Goal: Communication & Community: Answer question/provide support

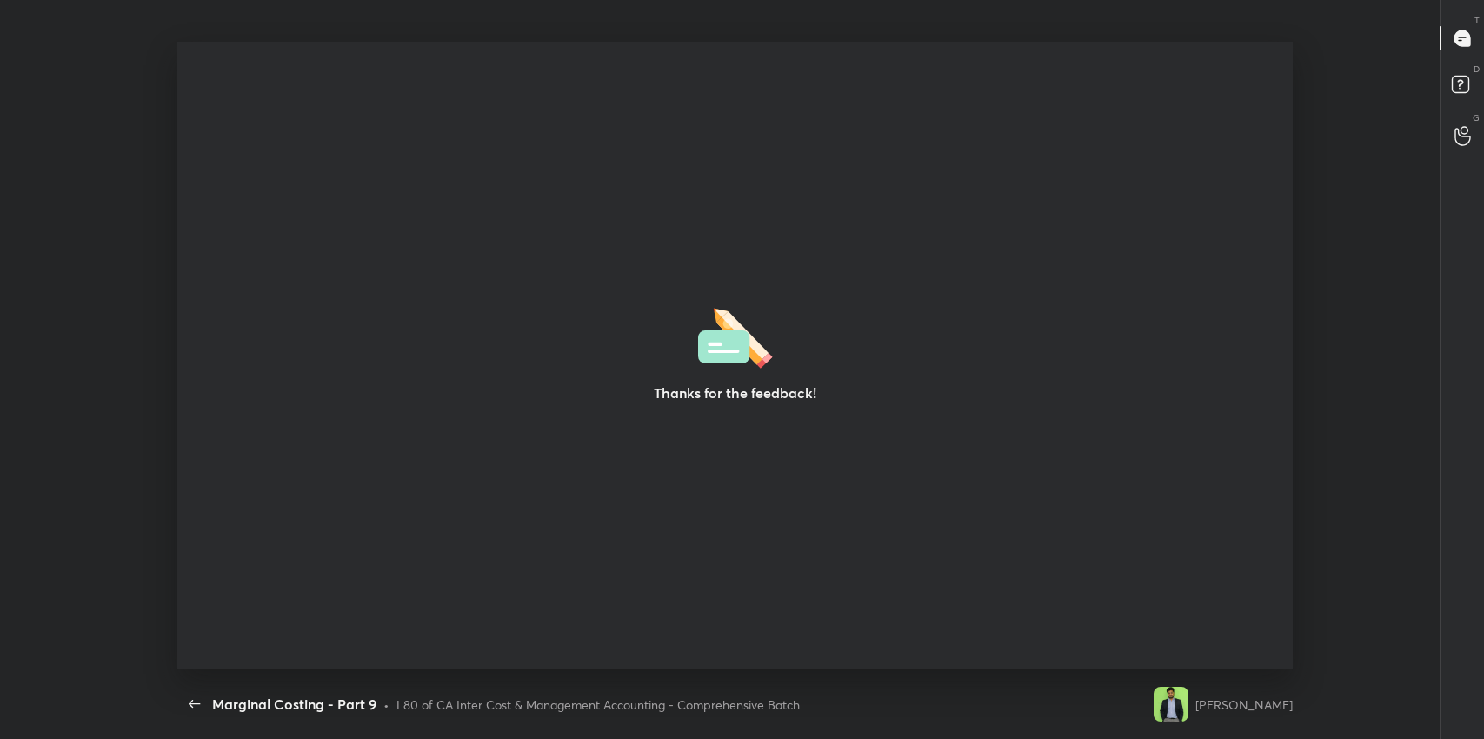
scroll to position [5, 0]
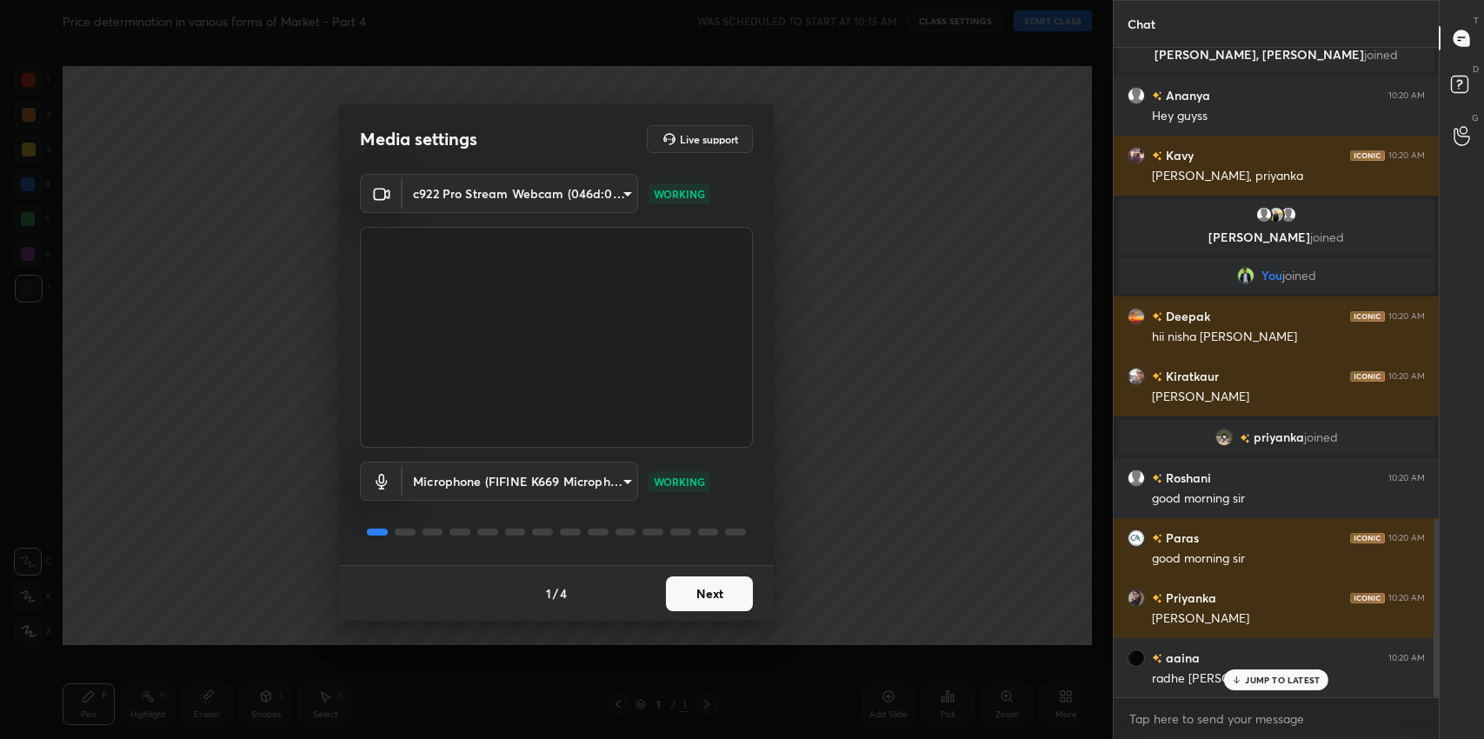
scroll to position [1753, 0]
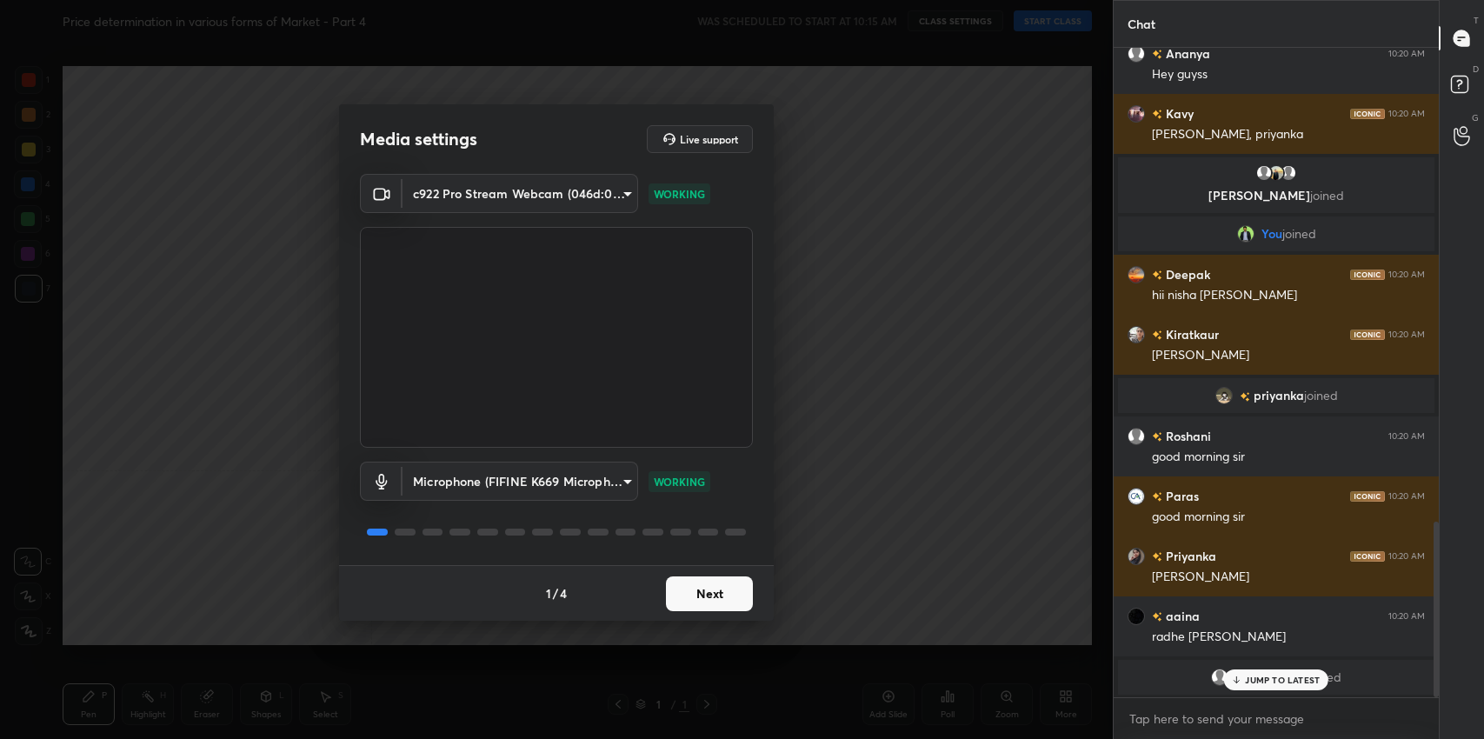
click at [708, 593] on button "Next" at bounding box center [709, 594] width 87 height 35
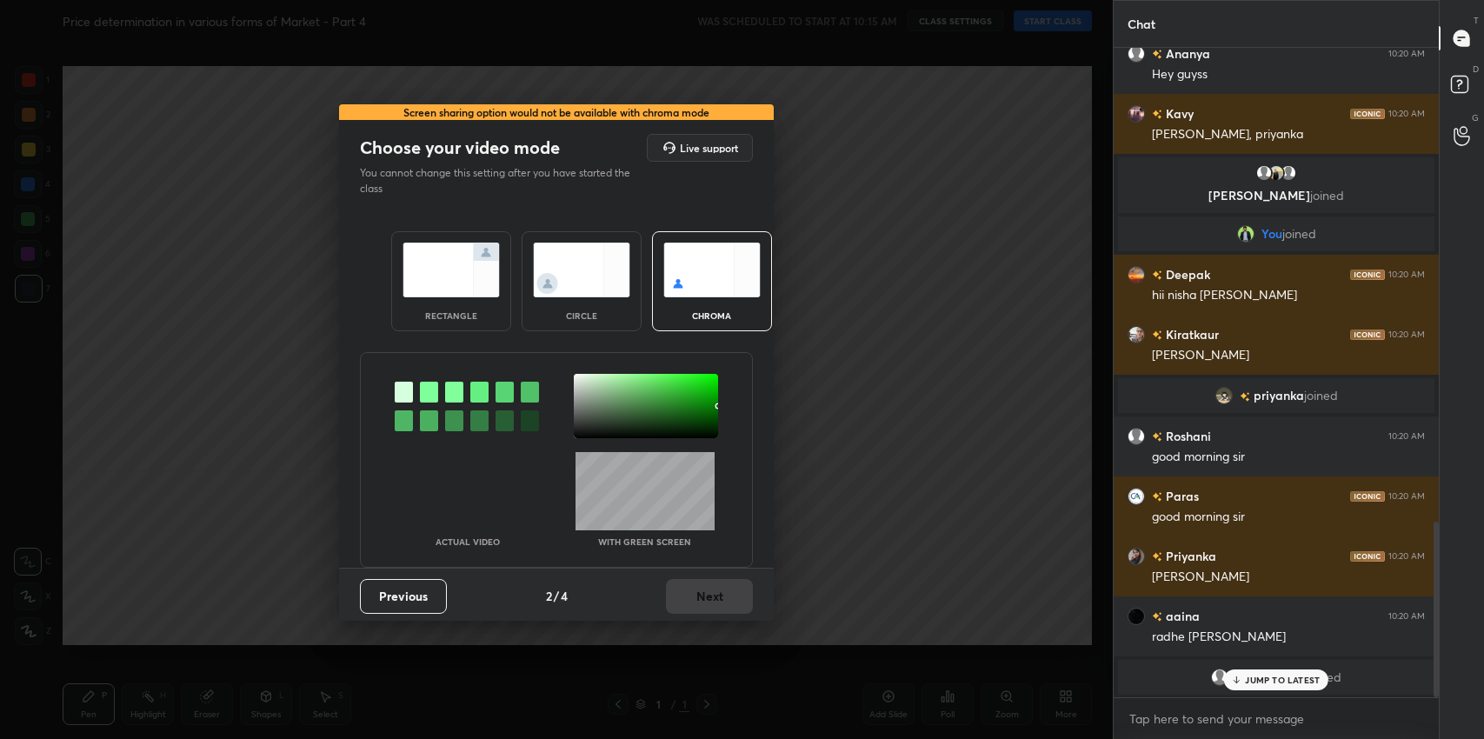
click at [462, 283] on img at bounding box center [451, 270] width 97 height 55
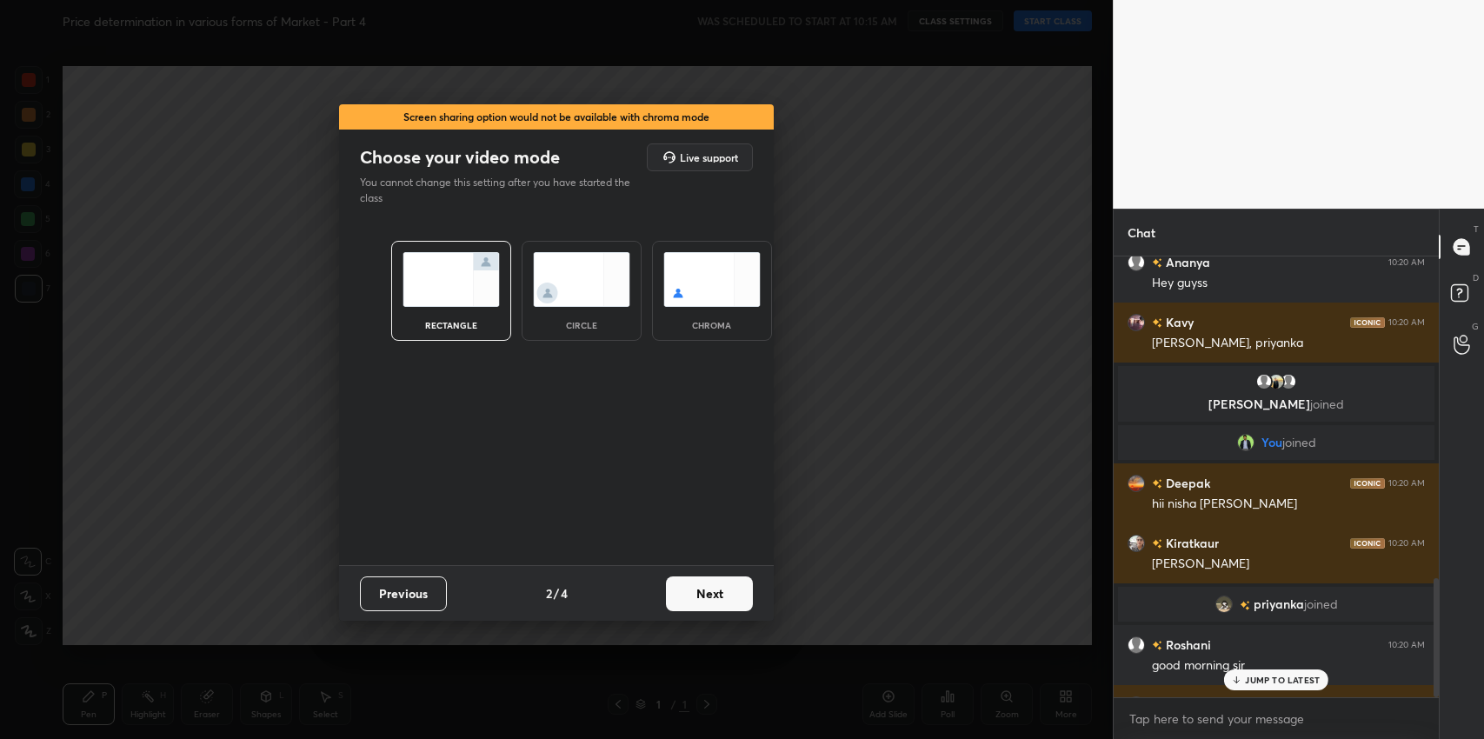
scroll to position [478, 320]
click at [705, 593] on button "Next" at bounding box center [709, 594] width 87 height 35
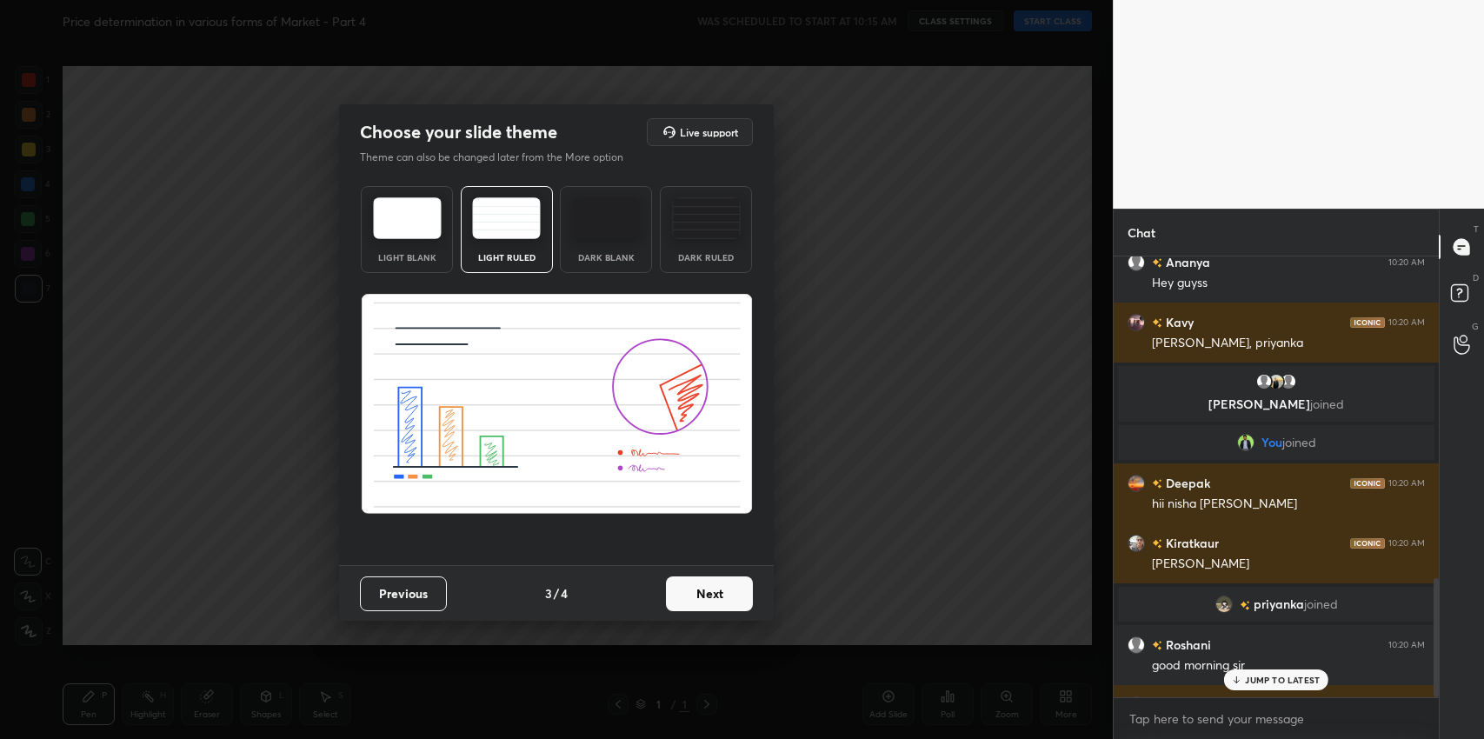
click at [706, 594] on button "Next" at bounding box center [709, 594] width 87 height 35
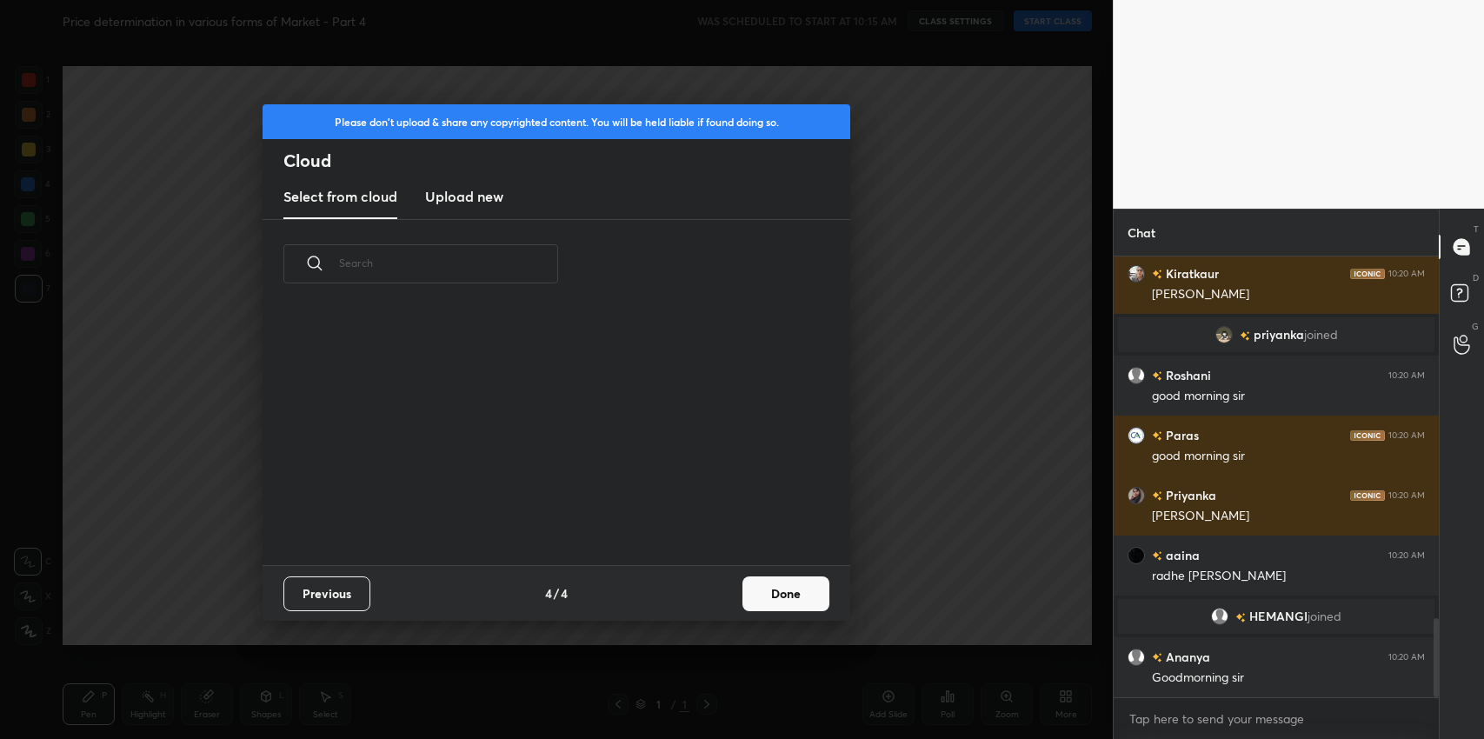
scroll to position [257, 557]
click at [802, 598] on button "Done" at bounding box center [786, 594] width 87 height 35
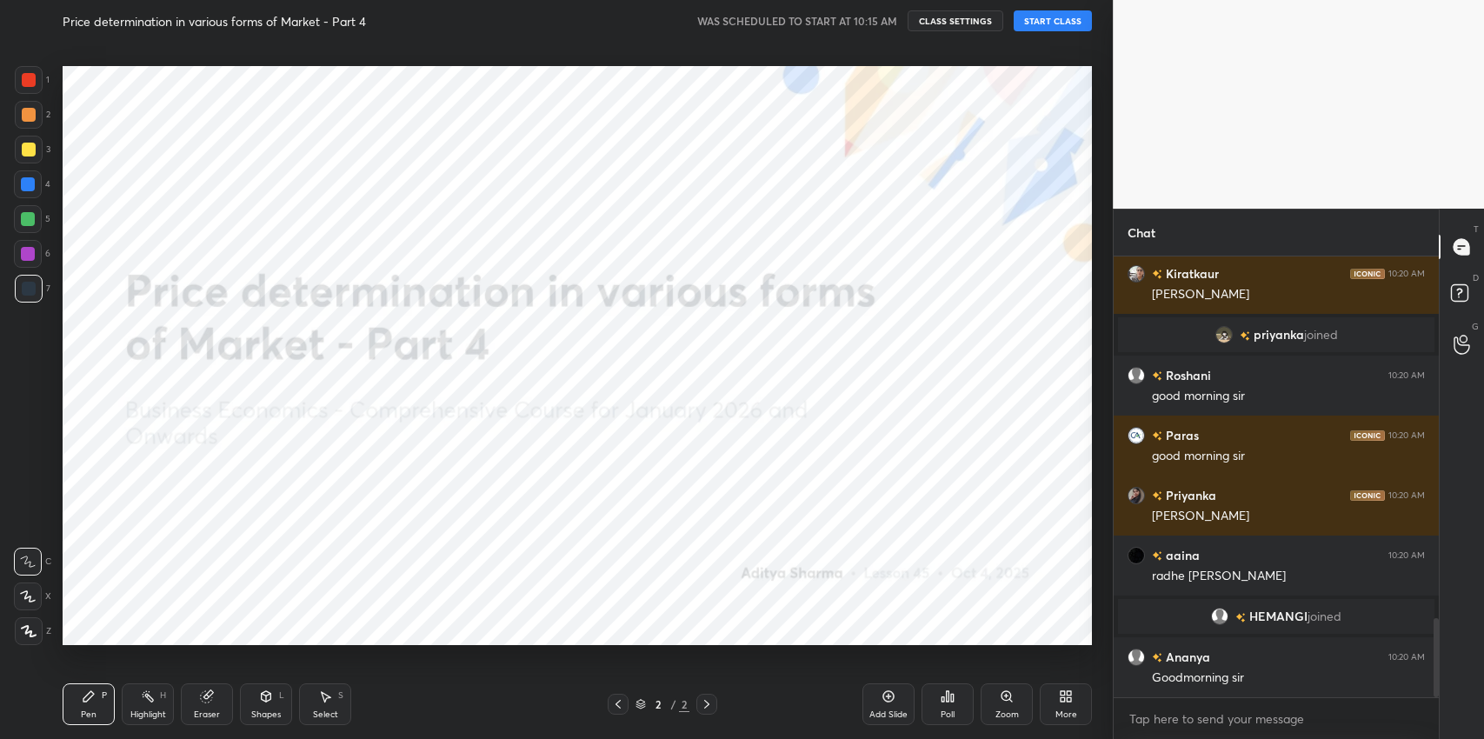
click at [1054, 21] on button "START CLASS" at bounding box center [1053, 20] width 78 height 21
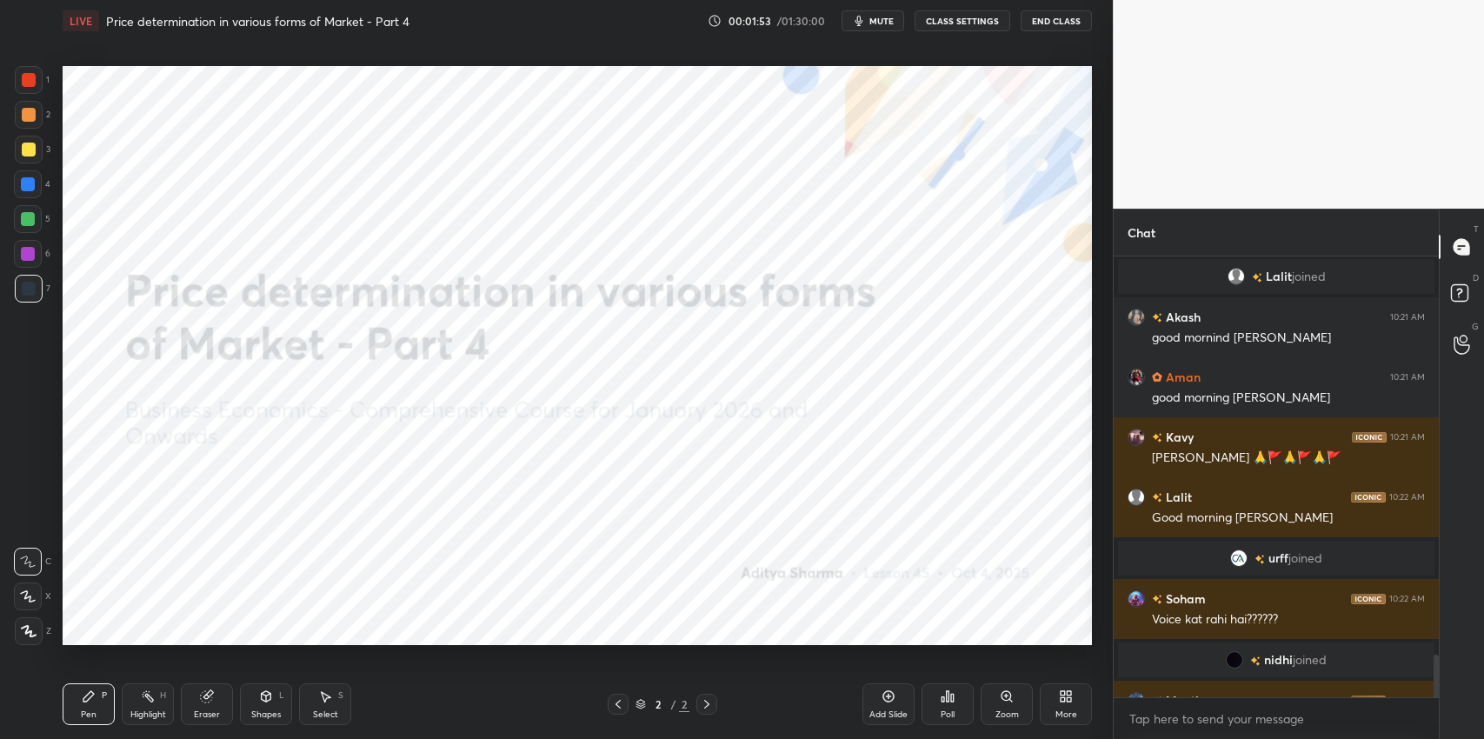
scroll to position [4110, 0]
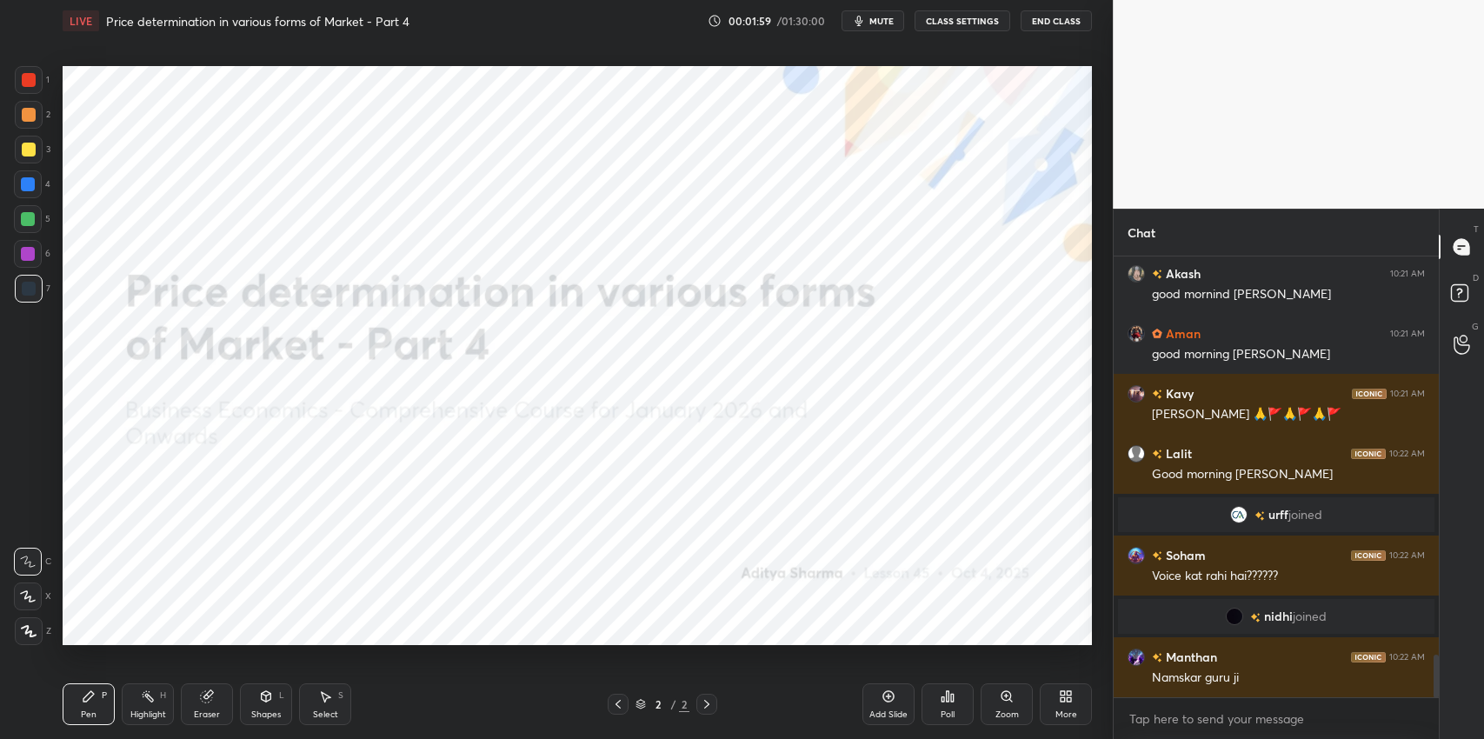
click at [963, 17] on button "CLASS SETTINGS" at bounding box center [963, 20] width 96 height 21
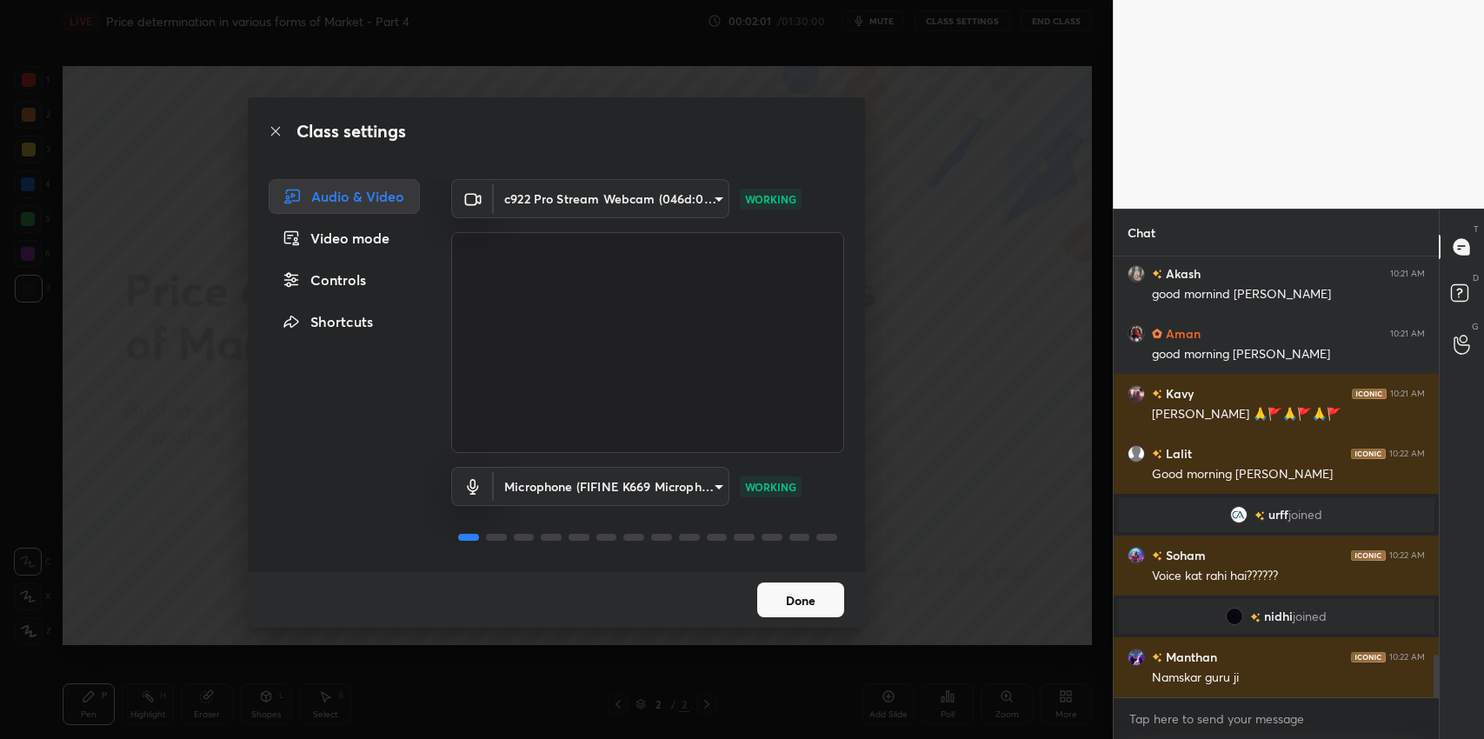
click at [939, 536] on div "Class settings Audio & Video Video mode Controls Shortcuts c922 Pro Stream Webc…" at bounding box center [556, 369] width 1113 height 739
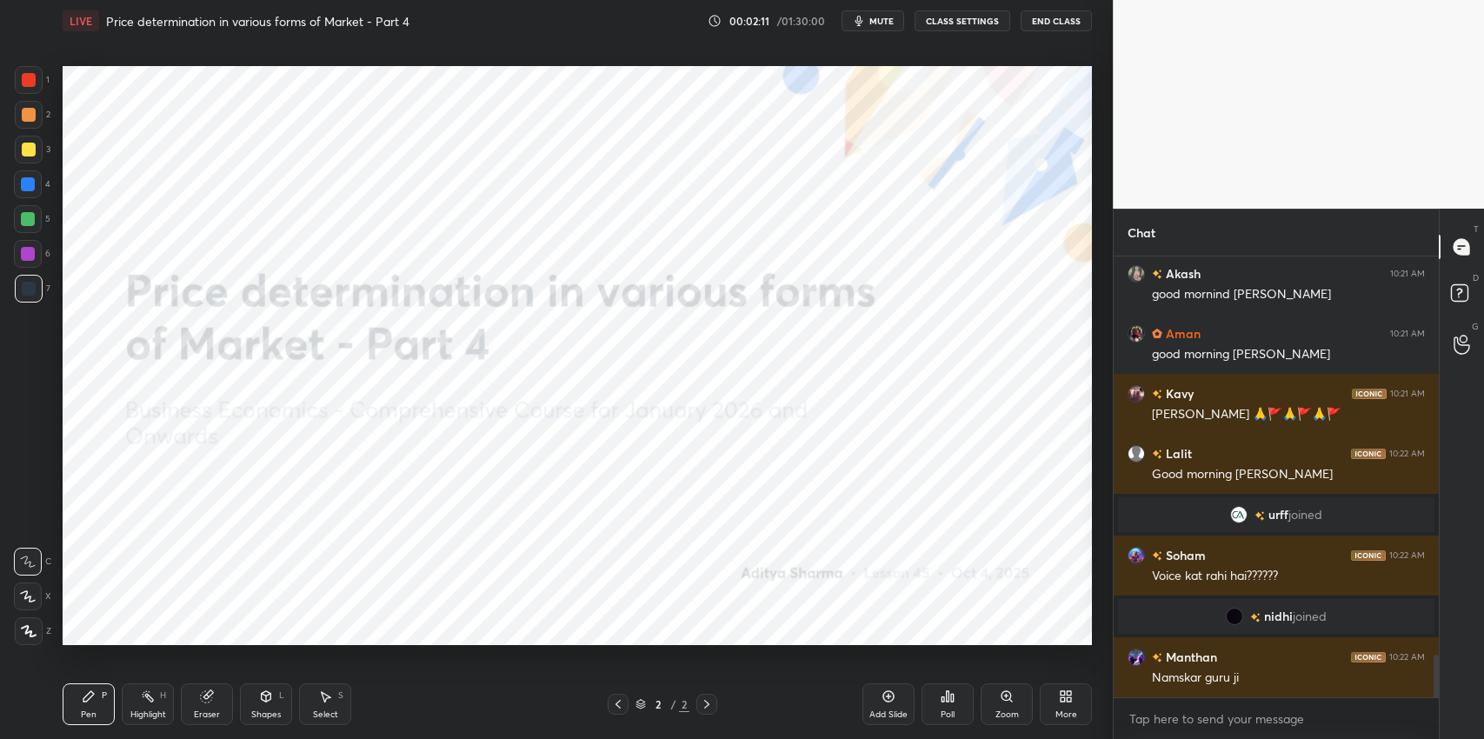
scroll to position [4169, 0]
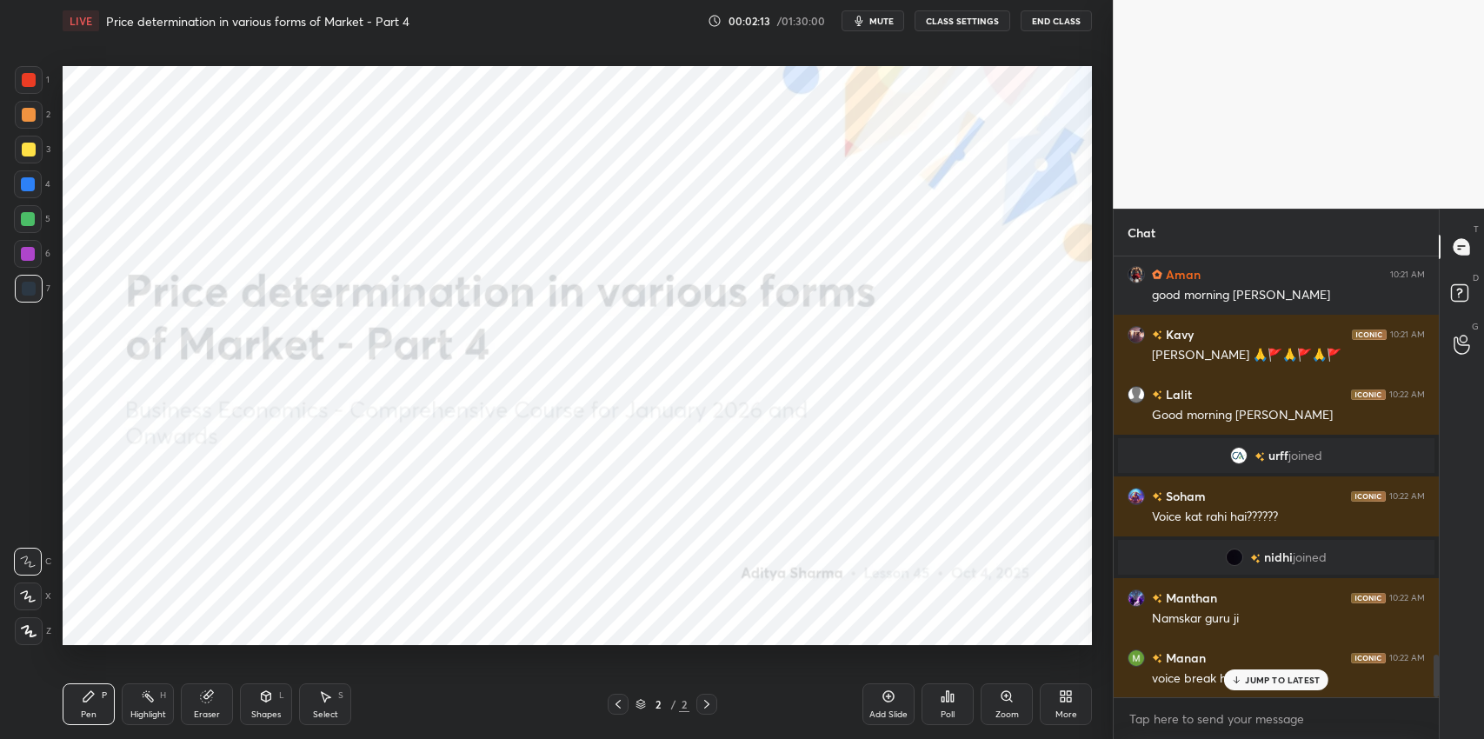
click at [1272, 687] on div "JUMP TO LATEST" at bounding box center [1276, 680] width 104 height 21
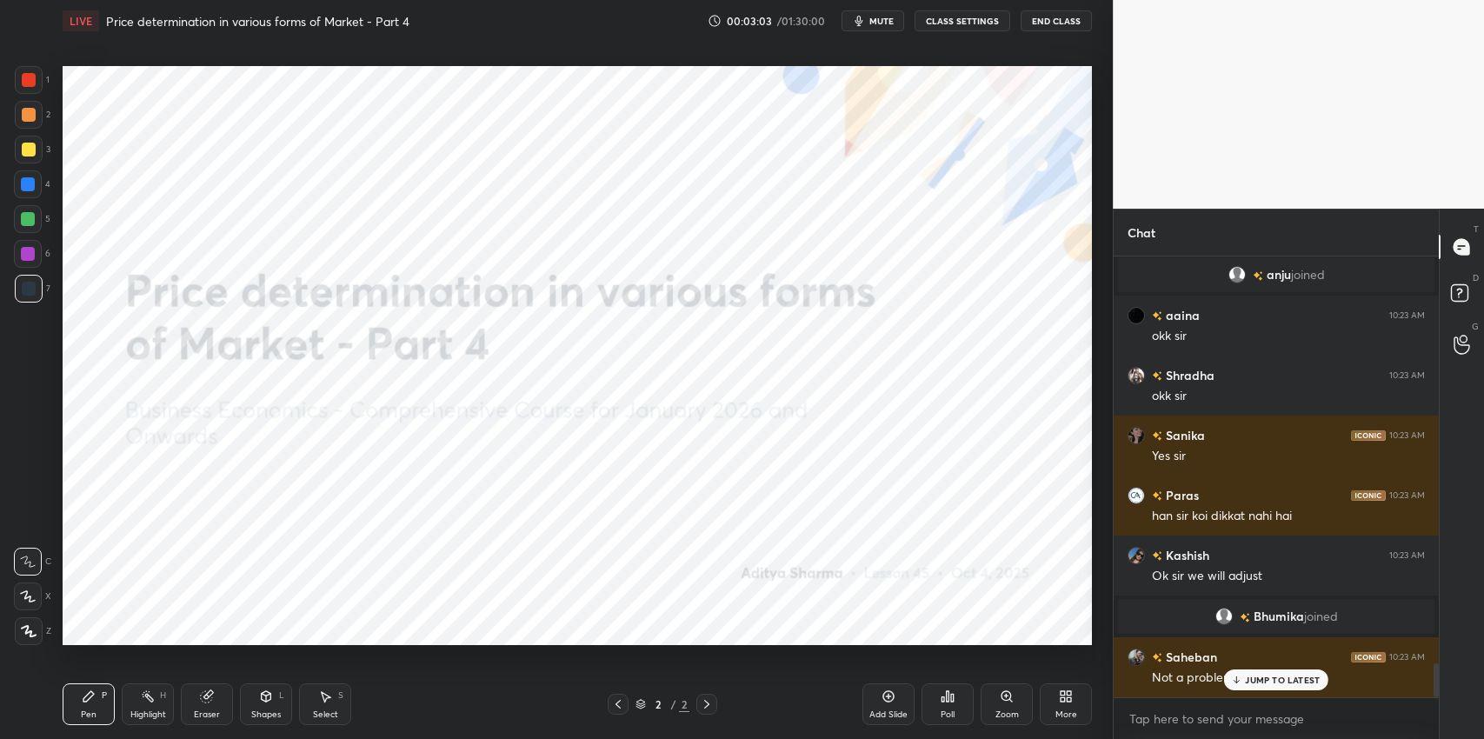
scroll to position [5329, 0]
click at [1257, 679] on p "JUMP TO LATEST" at bounding box center [1282, 680] width 75 height 10
click at [893, 715] on div "Add Slide" at bounding box center [889, 714] width 38 height 9
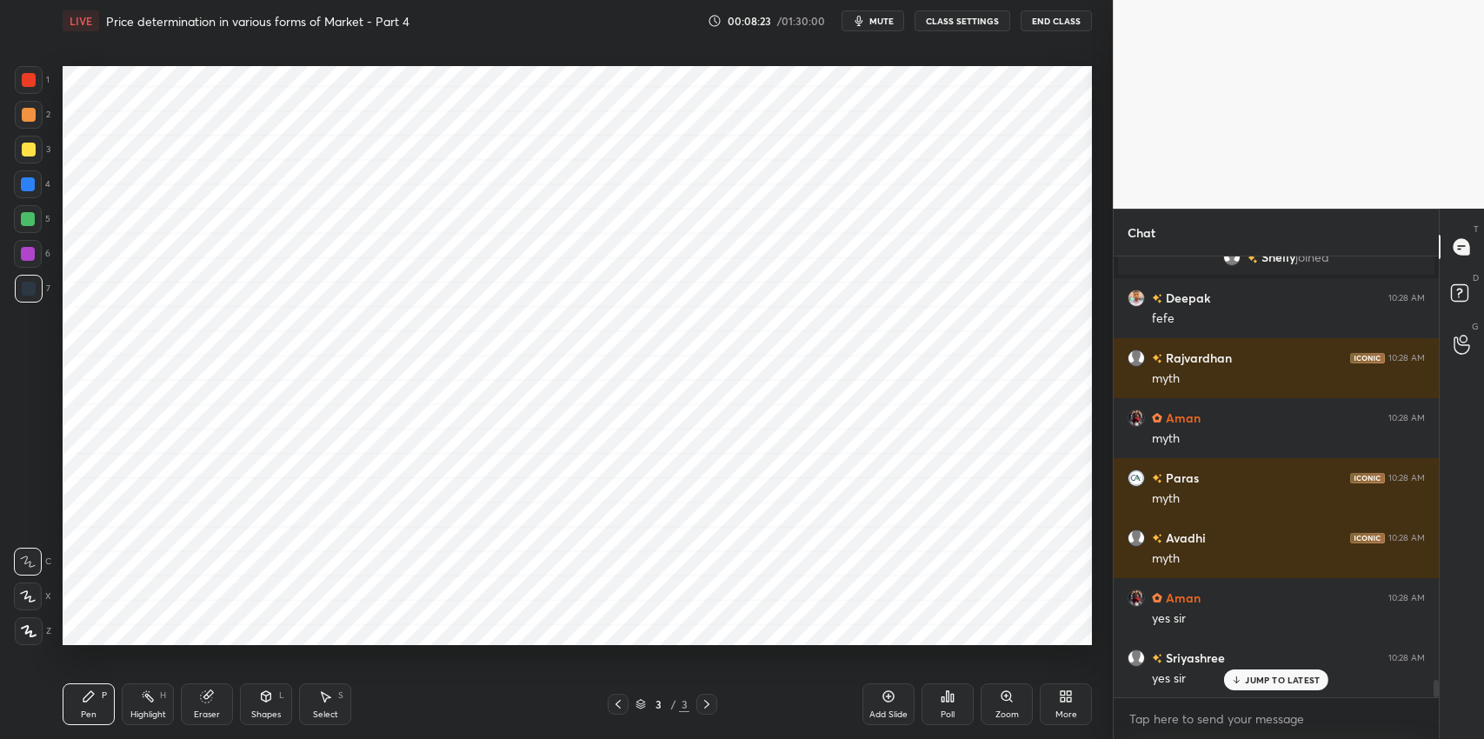
scroll to position [10663, 0]
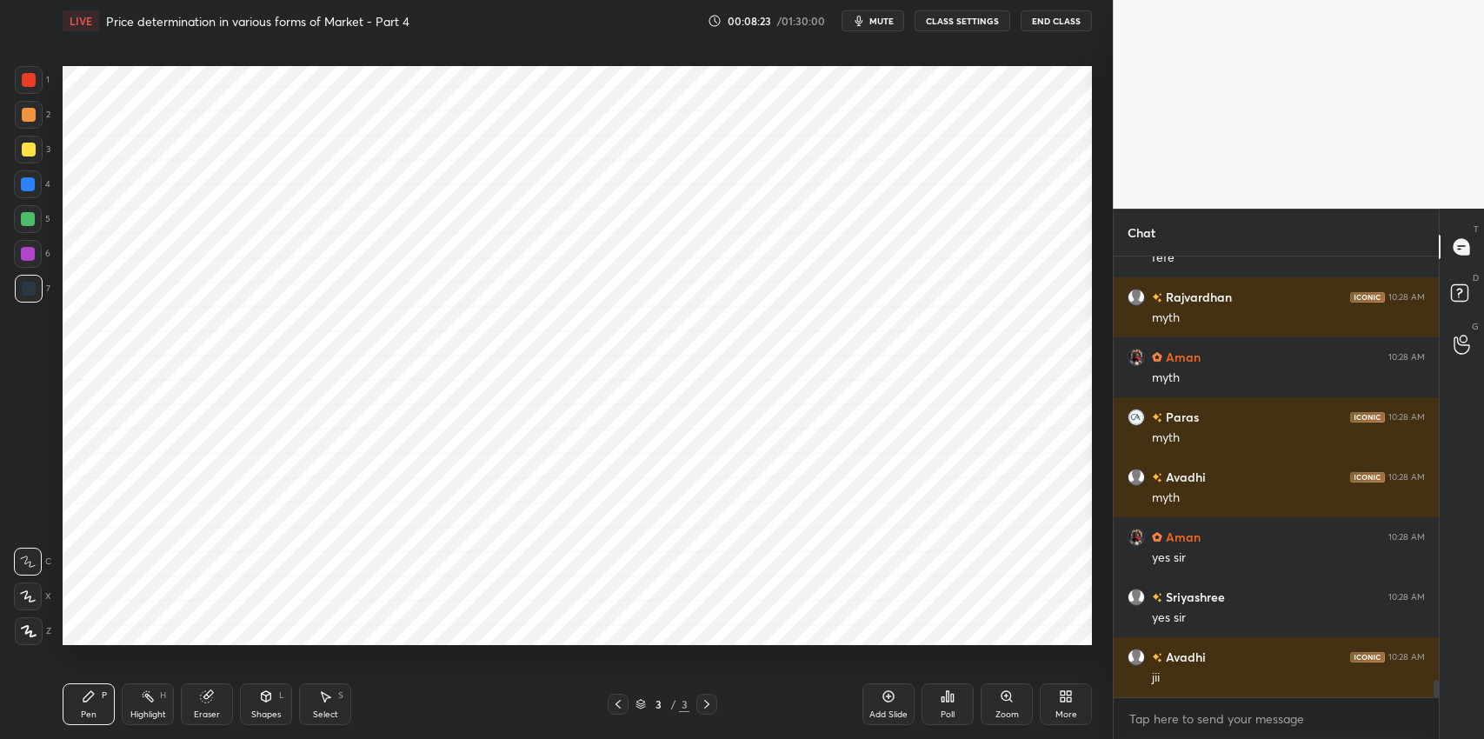
click at [882, 706] on div "Add Slide" at bounding box center [889, 704] width 52 height 42
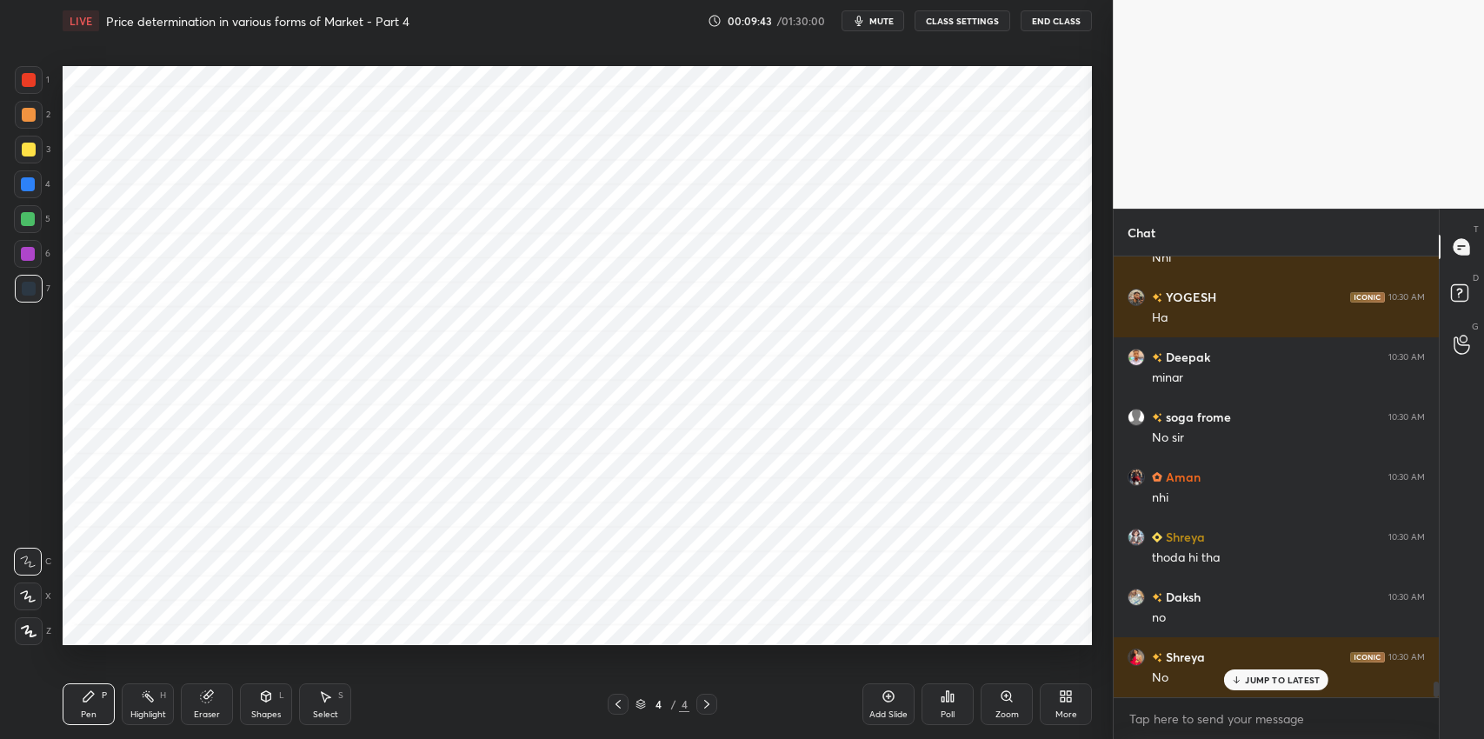
scroll to position [11680, 0]
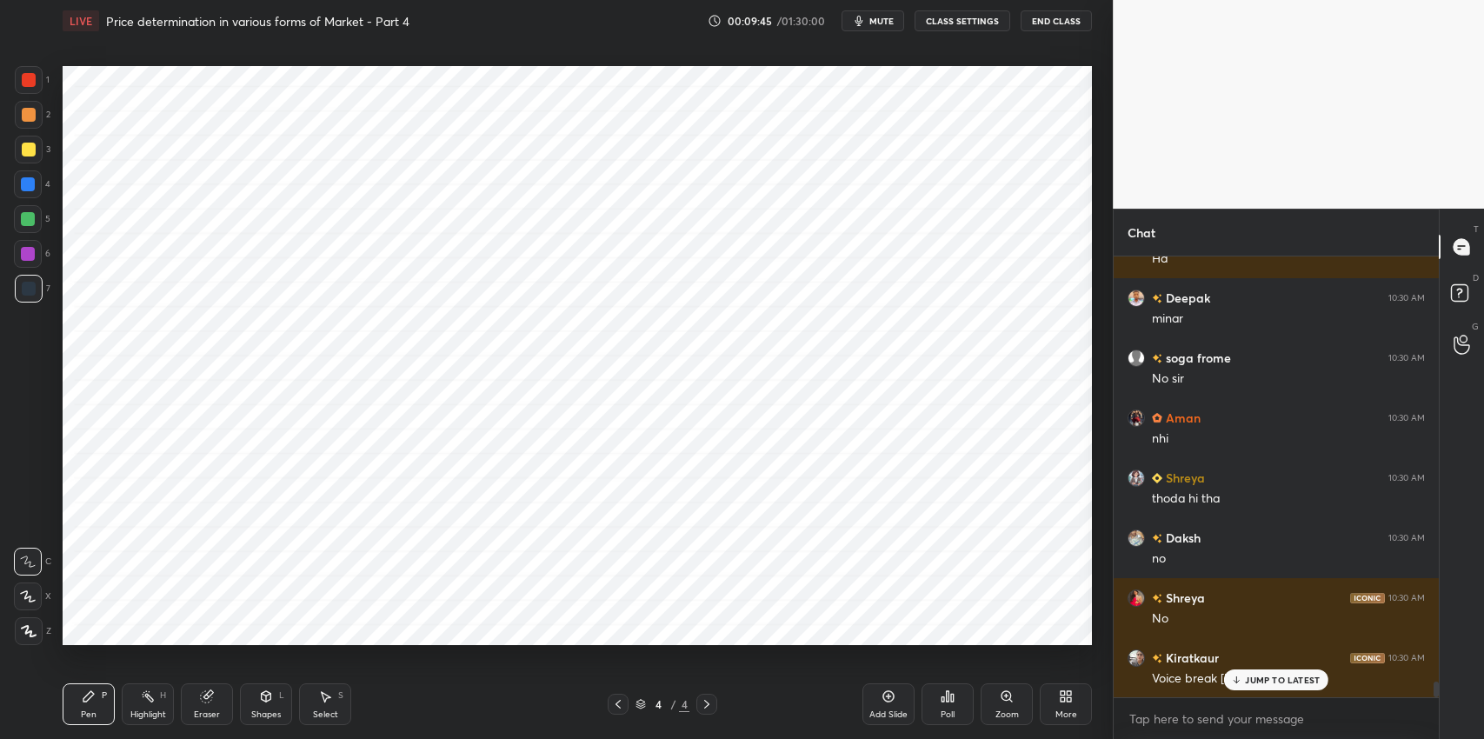
click at [1273, 679] on p "JUMP TO LATEST" at bounding box center [1282, 680] width 75 height 10
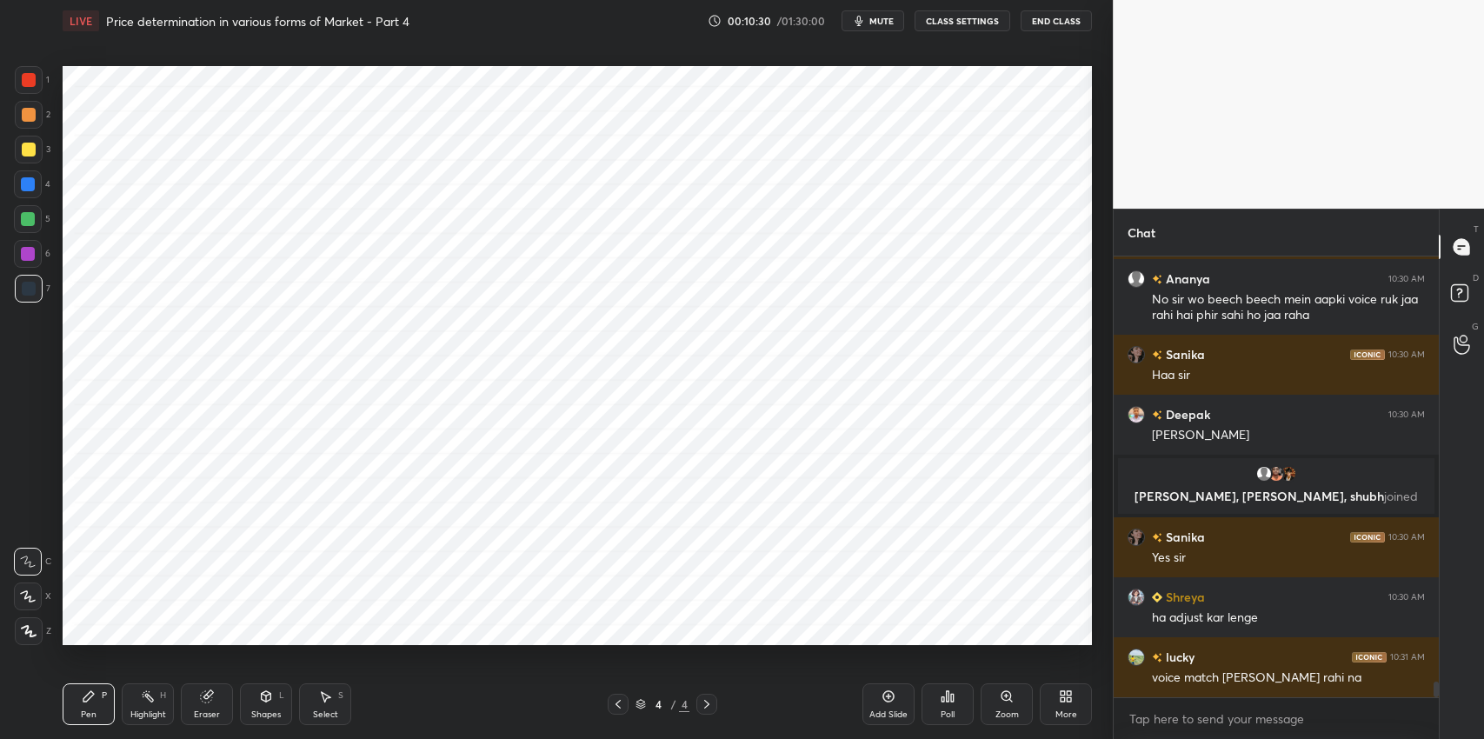
scroll to position [12218, 0]
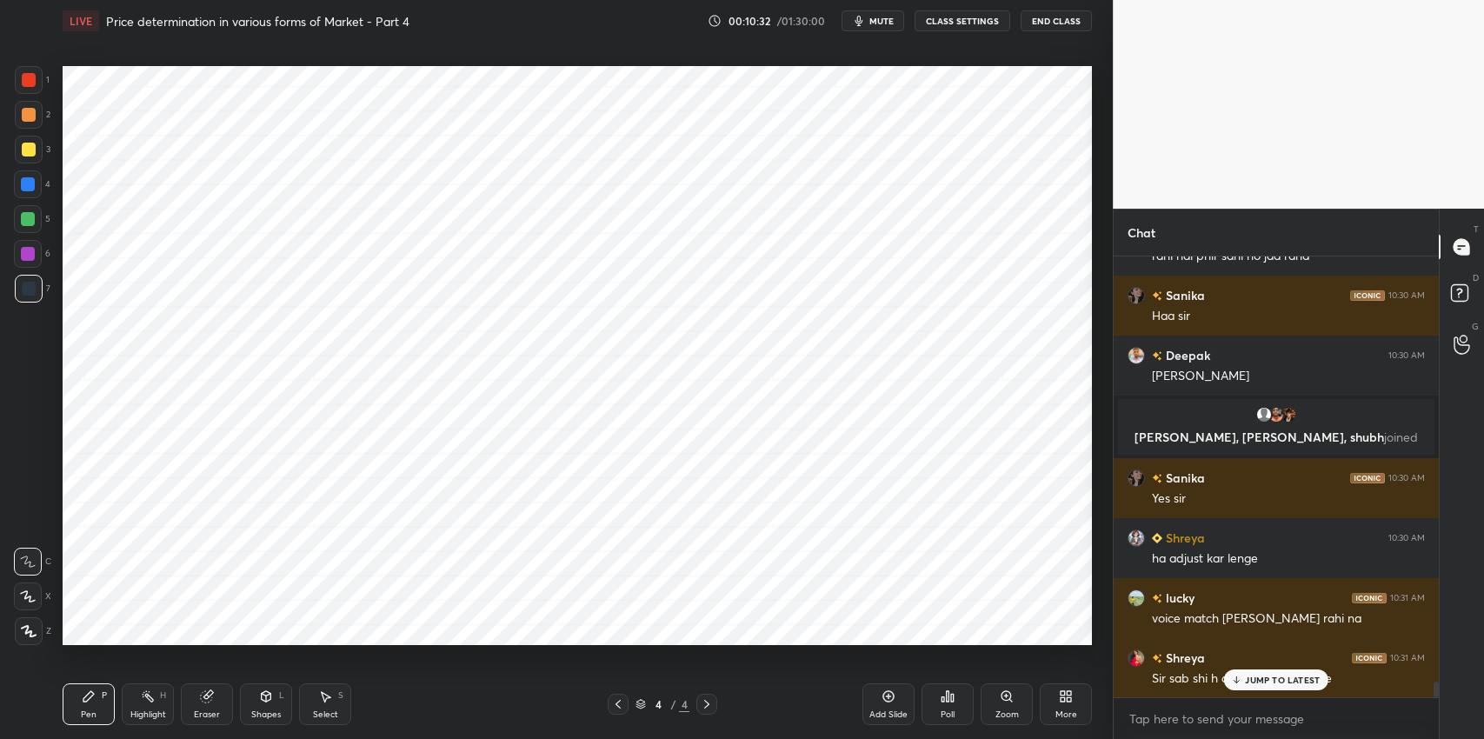
click at [1268, 682] on p "JUMP TO LATEST" at bounding box center [1282, 680] width 75 height 10
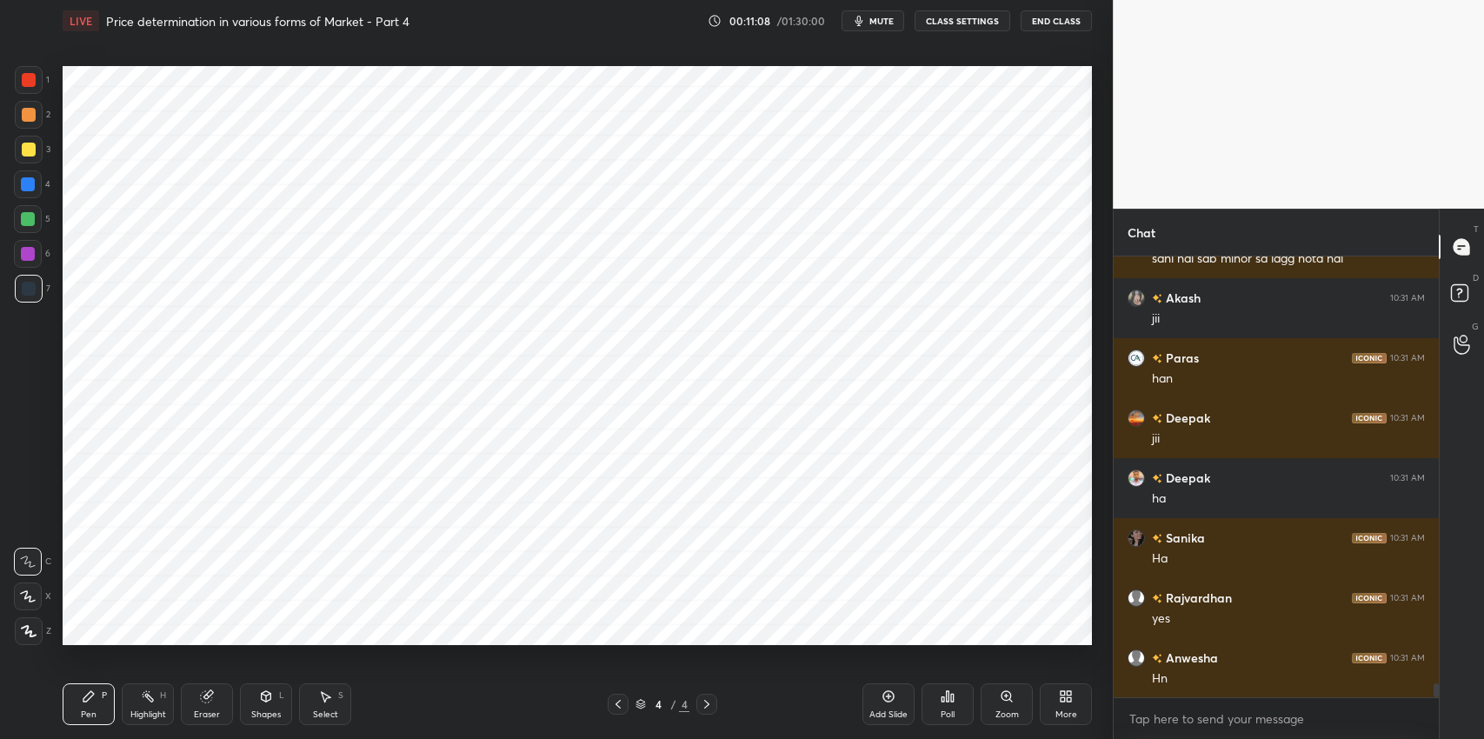
scroll to position [13219, 0]
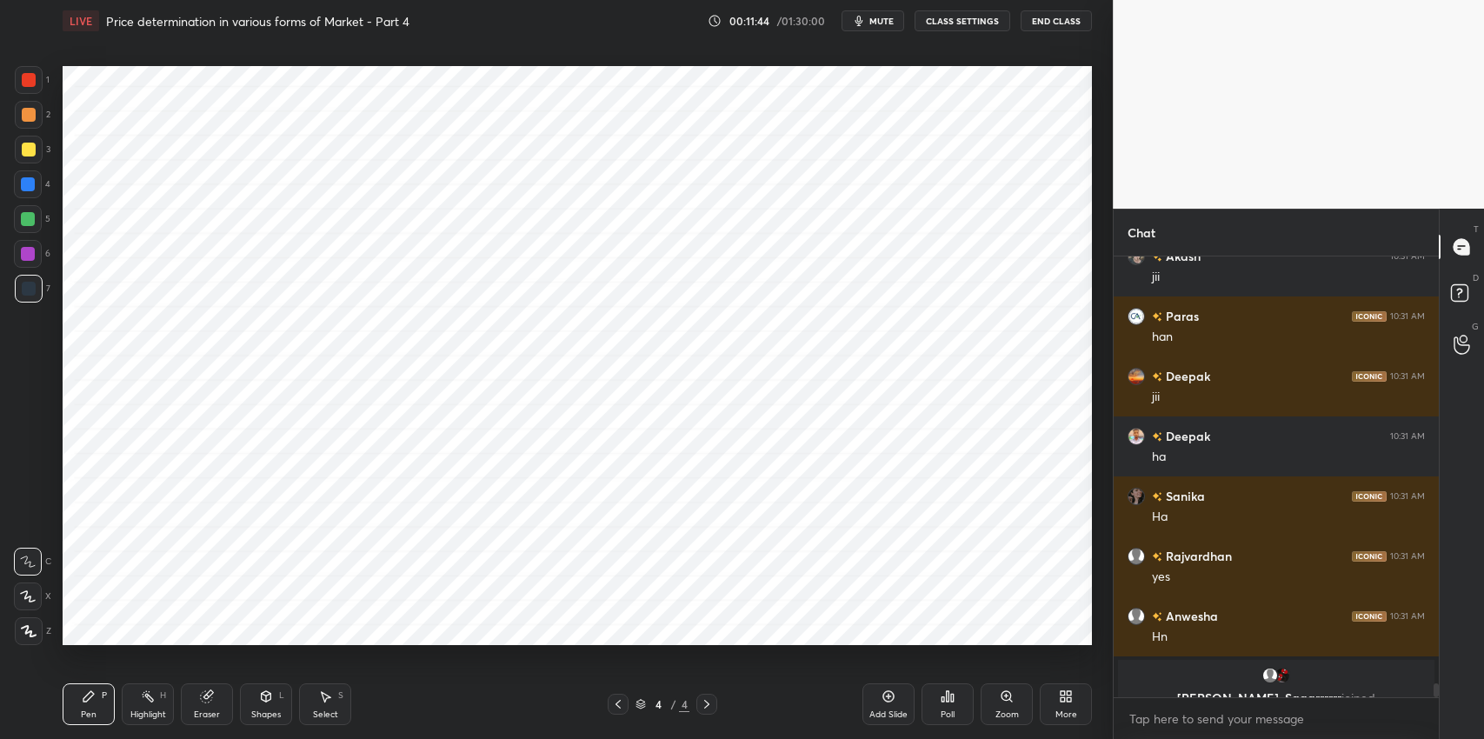
click at [223, 701] on div "Eraser" at bounding box center [207, 704] width 52 height 42
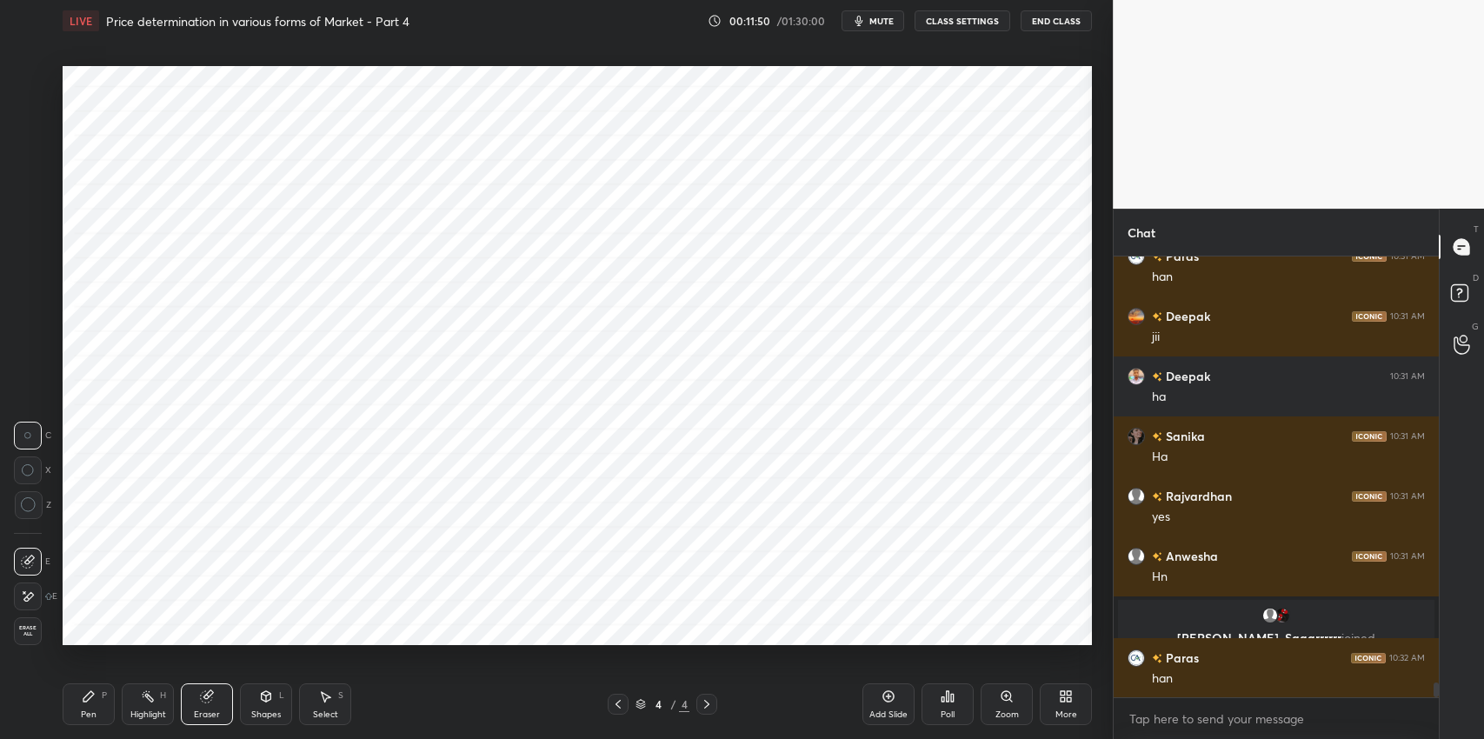
click at [81, 707] on div "Pen P" at bounding box center [89, 704] width 52 height 42
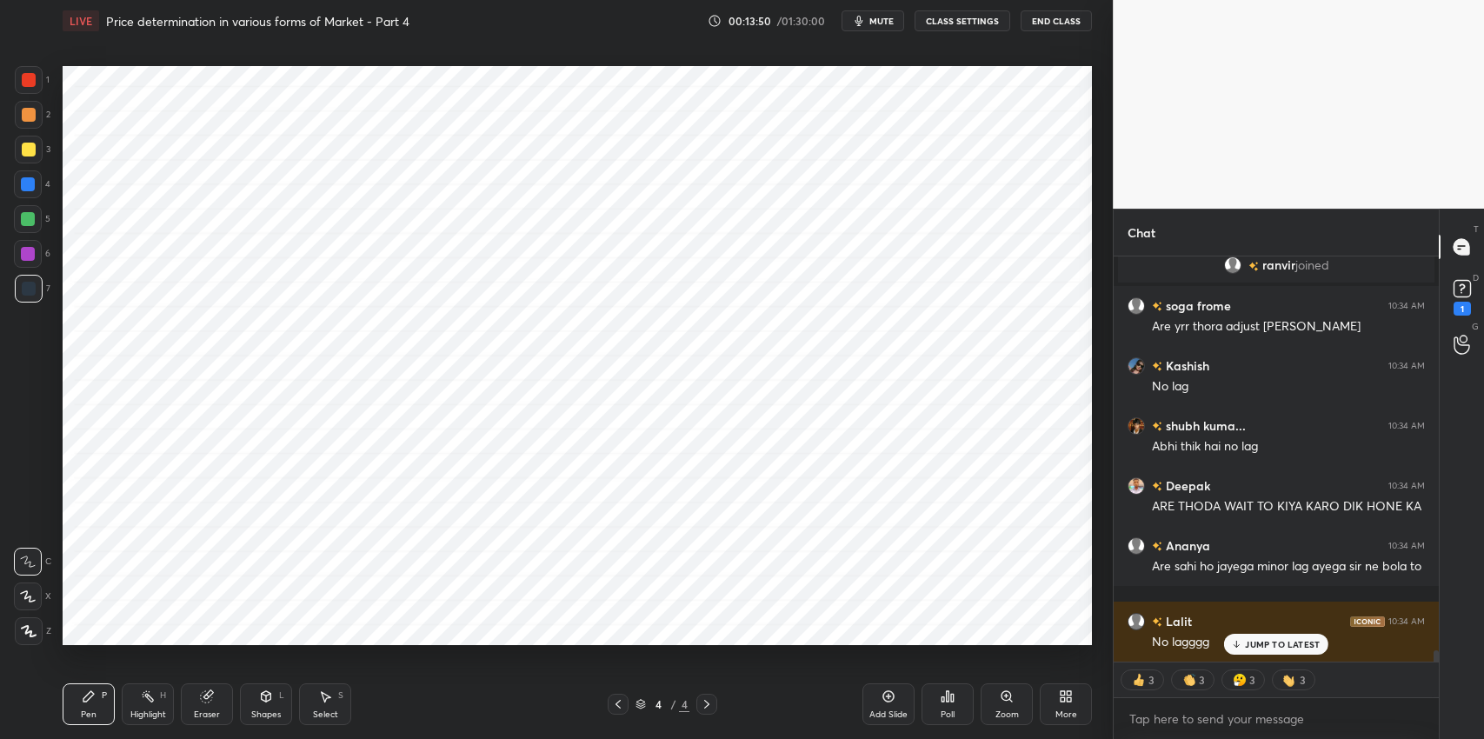
scroll to position [14692, 0]
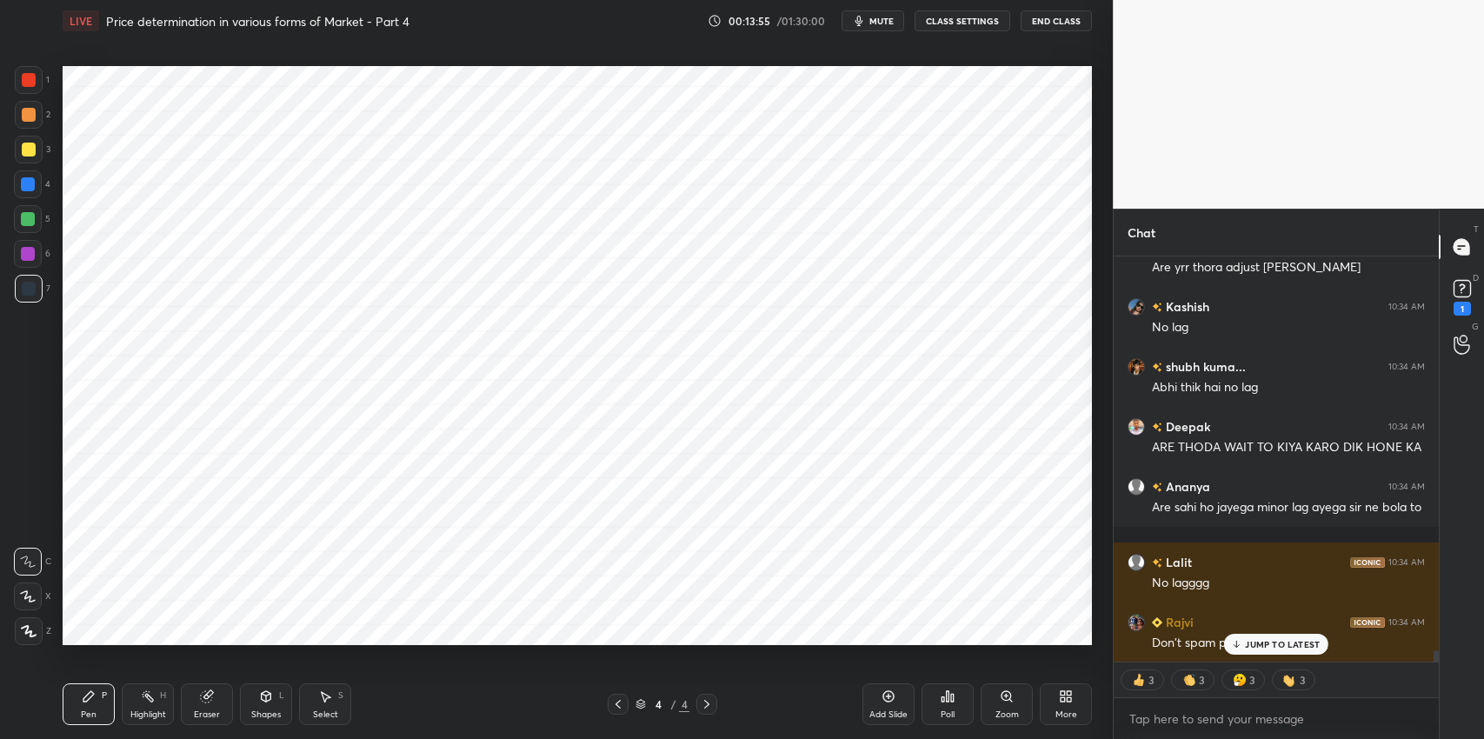
type textarea "x"
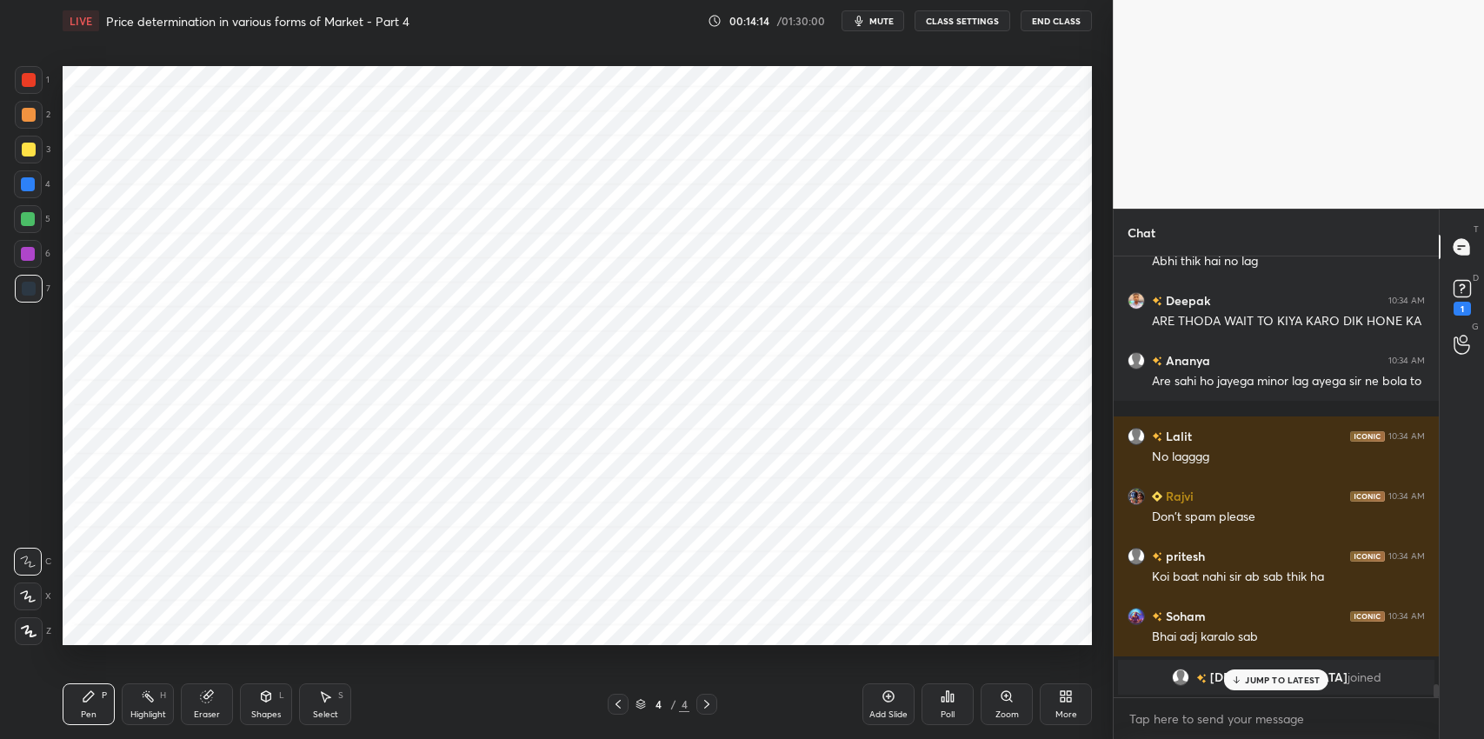
scroll to position [14879, 0]
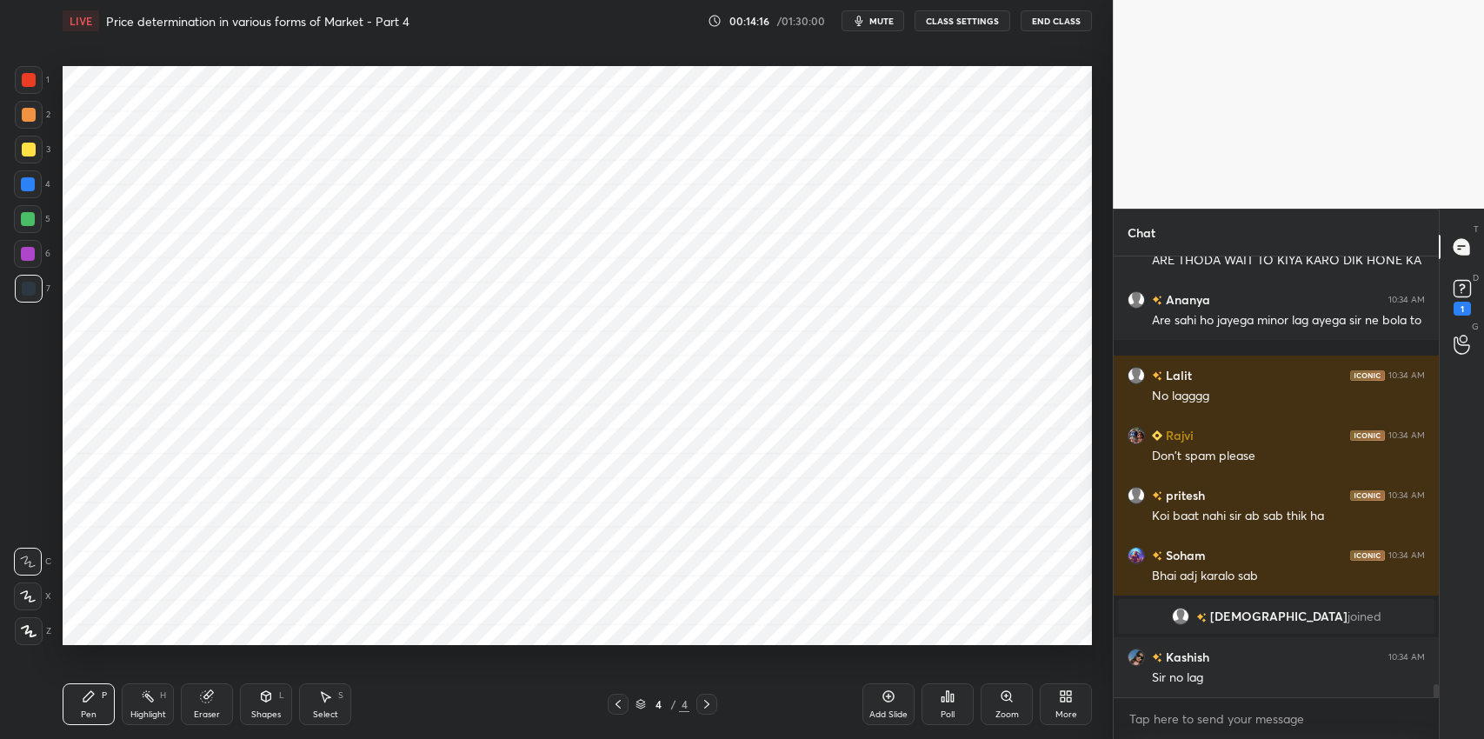
click at [890, 25] on span "mute" at bounding box center [882, 21] width 24 height 12
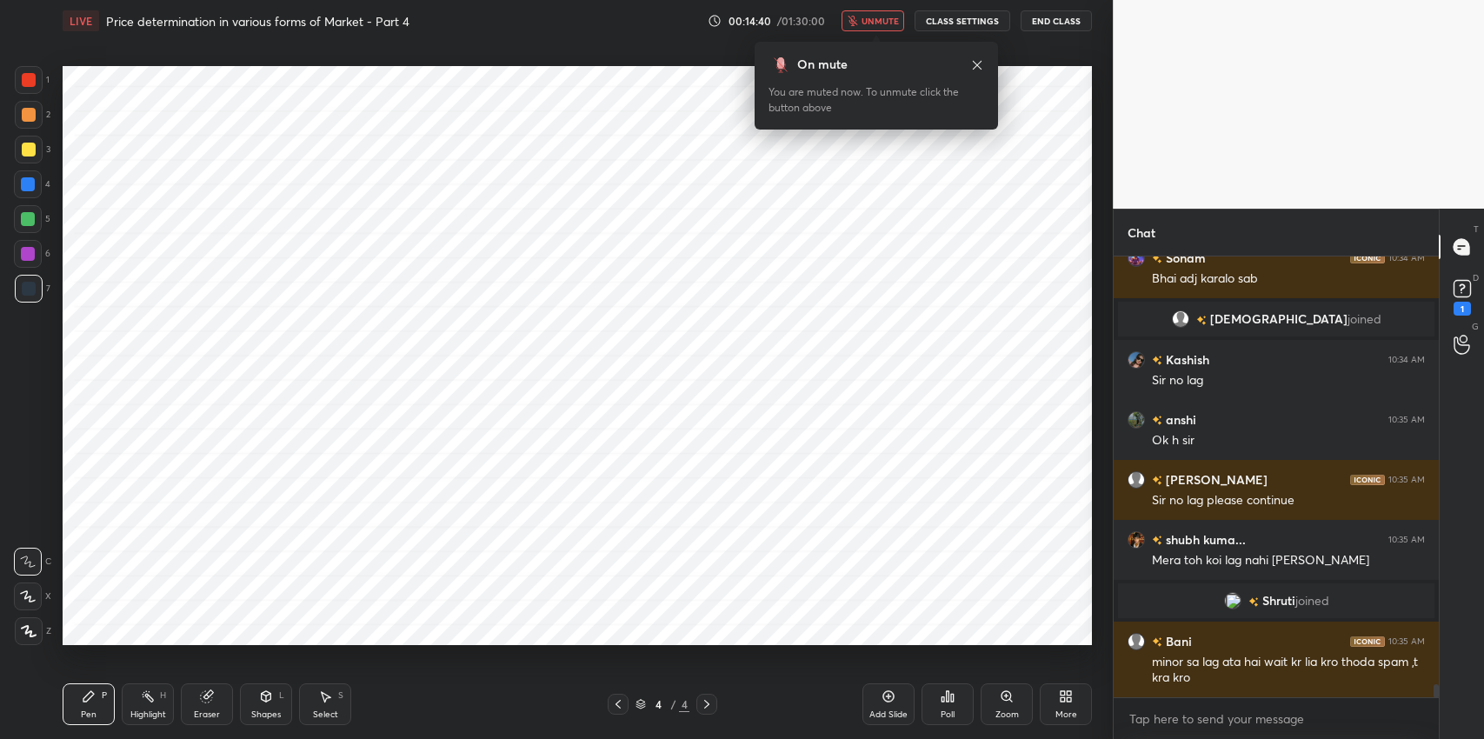
scroll to position [14752, 0]
click at [856, 22] on icon "button" at bounding box center [853, 21] width 10 height 10
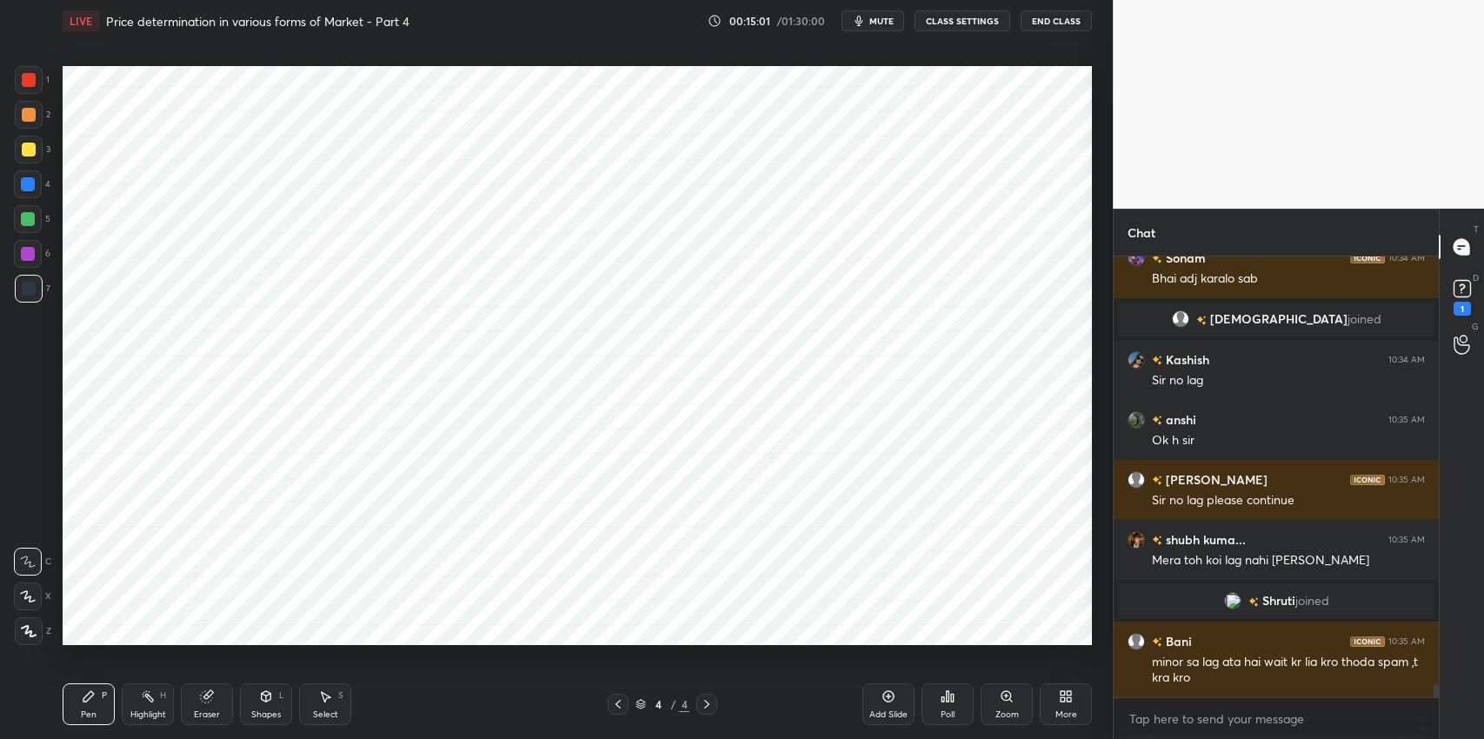
click at [890, 710] on div "Add Slide" at bounding box center [889, 714] width 38 height 9
click at [894, 697] on icon at bounding box center [888, 696] width 11 height 11
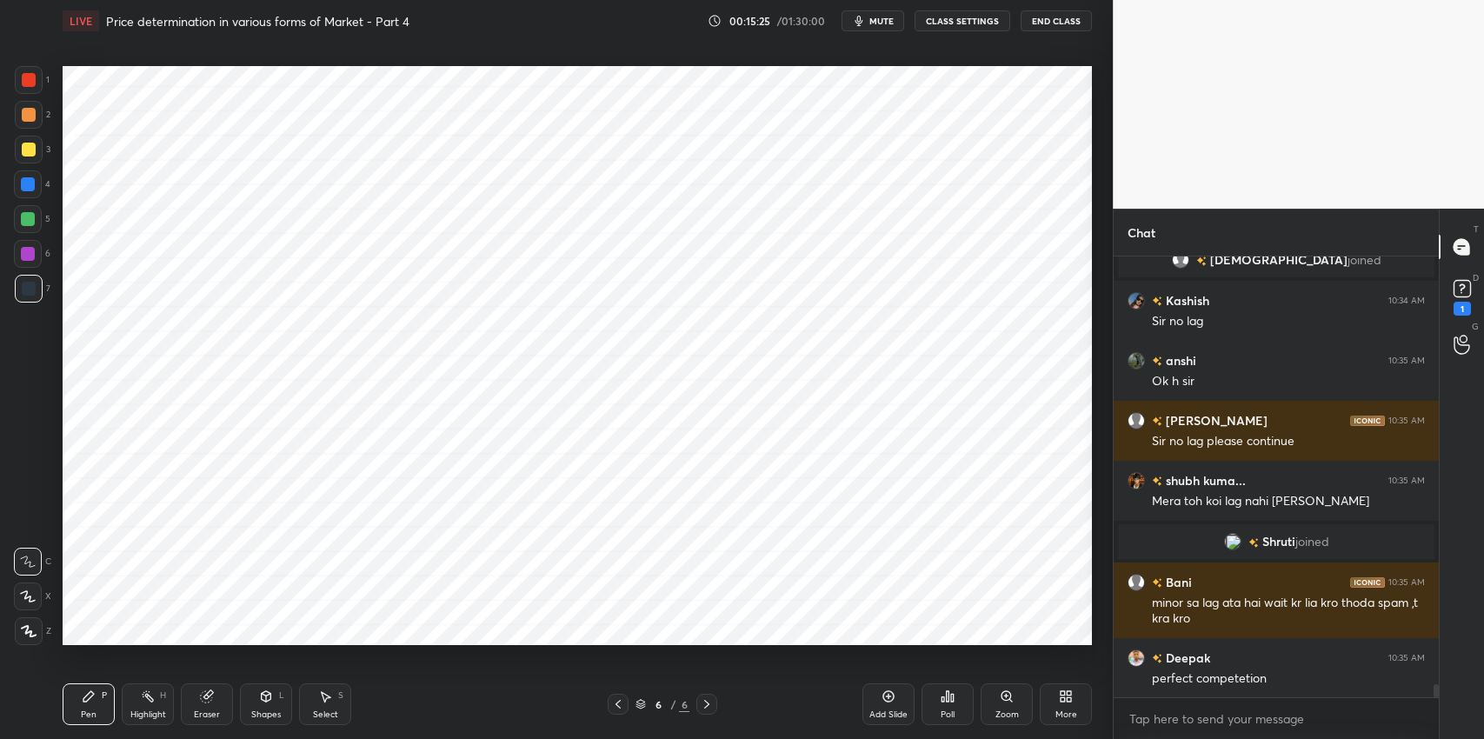
scroll to position [14872, 0]
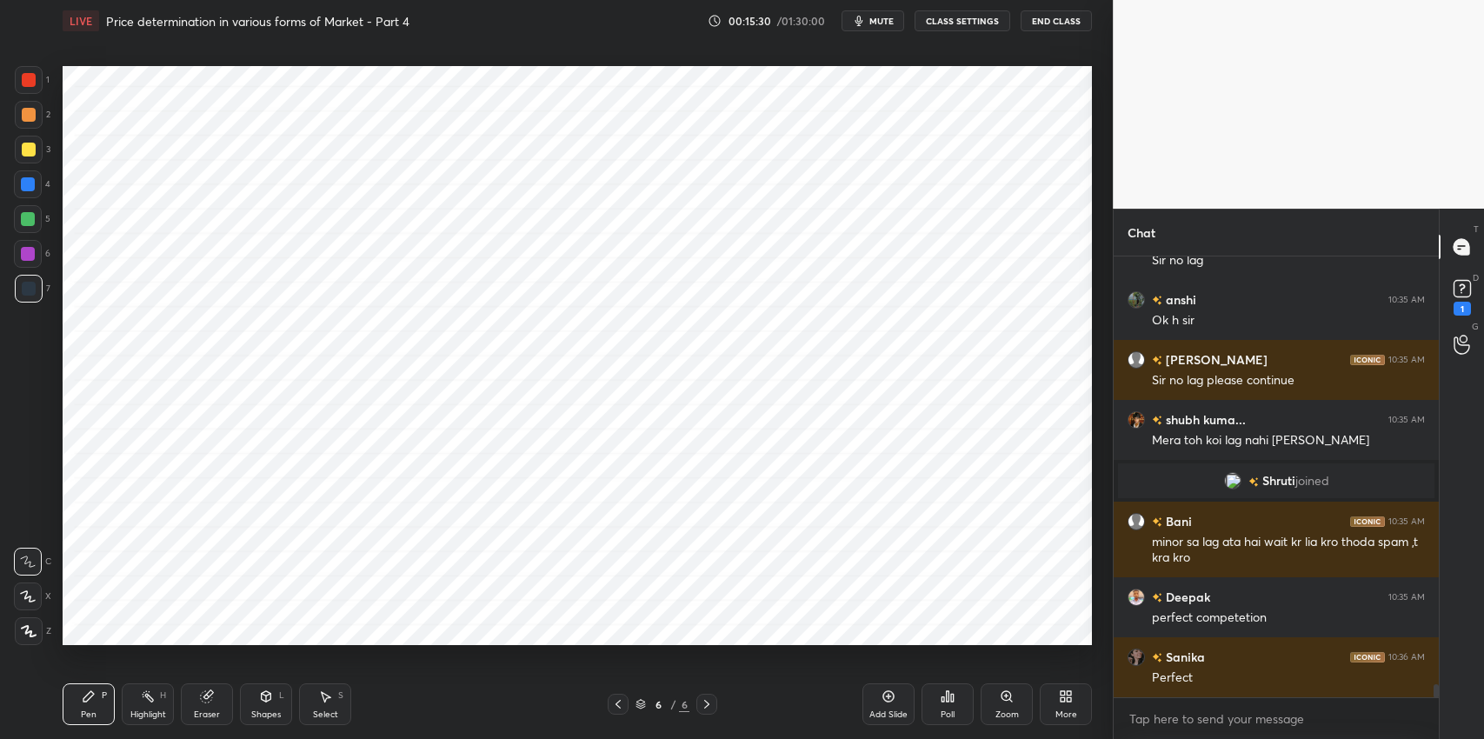
click at [609, 700] on div at bounding box center [618, 704] width 21 height 21
click at [203, 710] on div "Eraser" at bounding box center [207, 714] width 26 height 9
click at [25, 630] on span "Erase all" at bounding box center [28, 631] width 26 height 12
click at [253, 699] on div "Shapes L" at bounding box center [266, 704] width 52 height 42
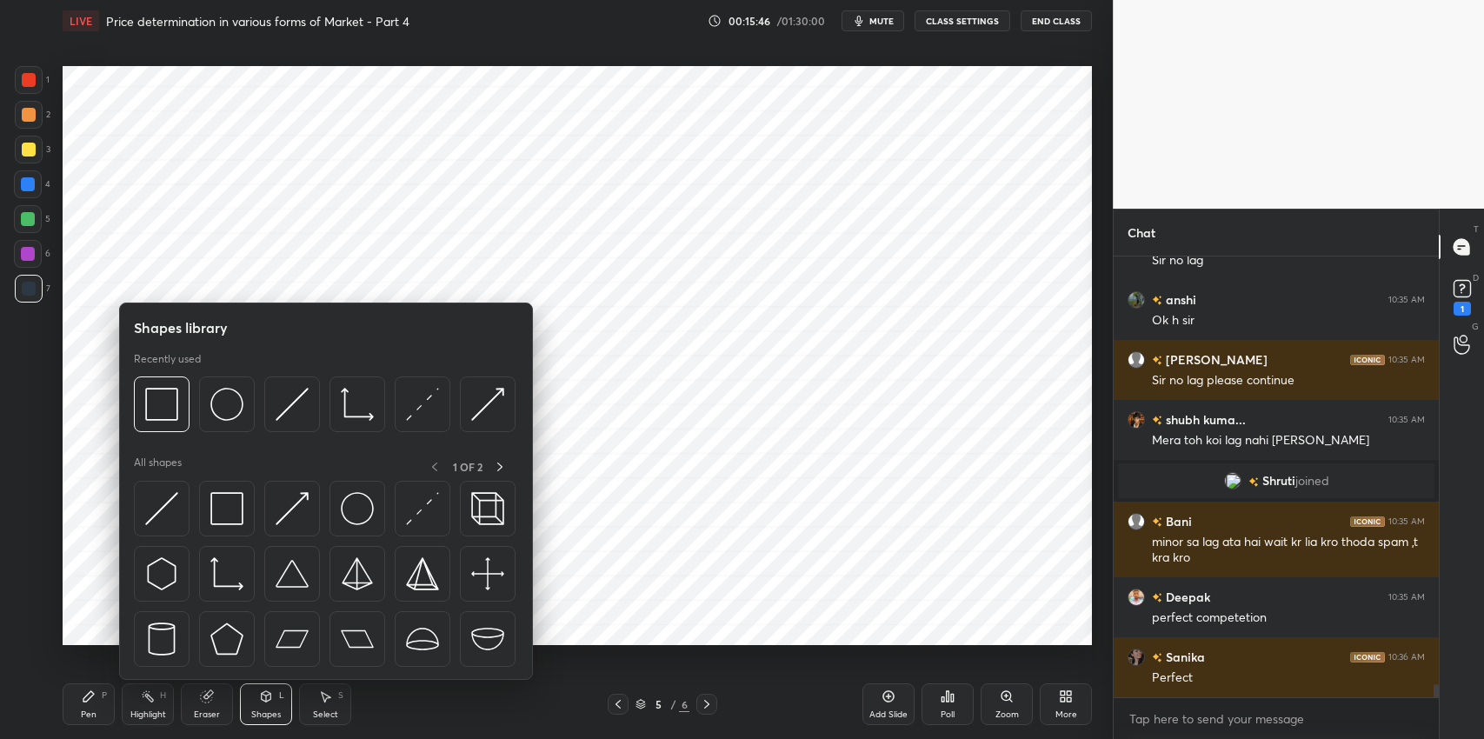
click at [223, 573] on img at bounding box center [226, 573] width 33 height 33
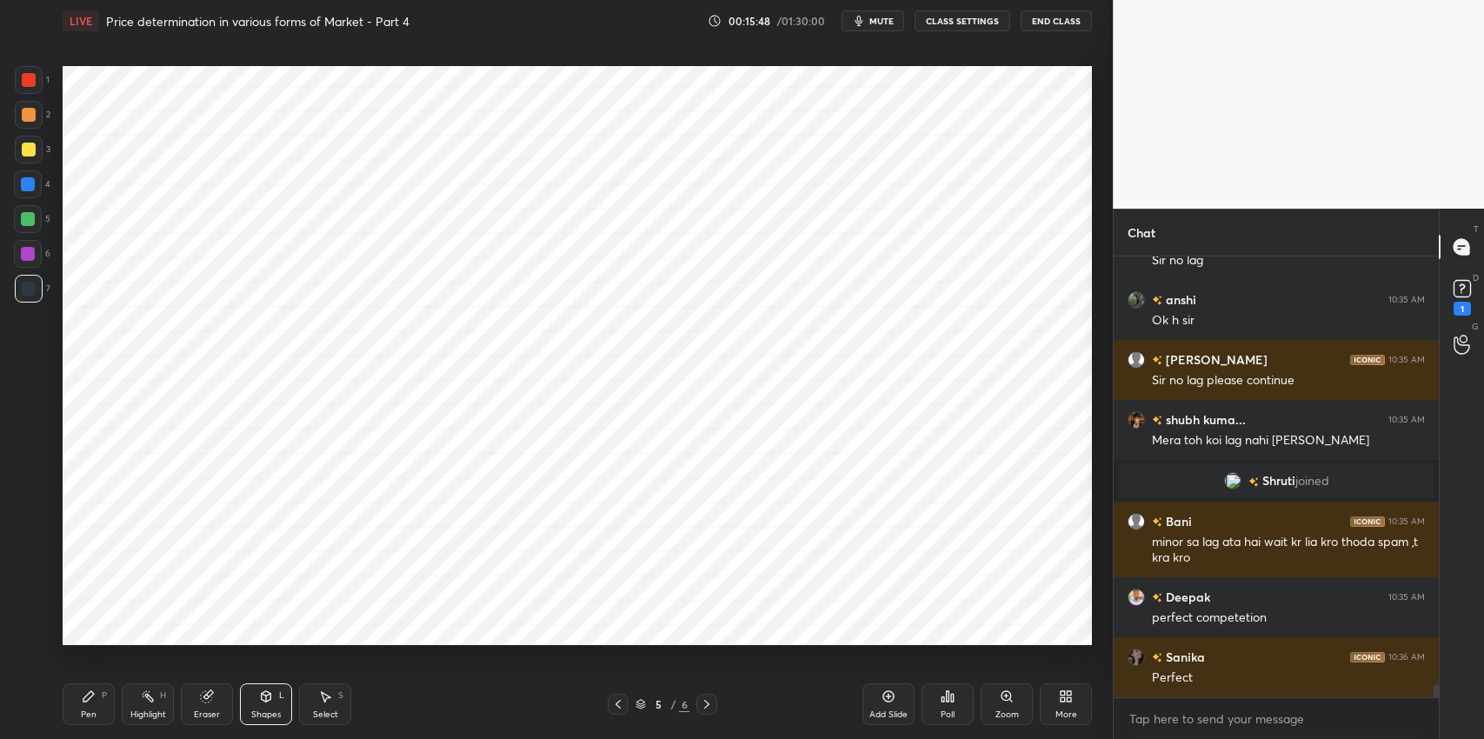
click at [263, 706] on div "Shapes L" at bounding box center [266, 704] width 52 height 42
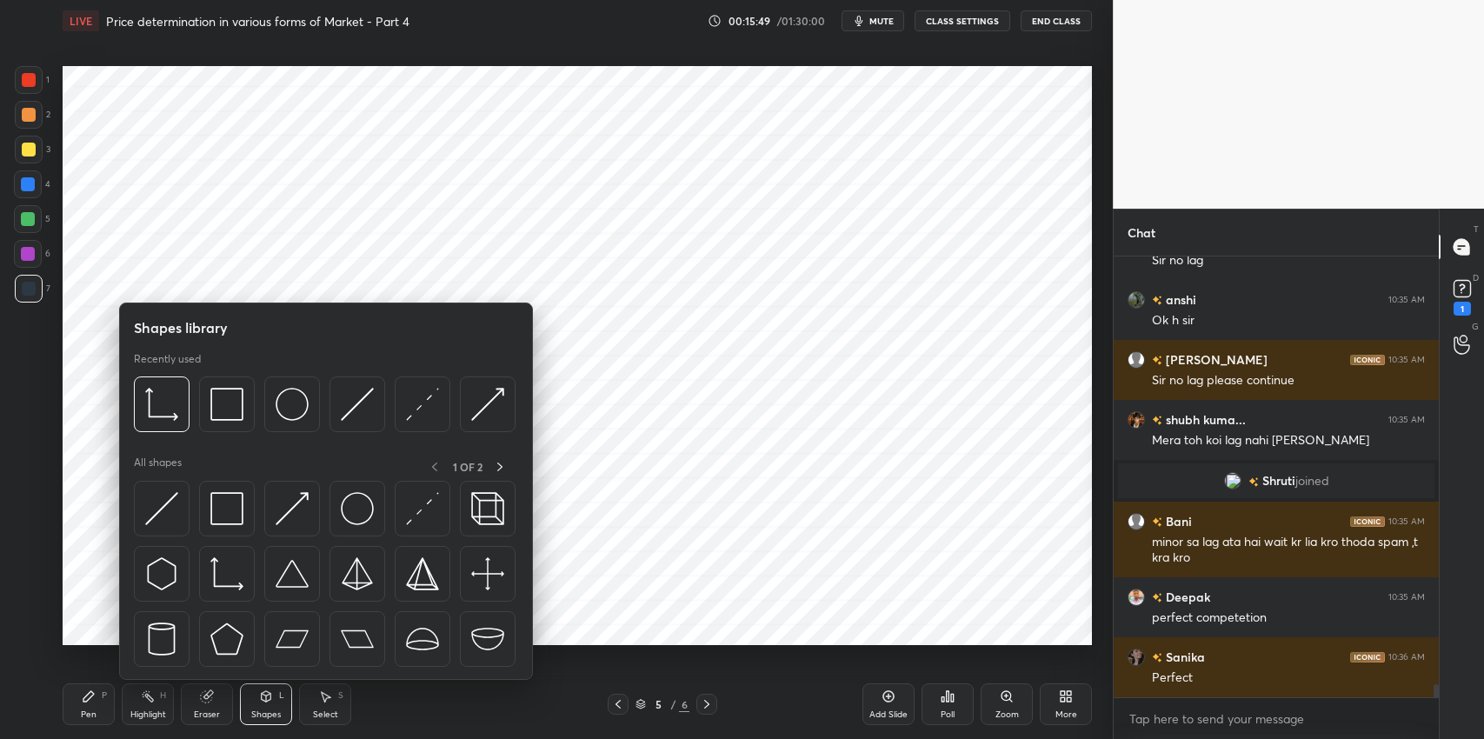
click at [228, 511] on img at bounding box center [226, 508] width 33 height 33
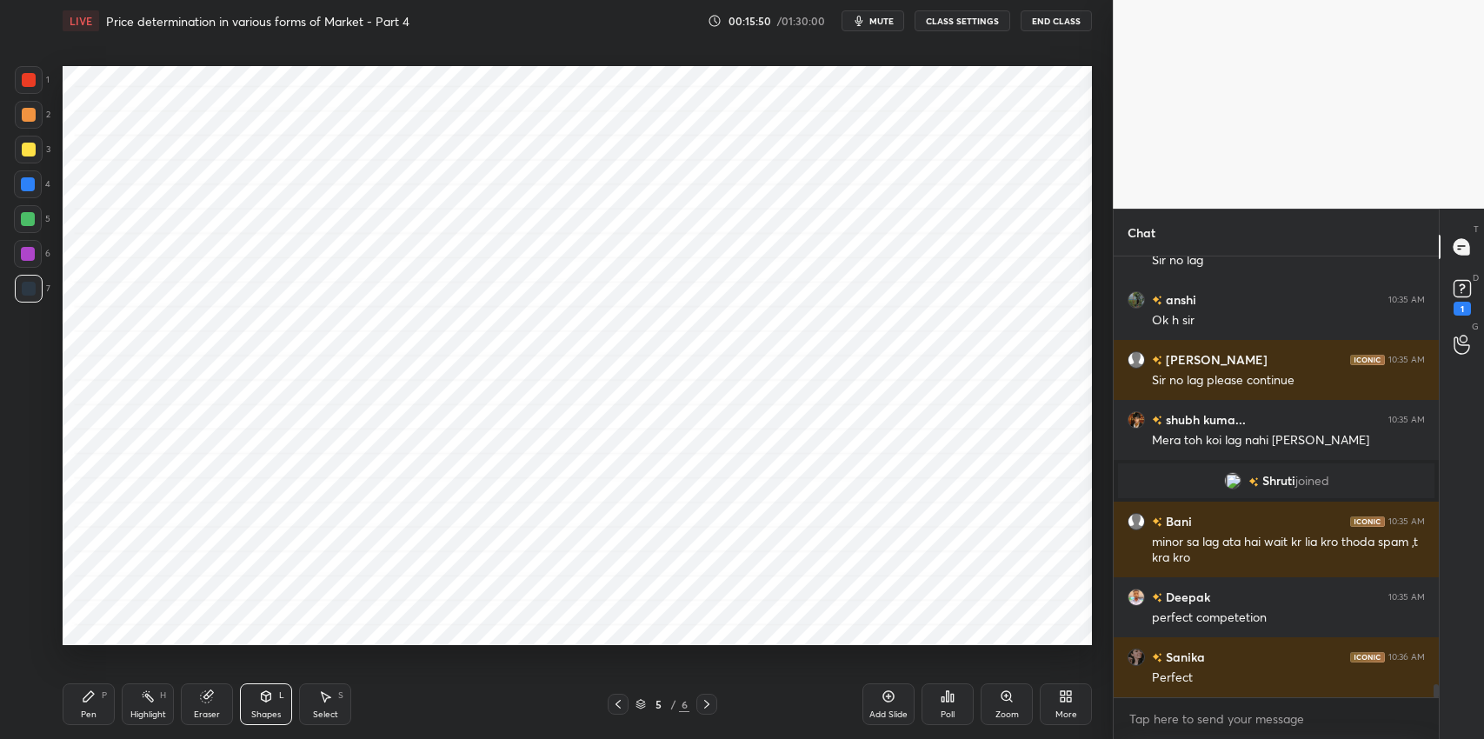
click at [83, 701] on icon at bounding box center [89, 697] width 14 height 14
click at [202, 713] on div "Eraser" at bounding box center [207, 714] width 26 height 9
click at [19, 629] on span "Erase all" at bounding box center [28, 631] width 26 height 12
click at [252, 708] on div "Shapes L" at bounding box center [266, 704] width 52 height 42
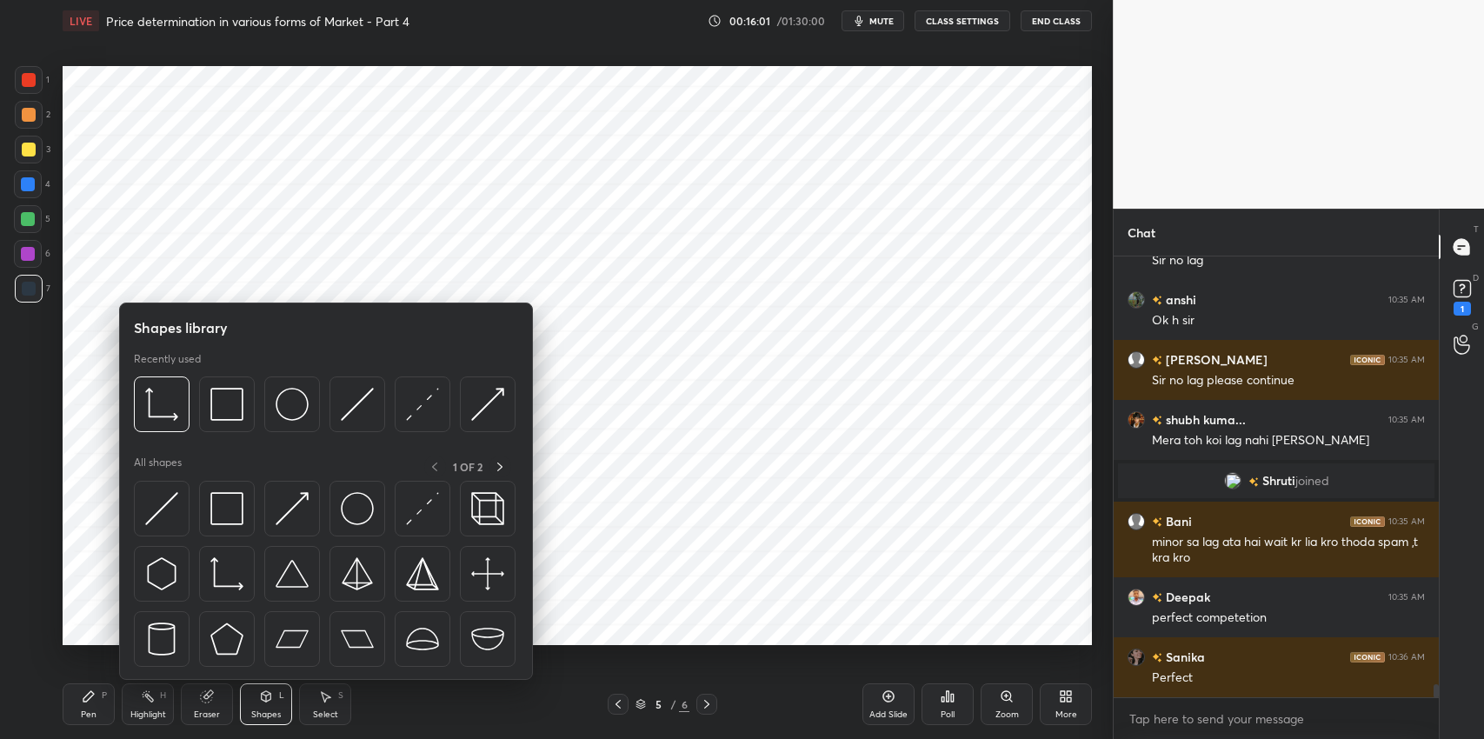
click at [224, 577] on img at bounding box center [226, 573] width 33 height 33
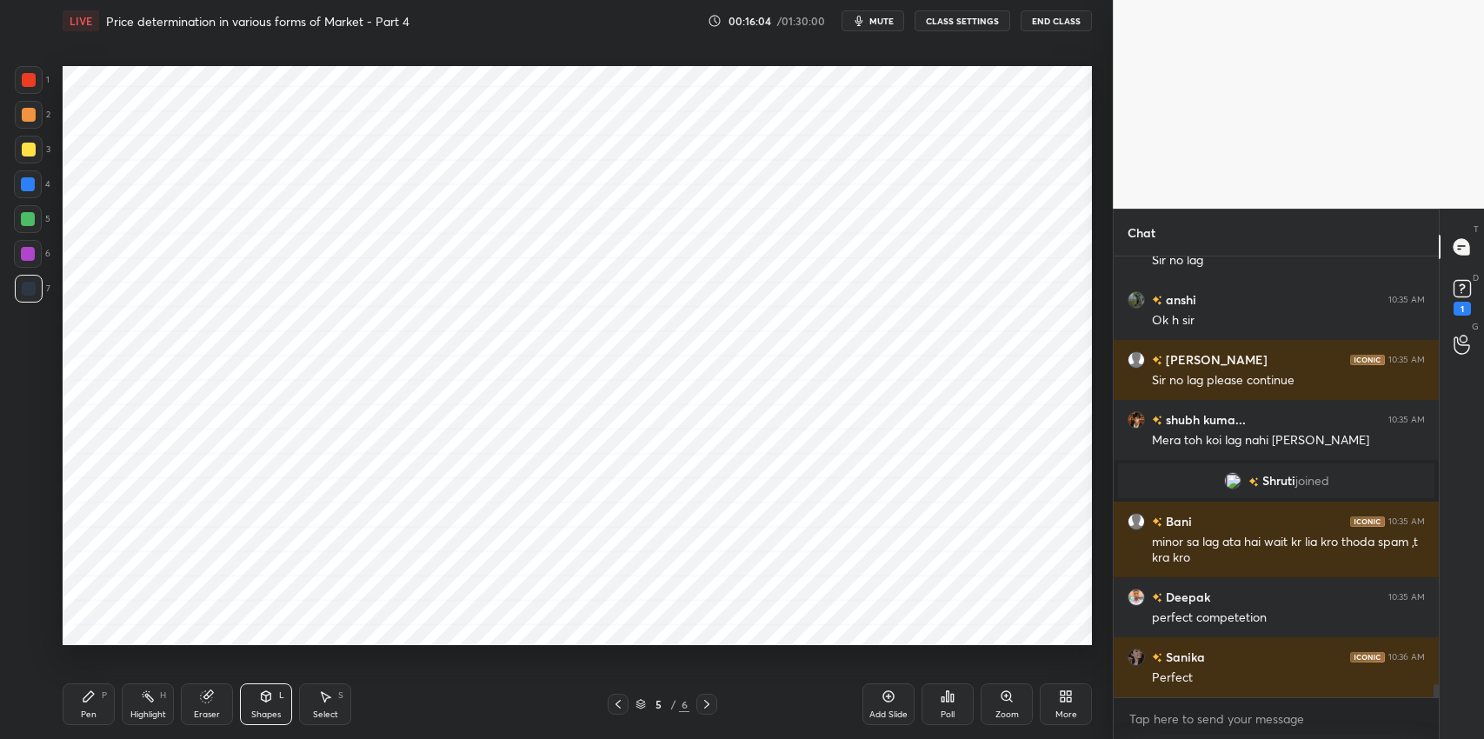
click at [250, 704] on div "Shapes L" at bounding box center [266, 704] width 52 height 42
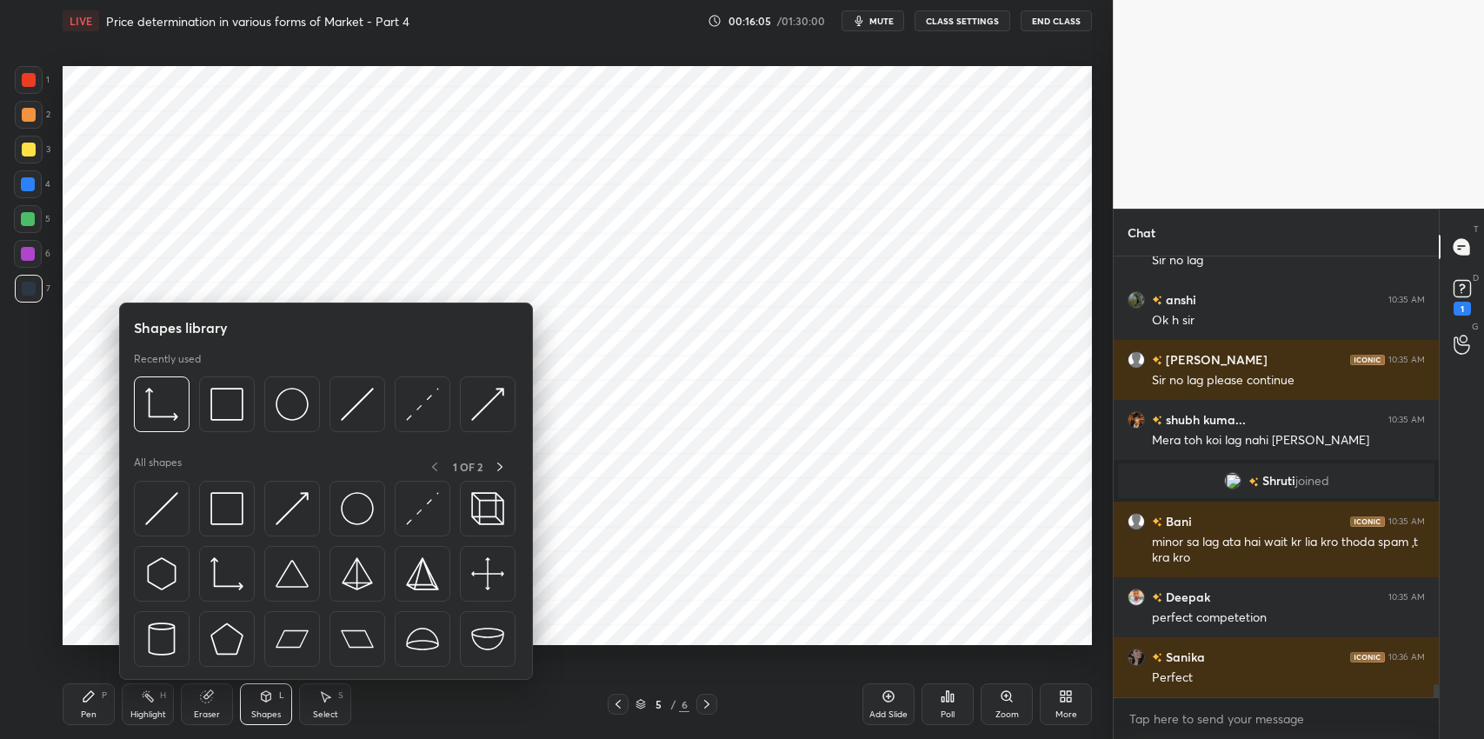
click at [223, 505] on img at bounding box center [226, 508] width 33 height 33
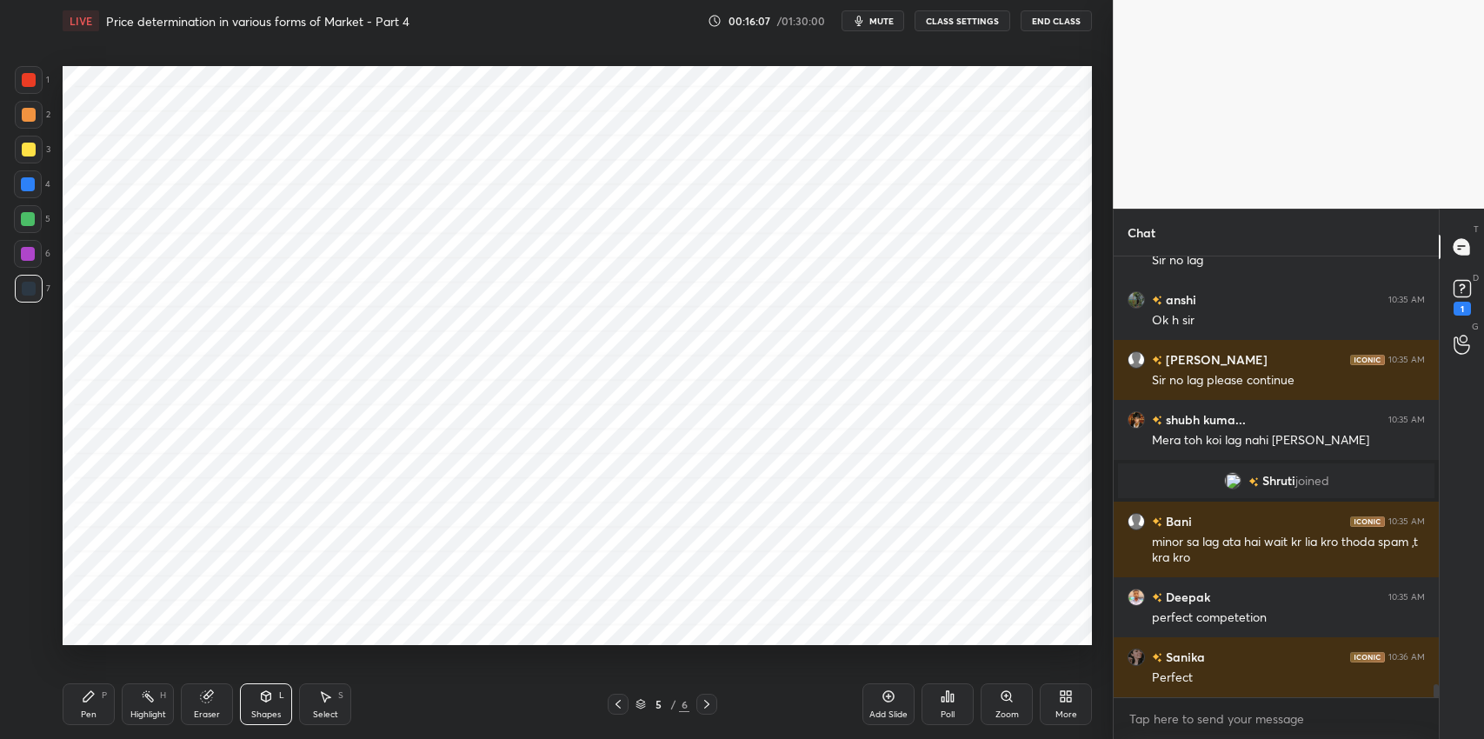
click at [83, 699] on icon at bounding box center [88, 696] width 10 height 10
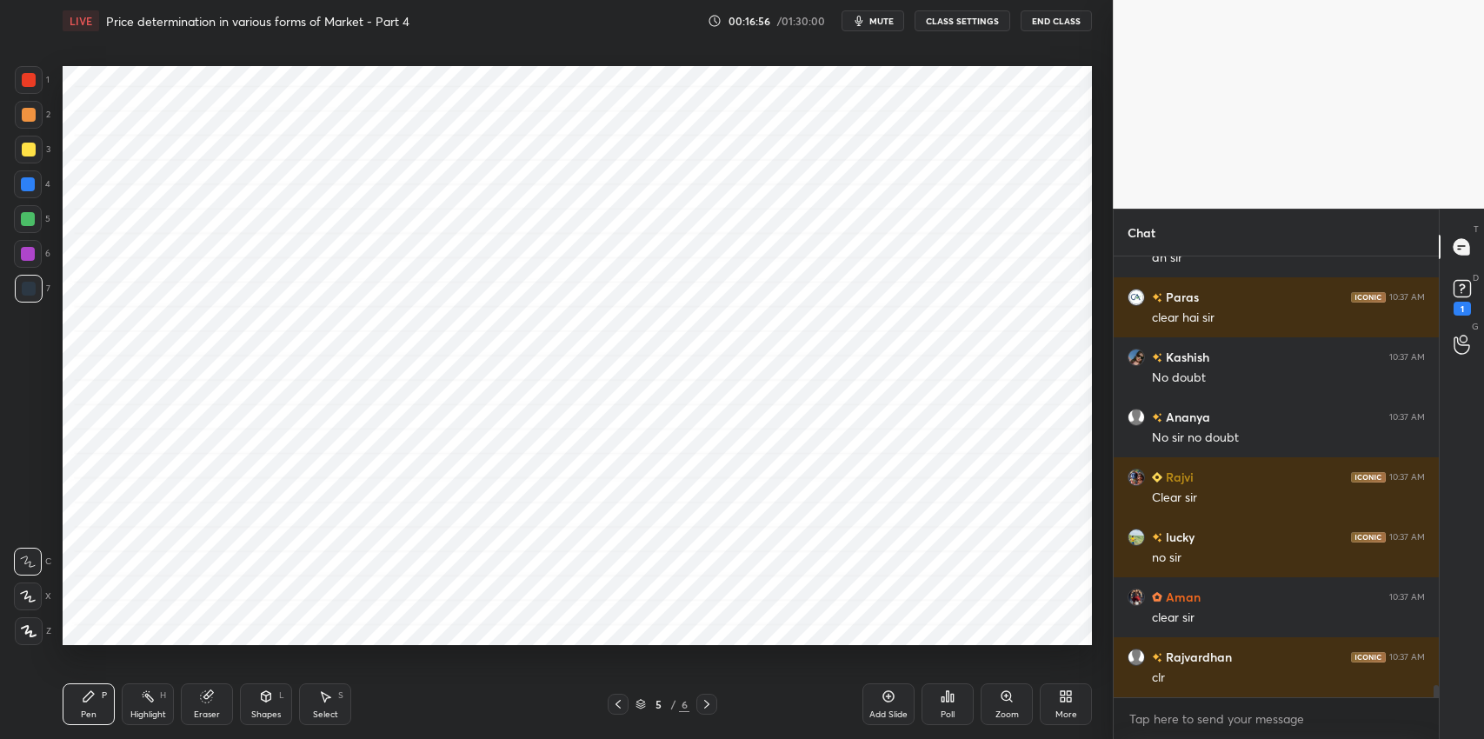
scroll to position [15591, 0]
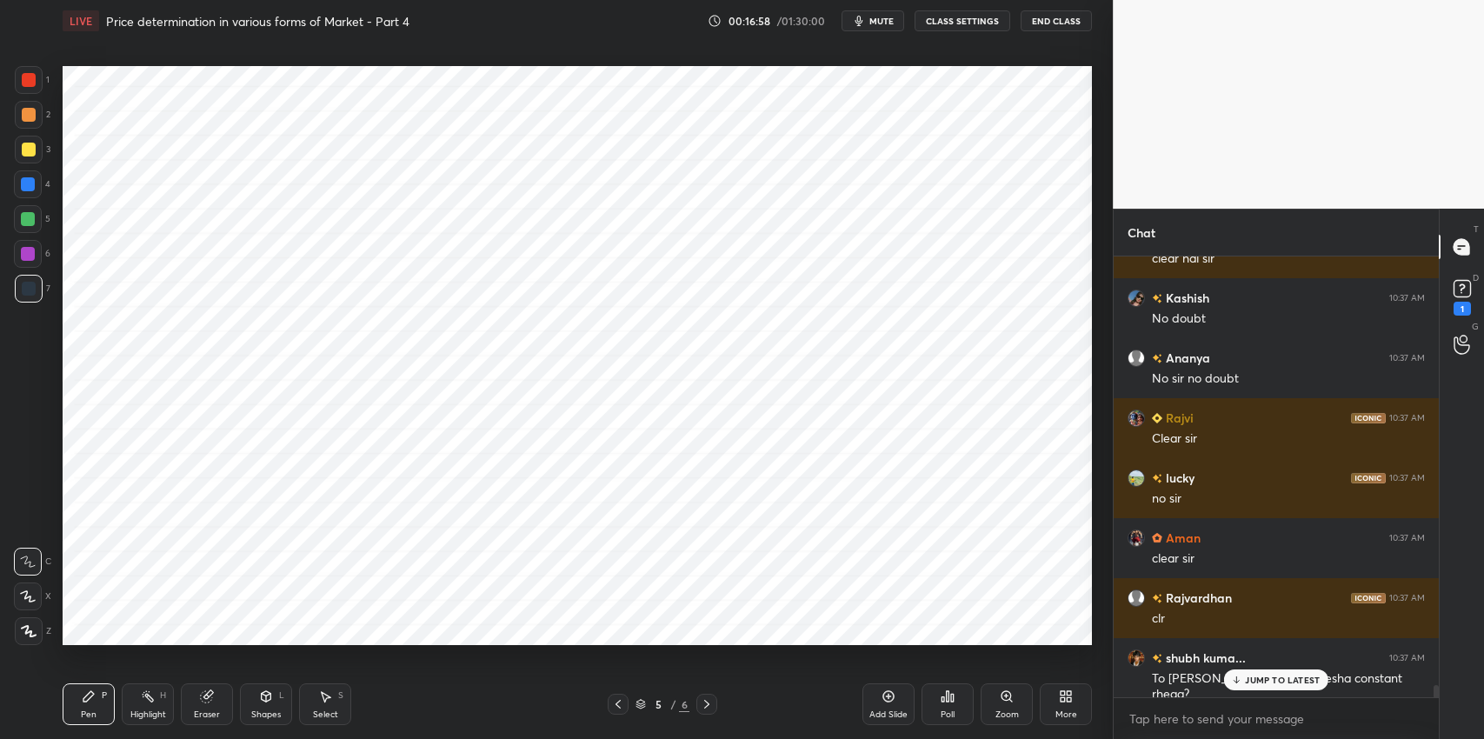
click at [1261, 683] on p "JUMP TO LATEST" at bounding box center [1282, 680] width 75 height 10
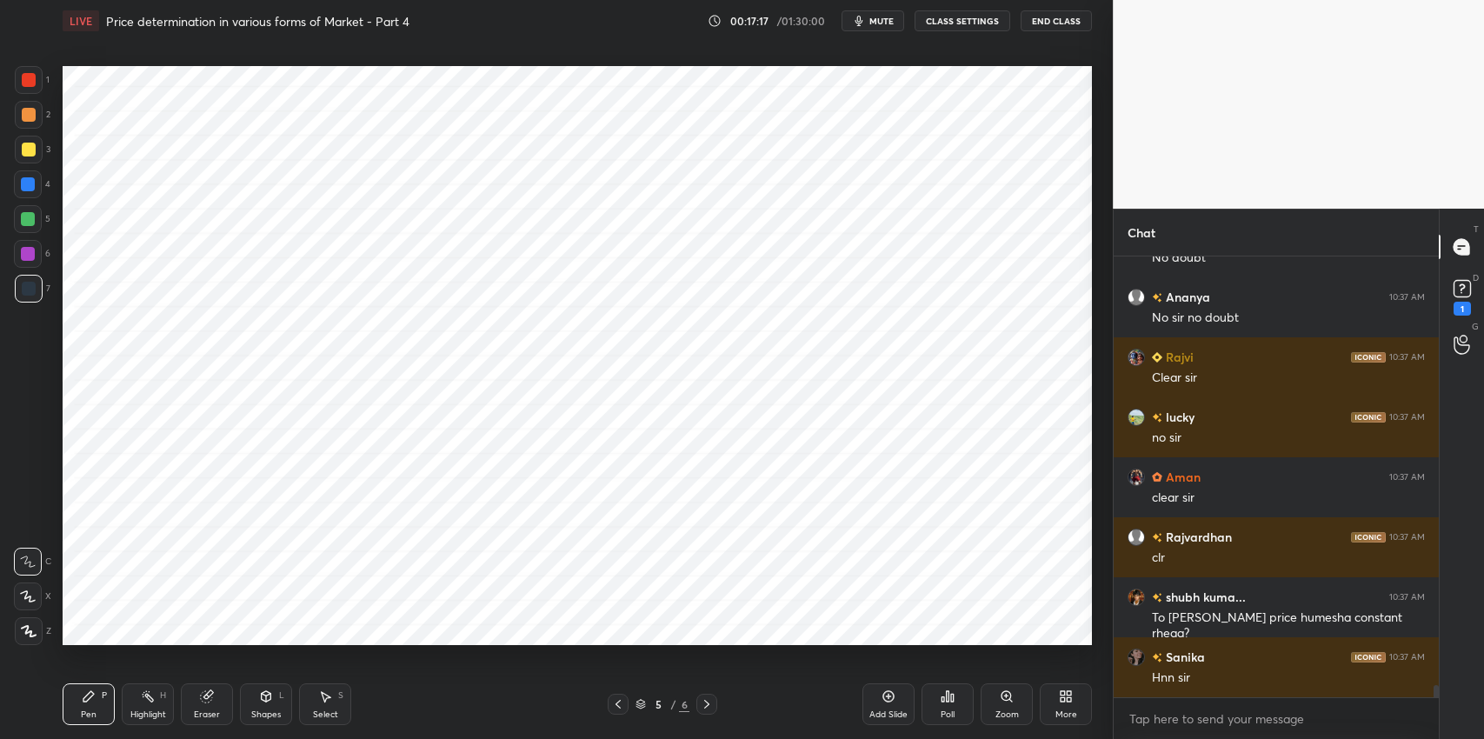
click at [24, 79] on div at bounding box center [29, 80] width 14 height 14
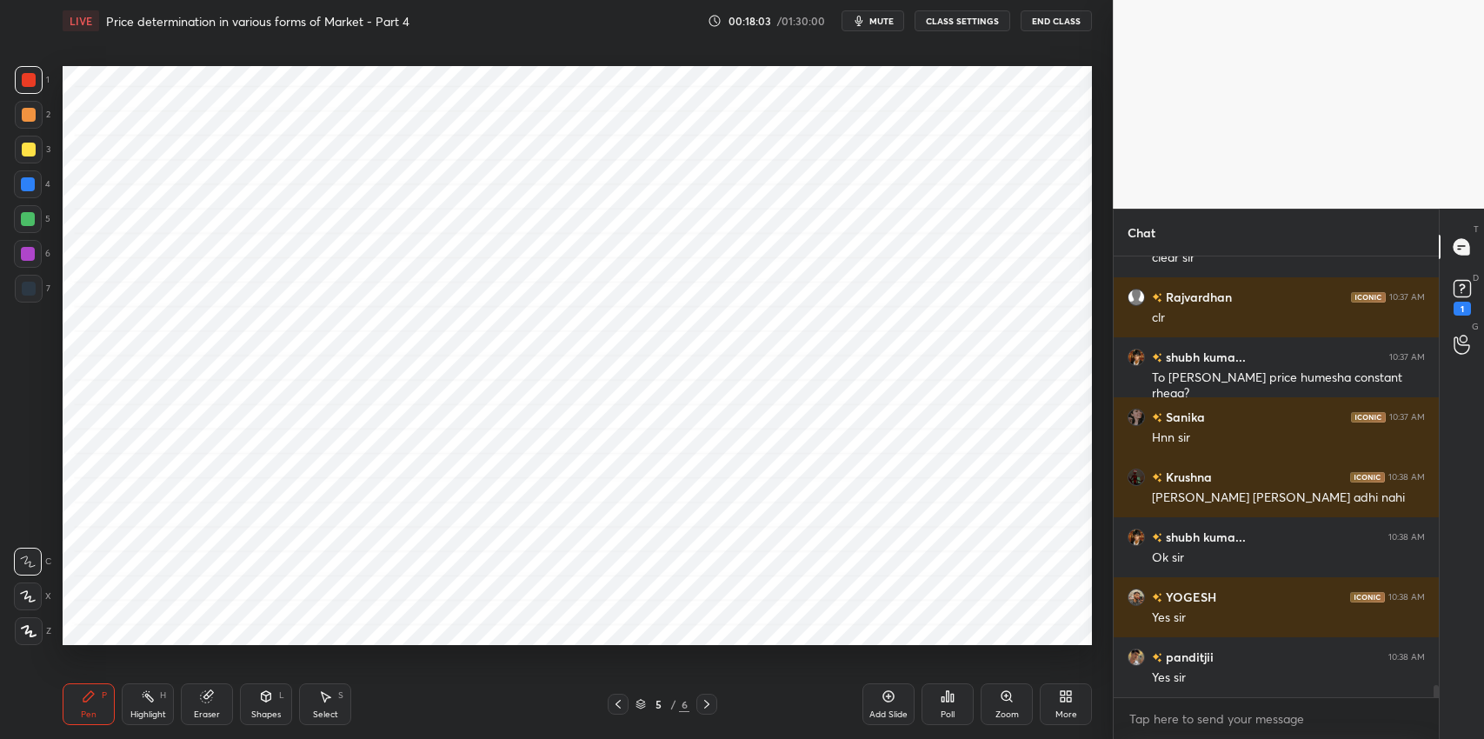
scroll to position [15951, 0]
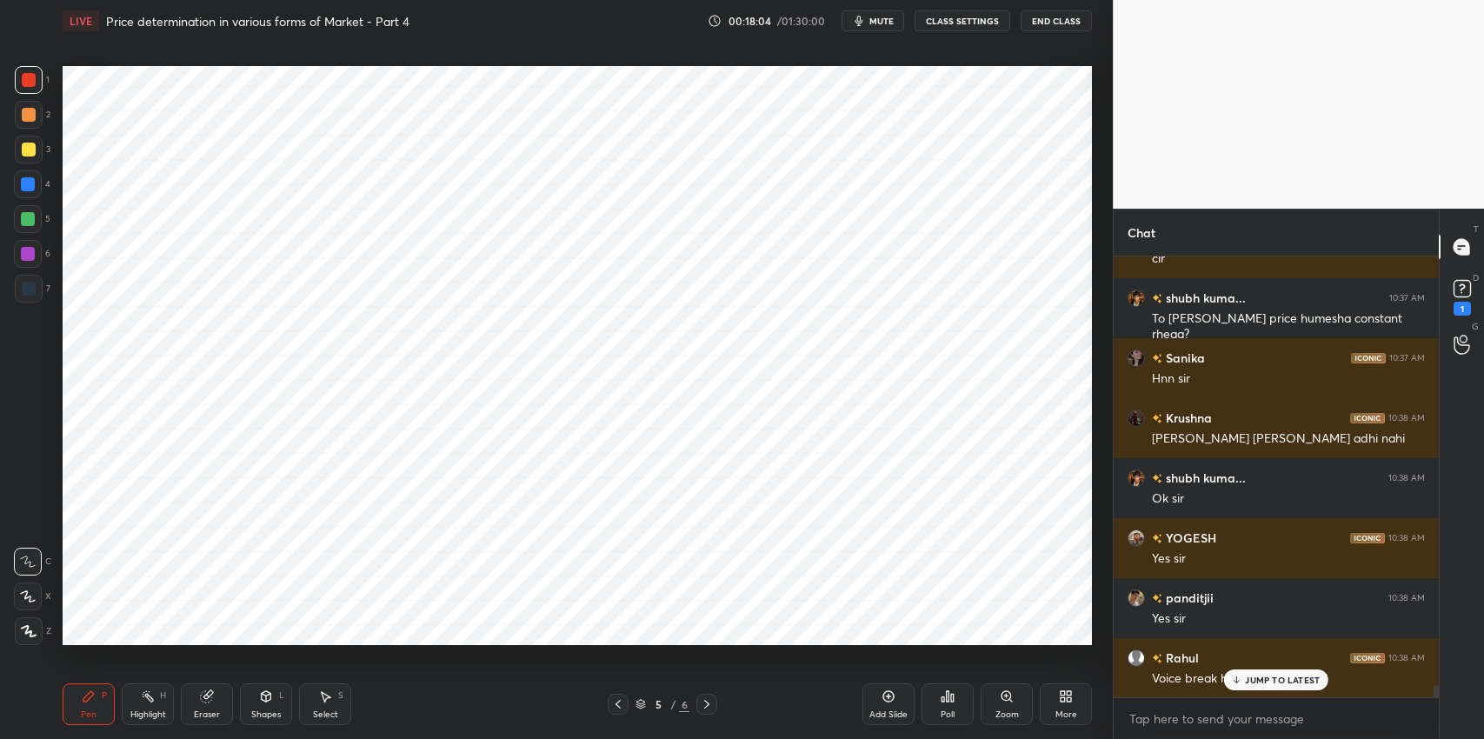
click at [1275, 684] on p "JUMP TO LATEST" at bounding box center [1282, 680] width 75 height 10
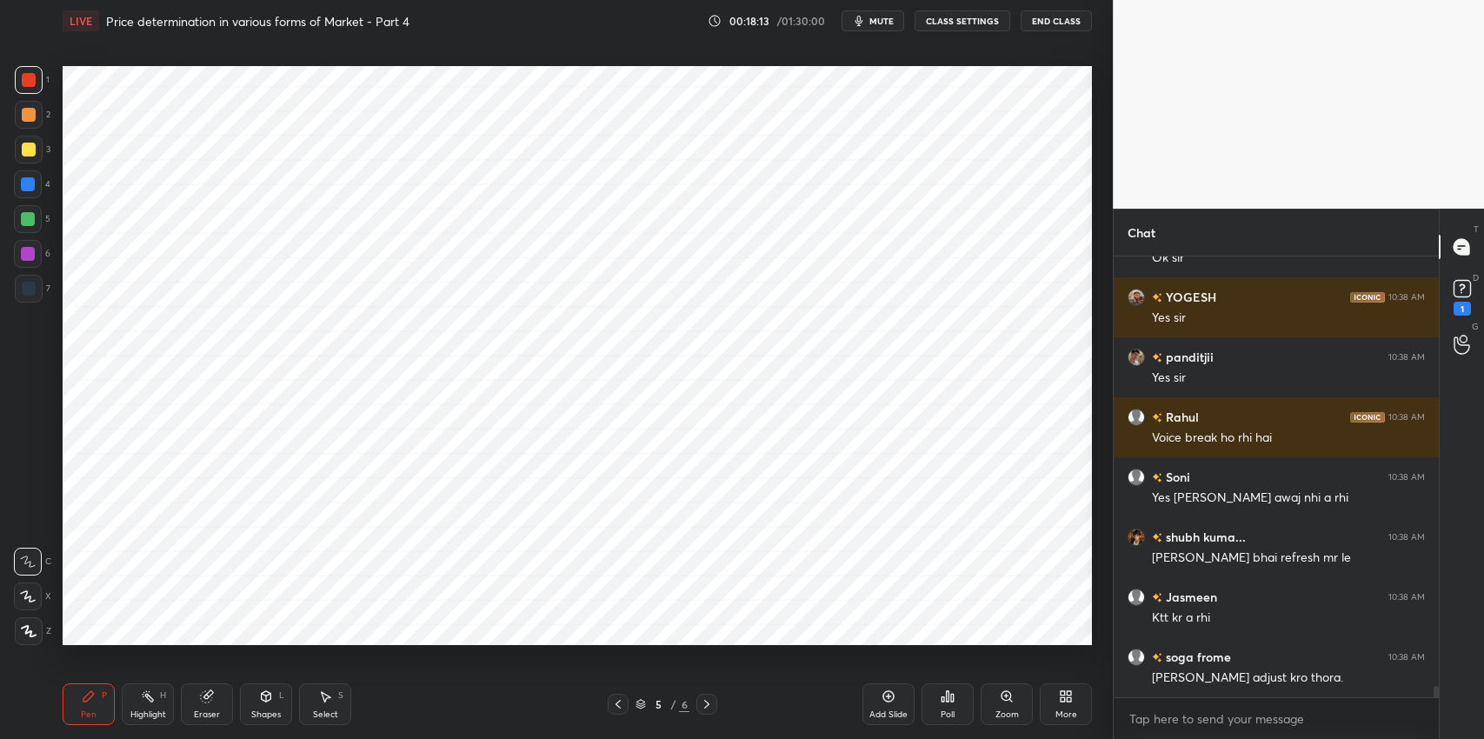
scroll to position [16251, 0]
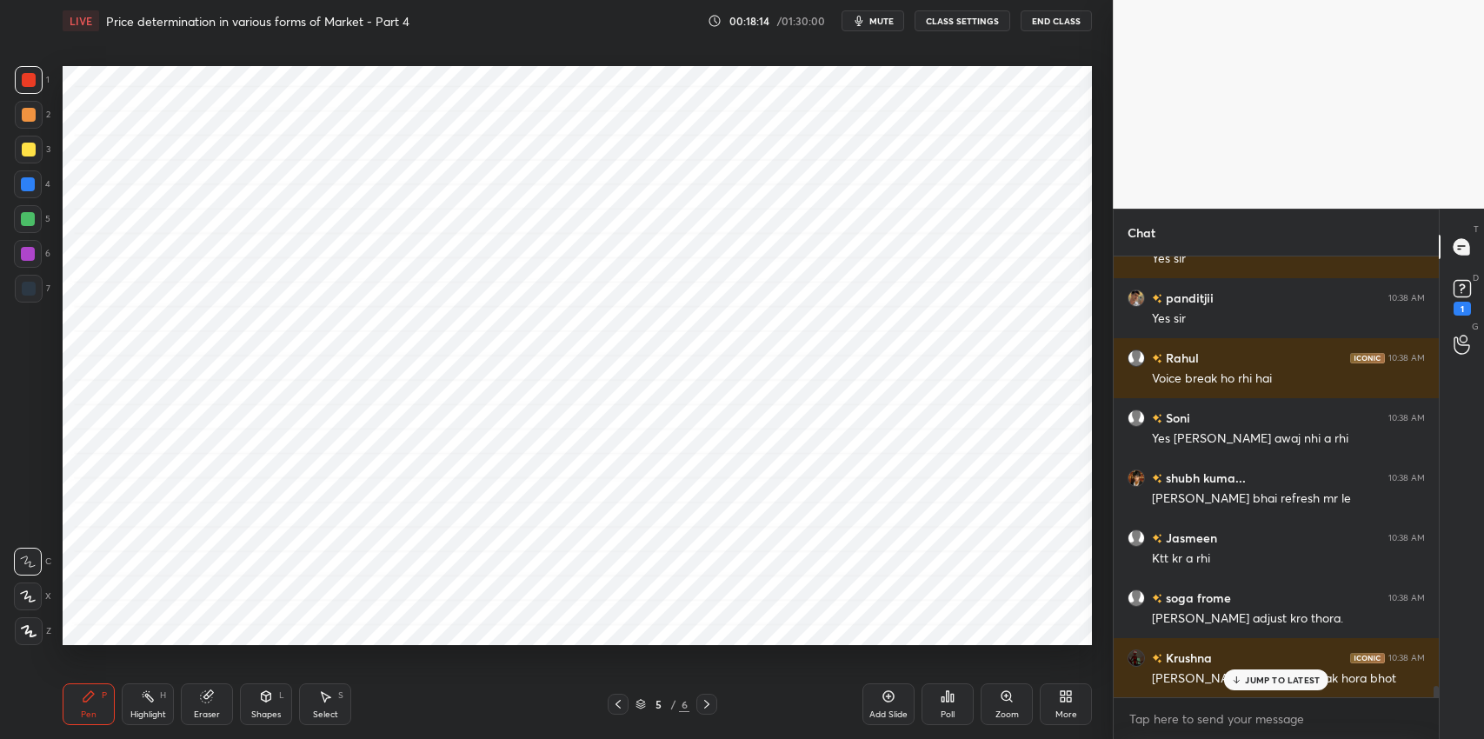
click at [970, 17] on button "CLASS SETTINGS" at bounding box center [963, 20] width 96 height 21
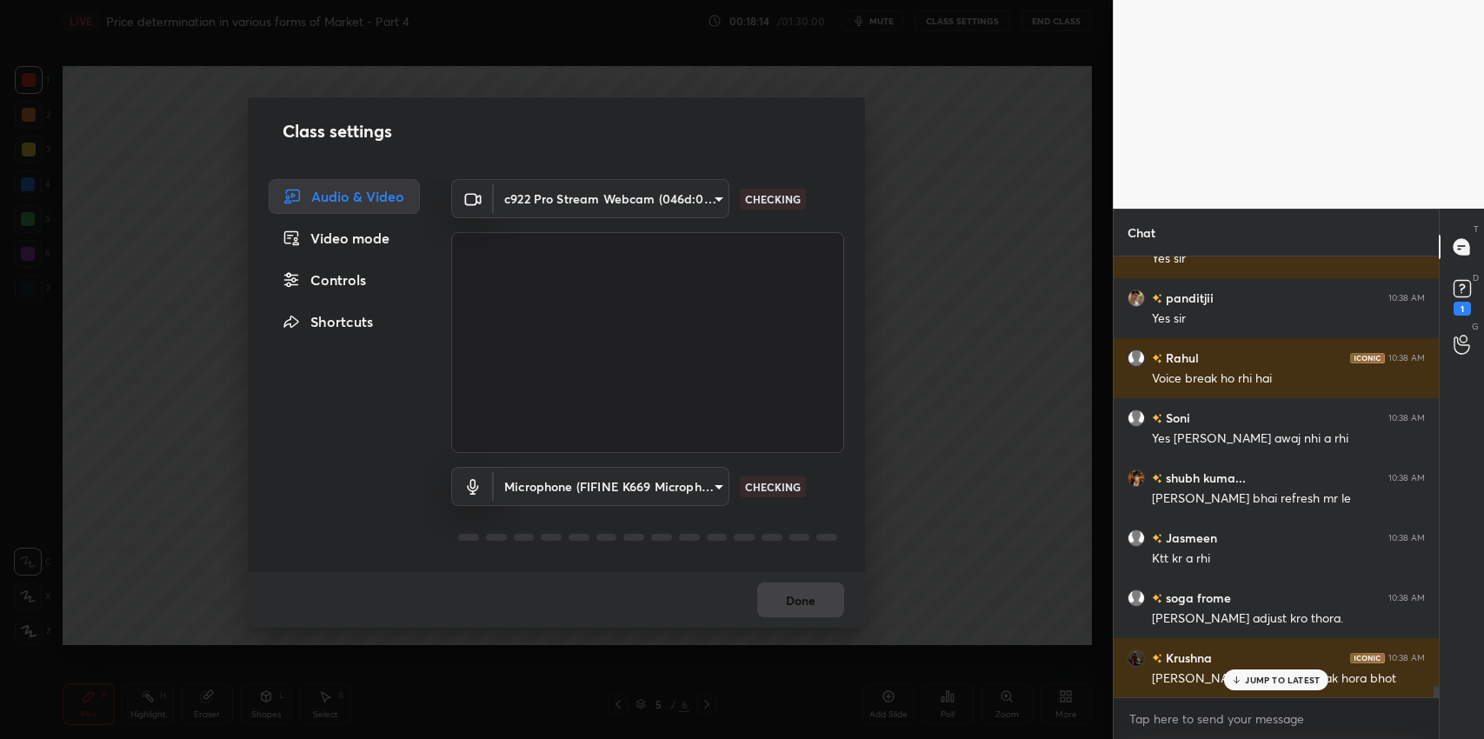
scroll to position [16312, 0]
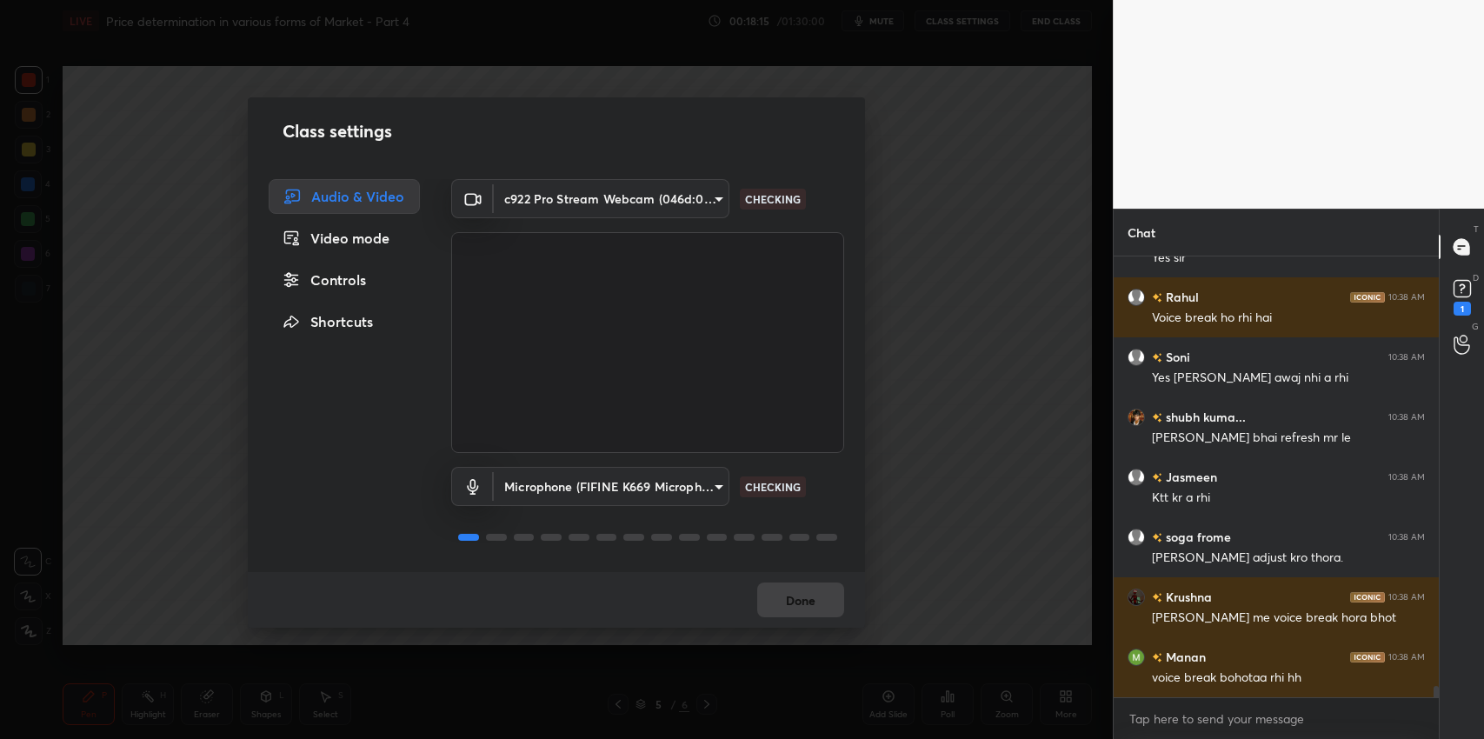
click at [678, 493] on body "1 2 3 4 5 6 7 C X Z C X Z E E Erase all H H LIVE Price determination in various…" at bounding box center [742, 369] width 1484 height 739
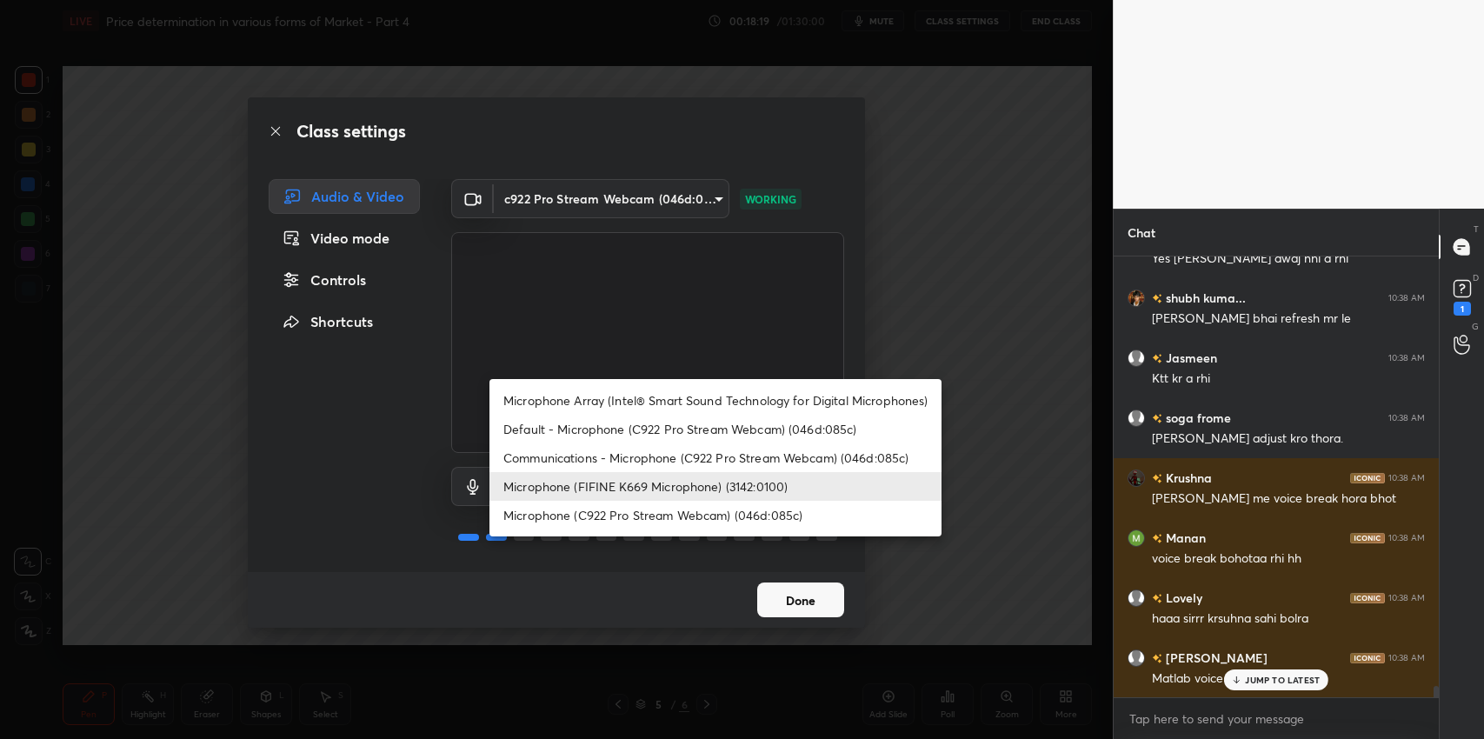
scroll to position [16492, 0]
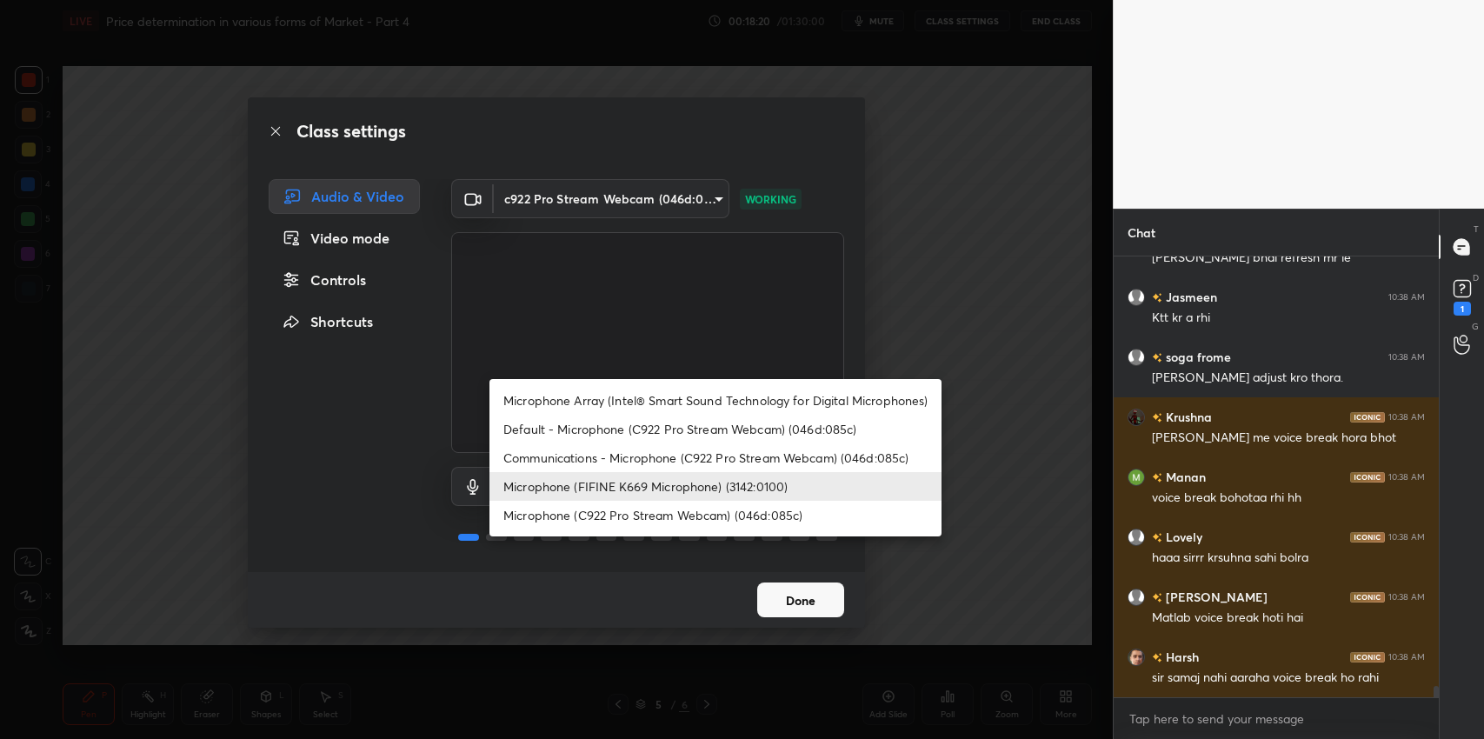
click at [752, 403] on li "Microphone Array (Intel® Smart Sound Technology for Digital Microphones)" at bounding box center [716, 400] width 452 height 29
type input "77bcb3db9b2292352c72e20e4b406bf29b5be47c6e67367dd32d8cfb3560f8e2"
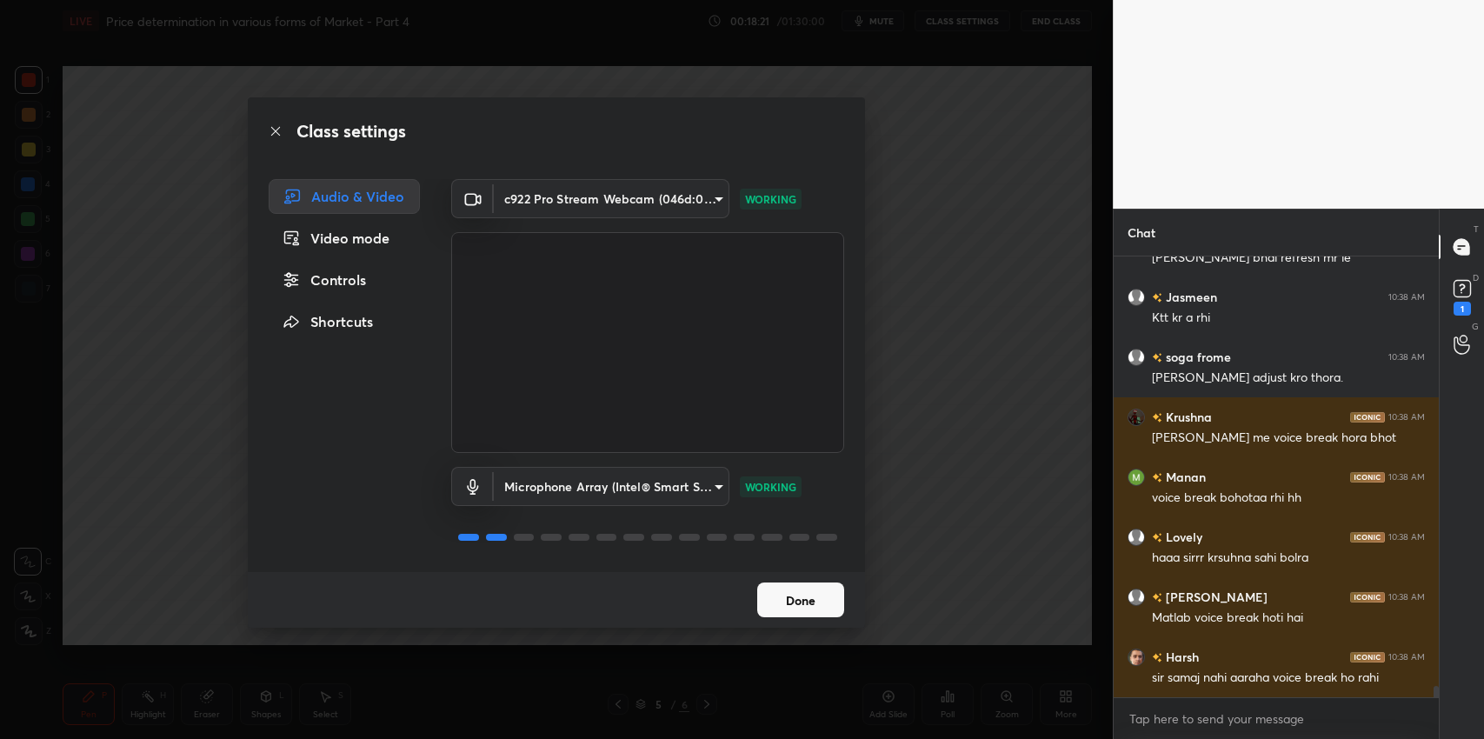
click at [783, 603] on button "Done" at bounding box center [800, 600] width 87 height 35
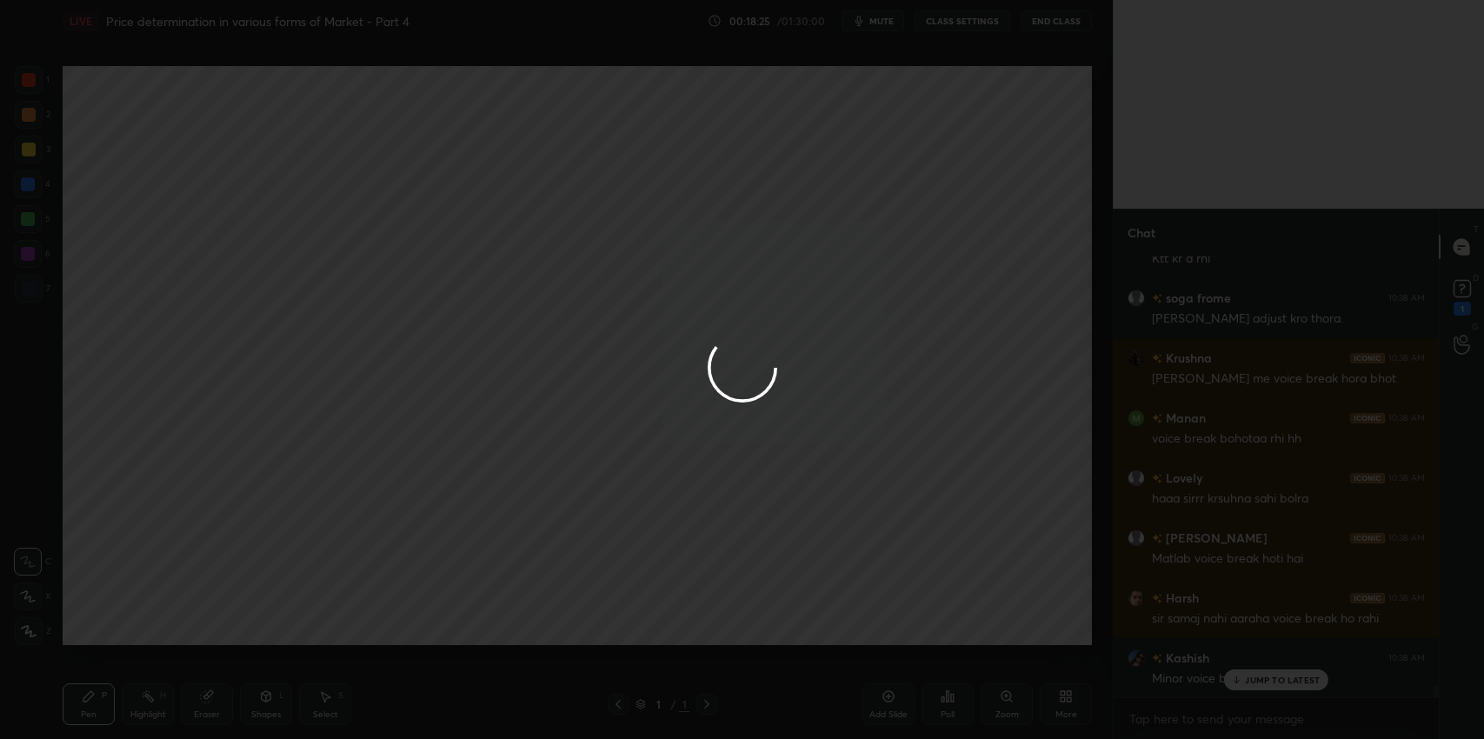
scroll to position [16612, 0]
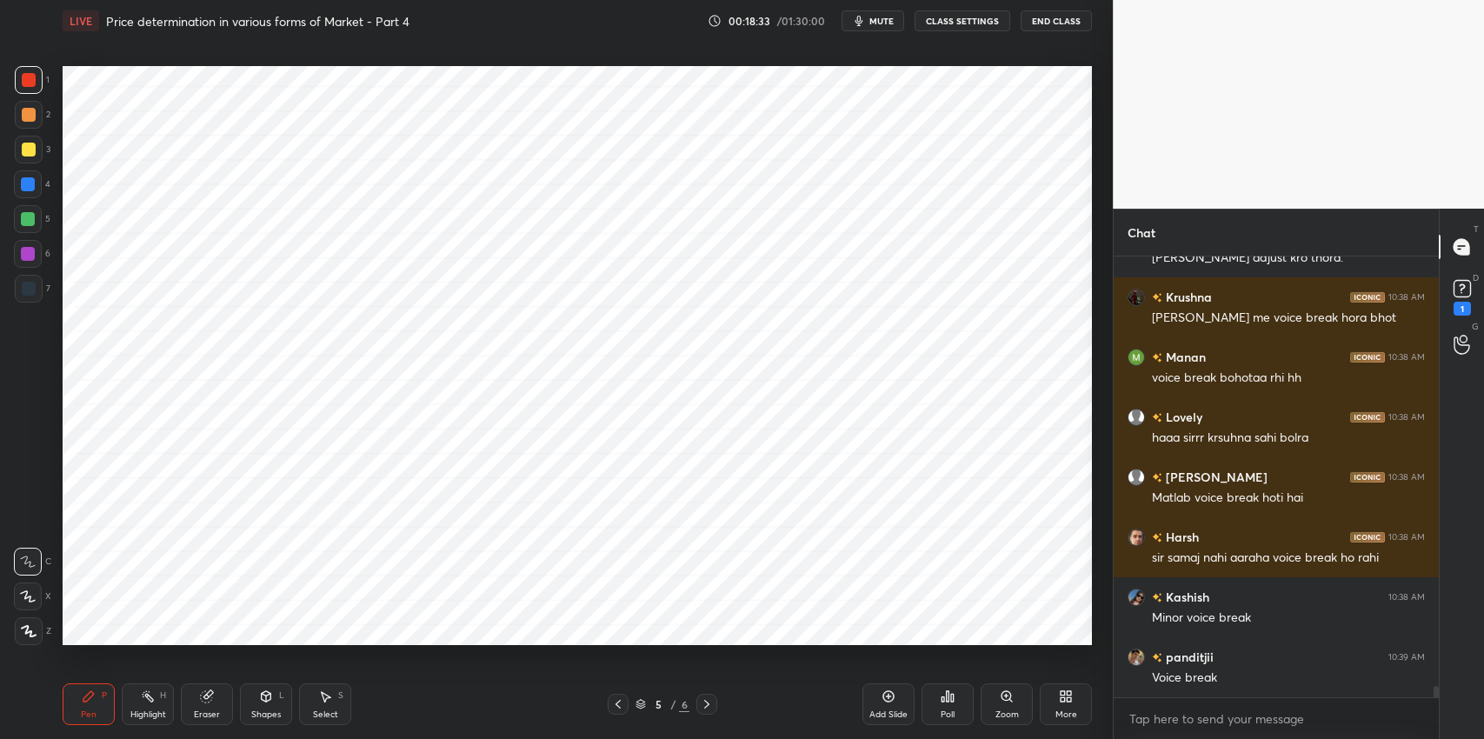
click at [223, 709] on div "Eraser" at bounding box center [207, 704] width 52 height 42
click at [29, 598] on icon at bounding box center [29, 596] width 10 height 9
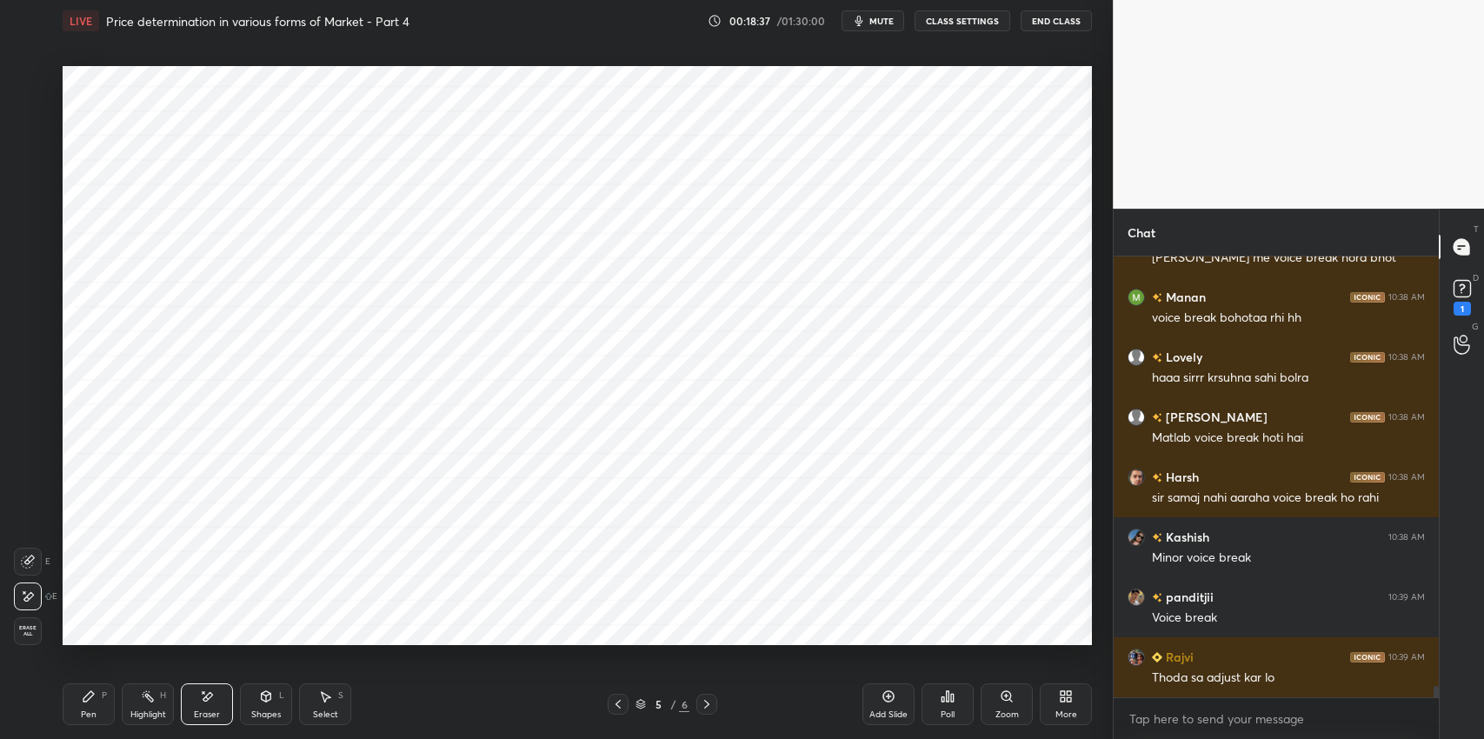
scroll to position [16731, 0]
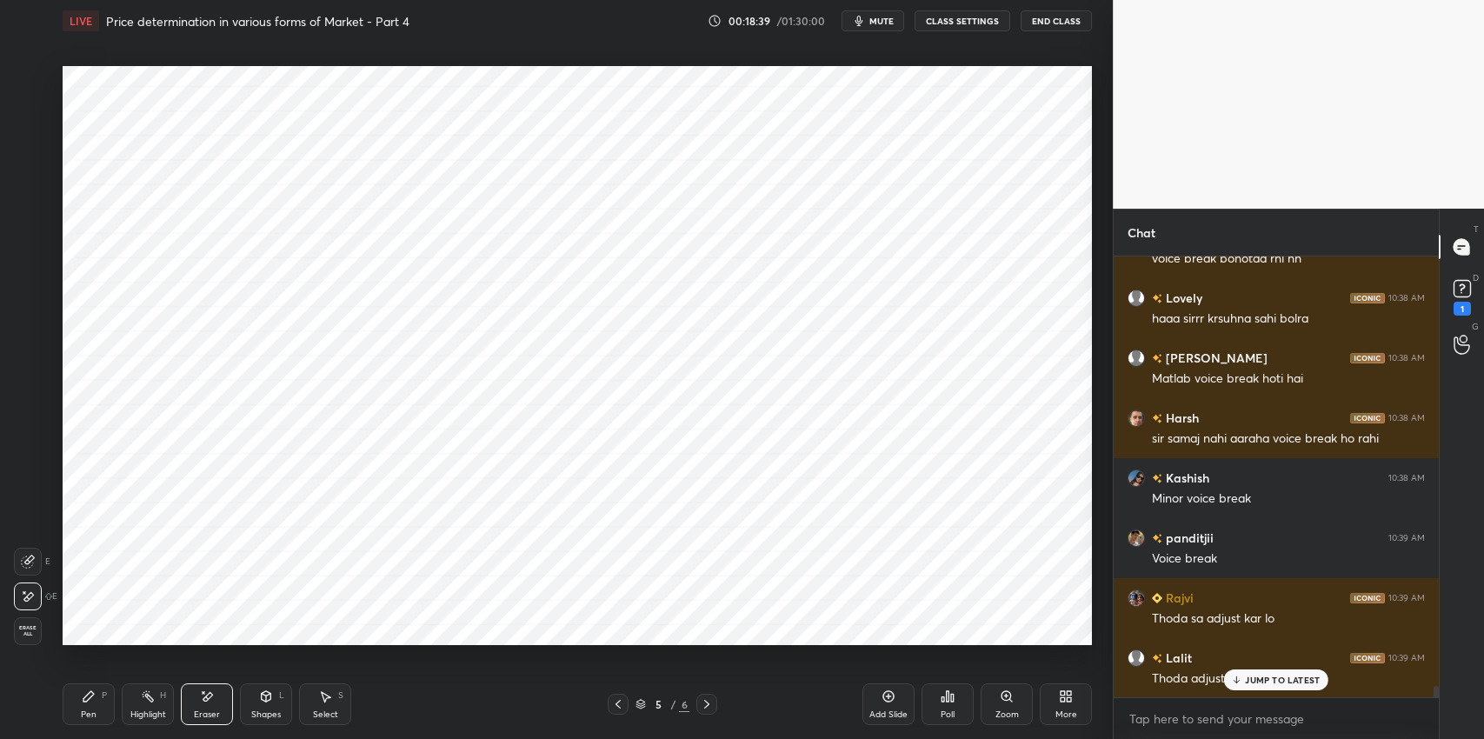
click at [1248, 685] on p "JUMP TO LATEST" at bounding box center [1282, 680] width 75 height 10
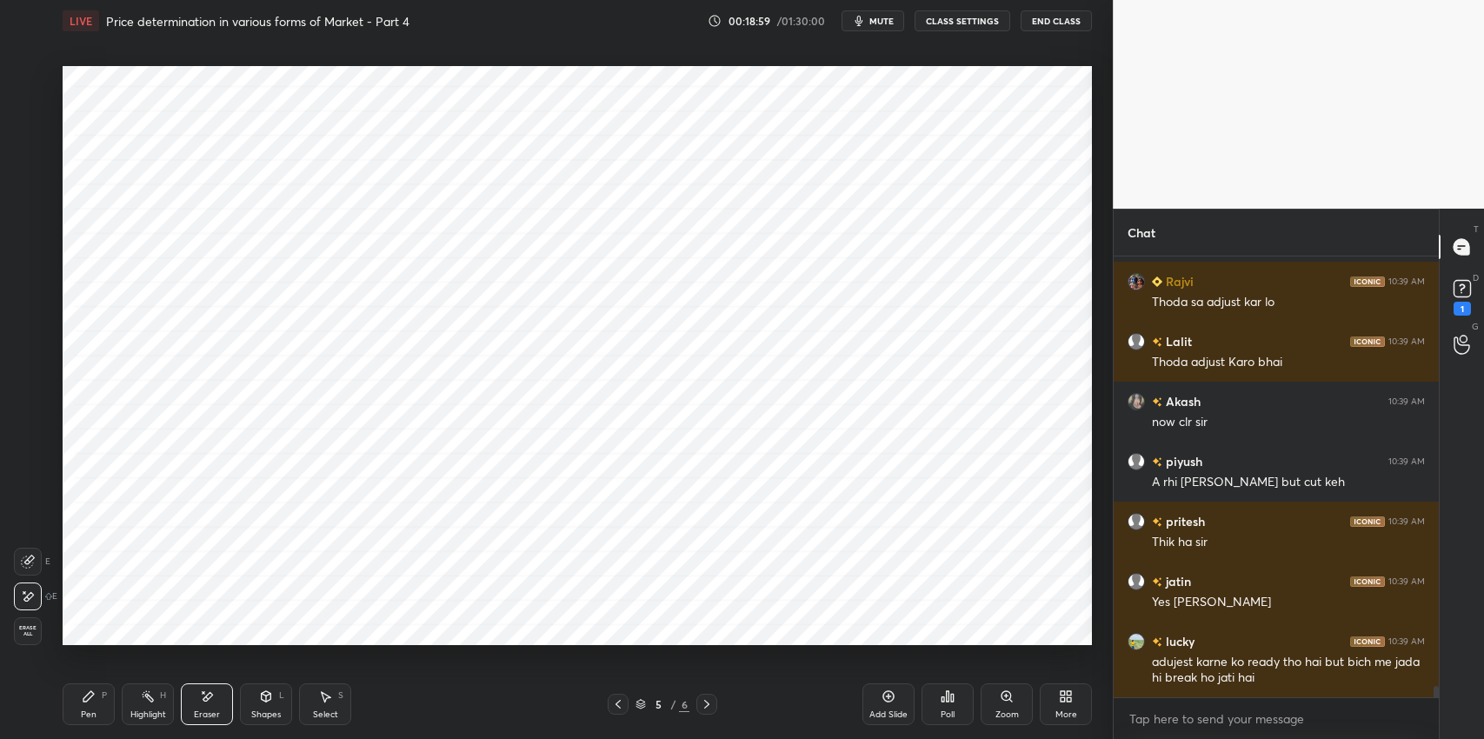
scroll to position [17107, 0]
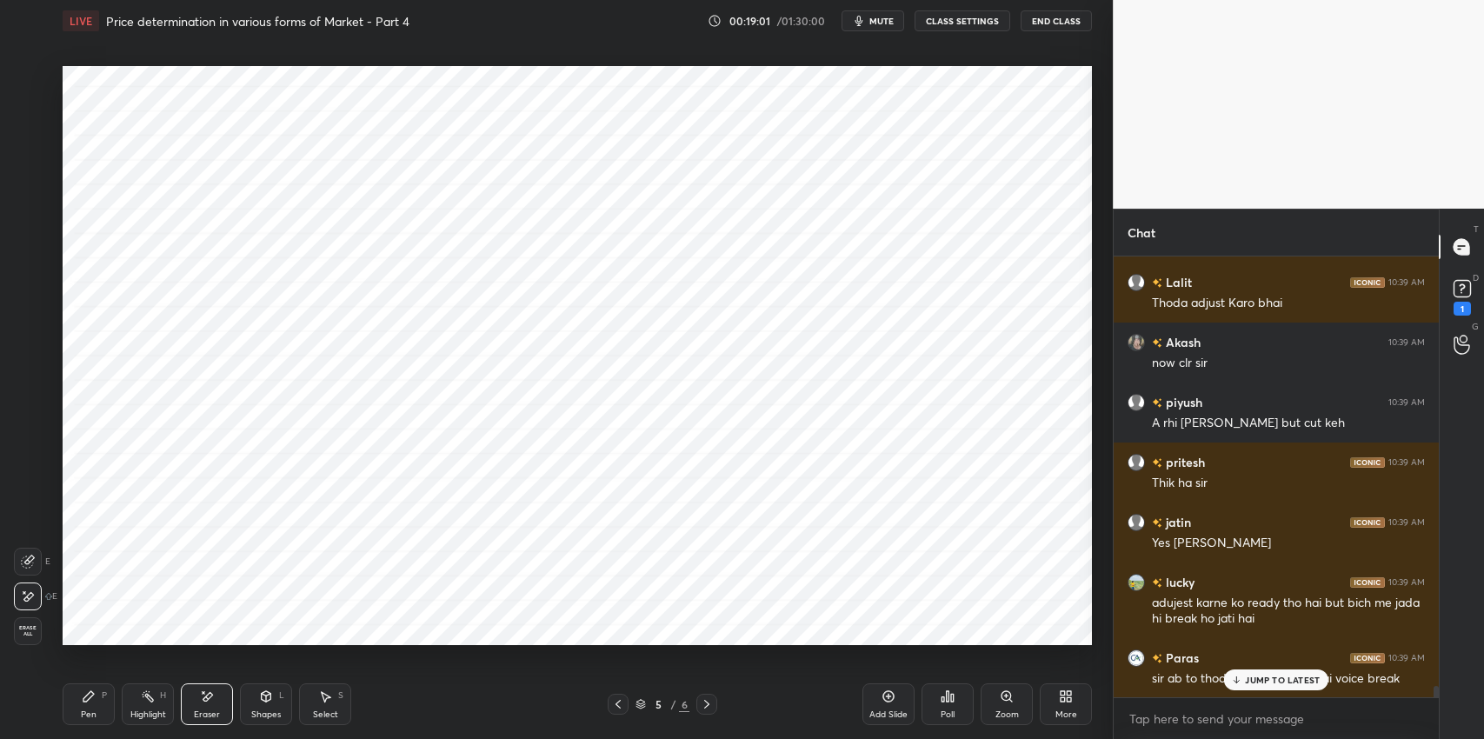
click at [1283, 686] on div "JUMP TO LATEST" at bounding box center [1276, 680] width 104 height 21
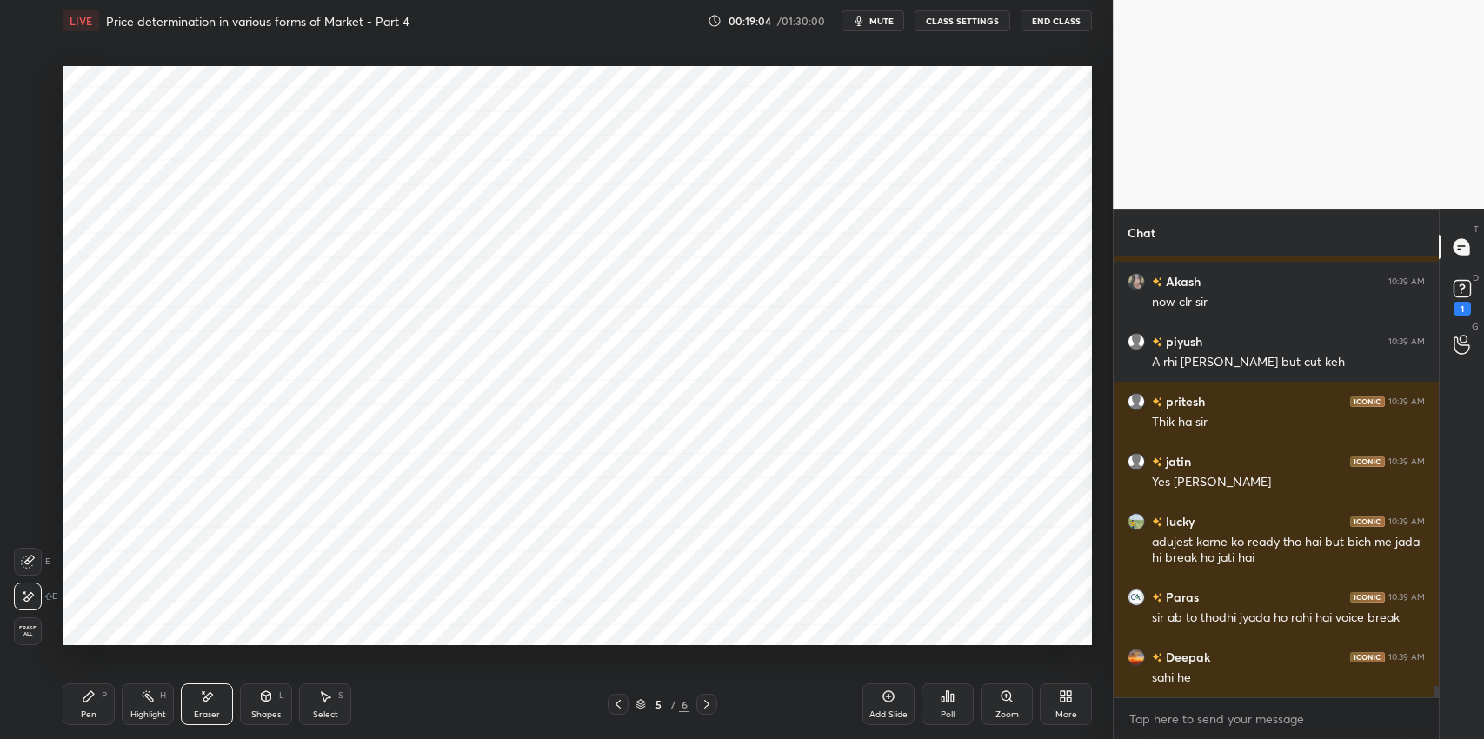
scroll to position [17228, 0]
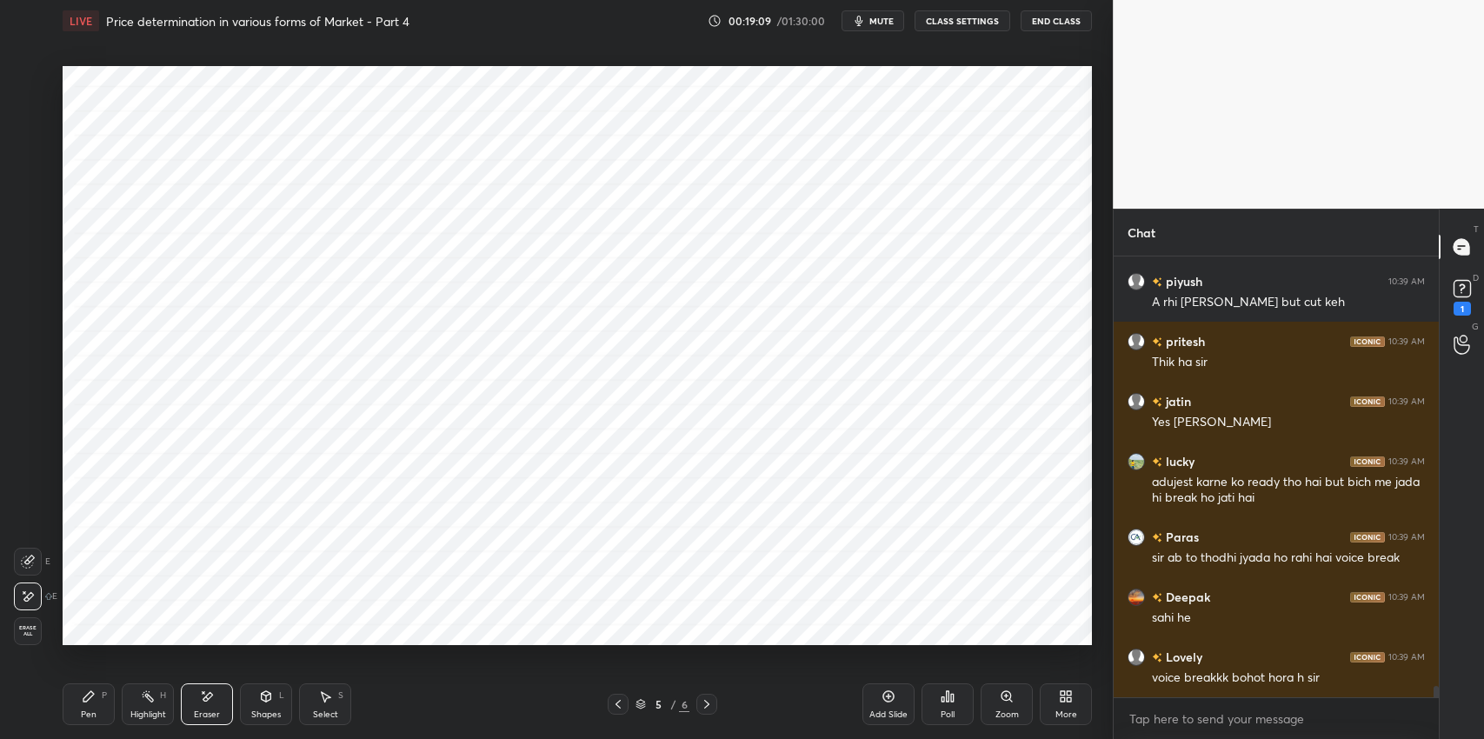
click at [963, 22] on button "CLASS SETTINGS" at bounding box center [963, 20] width 96 height 21
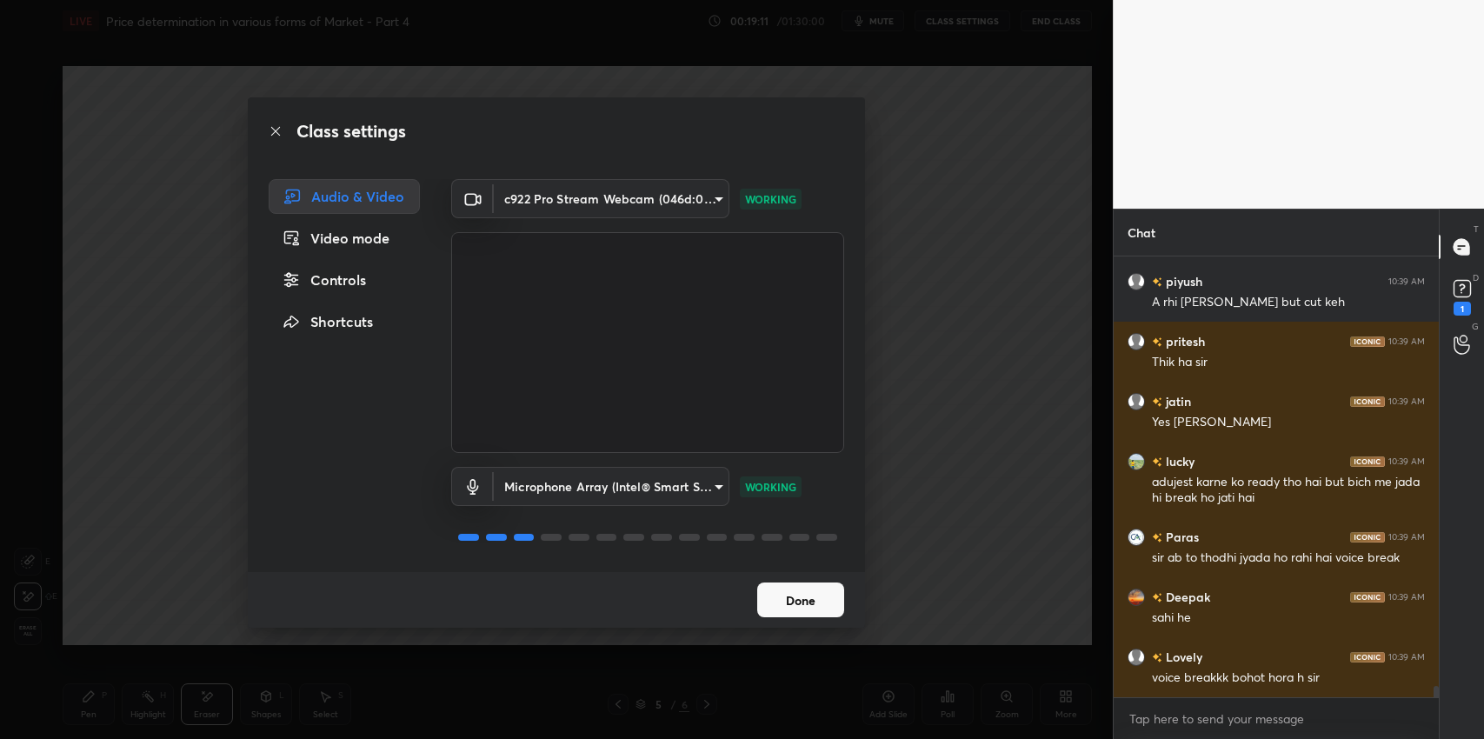
click at [669, 485] on body "1 2 3 4 5 6 7 C X Z E E Erase all H H LIVE Price determination in various forms…" at bounding box center [742, 369] width 1484 height 739
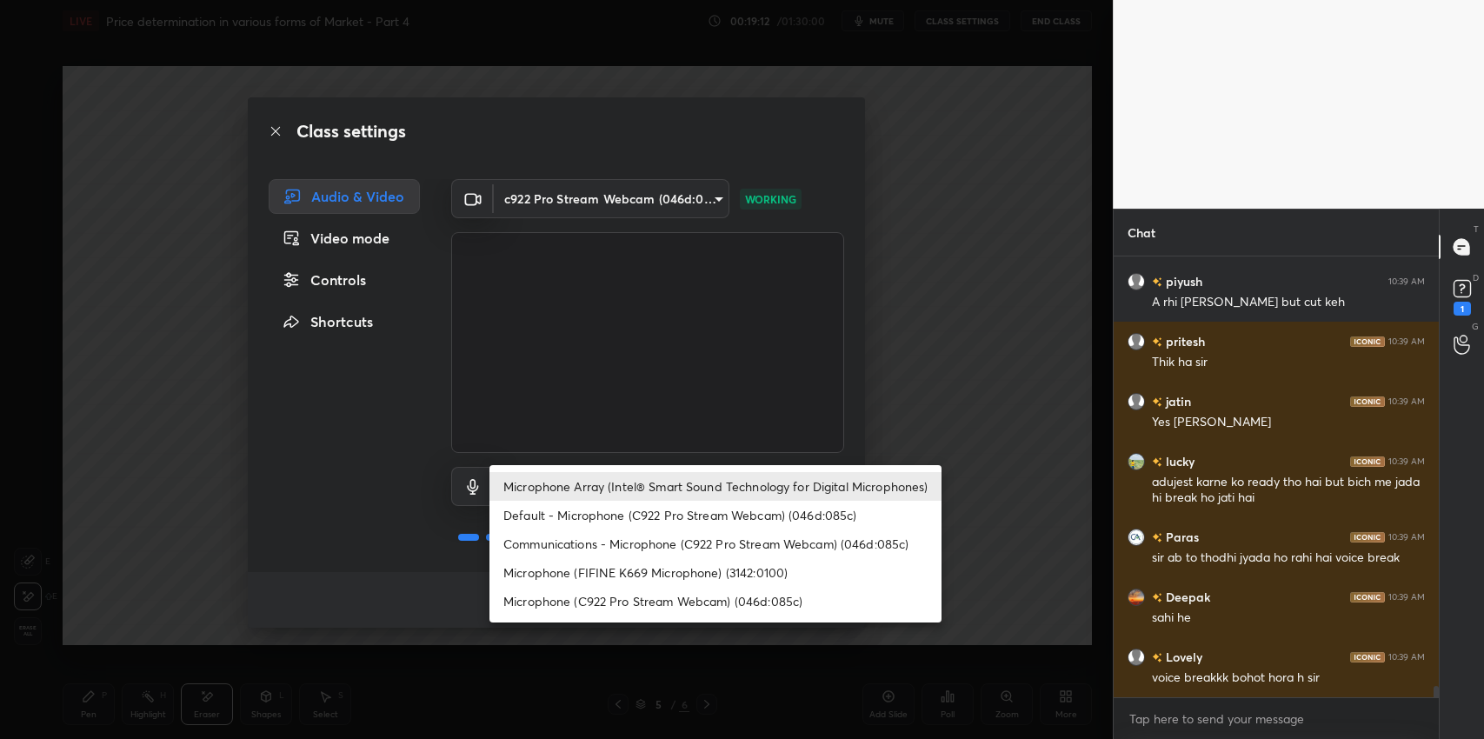
click at [777, 514] on li "Default - Microphone (C922 Pro Stream Webcam) (046d:085c)" at bounding box center [716, 515] width 452 height 29
type input "default"
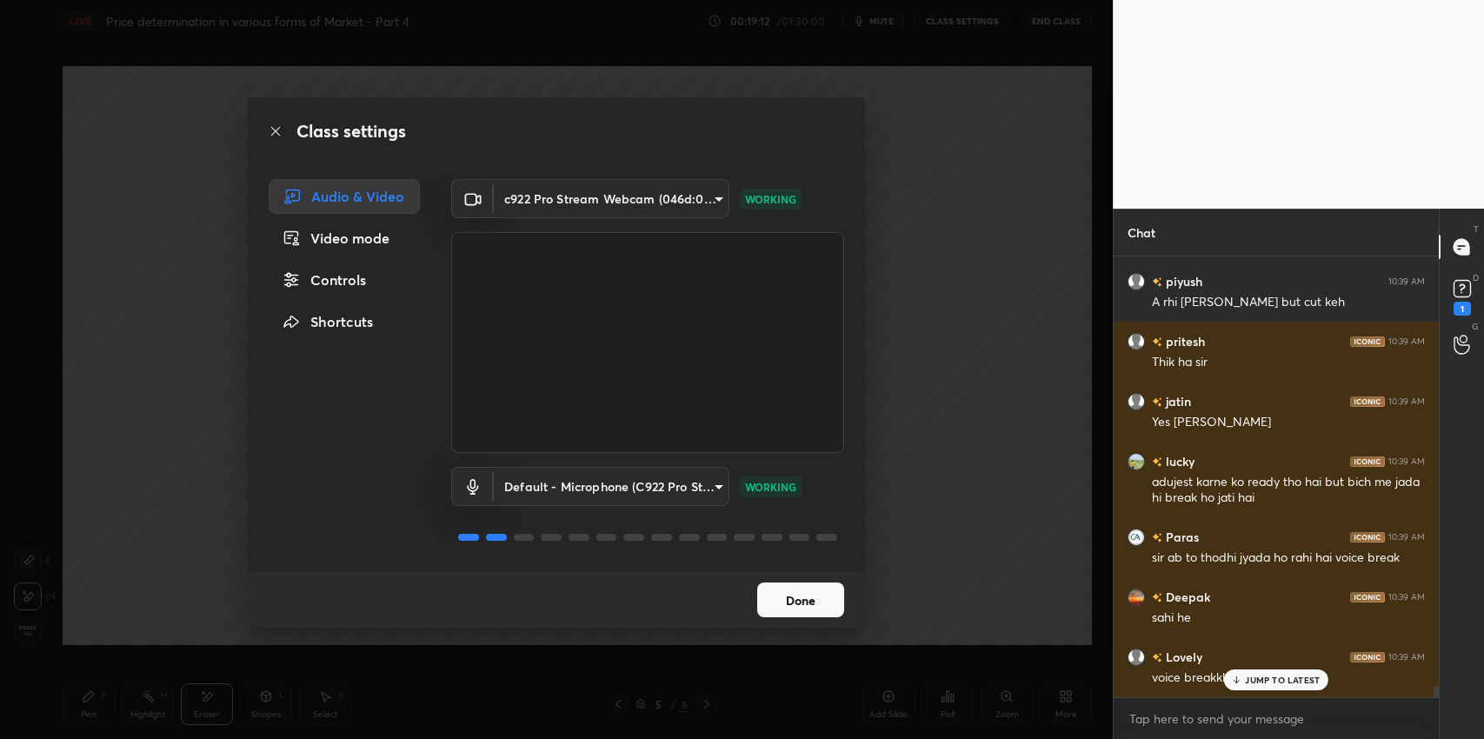
scroll to position [17287, 0]
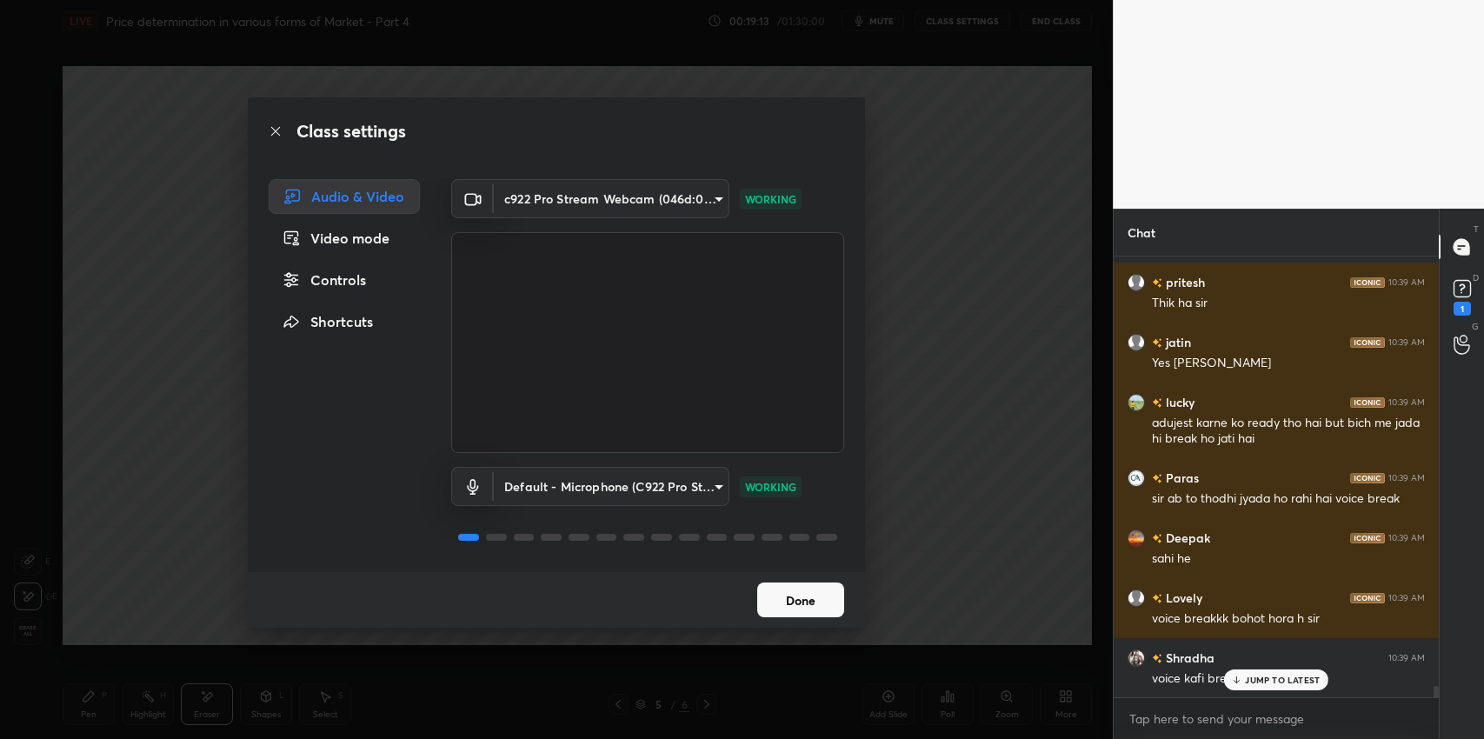
click at [793, 603] on button "Done" at bounding box center [800, 600] width 87 height 35
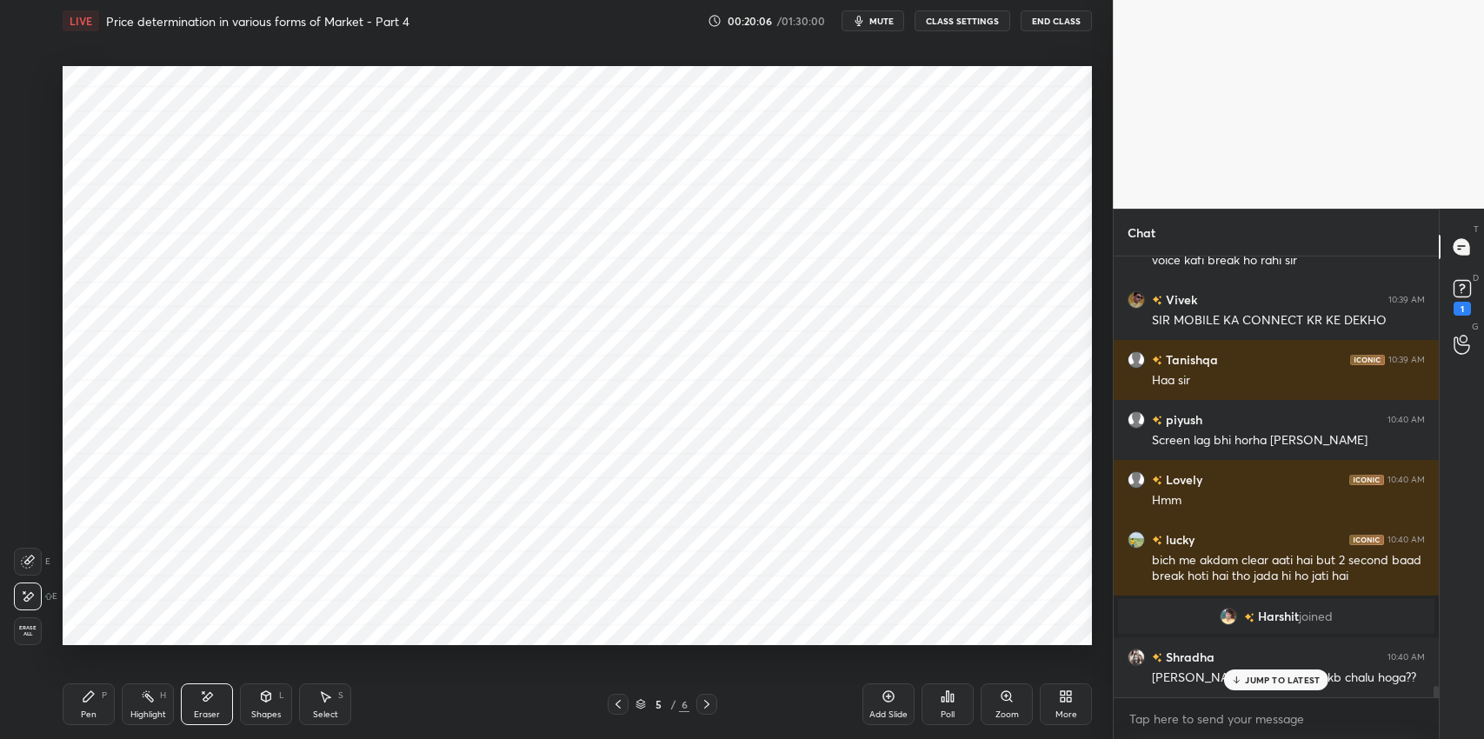
scroll to position [16918, 0]
click at [1278, 686] on div "JUMP TO LATEST" at bounding box center [1276, 680] width 104 height 21
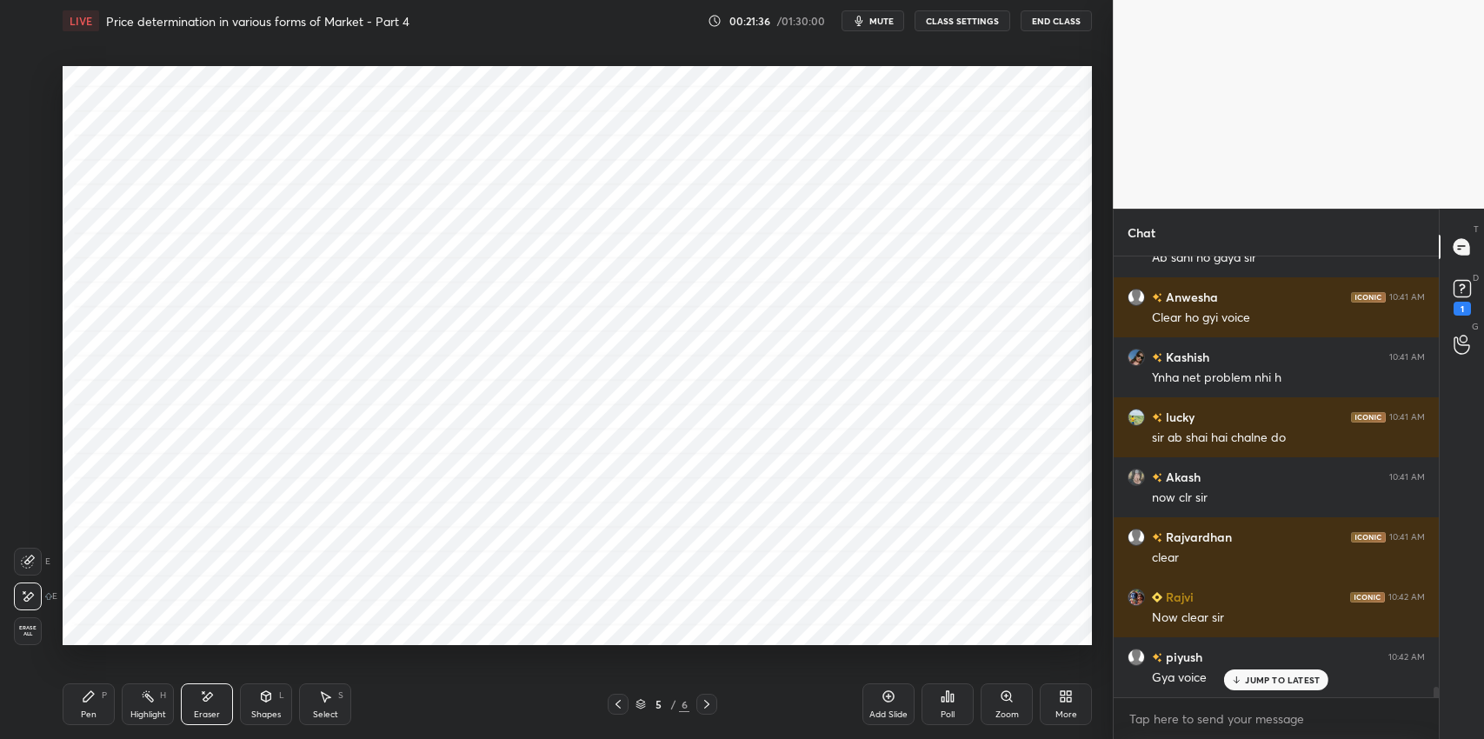
scroll to position [18317, 0]
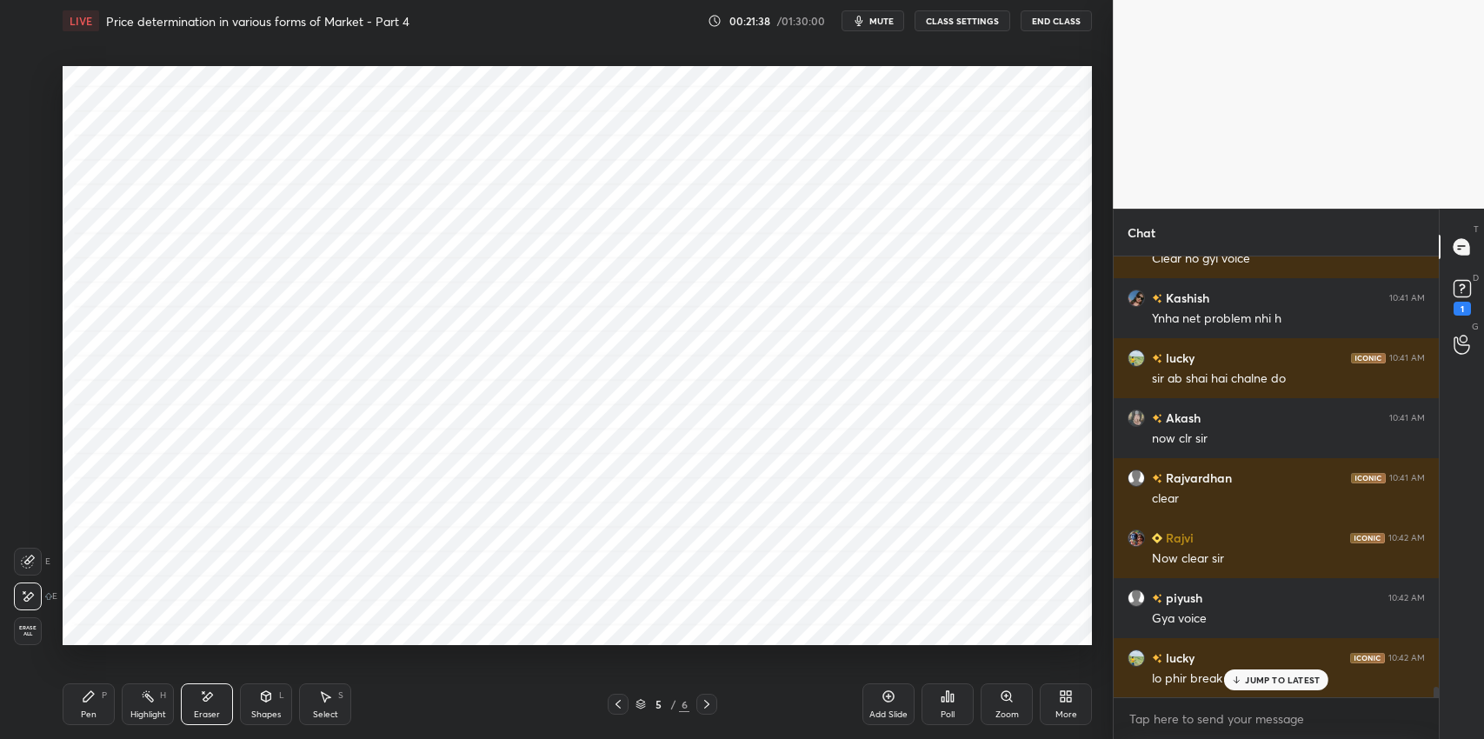
click at [1281, 678] on p "JUMP TO LATEST" at bounding box center [1282, 680] width 75 height 10
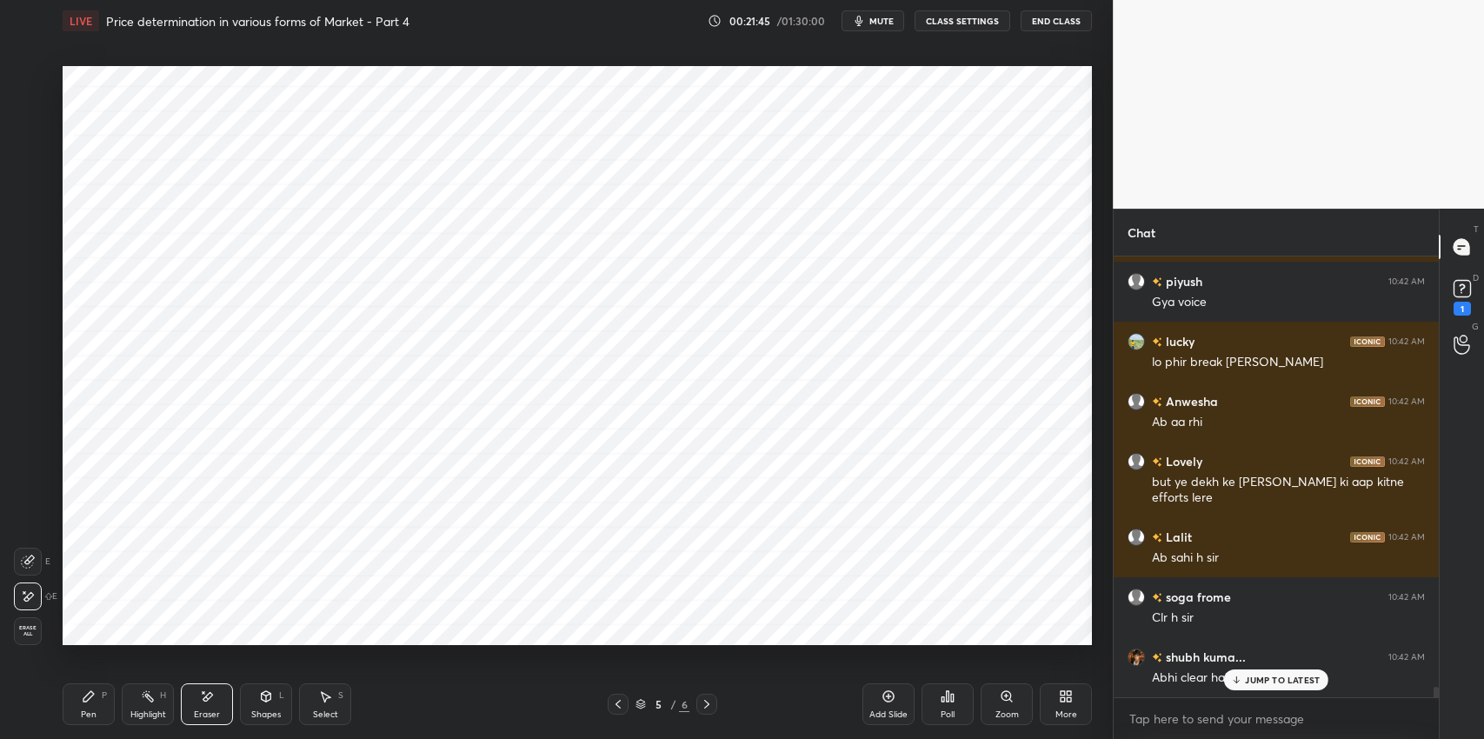
scroll to position [18692, 0]
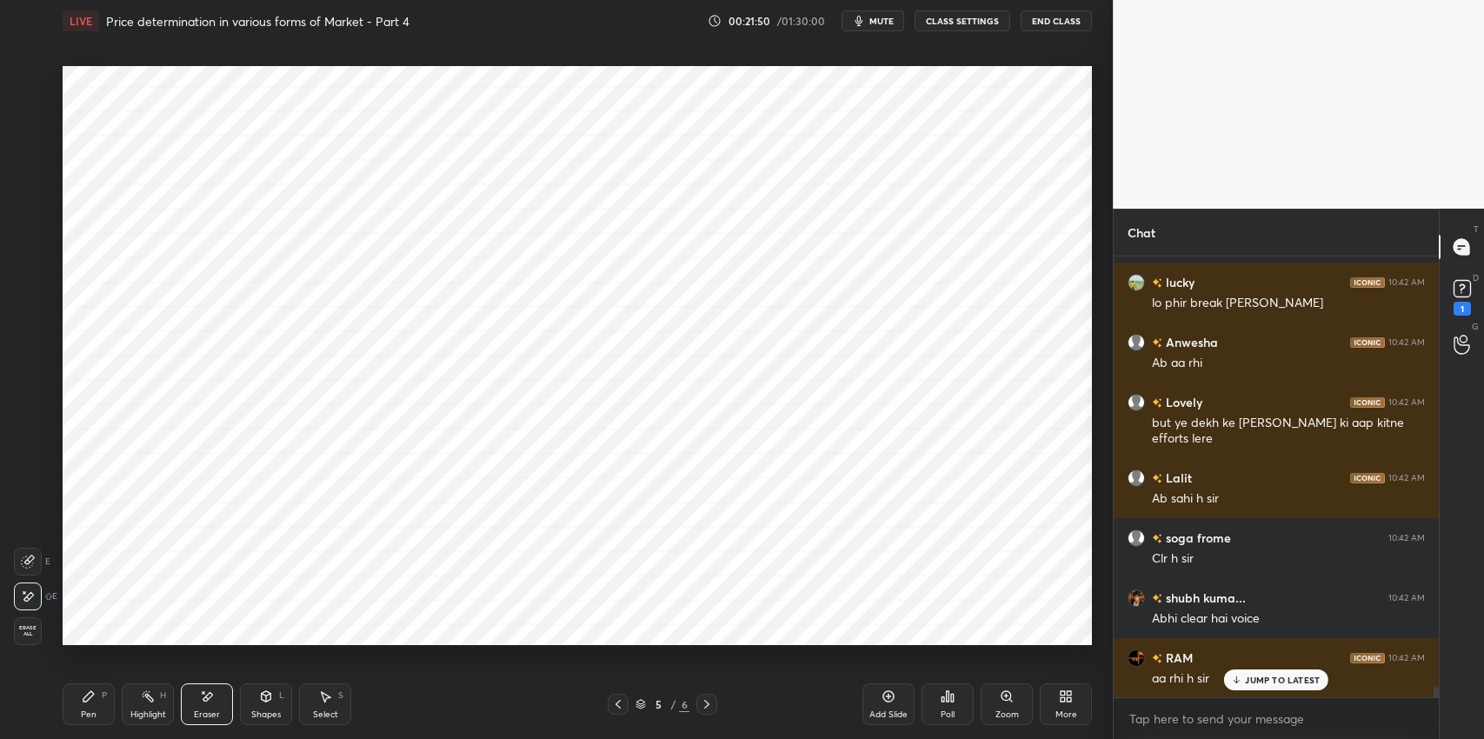
click at [1264, 679] on p "JUMP TO LATEST" at bounding box center [1282, 680] width 75 height 10
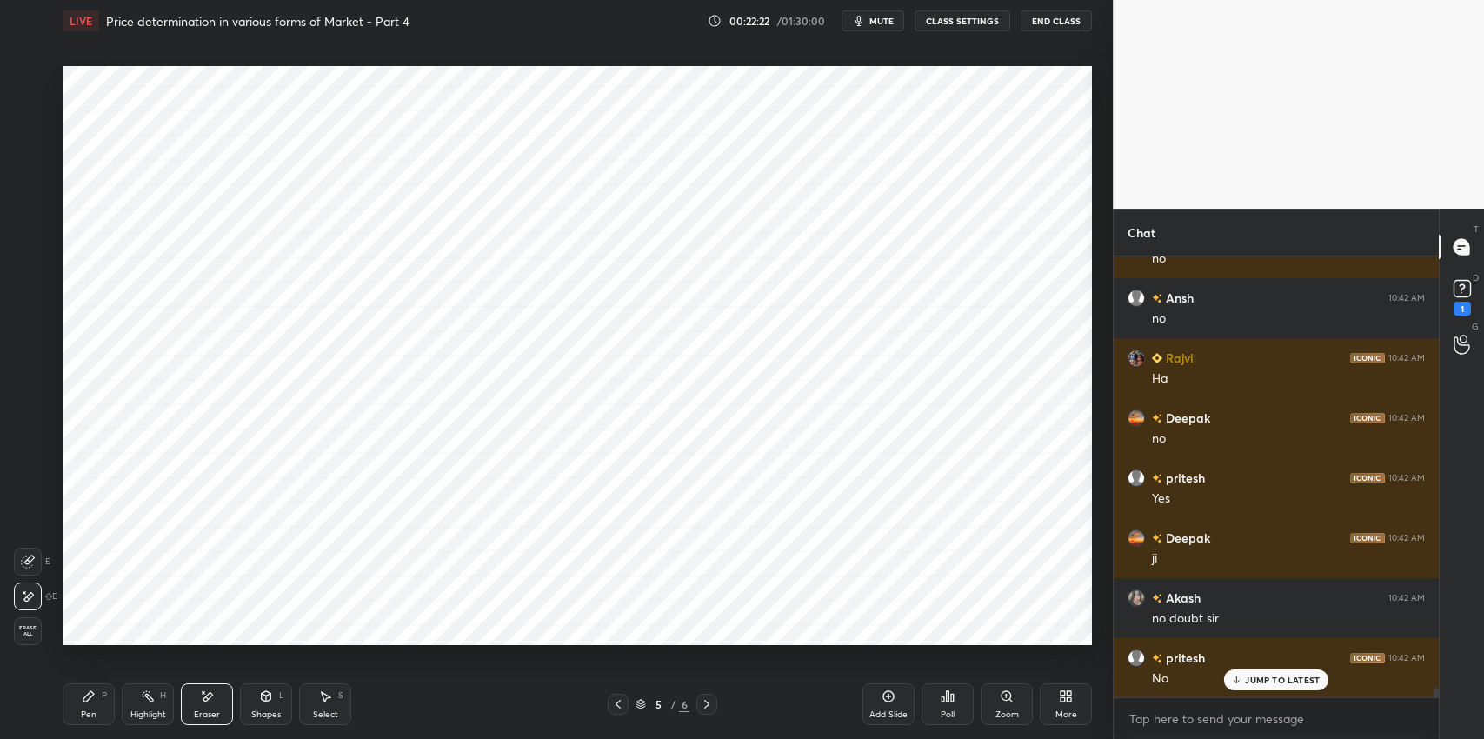
scroll to position [20209, 0]
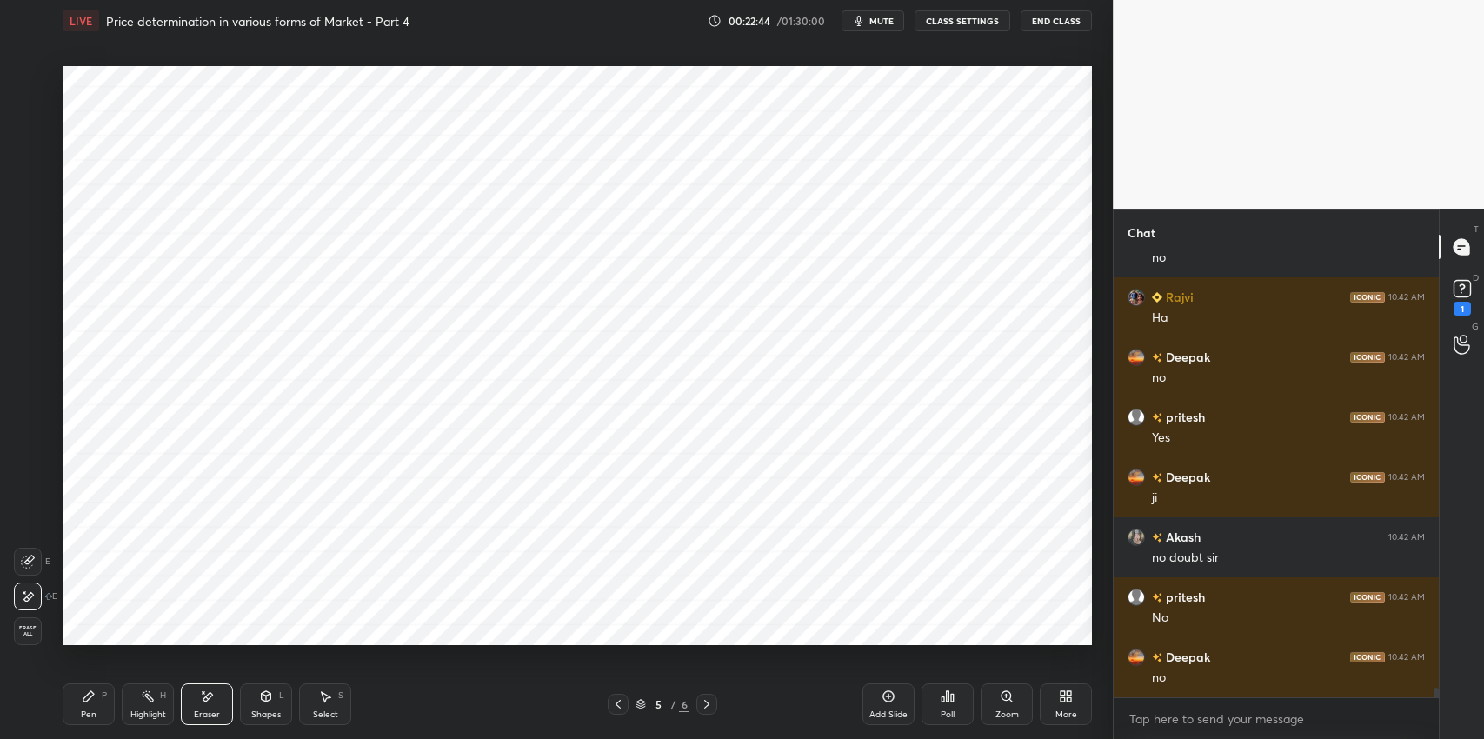
click at [104, 700] on div "P" at bounding box center [104, 695] width 5 height 9
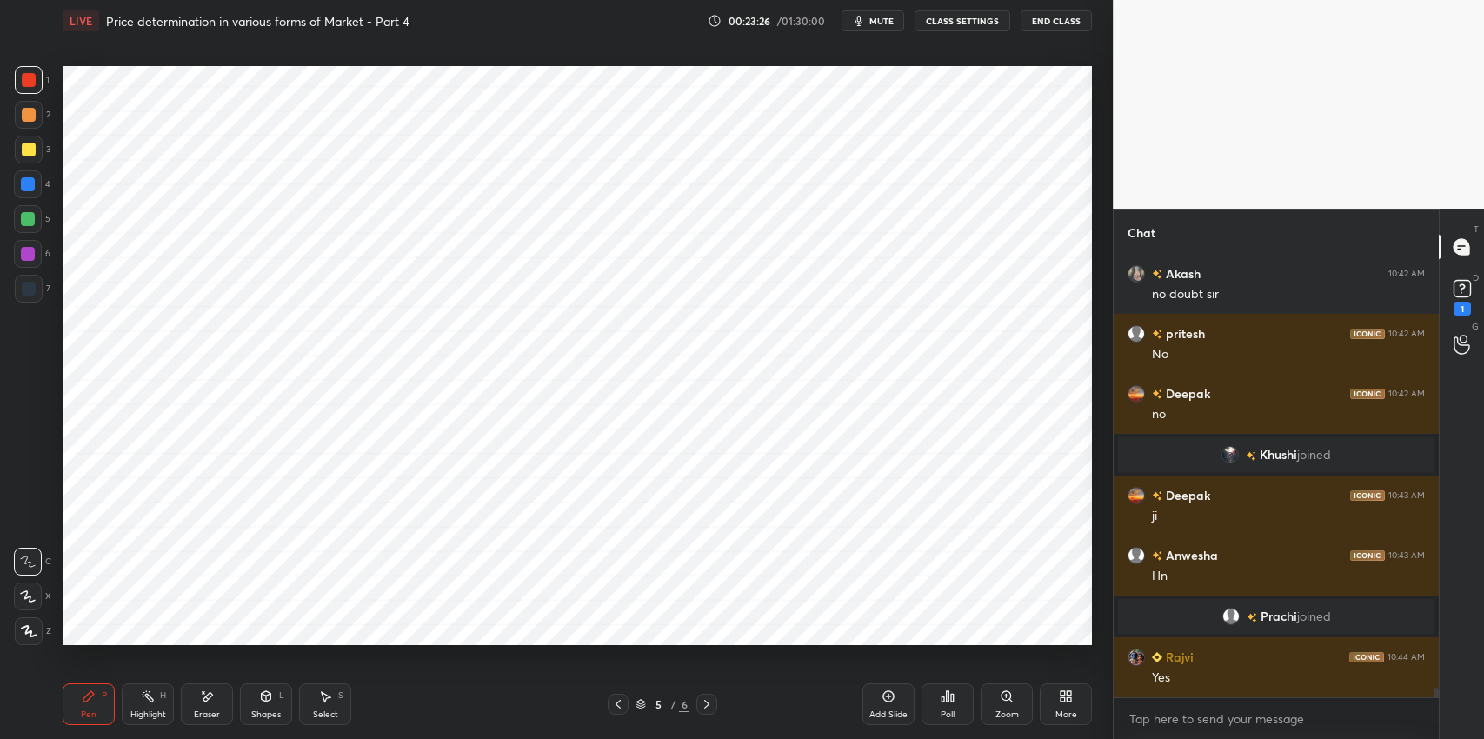
scroll to position [19451, 0]
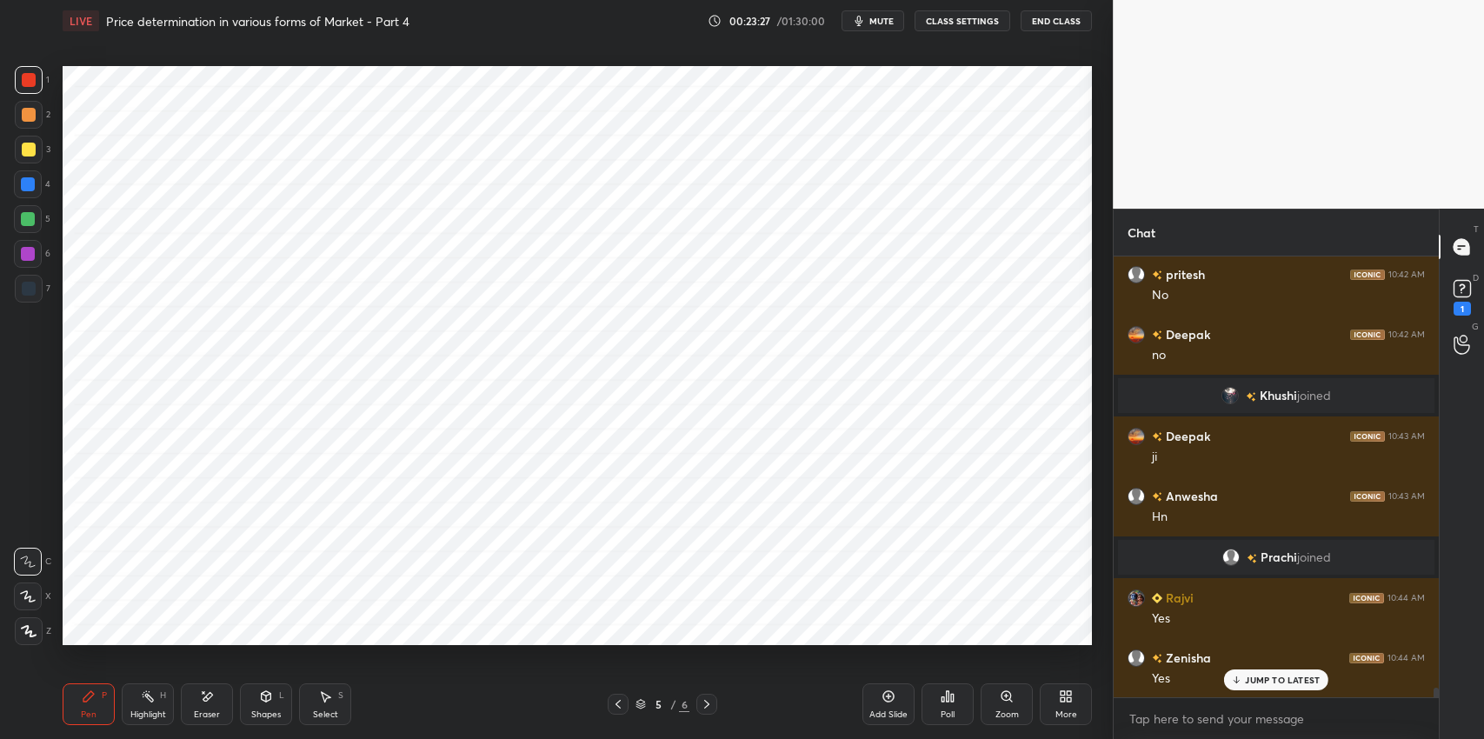
click at [28, 283] on div at bounding box center [29, 289] width 14 height 14
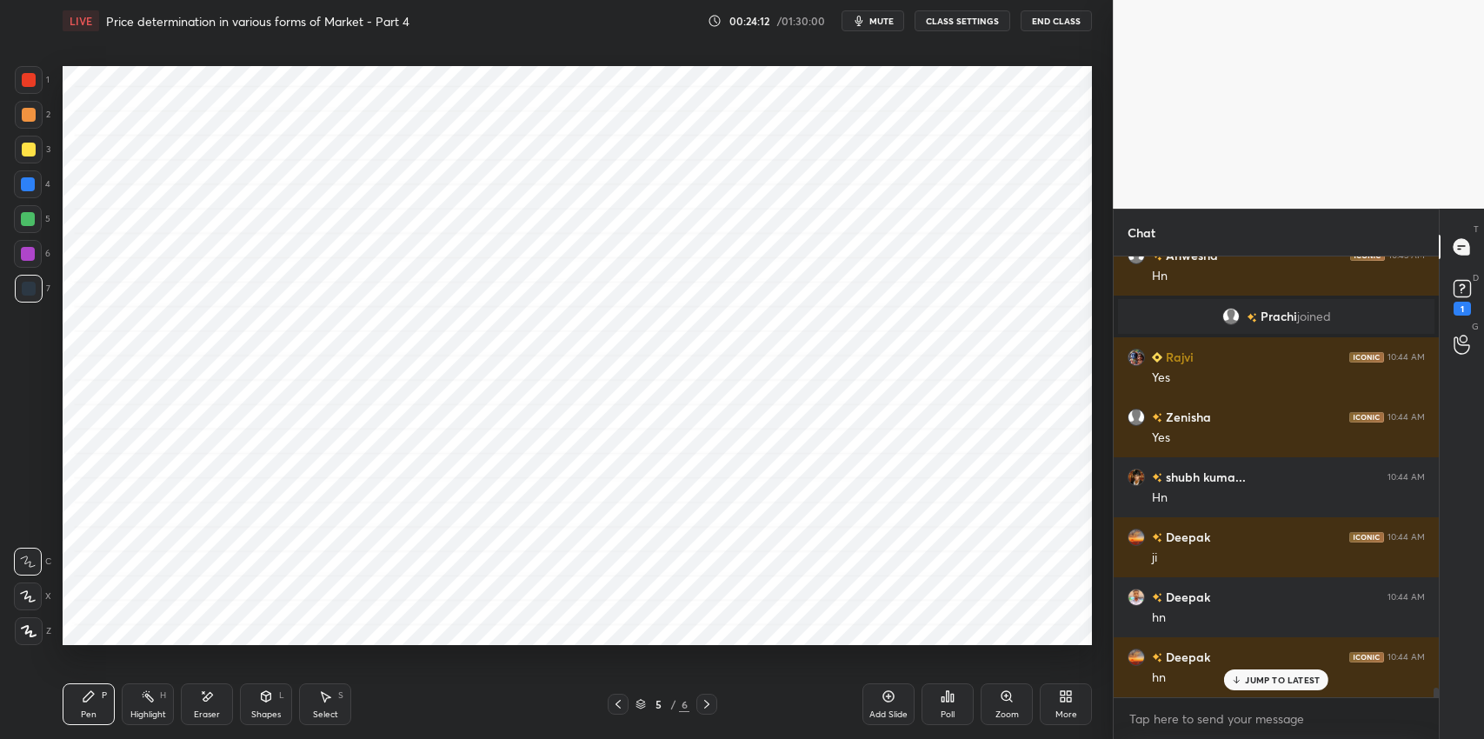
scroll to position [19751, 0]
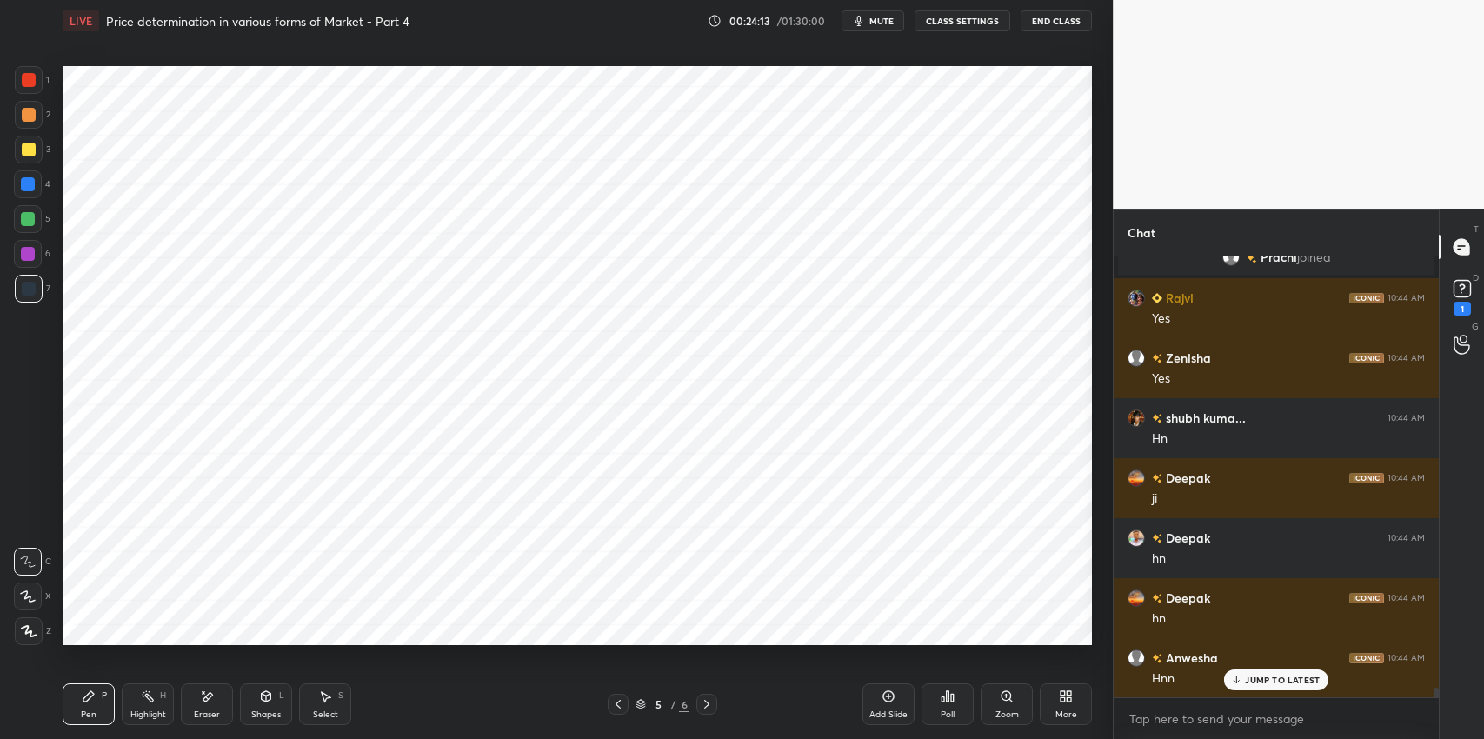
click at [883, 699] on icon at bounding box center [888, 696] width 11 height 11
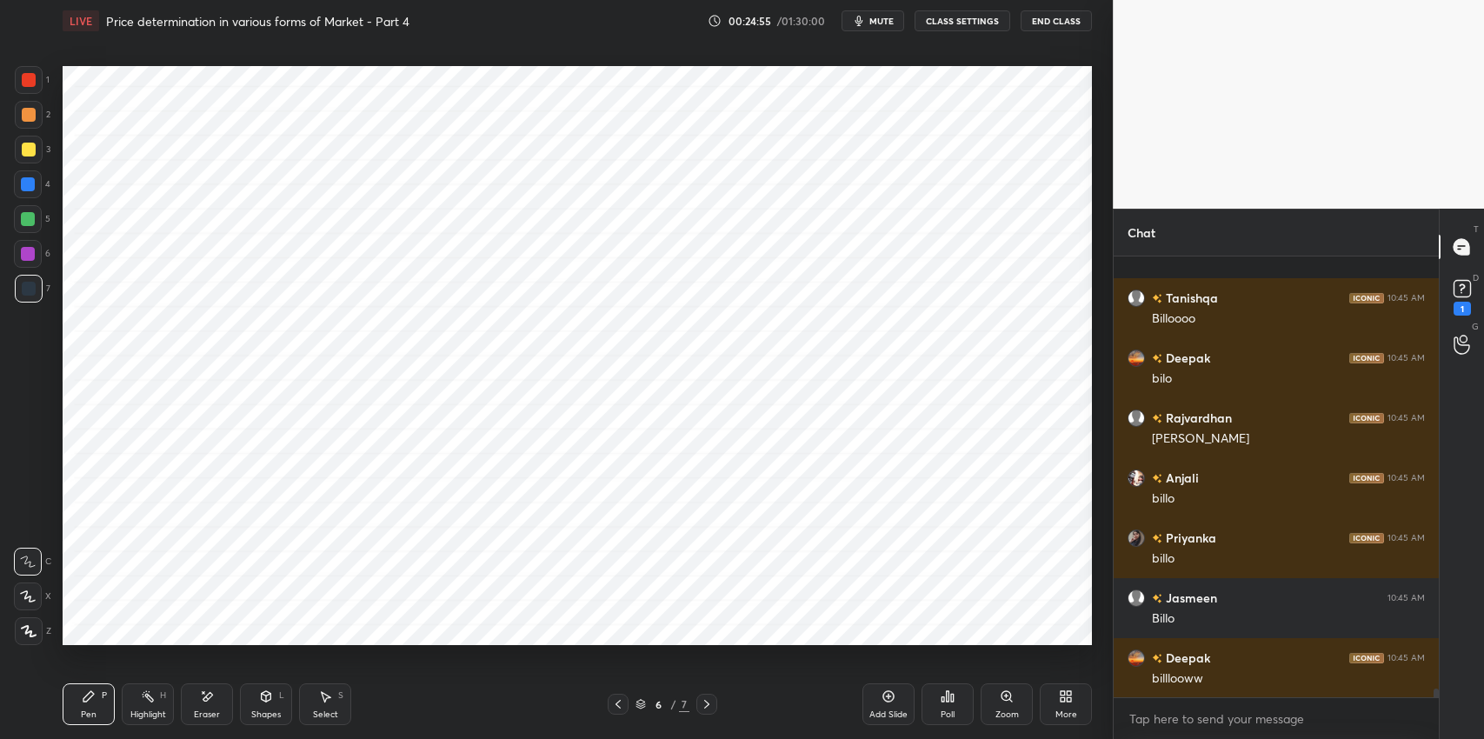
scroll to position [20873, 0]
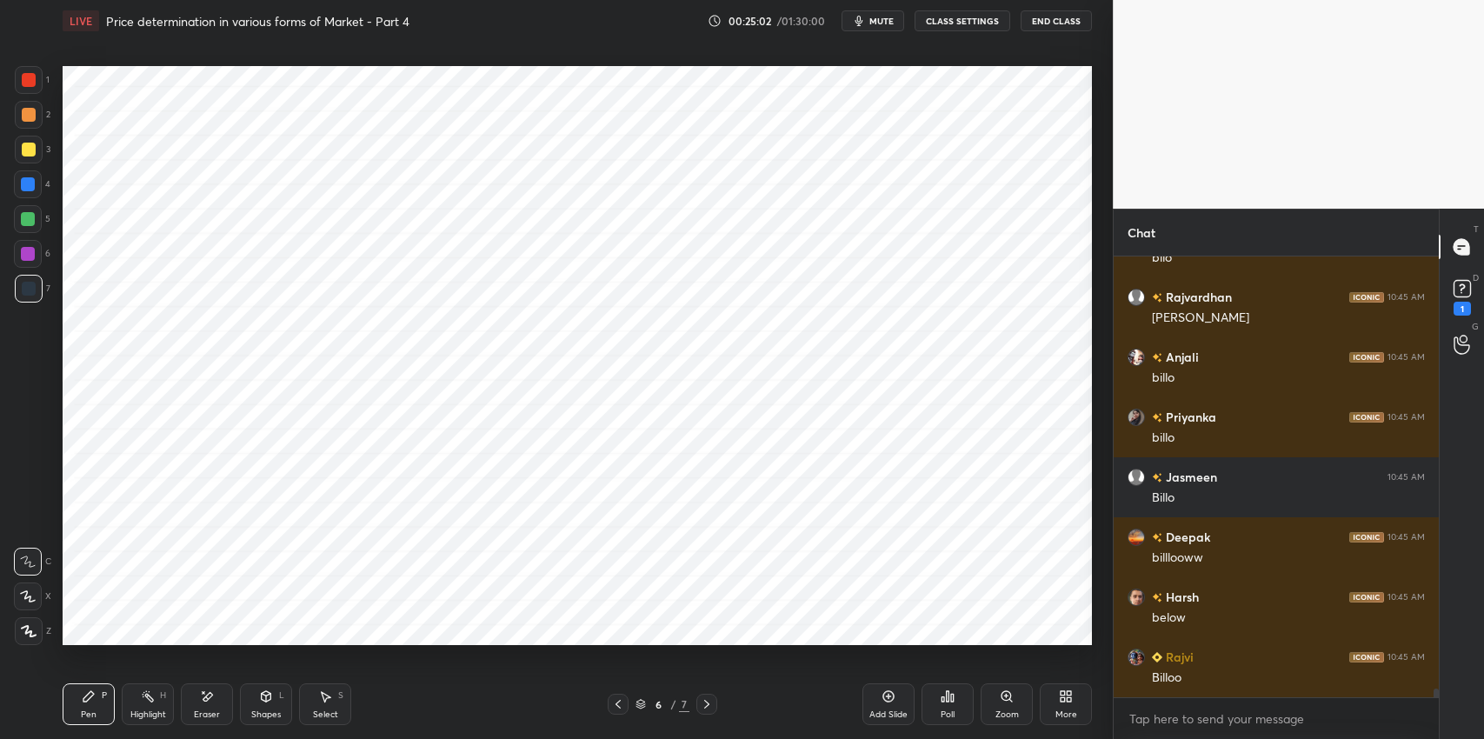
click at [270, 701] on icon at bounding box center [266, 697] width 14 height 14
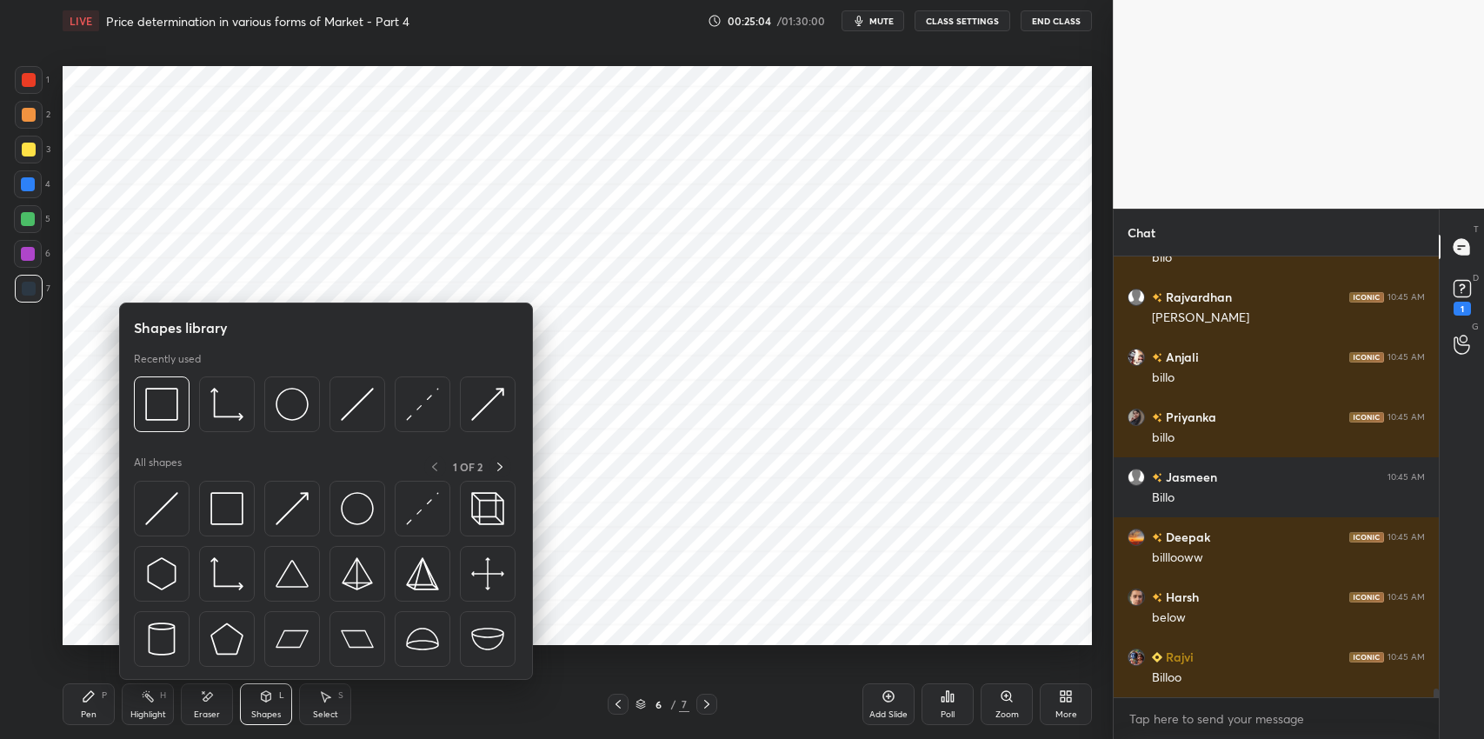
click at [210, 566] on img at bounding box center [226, 573] width 33 height 33
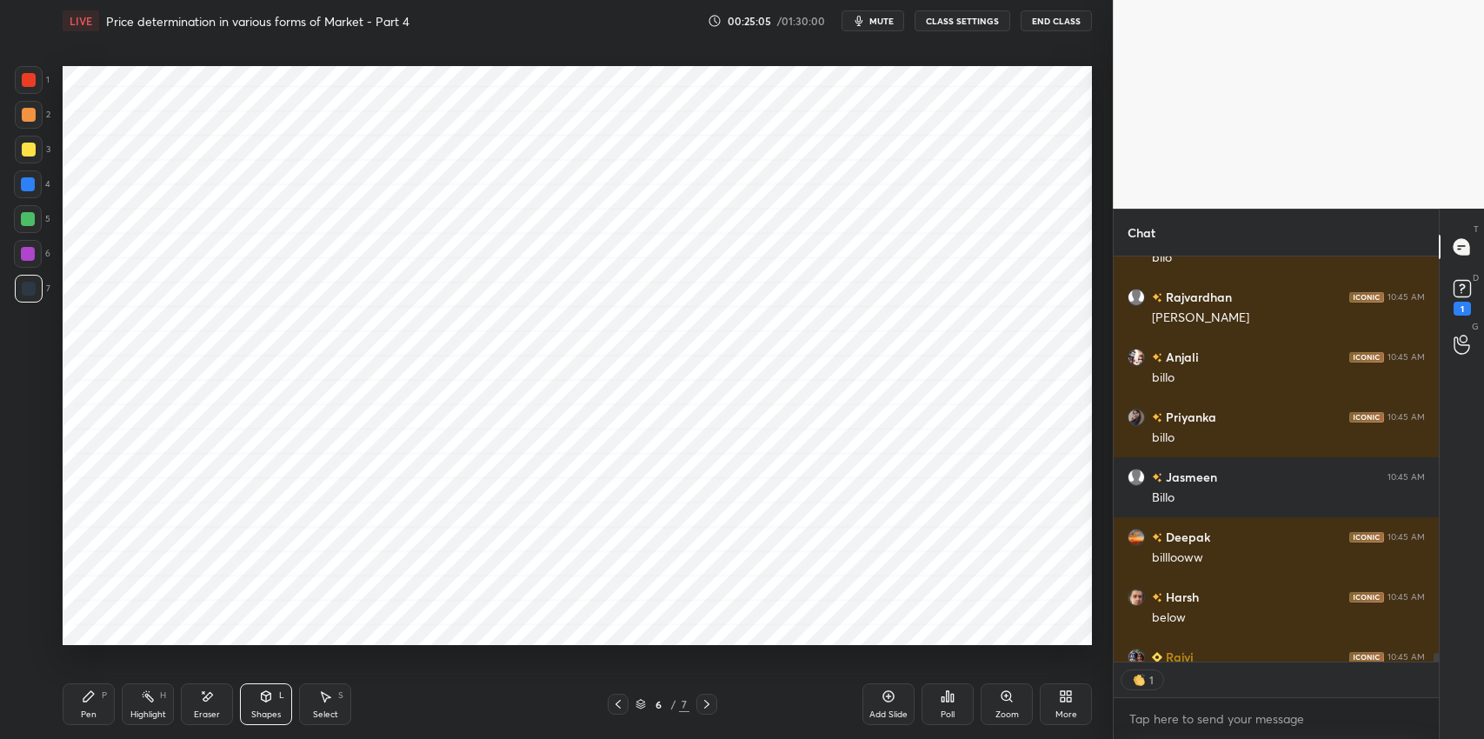
scroll to position [5, 5]
click at [86, 701] on icon at bounding box center [88, 696] width 10 height 10
click at [271, 699] on icon at bounding box center [266, 697] width 14 height 14
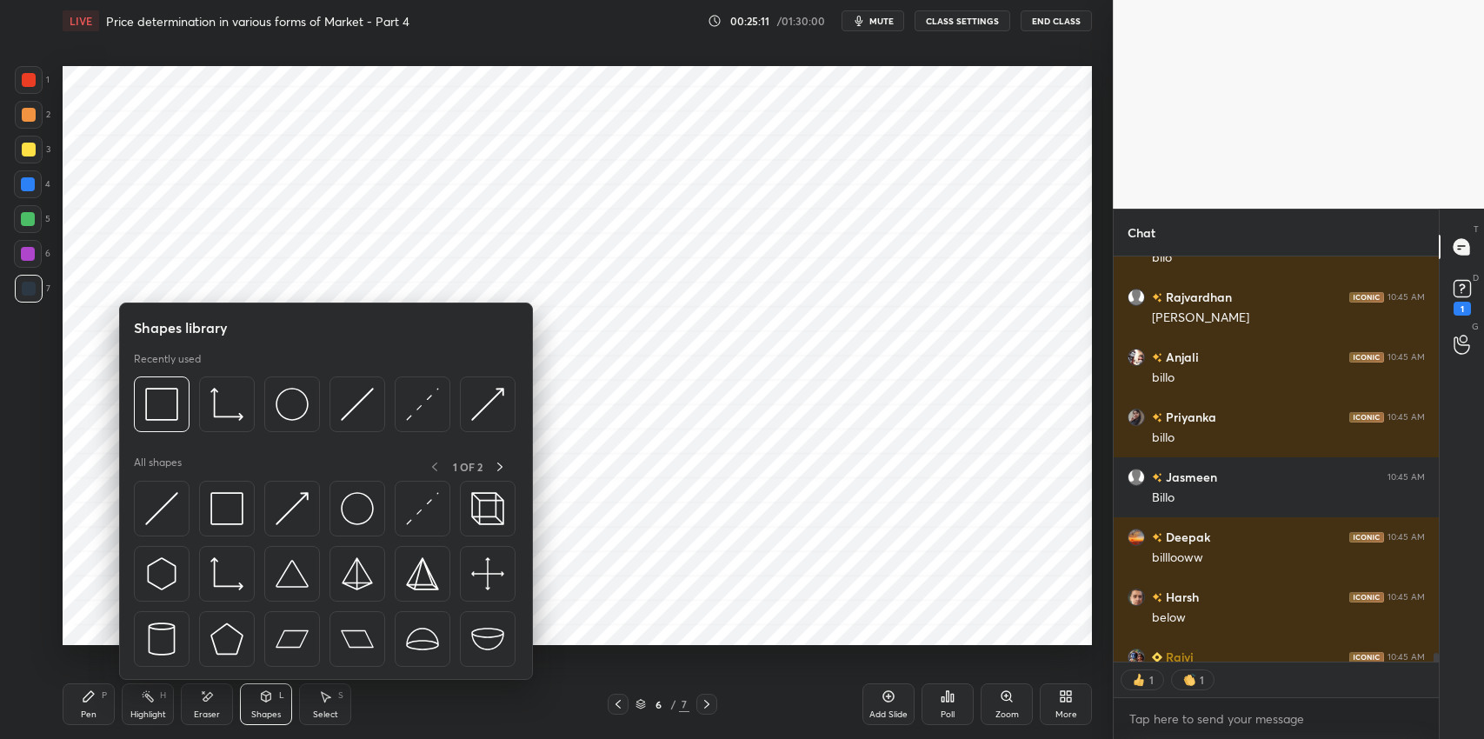
click at [223, 509] on img at bounding box center [226, 508] width 33 height 33
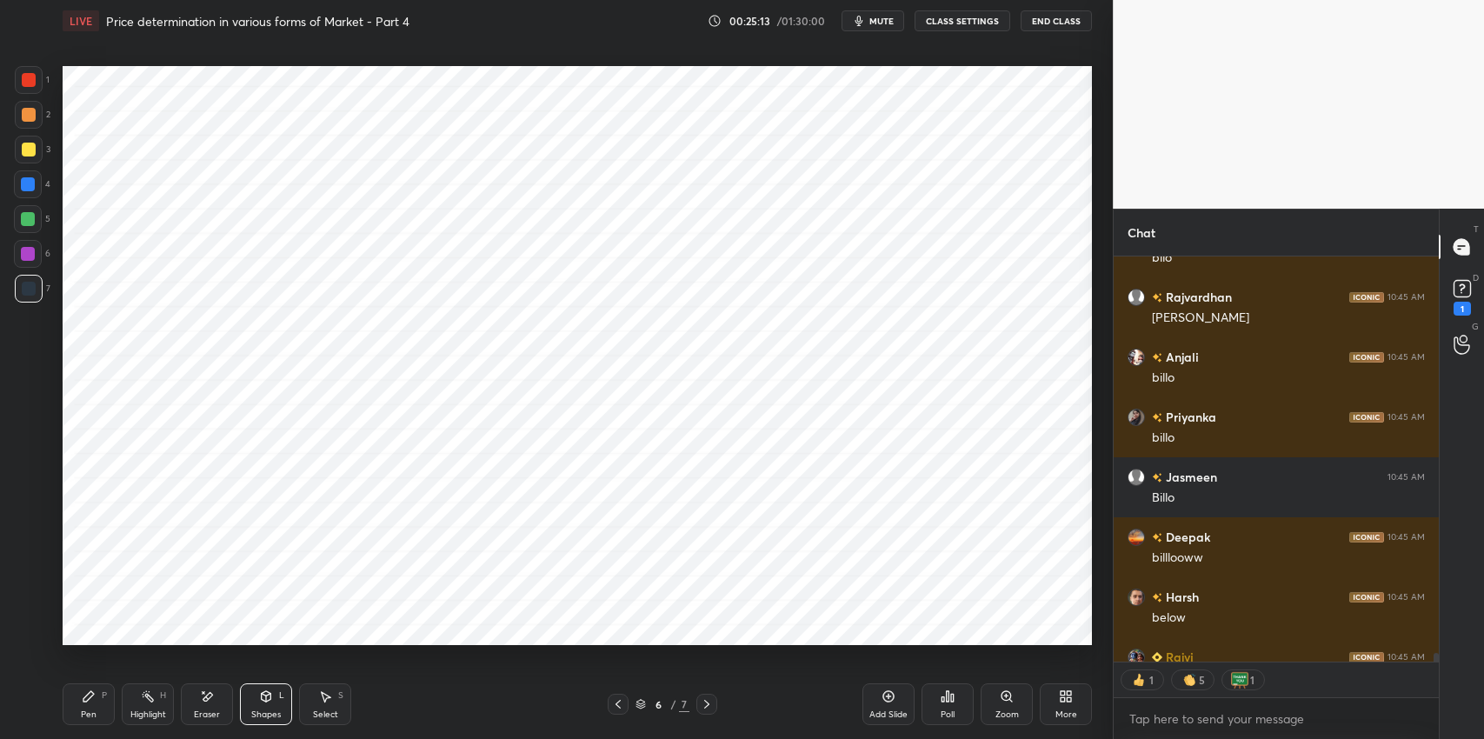
click at [256, 701] on div "Shapes L" at bounding box center [266, 704] width 52 height 42
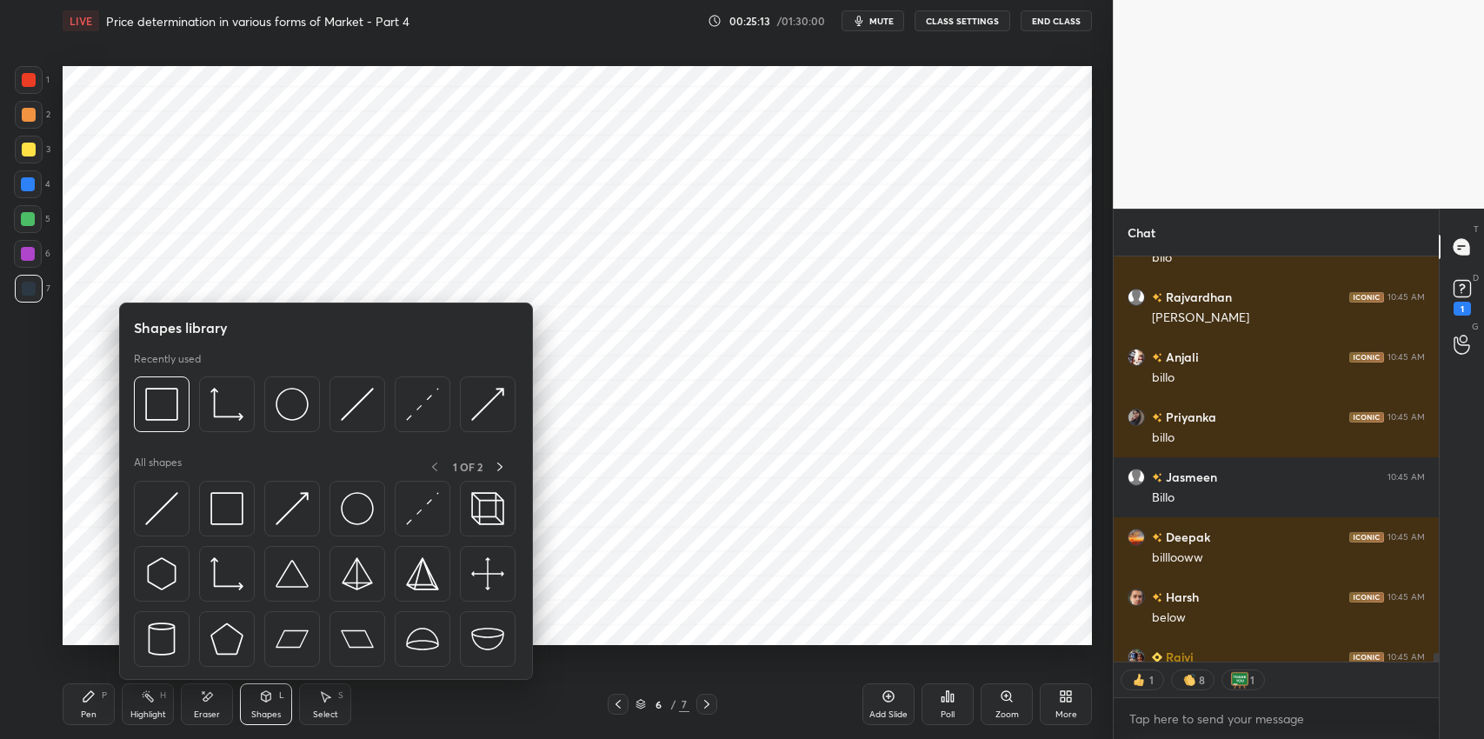
click at [156, 509] on img at bounding box center [161, 508] width 33 height 33
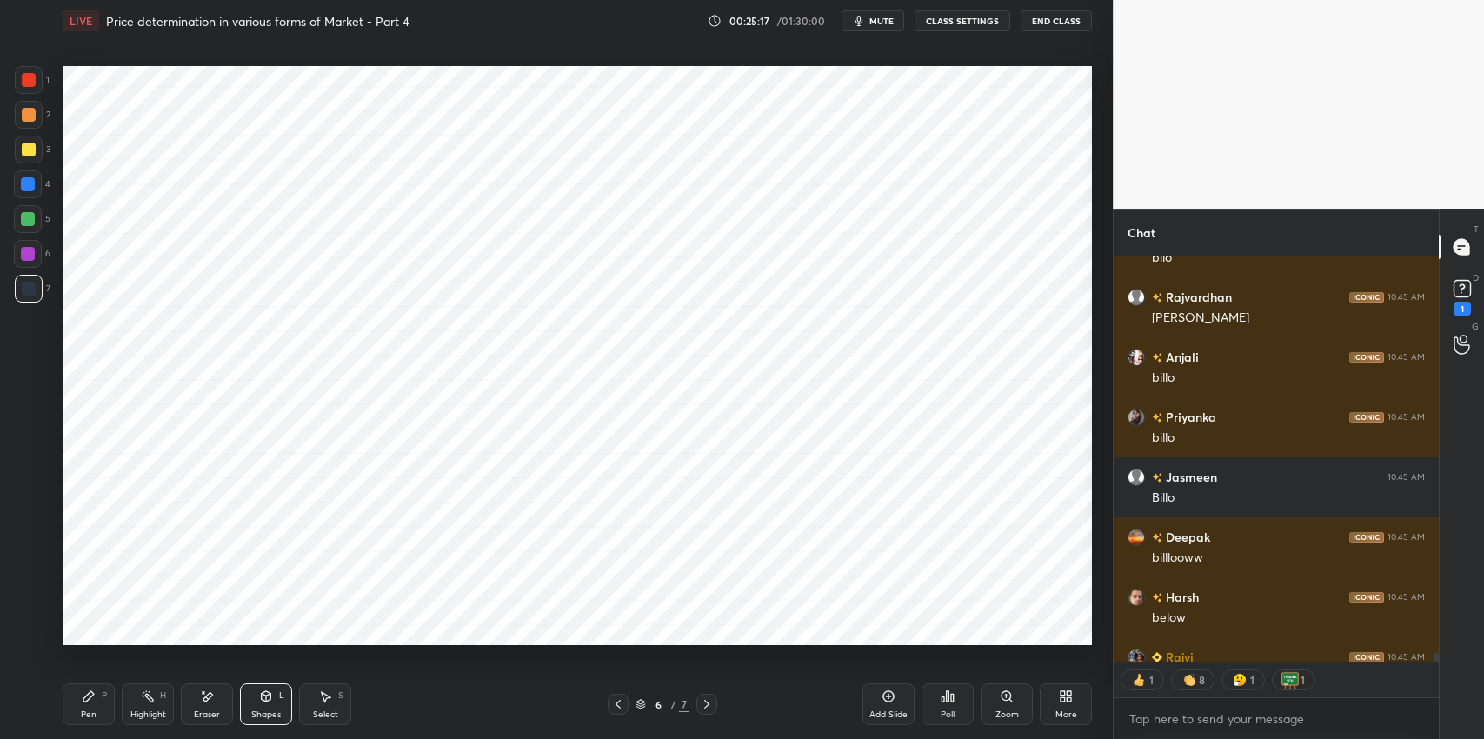
click at [270, 705] on div "Shapes L" at bounding box center [266, 704] width 52 height 42
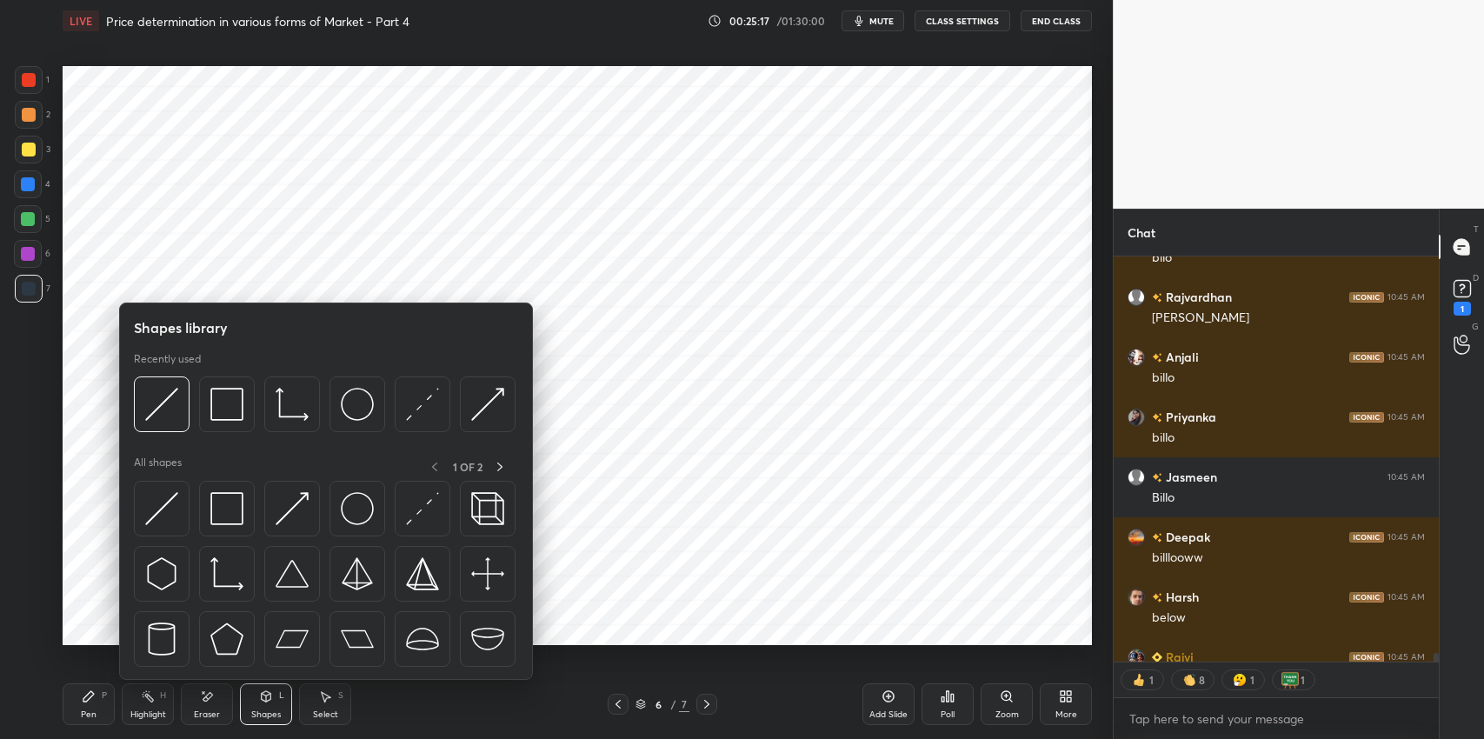
click at [226, 502] on img at bounding box center [226, 508] width 33 height 33
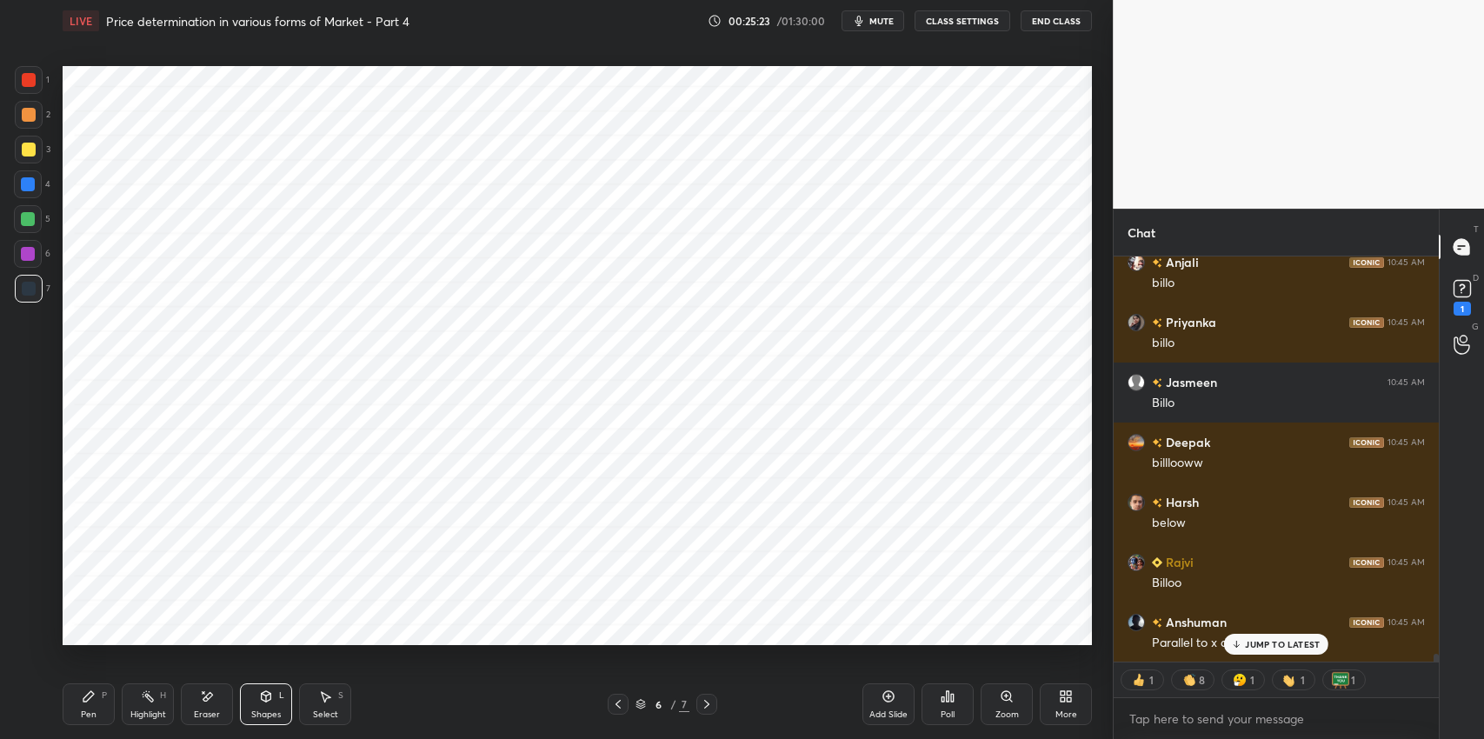
click at [90, 704] on div "Pen P" at bounding box center [89, 704] width 52 height 42
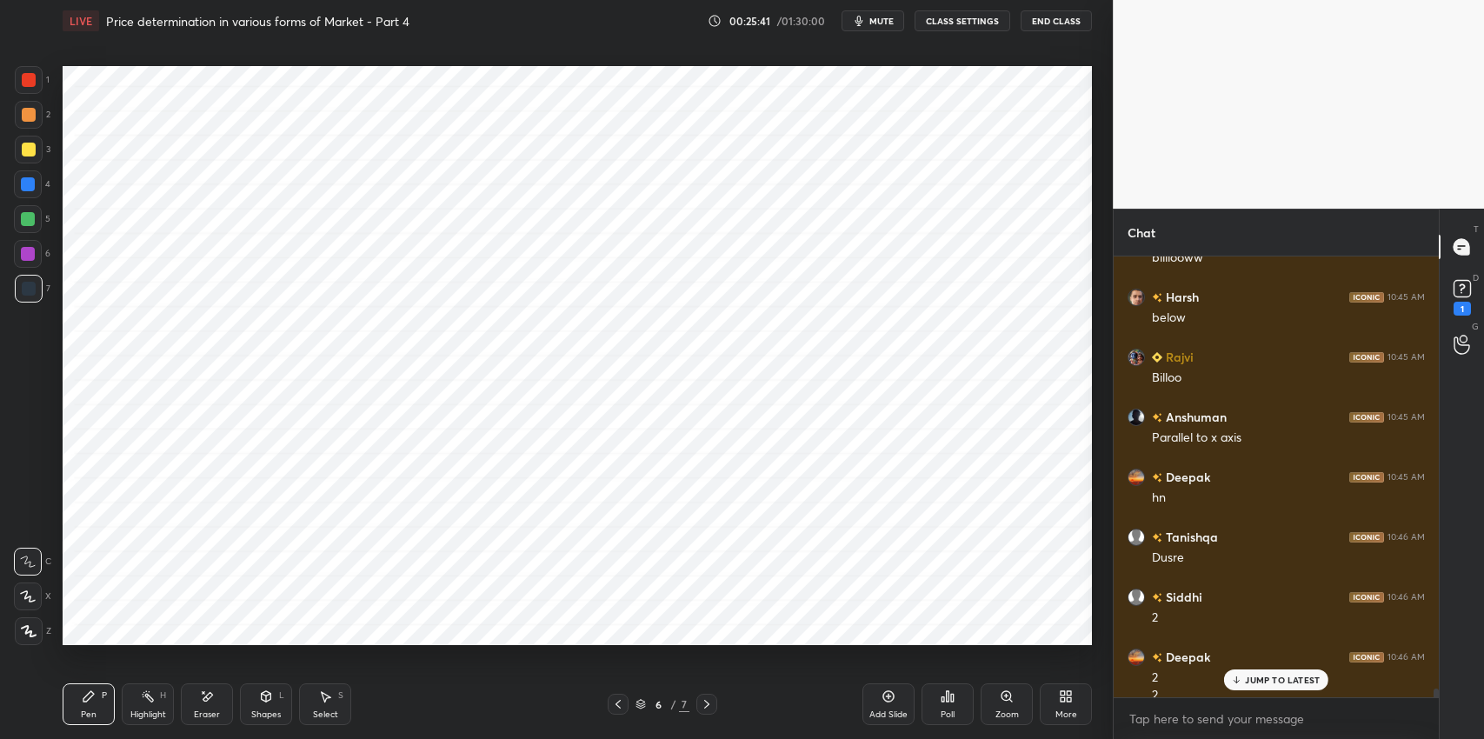
scroll to position [21190, 0]
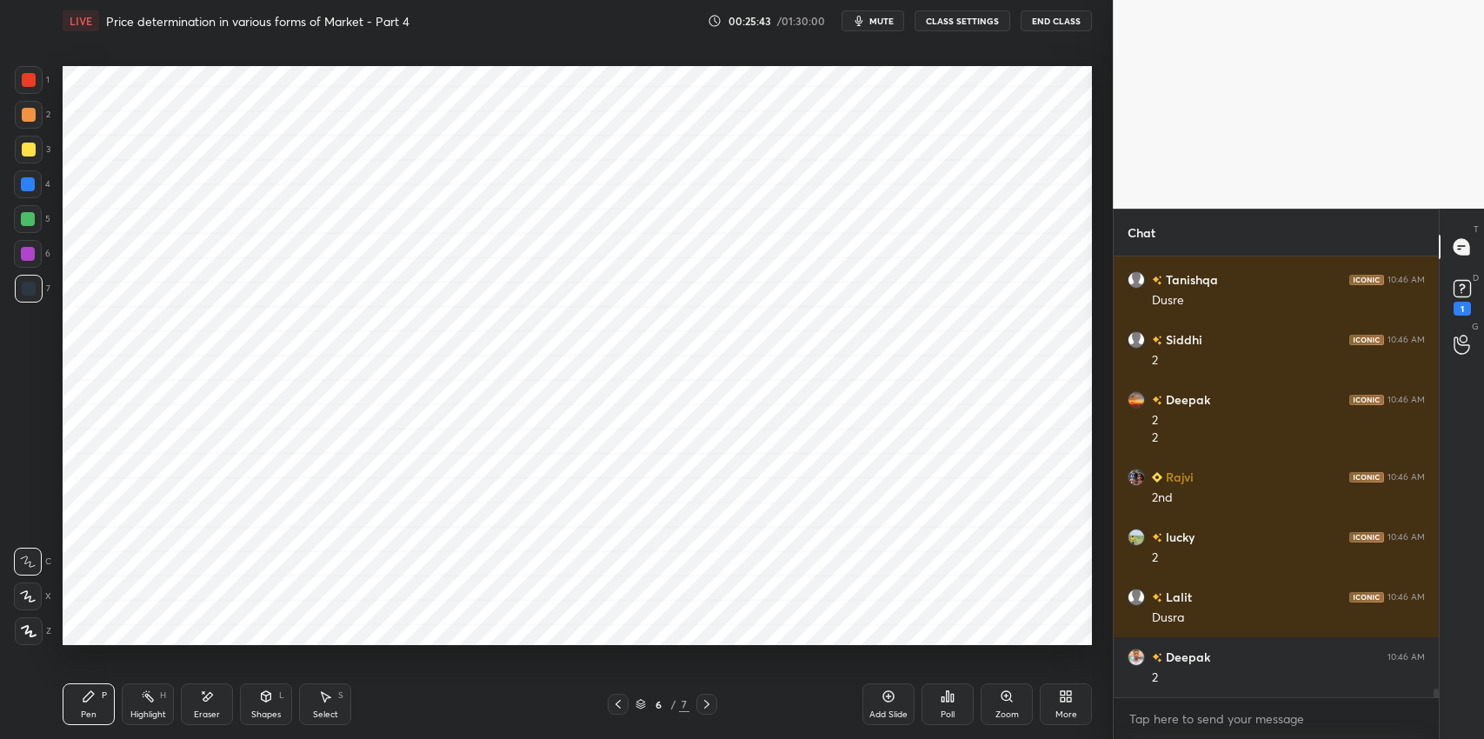
click at [870, 18] on button "mute" at bounding box center [873, 20] width 63 height 21
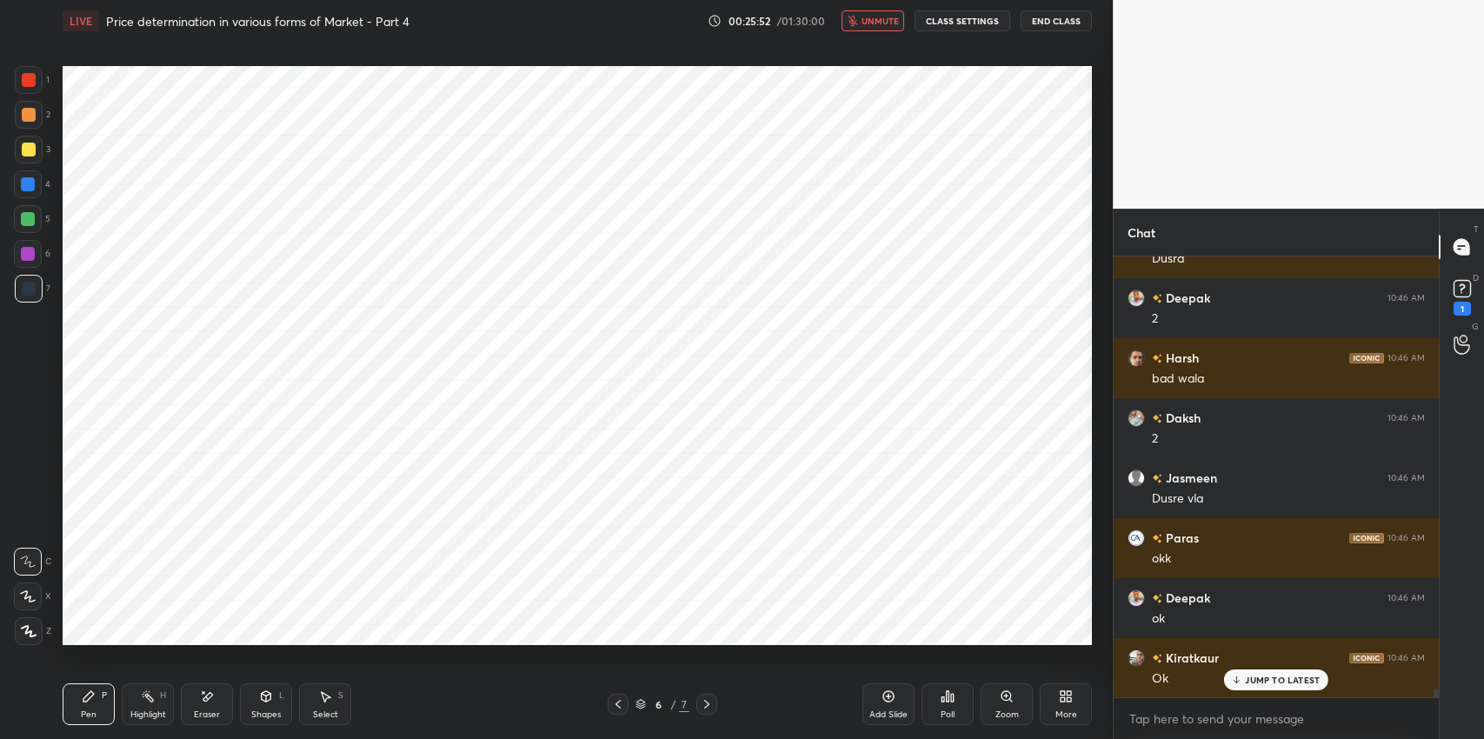
scroll to position [21851, 0]
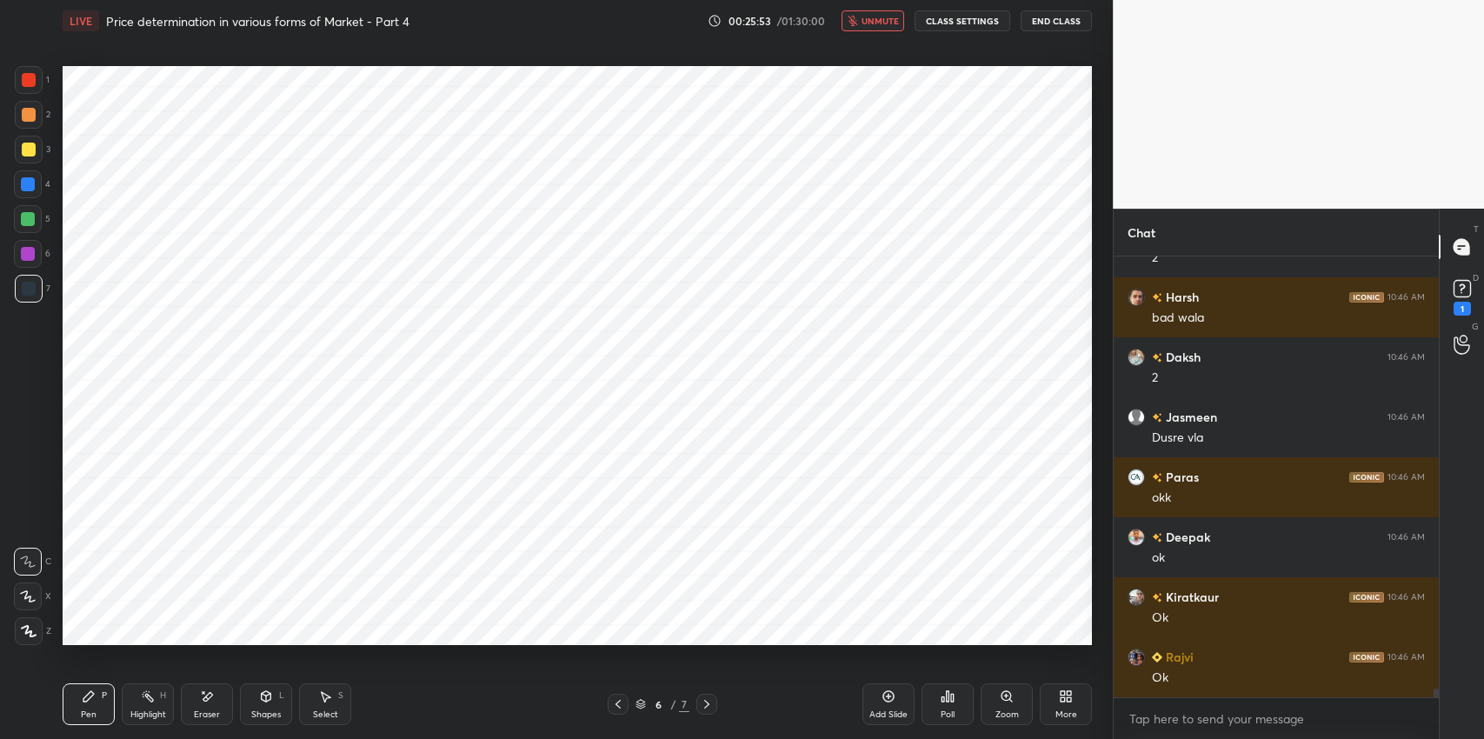
click at [890, 19] on span "unmute" at bounding box center [880, 21] width 37 height 12
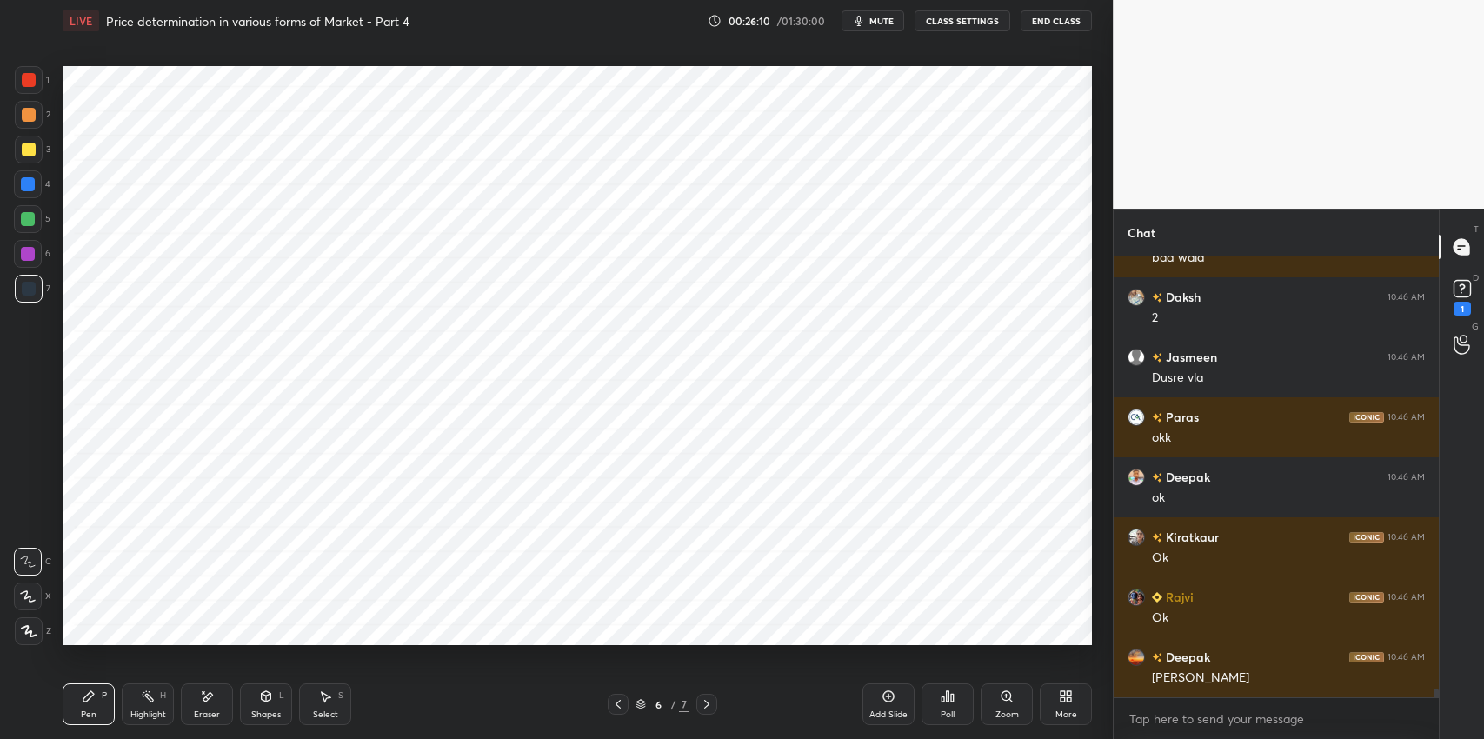
click at [268, 695] on icon at bounding box center [267, 695] width 10 height 3
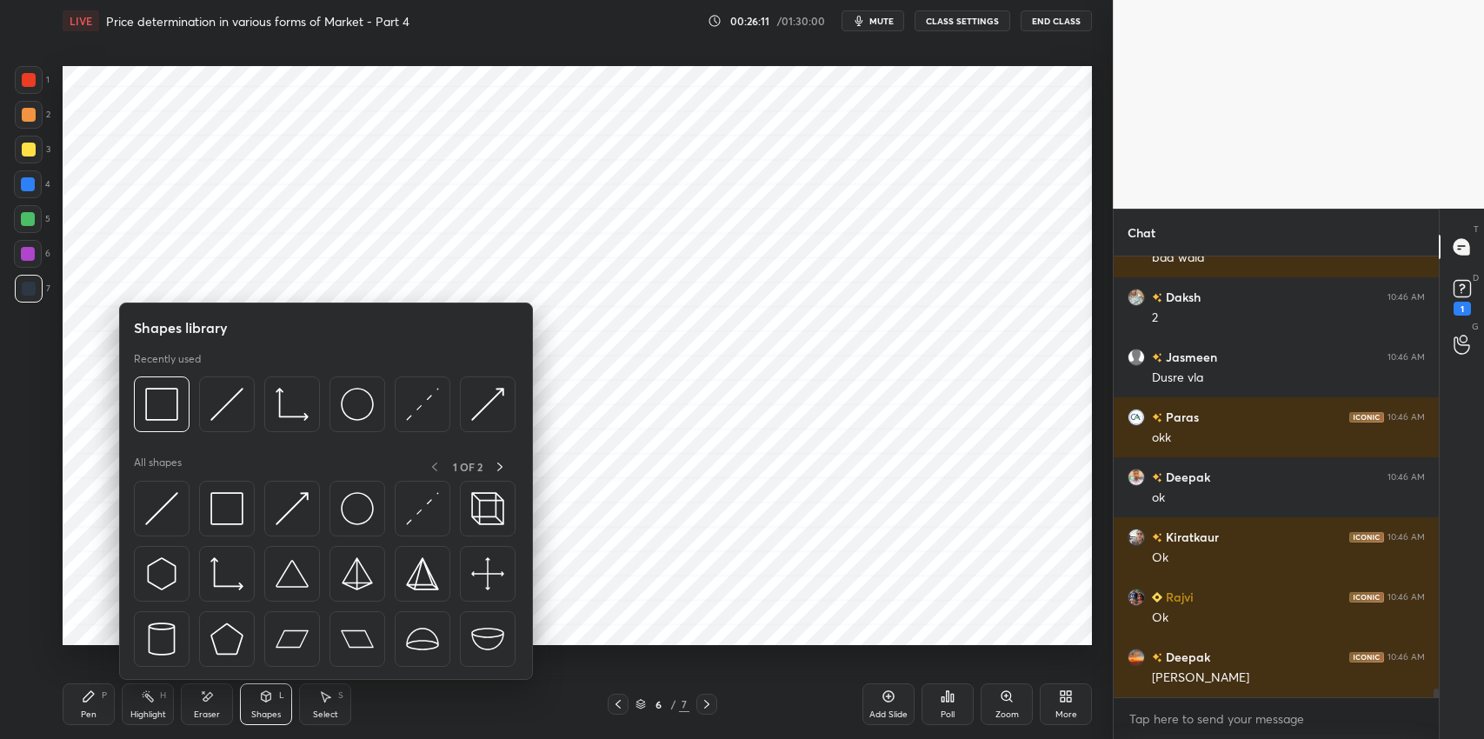
click at [228, 504] on img at bounding box center [226, 508] width 33 height 33
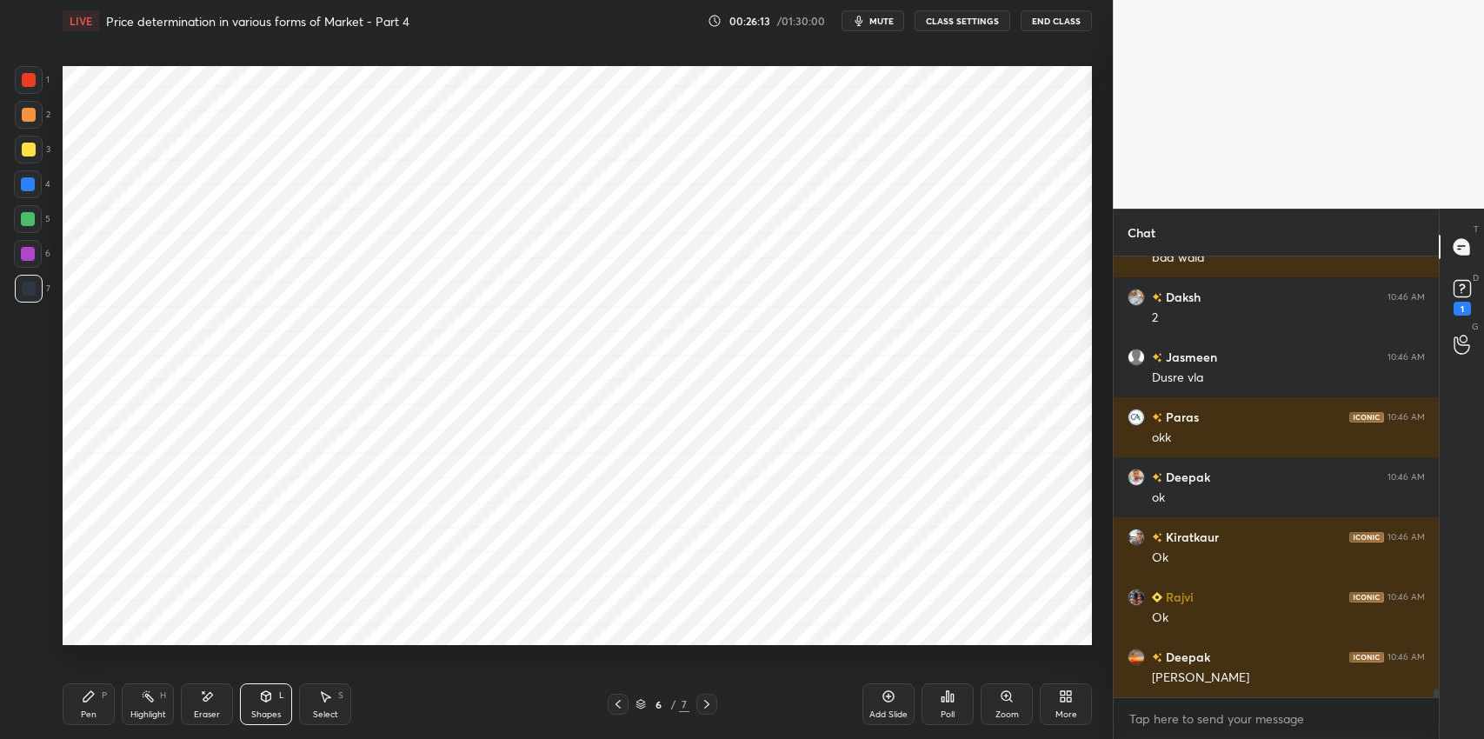
click at [261, 700] on icon at bounding box center [266, 697] width 14 height 14
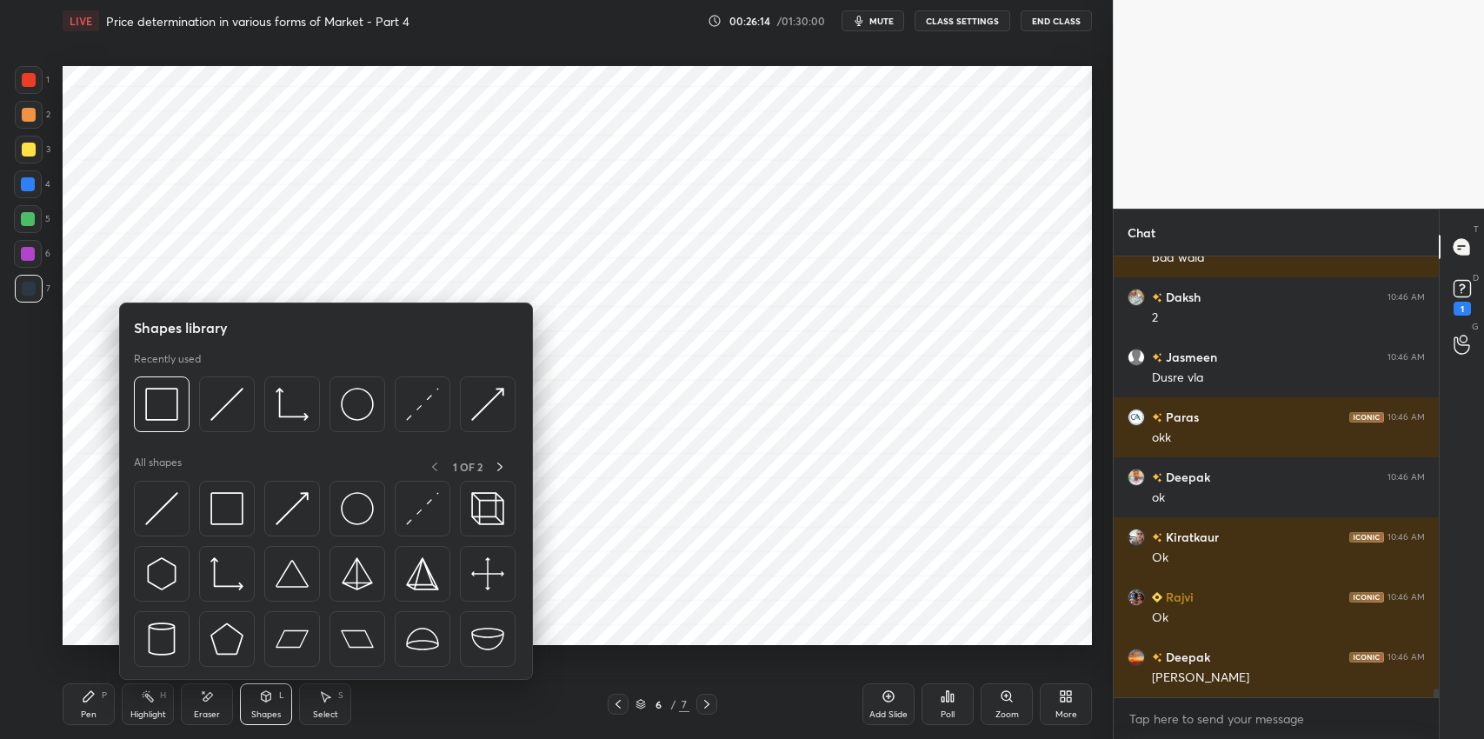
click at [431, 414] on img at bounding box center [422, 404] width 33 height 33
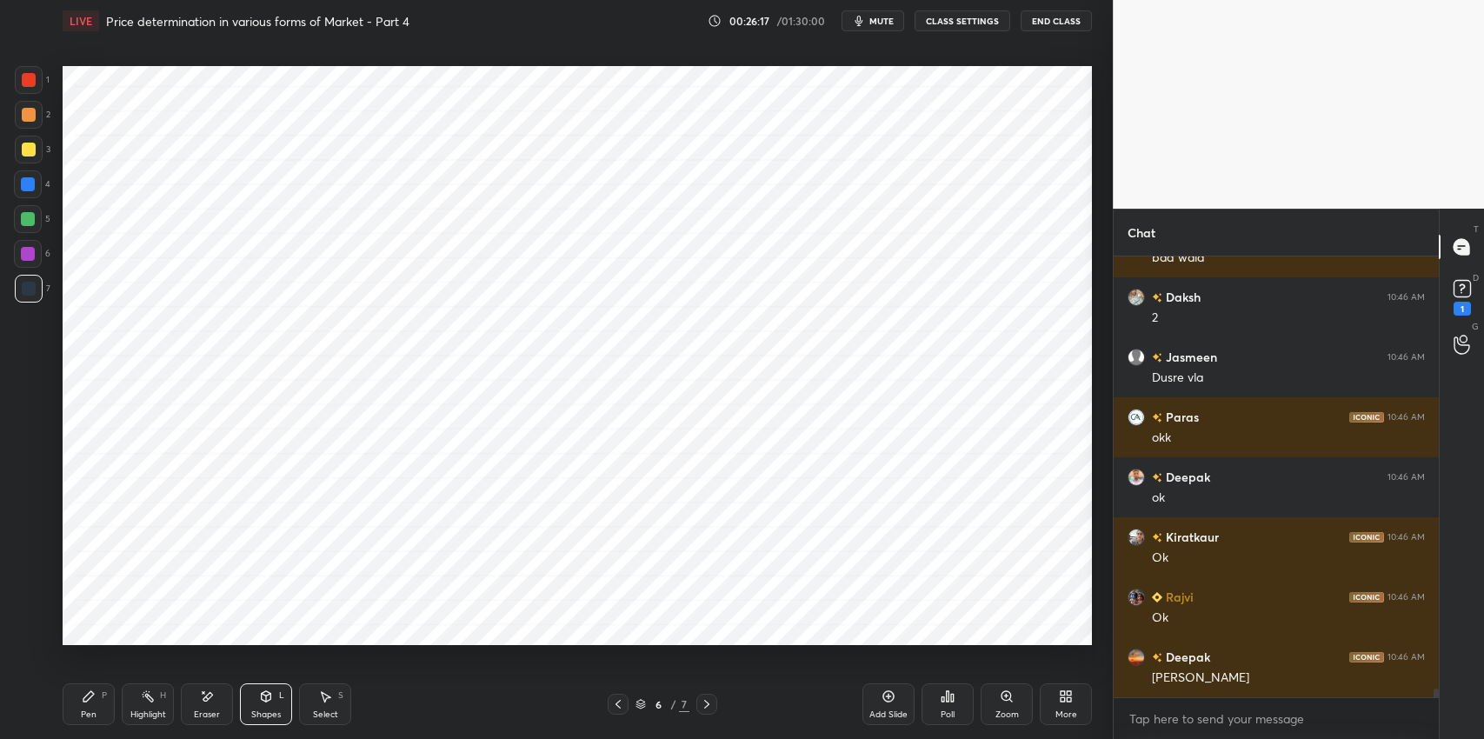
scroll to position [21927, 0]
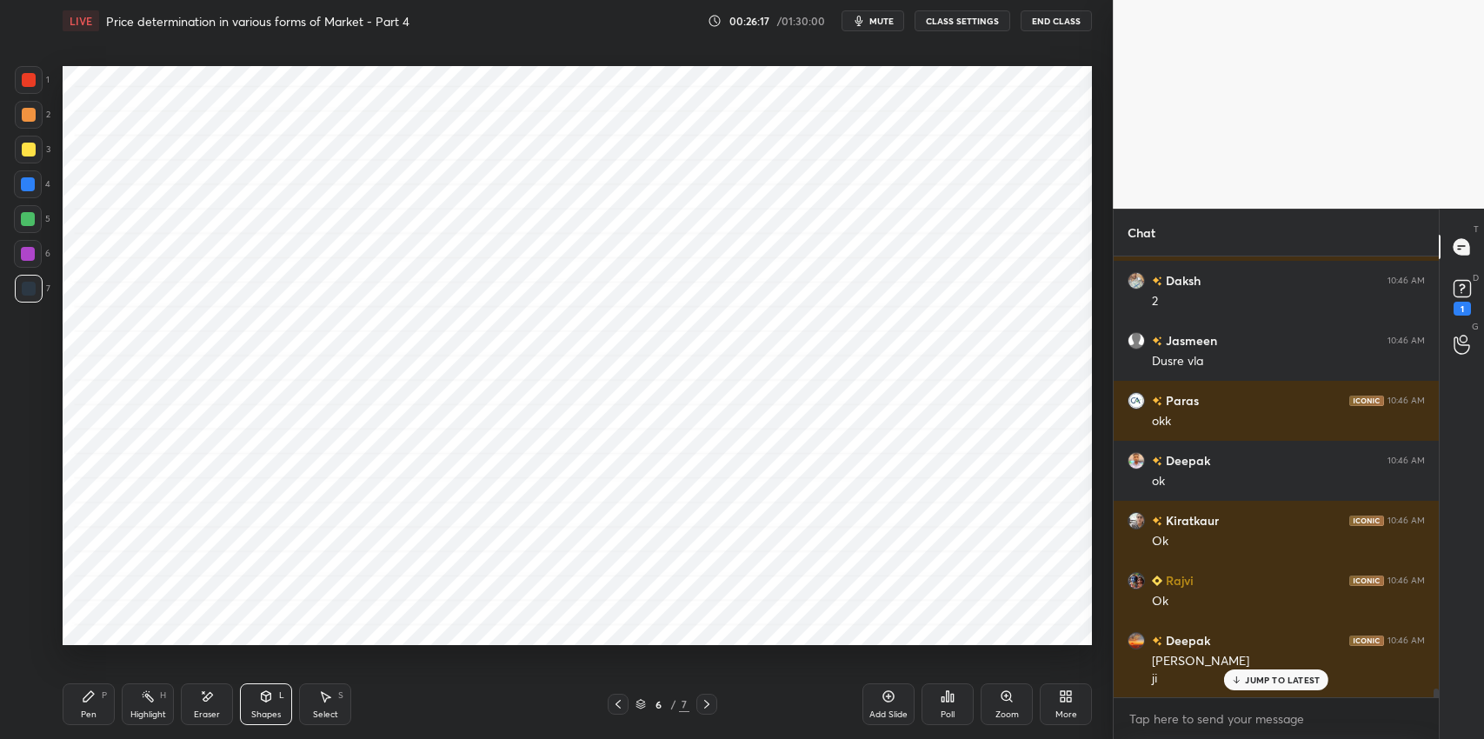
click at [211, 718] on div "Eraser" at bounding box center [207, 714] width 26 height 9
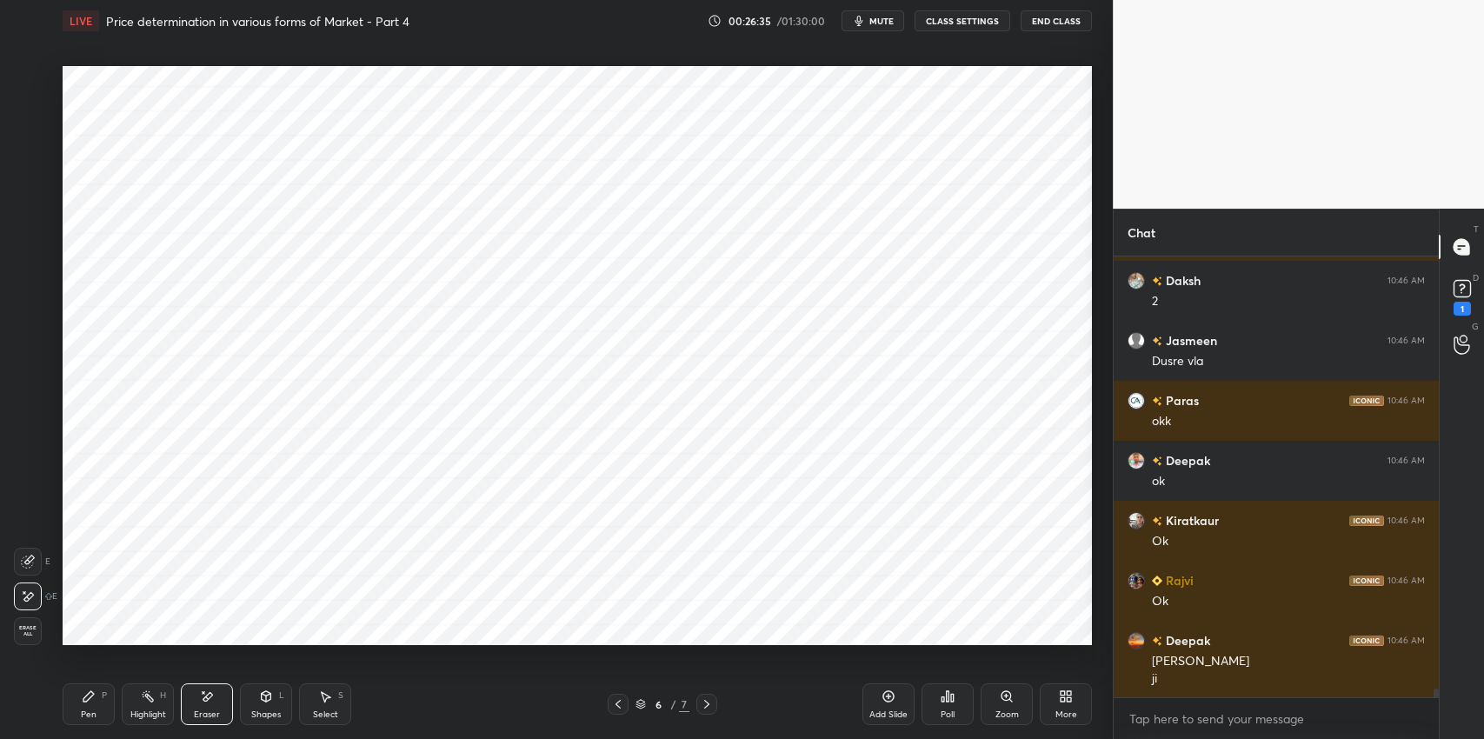
scroll to position [21988, 0]
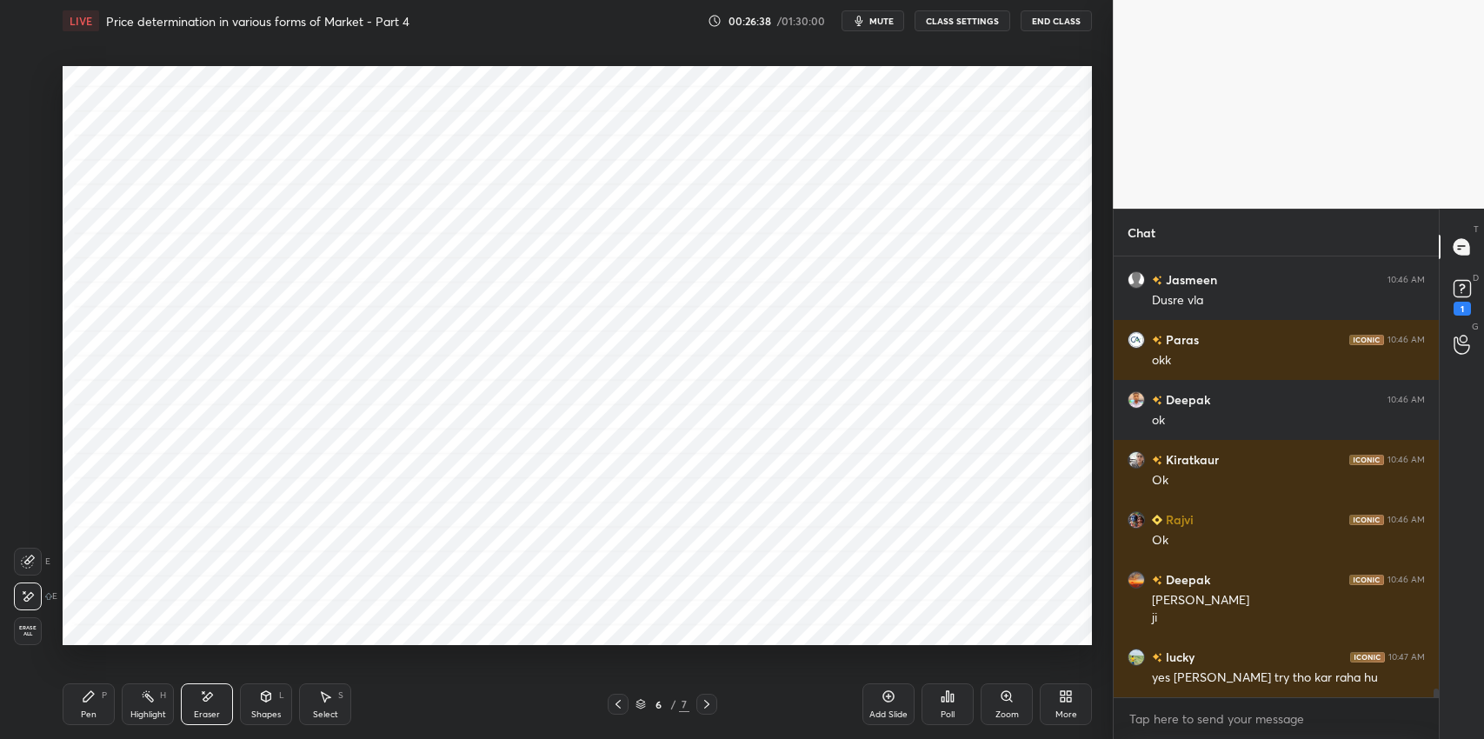
click at [100, 692] on div "Pen P" at bounding box center [89, 704] width 52 height 42
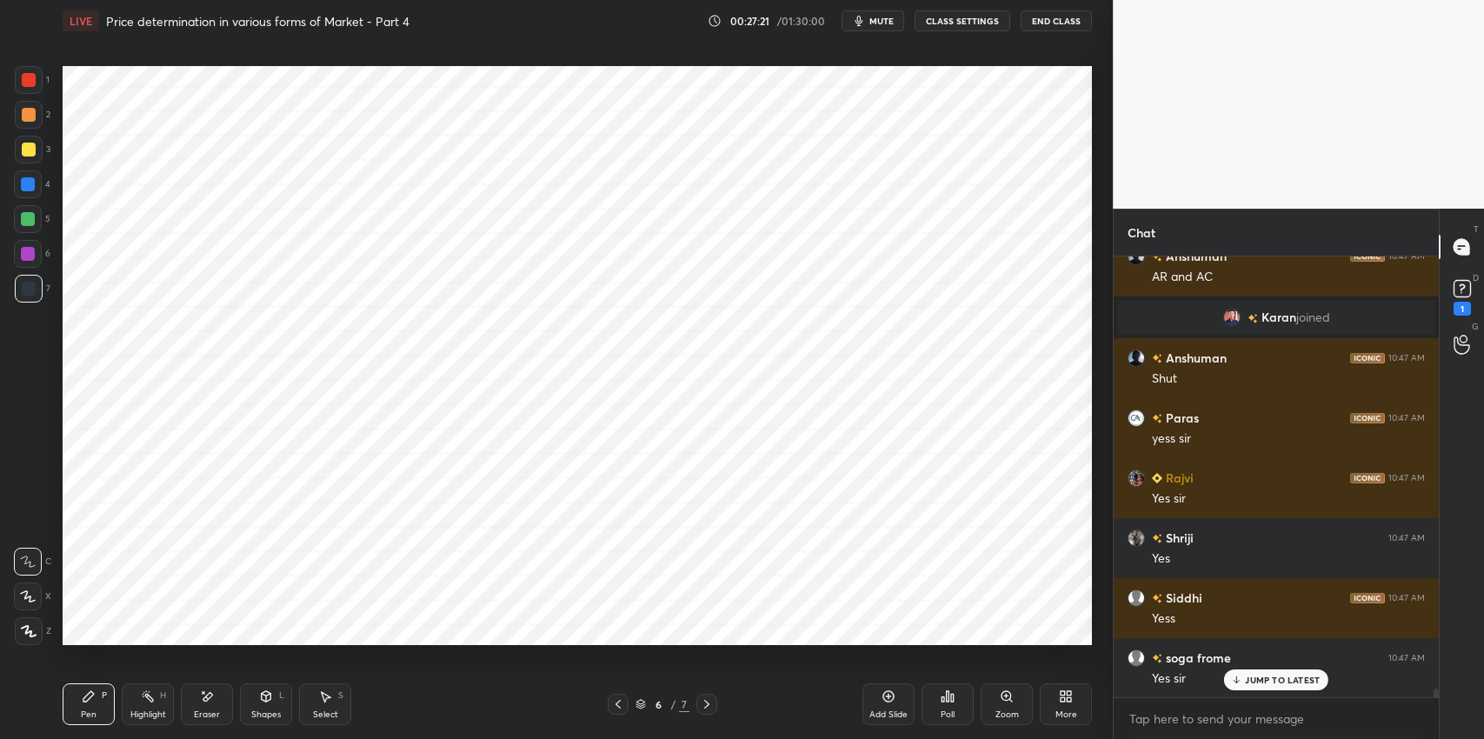
scroll to position [22630, 0]
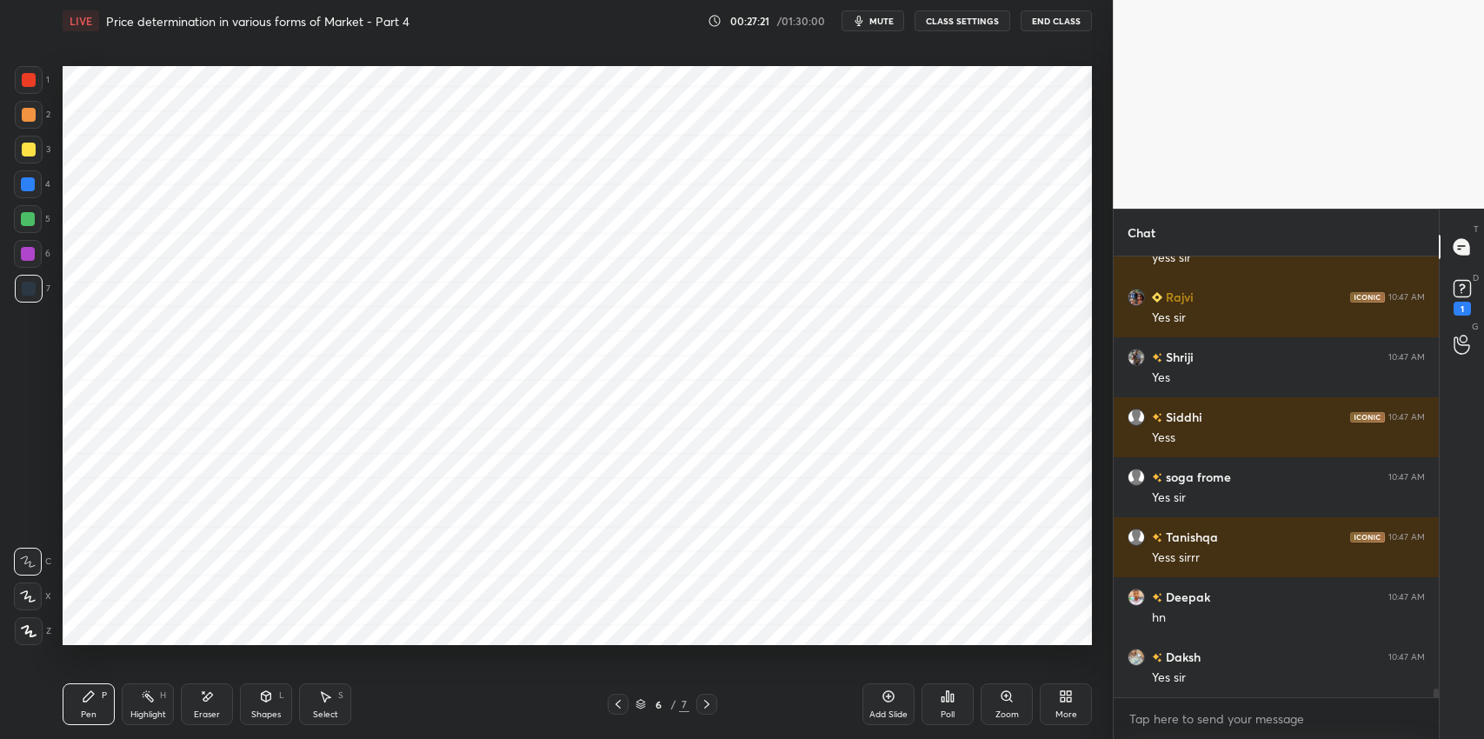
click at [320, 710] on div "Select" at bounding box center [325, 714] width 25 height 9
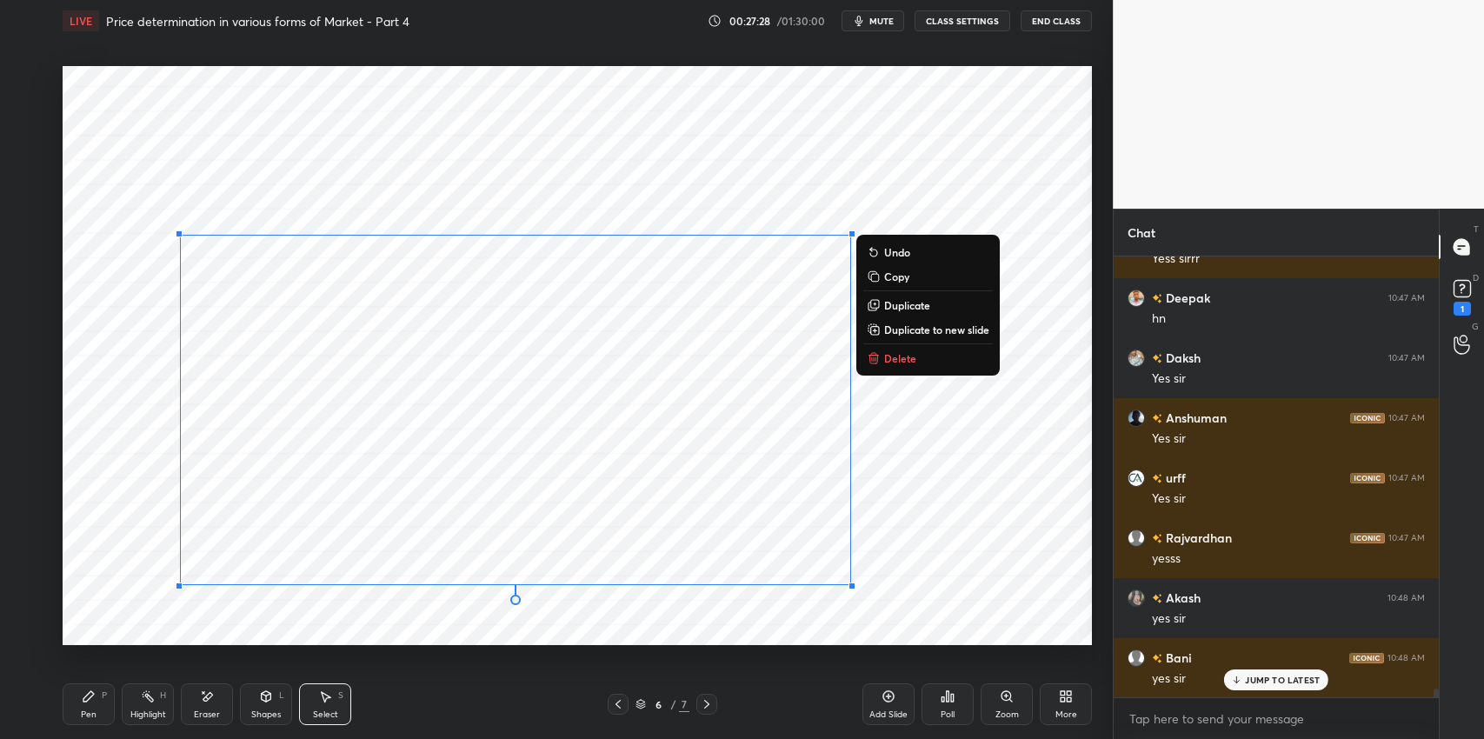
scroll to position [22990, 0]
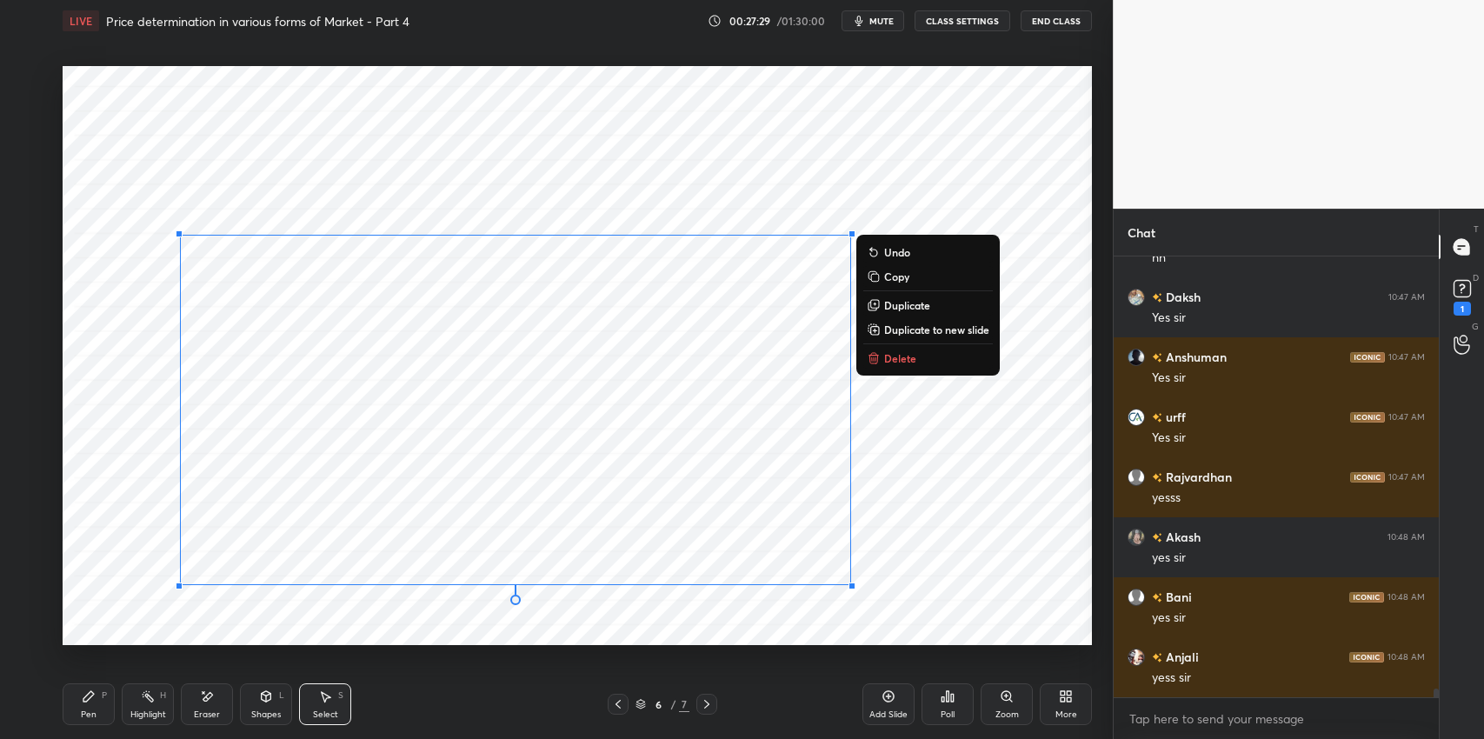
click at [928, 330] on p "Duplicate to new slide" at bounding box center [936, 330] width 105 height 14
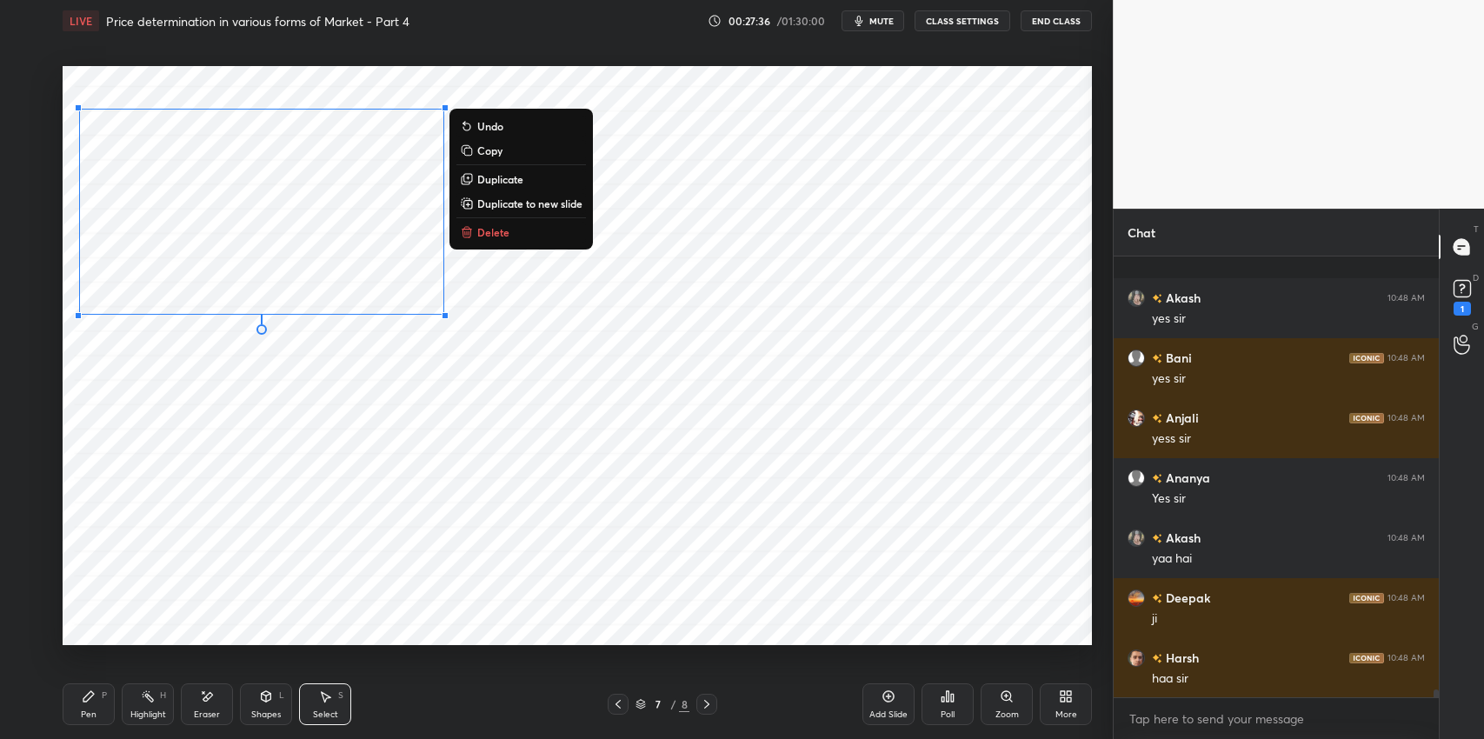
scroll to position [23350, 0]
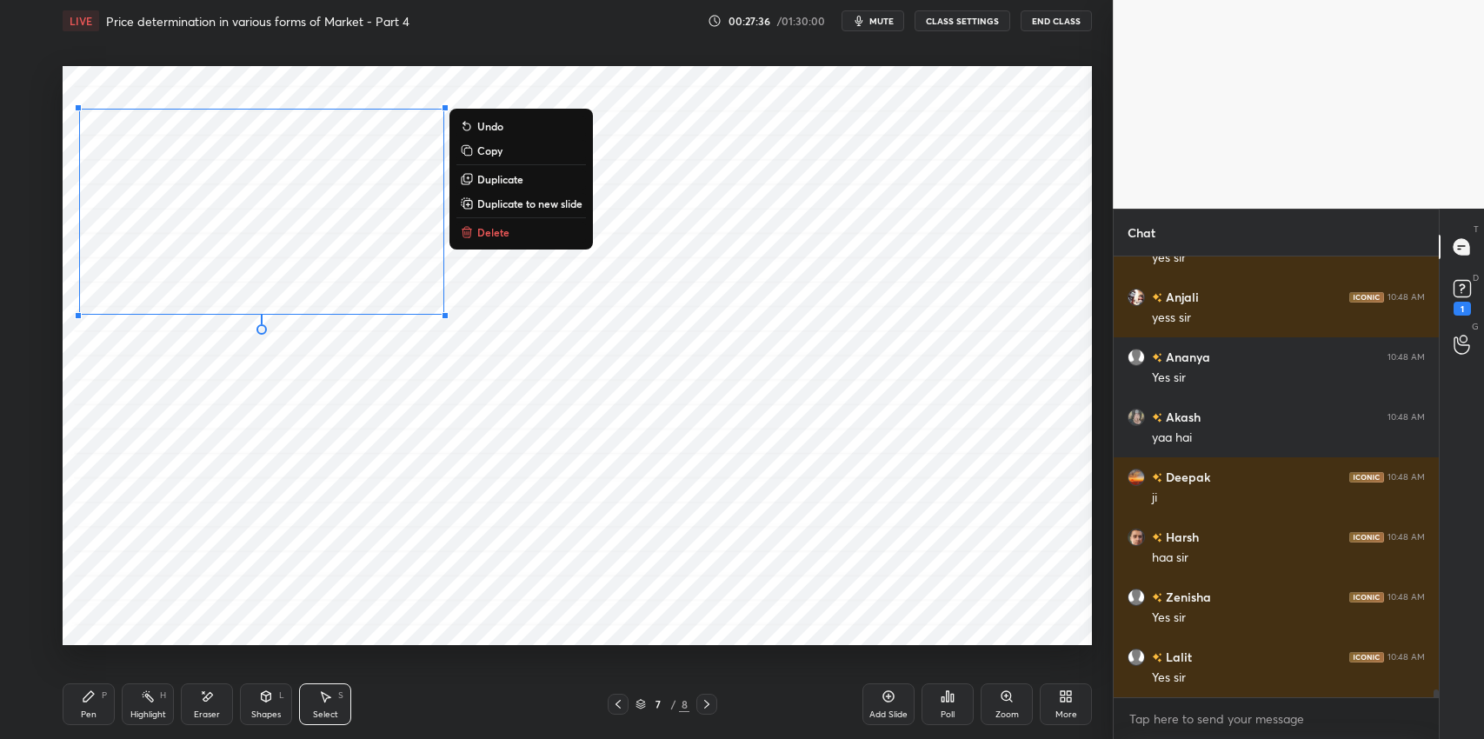
click at [362, 476] on div "0 ° Undo Copy Duplicate Duplicate to new slide Delete" at bounding box center [578, 355] width 1030 height 579
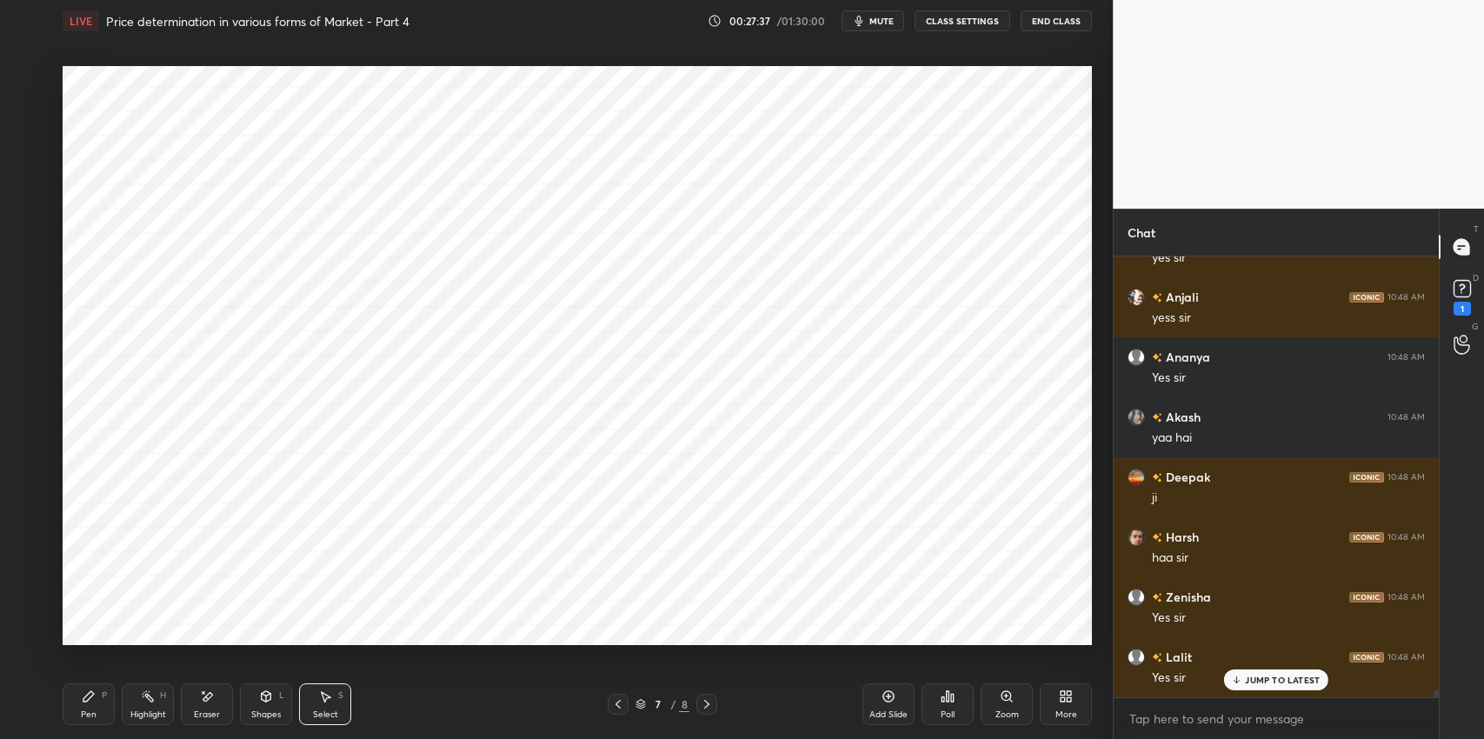
scroll to position [23409, 0]
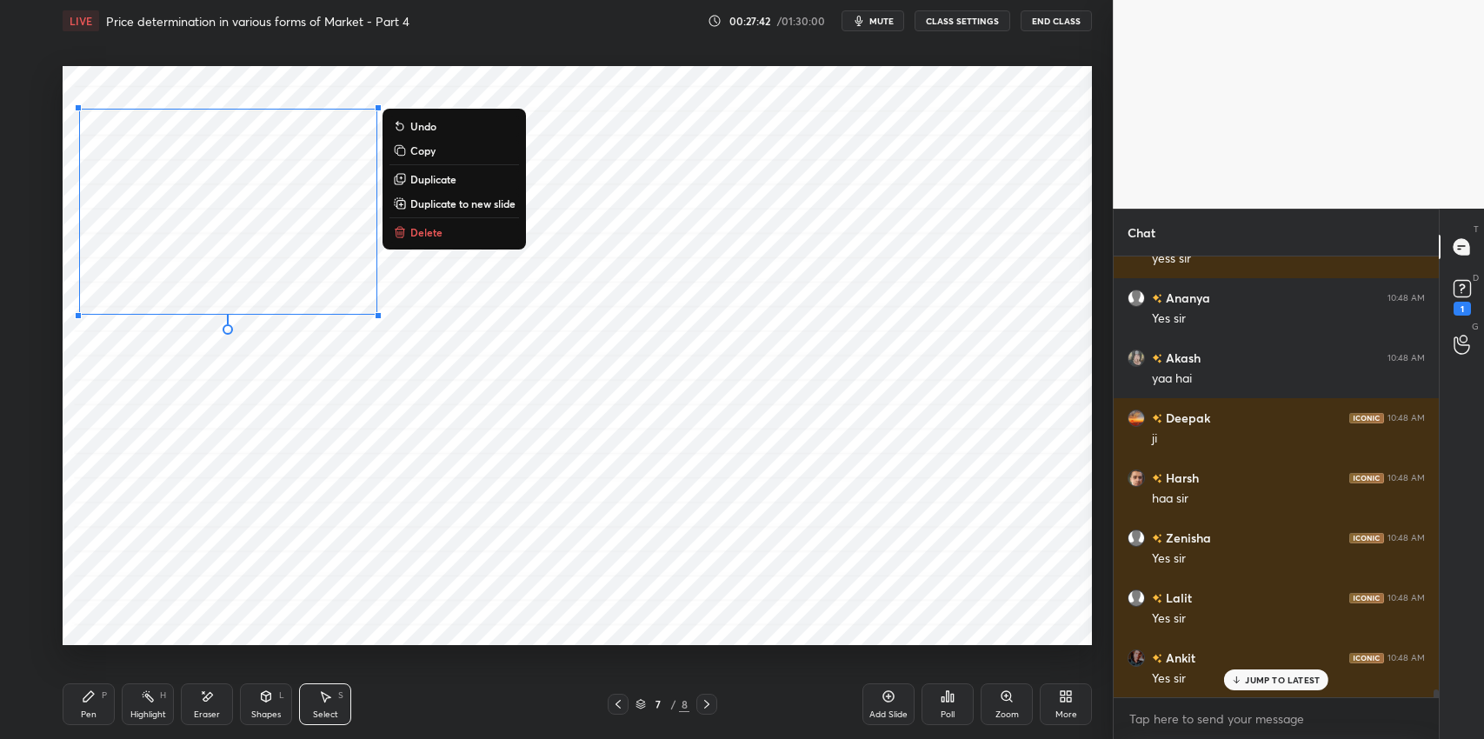
click at [454, 181] on p "Duplicate" at bounding box center [433, 179] width 46 height 14
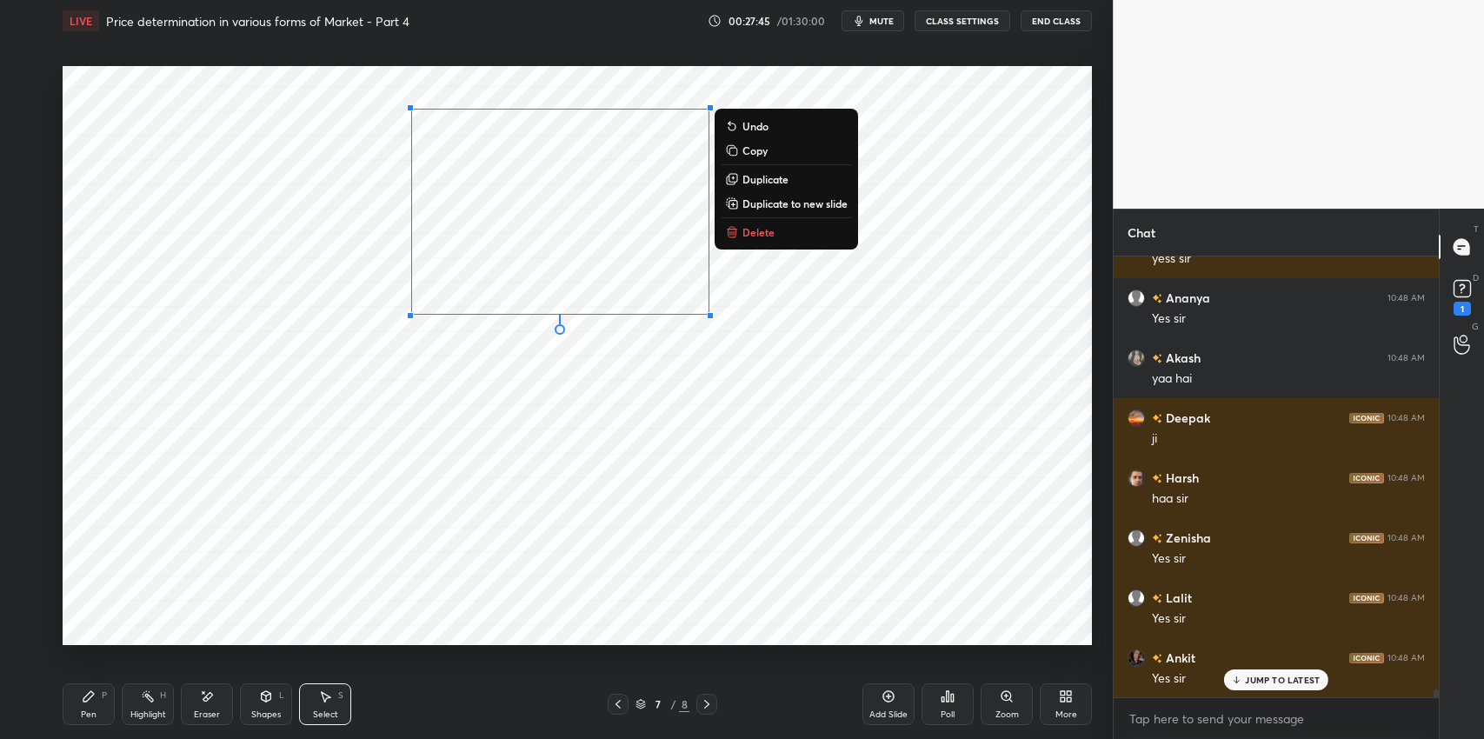
click at [757, 181] on p "Duplicate" at bounding box center [766, 179] width 46 height 14
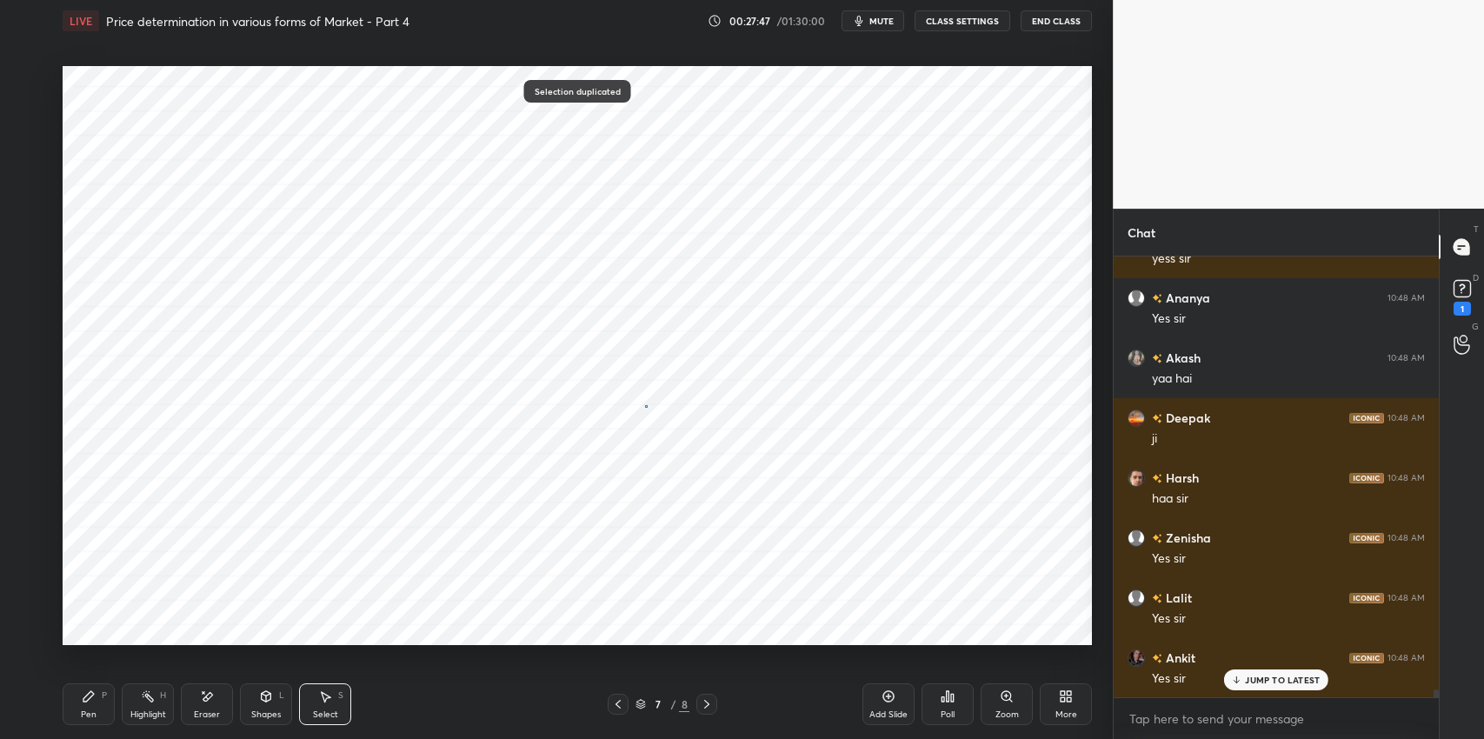
click at [637, 399] on div "0 ° Undo Copy Duplicate Duplicate to new slide Delete" at bounding box center [578, 355] width 1030 height 579
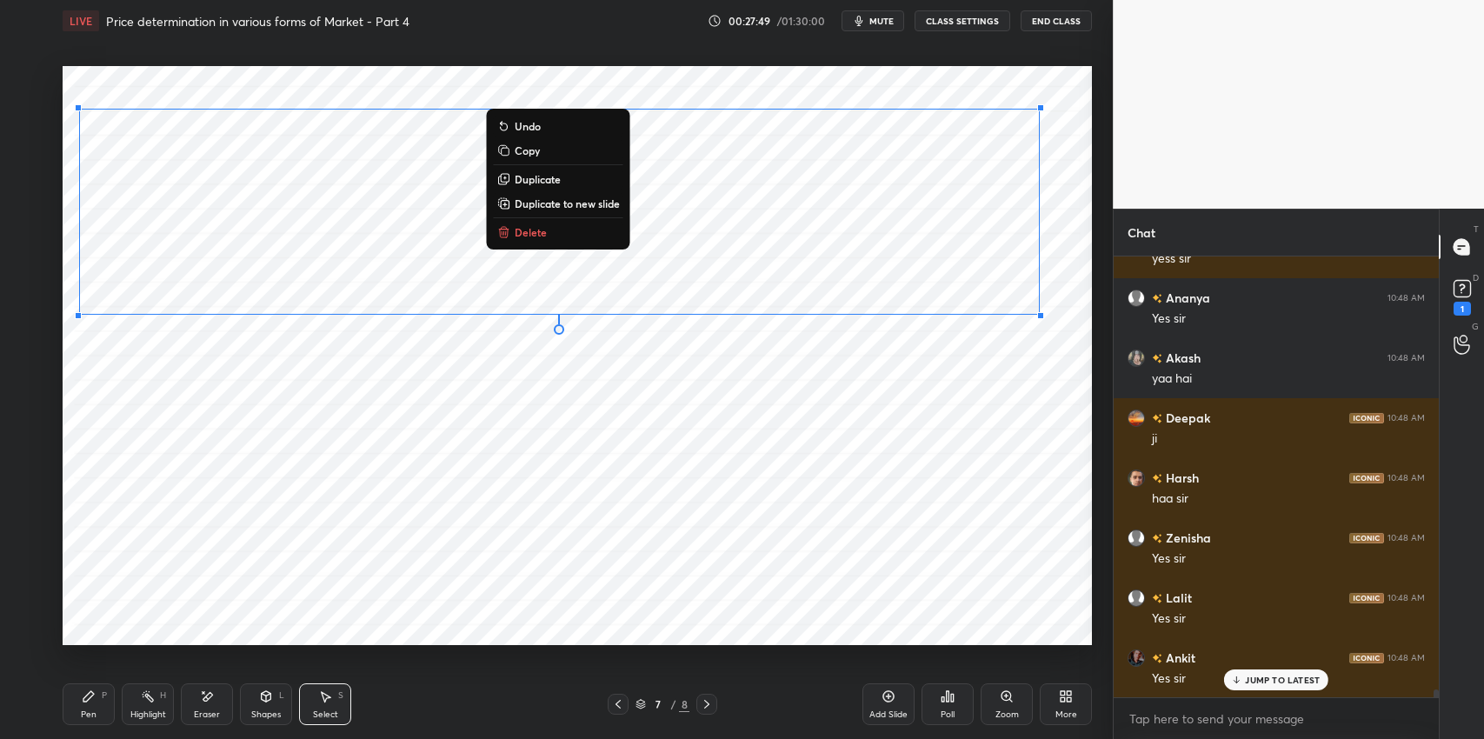
click at [562, 182] on button "Duplicate" at bounding box center [559, 179] width 130 height 21
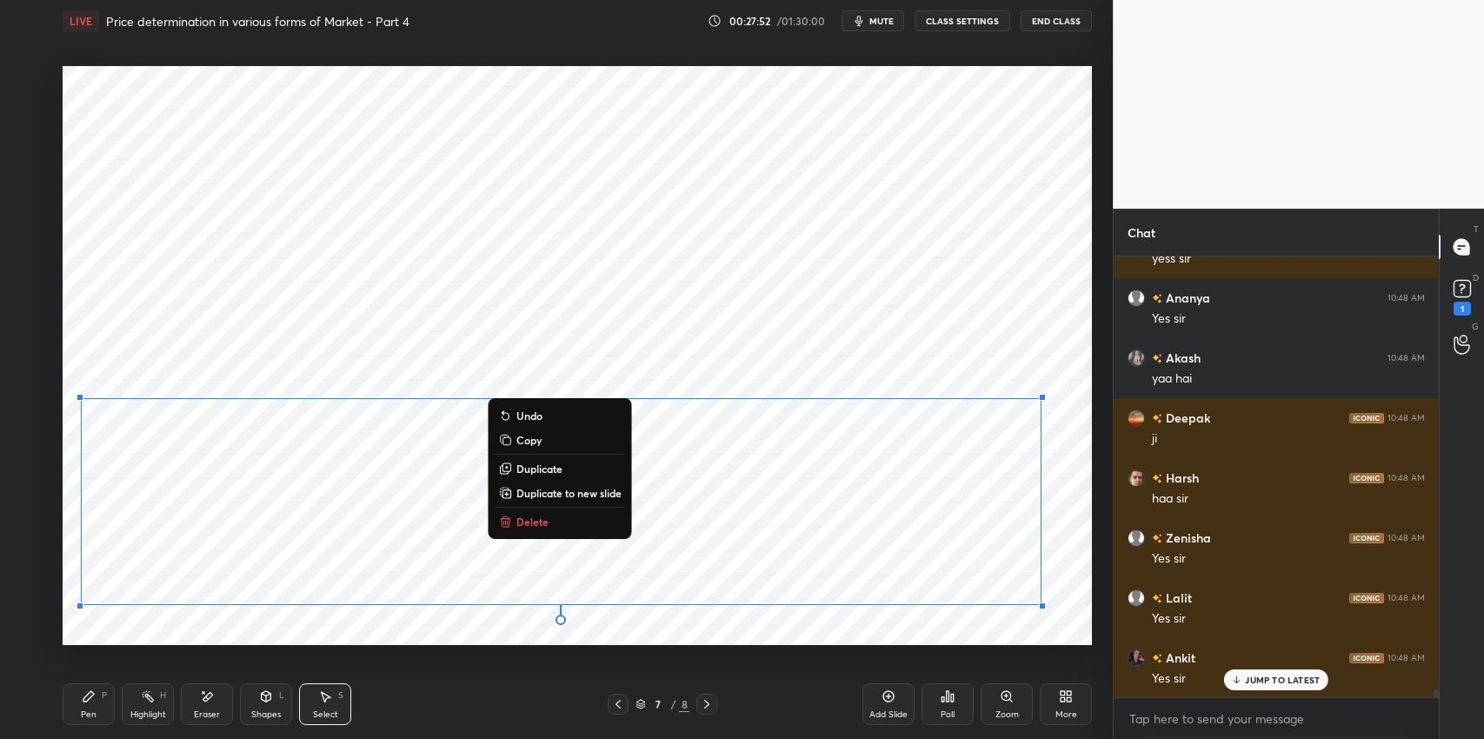
click at [895, 353] on div "0 ° Undo Copy Duplicate Duplicate to new slide Delete" at bounding box center [578, 355] width 1030 height 579
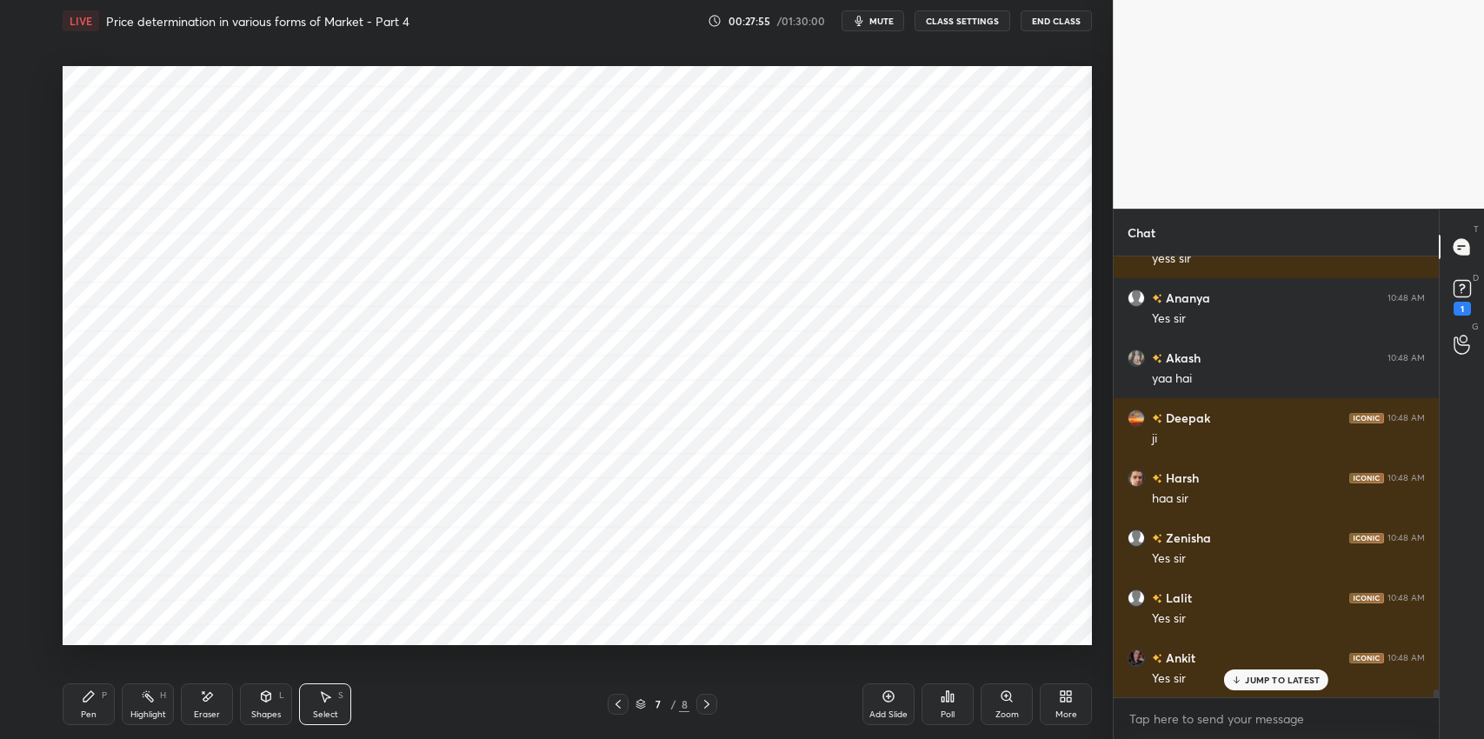
click at [267, 706] on div "Shapes L" at bounding box center [266, 704] width 52 height 42
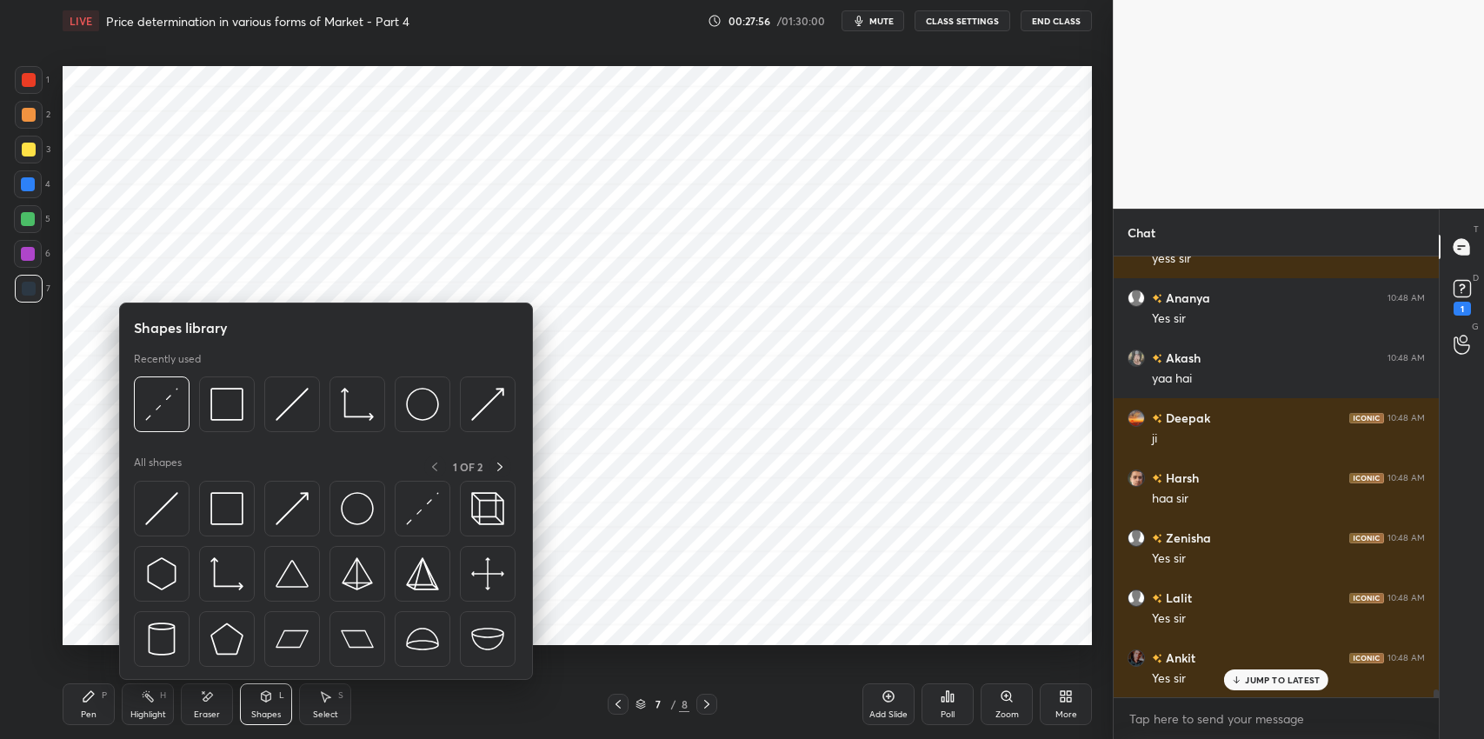
click at [220, 497] on img at bounding box center [226, 508] width 33 height 33
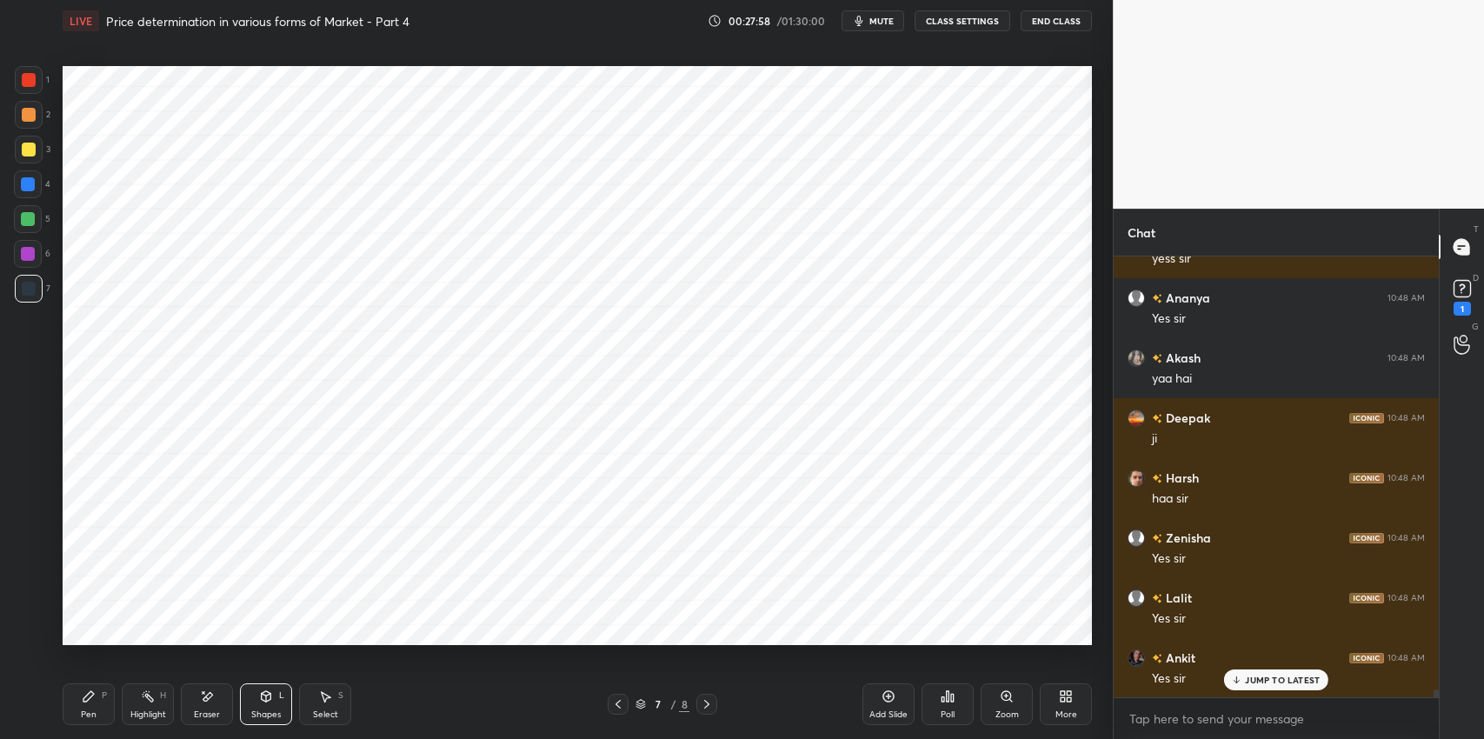
click at [27, 220] on div at bounding box center [28, 219] width 14 height 14
click at [82, 712] on div "Pen" at bounding box center [89, 714] width 16 height 9
click at [328, 710] on div "Select" at bounding box center [325, 714] width 25 height 9
click at [89, 698] on icon at bounding box center [88, 696] width 10 height 10
click at [330, 703] on icon at bounding box center [325, 697] width 14 height 14
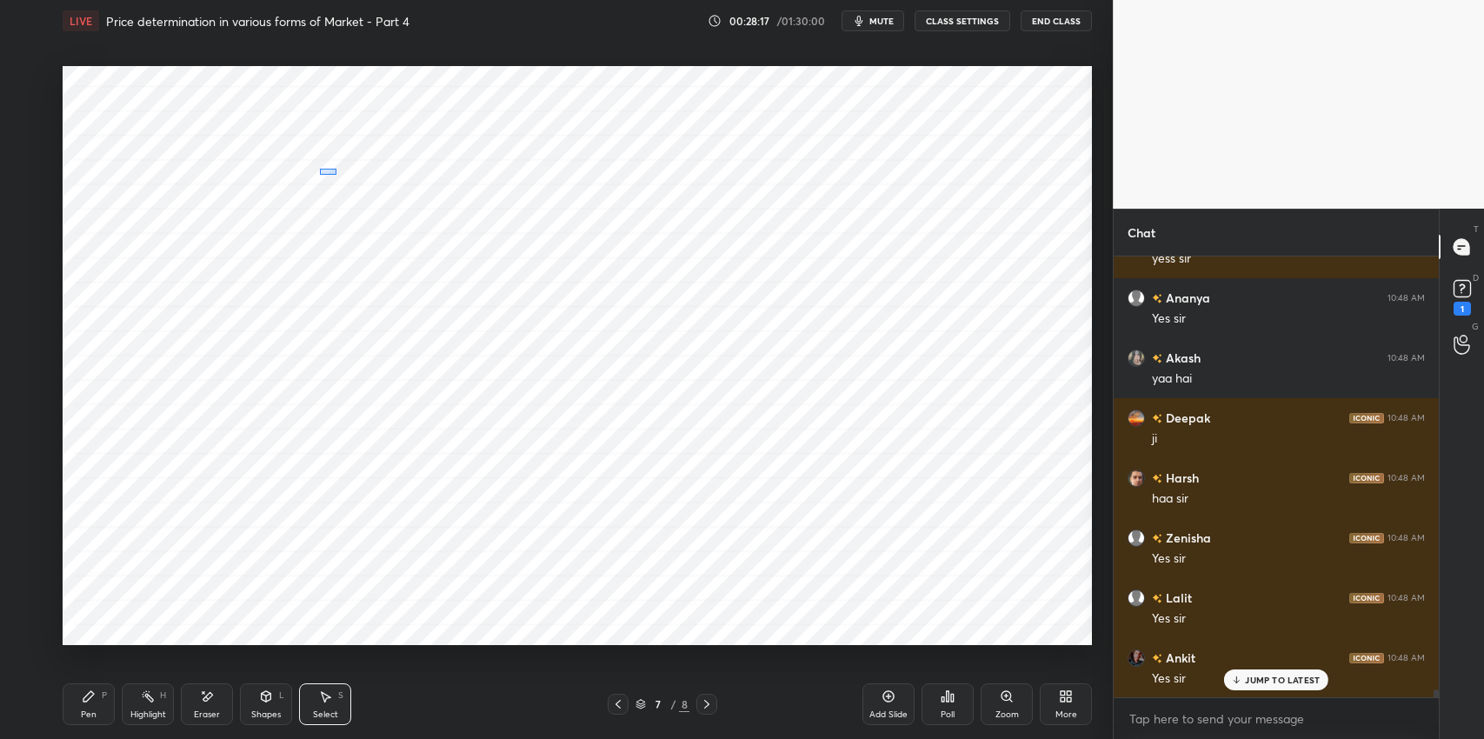
click at [339, 174] on div "0 ° Undo Copy Duplicate Duplicate to new slide Delete" at bounding box center [578, 355] width 1030 height 579
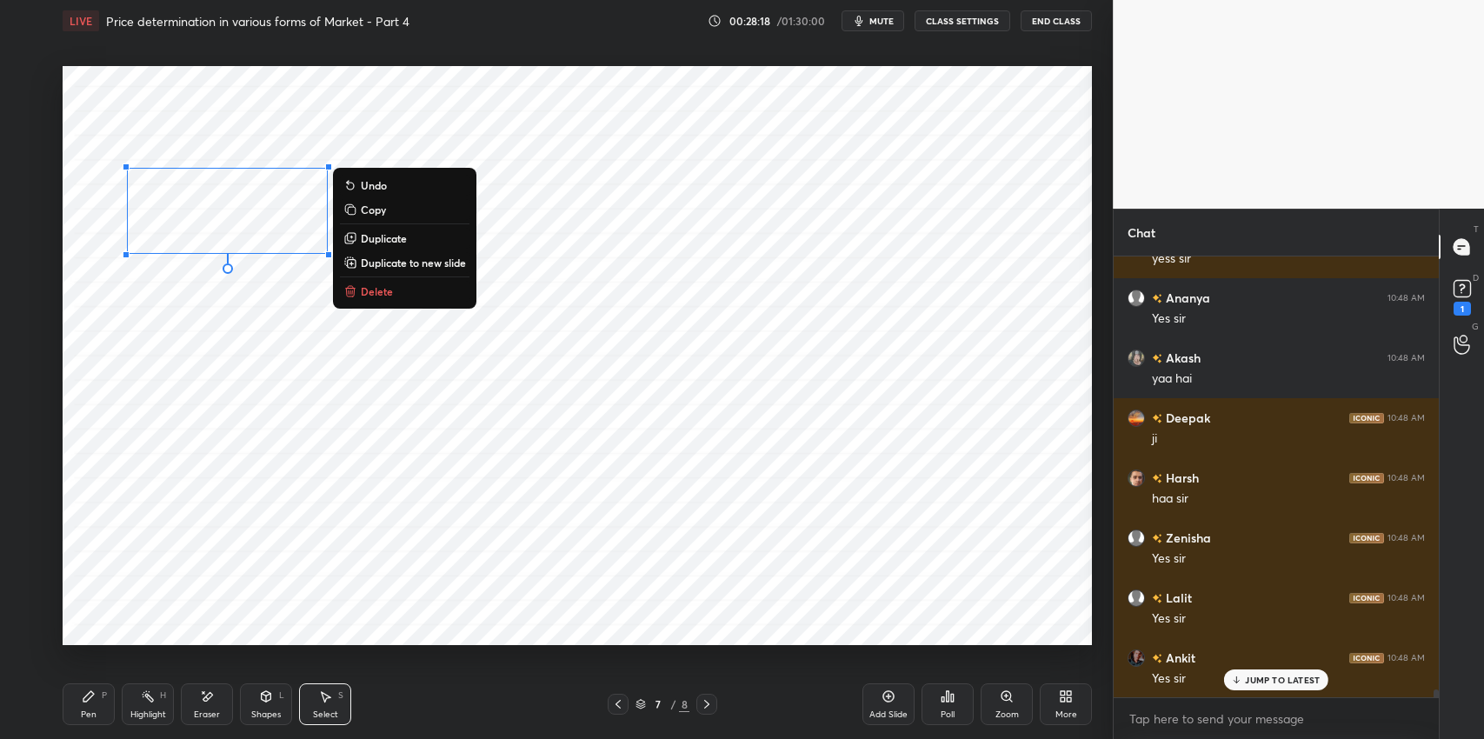
click at [396, 238] on p "Duplicate" at bounding box center [384, 238] width 46 height 14
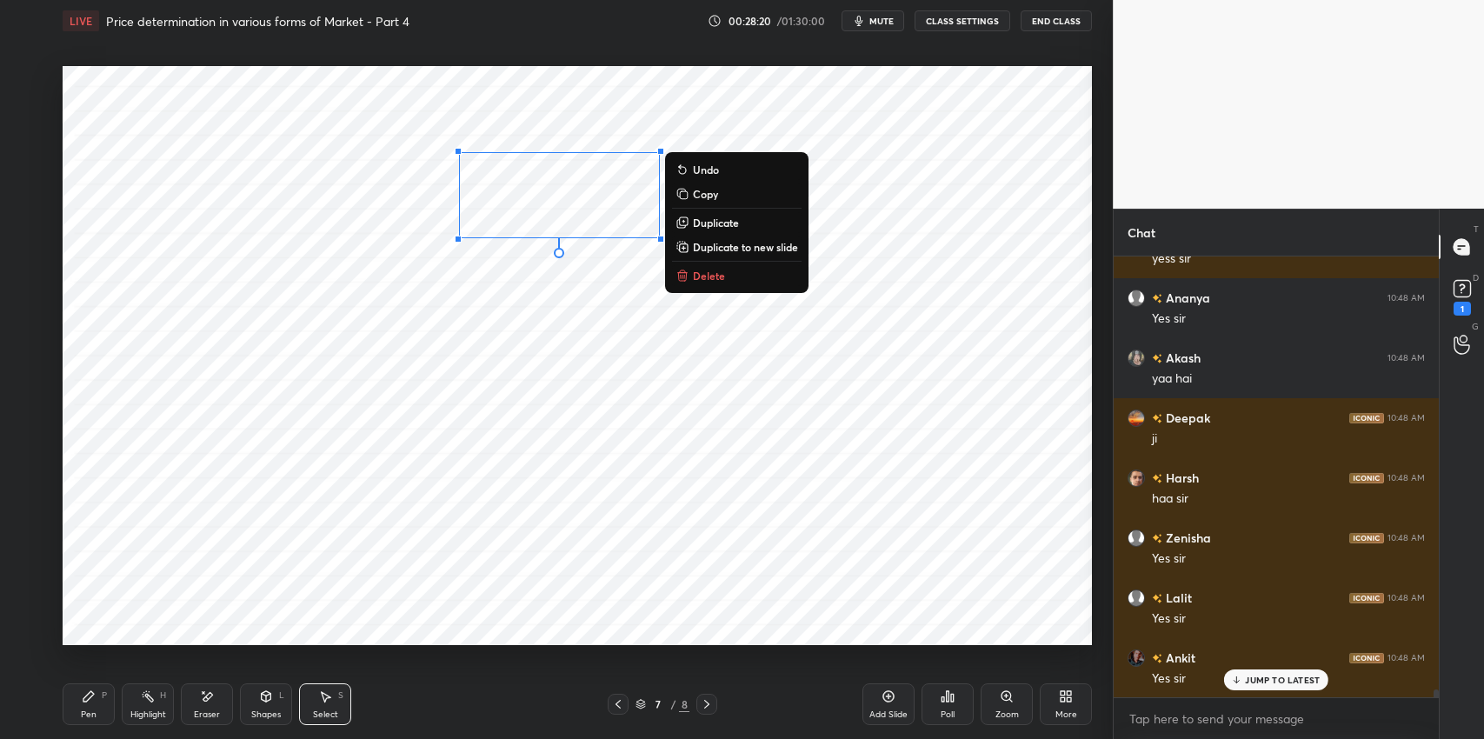
click at [730, 224] on p "Duplicate" at bounding box center [716, 223] width 46 height 14
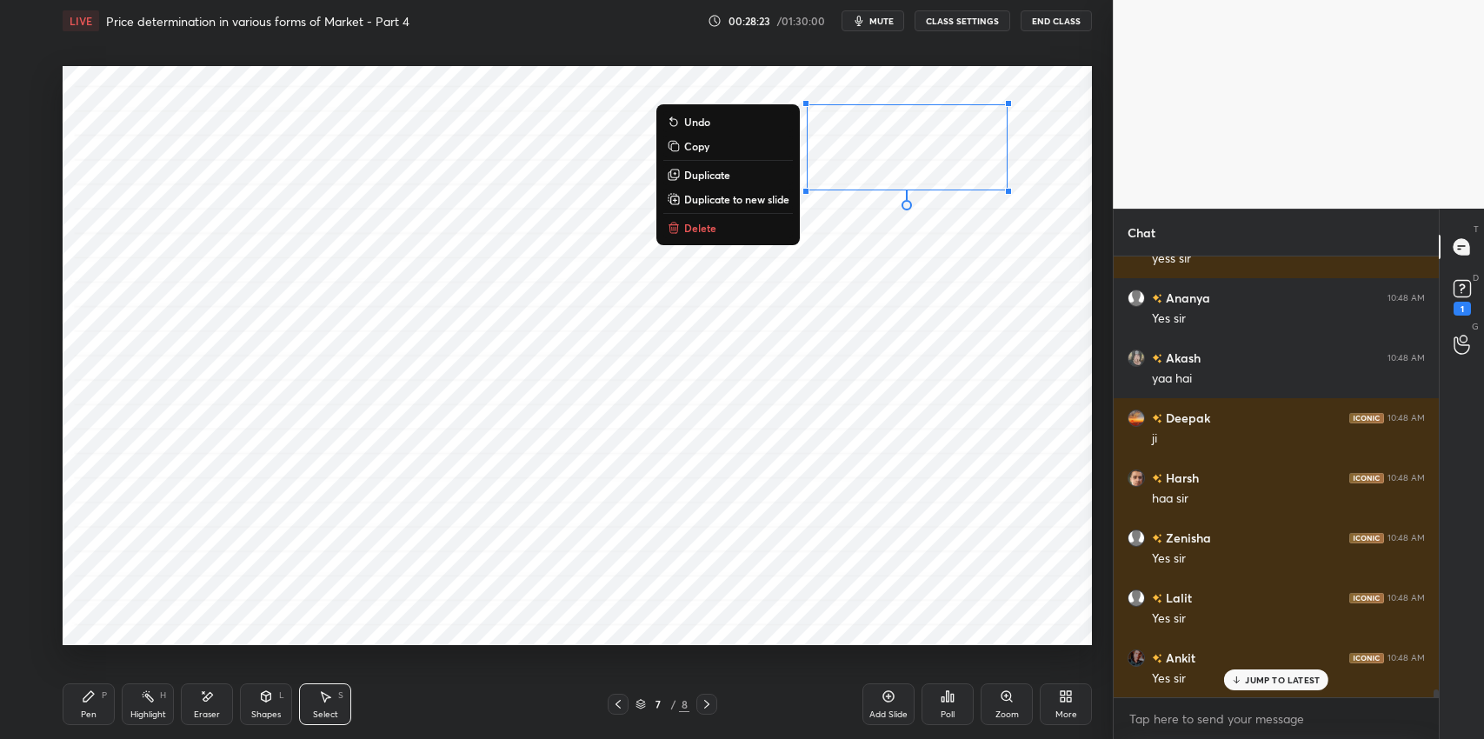
click at [753, 177] on button "Duplicate" at bounding box center [728, 174] width 130 height 21
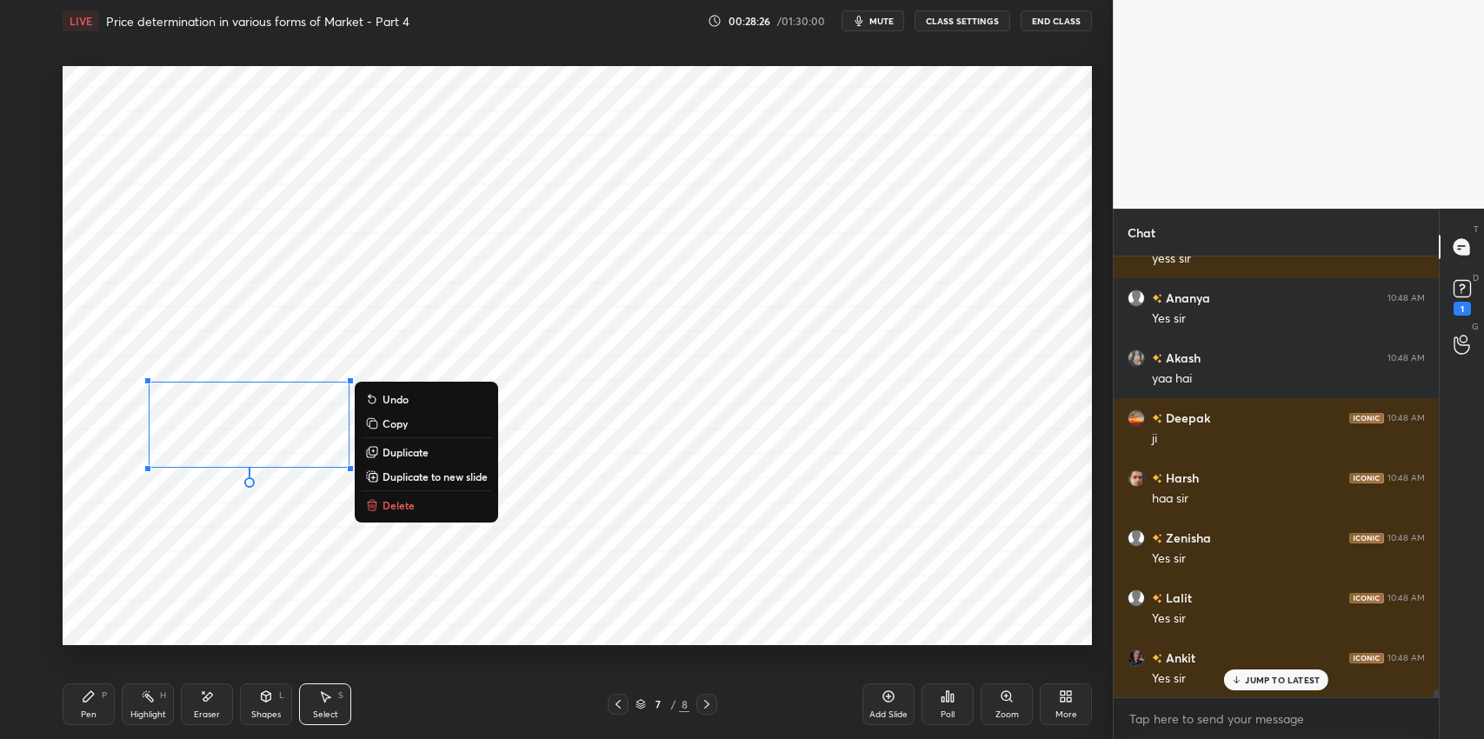
click at [415, 451] on p "Duplicate" at bounding box center [406, 452] width 46 height 14
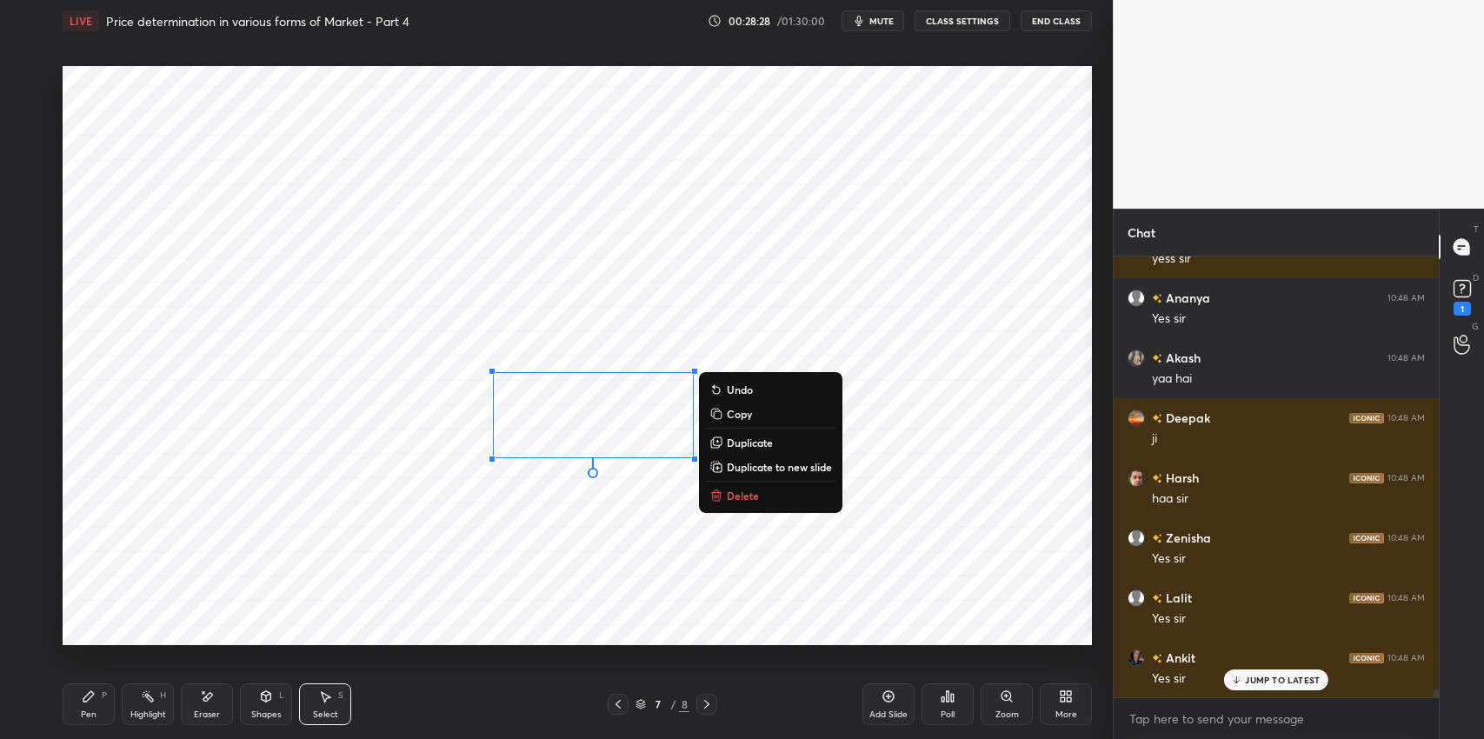
click at [759, 450] on button "Duplicate" at bounding box center [771, 442] width 130 height 21
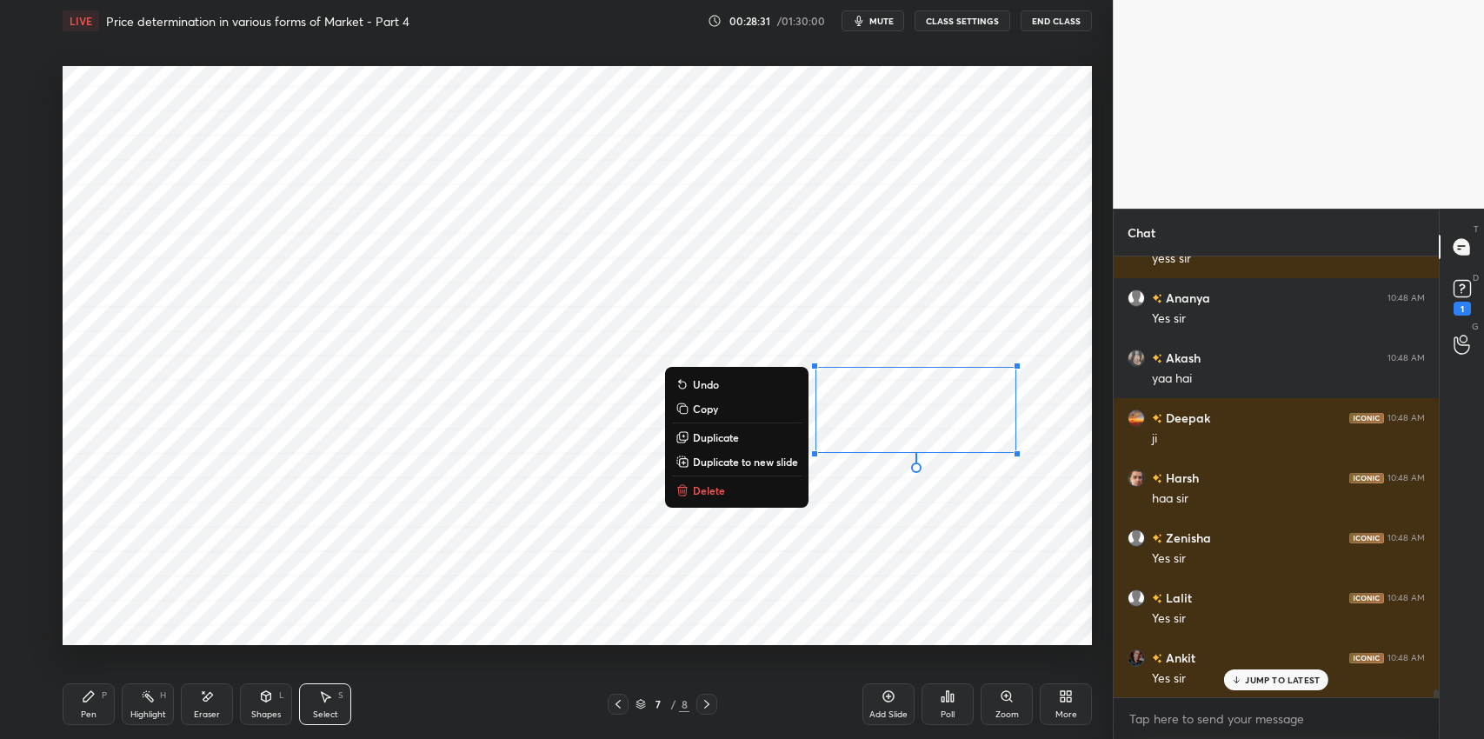
click at [95, 702] on icon at bounding box center [89, 697] width 14 height 14
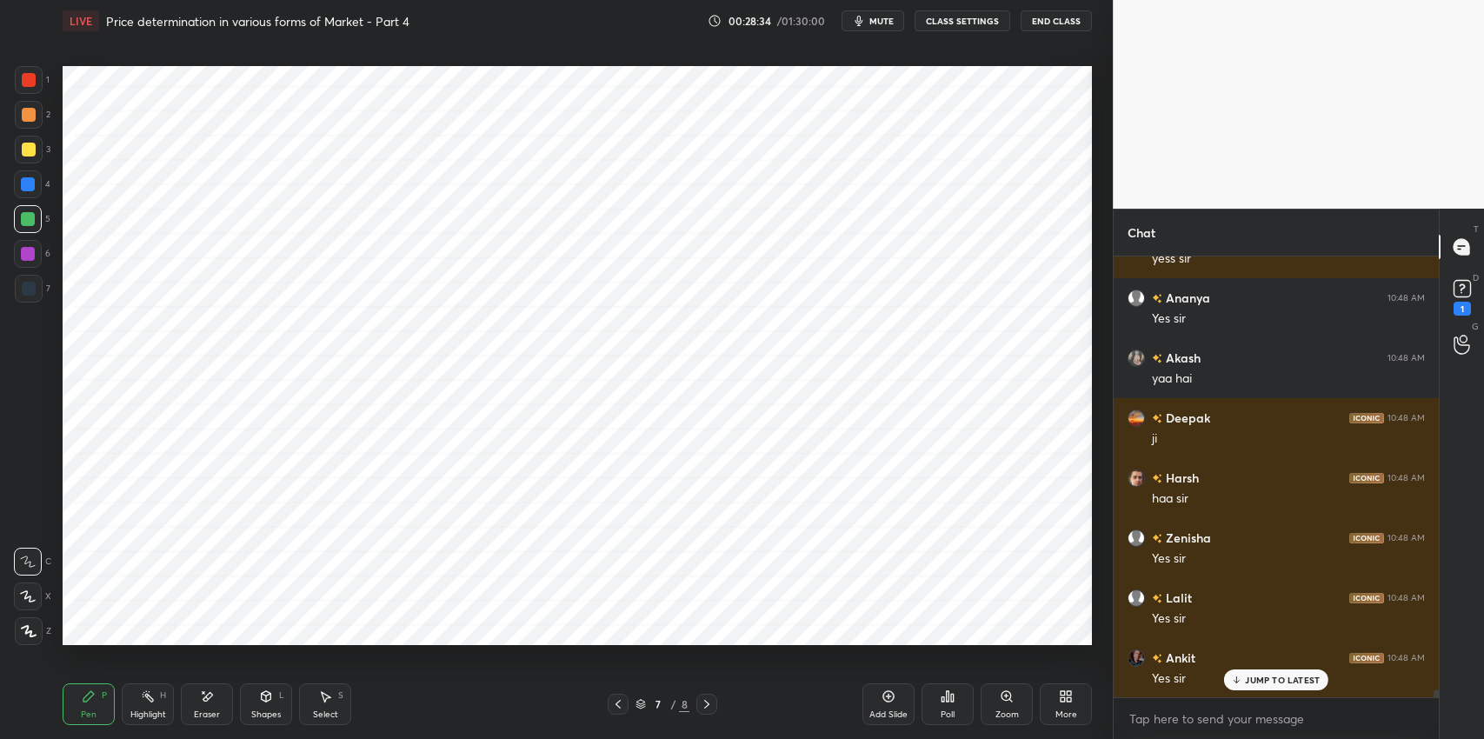
click at [268, 705] on div "Shapes L" at bounding box center [266, 704] width 52 height 42
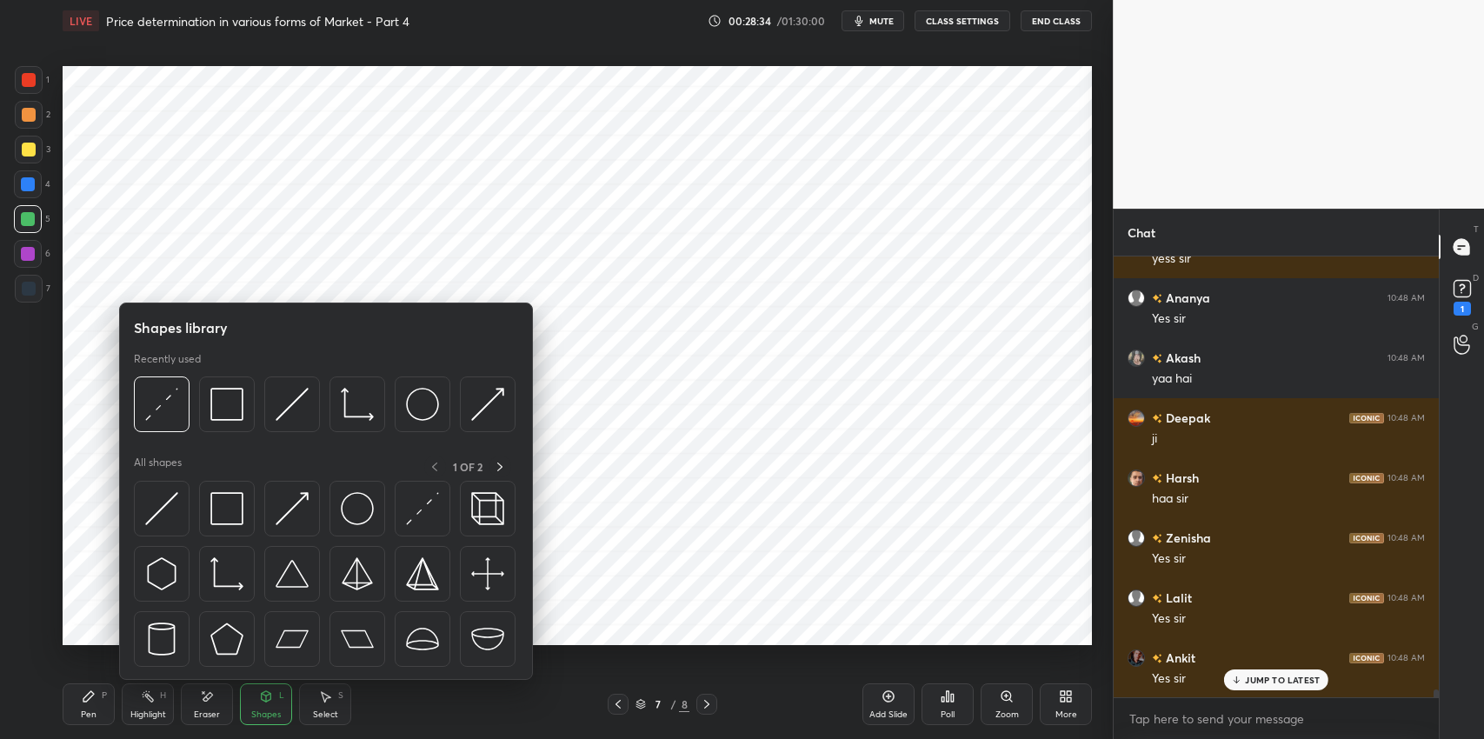
click at [228, 509] on img at bounding box center [226, 508] width 33 height 33
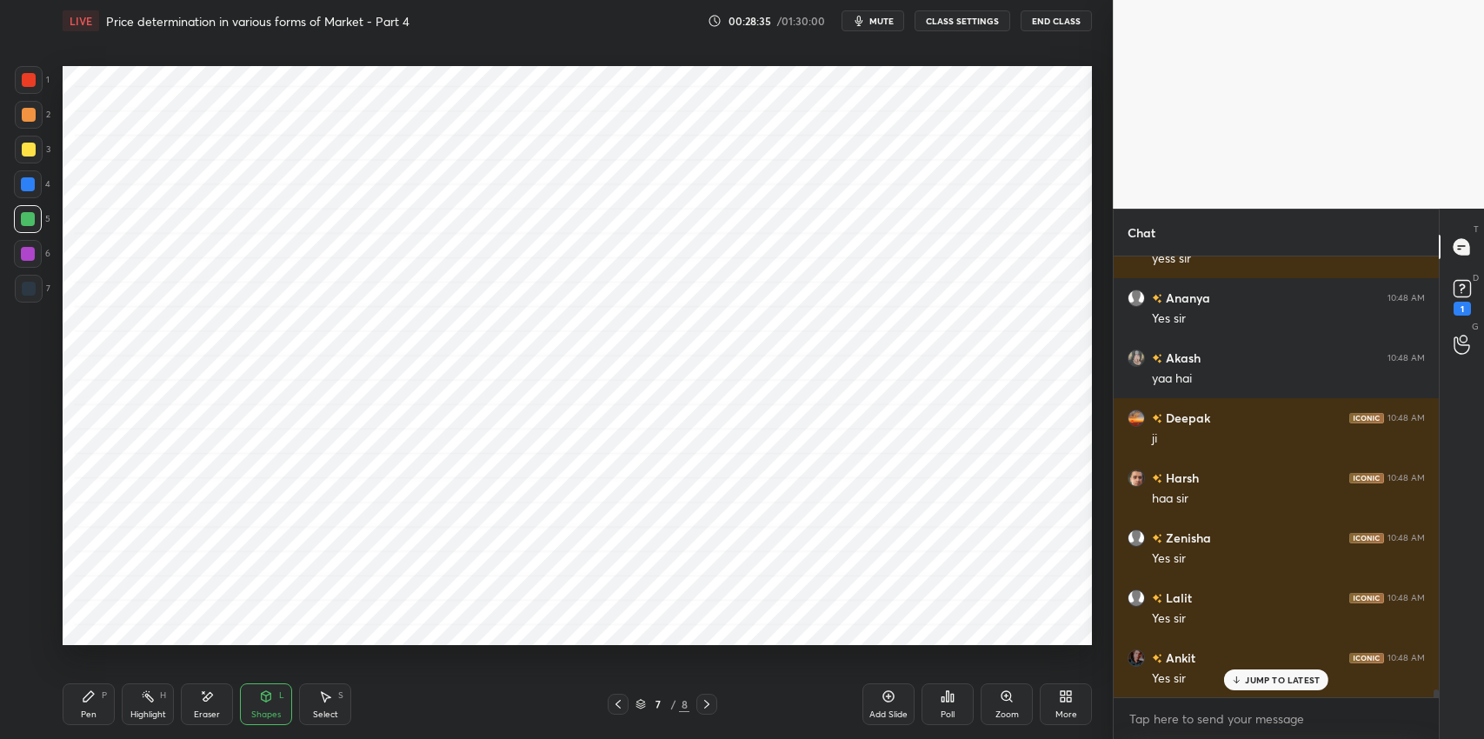
click at [35, 190] on div at bounding box center [28, 184] width 28 height 28
click at [84, 699] on icon at bounding box center [88, 696] width 10 height 10
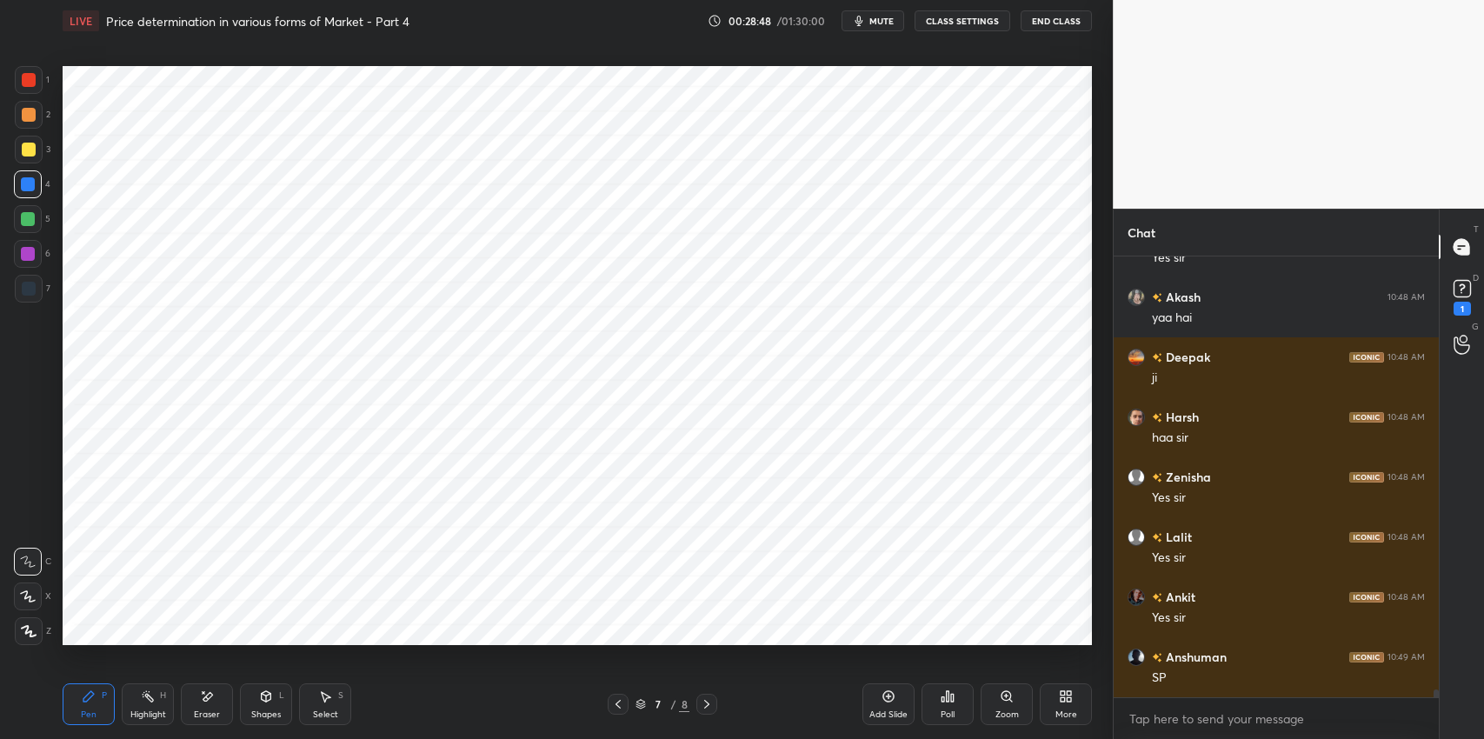
click at [271, 704] on div "Shapes L" at bounding box center [266, 704] width 52 height 42
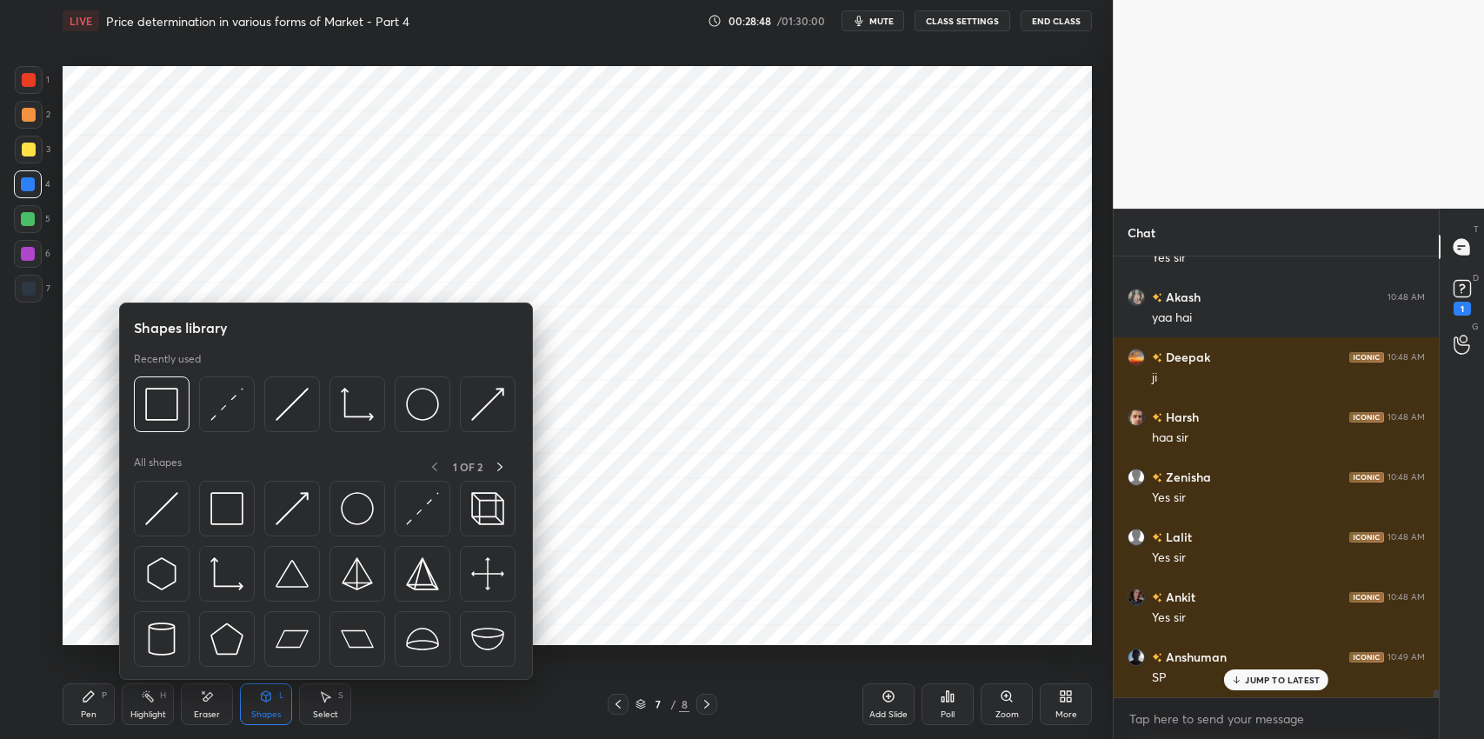
click at [227, 500] on img at bounding box center [226, 508] width 33 height 33
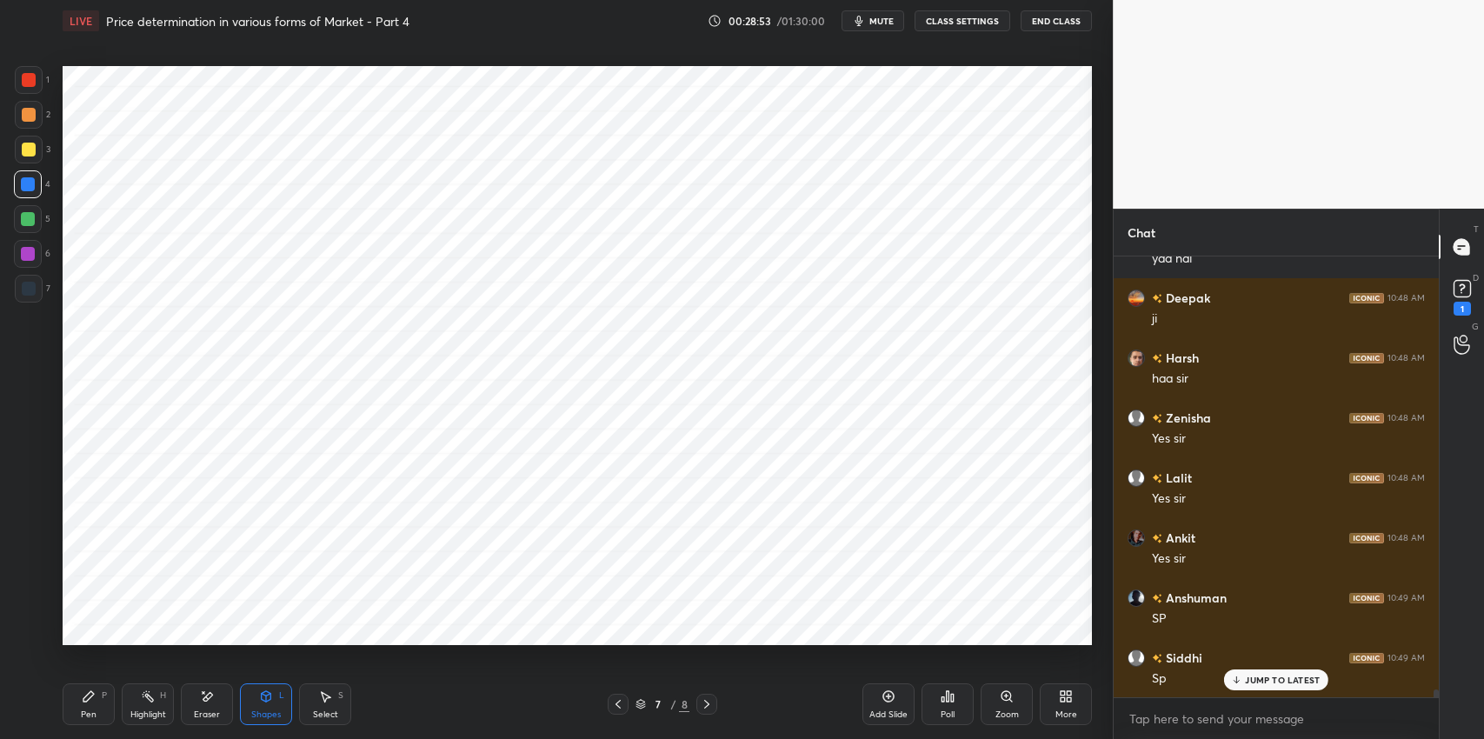
scroll to position [23590, 0]
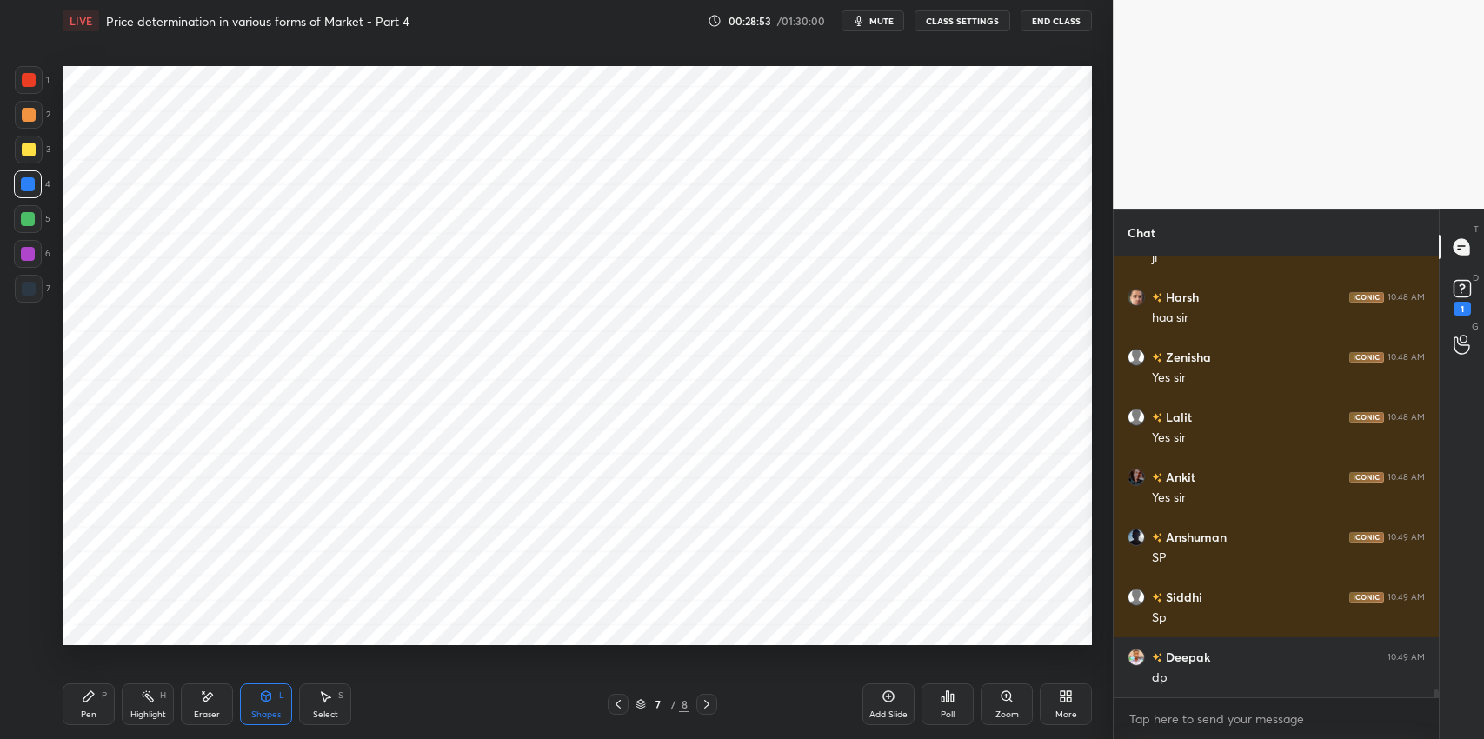
click at [90, 703] on div "Pen P" at bounding box center [89, 704] width 52 height 42
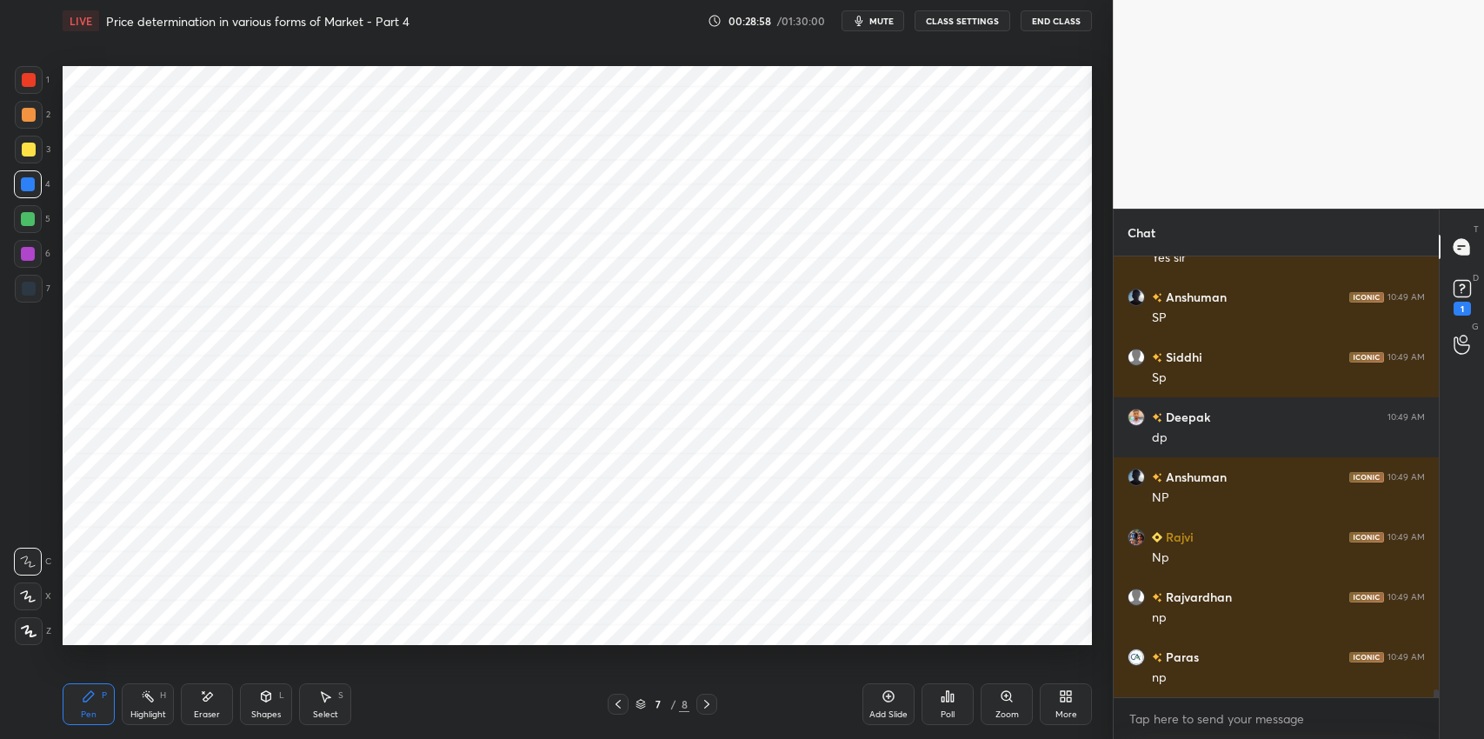
scroll to position [23889, 0]
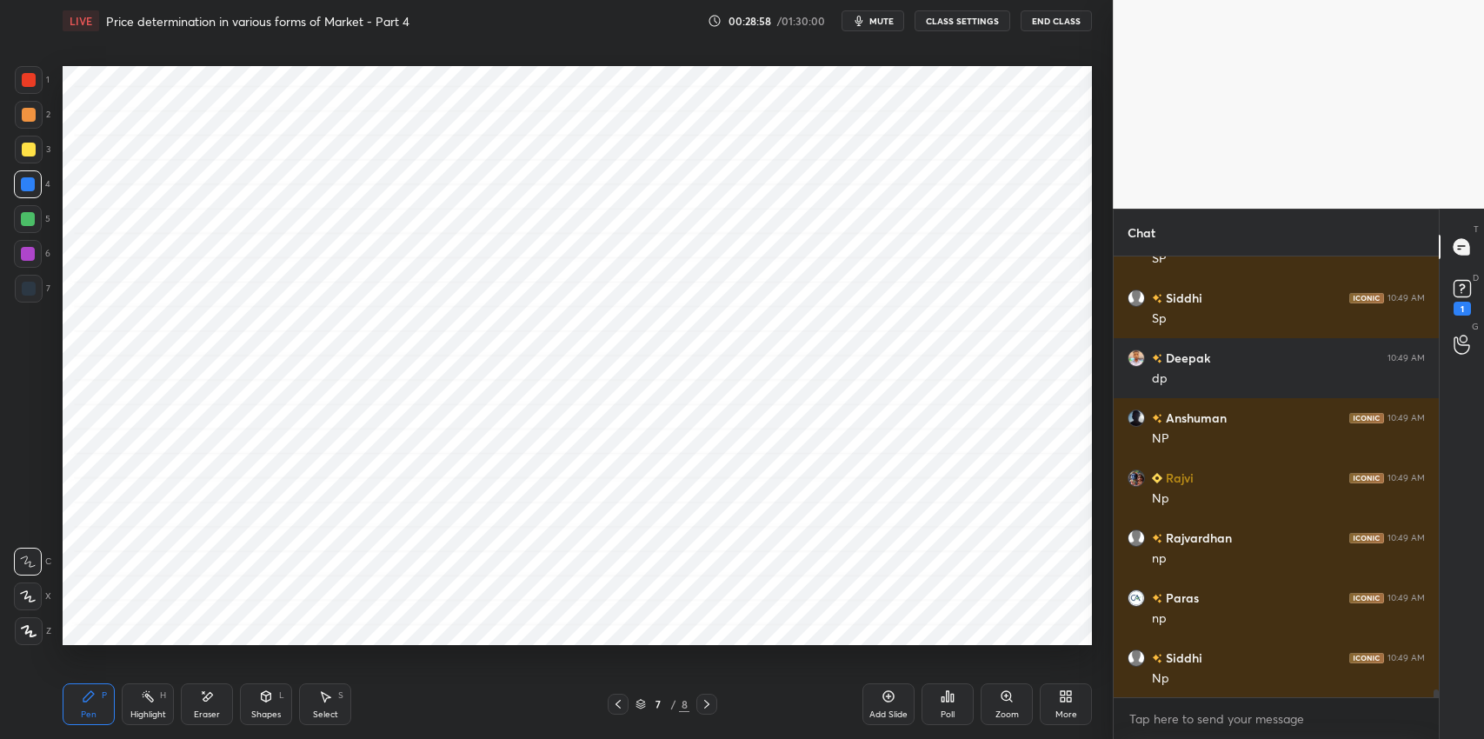
click at [277, 712] on div "Shapes" at bounding box center [266, 714] width 30 height 9
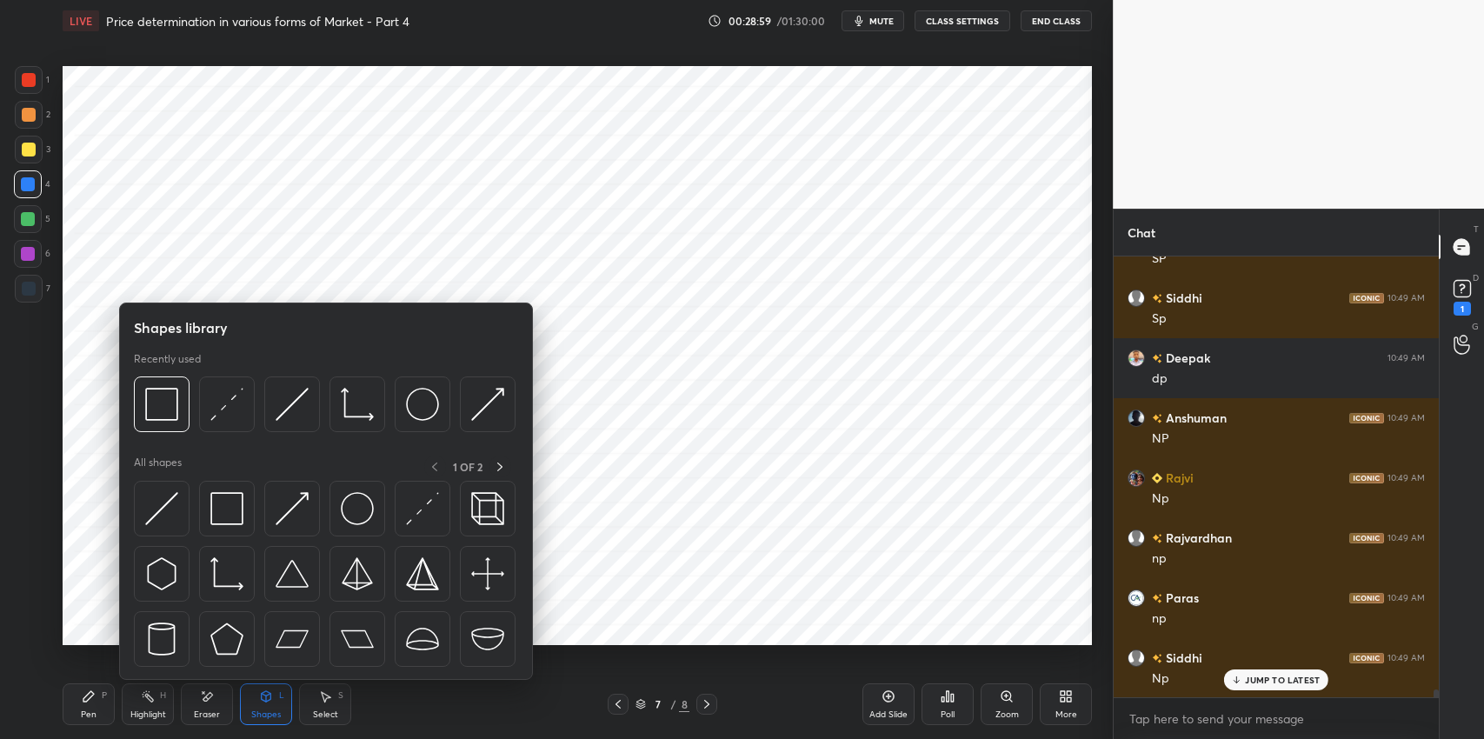
click at [241, 511] on img at bounding box center [226, 508] width 33 height 33
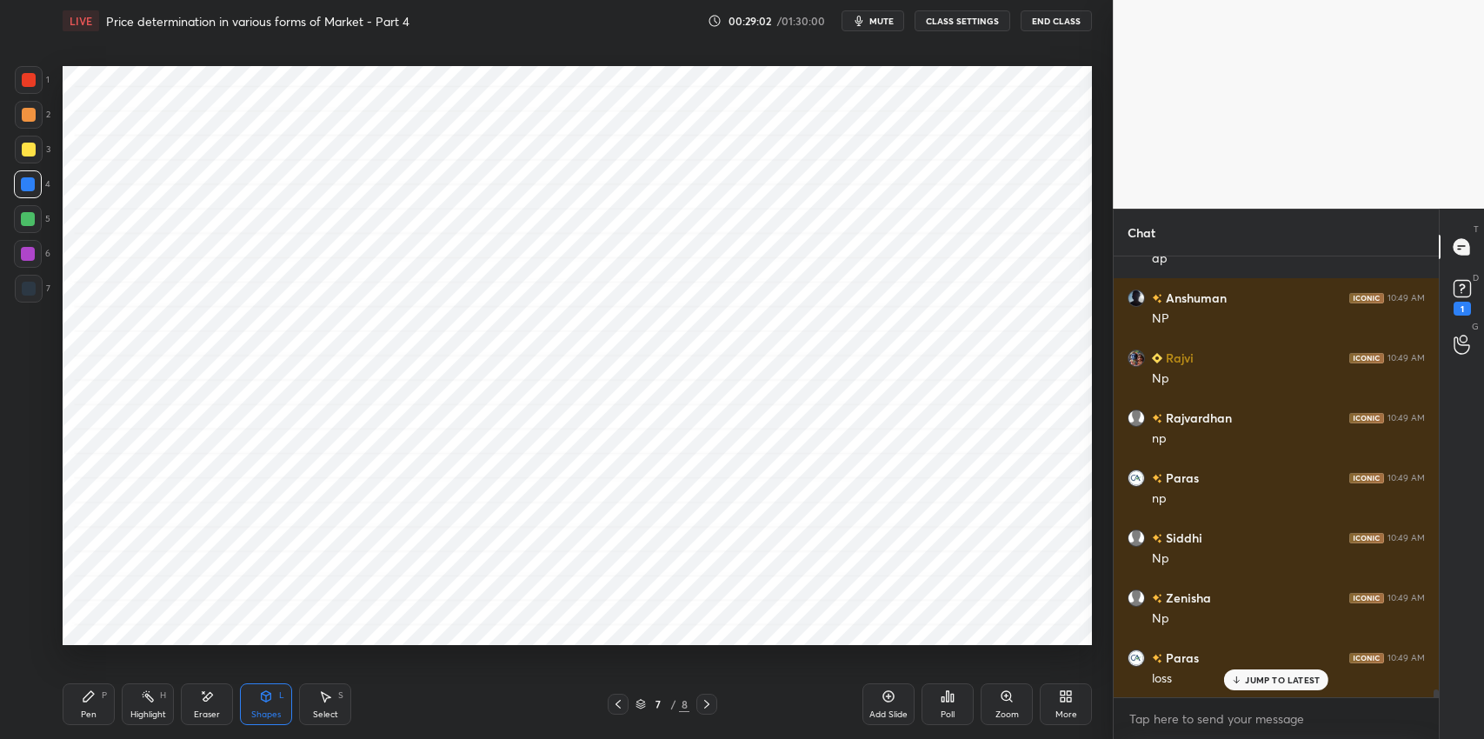
scroll to position [24130, 0]
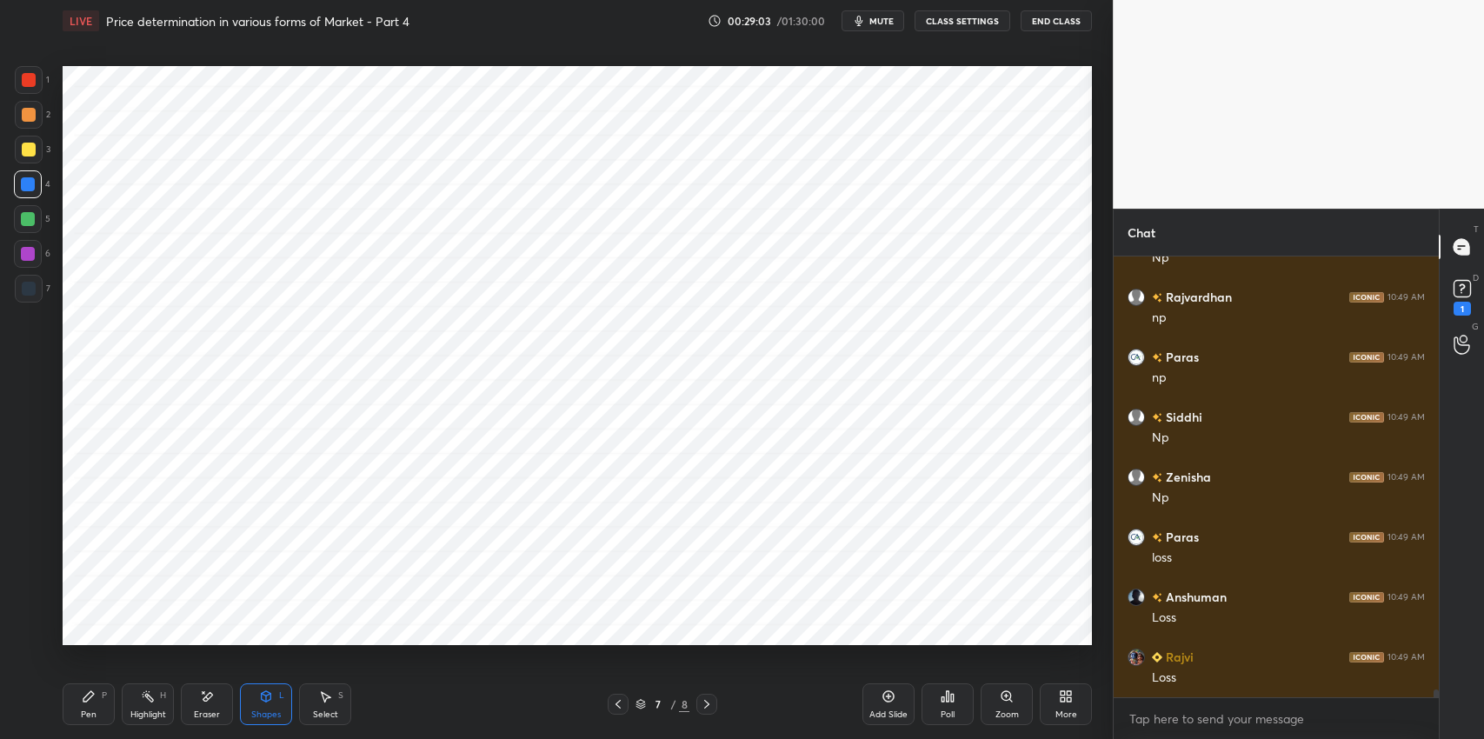
click at [85, 708] on div "Pen P" at bounding box center [89, 704] width 52 height 42
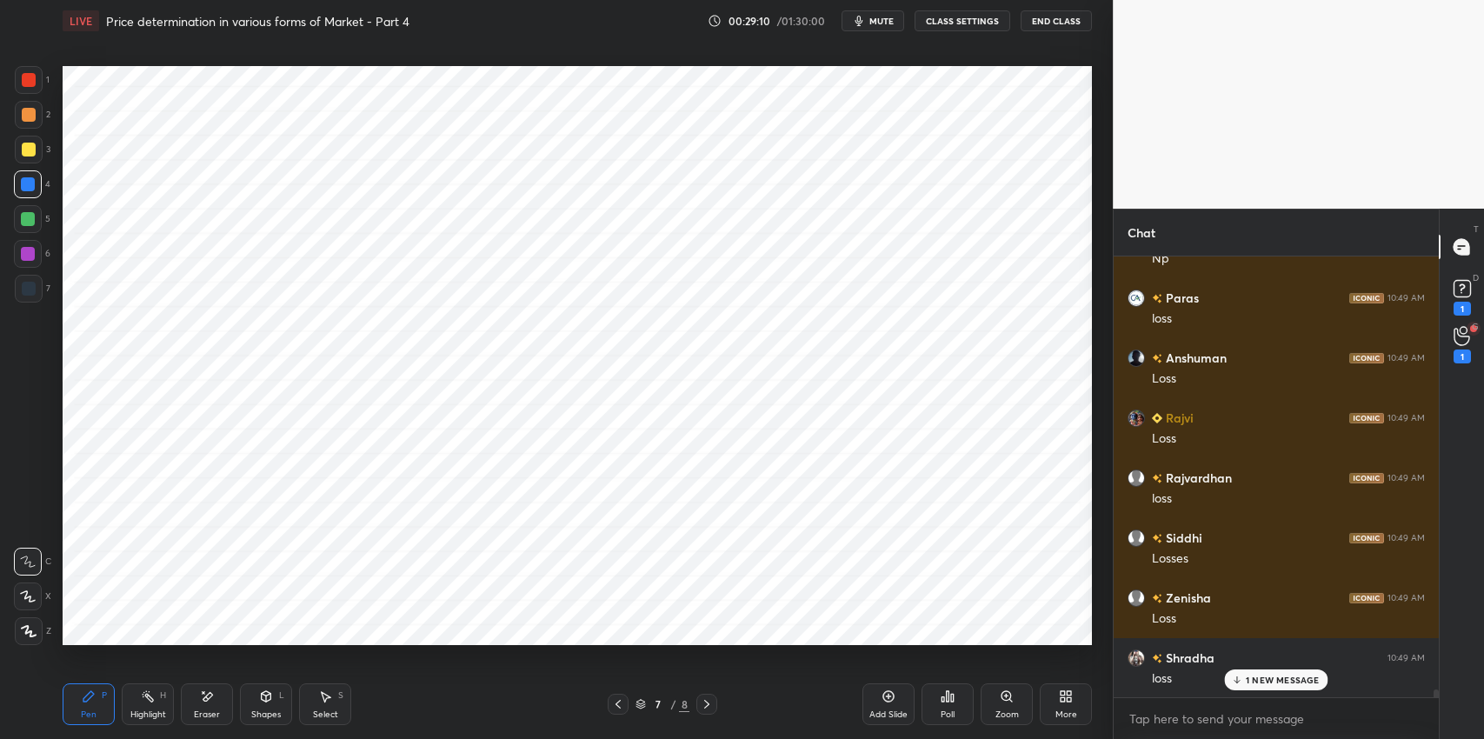
scroll to position [24430, 0]
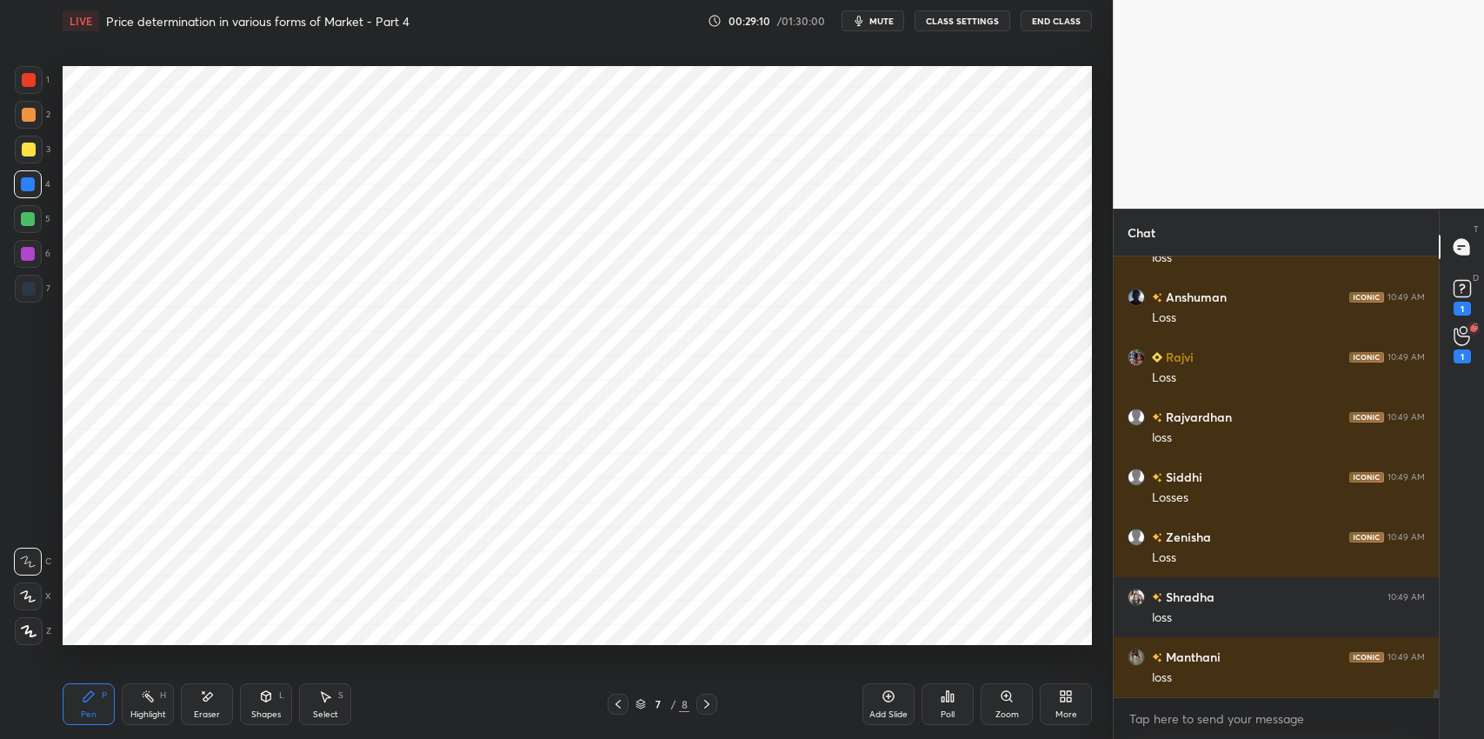
click at [31, 87] on div at bounding box center [29, 80] width 14 height 14
click at [324, 705] on div "Select S" at bounding box center [325, 704] width 52 height 42
click at [352, 480] on div "0 ° Undo Copy Duplicate Duplicate to new slide Delete" at bounding box center [578, 355] width 1030 height 579
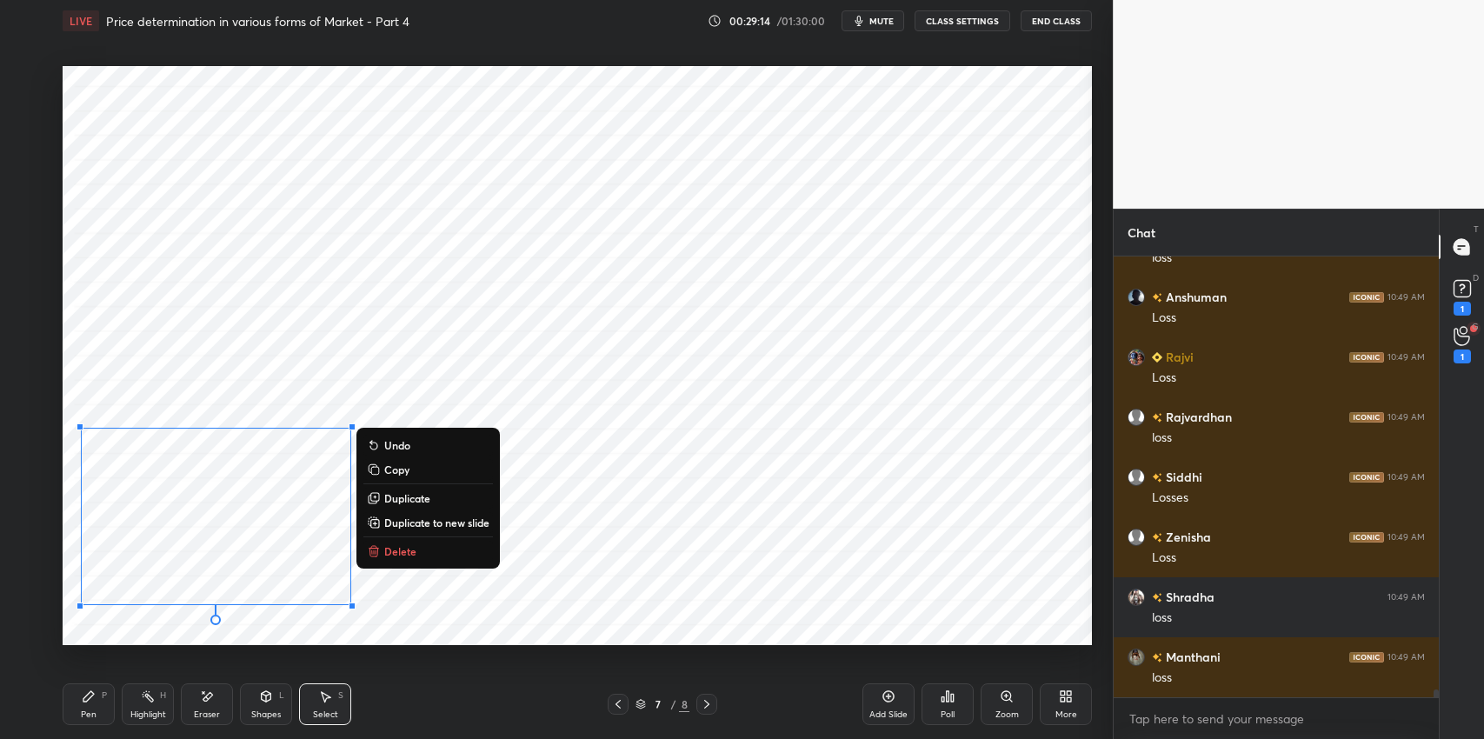
click at [375, 630] on div "0 ° Undo Copy Duplicate Duplicate to new slide Delete" at bounding box center [578, 355] width 1030 height 579
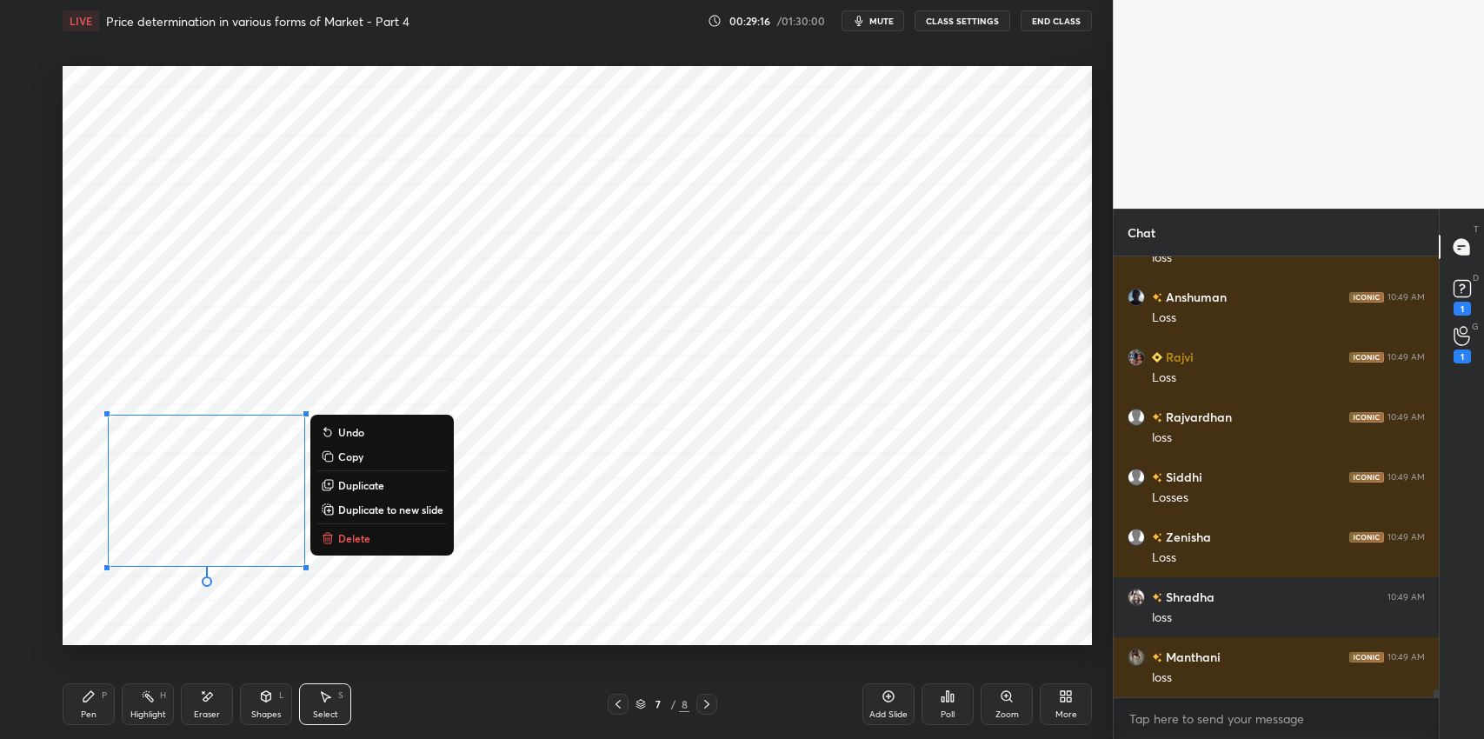
click at [396, 629] on div "0 ° Undo Copy Duplicate Duplicate to new slide Delete" at bounding box center [578, 355] width 1030 height 579
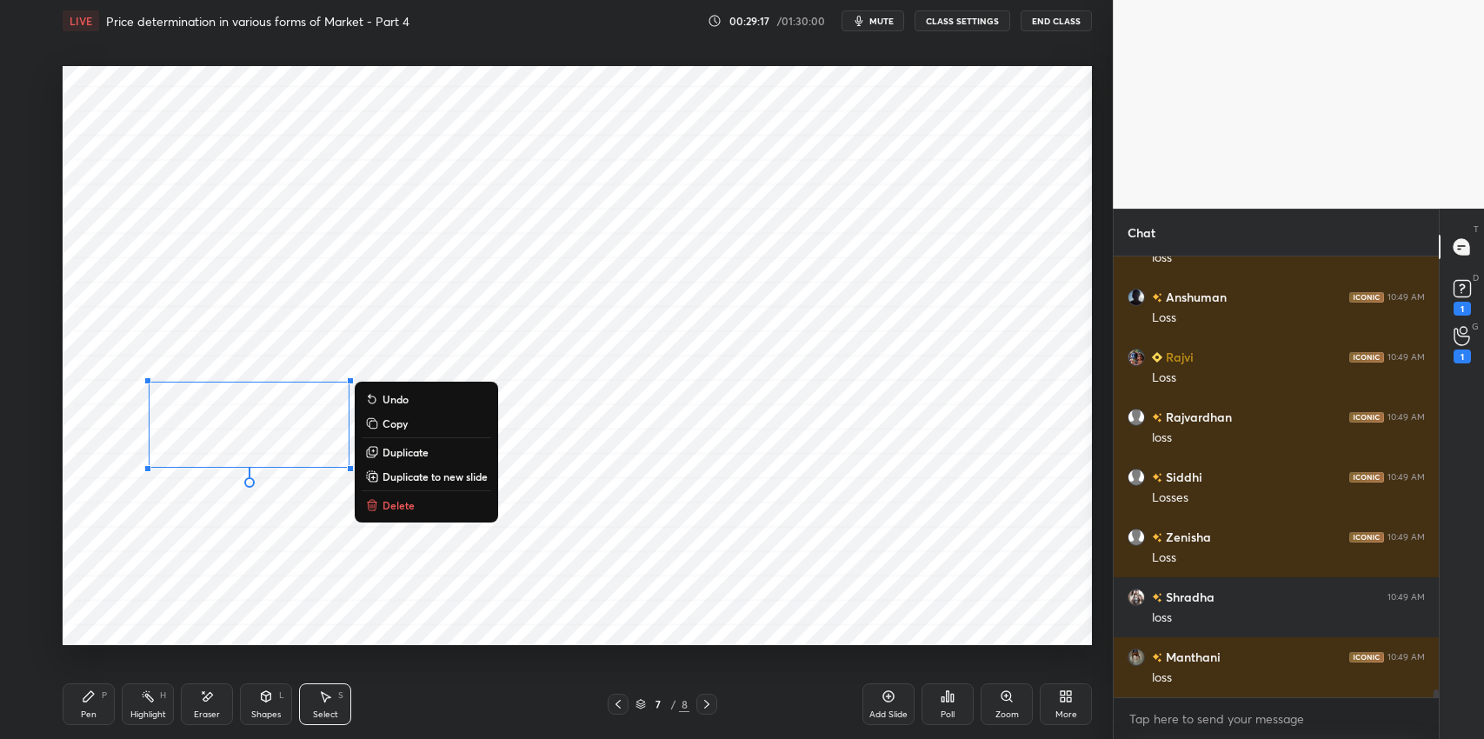
click at [144, 472] on div at bounding box center [147, 468] width 7 height 7
click at [410, 400] on button "Undo" at bounding box center [427, 399] width 130 height 21
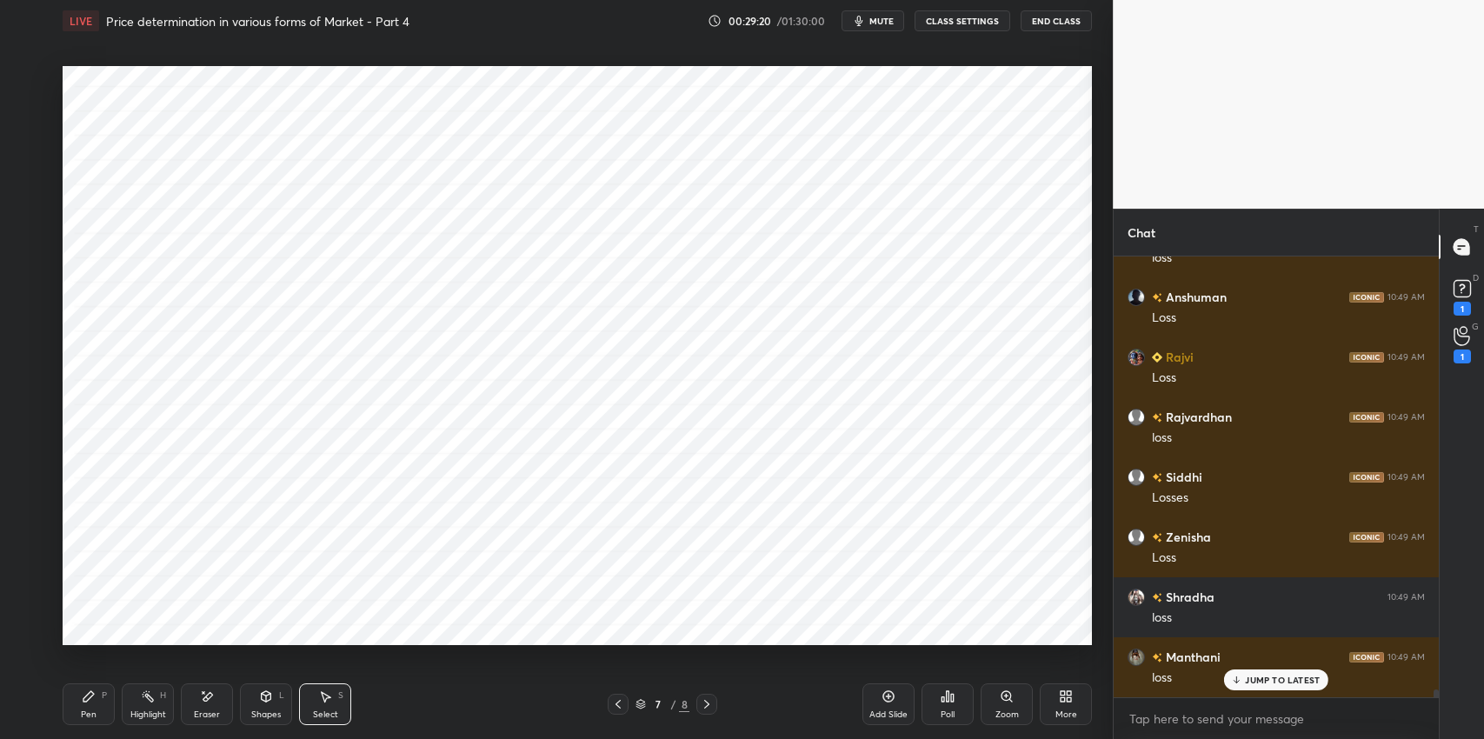
scroll to position [24489, 0]
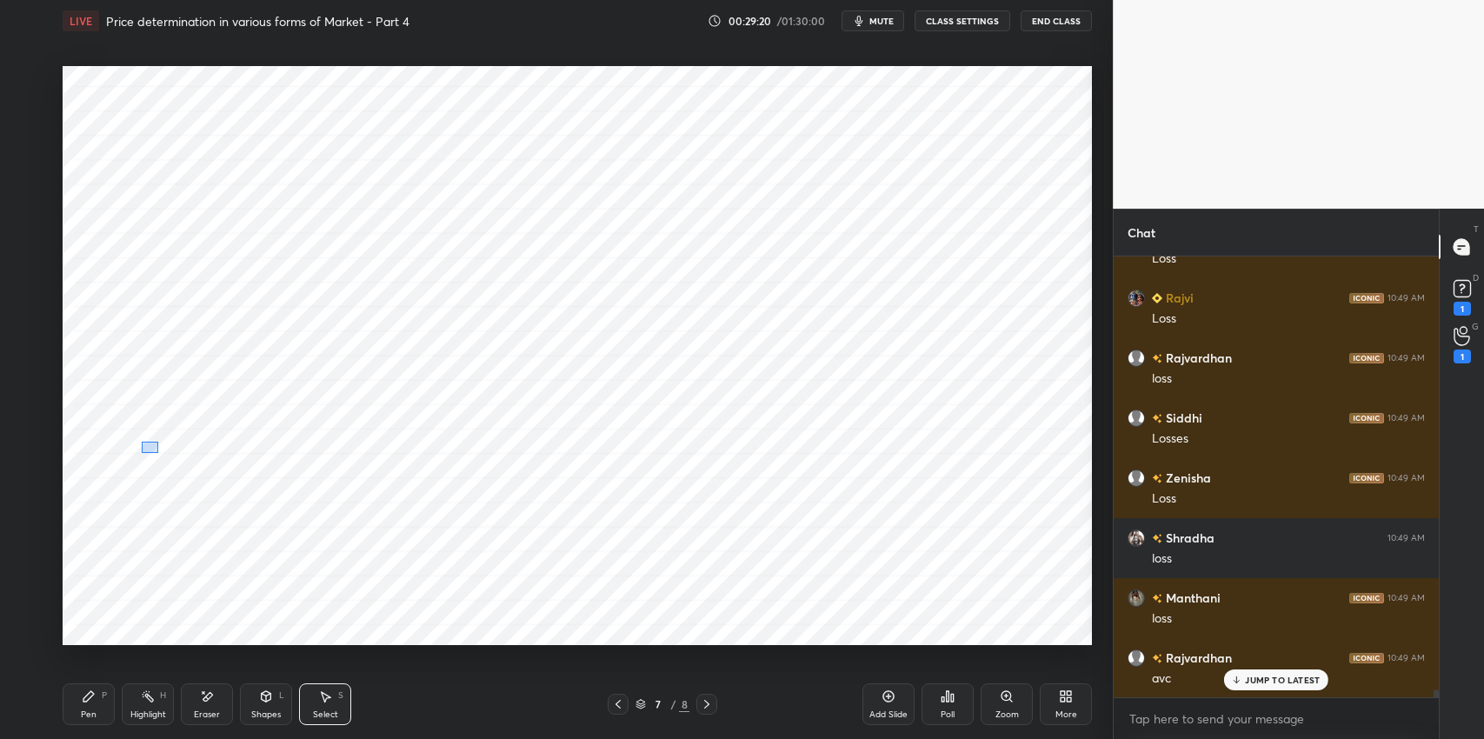
click at [159, 455] on div "0 ° Undo Copy Duplicate Duplicate to new slide Delete" at bounding box center [578, 355] width 1030 height 579
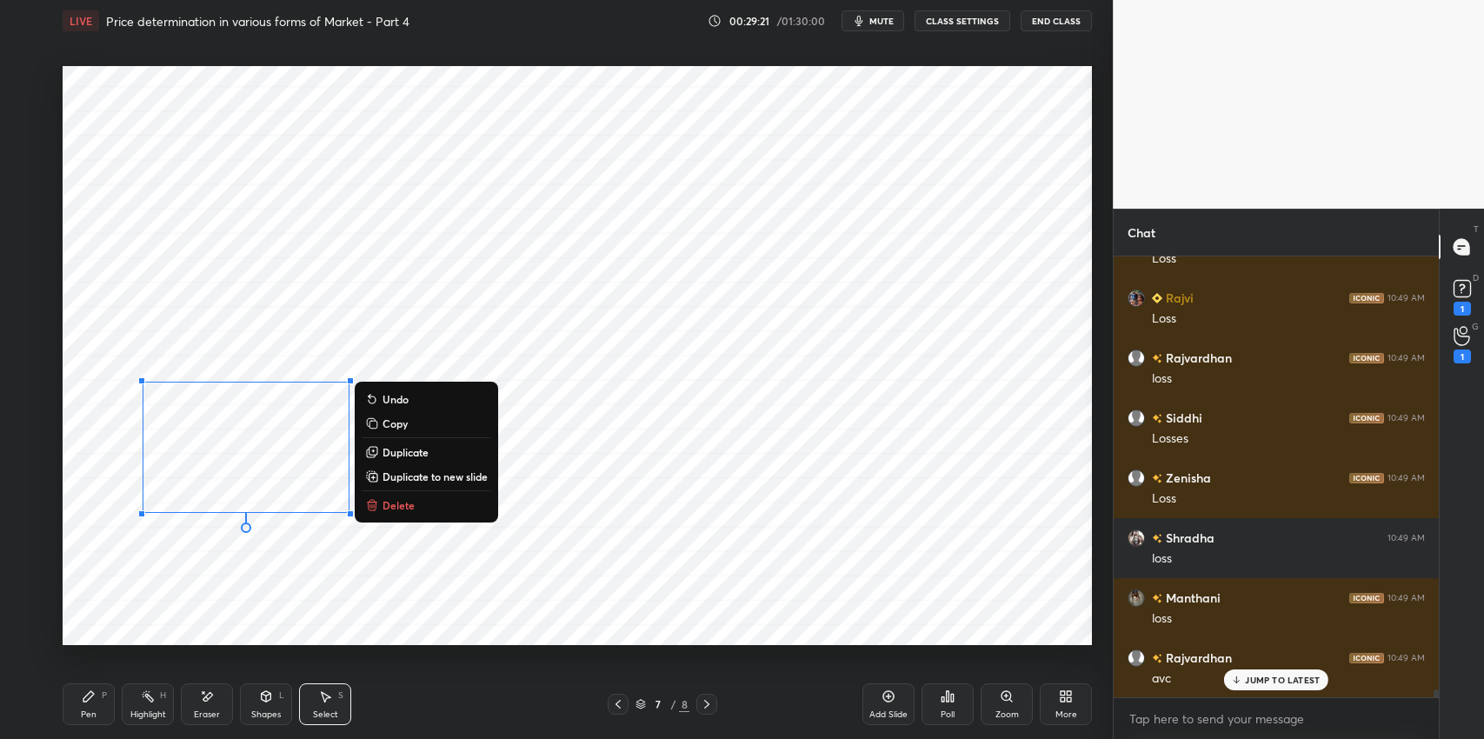
click at [145, 638] on div "0 ° Undo Copy Duplicate Duplicate to new slide Delete" at bounding box center [578, 355] width 1030 height 579
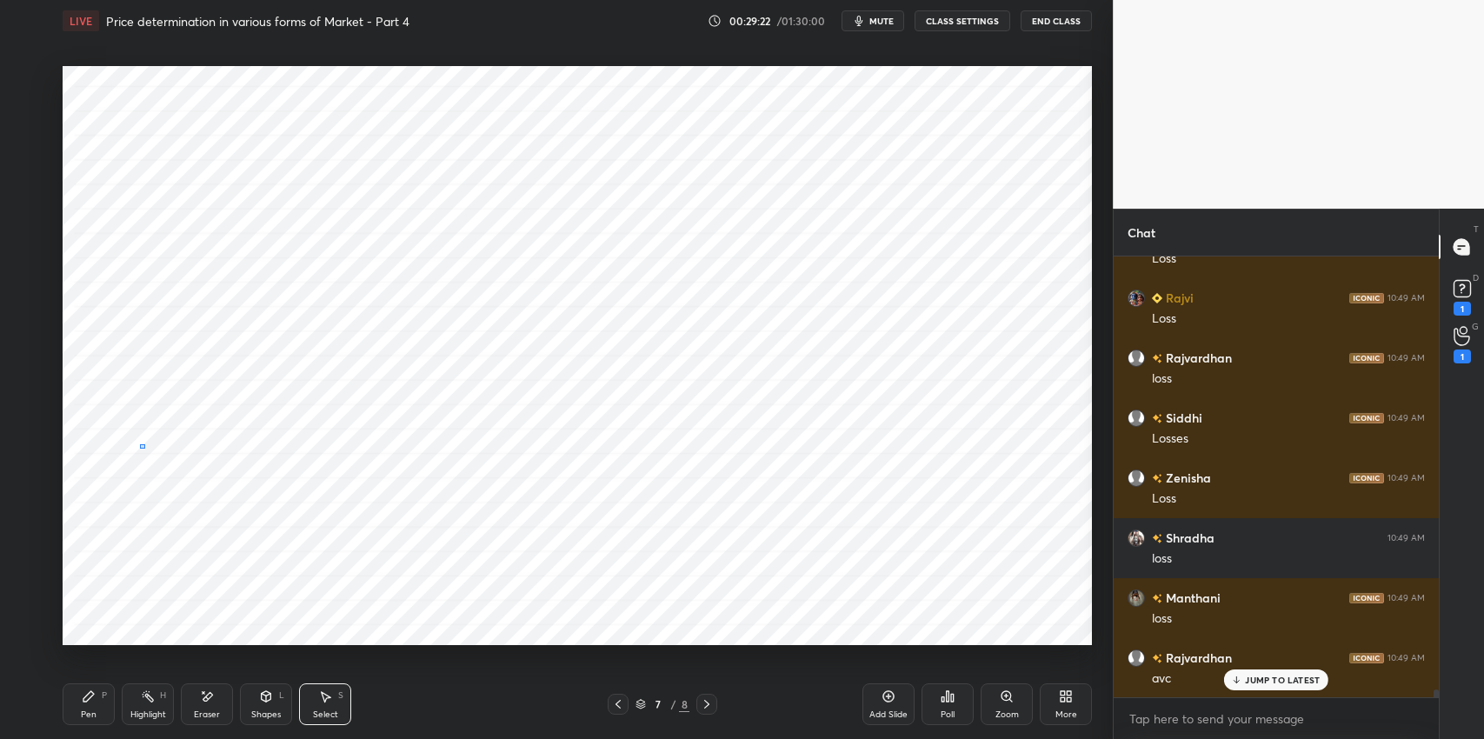
click at [157, 457] on div "0 ° Undo Copy Duplicate Duplicate to new slide Delete" at bounding box center [578, 355] width 1030 height 579
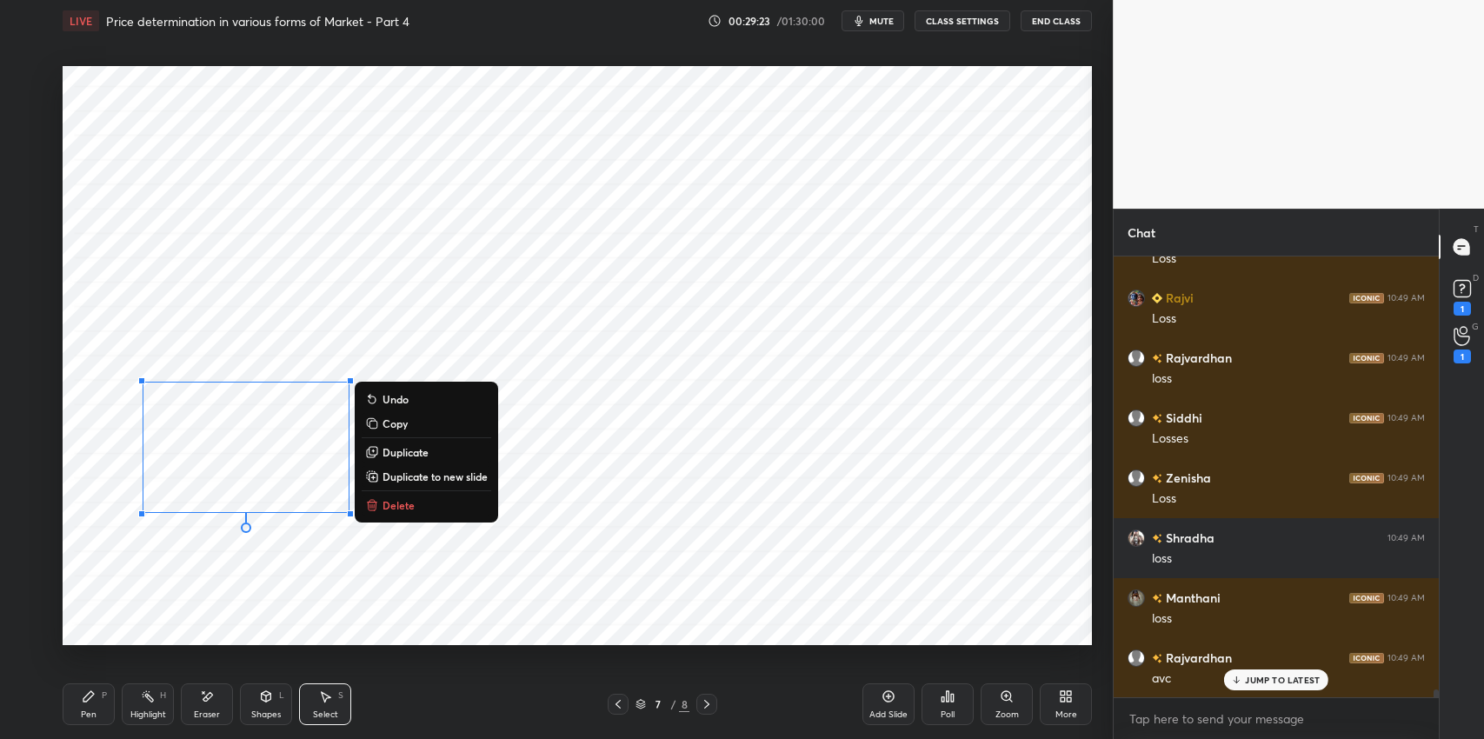
click at [169, 618] on div "0 ° Undo Copy Duplicate Duplicate to new slide Delete" at bounding box center [578, 355] width 1030 height 579
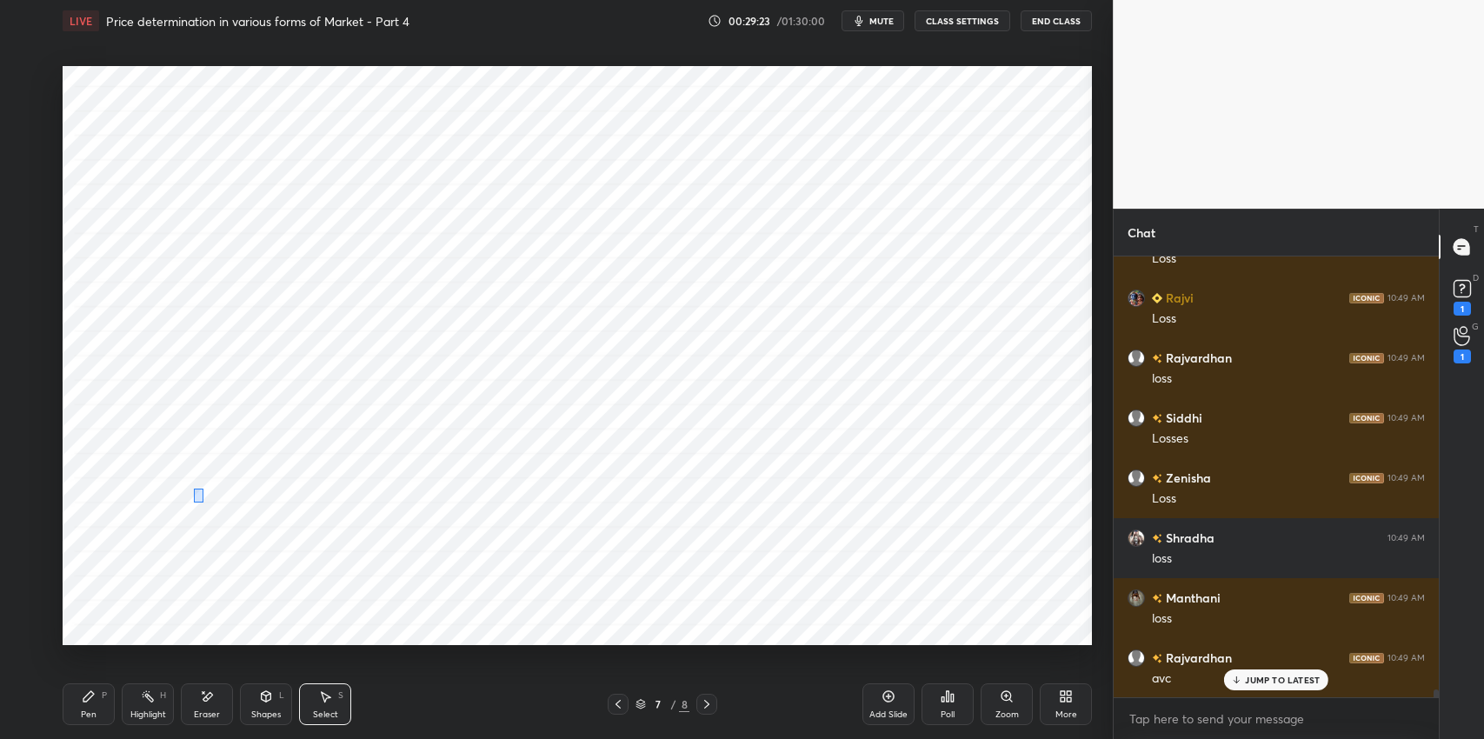
click at [190, 507] on div "0 ° Undo Copy Duplicate Duplicate to new slide Delete" at bounding box center [578, 355] width 1030 height 579
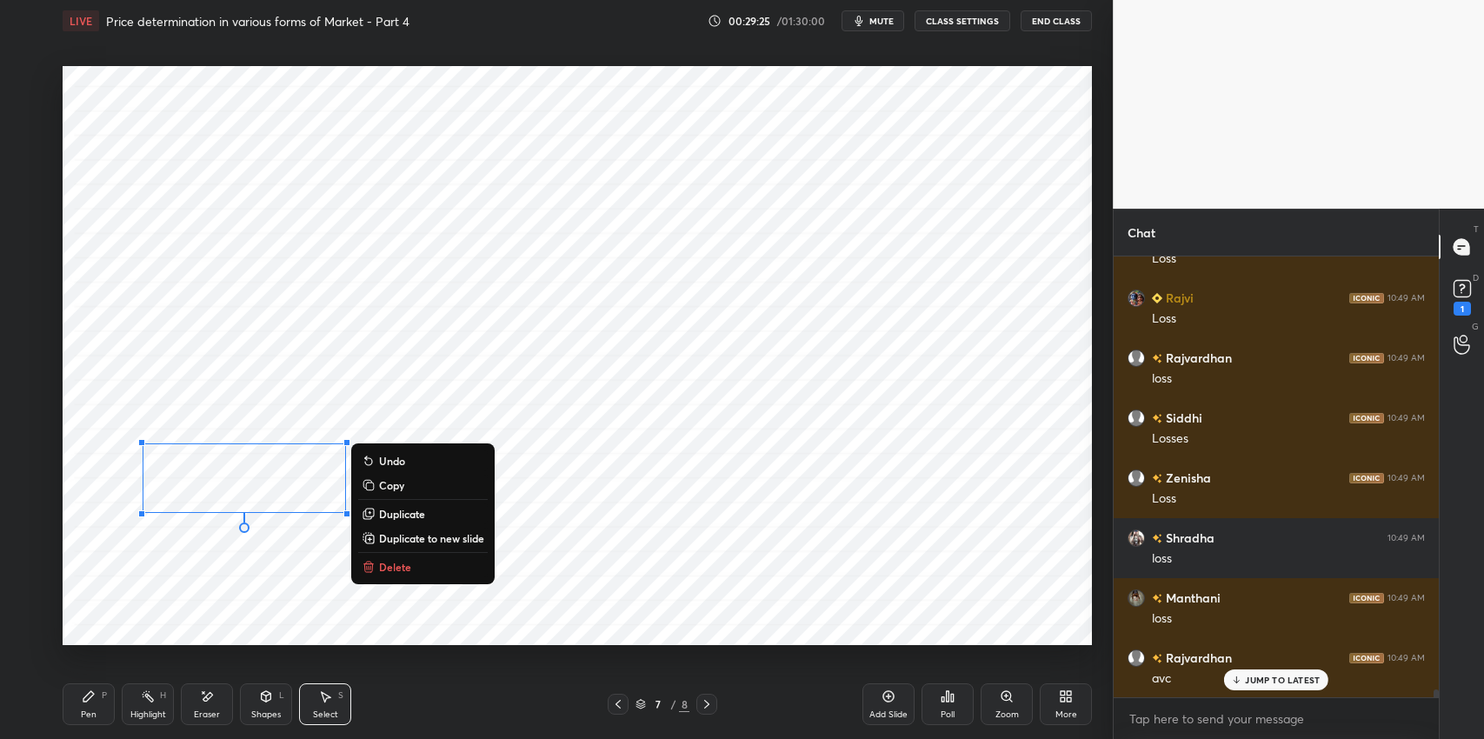
click at [412, 516] on p "Duplicate" at bounding box center [402, 514] width 46 height 14
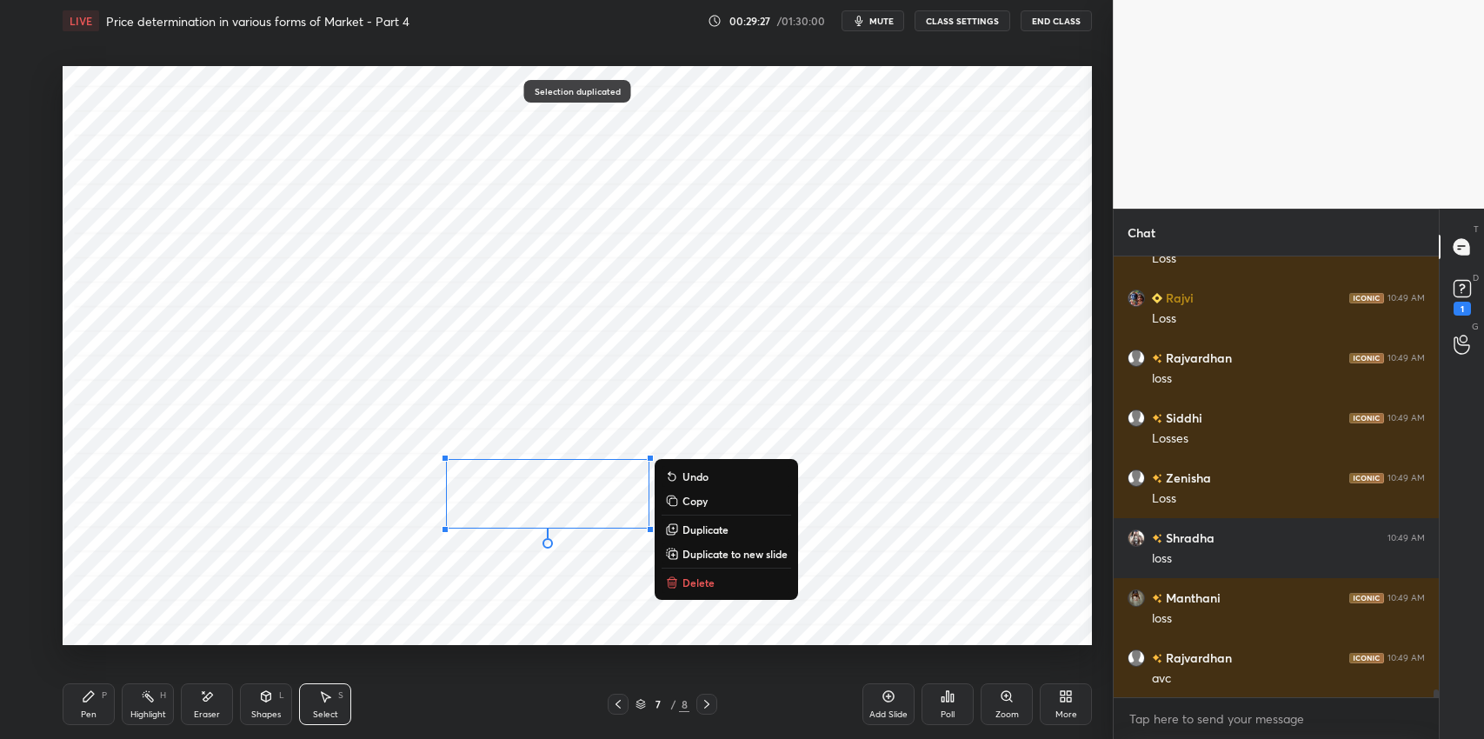
scroll to position [24550, 0]
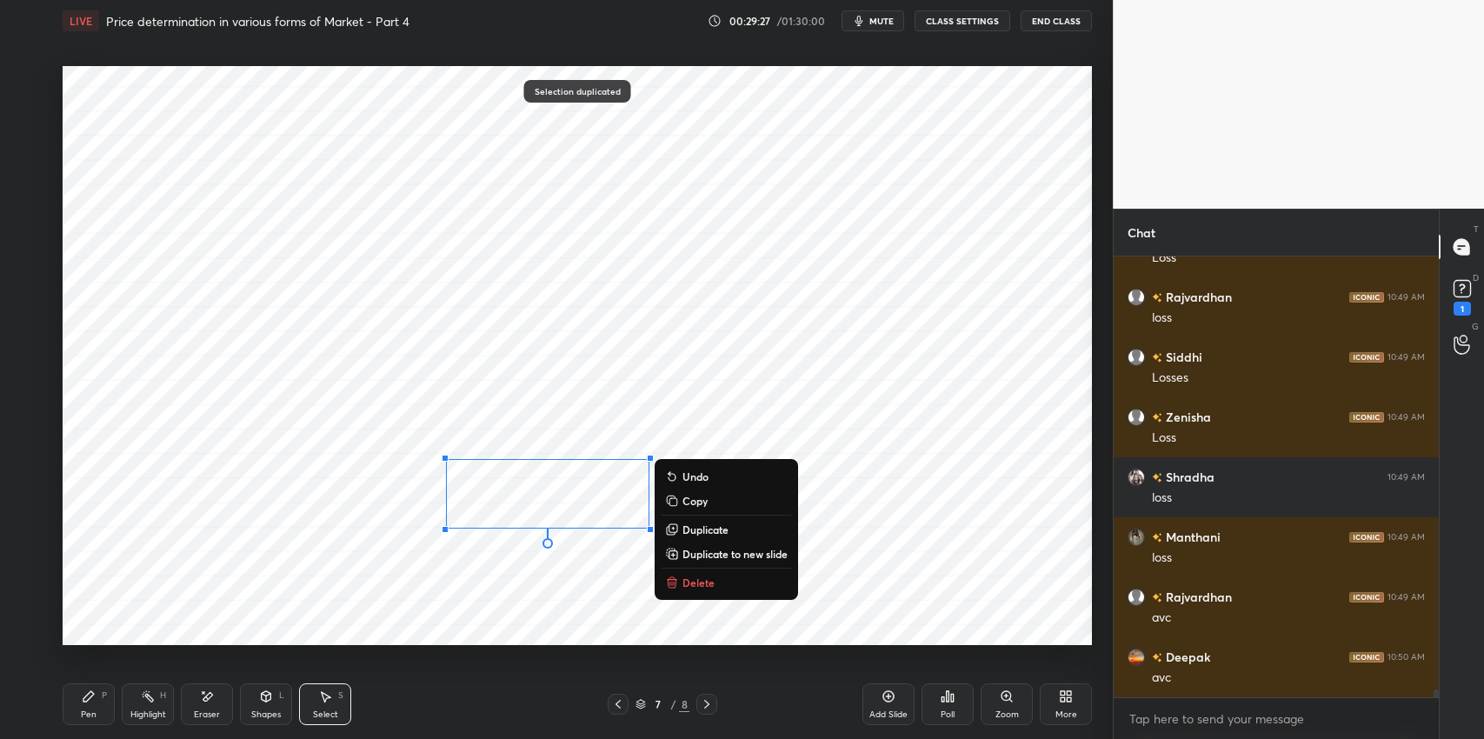
click at [710, 532] on p "Duplicate" at bounding box center [706, 530] width 46 height 14
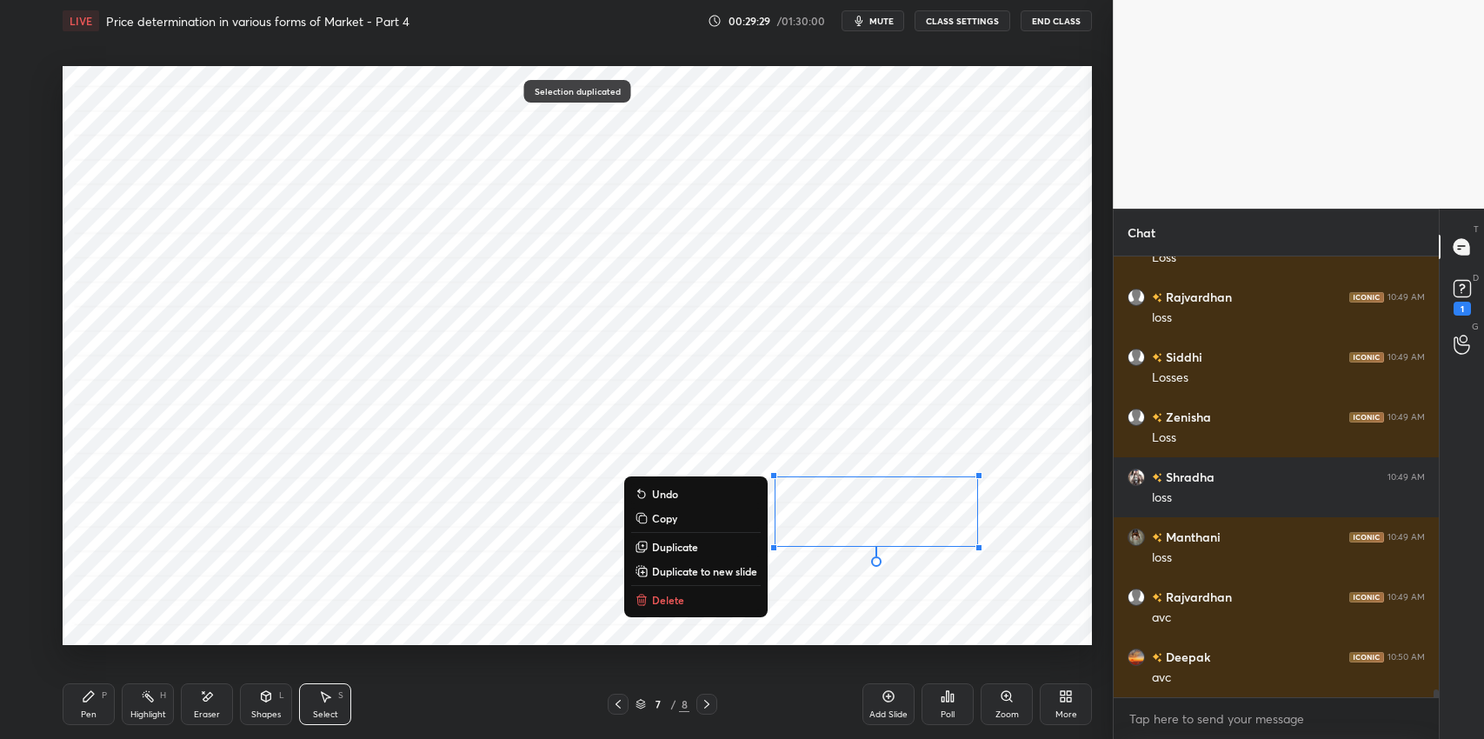
click at [854, 344] on div "0 ° Undo Copy Duplicate Duplicate to new slide Delete" at bounding box center [578, 355] width 1030 height 579
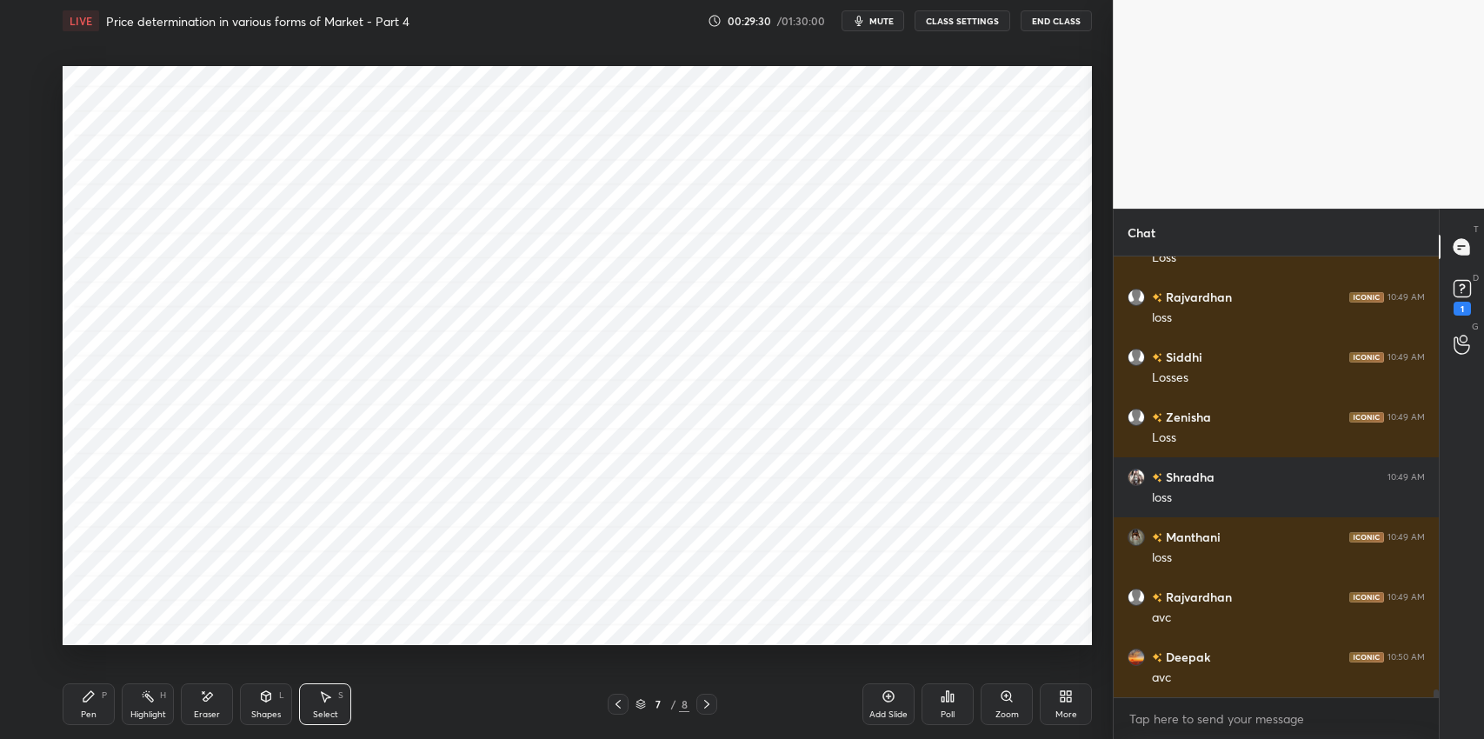
click at [252, 714] on div "Shapes" at bounding box center [266, 714] width 30 height 9
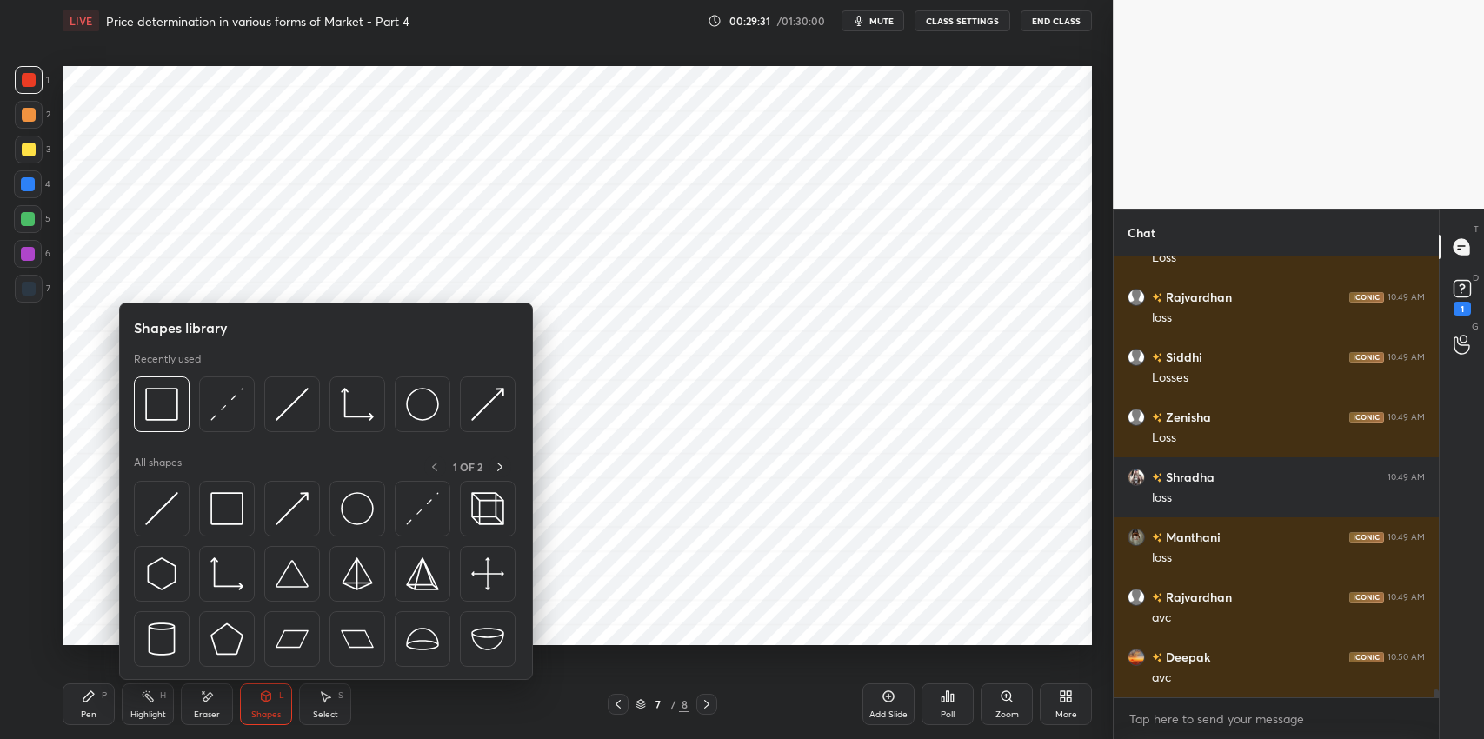
click at [226, 503] on img at bounding box center [226, 508] width 33 height 33
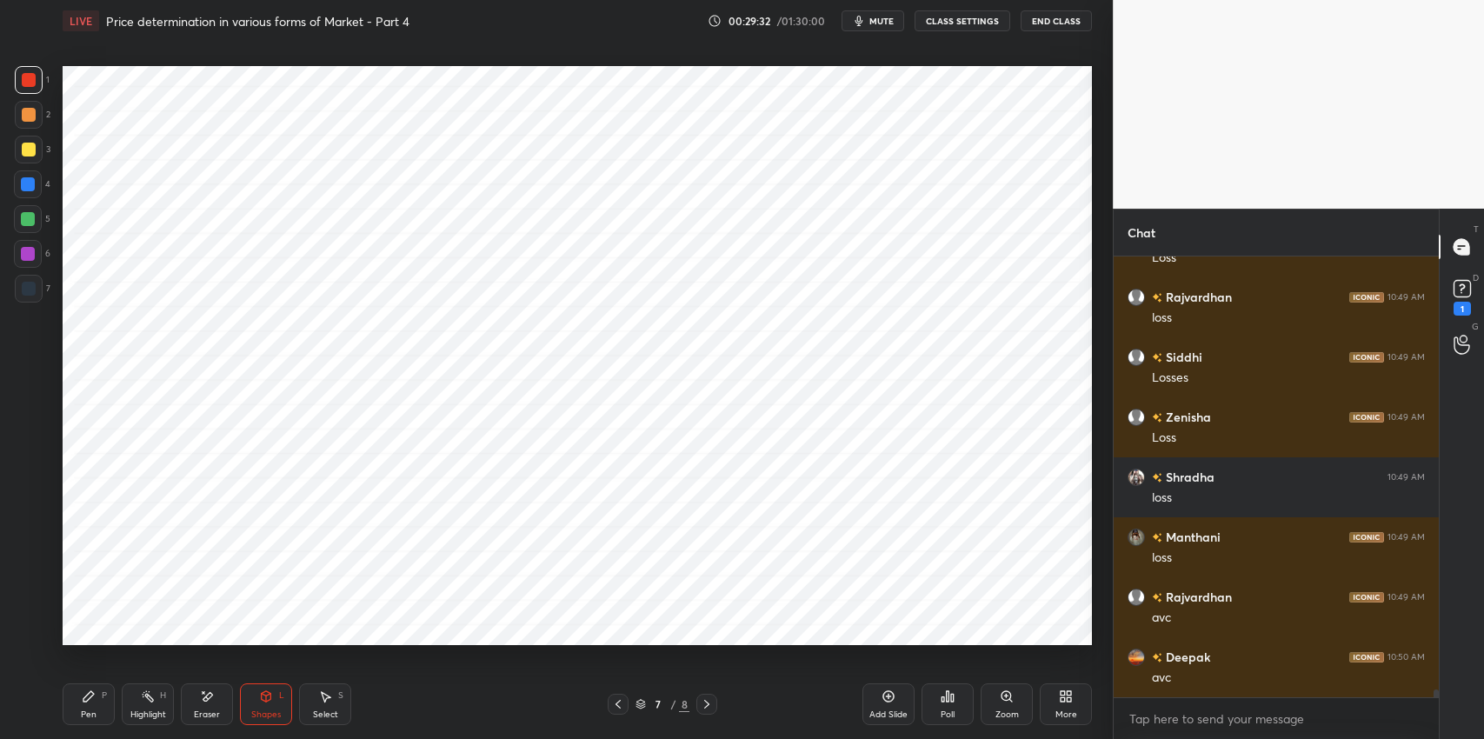
click at [256, 706] on div "Shapes L" at bounding box center [266, 704] width 52 height 42
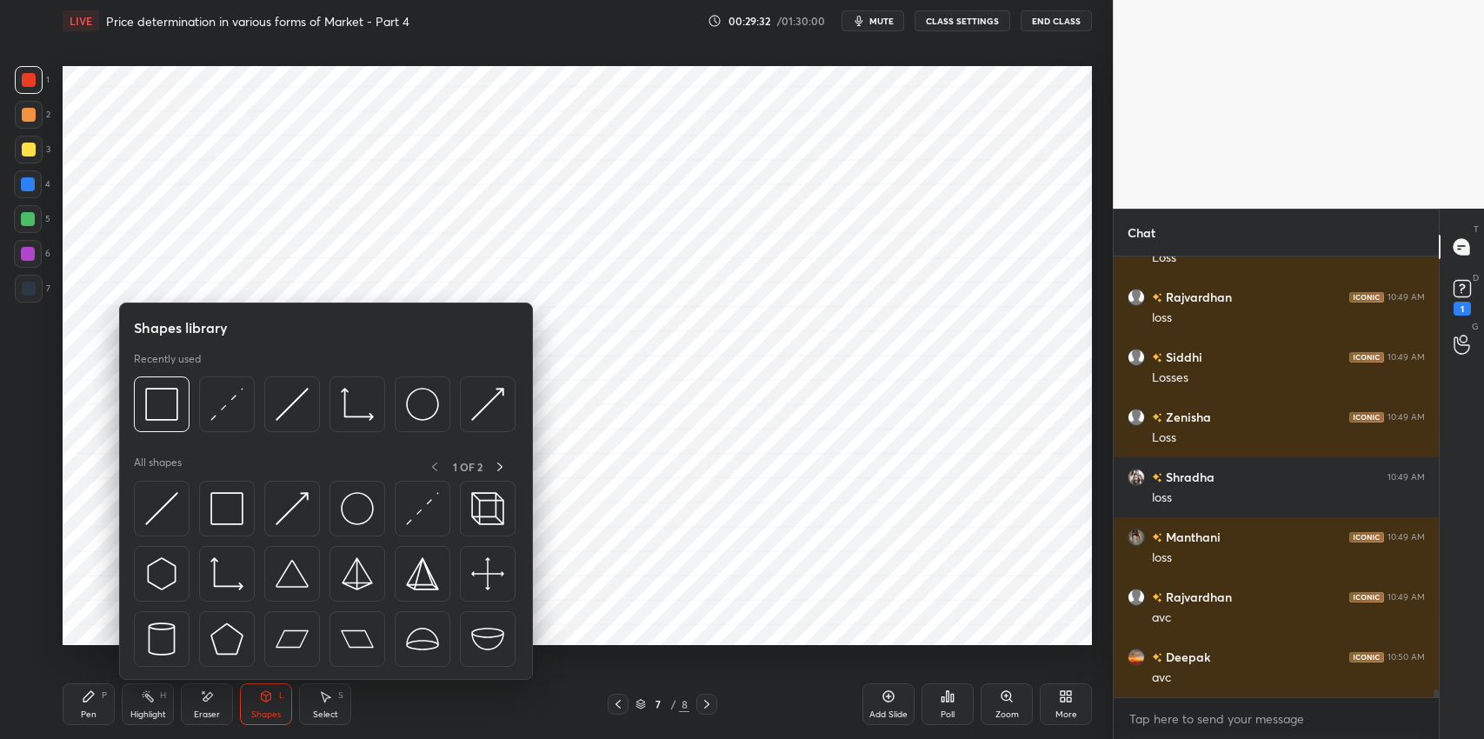
click at [230, 513] on img at bounding box center [226, 508] width 33 height 33
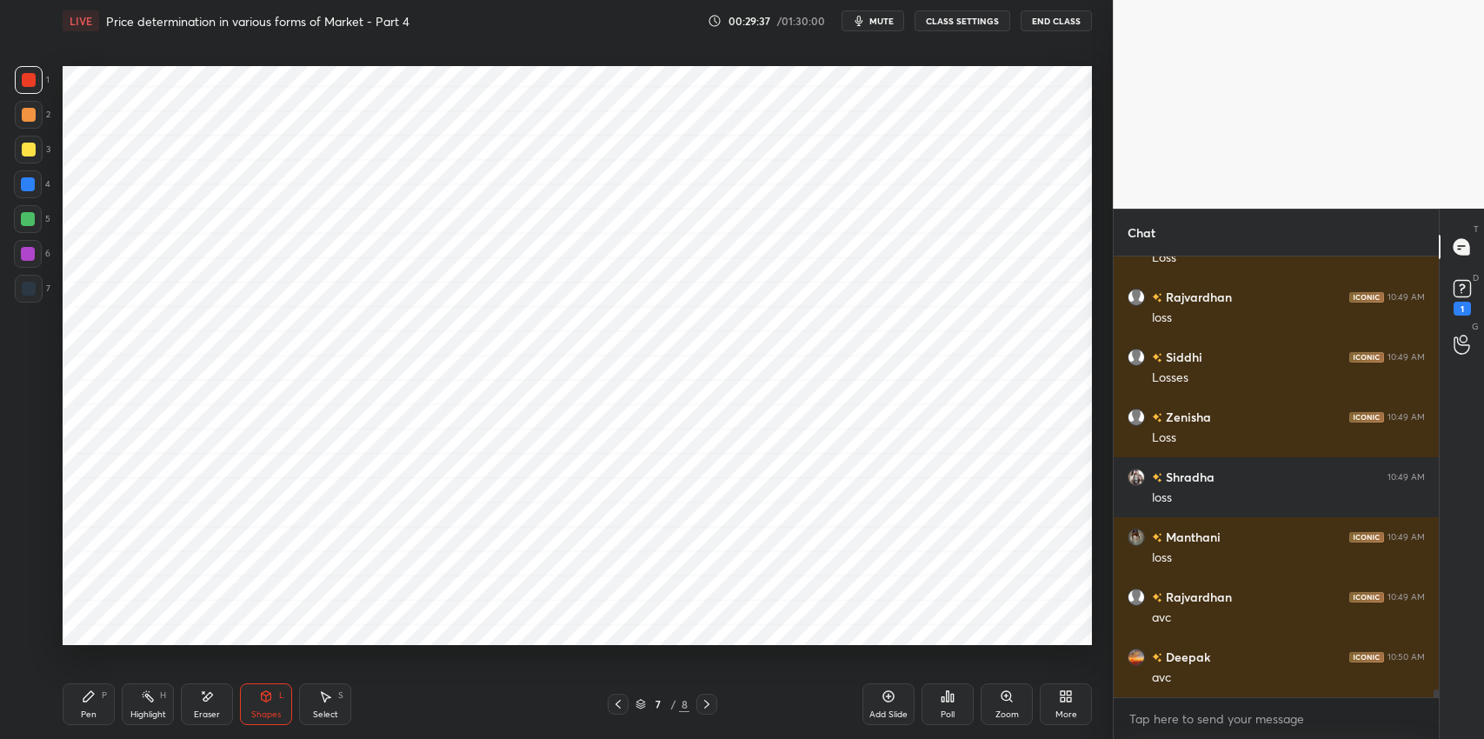
click at [82, 695] on icon at bounding box center [89, 697] width 14 height 14
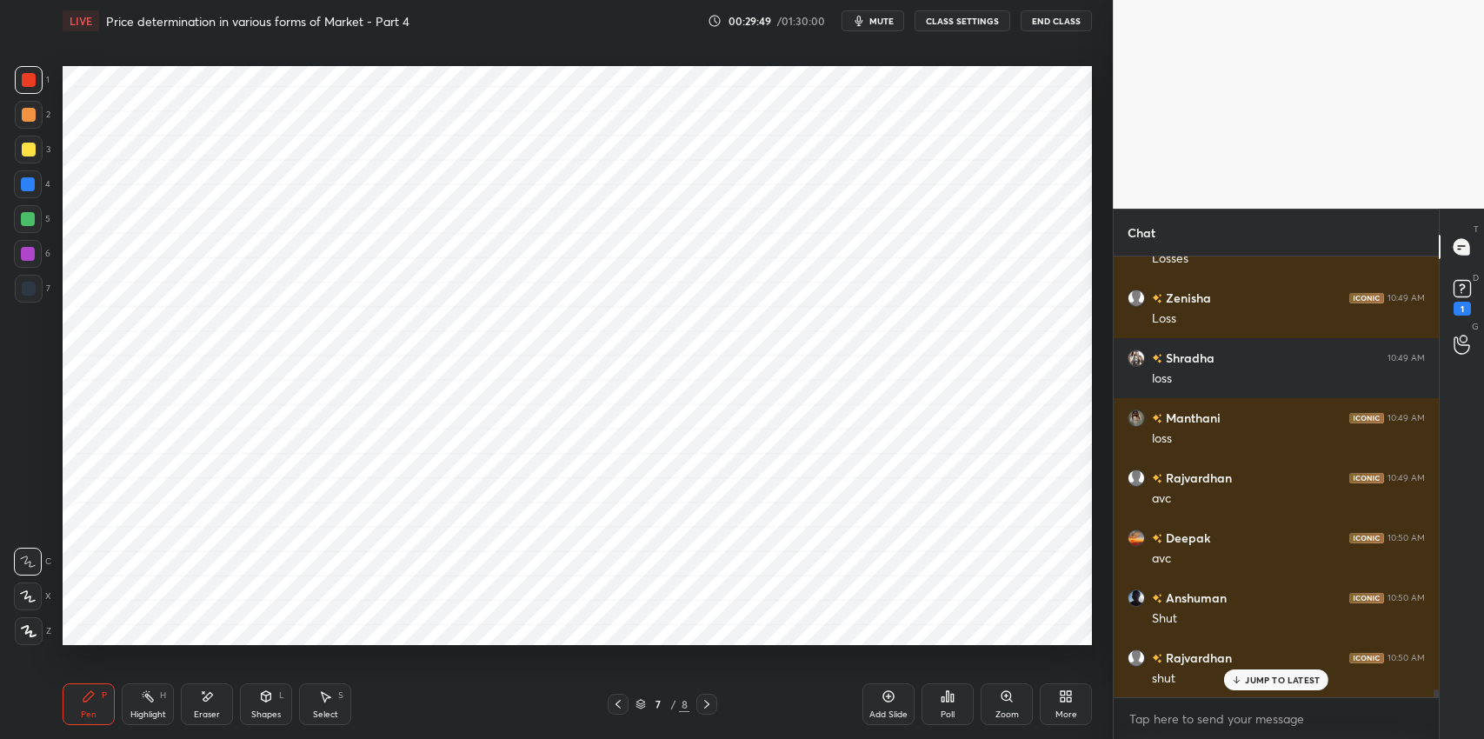
click at [257, 710] on div "Shapes" at bounding box center [266, 714] width 30 height 9
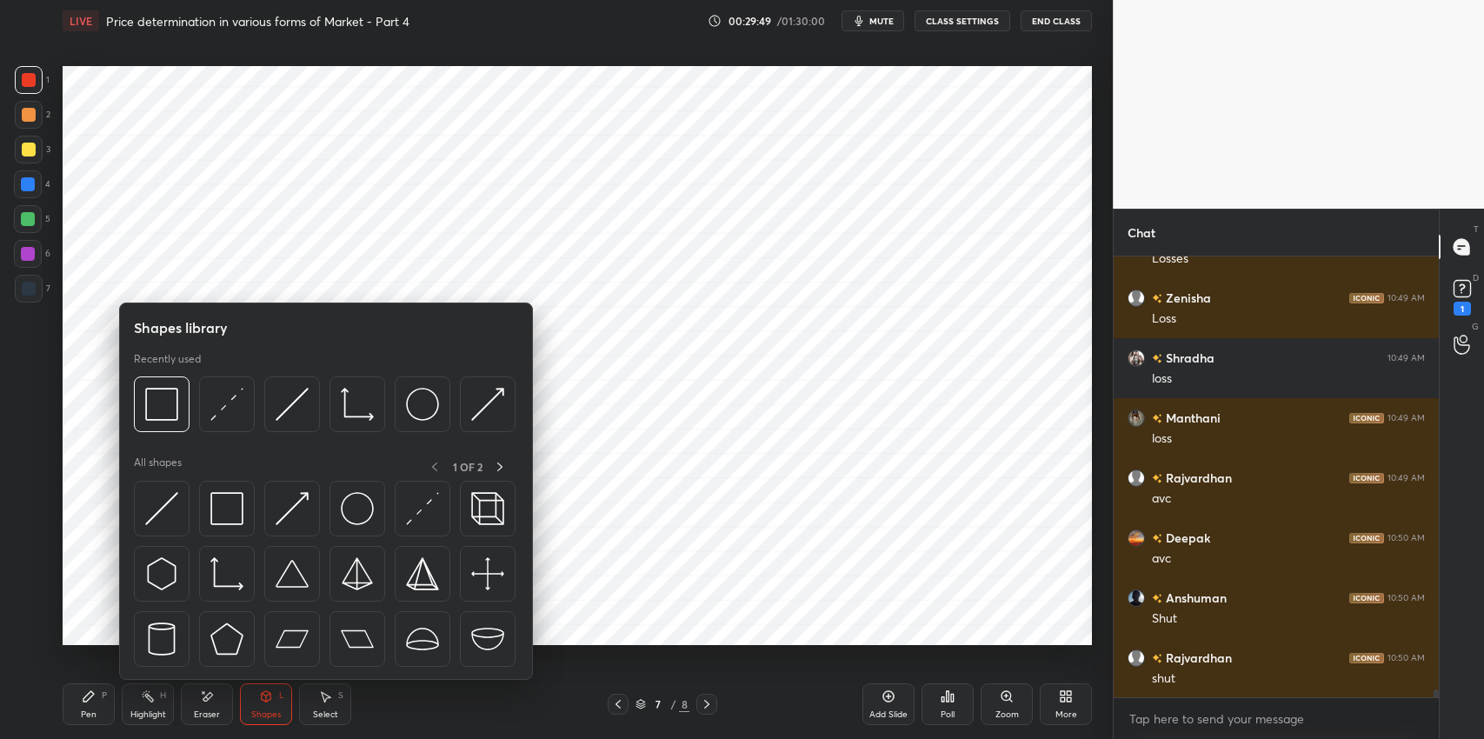
scroll to position [24730, 0]
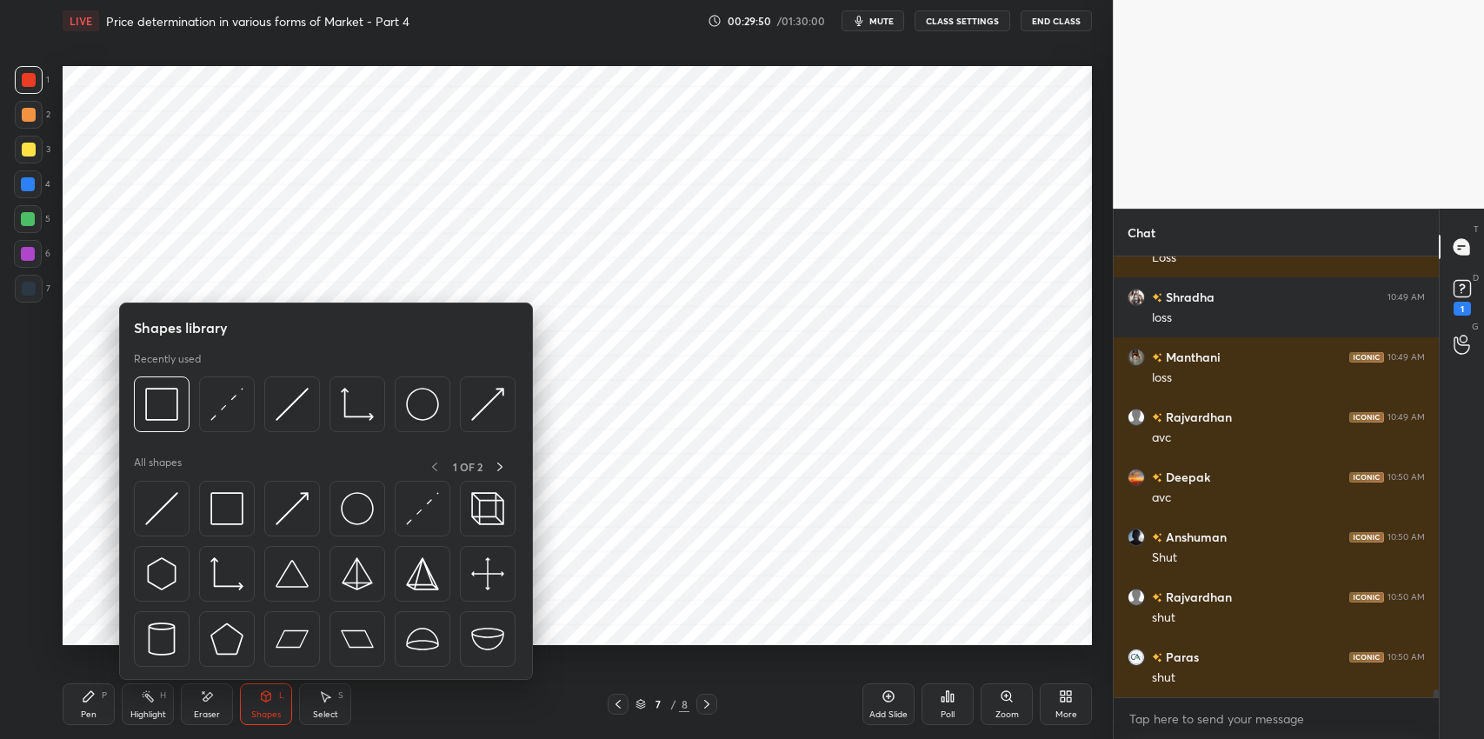
click at [228, 518] on img at bounding box center [226, 508] width 33 height 33
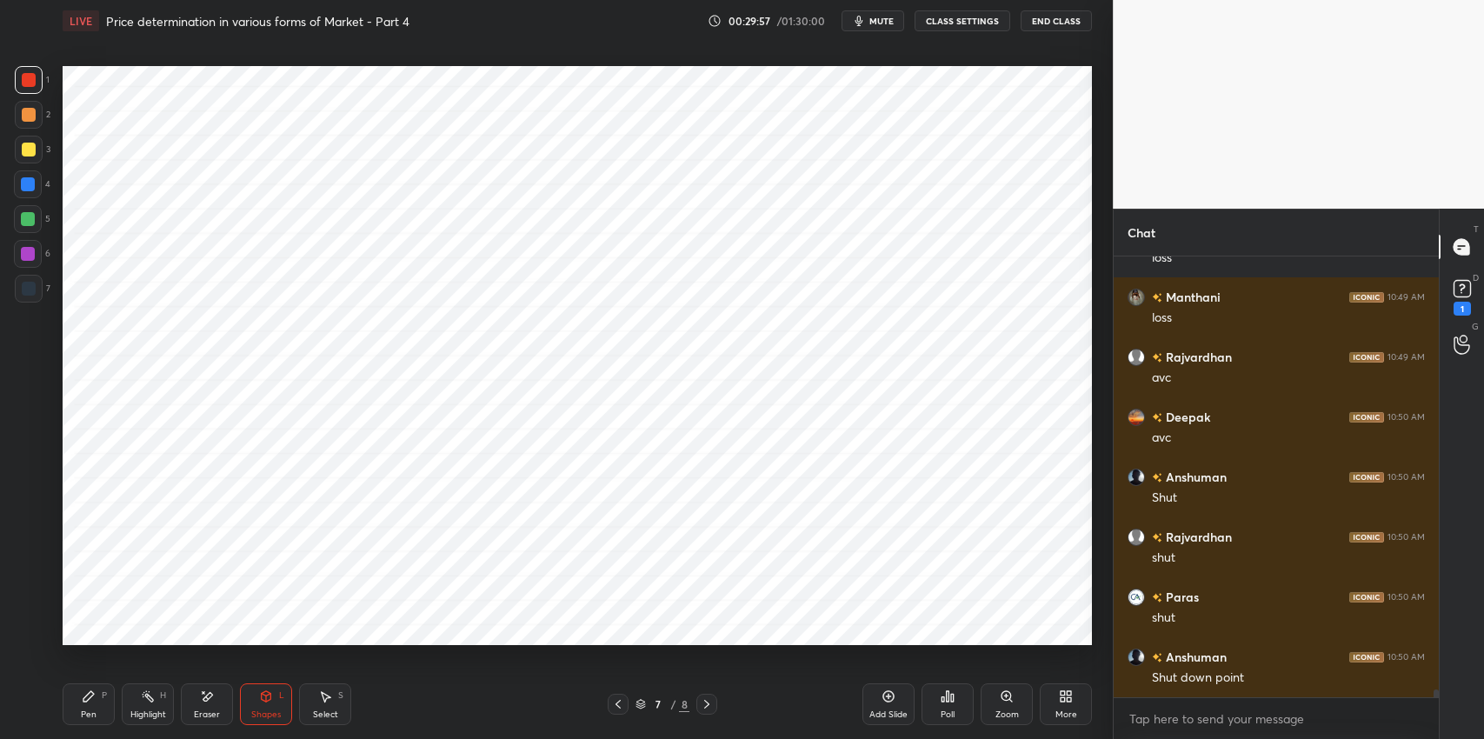
scroll to position [24849, 0]
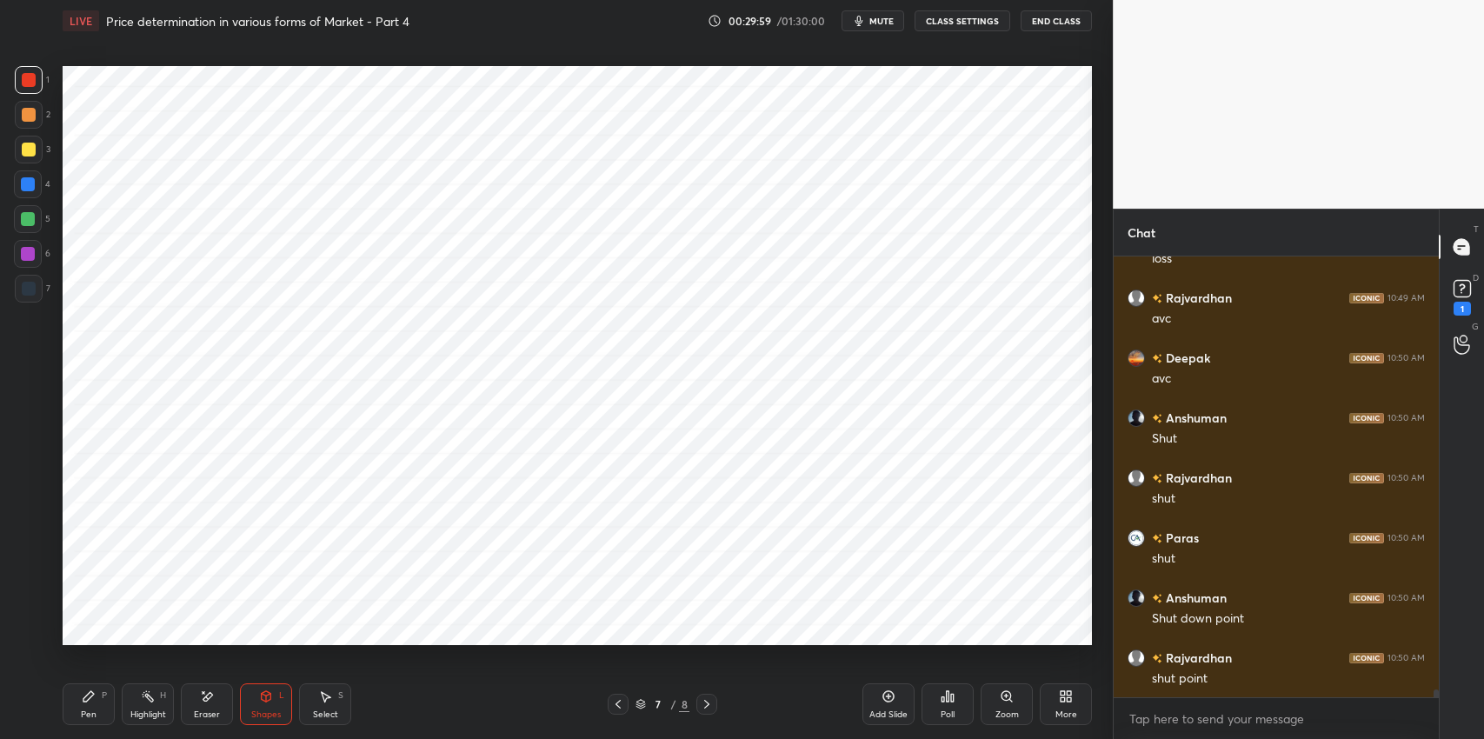
click at [96, 707] on div "Pen P" at bounding box center [89, 704] width 52 height 42
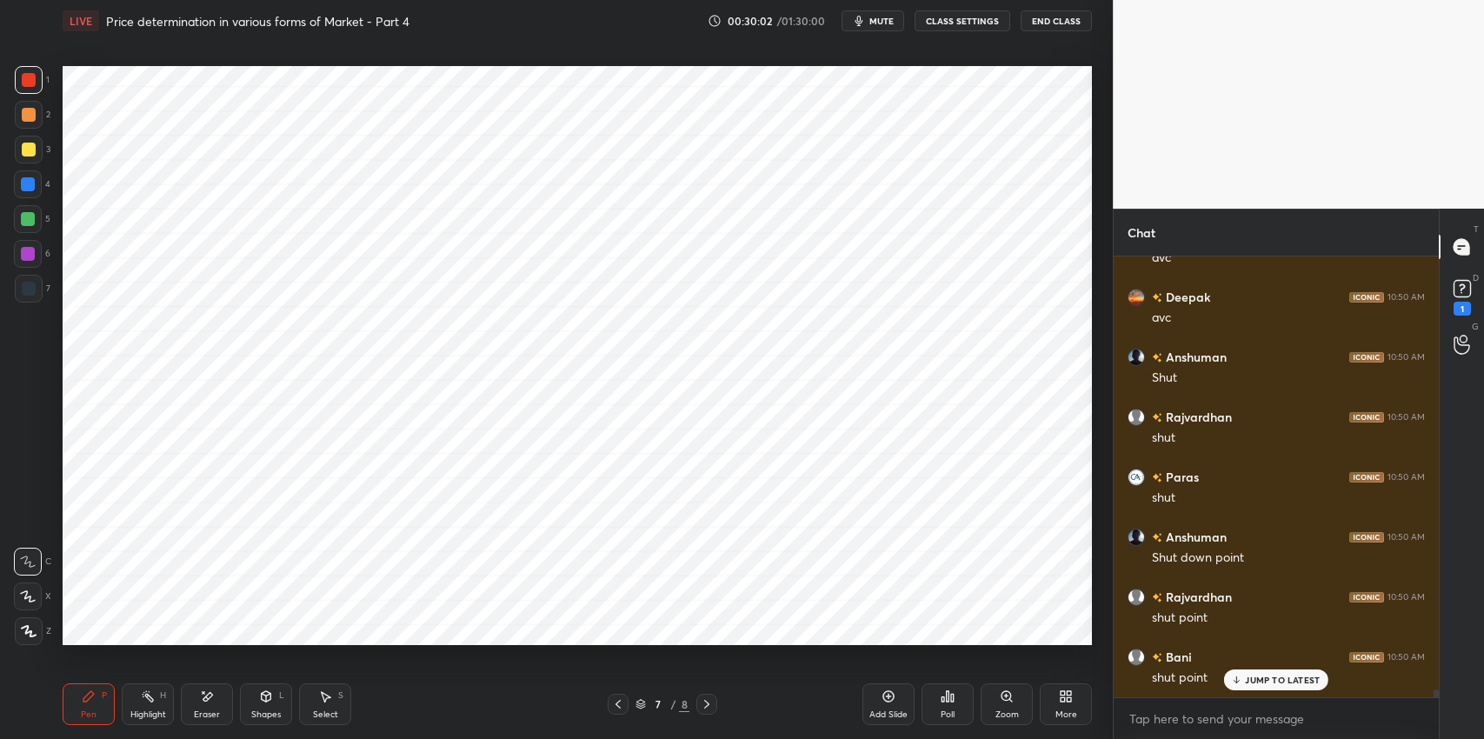
scroll to position [24969, 0]
click at [260, 697] on icon at bounding box center [266, 697] width 14 height 14
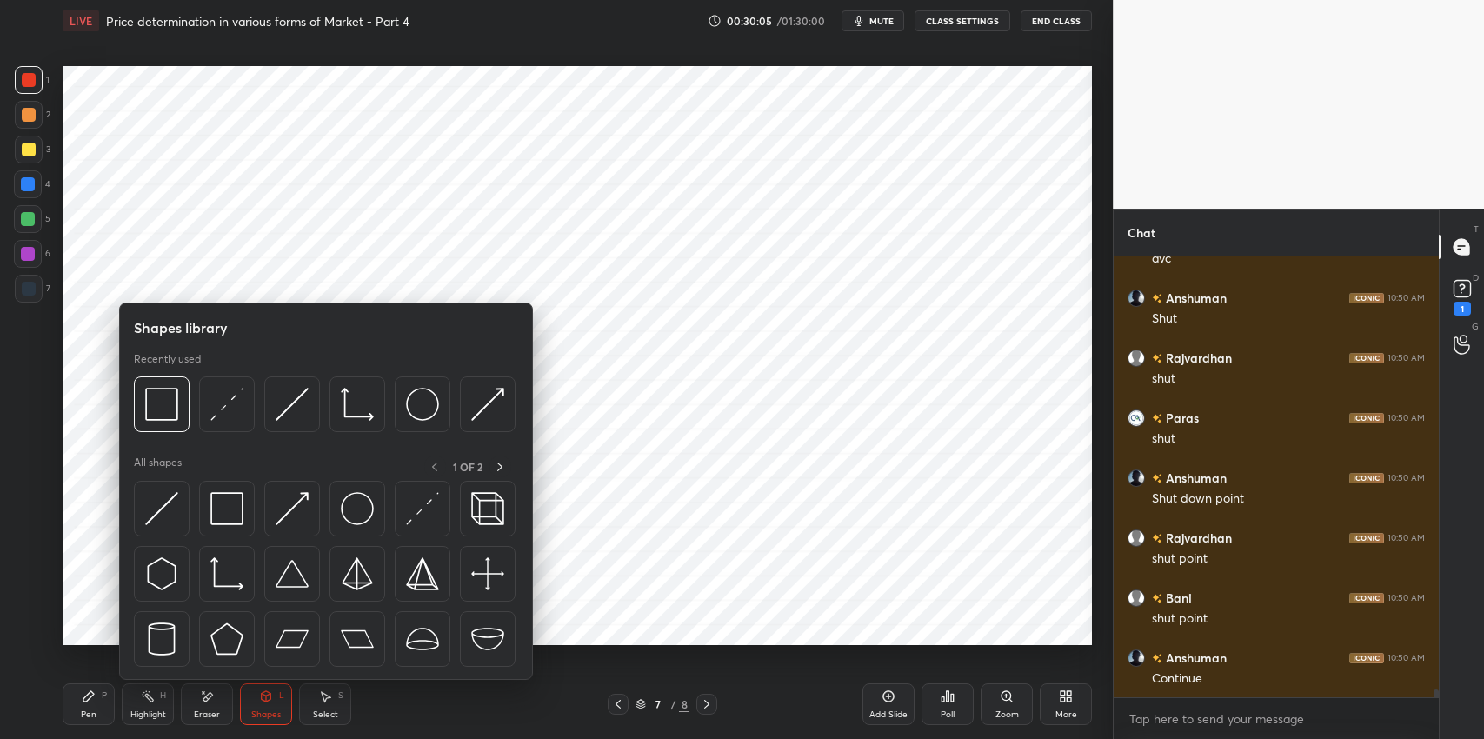
scroll to position [25030, 0]
click at [221, 524] on img at bounding box center [226, 508] width 33 height 33
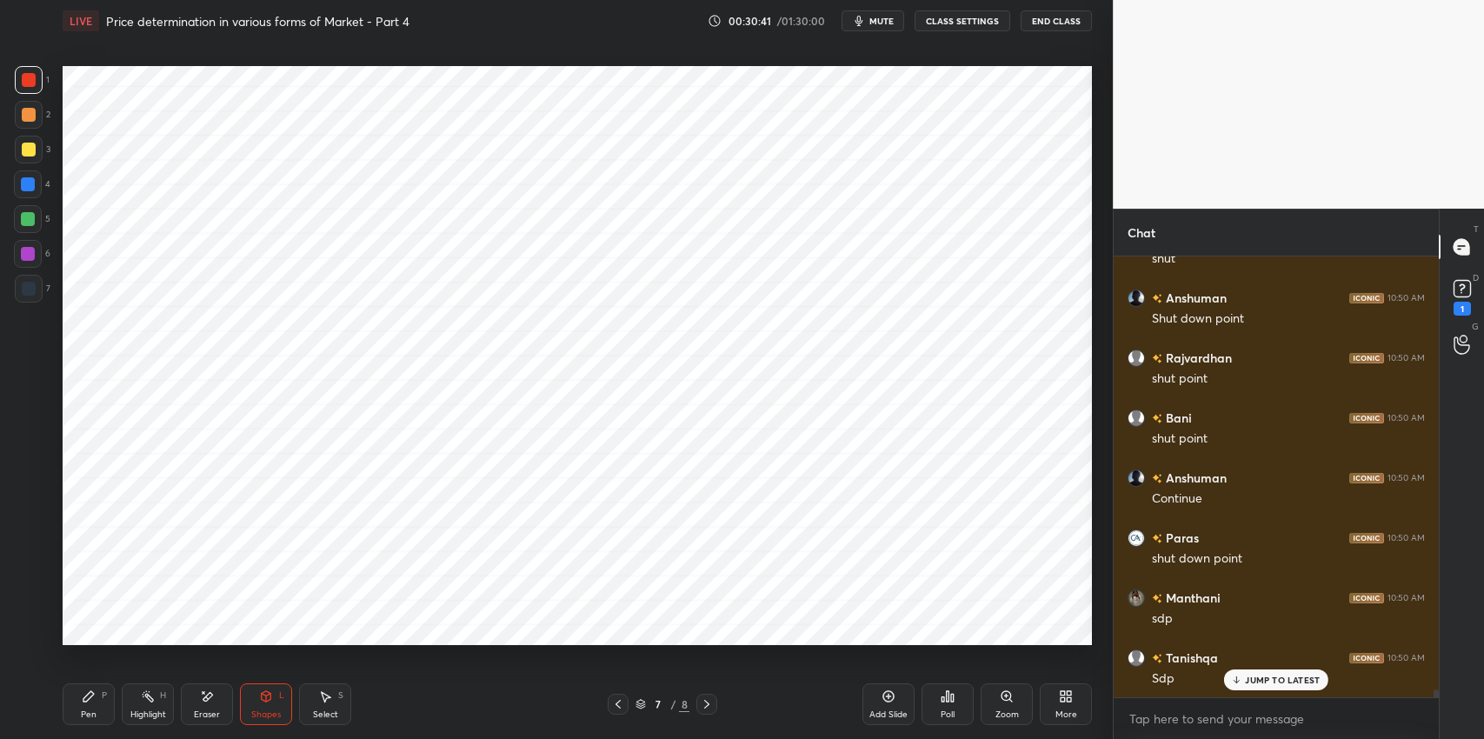
scroll to position [25210, 0]
click at [890, 704] on div "Add Slide" at bounding box center [889, 704] width 52 height 42
click at [272, 699] on icon at bounding box center [266, 697] width 14 height 14
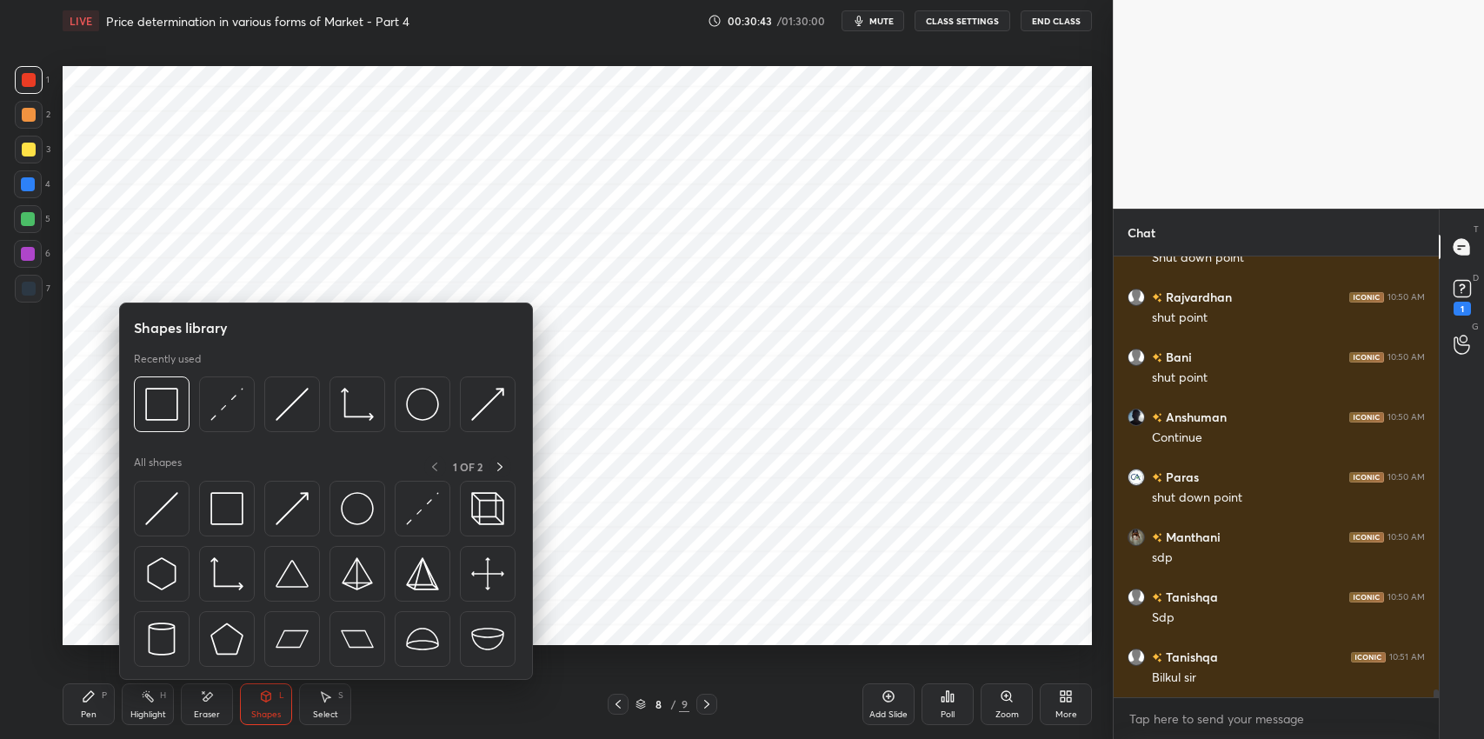
click at [227, 577] on img at bounding box center [226, 573] width 33 height 33
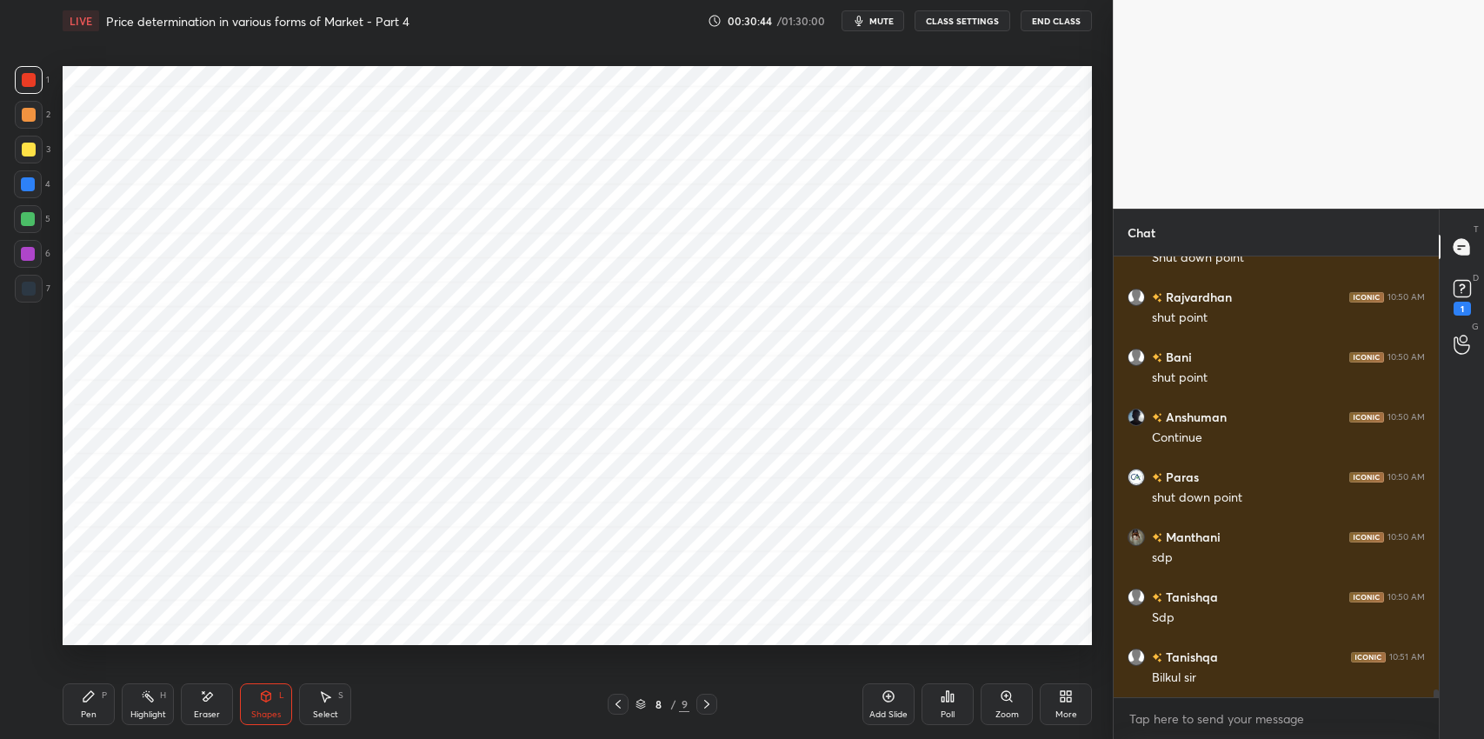
click at [28, 293] on div at bounding box center [29, 289] width 14 height 14
click at [253, 700] on div "Shapes L" at bounding box center [266, 704] width 52 height 42
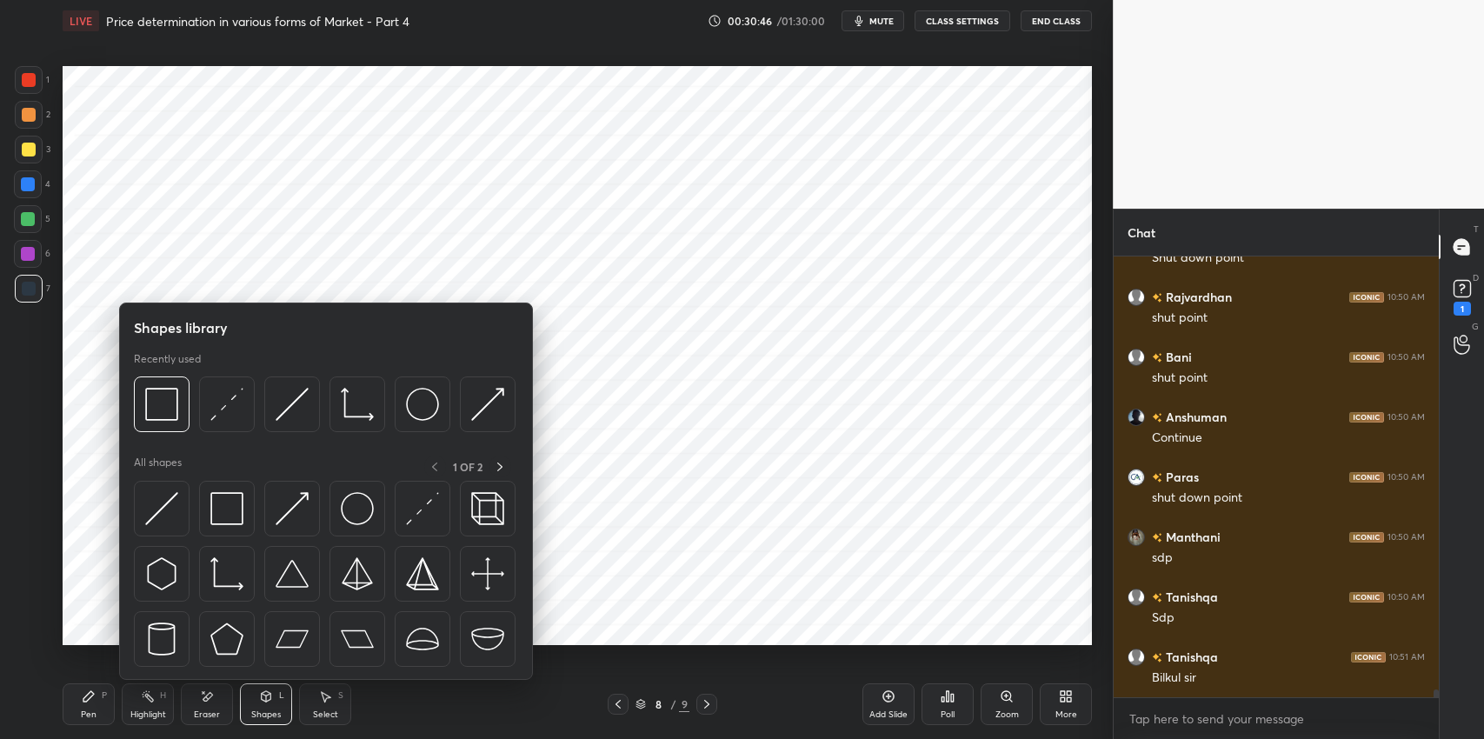
click at [285, 503] on img at bounding box center [292, 508] width 33 height 33
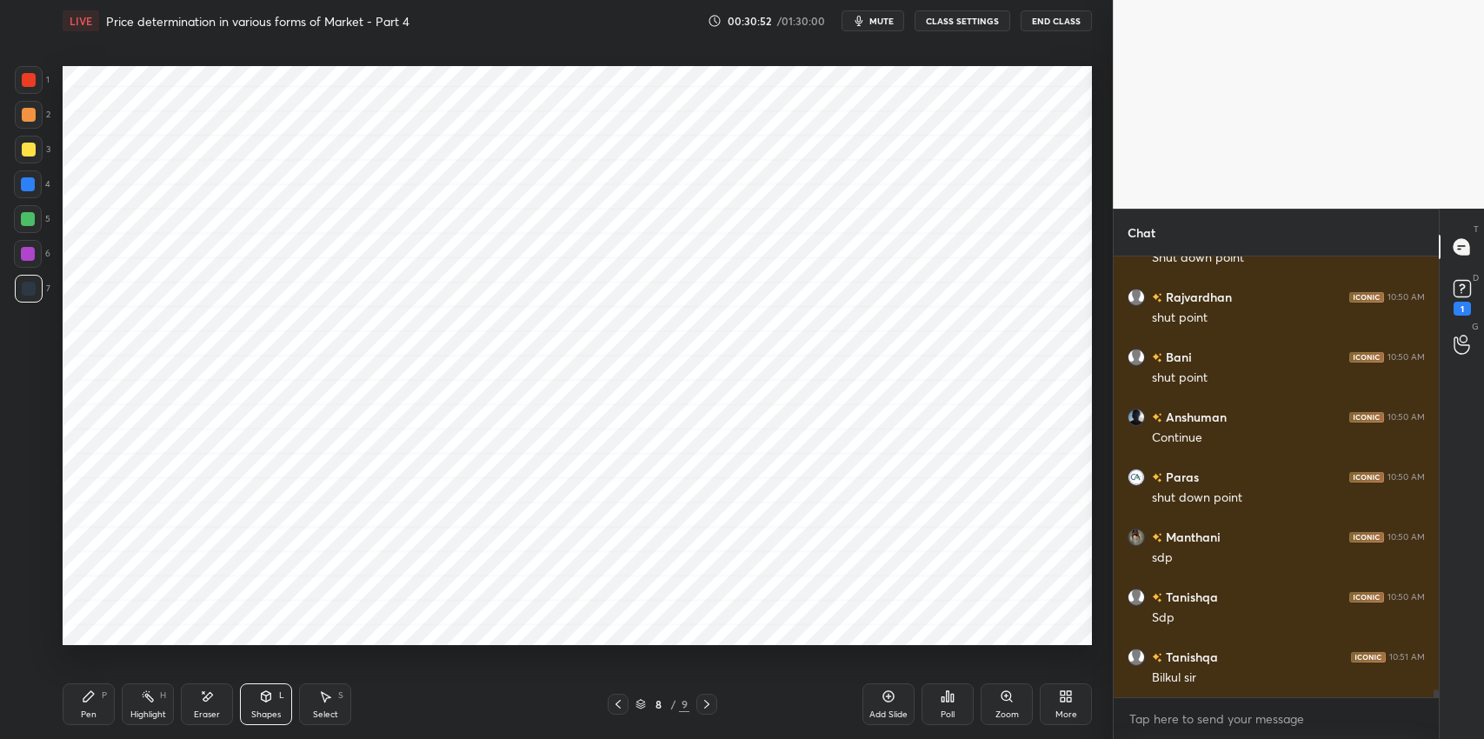
click at [212, 708] on div "Eraser" at bounding box center [207, 704] width 52 height 42
click at [273, 695] on div "Shapes L" at bounding box center [266, 704] width 52 height 42
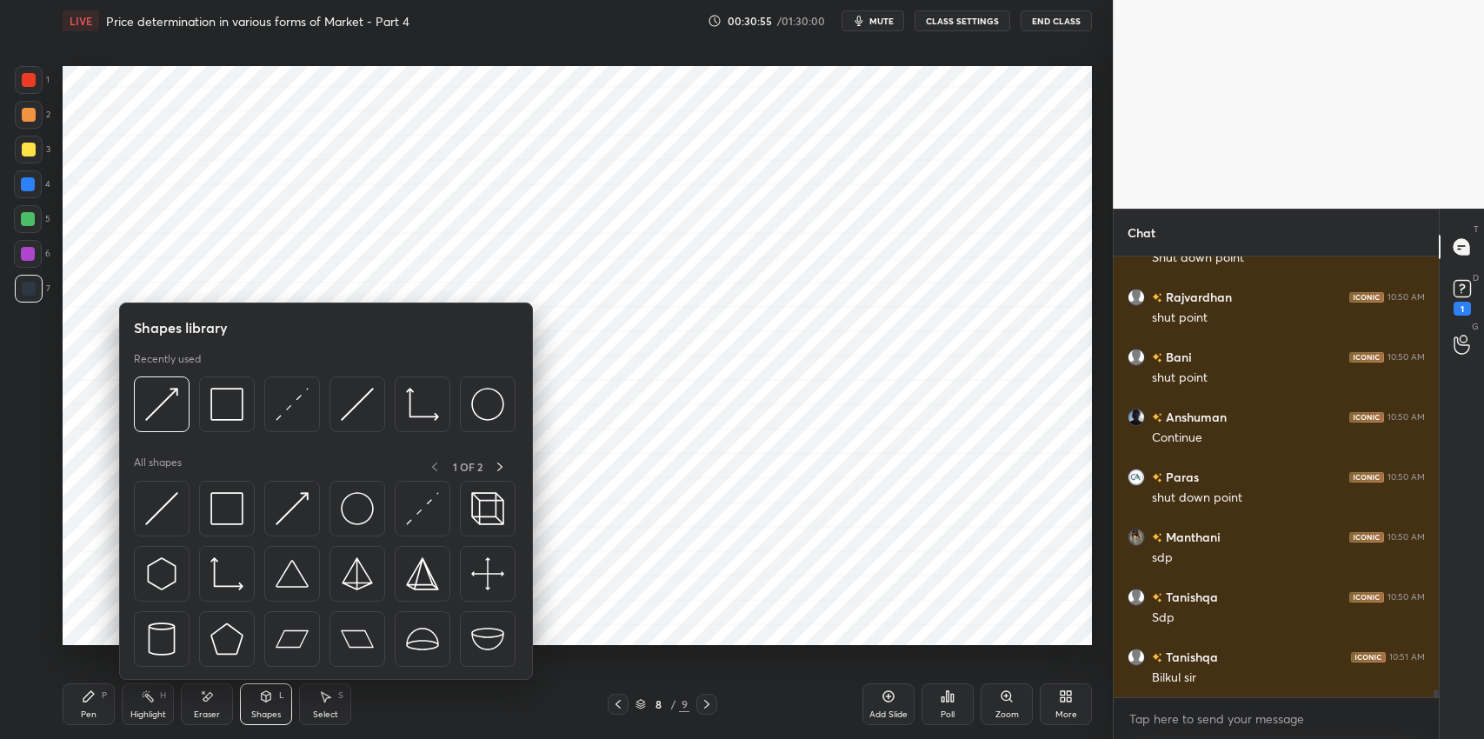
click at [223, 493] on img at bounding box center [226, 508] width 33 height 33
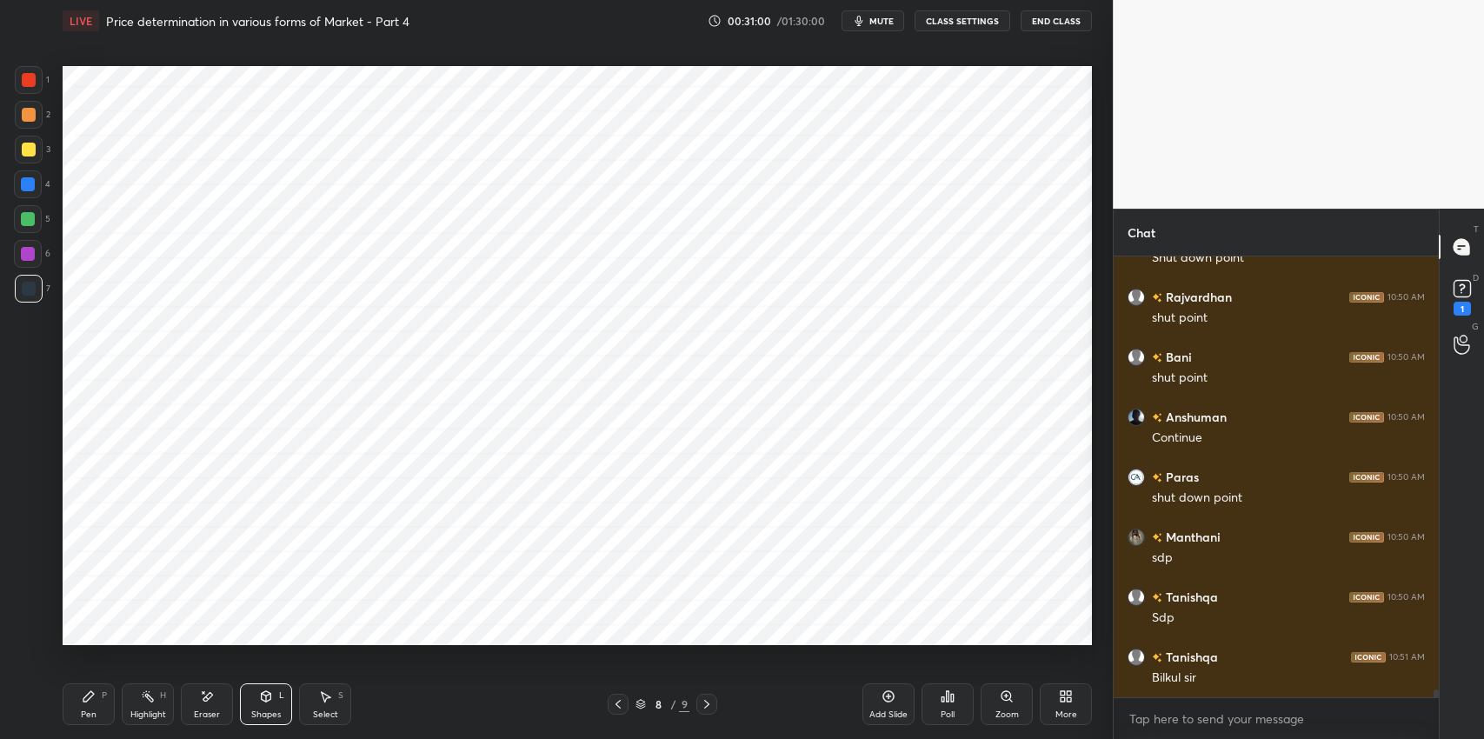
click at [97, 697] on div "Pen P" at bounding box center [89, 704] width 52 height 42
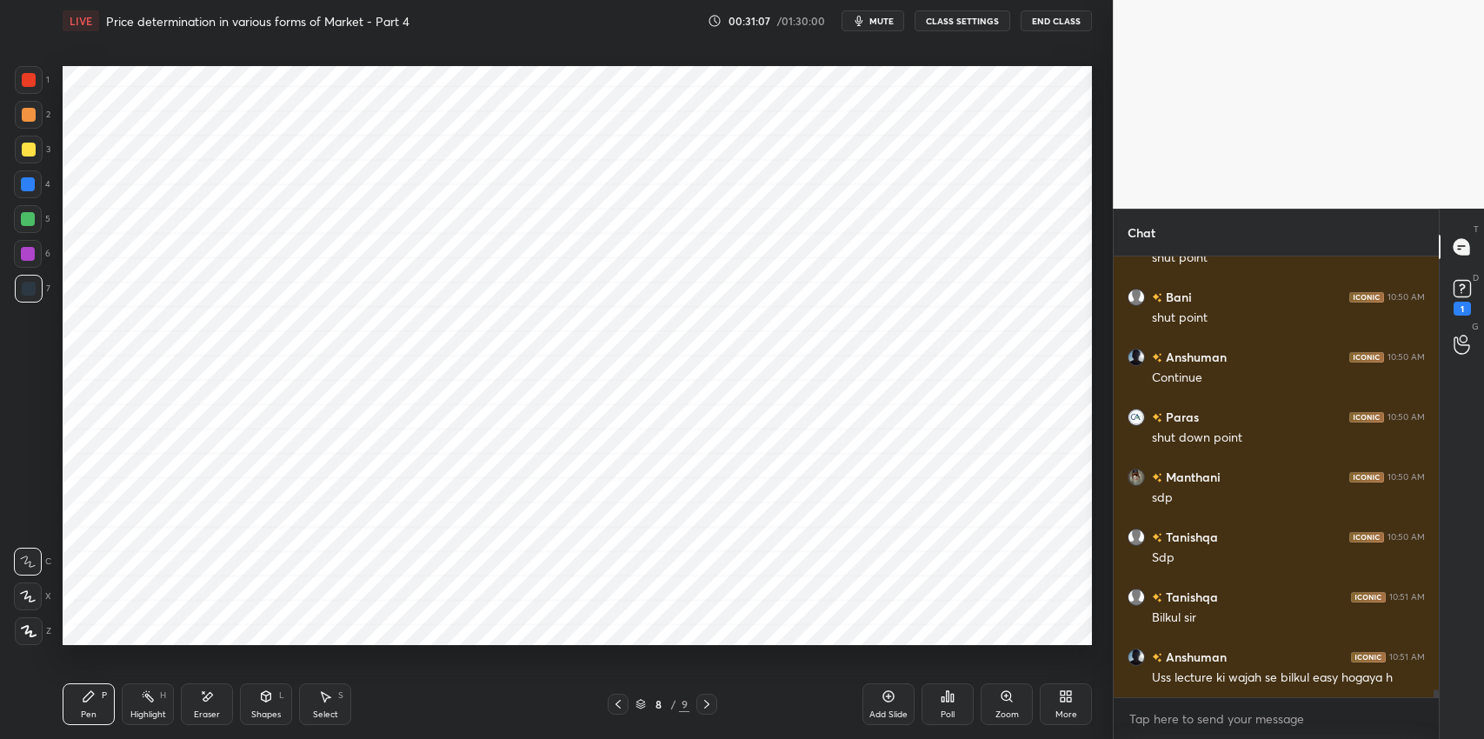
scroll to position [25329, 0]
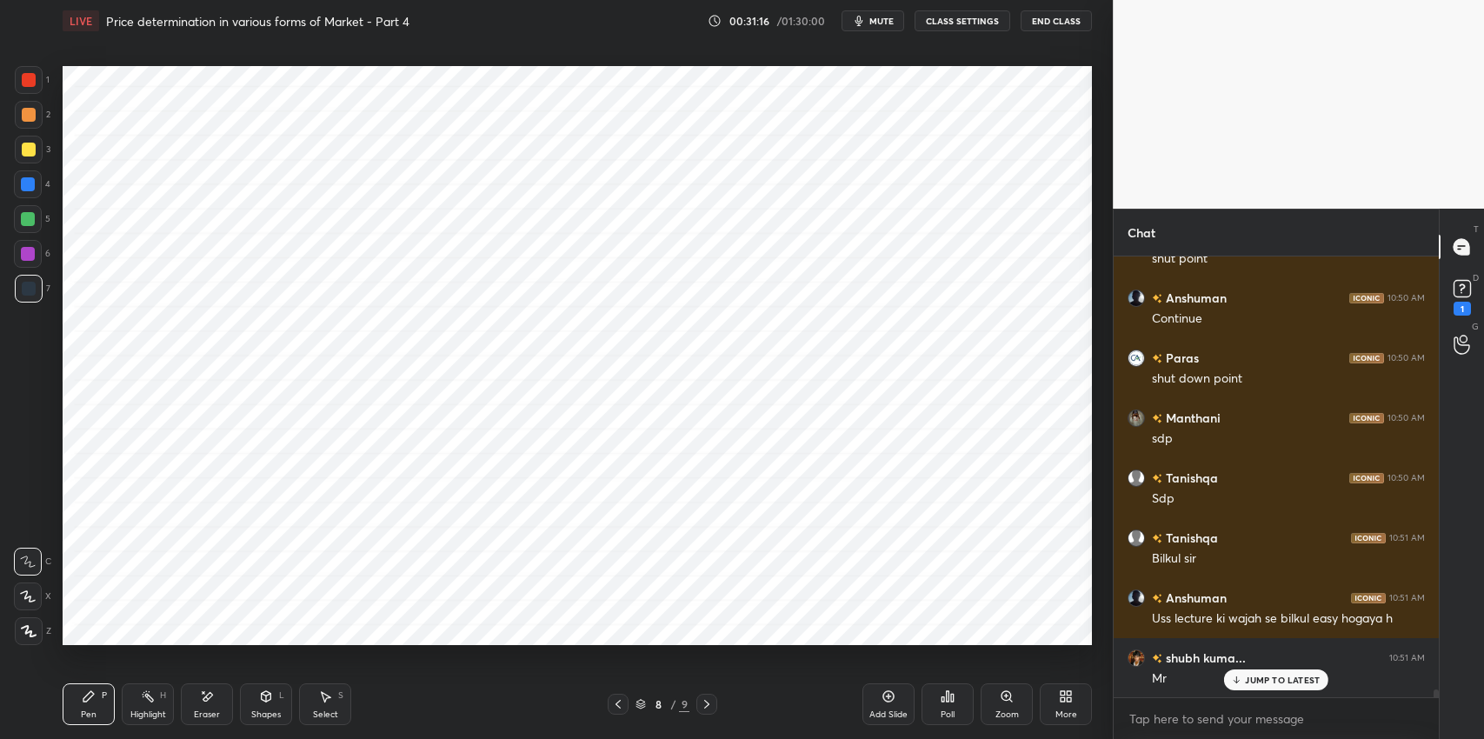
click at [269, 694] on icon at bounding box center [267, 695] width 10 height 3
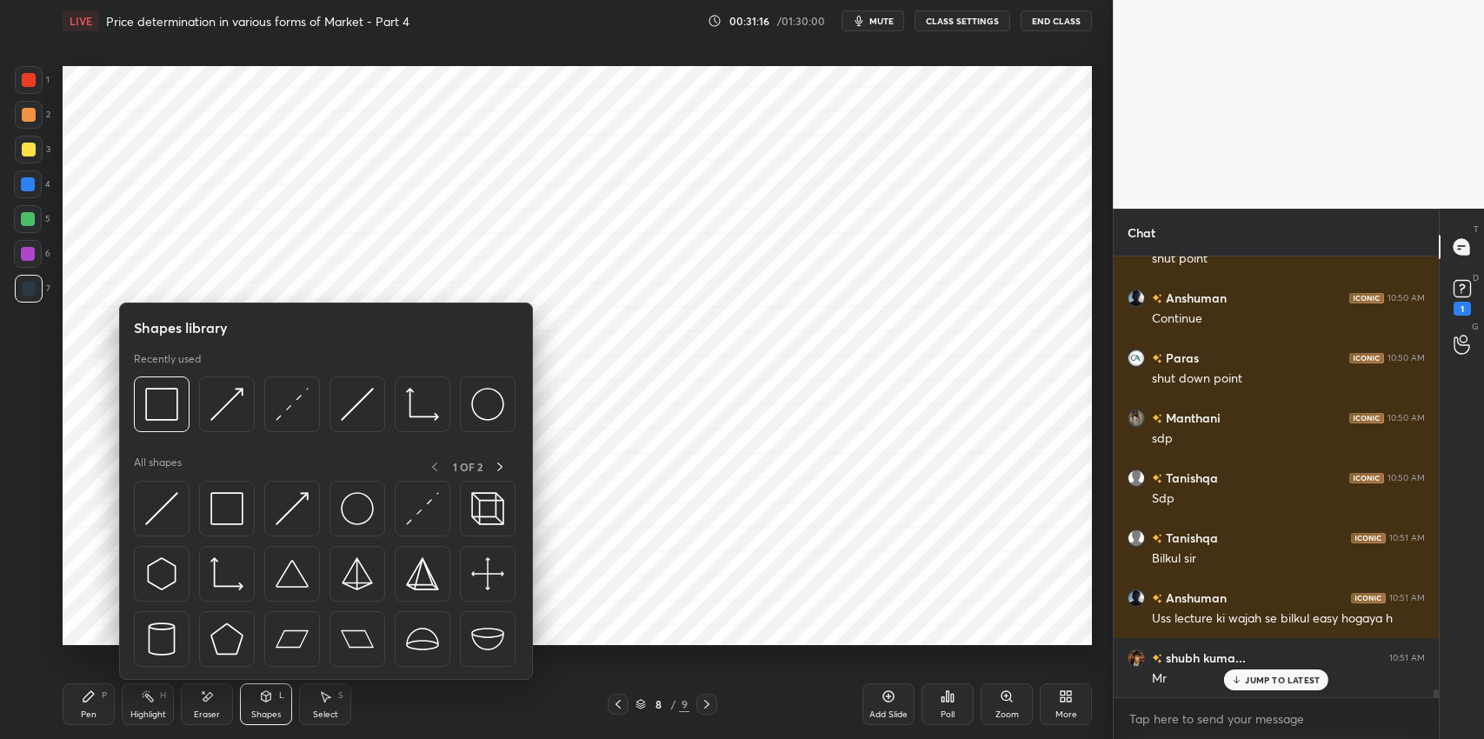
click at [237, 503] on img at bounding box center [226, 508] width 33 height 33
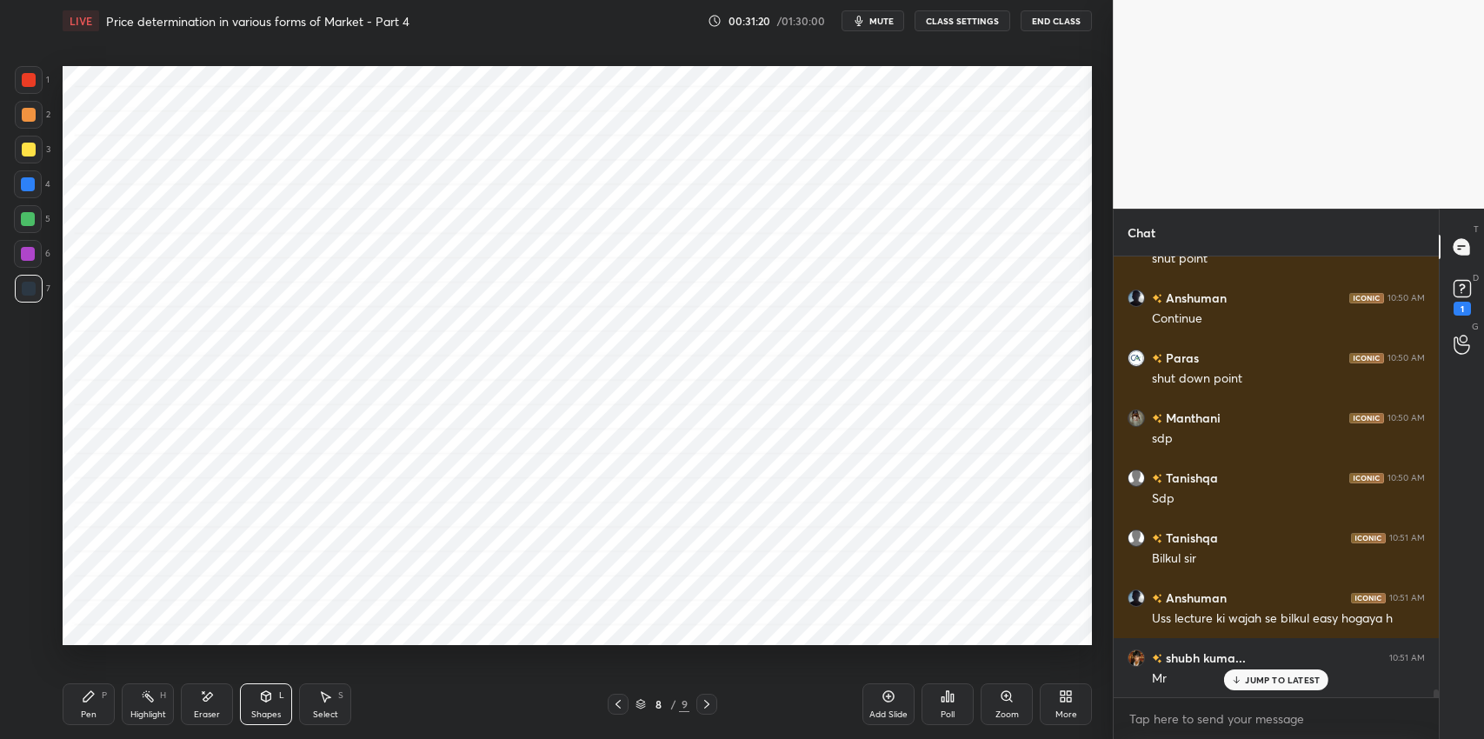
scroll to position [25371, 0]
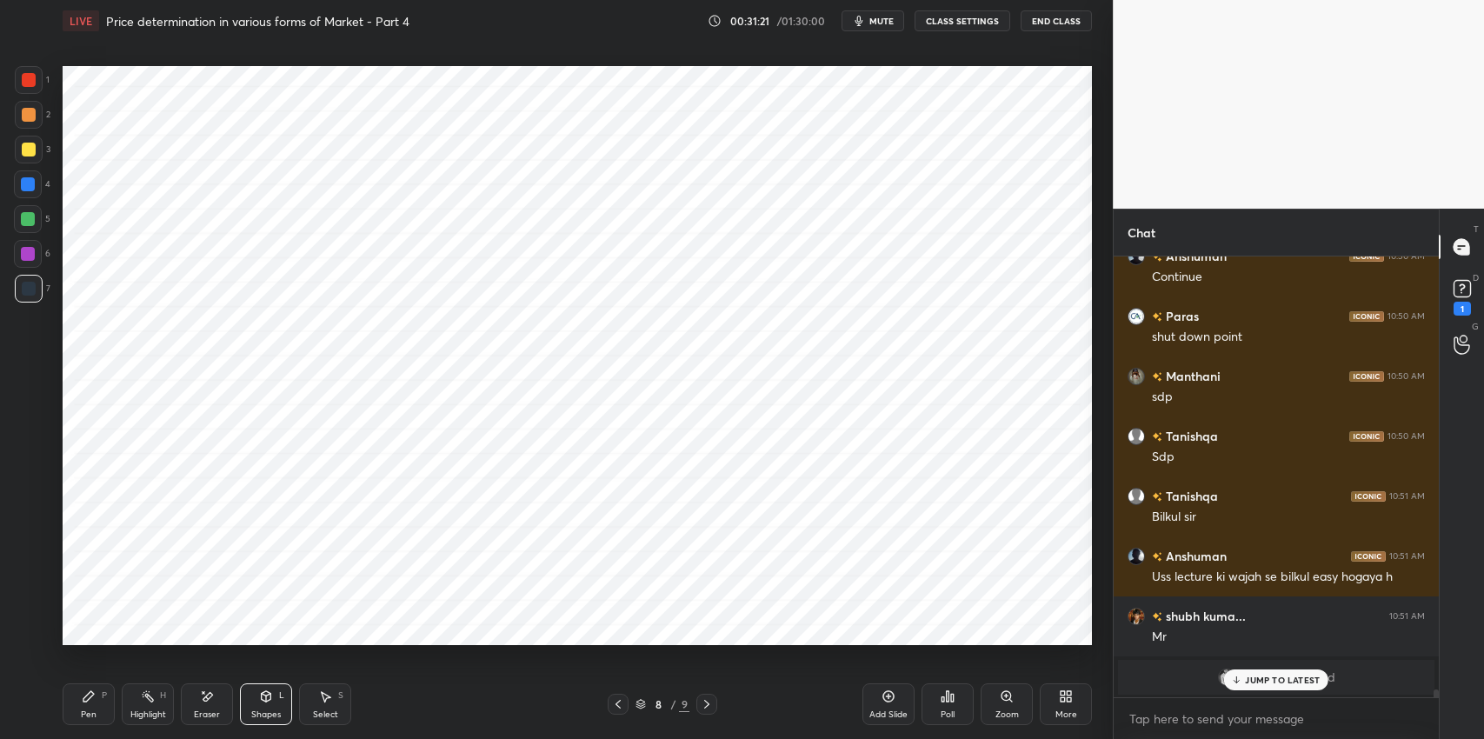
click at [260, 699] on icon at bounding box center [266, 697] width 14 height 14
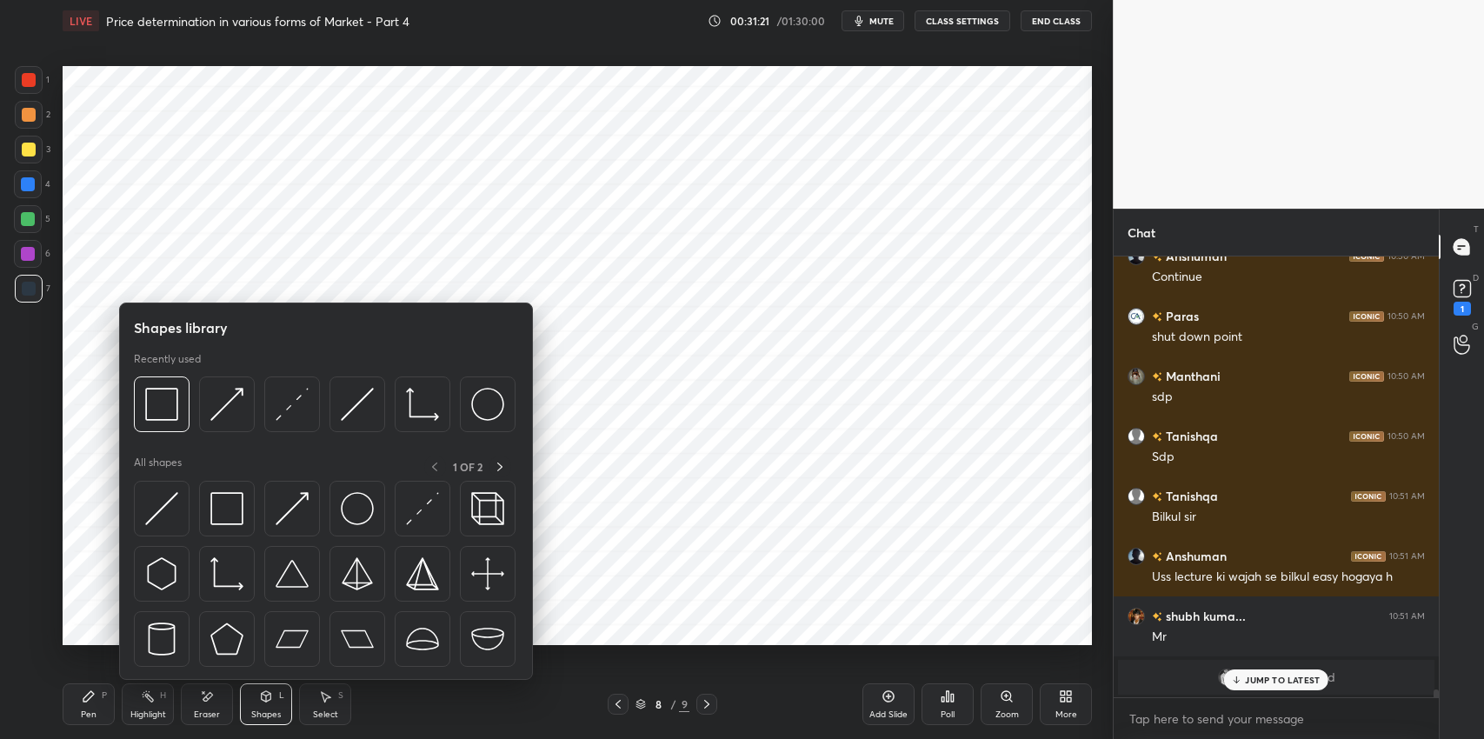
click at [295, 409] on img at bounding box center [292, 404] width 33 height 33
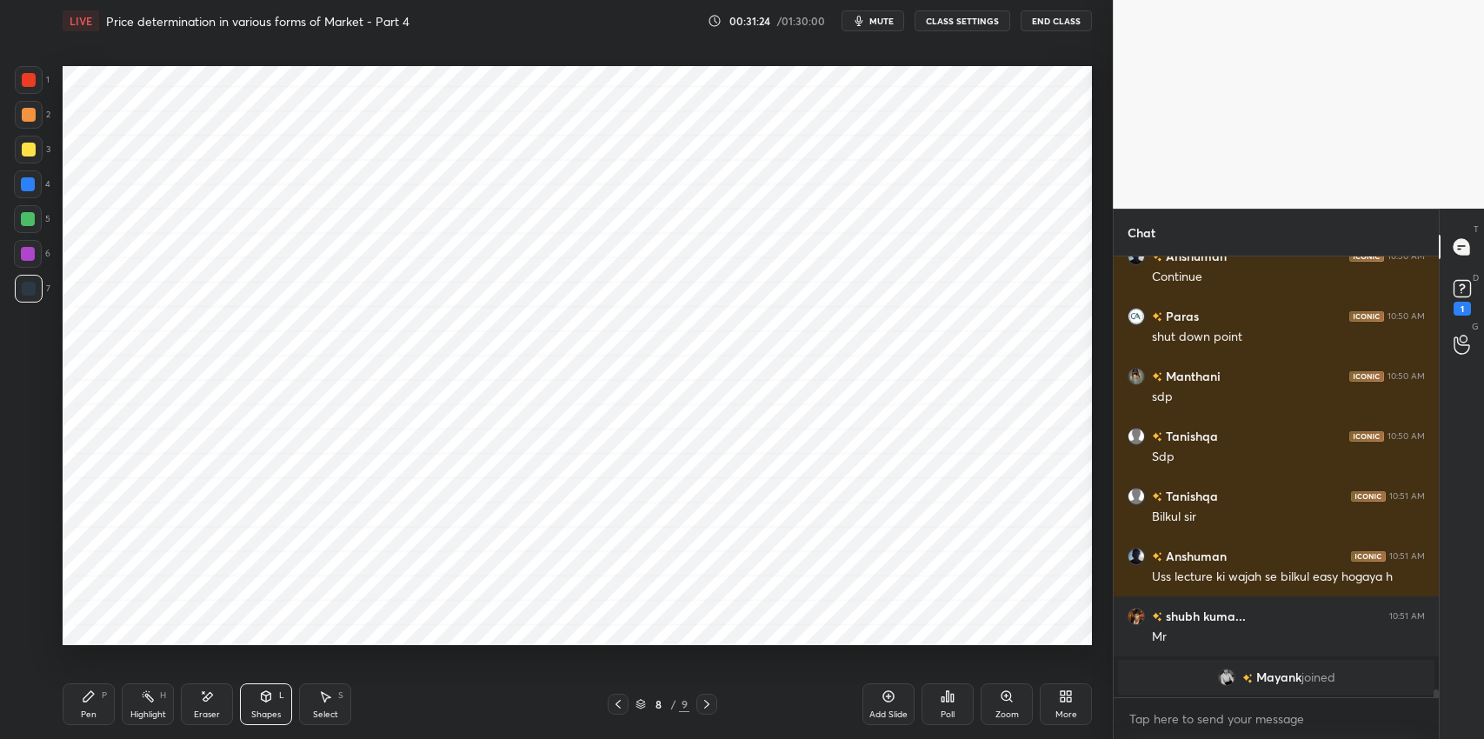
scroll to position [25432, 0]
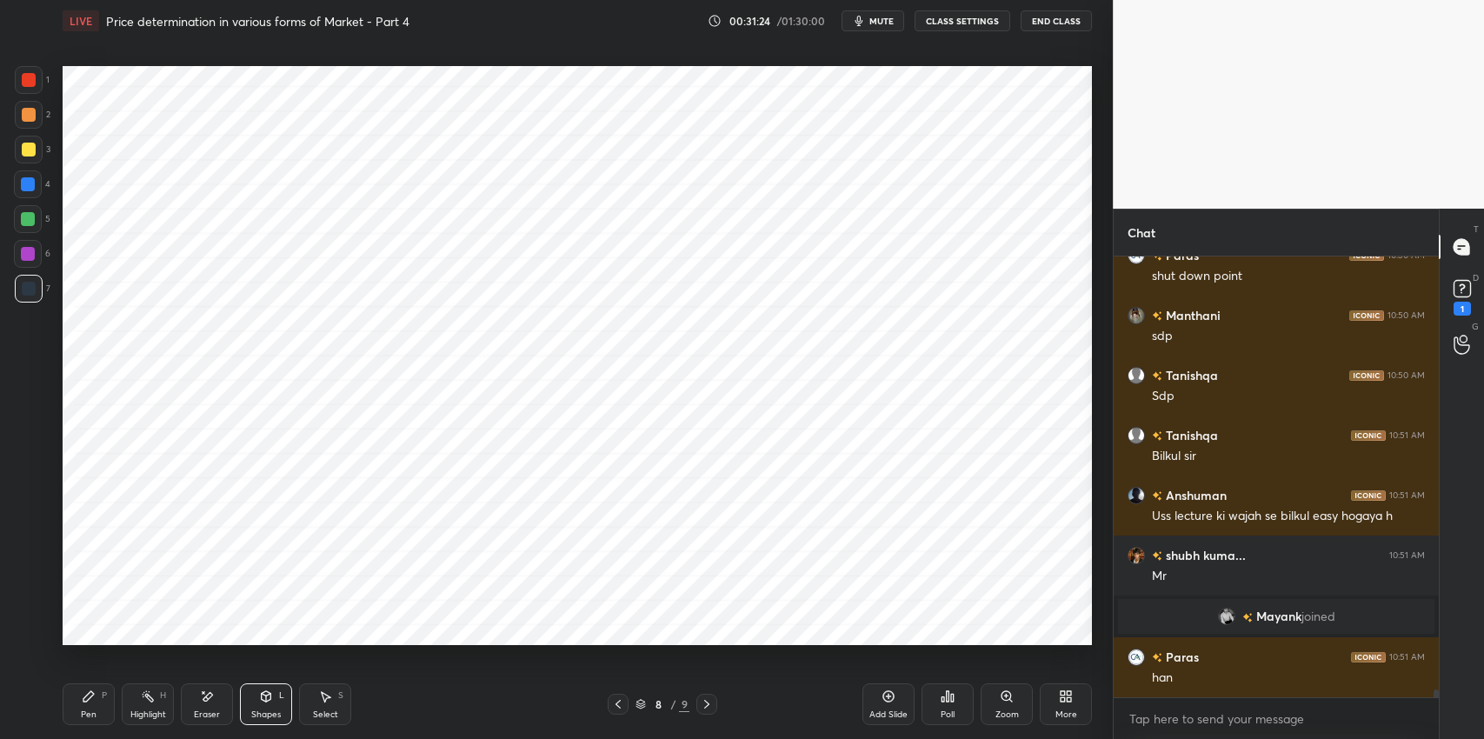
click at [211, 723] on div "Eraser" at bounding box center [207, 704] width 52 height 42
click at [323, 706] on div "Select S" at bounding box center [325, 704] width 52 height 42
click at [267, 700] on icon at bounding box center [267, 696] width 10 height 10
click at [30, 82] on div at bounding box center [29, 80] width 14 height 14
click at [32, 187] on div at bounding box center [28, 184] width 14 height 14
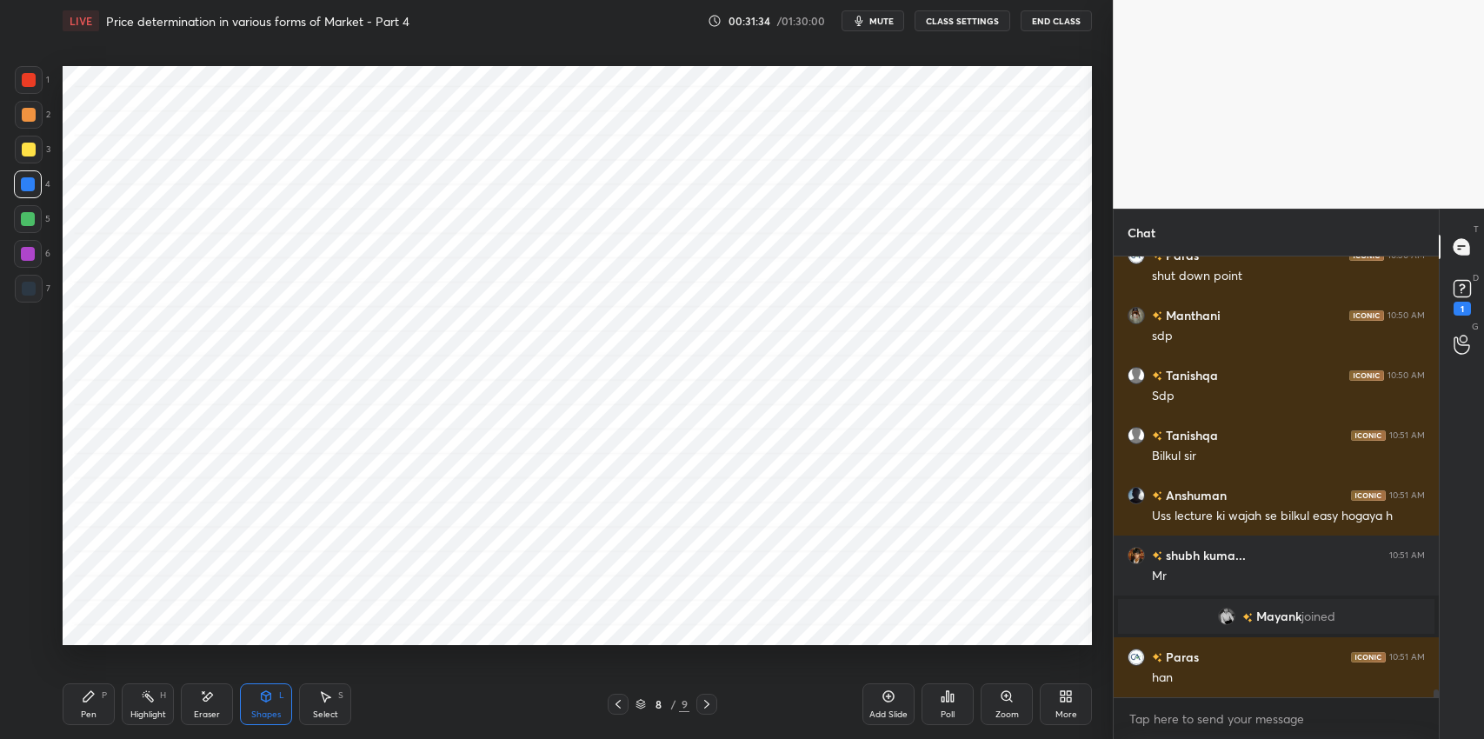
click at [90, 703] on div "Pen P" at bounding box center [89, 704] width 52 height 42
click at [326, 702] on icon at bounding box center [325, 697] width 14 height 14
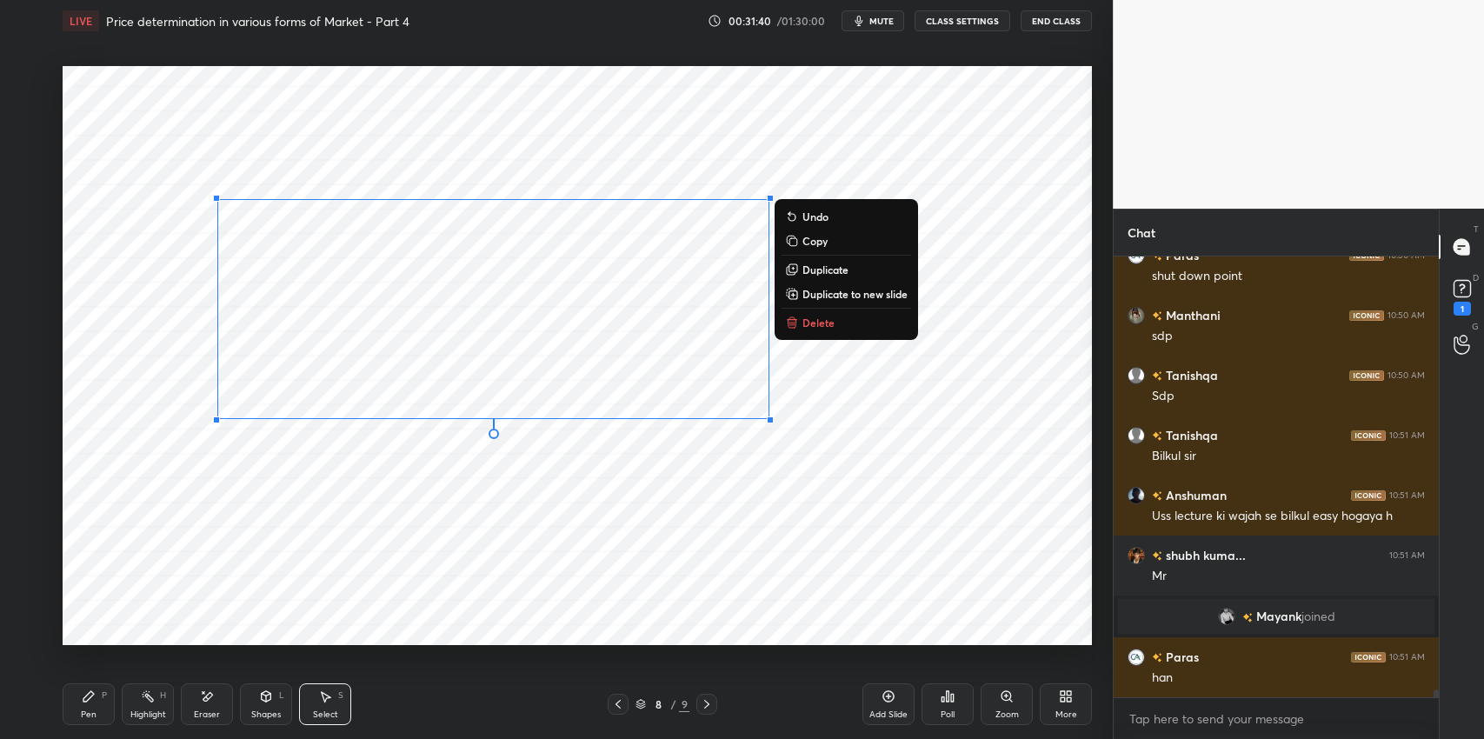
click at [258, 715] on div "Shapes" at bounding box center [266, 714] width 30 height 9
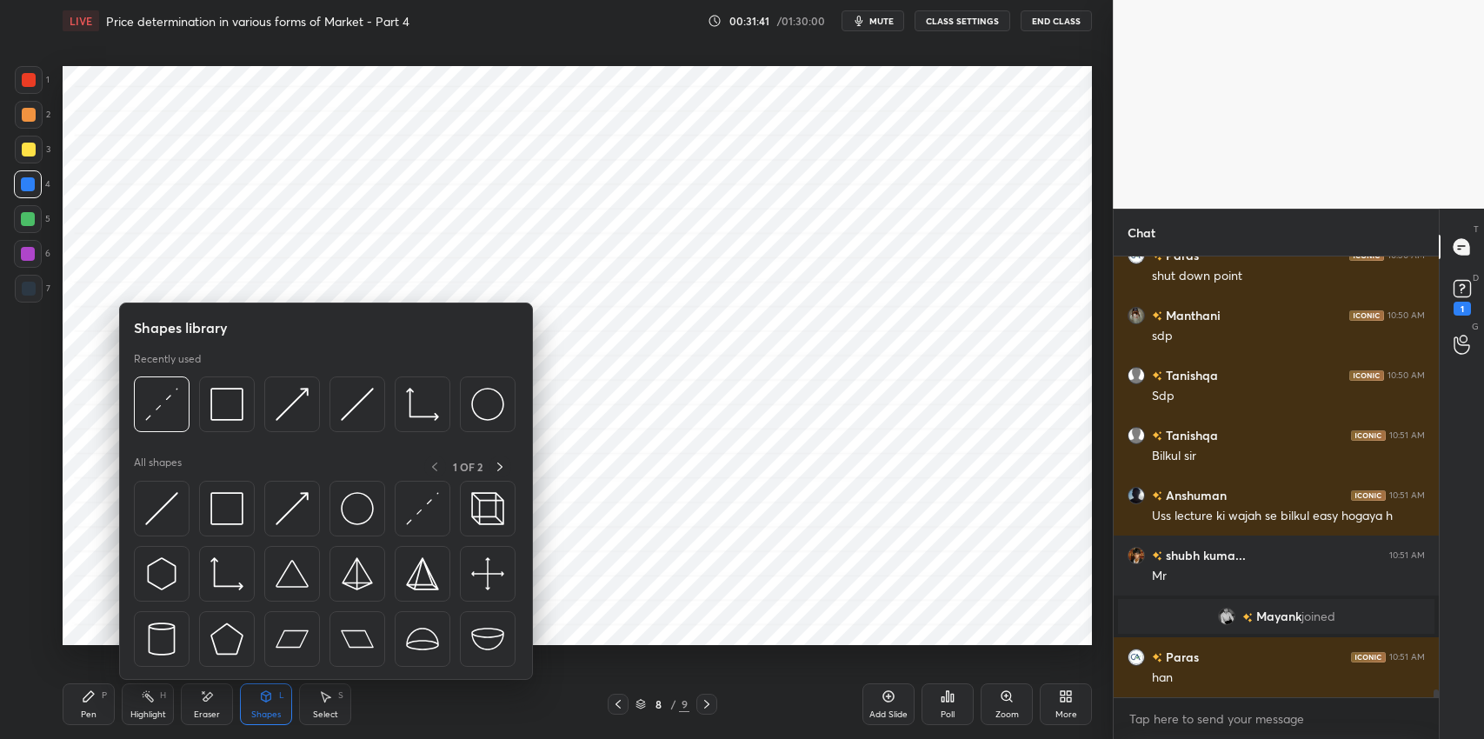
click at [216, 518] on img at bounding box center [226, 508] width 33 height 33
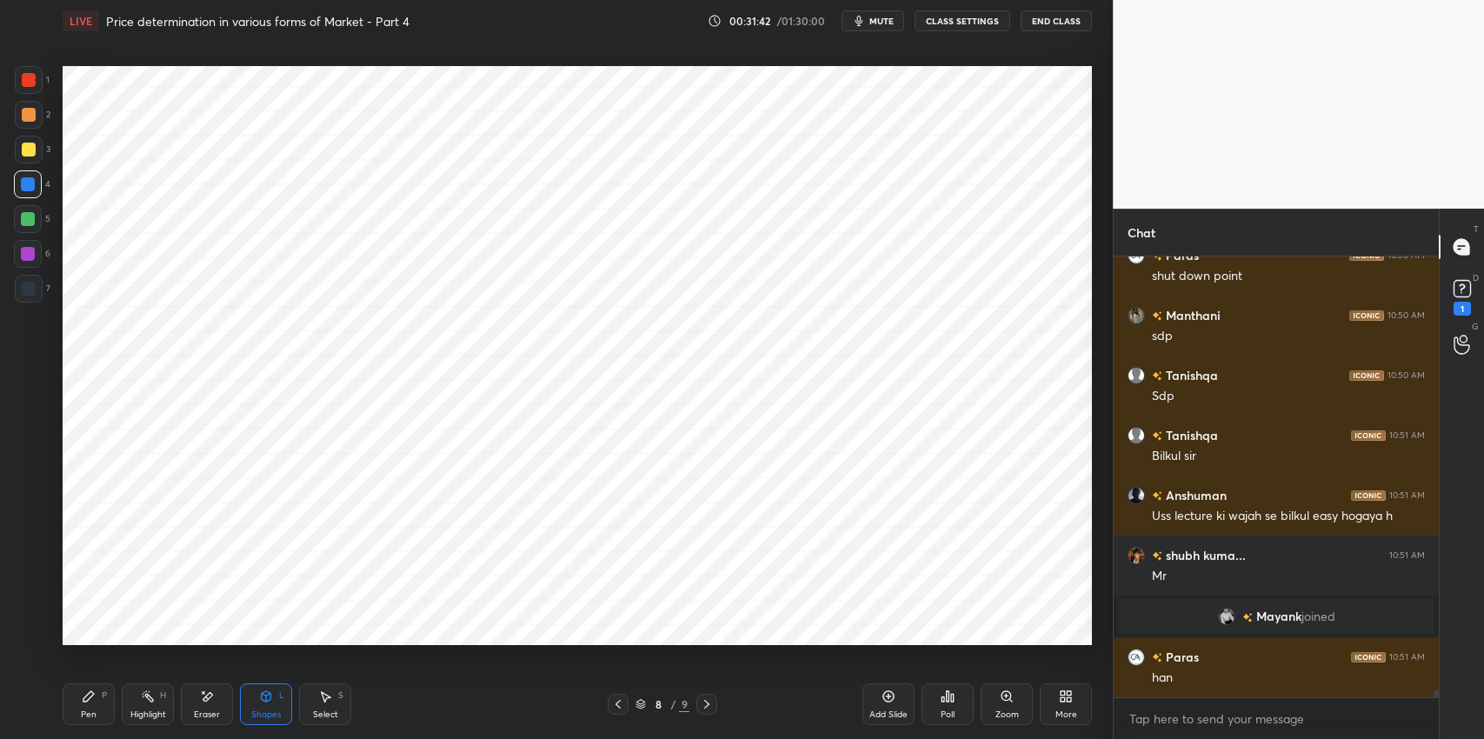
click at [35, 187] on div at bounding box center [28, 184] width 14 height 14
click at [90, 695] on icon at bounding box center [88, 696] width 10 height 10
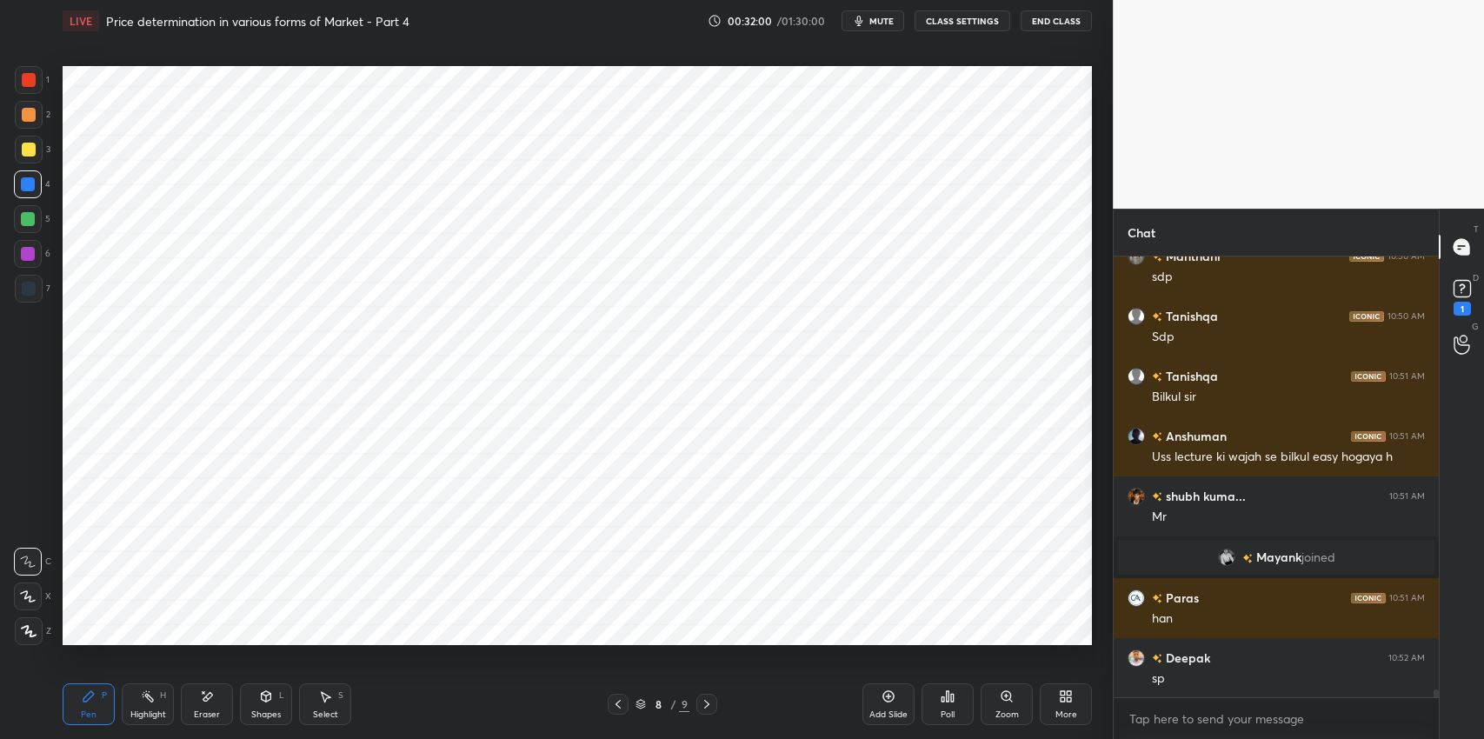
scroll to position [25552, 0]
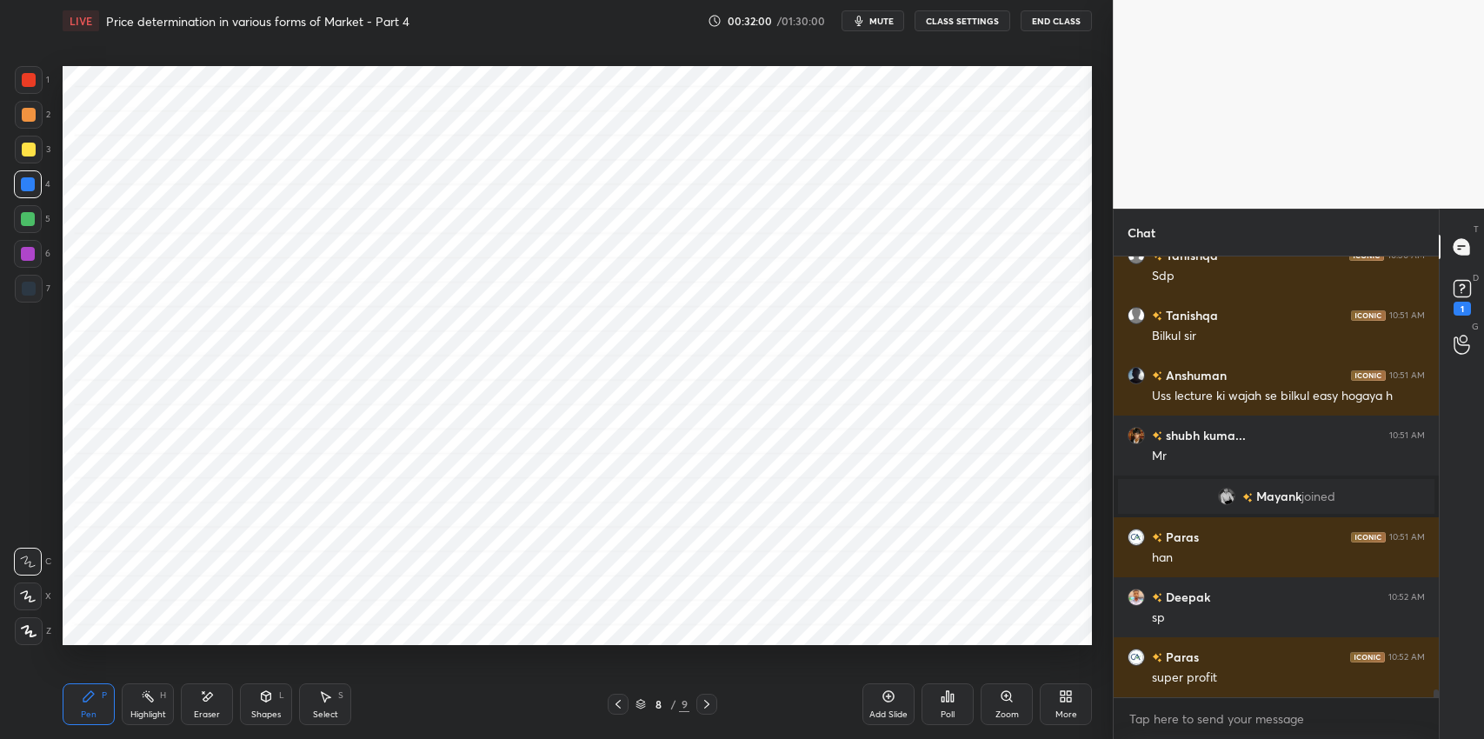
click at [206, 699] on icon at bounding box center [208, 696] width 10 height 9
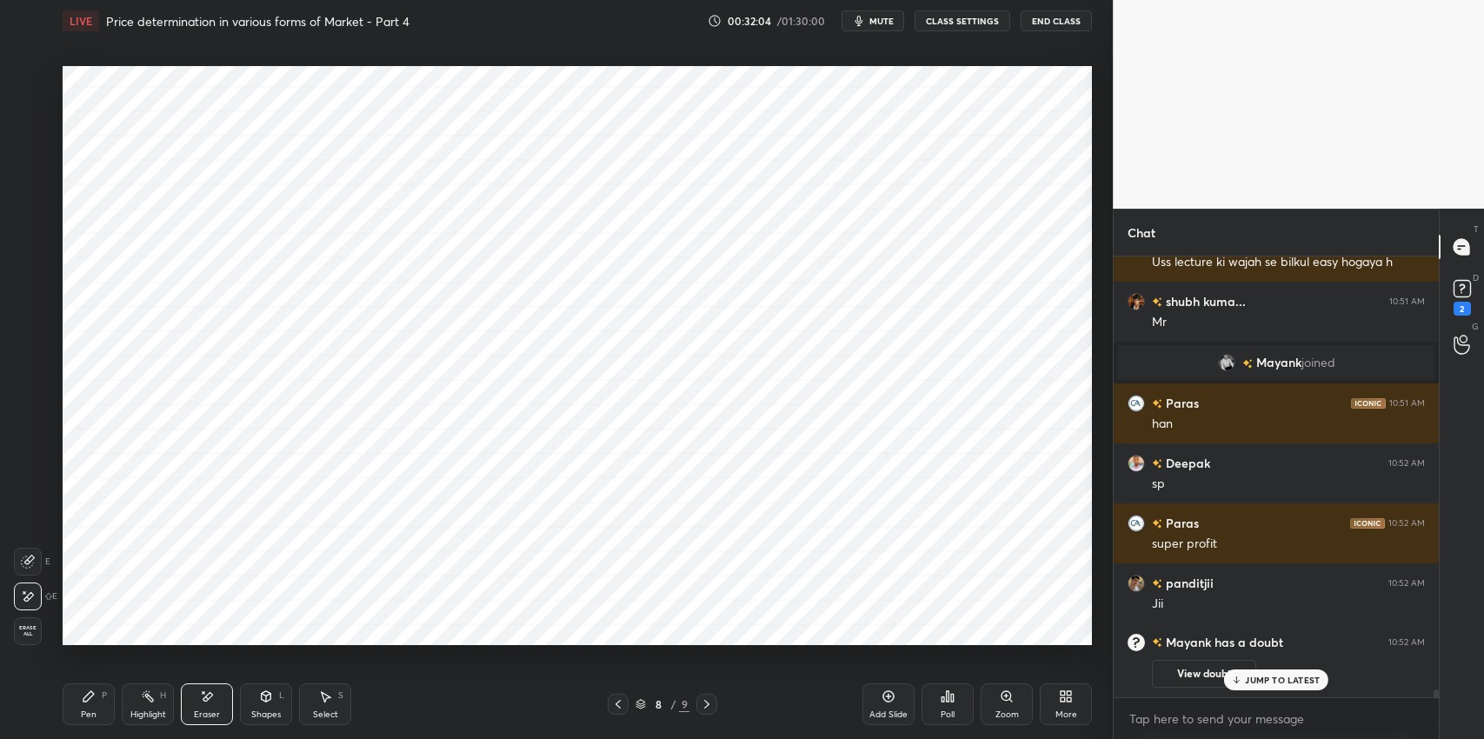
click at [338, 701] on div "Select S" at bounding box center [325, 704] width 52 height 42
click at [778, 244] on div "0 ° Undo Copy Duplicate Duplicate to new slide Delete" at bounding box center [578, 355] width 1030 height 579
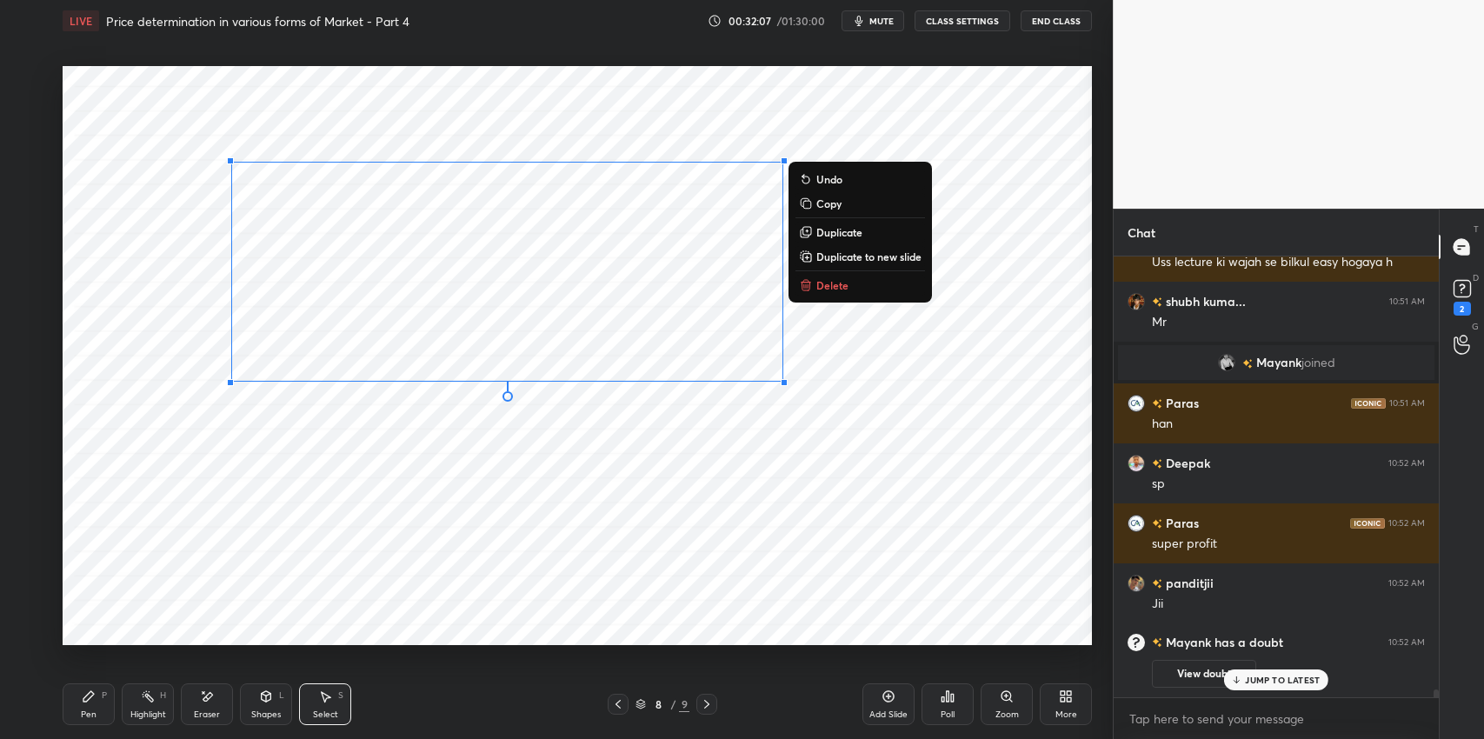
click at [250, 705] on div "Shapes L" at bounding box center [266, 704] width 52 height 42
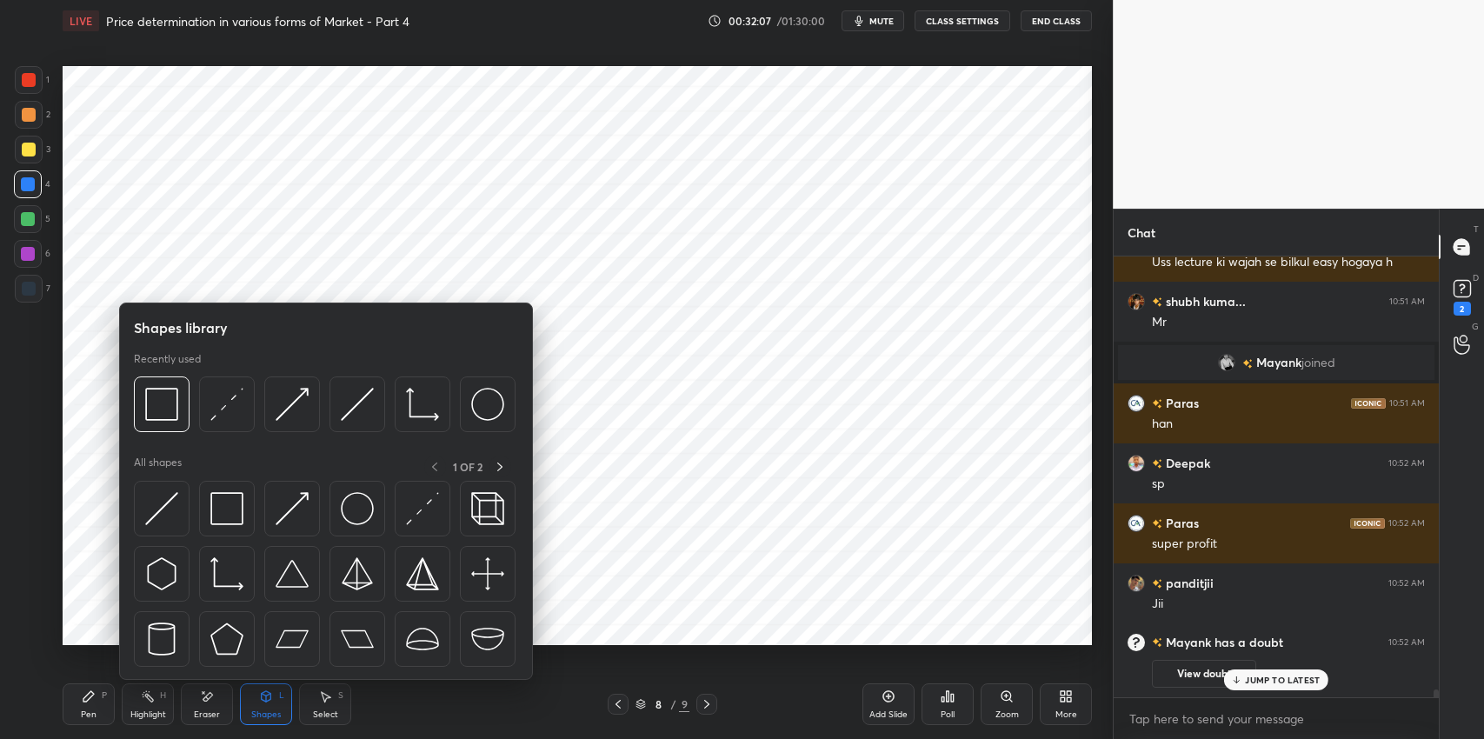
click at [226, 511] on img at bounding box center [226, 508] width 33 height 33
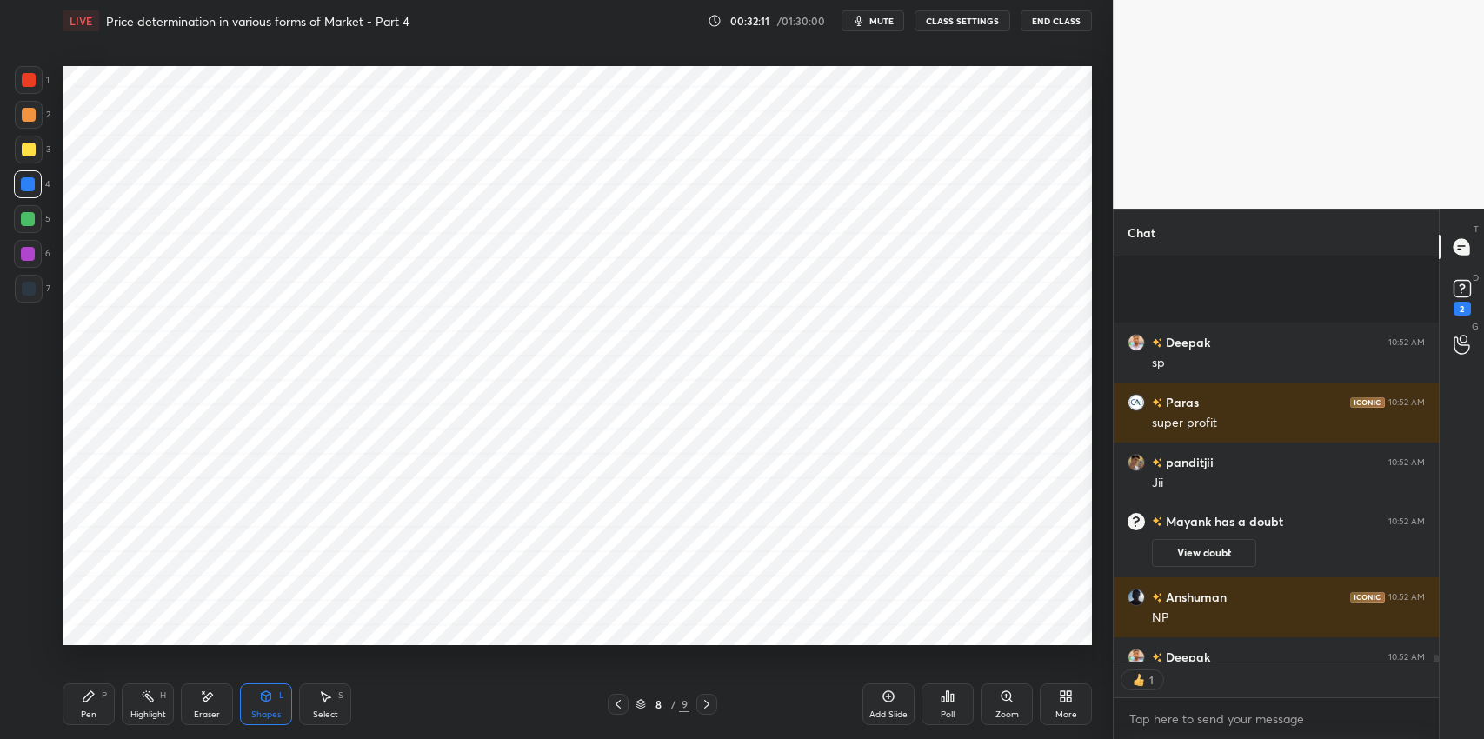
scroll to position [24214, 0]
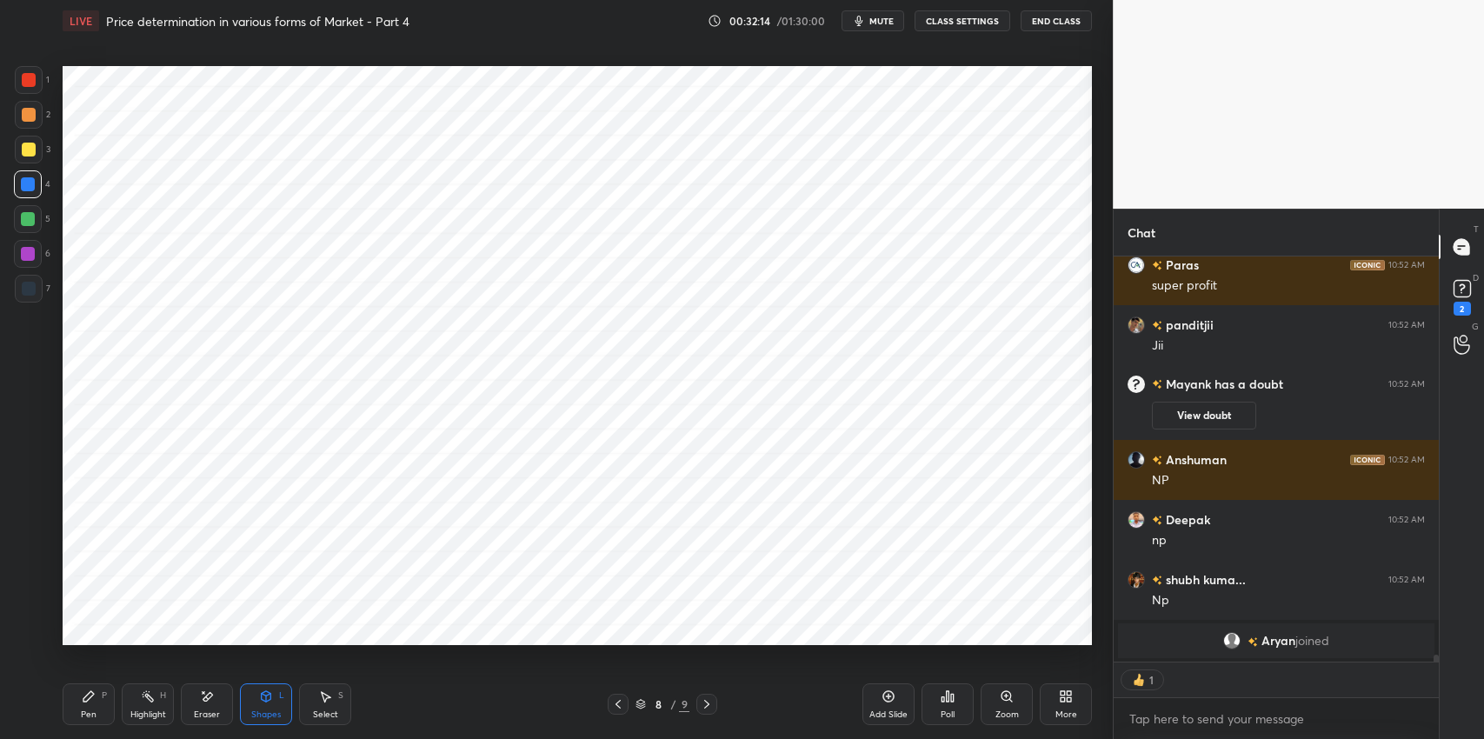
click at [337, 692] on div "Select S" at bounding box center [325, 704] width 52 height 42
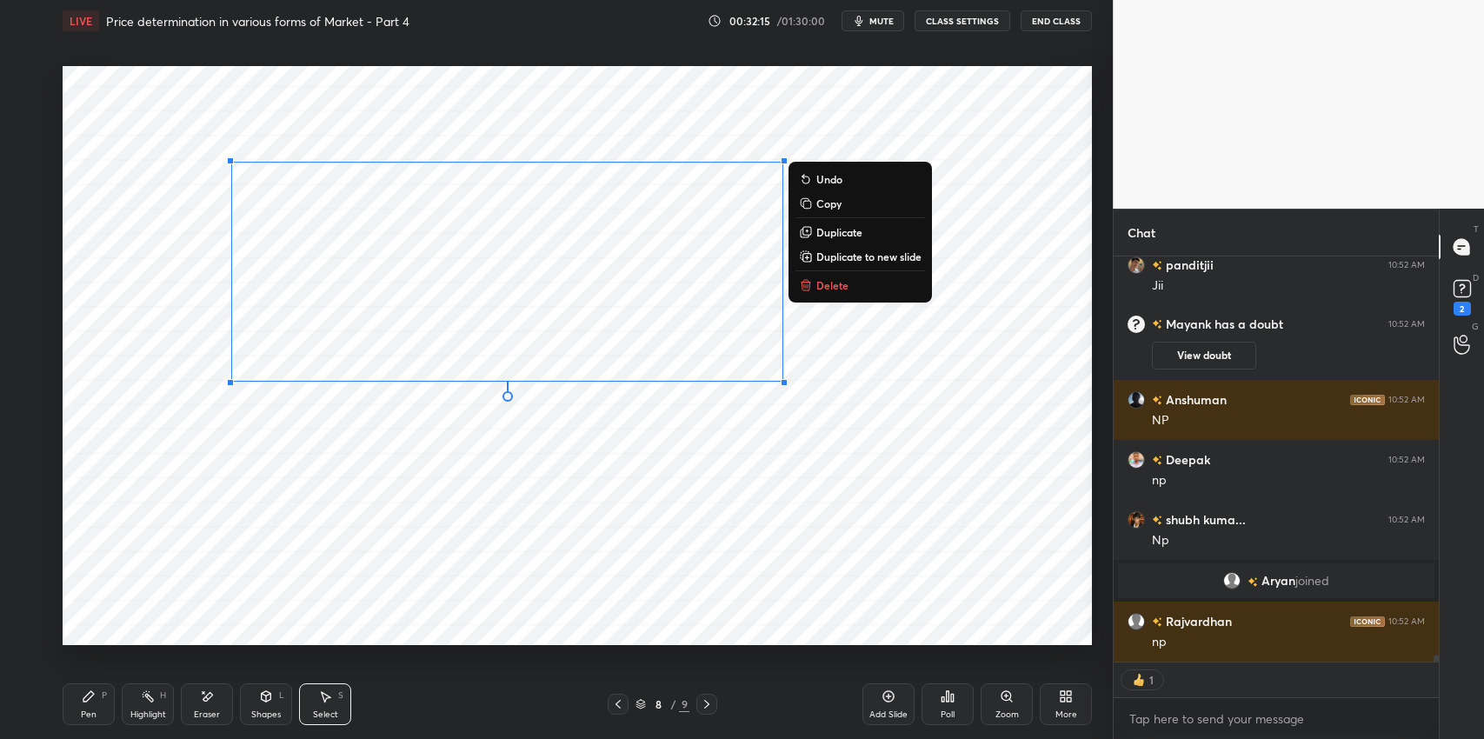
scroll to position [24268, 0]
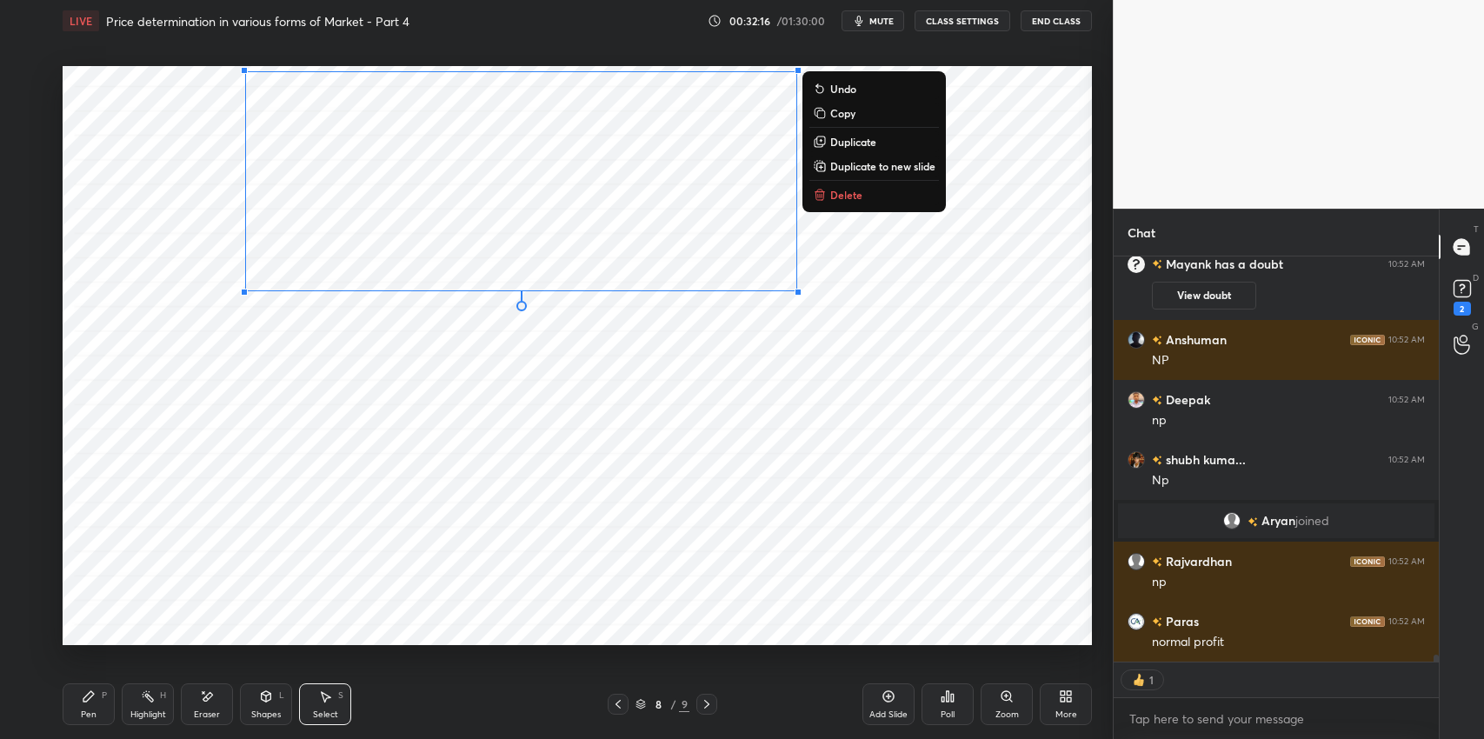
click at [257, 716] on div "Shapes" at bounding box center [266, 714] width 30 height 9
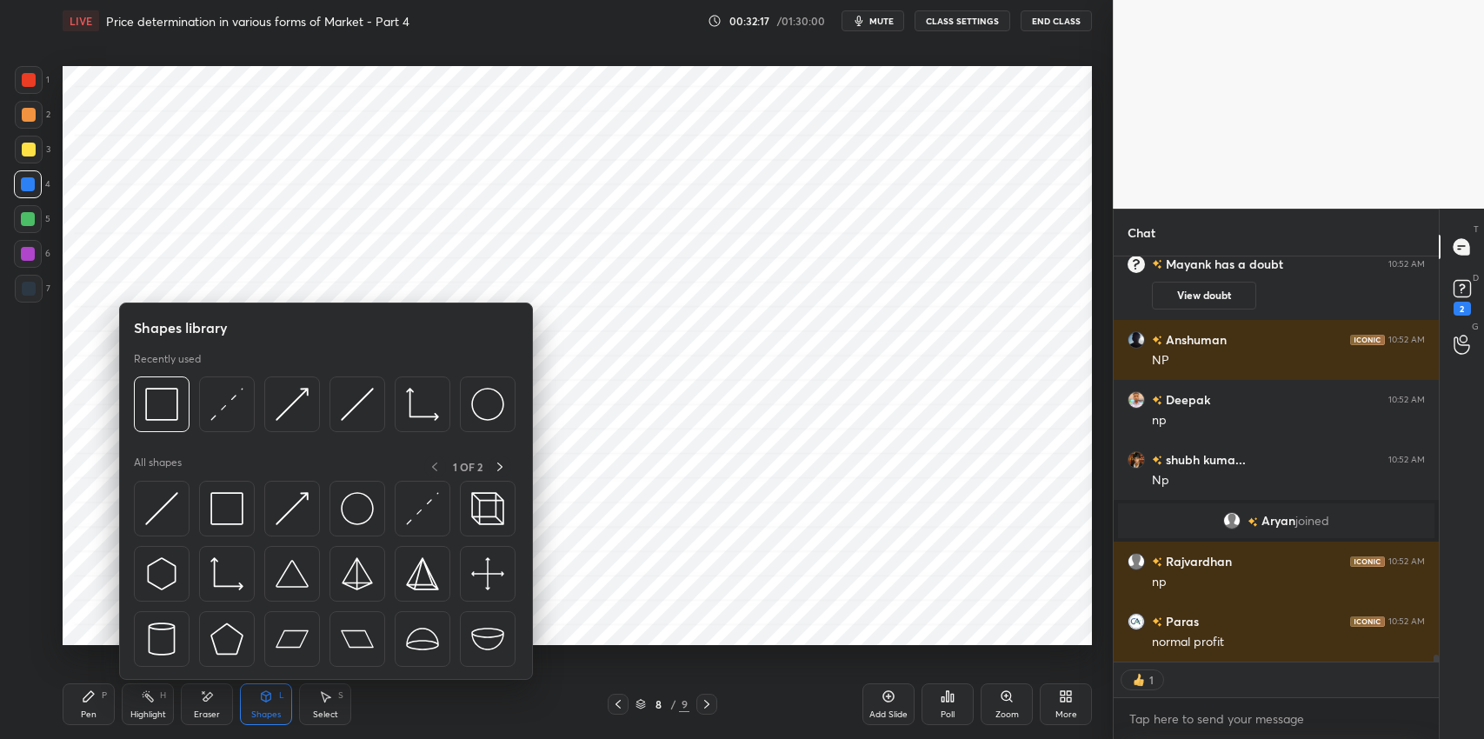
click at [216, 509] on img at bounding box center [226, 508] width 33 height 33
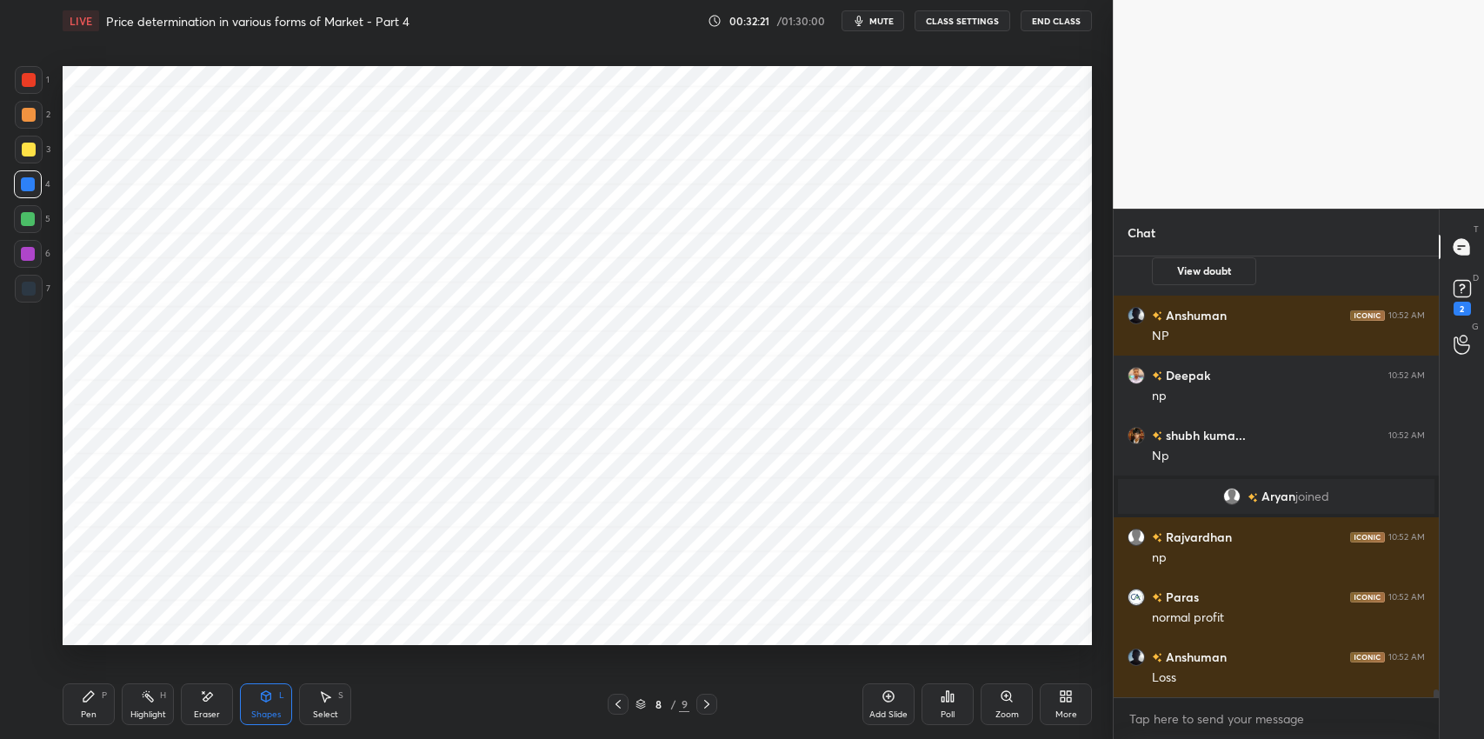
scroll to position [24352, 0]
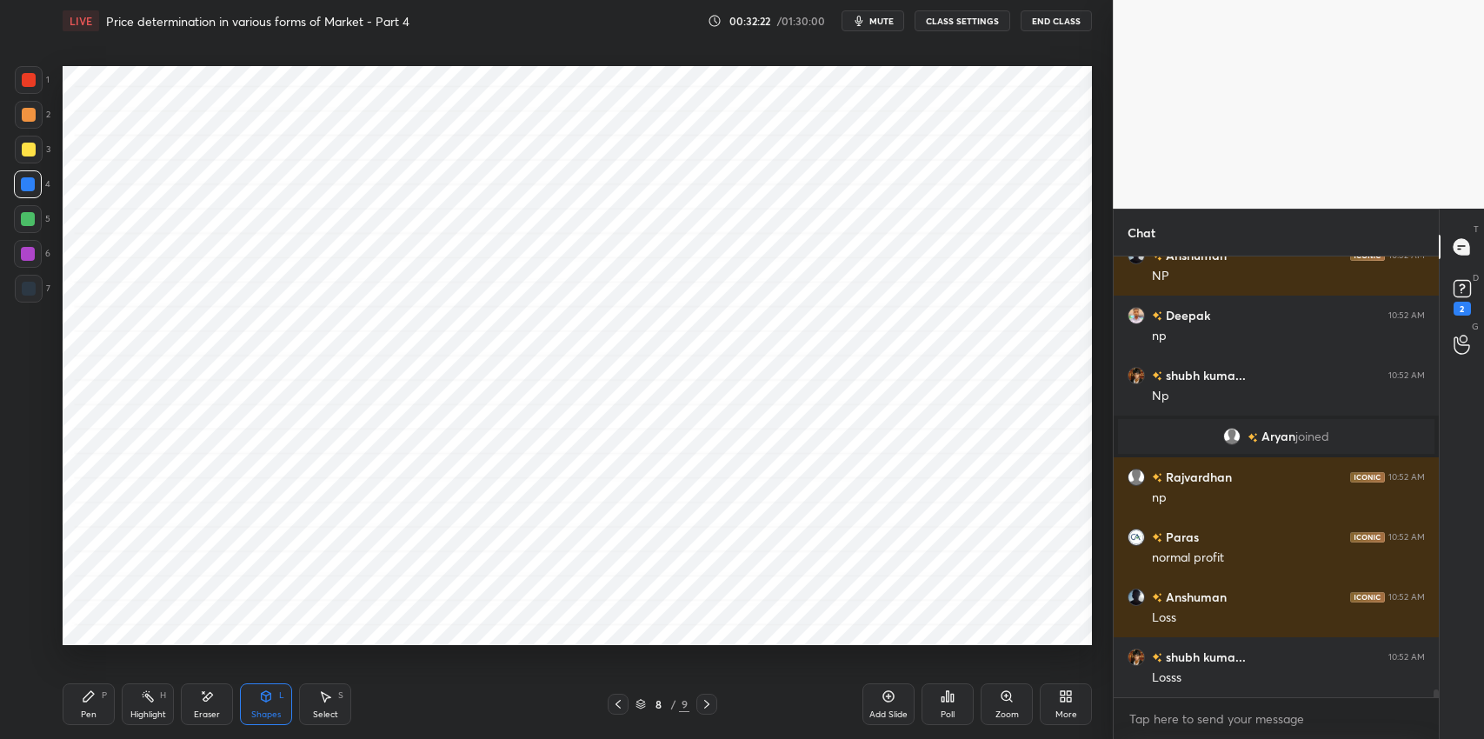
click at [612, 703] on icon at bounding box center [618, 704] width 14 height 14
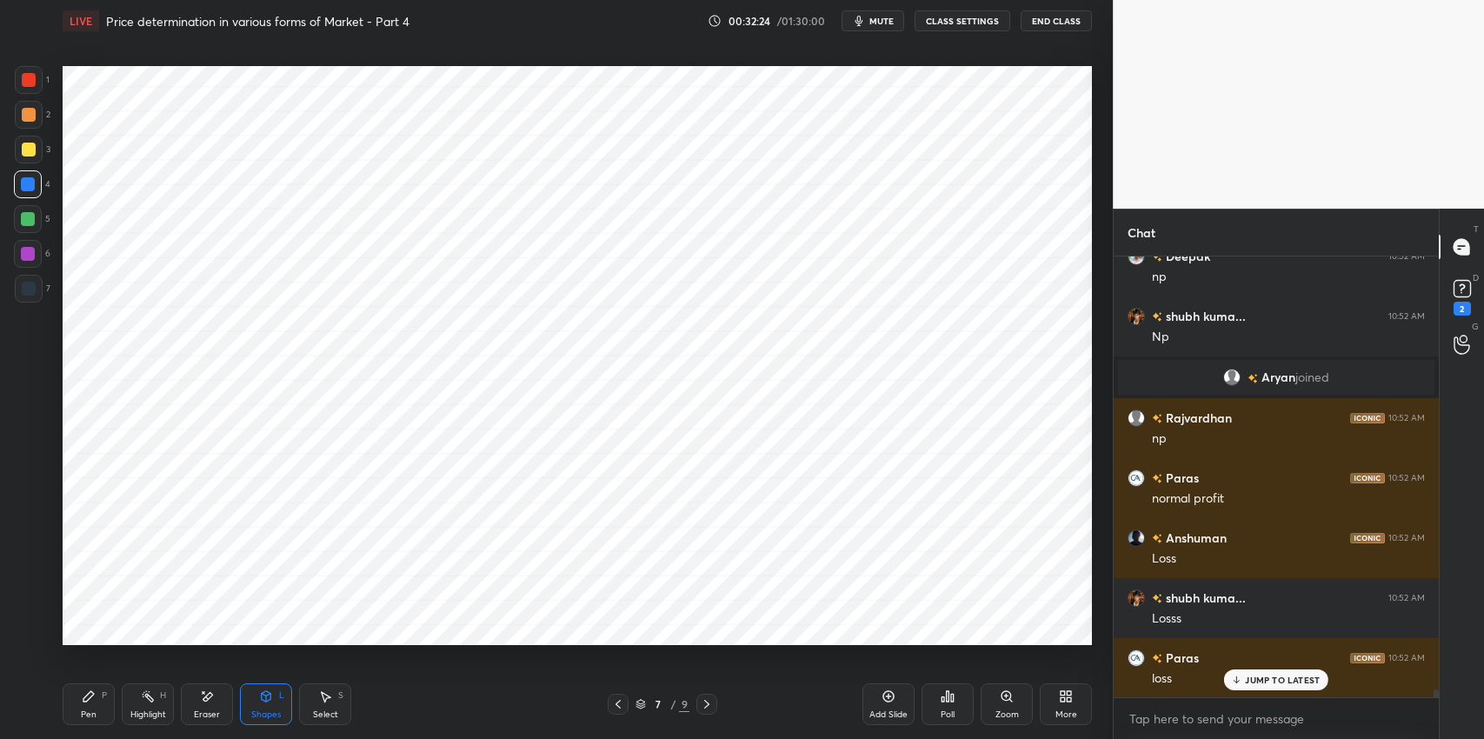
click at [89, 707] on div "Pen P" at bounding box center [89, 704] width 52 height 42
click at [157, 708] on div "Highlight H" at bounding box center [148, 704] width 52 height 42
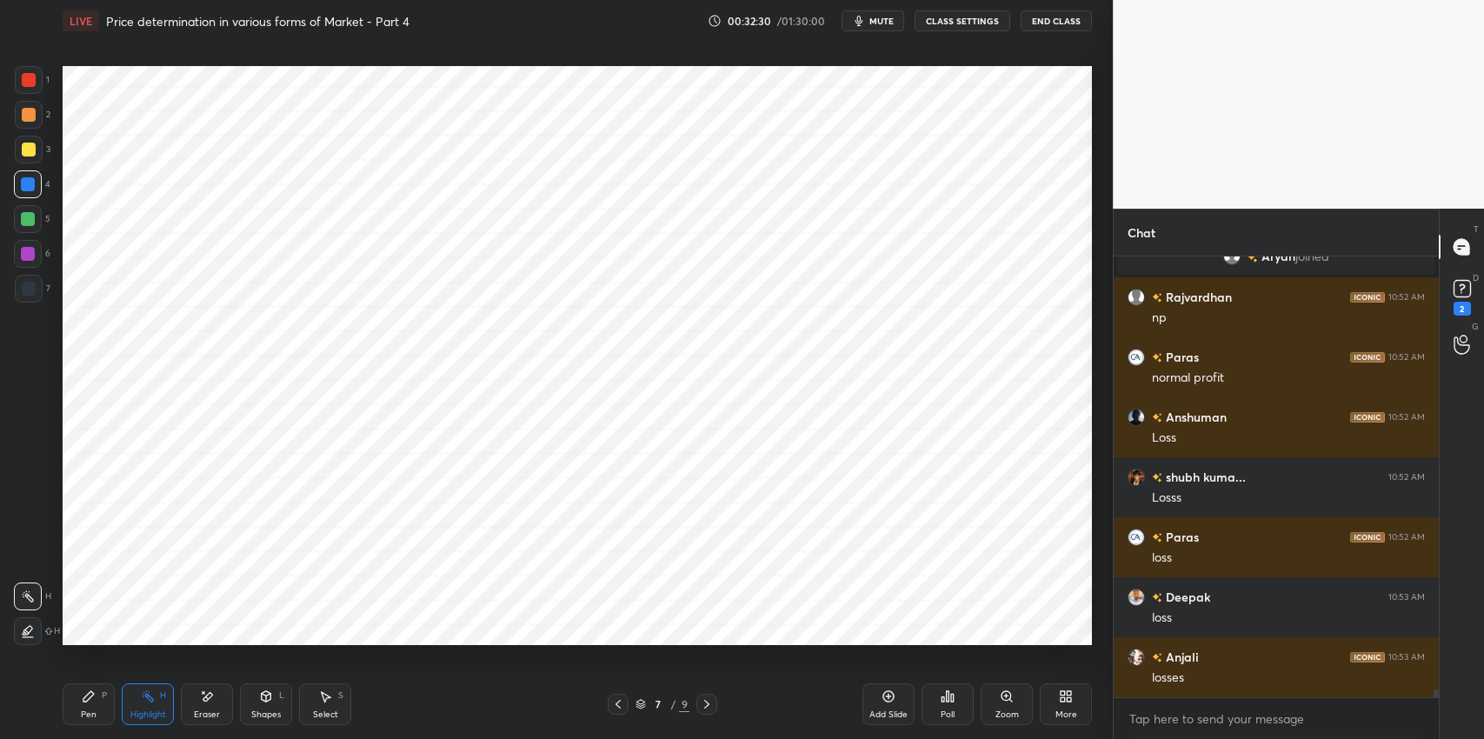
scroll to position [24592, 0]
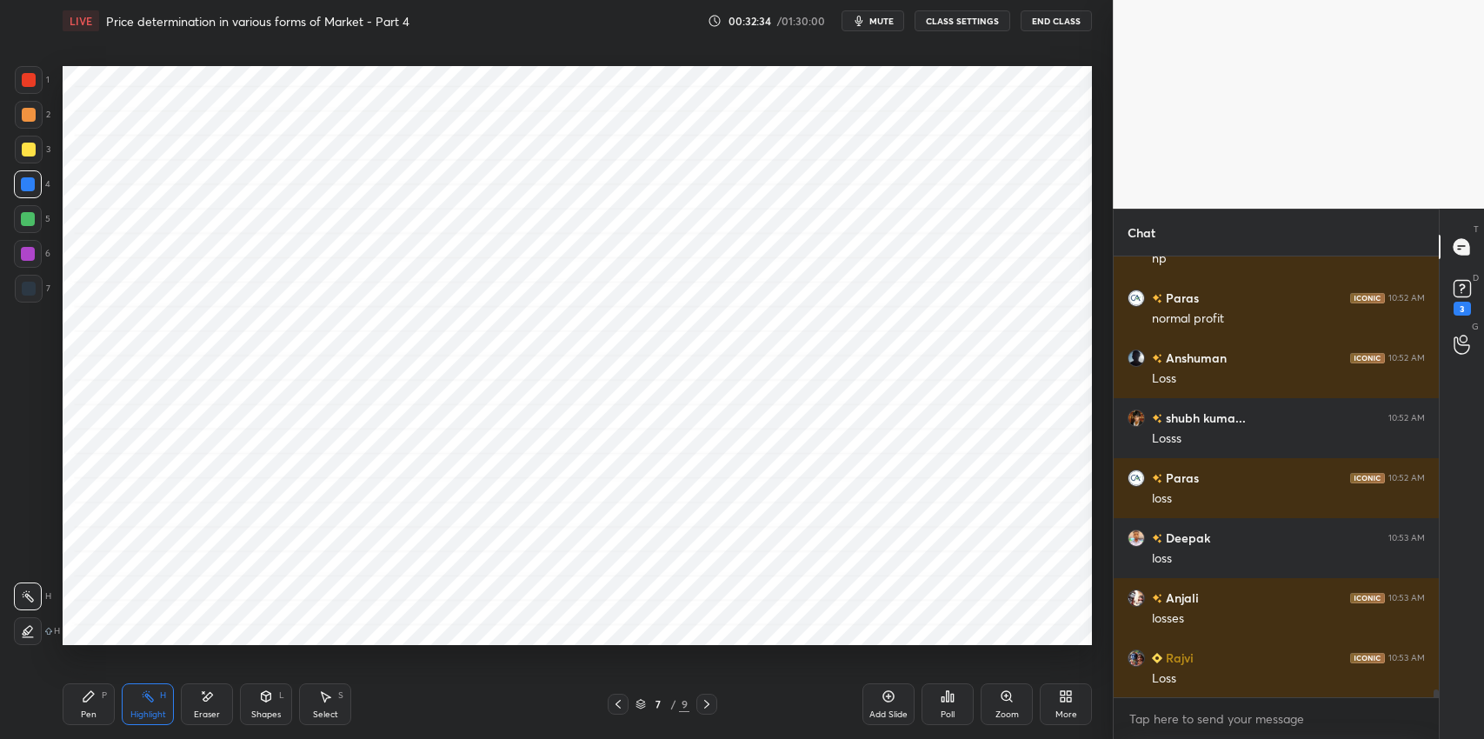
click at [706, 703] on icon at bounding box center [707, 704] width 14 height 14
click at [222, 708] on div "Eraser" at bounding box center [207, 704] width 52 height 42
click at [90, 693] on icon at bounding box center [88, 696] width 10 height 10
click at [28, 218] on div at bounding box center [28, 219] width 14 height 14
click at [270, 710] on div "Shapes" at bounding box center [266, 714] width 30 height 9
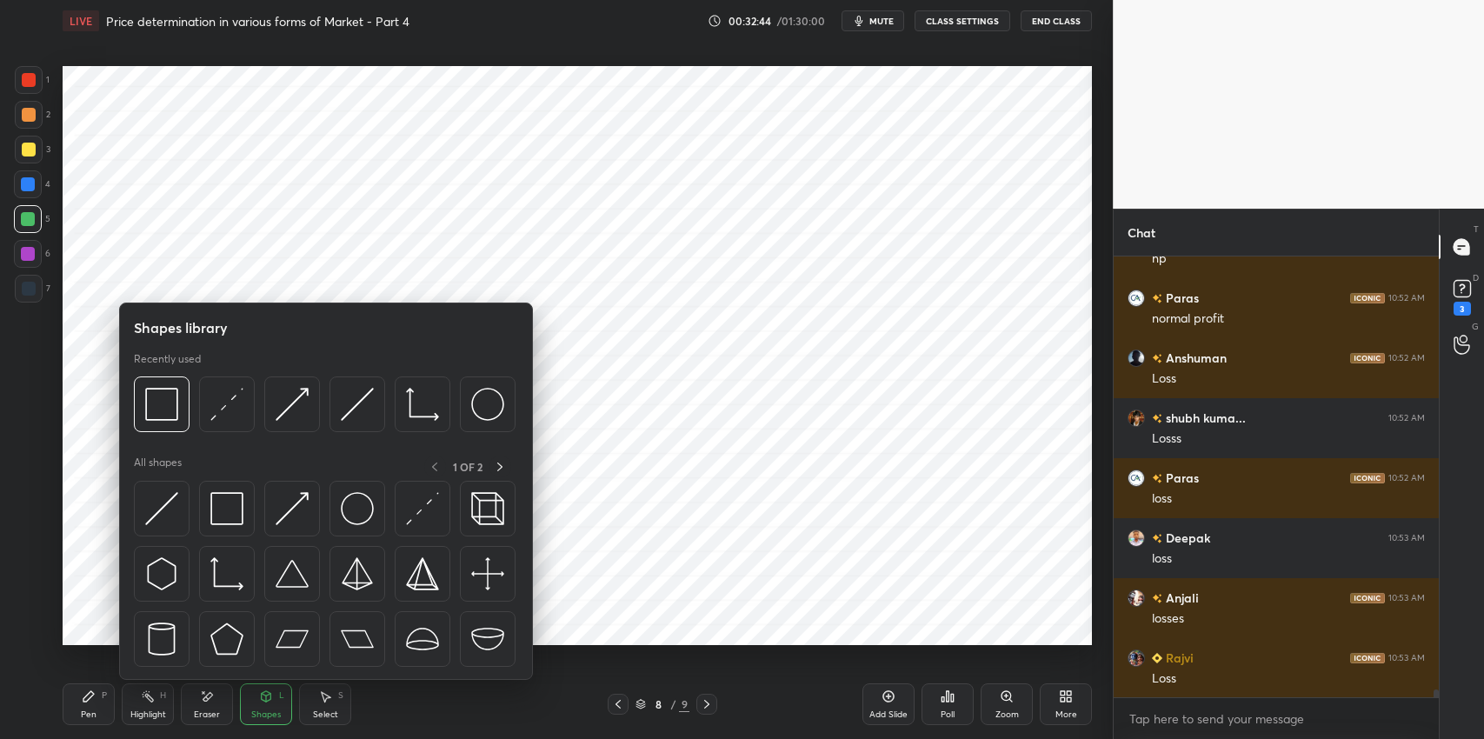
click at [224, 513] on img at bounding box center [226, 508] width 33 height 33
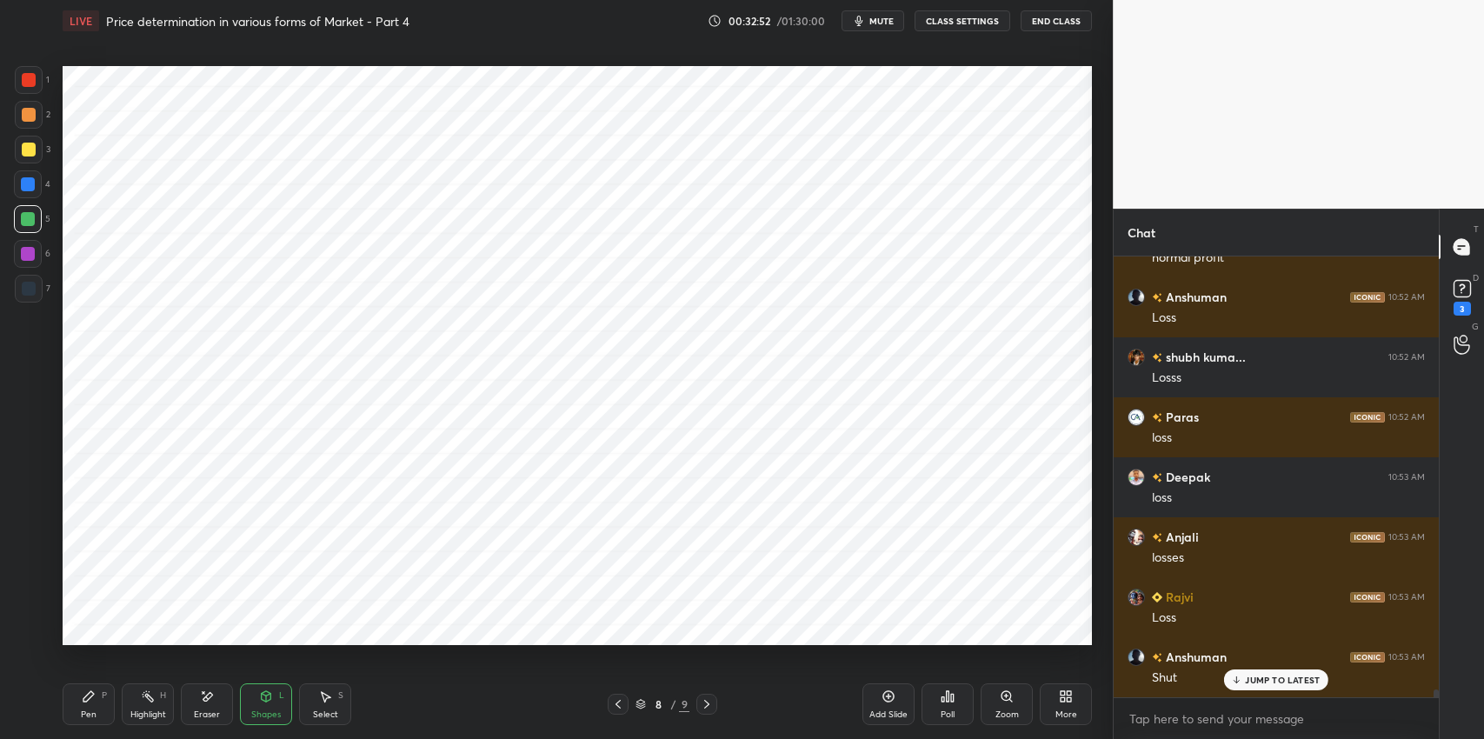
scroll to position [24712, 0]
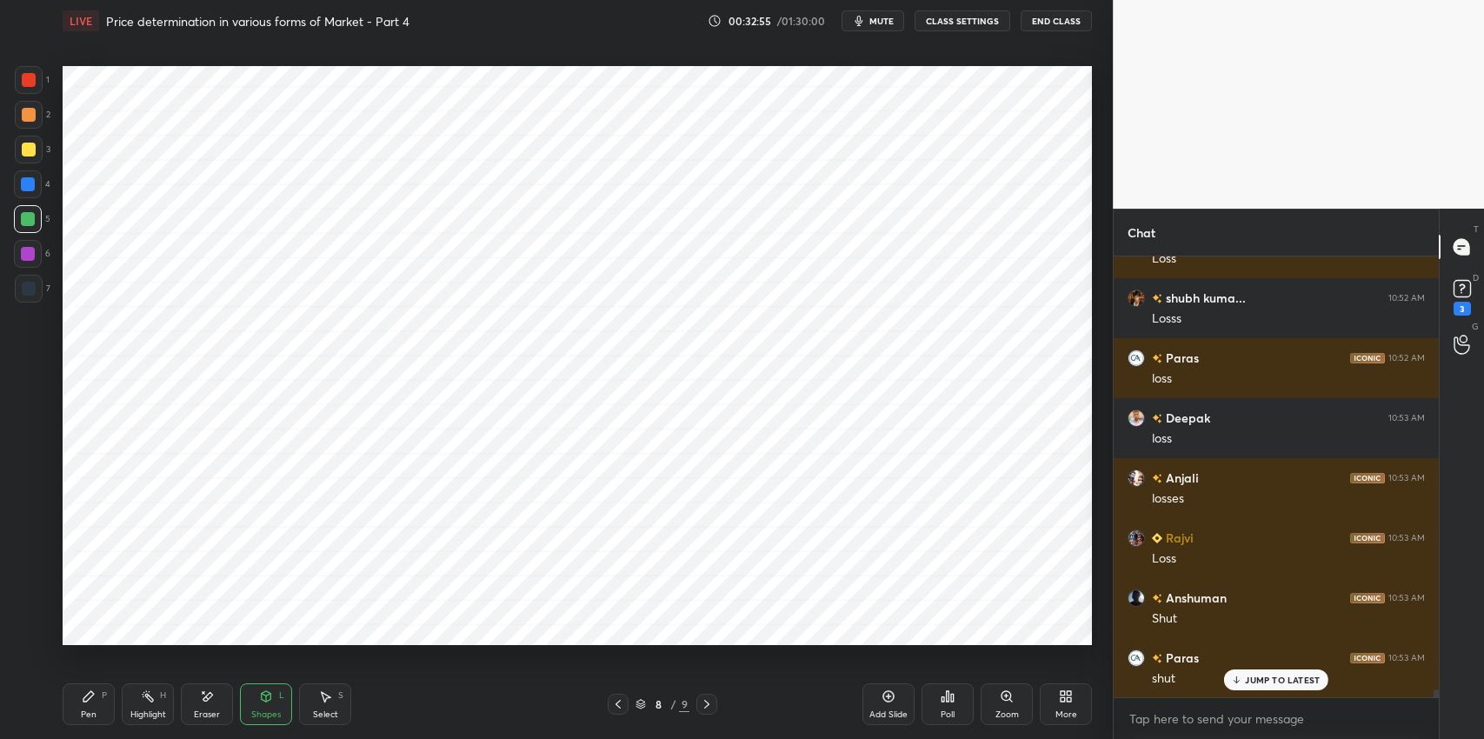
click at [324, 704] on div "Select S" at bounding box center [325, 704] width 52 height 42
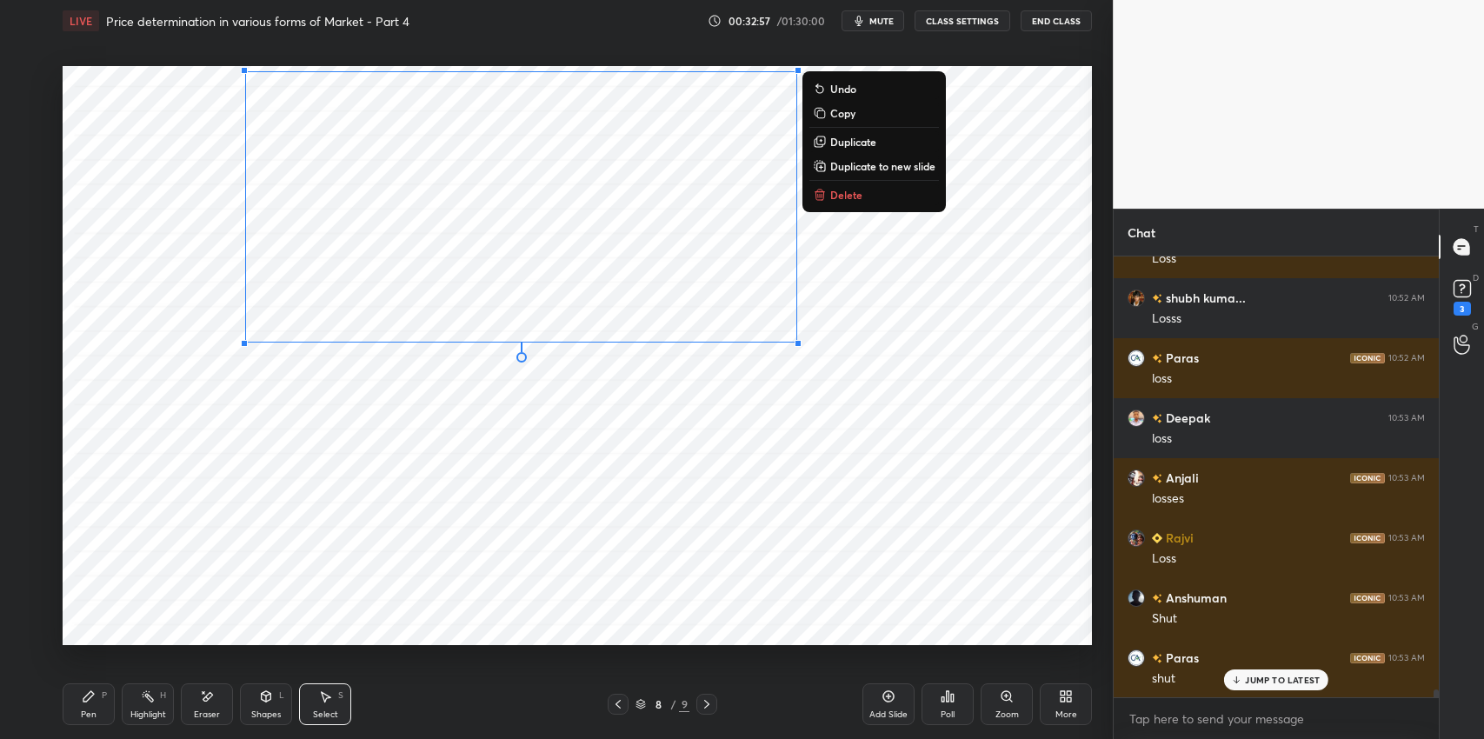
click at [107, 478] on div "0 ° Undo Copy Duplicate Duplicate to new slide Delete" at bounding box center [578, 355] width 1030 height 579
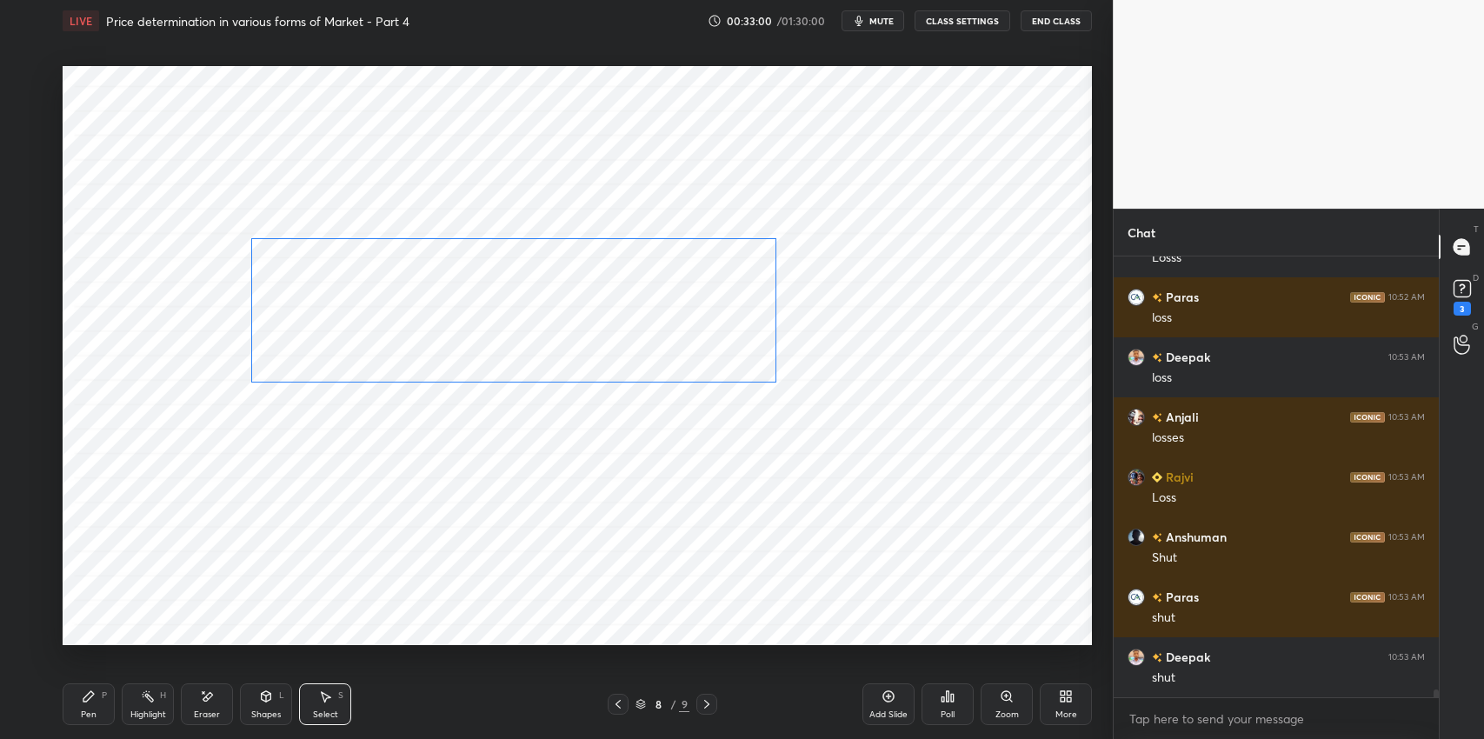
scroll to position [24832, 0]
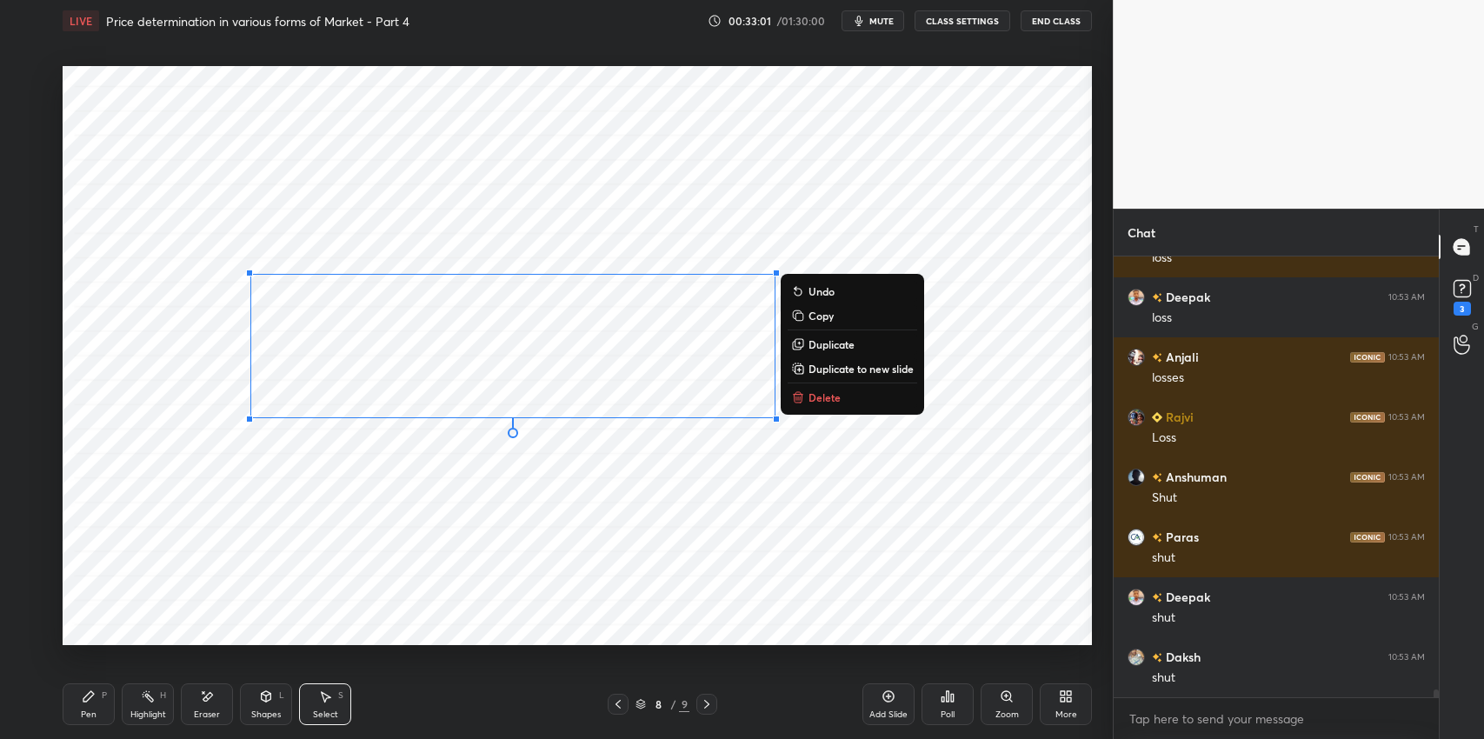
click at [268, 710] on div "Shapes" at bounding box center [266, 714] width 30 height 9
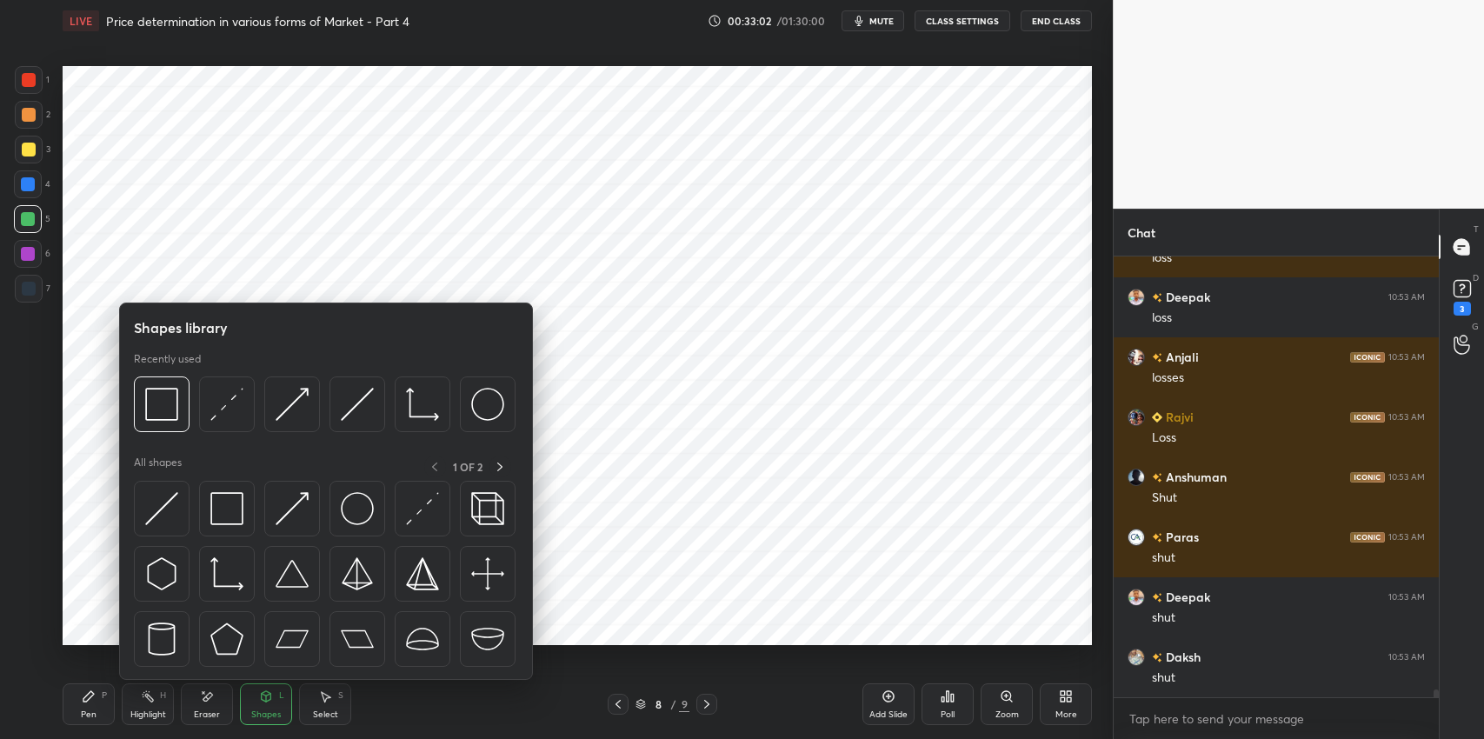
click at [224, 521] on img at bounding box center [226, 508] width 33 height 33
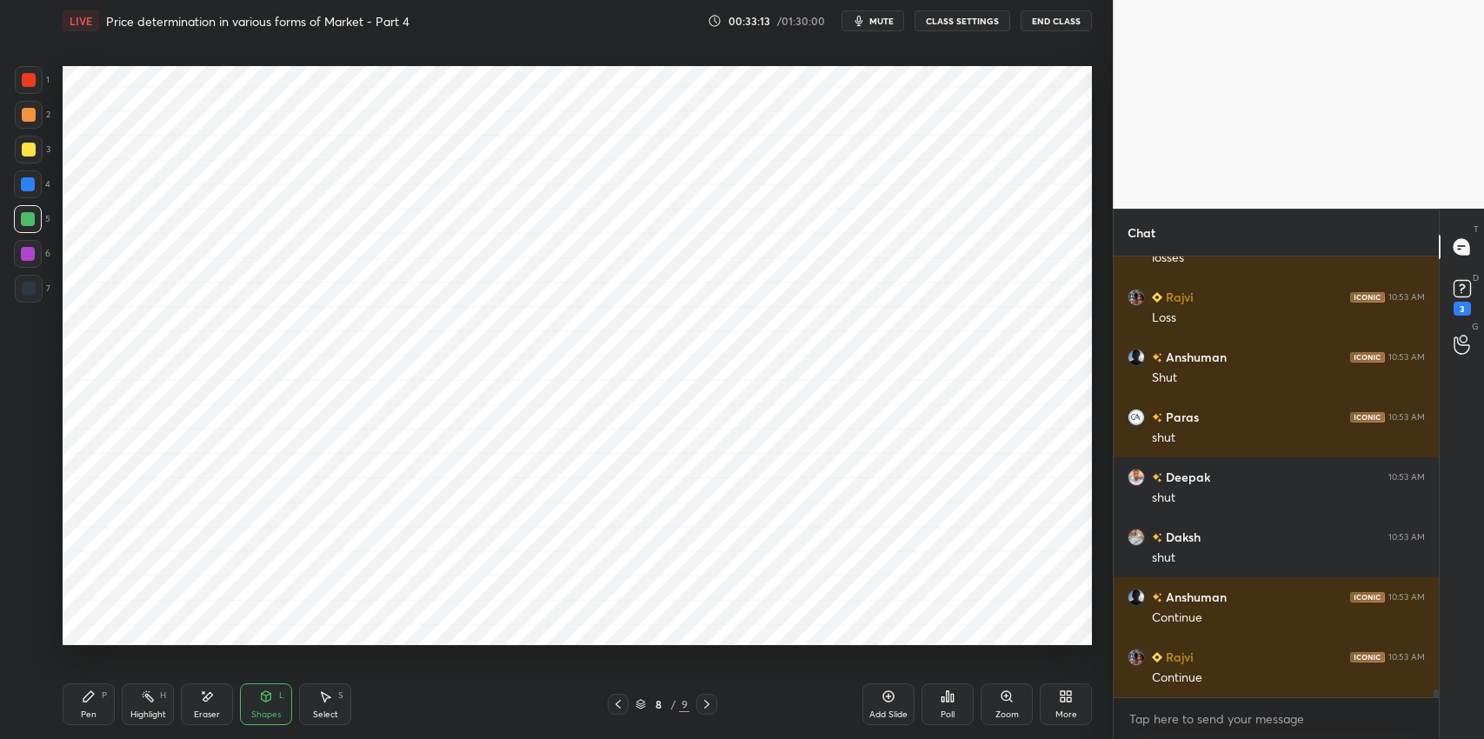
scroll to position [25012, 0]
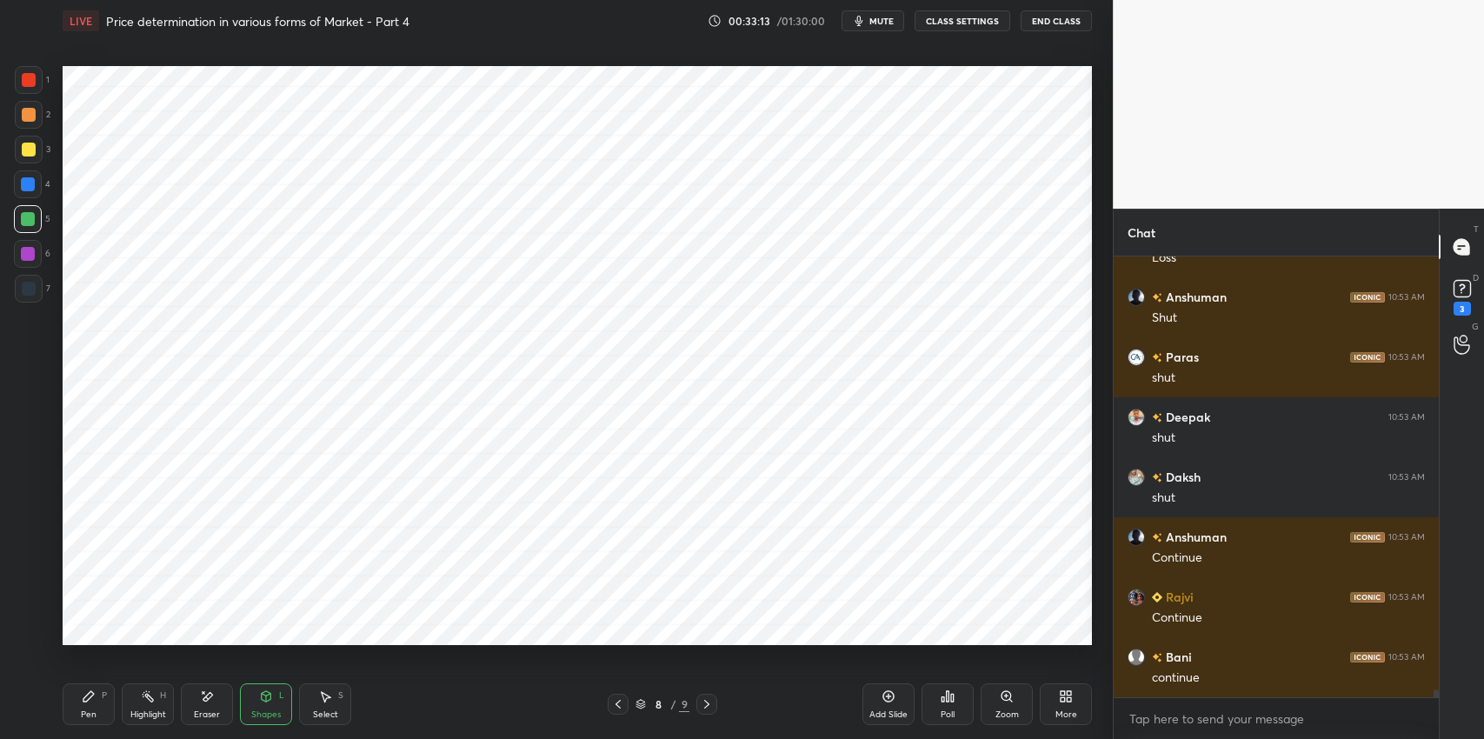
click at [872, 24] on span "mute" at bounding box center [882, 21] width 24 height 12
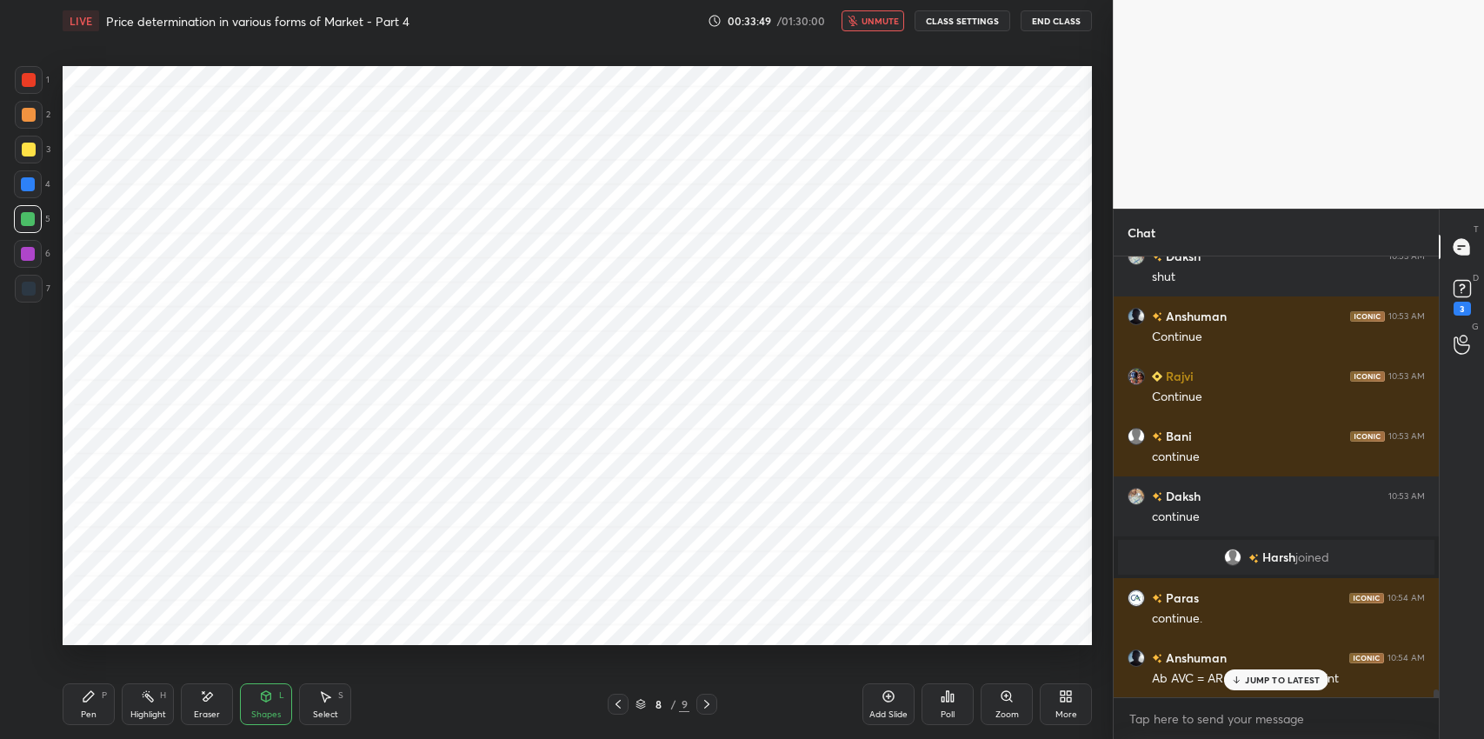
scroll to position [25350, 0]
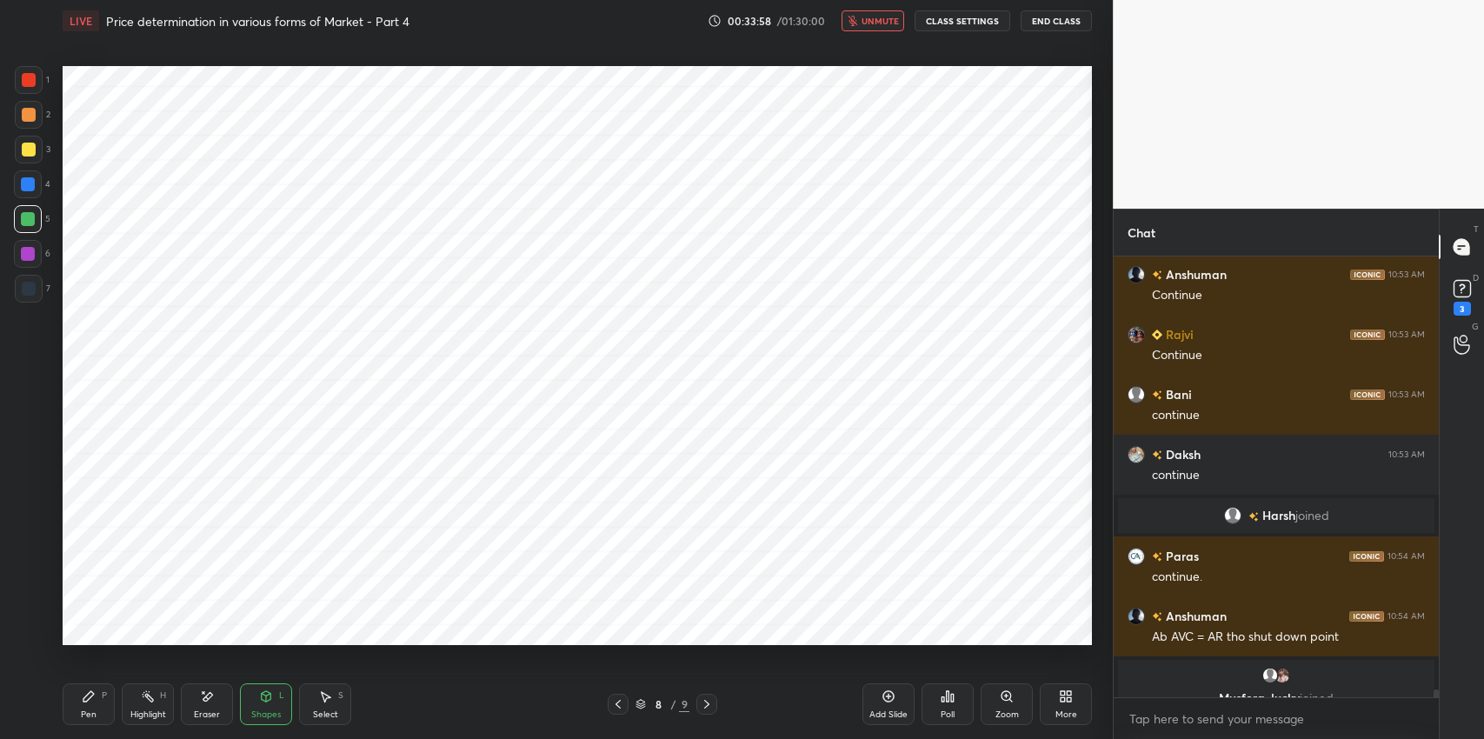
click at [873, 23] on span "unmute" at bounding box center [880, 21] width 37 height 12
click at [266, 696] on icon at bounding box center [266, 699] width 0 height 6
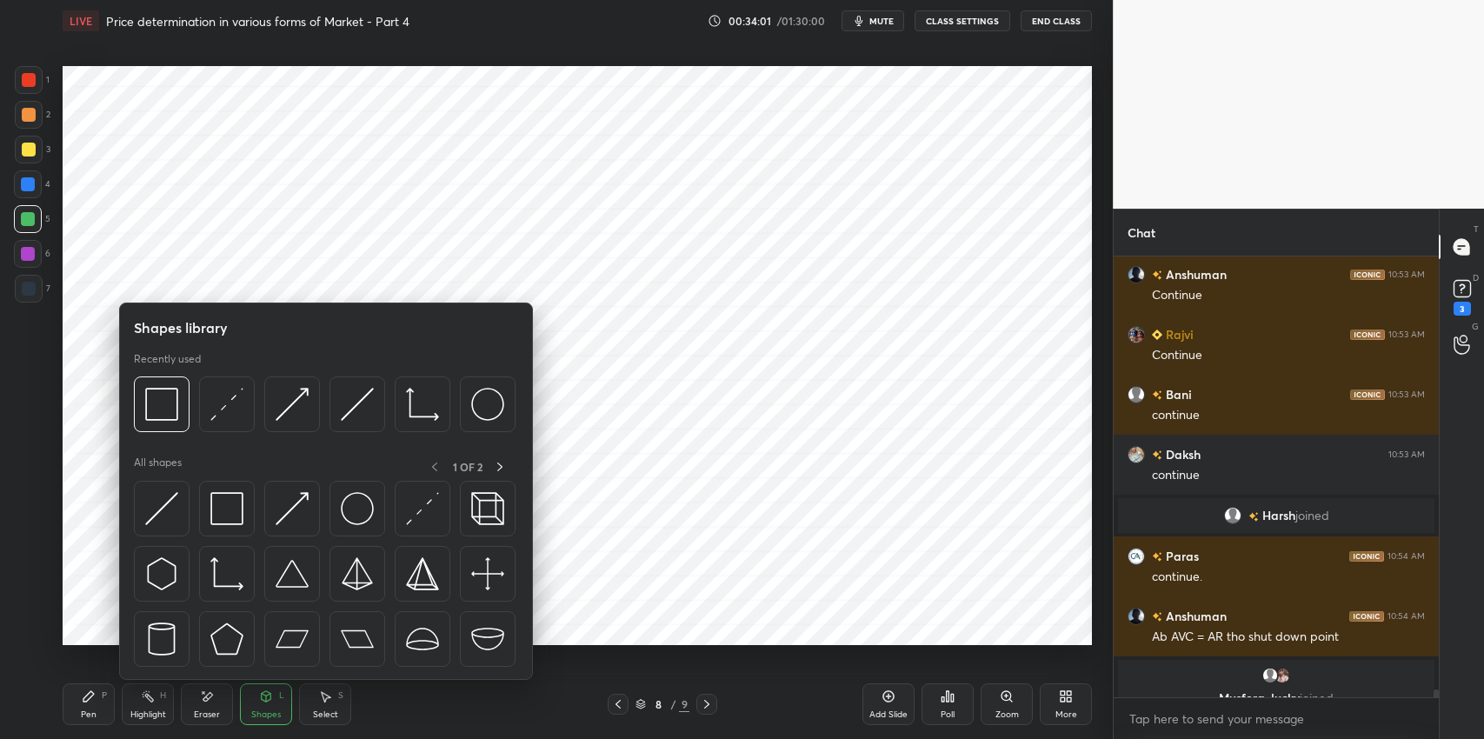
click at [240, 517] on img at bounding box center [226, 508] width 33 height 33
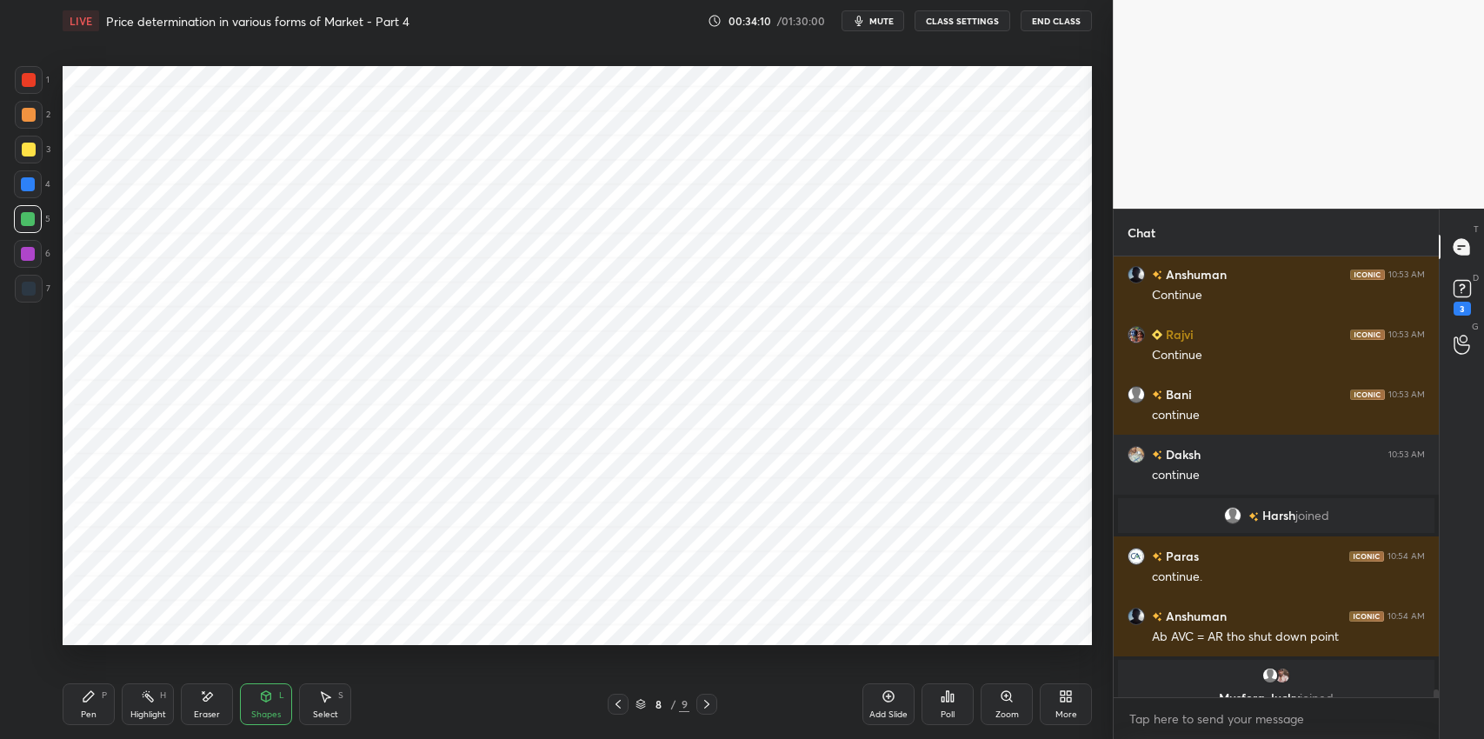
click at [208, 696] on icon at bounding box center [208, 696] width 10 height 9
click at [335, 713] on div "Select" at bounding box center [325, 714] width 25 height 9
click at [622, 700] on icon at bounding box center [618, 704] width 14 height 14
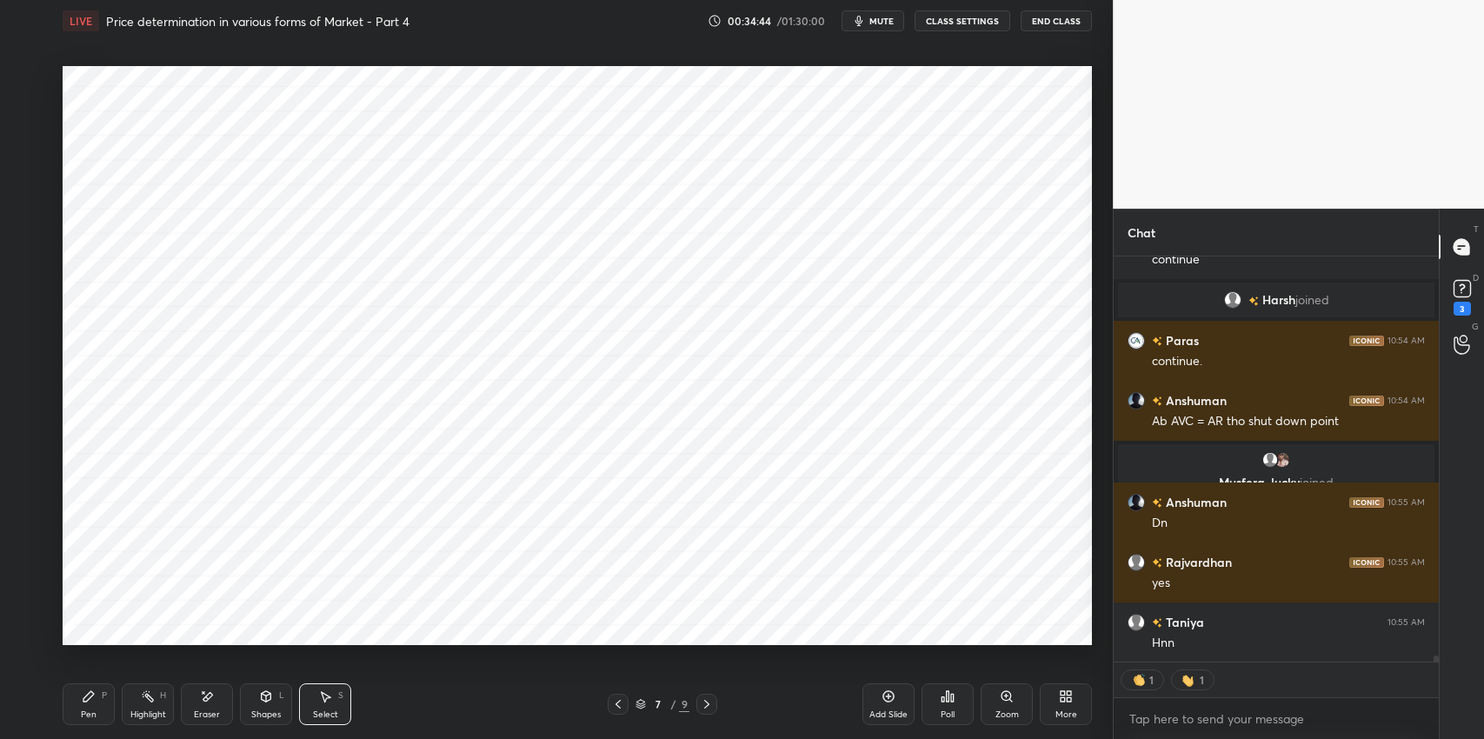
scroll to position [25301, 0]
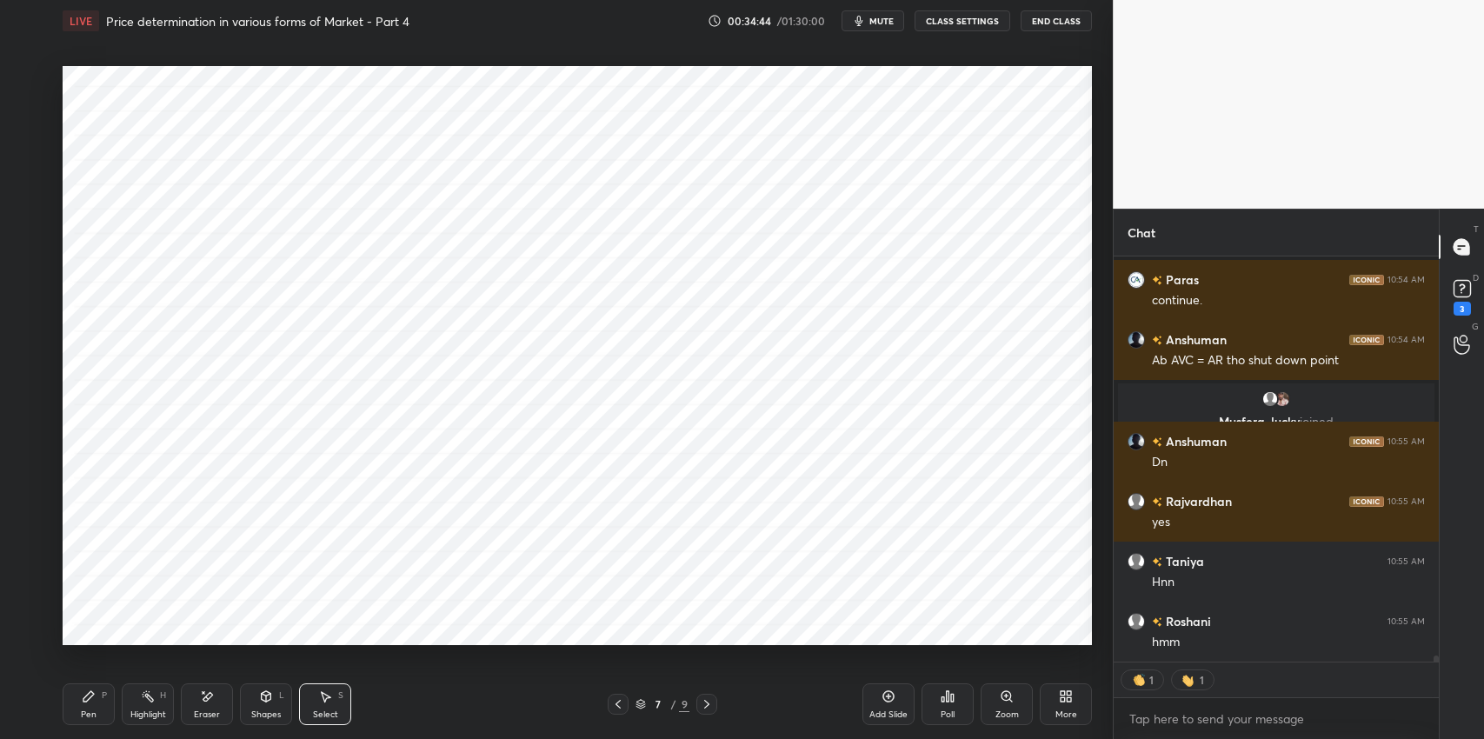
type textarea "x"
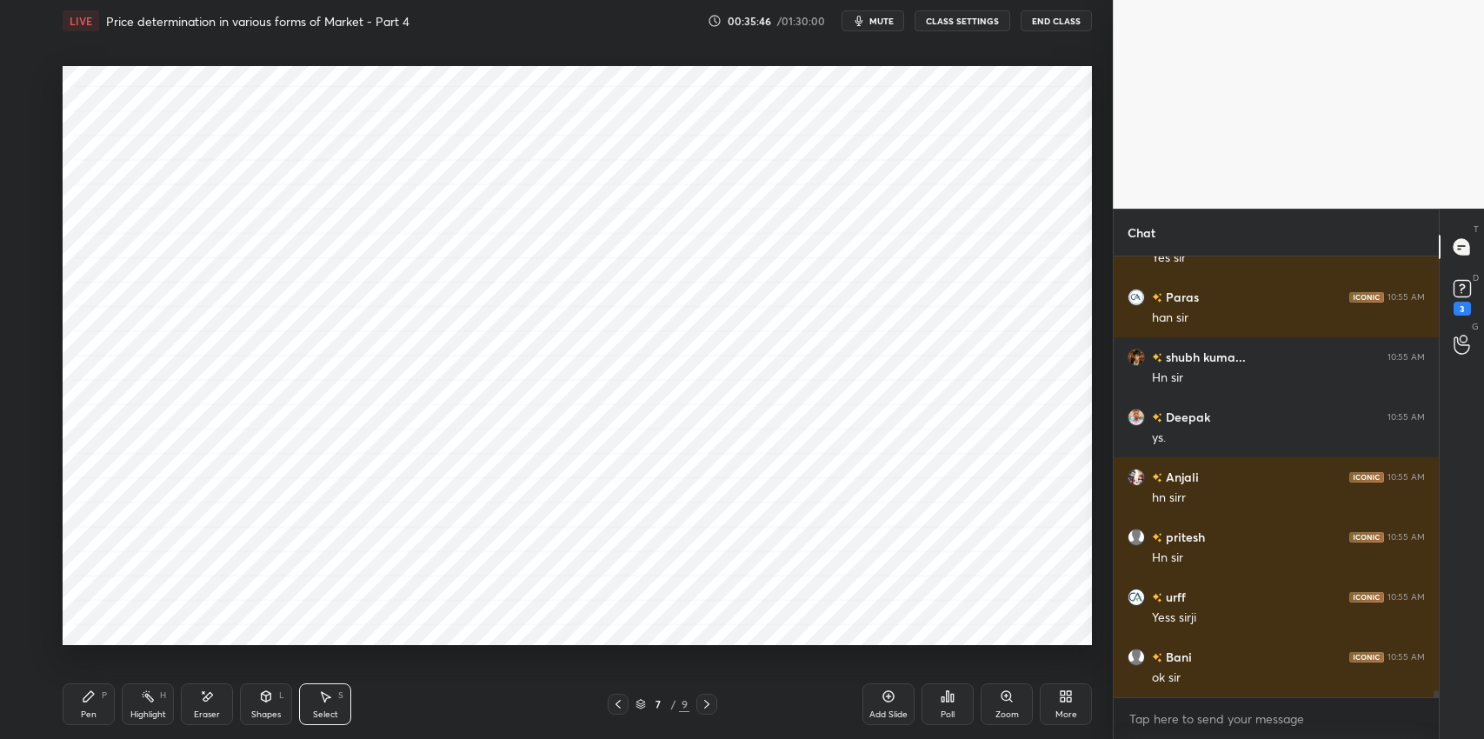
scroll to position [26105, 0]
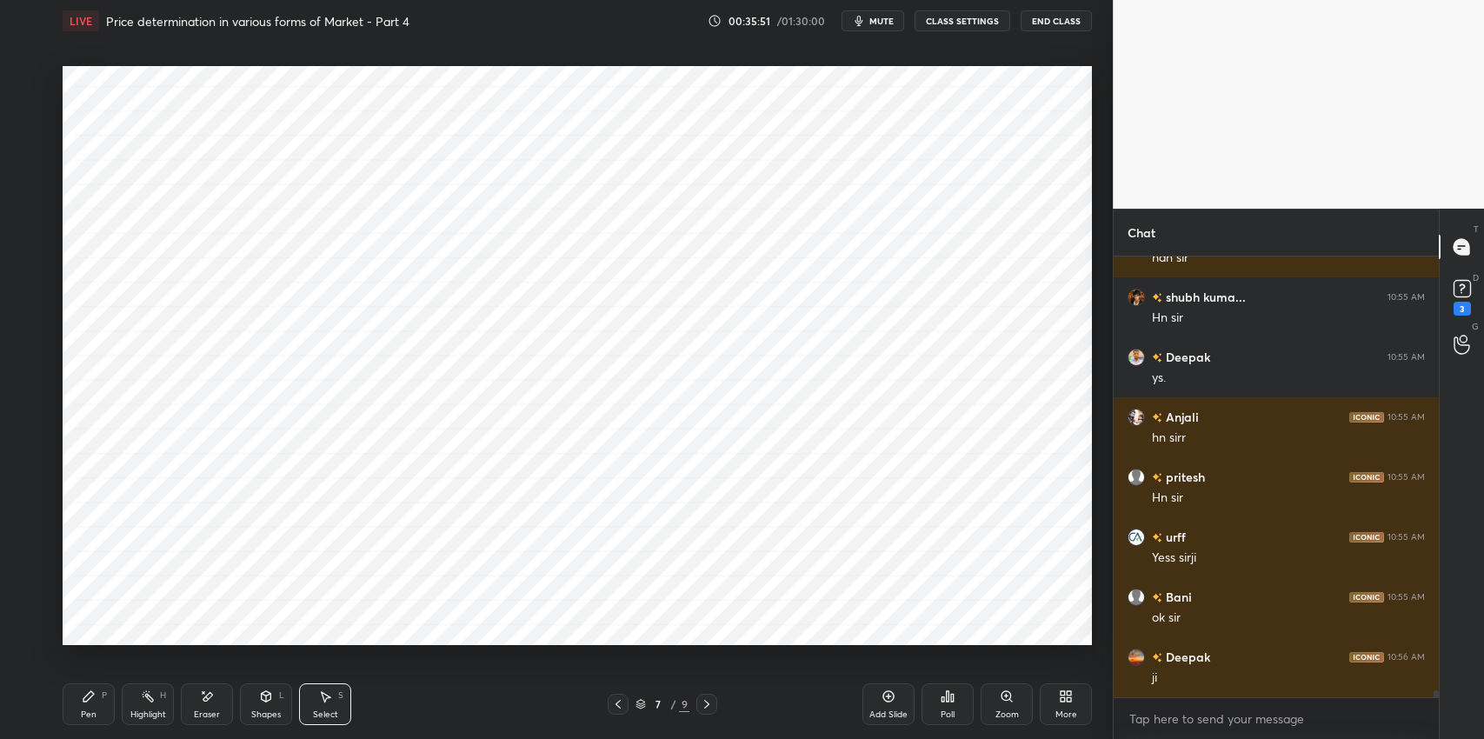
click at [327, 702] on icon at bounding box center [325, 697] width 14 height 14
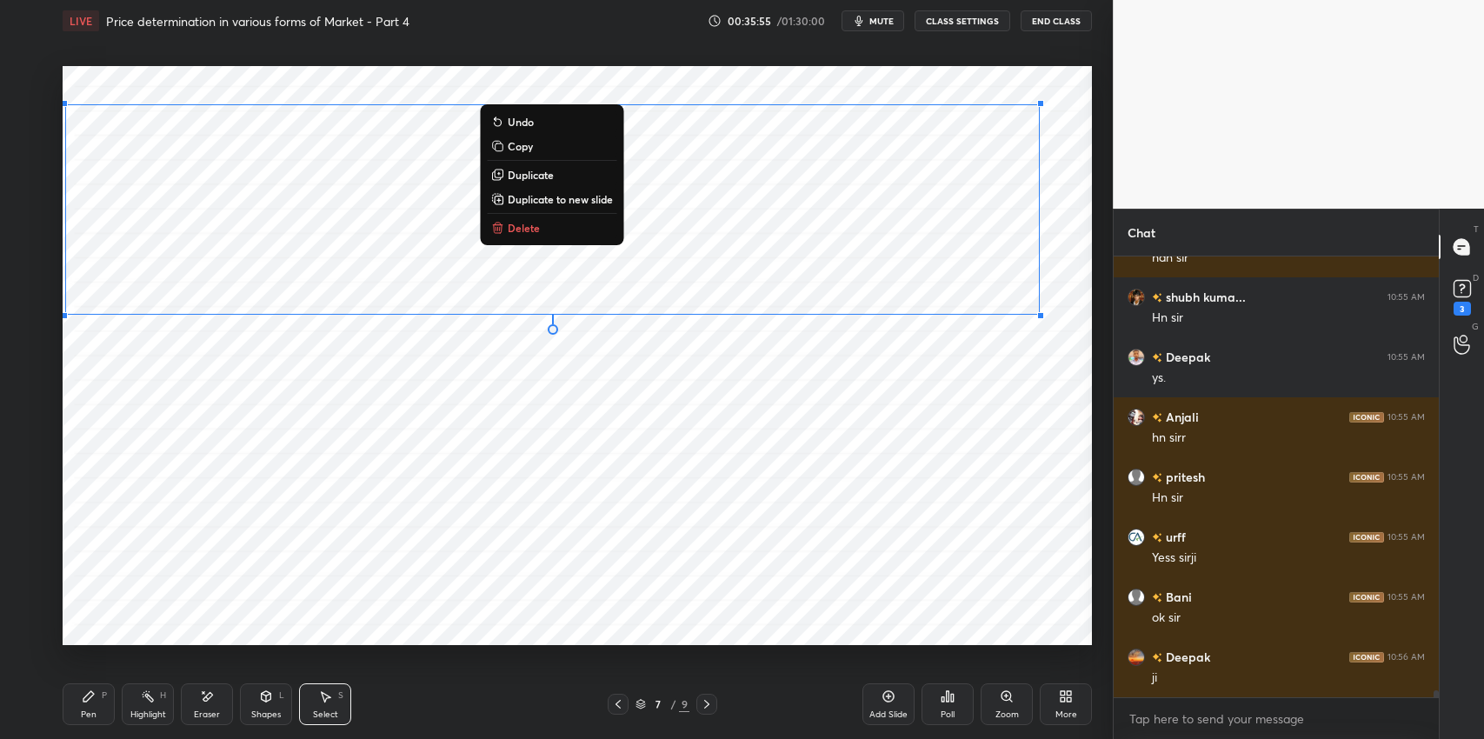
click at [579, 202] on p "Duplicate to new slide" at bounding box center [560, 199] width 105 height 14
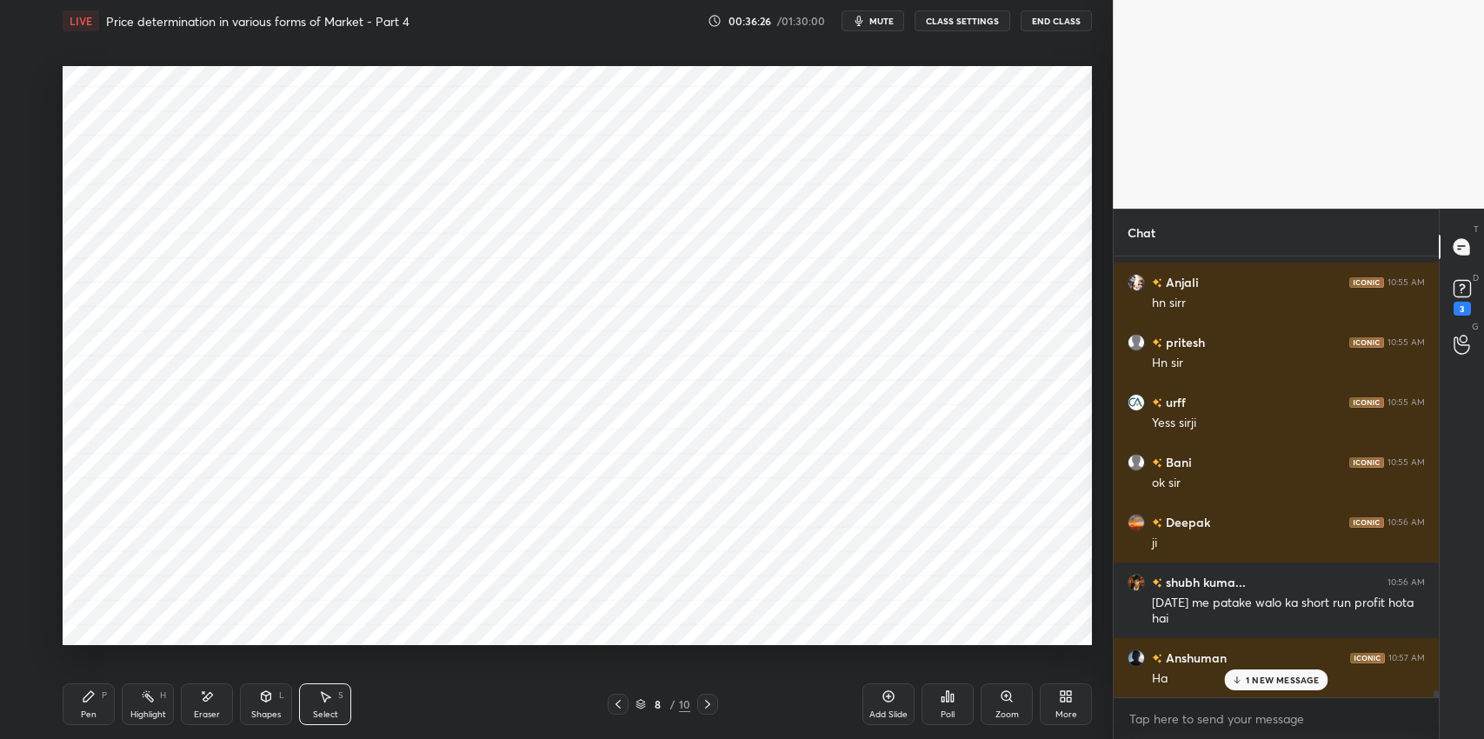
scroll to position [26301, 0]
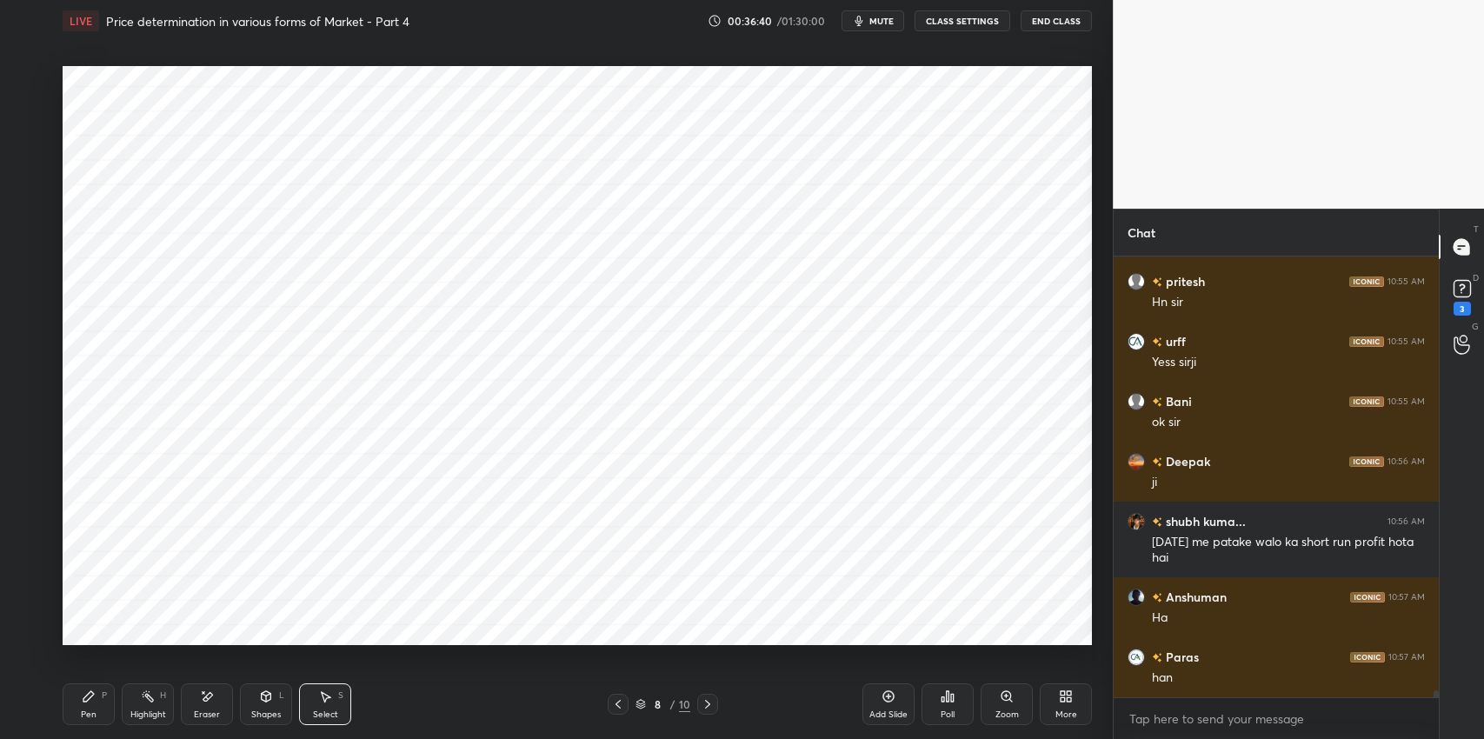
click at [872, 703] on div "Add Slide" at bounding box center [889, 704] width 52 height 42
click at [71, 704] on div "Pen P" at bounding box center [89, 704] width 52 height 42
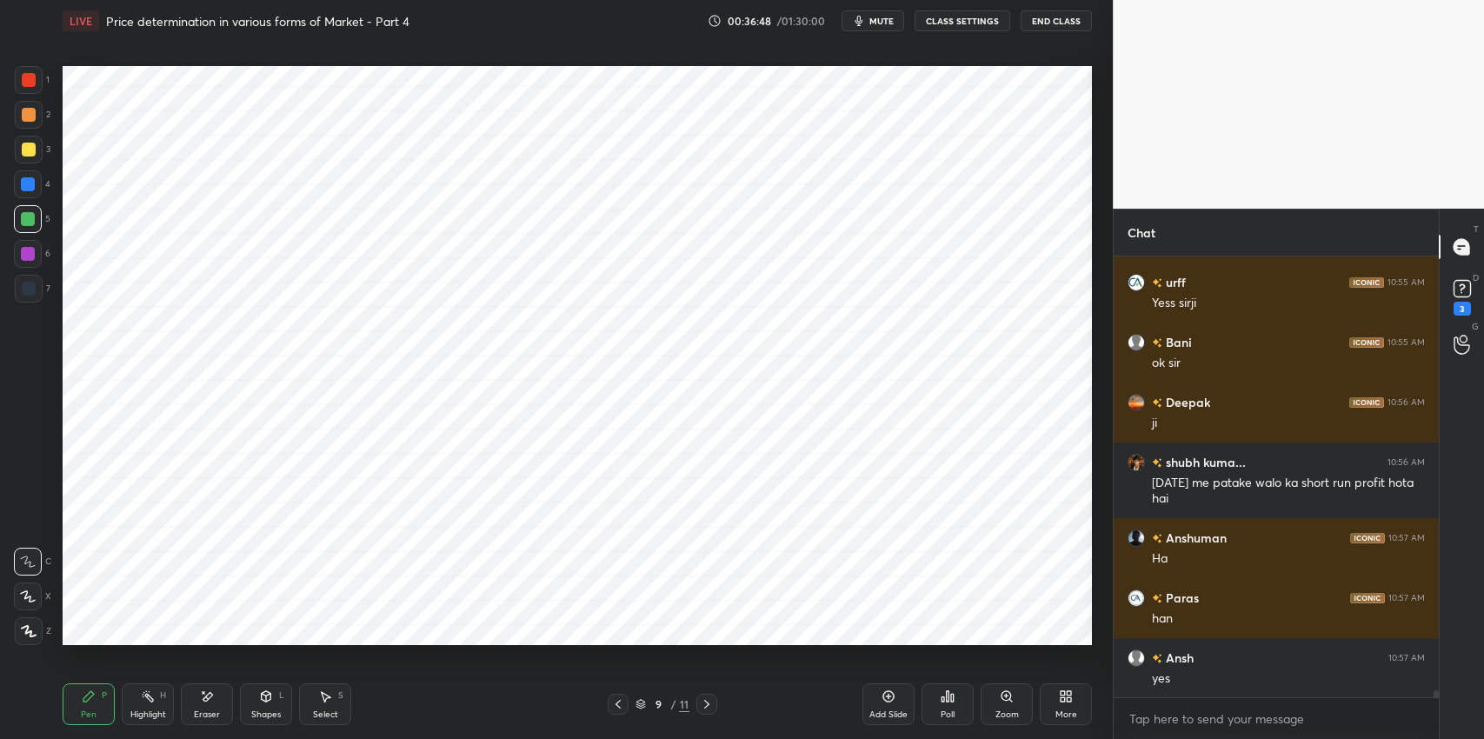
scroll to position [26421, 0]
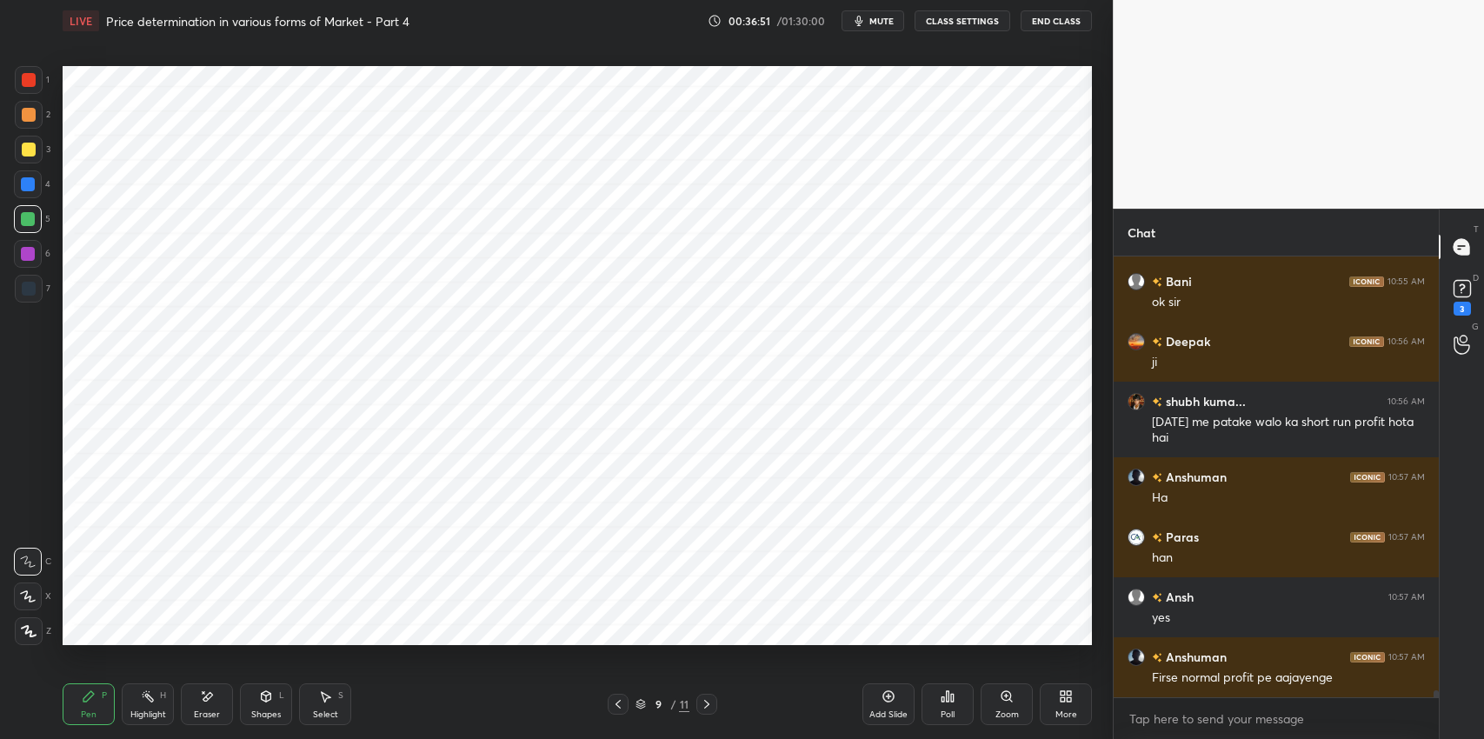
click at [266, 696] on icon at bounding box center [266, 699] width 0 height 6
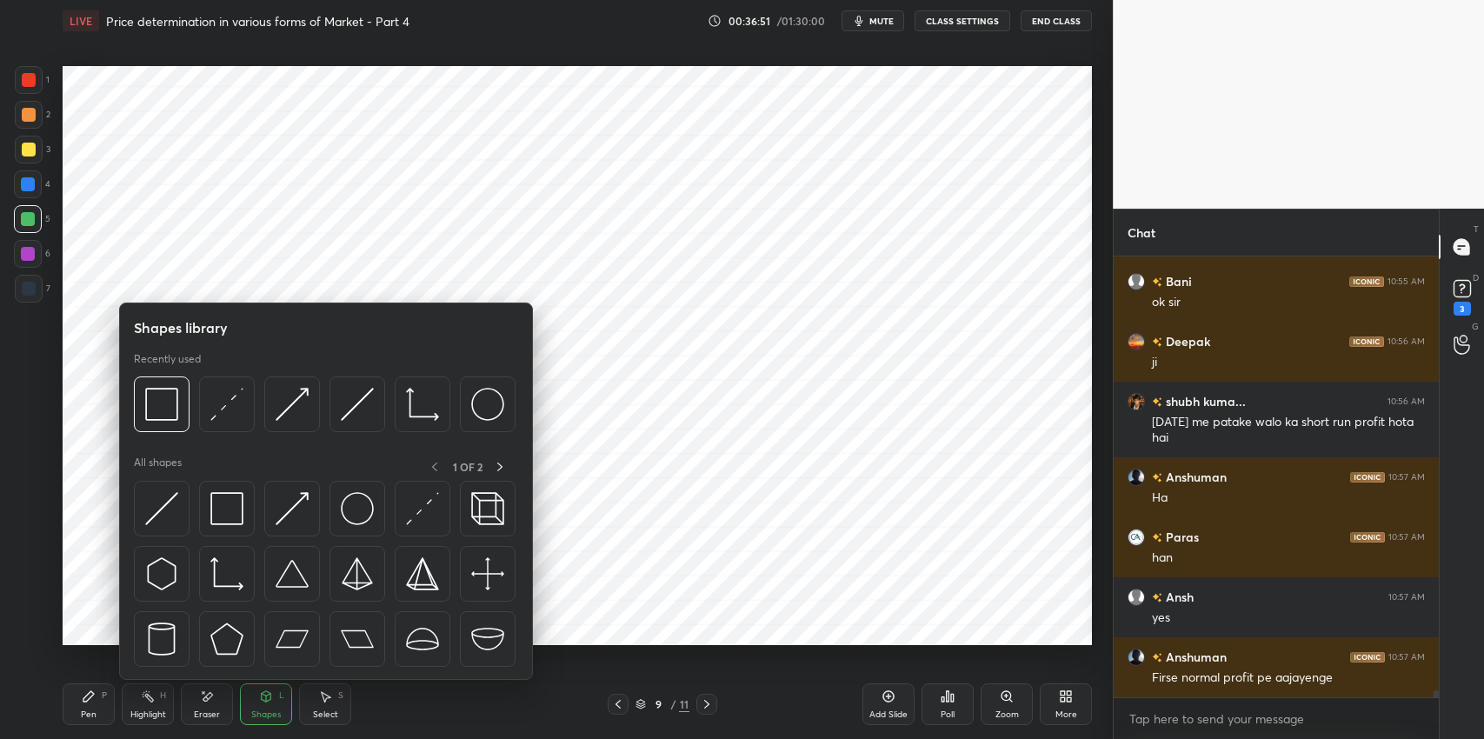
click at [235, 517] on img at bounding box center [226, 508] width 33 height 33
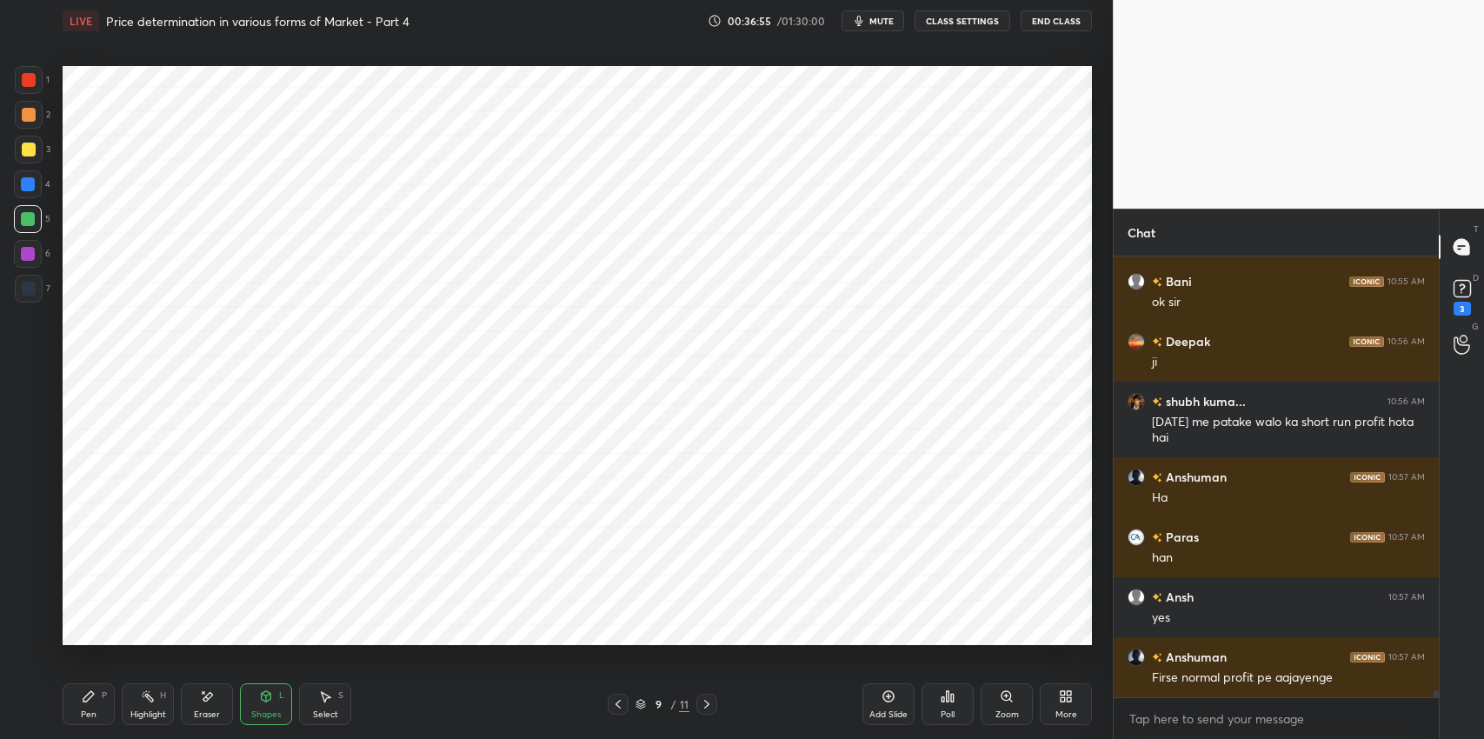
click at [28, 183] on div at bounding box center [28, 184] width 14 height 14
click at [90, 695] on icon at bounding box center [88, 696] width 10 height 10
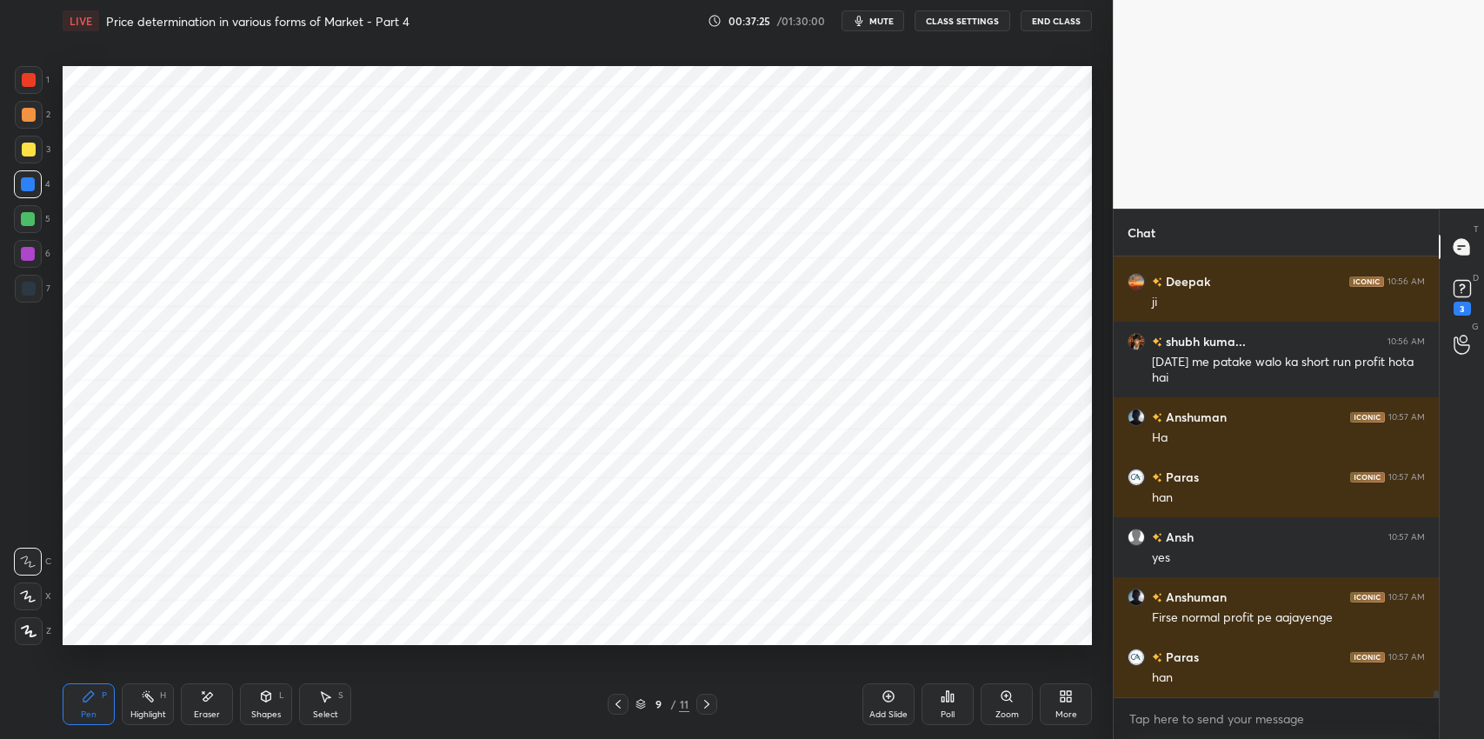
click at [208, 710] on div "Eraser" at bounding box center [207, 714] width 26 height 9
click at [266, 696] on icon at bounding box center [266, 699] width 0 height 6
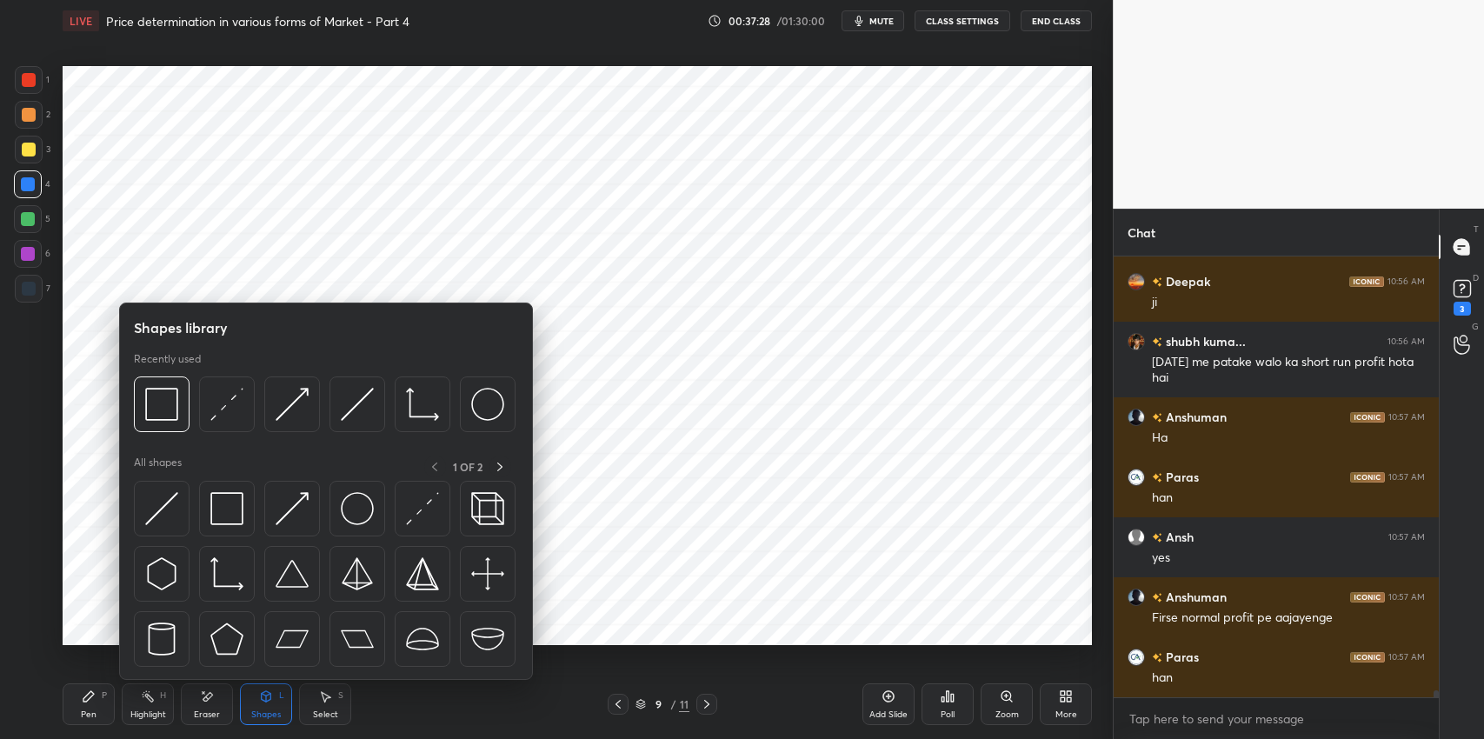
click at [224, 514] on img at bounding box center [226, 508] width 33 height 33
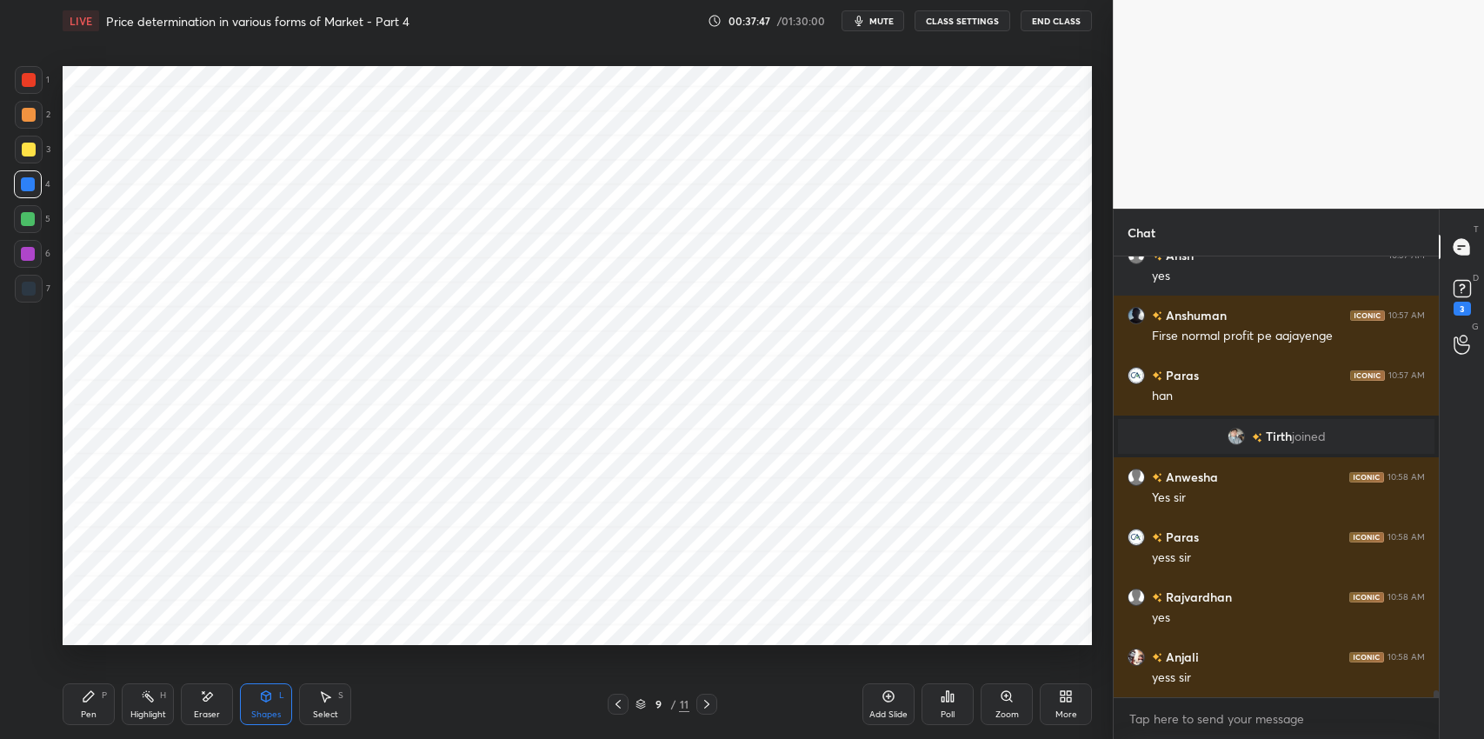
scroll to position [26432, 0]
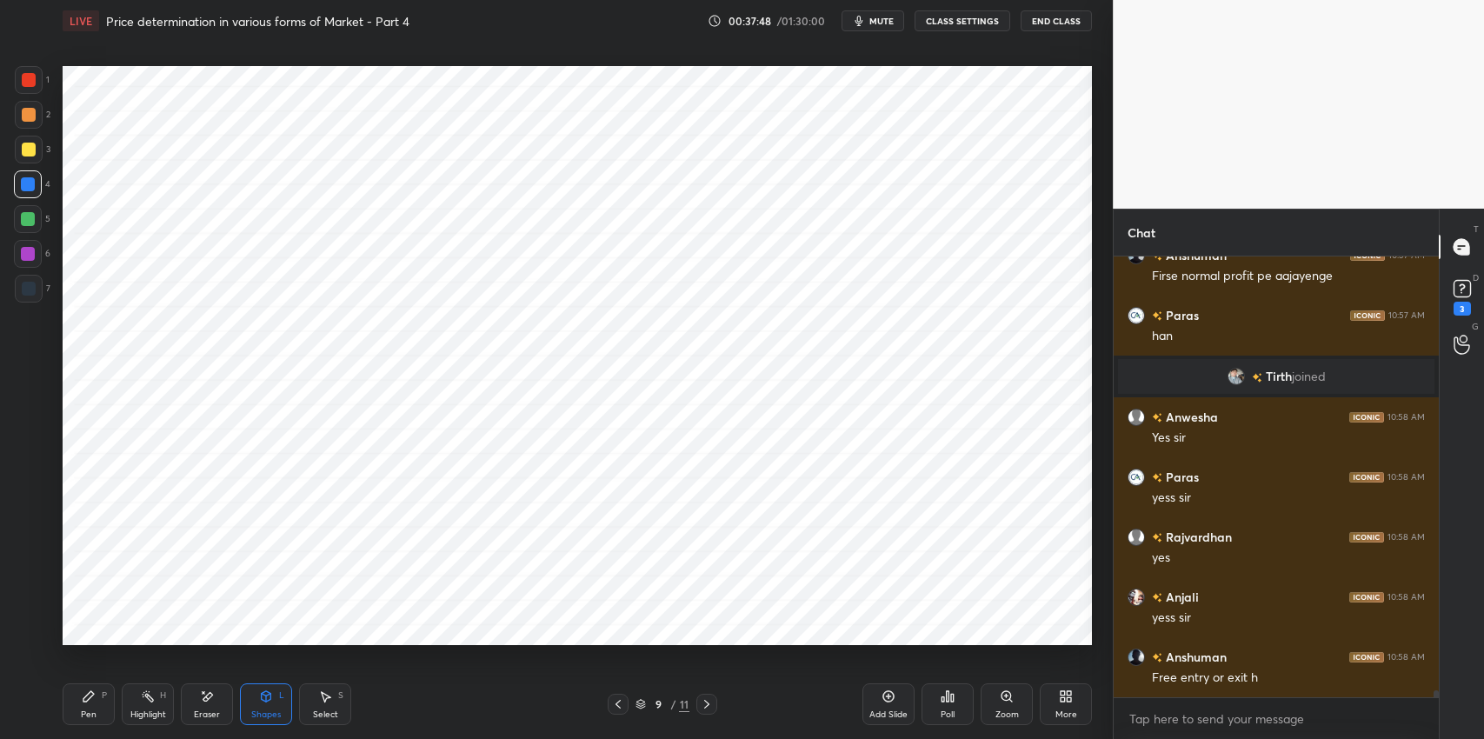
click at [90, 710] on div "Pen" at bounding box center [89, 714] width 16 height 9
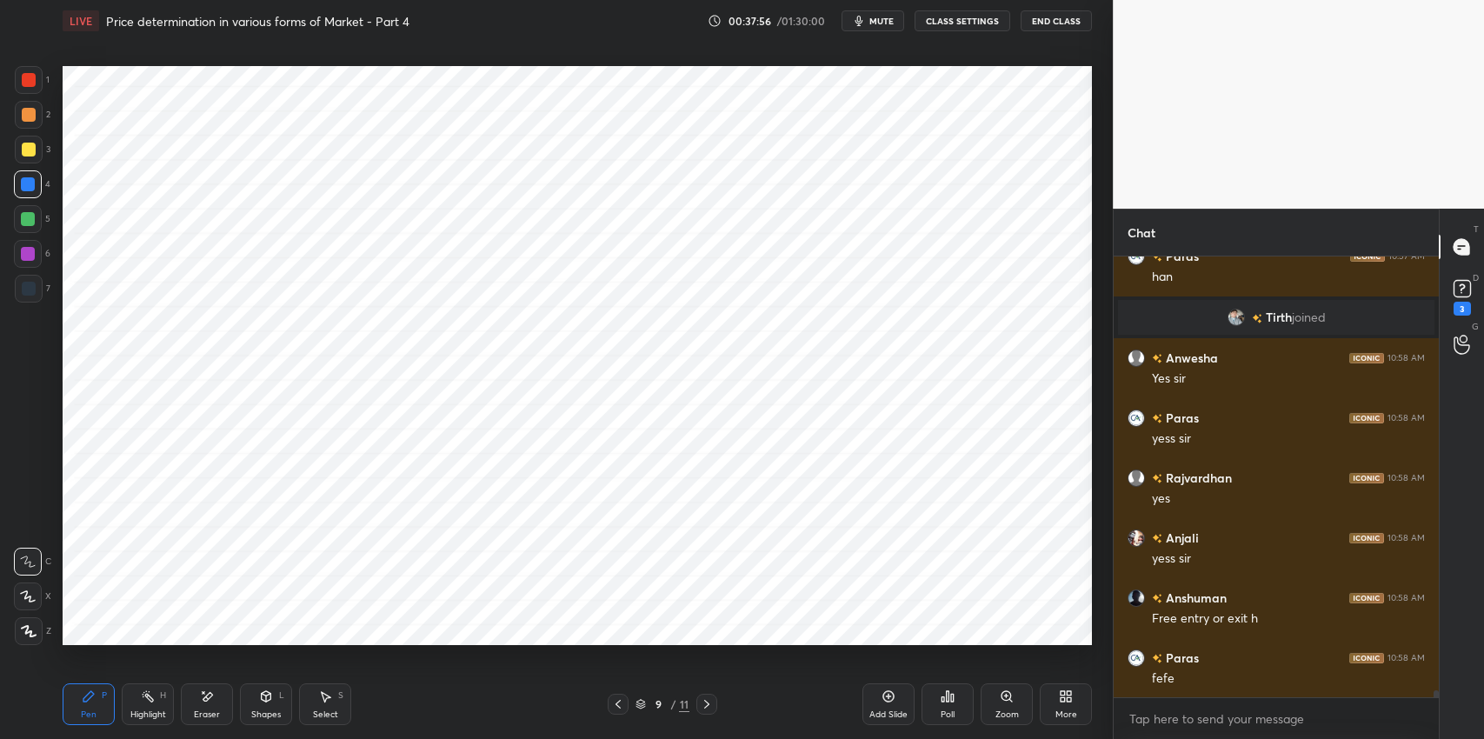
scroll to position [26552, 0]
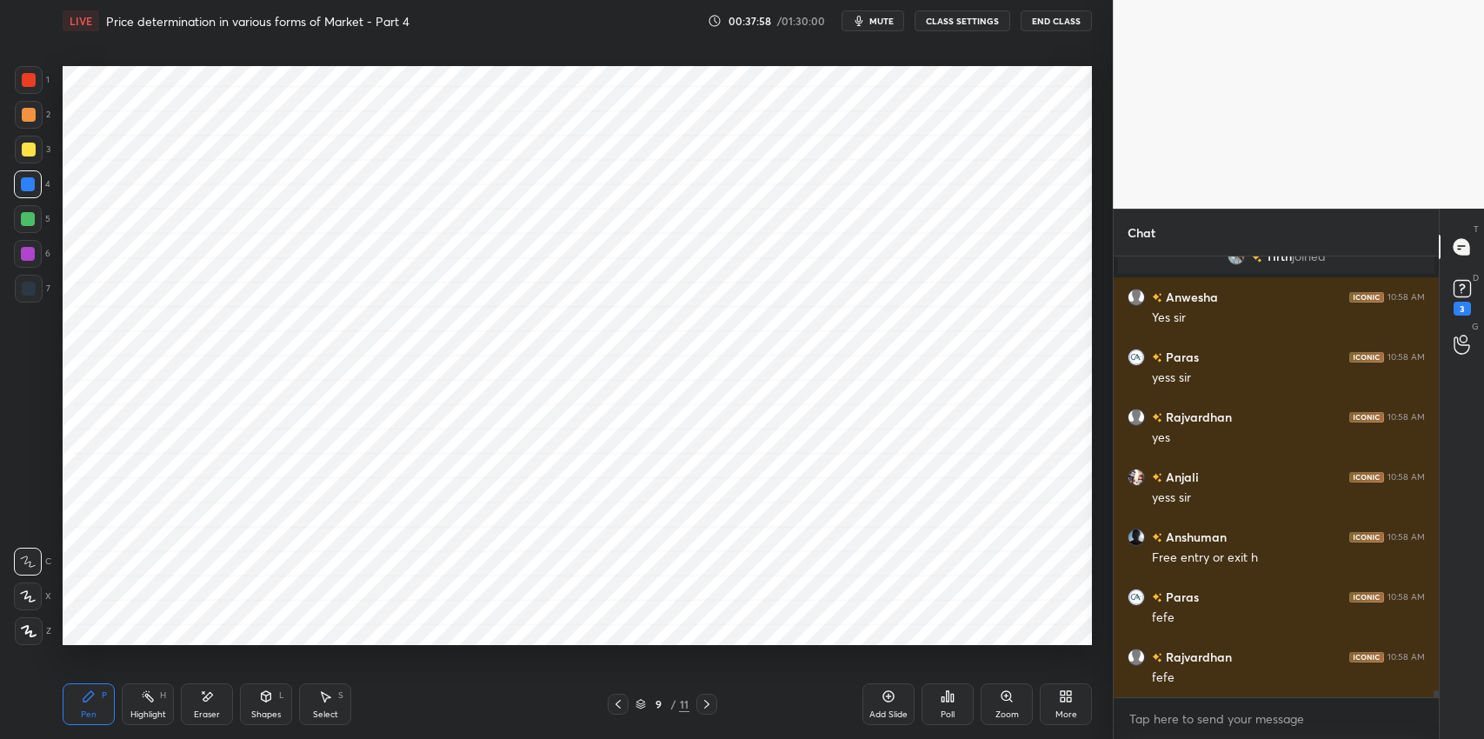
click at [888, 696] on icon at bounding box center [888, 696] width 5 height 5
click at [32, 77] on div at bounding box center [29, 80] width 14 height 14
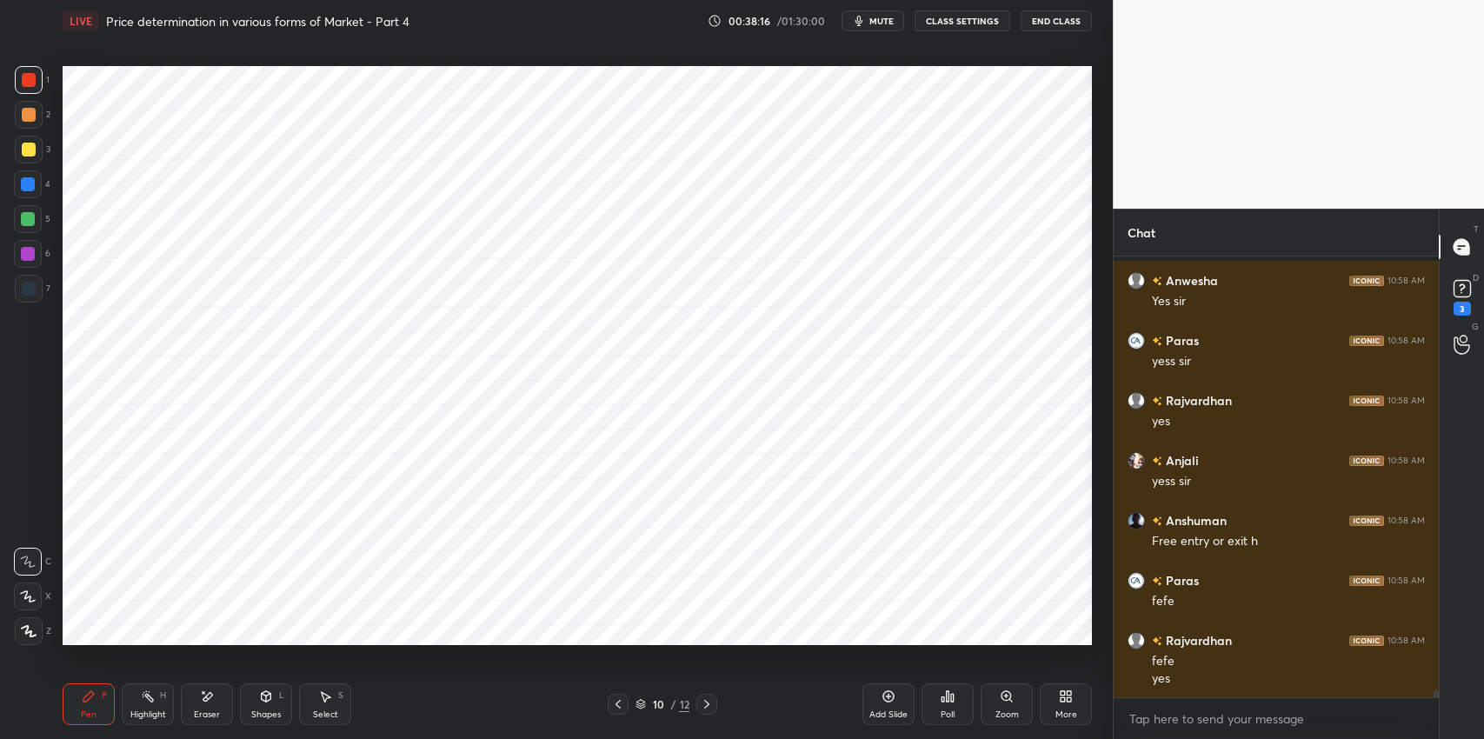
scroll to position [26629, 0]
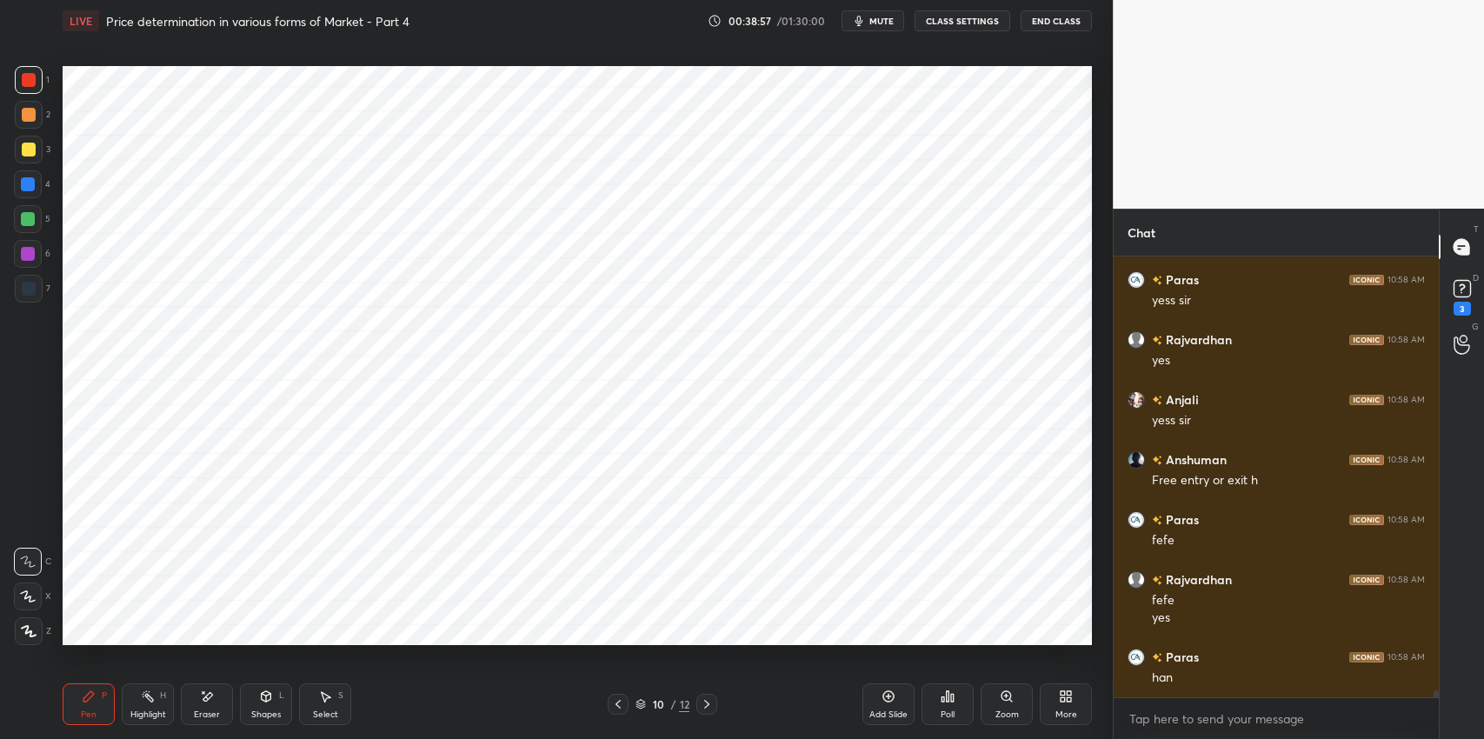
click at [617, 703] on icon at bounding box center [618, 704] width 5 height 9
click at [612, 703] on icon at bounding box center [618, 704] width 14 height 14
click at [93, 710] on div "Pen" at bounding box center [89, 714] width 16 height 9
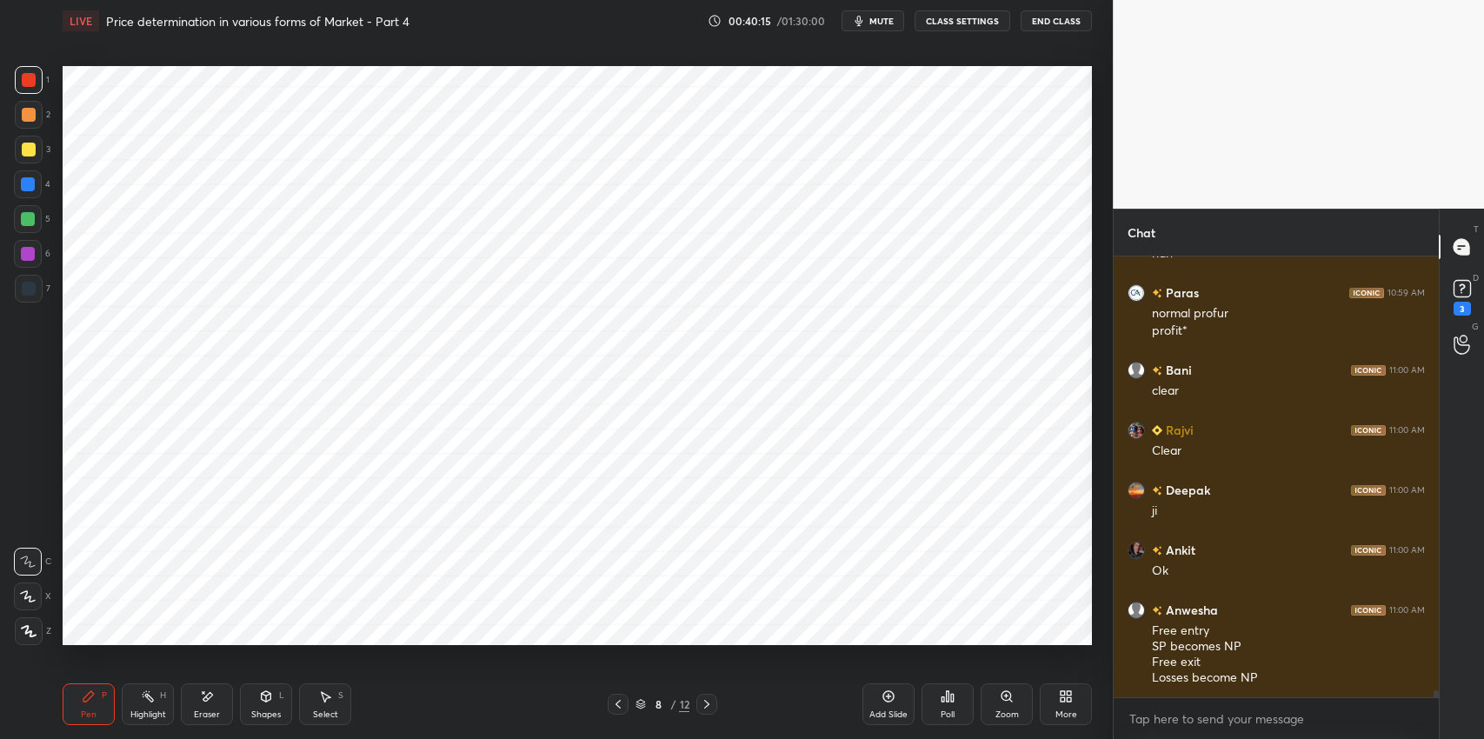
scroll to position [27095, 0]
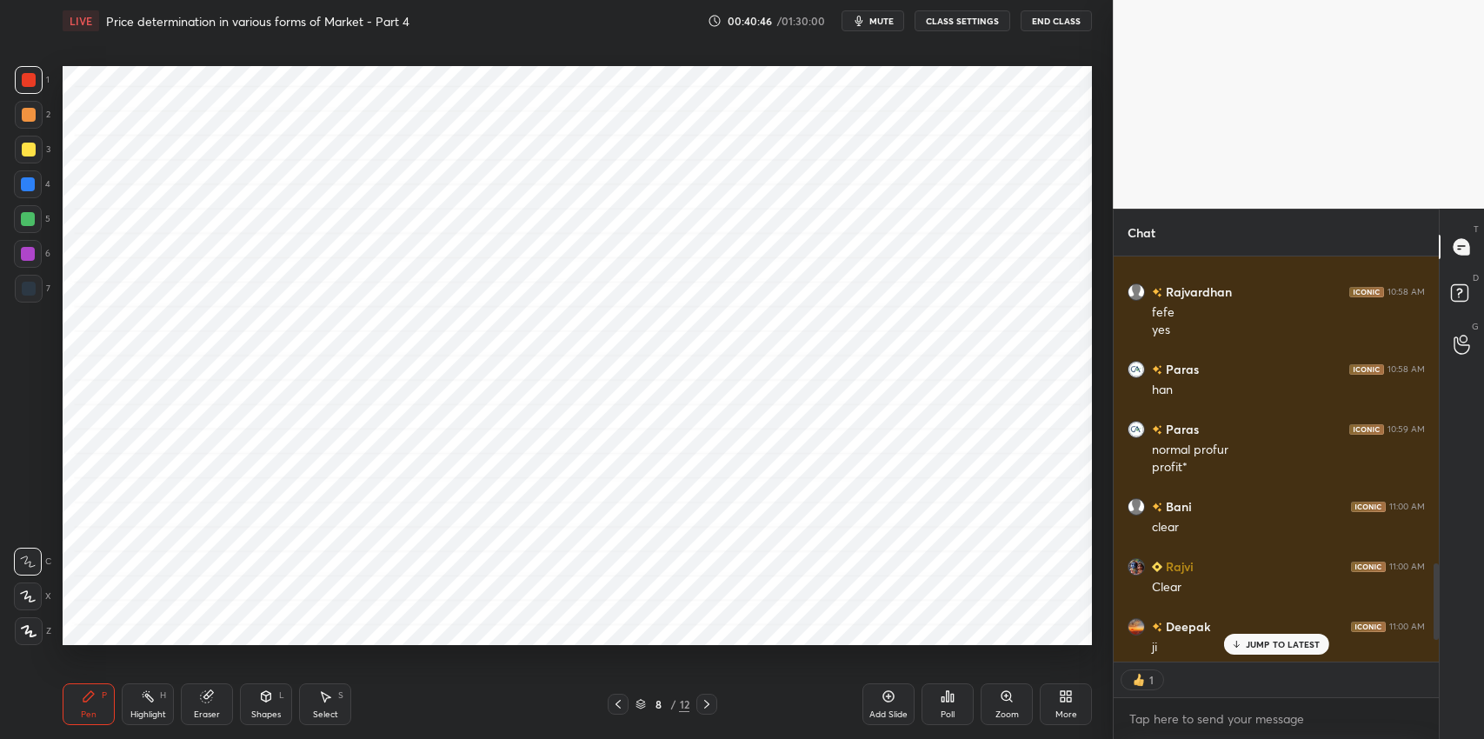
scroll to position [5, 5]
click at [1258, 648] on p "JUMP TO LATEST" at bounding box center [1282, 644] width 75 height 10
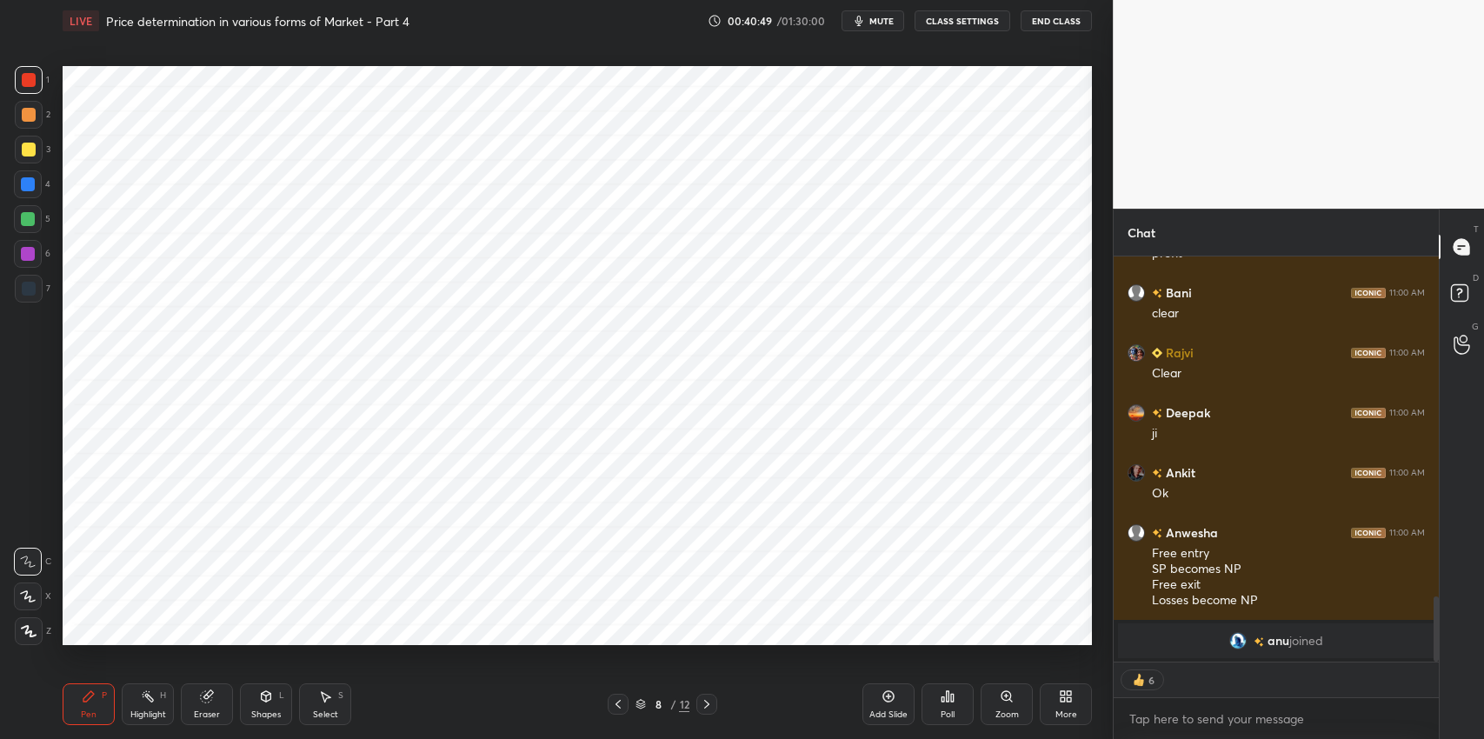
click at [883, 698] on icon at bounding box center [888, 696] width 11 height 11
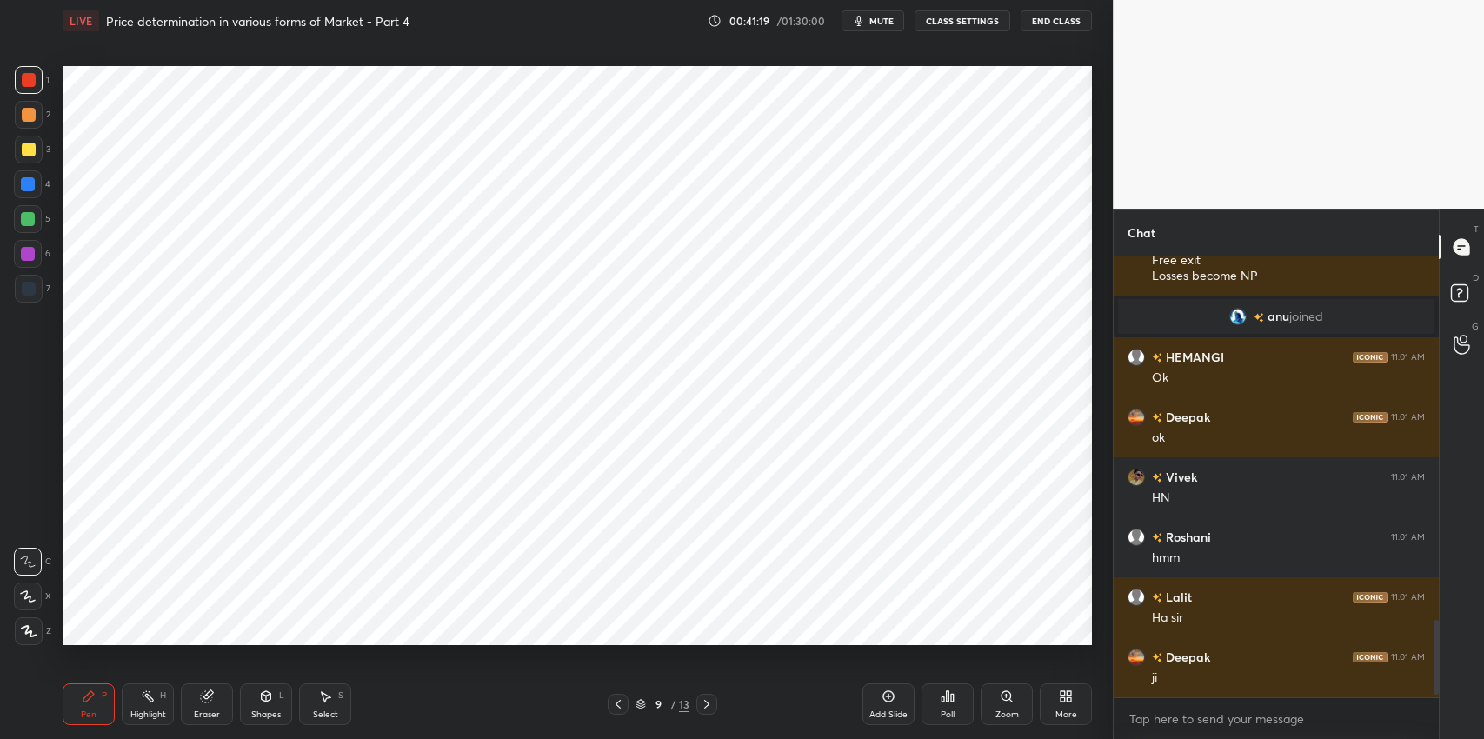
scroll to position [2137, 0]
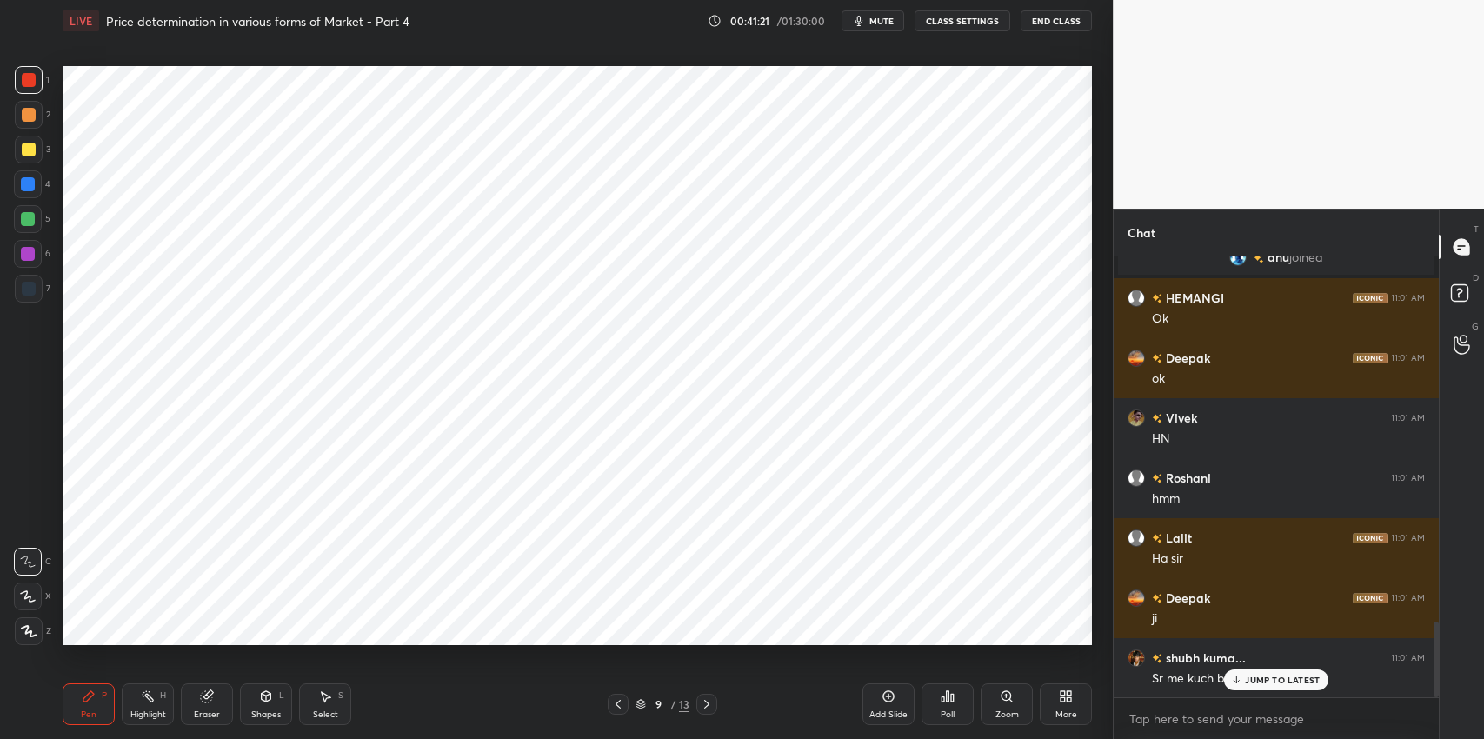
click at [1250, 680] on p "JUMP TO LATEST" at bounding box center [1282, 680] width 75 height 10
click at [200, 705] on div "Eraser" at bounding box center [207, 704] width 52 height 42
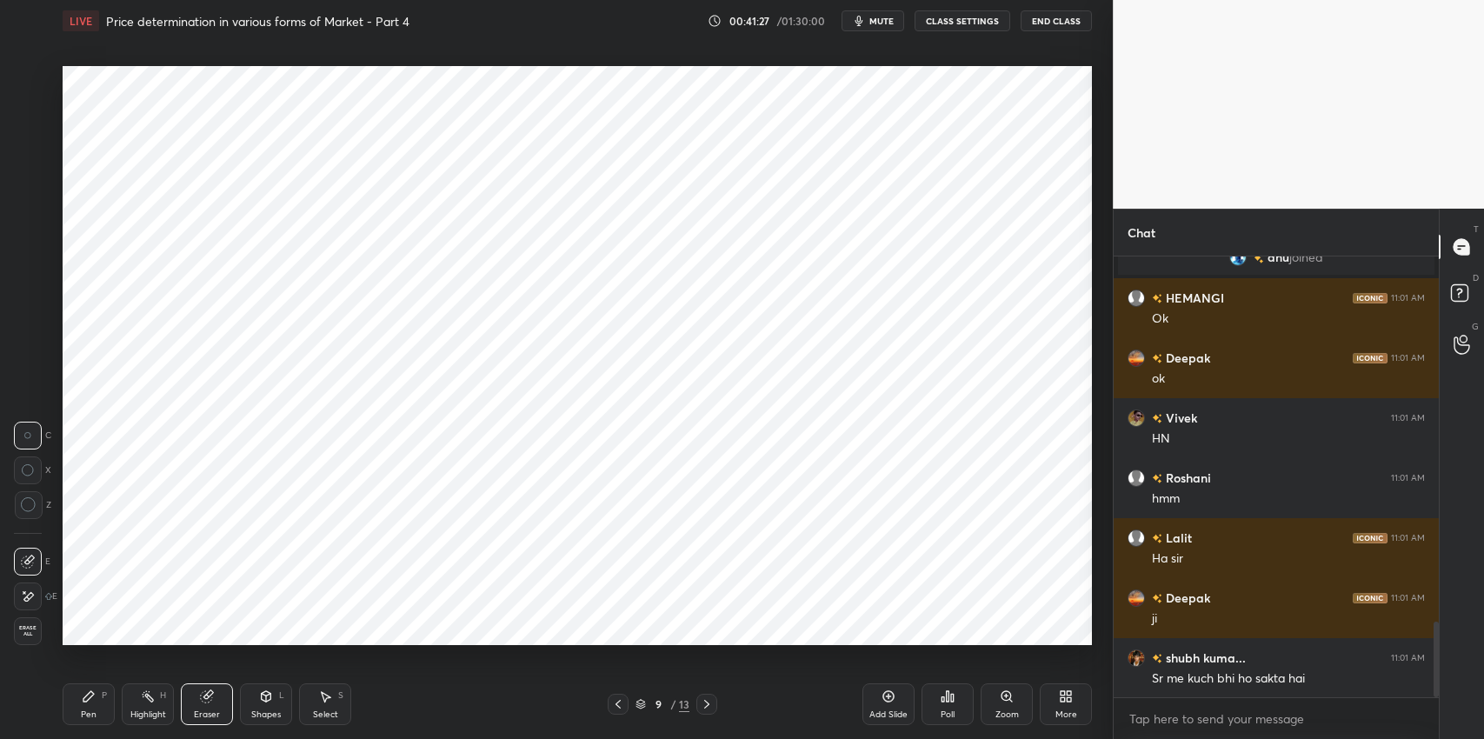
click at [30, 635] on span "Erase all" at bounding box center [28, 631] width 26 height 12
click at [269, 699] on icon at bounding box center [267, 696] width 10 height 10
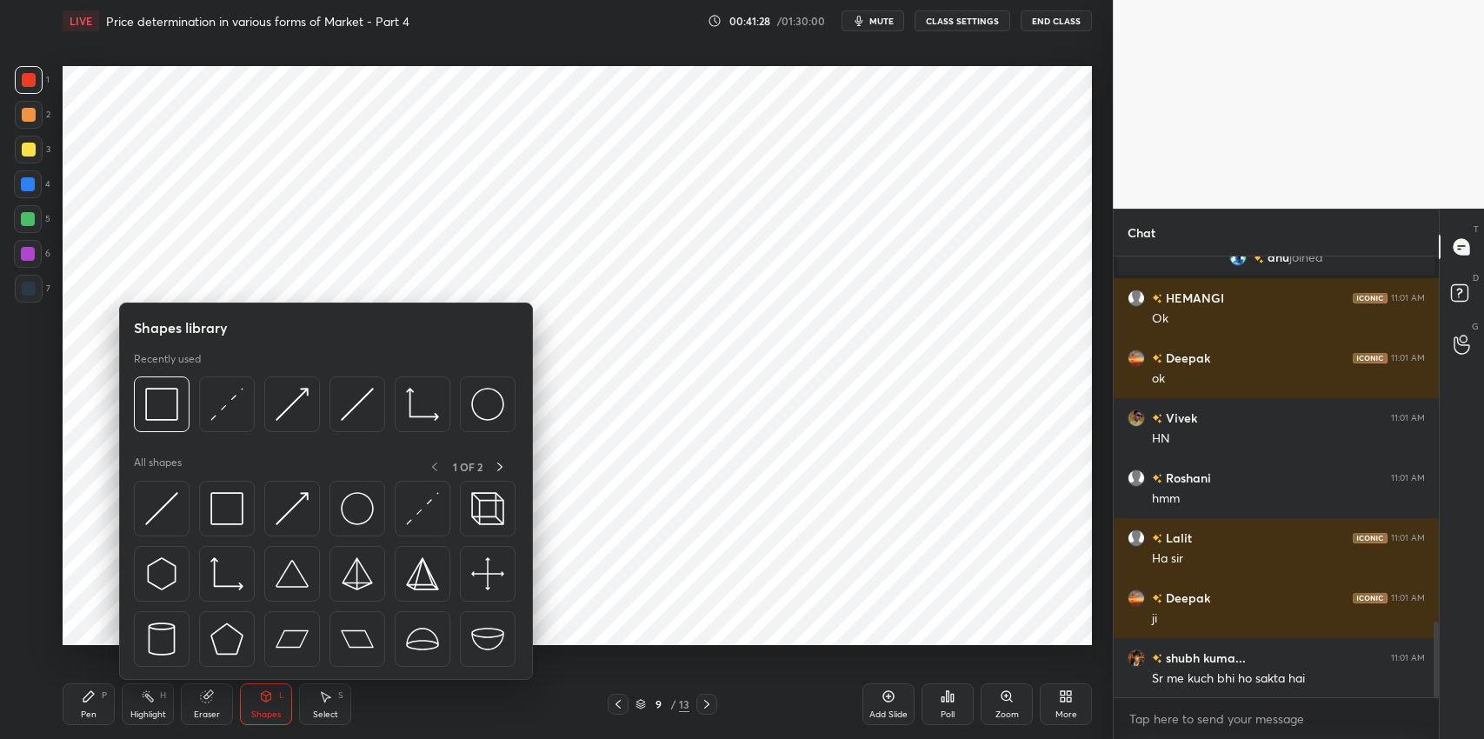
click at [217, 583] on img at bounding box center [226, 573] width 33 height 33
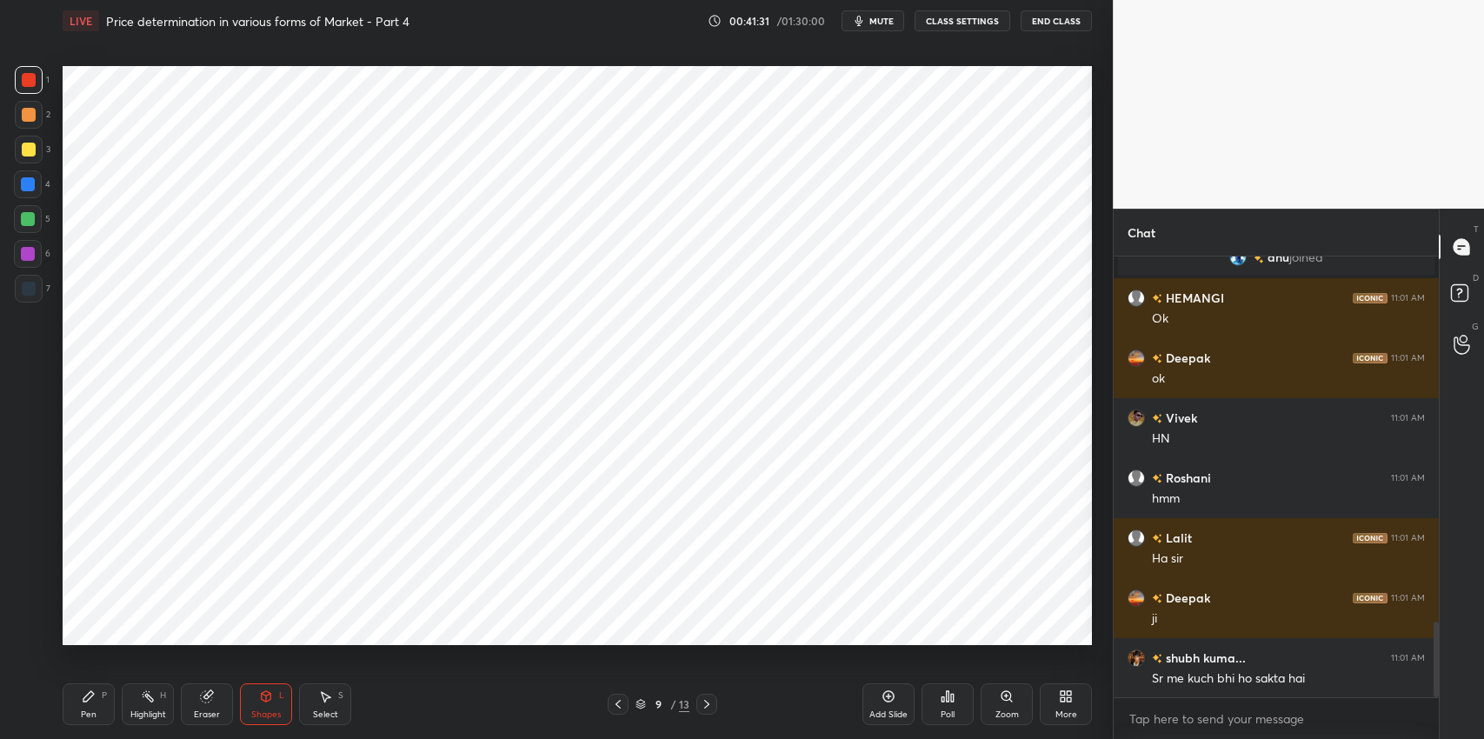
click at [17, 295] on div at bounding box center [29, 289] width 28 height 28
click at [259, 705] on div "Shapes L" at bounding box center [266, 704] width 52 height 42
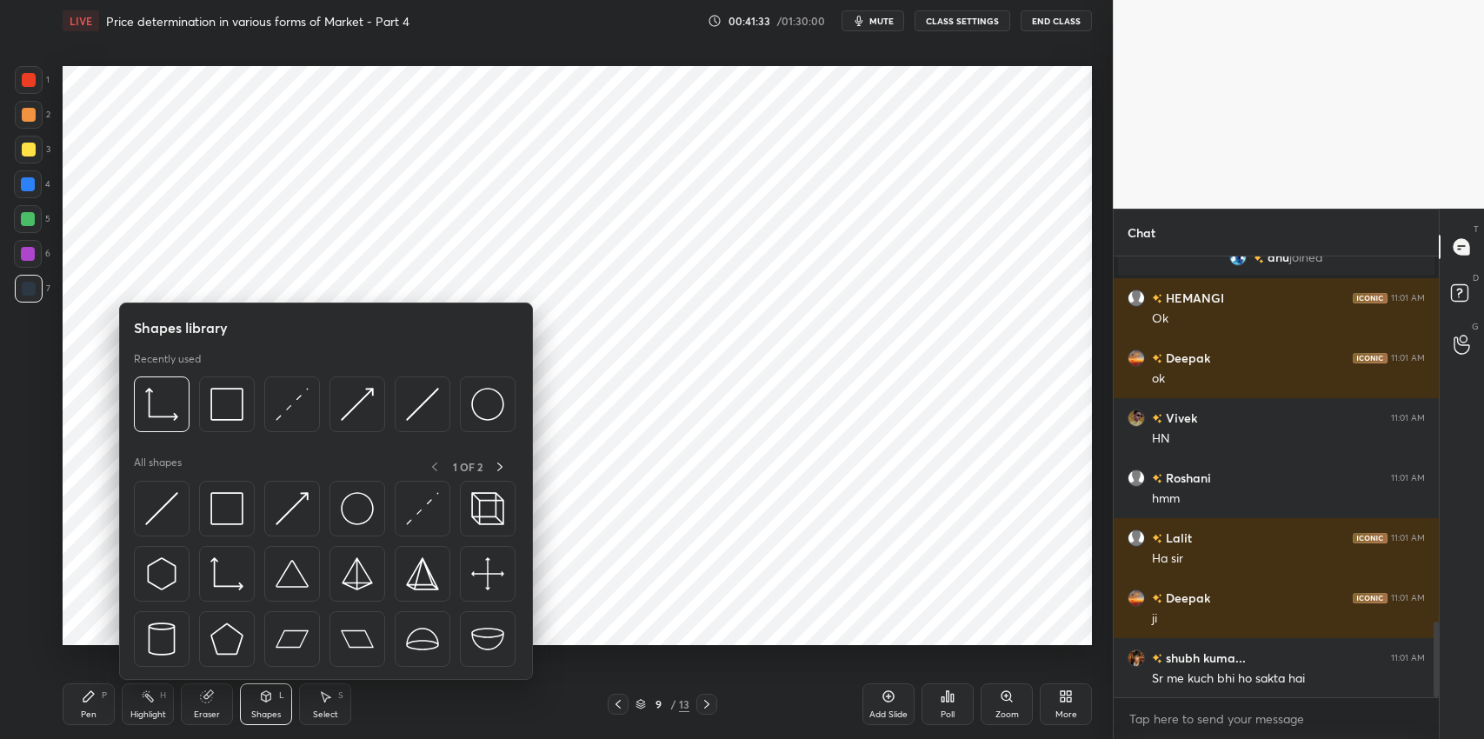
click at [223, 510] on img at bounding box center [226, 508] width 33 height 33
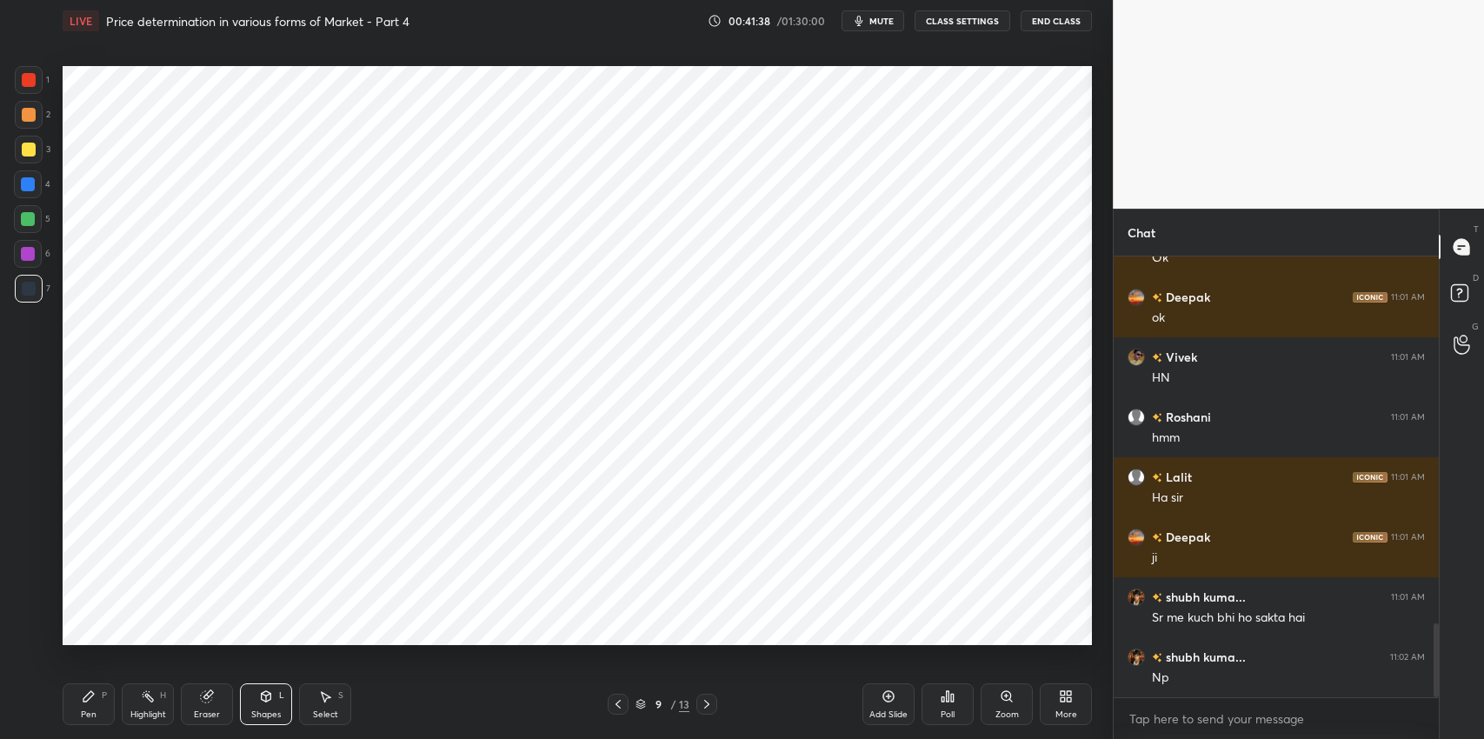
scroll to position [2257, 0]
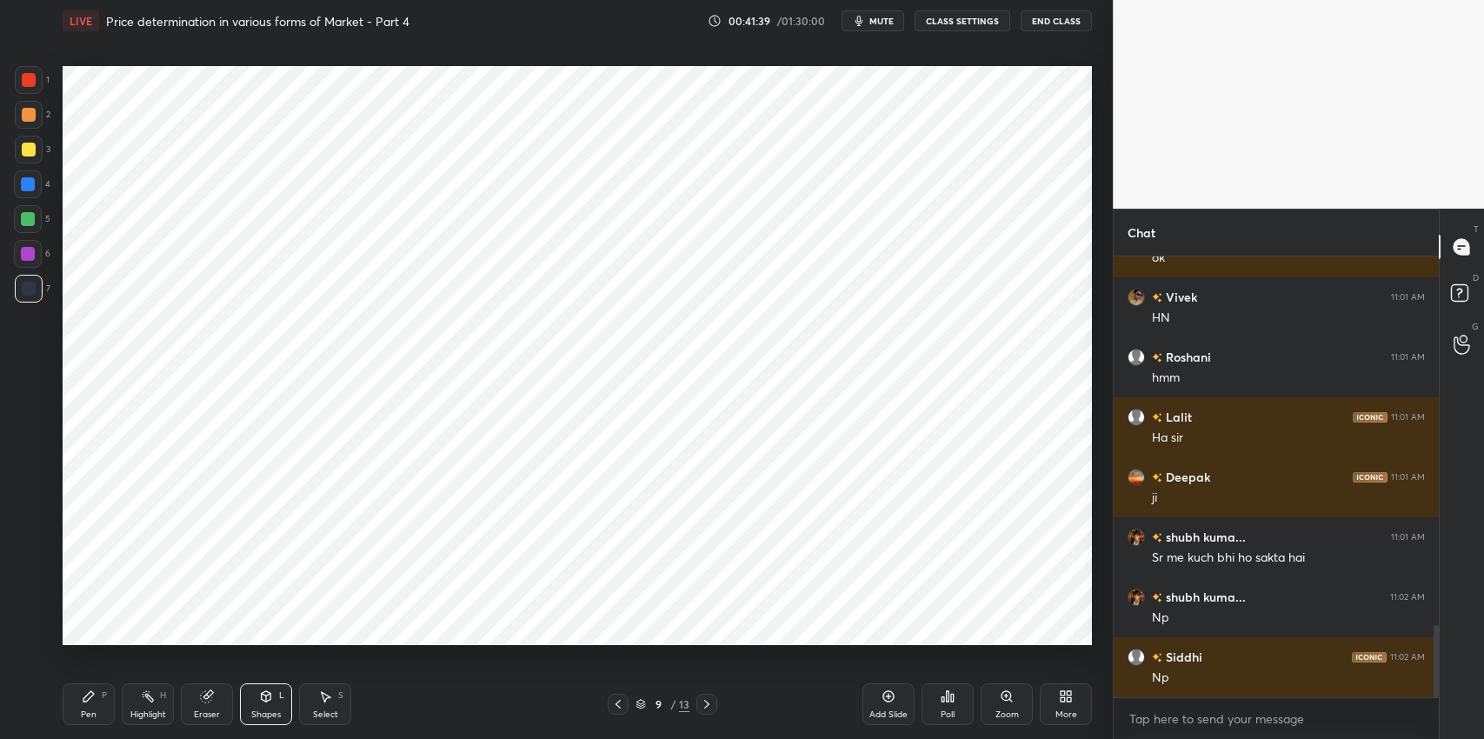
click at [210, 706] on div "Eraser" at bounding box center [207, 704] width 52 height 42
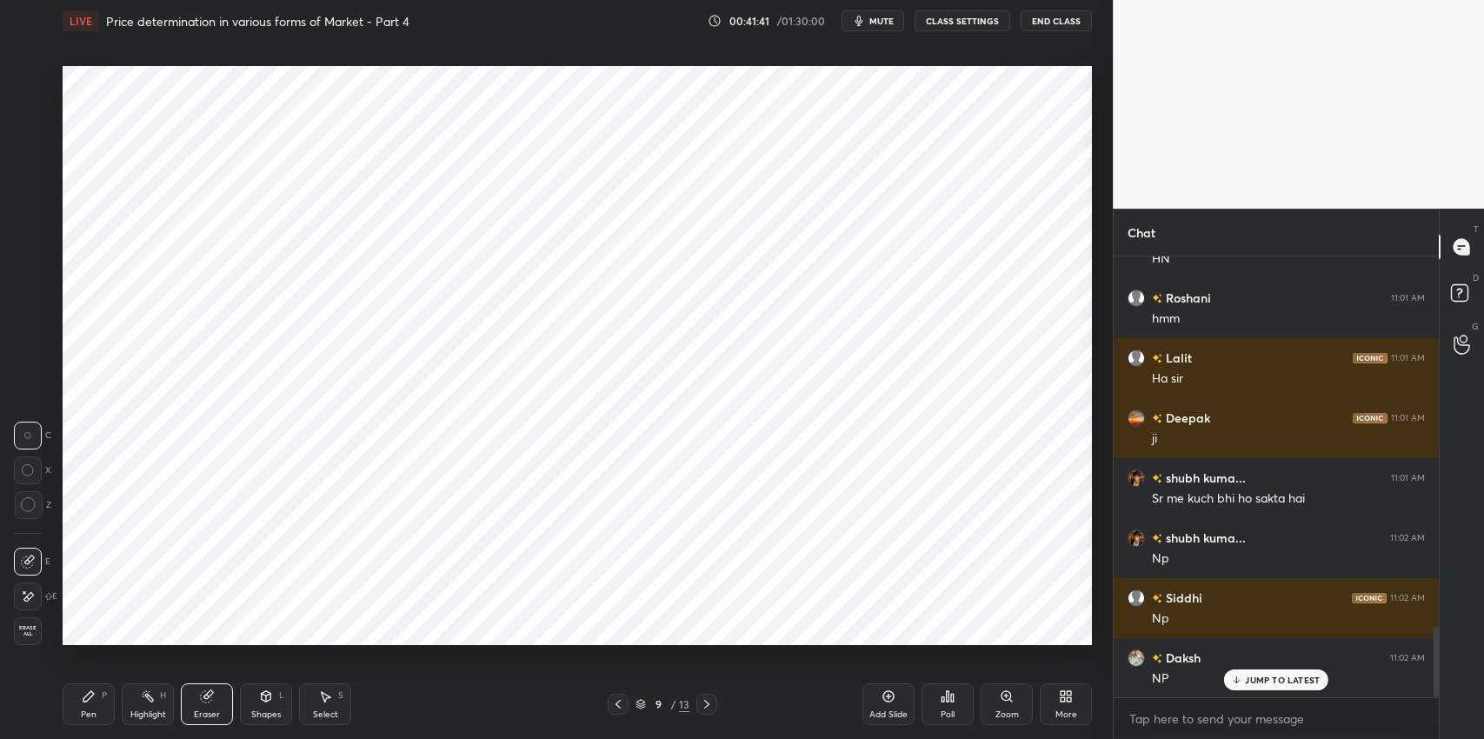
click at [31, 593] on icon at bounding box center [29, 596] width 10 height 9
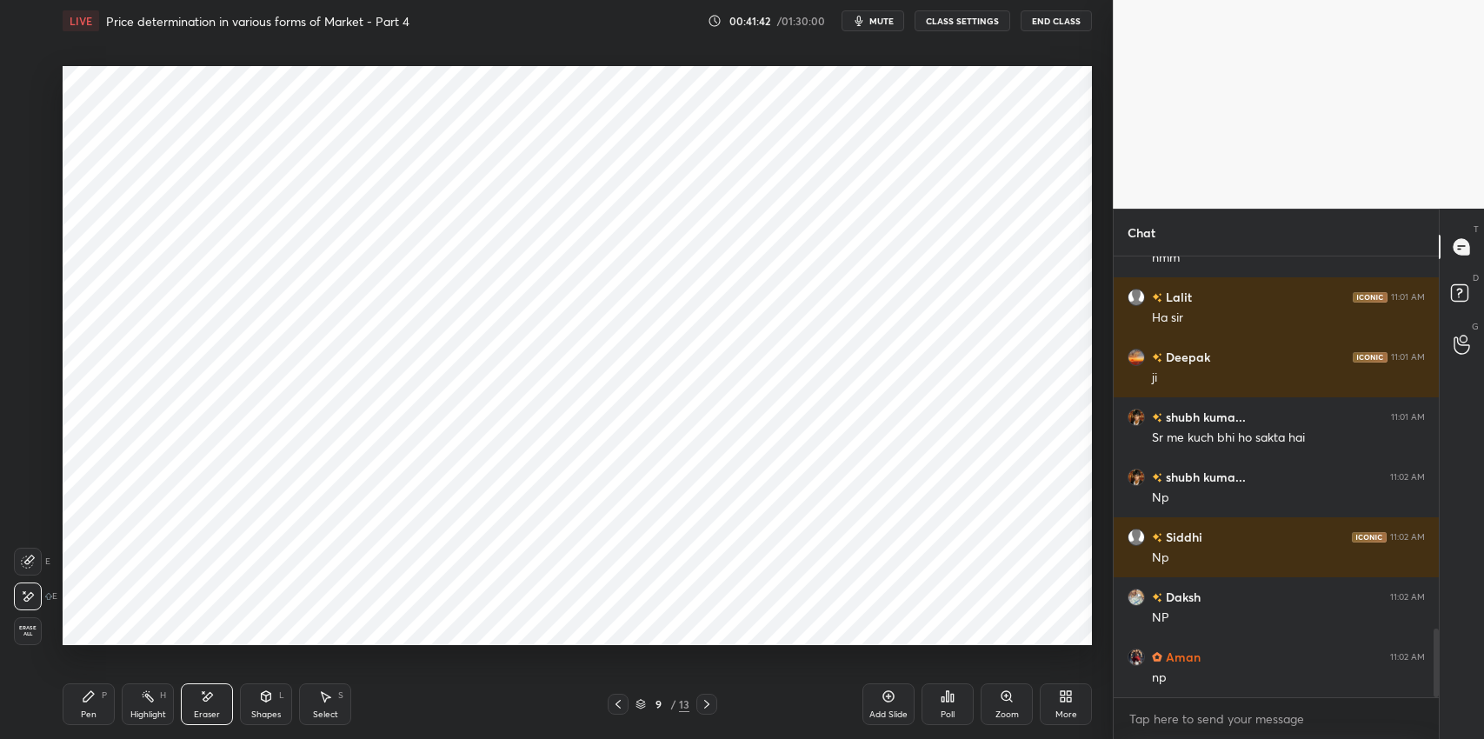
click at [250, 704] on div "Shapes L" at bounding box center [266, 704] width 52 height 42
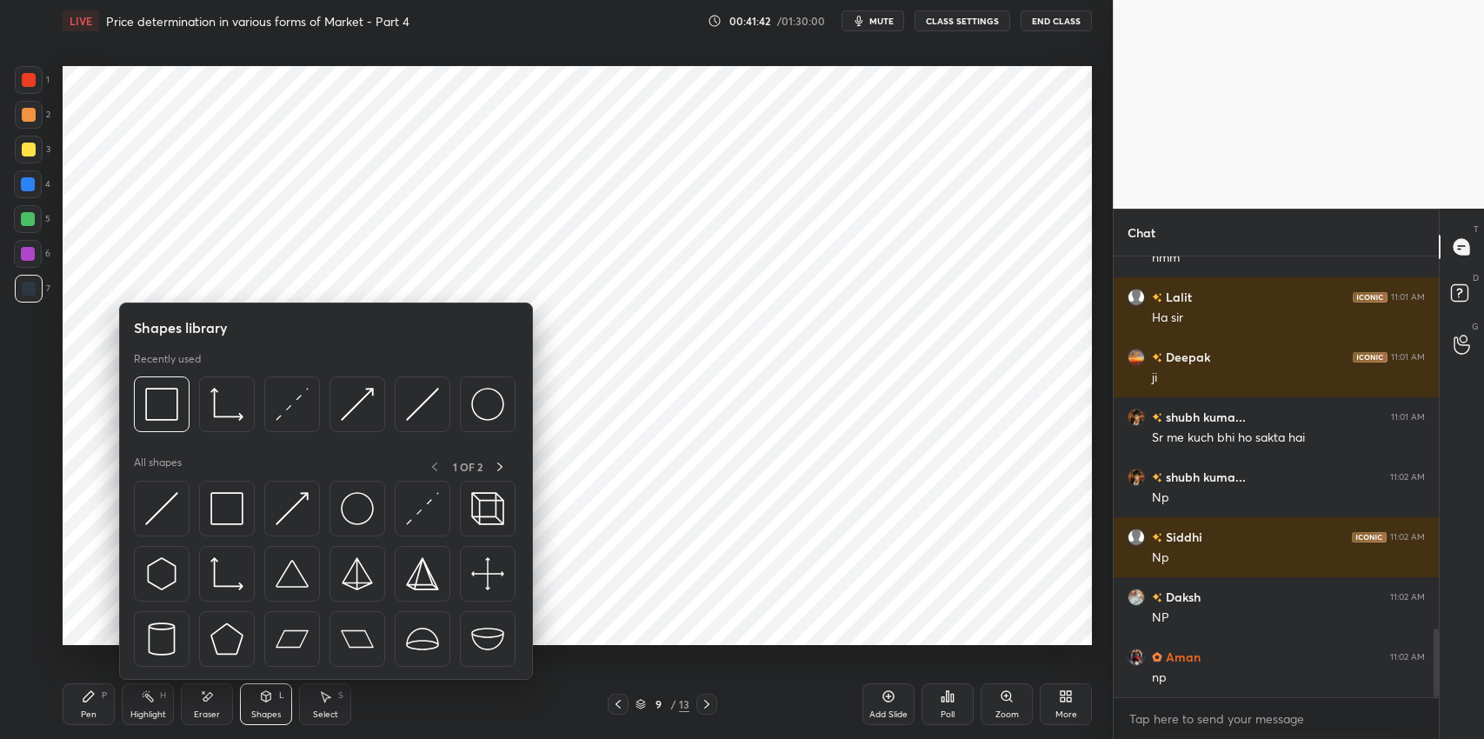
click at [222, 497] on img at bounding box center [226, 508] width 33 height 33
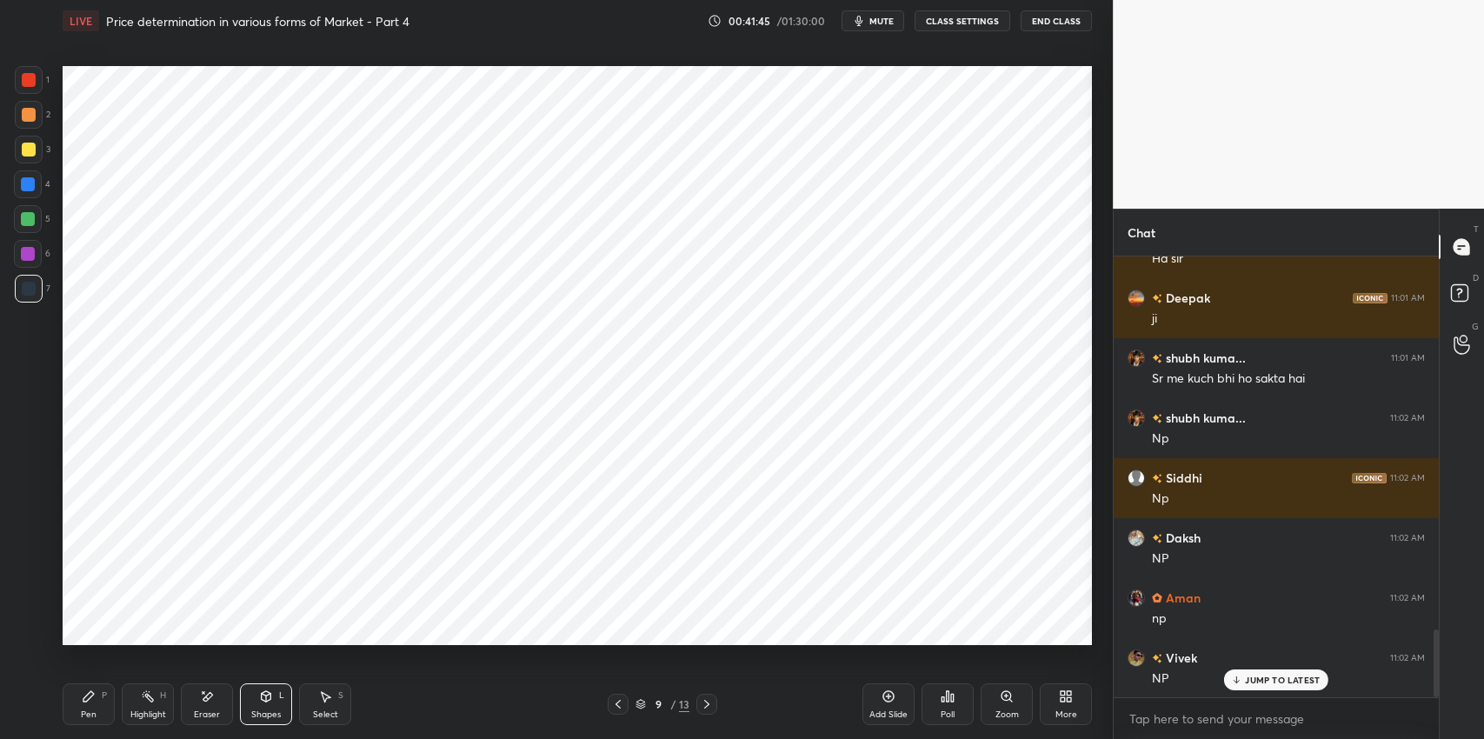
scroll to position [2497, 0]
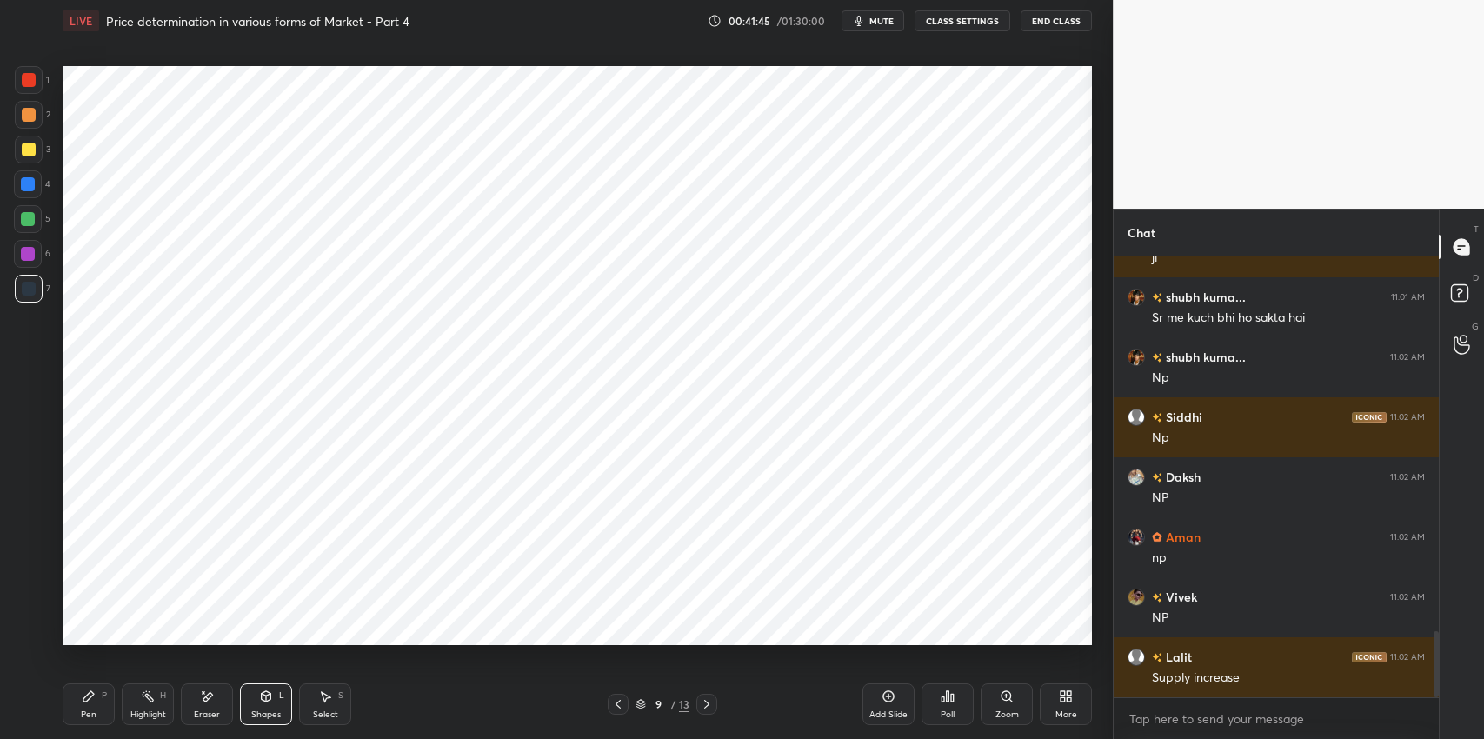
click at [77, 705] on div "Pen P" at bounding box center [89, 704] width 52 height 42
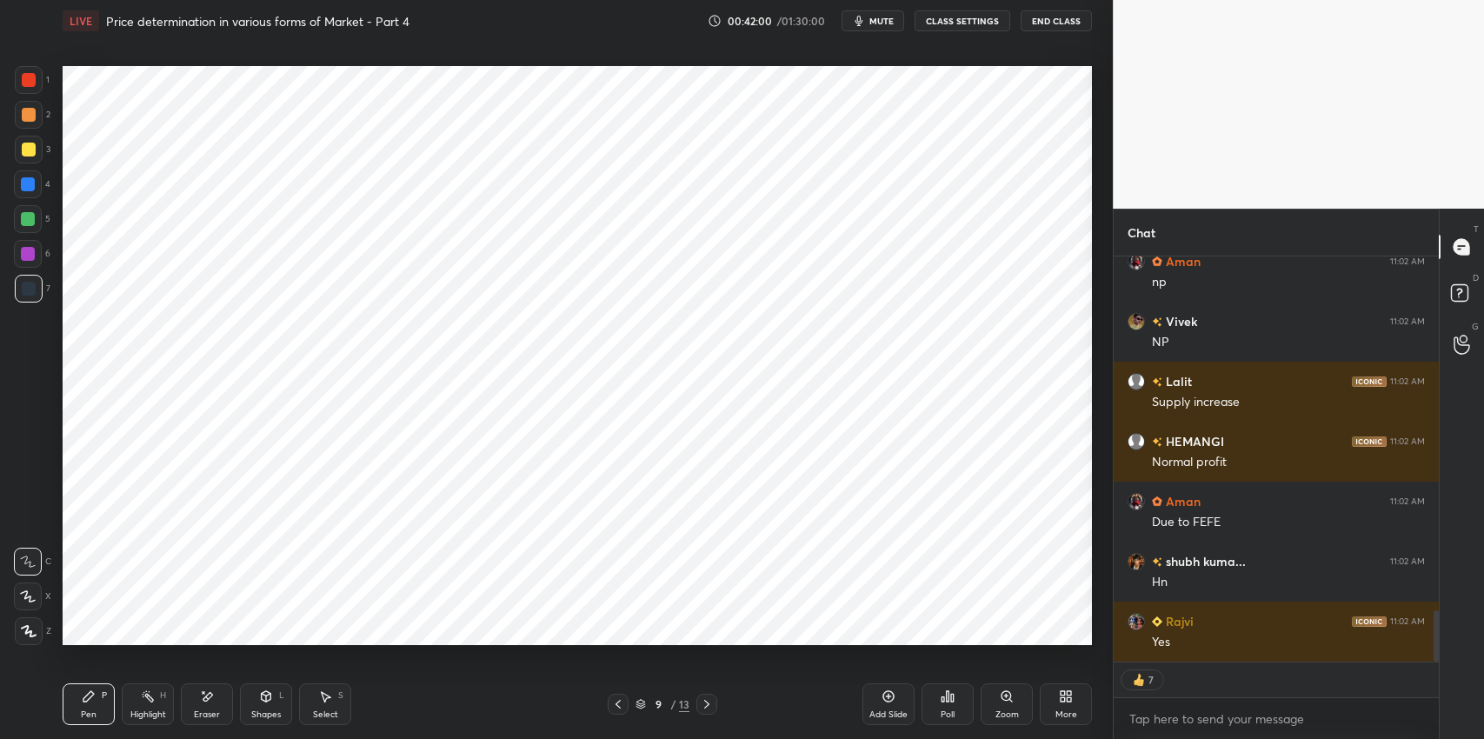
scroll to position [2832, 0]
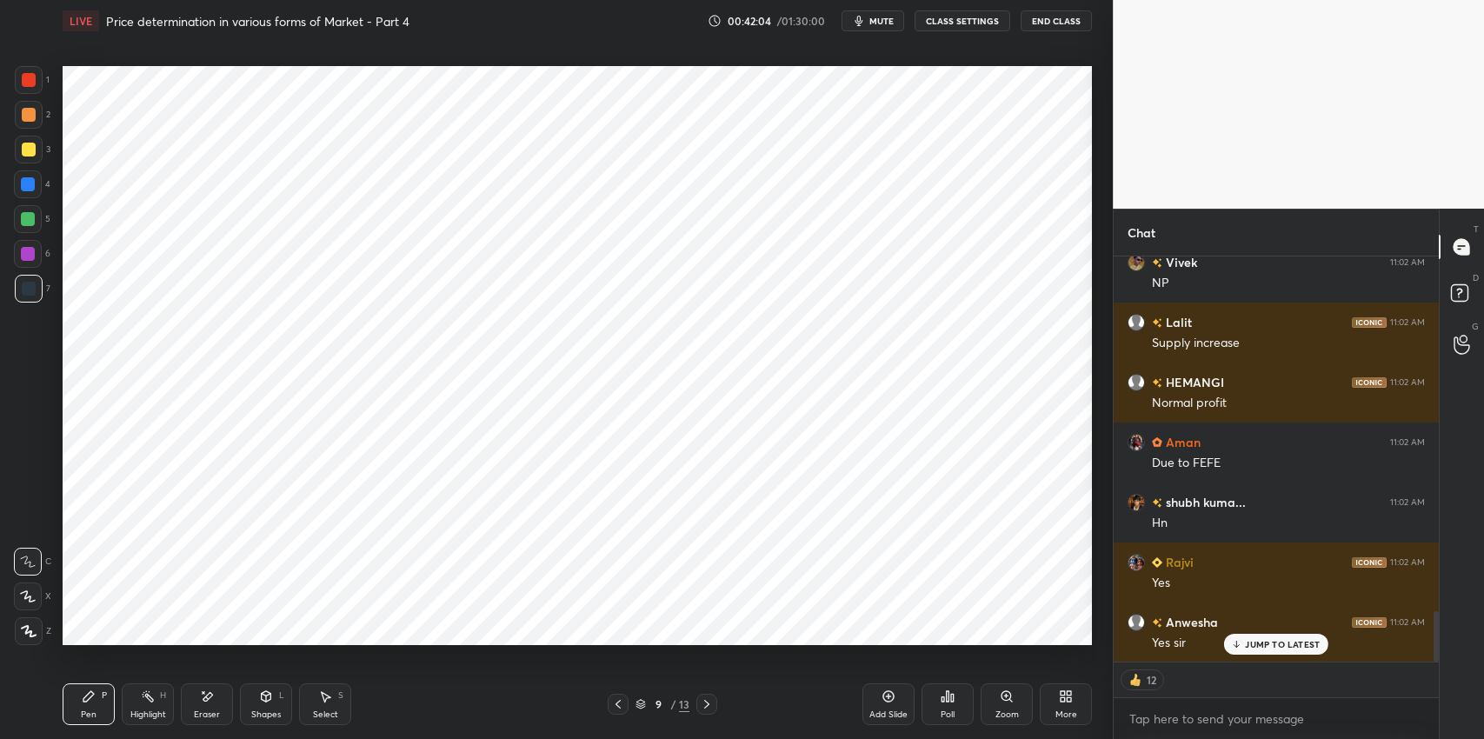
click at [37, 77] on div at bounding box center [29, 80] width 28 height 28
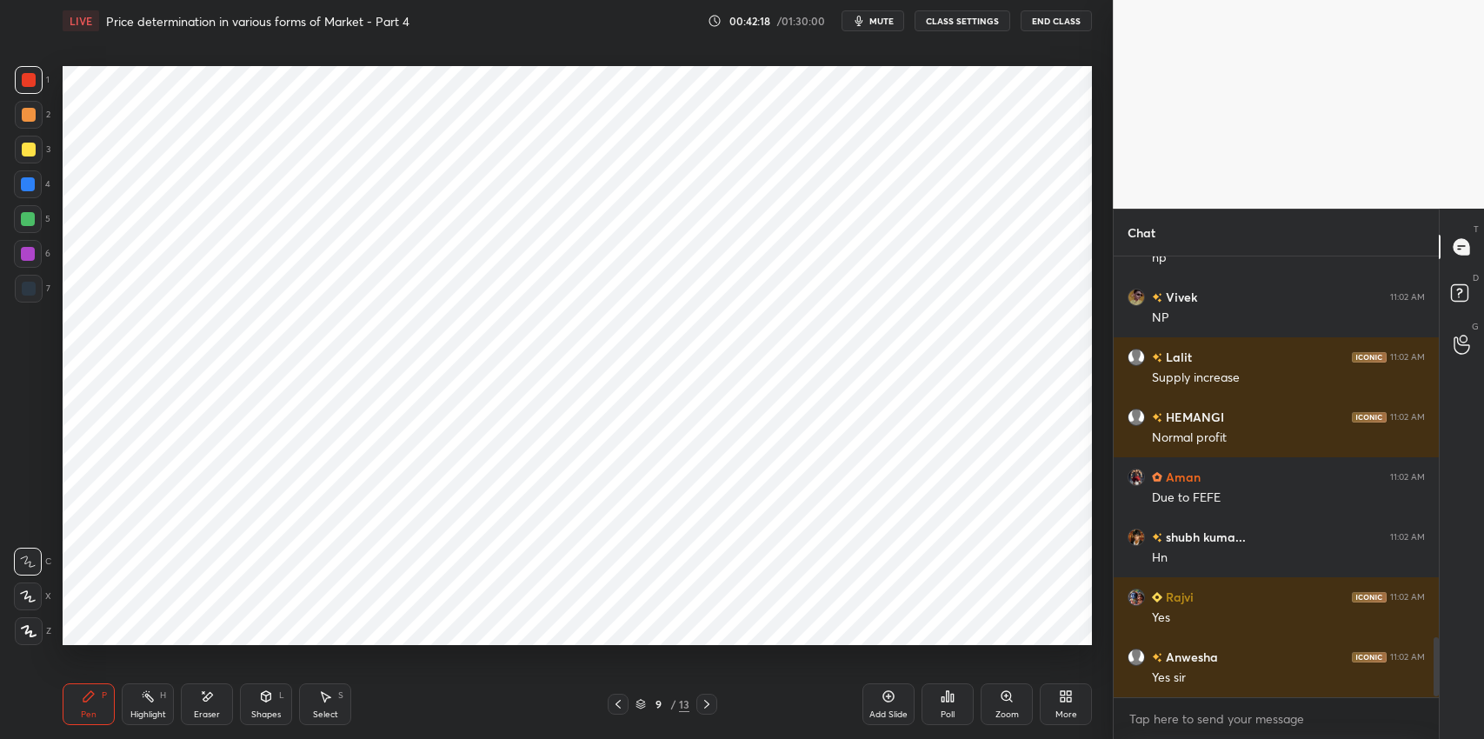
scroll to position [2838, 0]
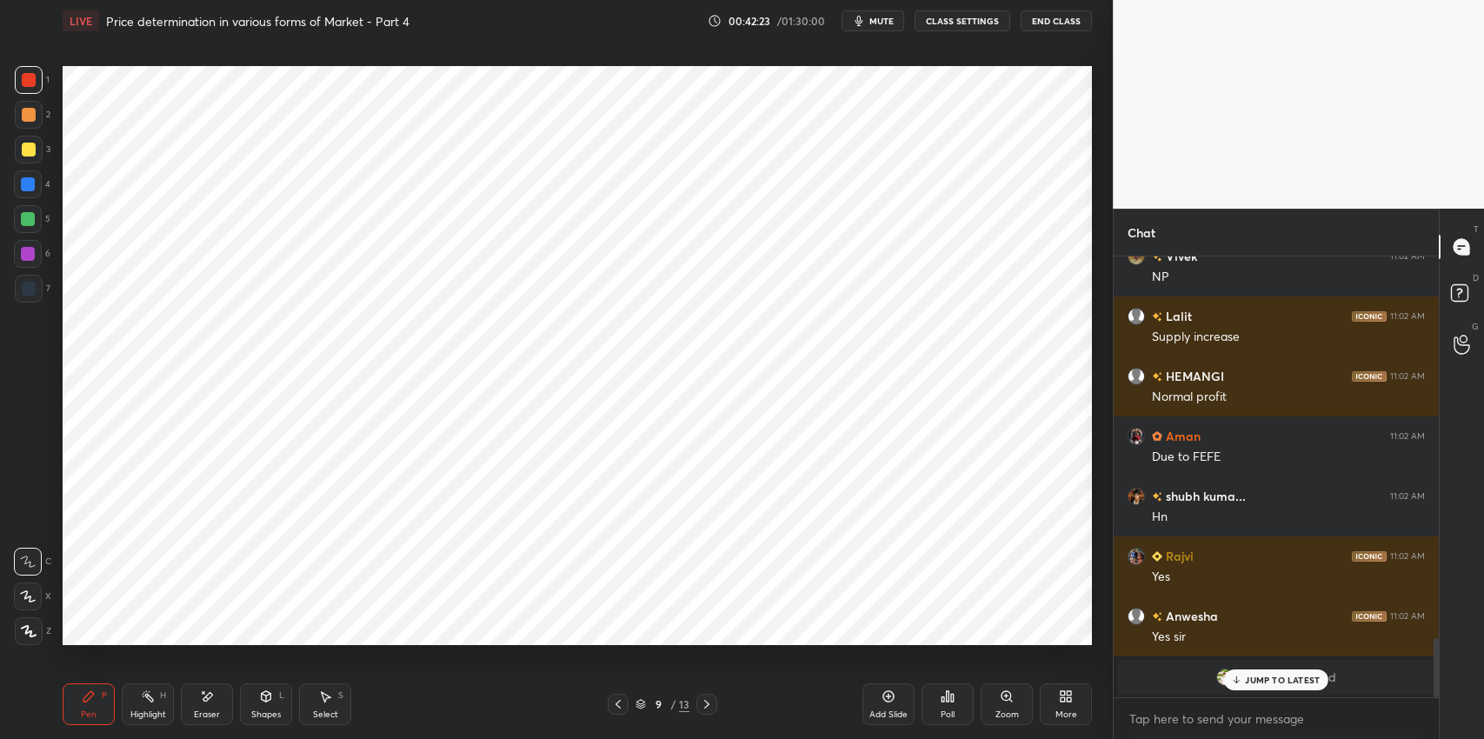
click at [26, 290] on div at bounding box center [29, 289] width 14 height 14
click at [270, 700] on icon at bounding box center [266, 697] width 14 height 14
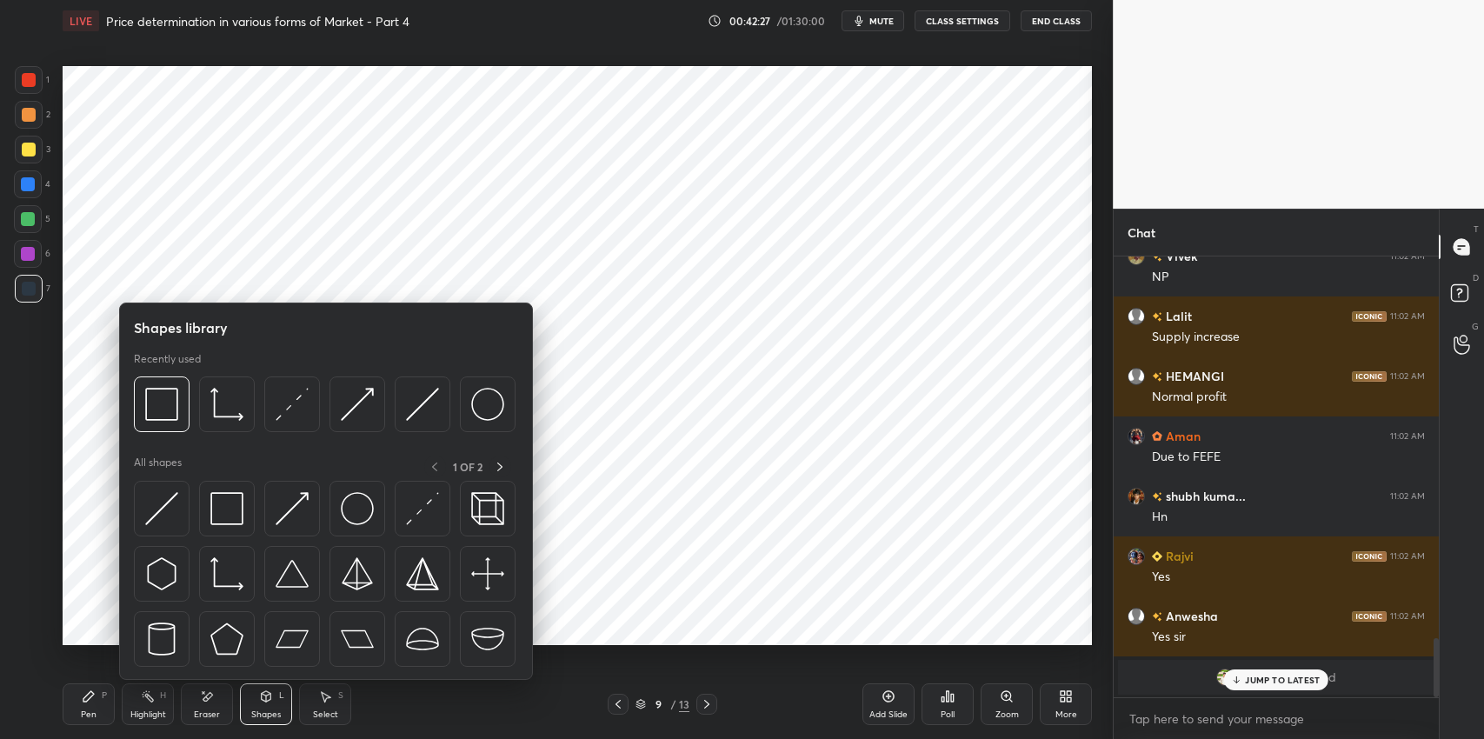
click at [223, 494] on img at bounding box center [226, 508] width 33 height 33
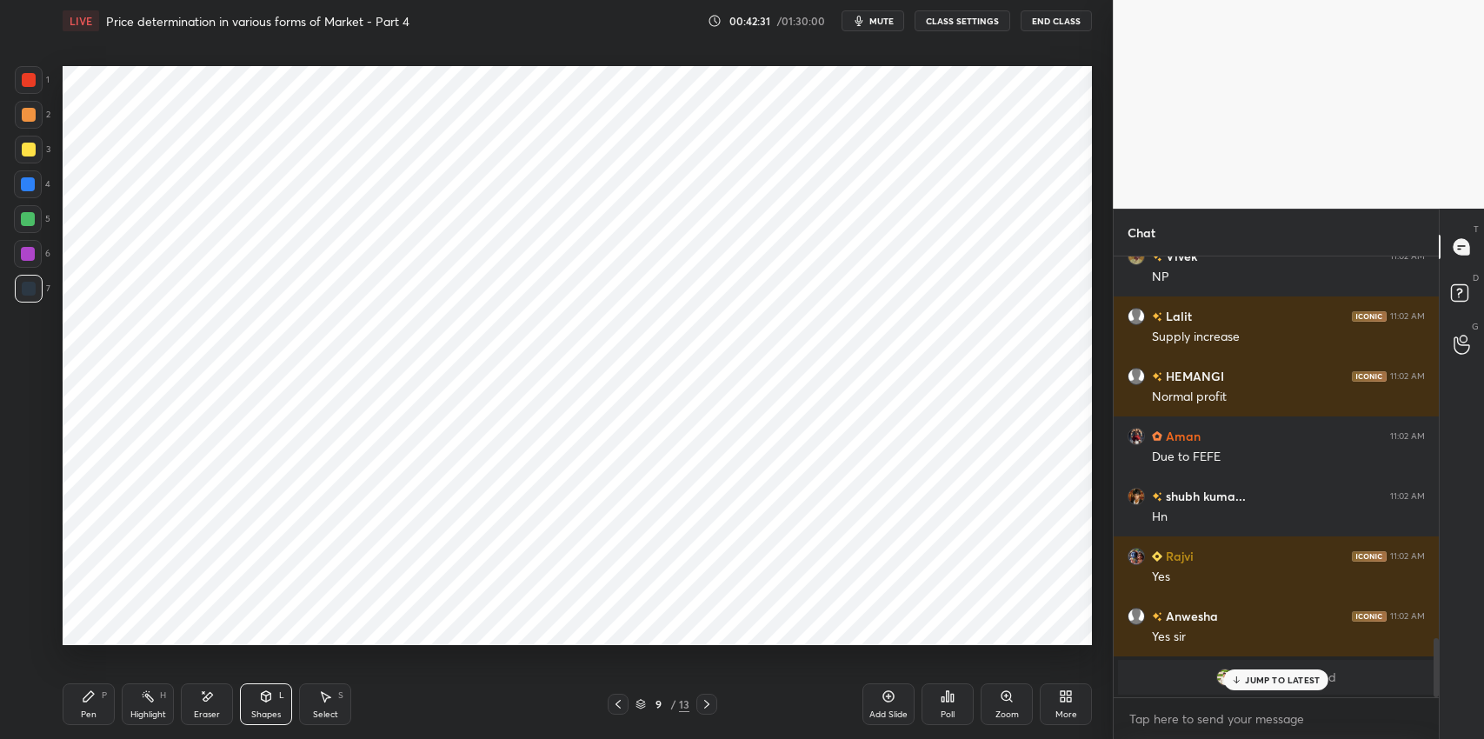
click at [256, 699] on div "Shapes L" at bounding box center [266, 704] width 52 height 42
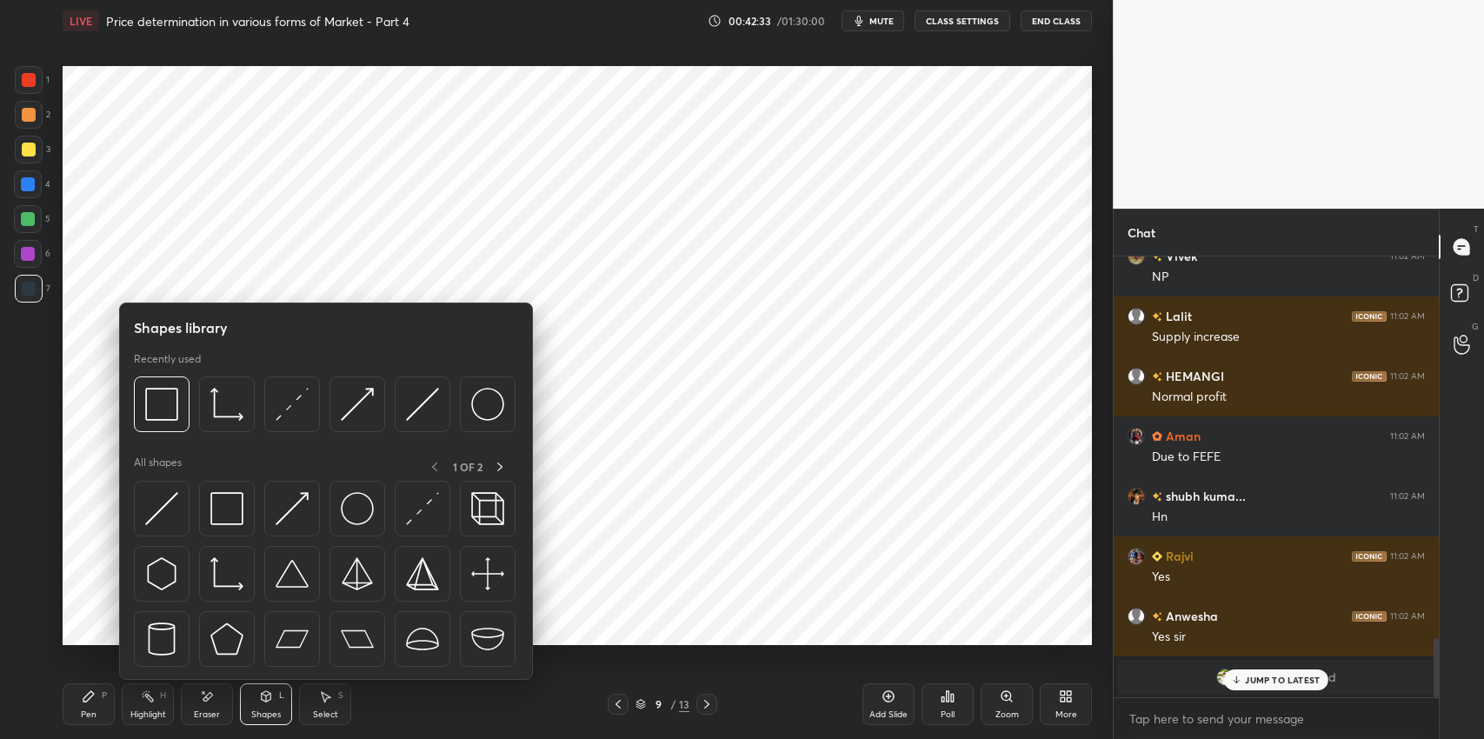
click at [292, 405] on img at bounding box center [292, 404] width 33 height 33
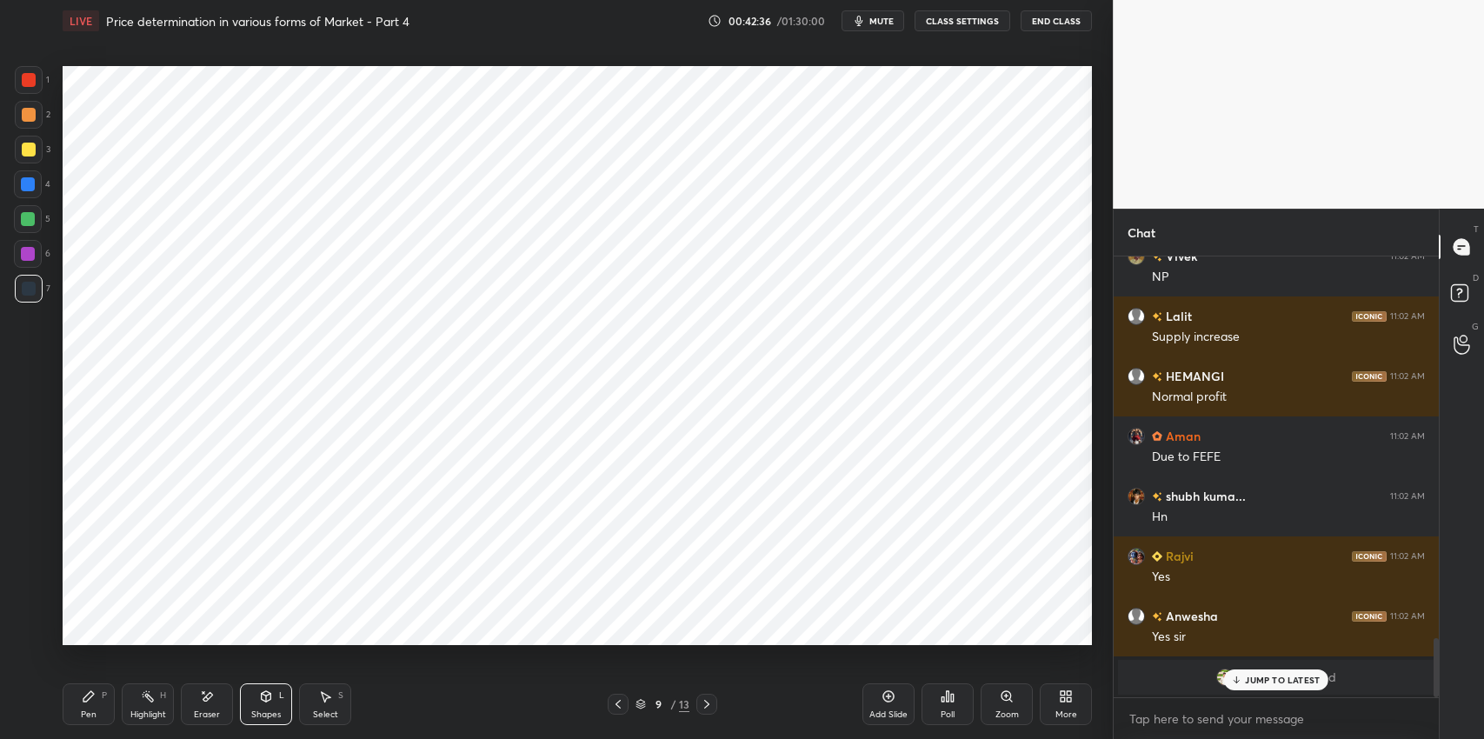
click at [213, 707] on div "Eraser" at bounding box center [207, 704] width 52 height 42
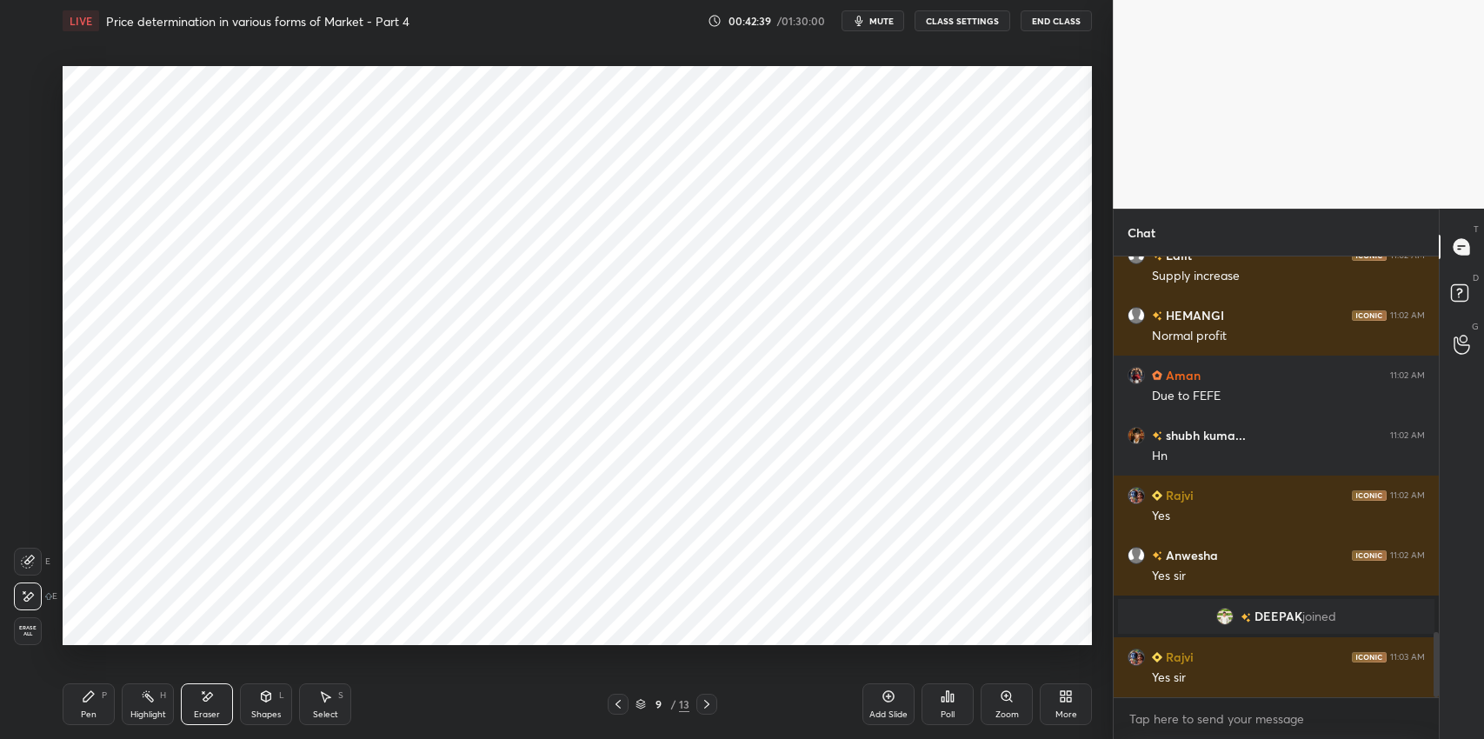
click at [93, 707] on div "Pen P" at bounding box center [89, 704] width 52 height 42
click at [21, 187] on div at bounding box center [28, 184] width 14 height 14
click at [336, 700] on div "Select S" at bounding box center [325, 704] width 52 height 42
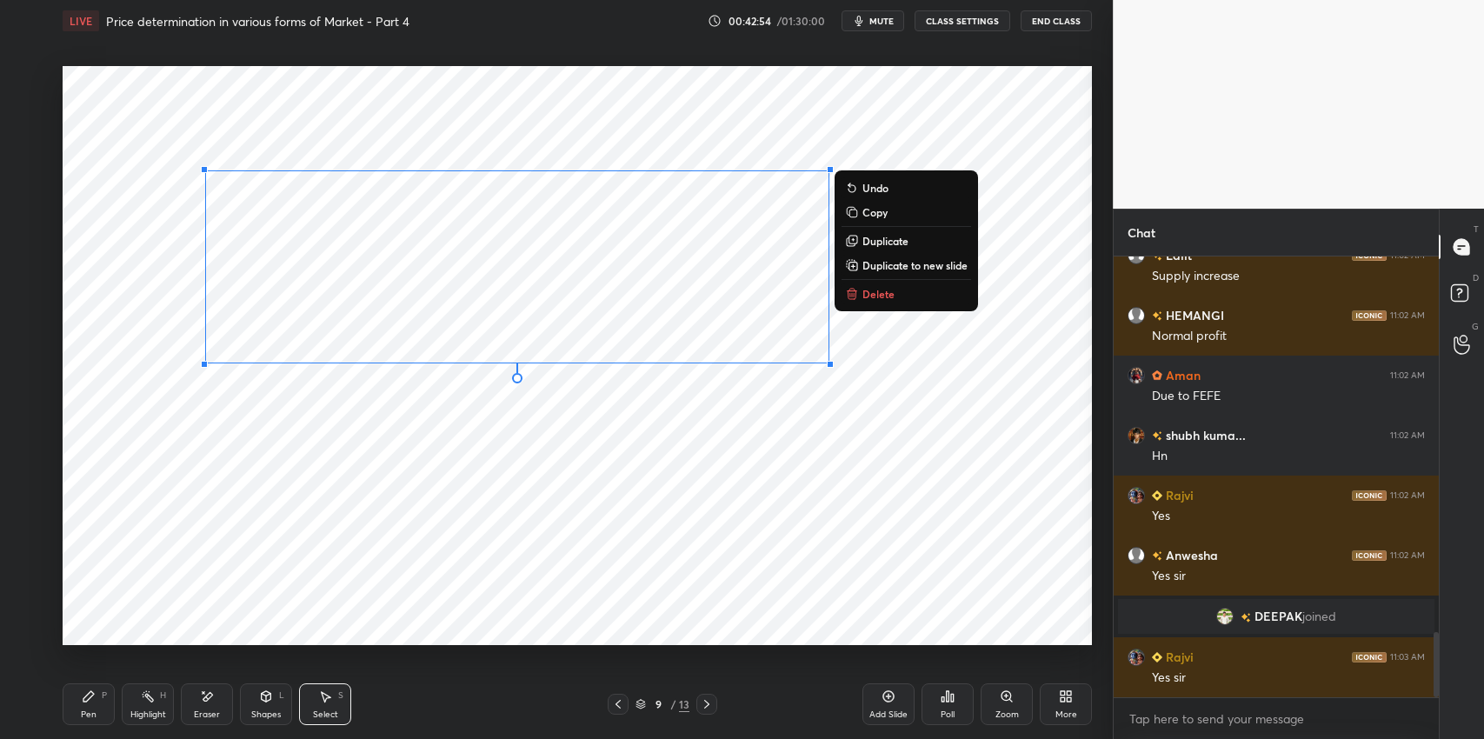
click at [104, 707] on div "Pen P" at bounding box center [89, 704] width 52 height 42
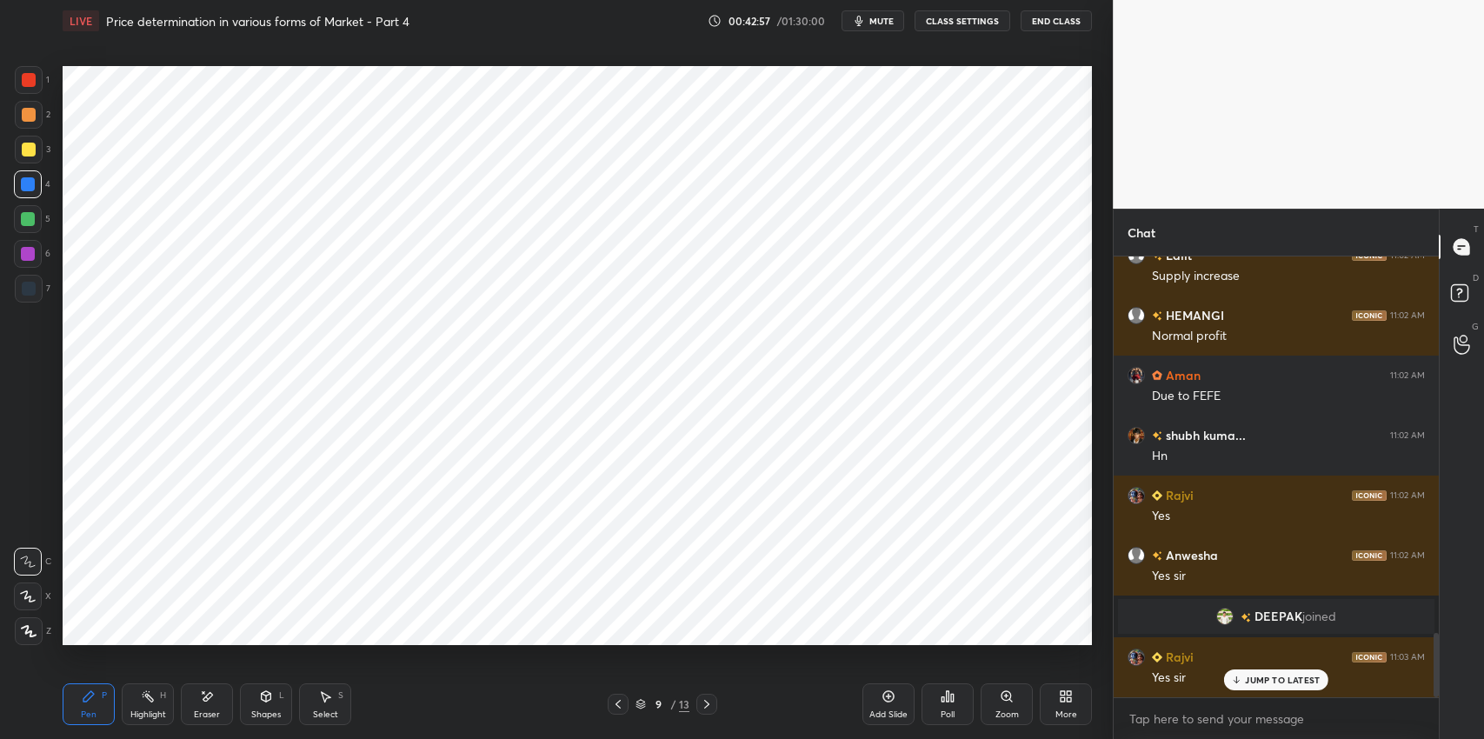
scroll to position [2583, 0]
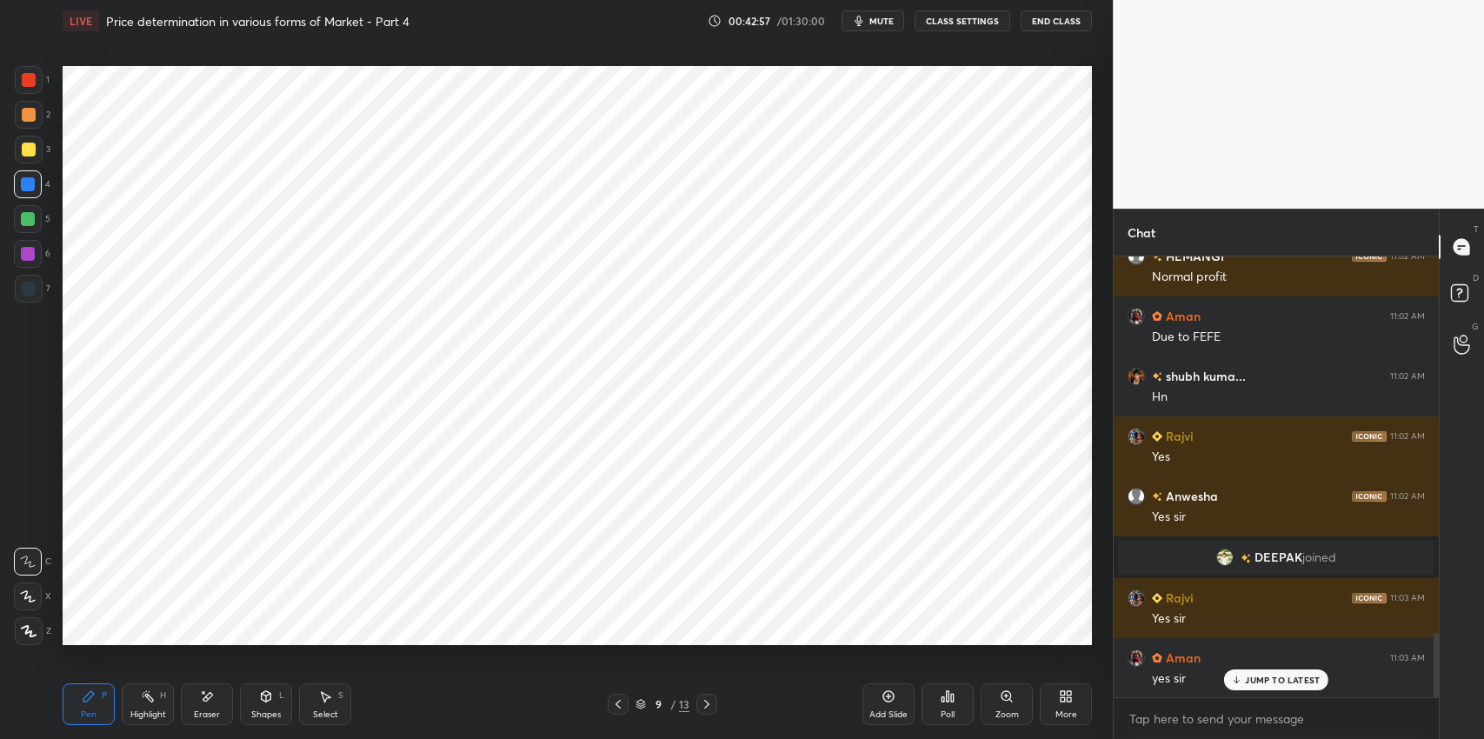
click at [256, 719] on div "Shapes" at bounding box center [266, 714] width 30 height 9
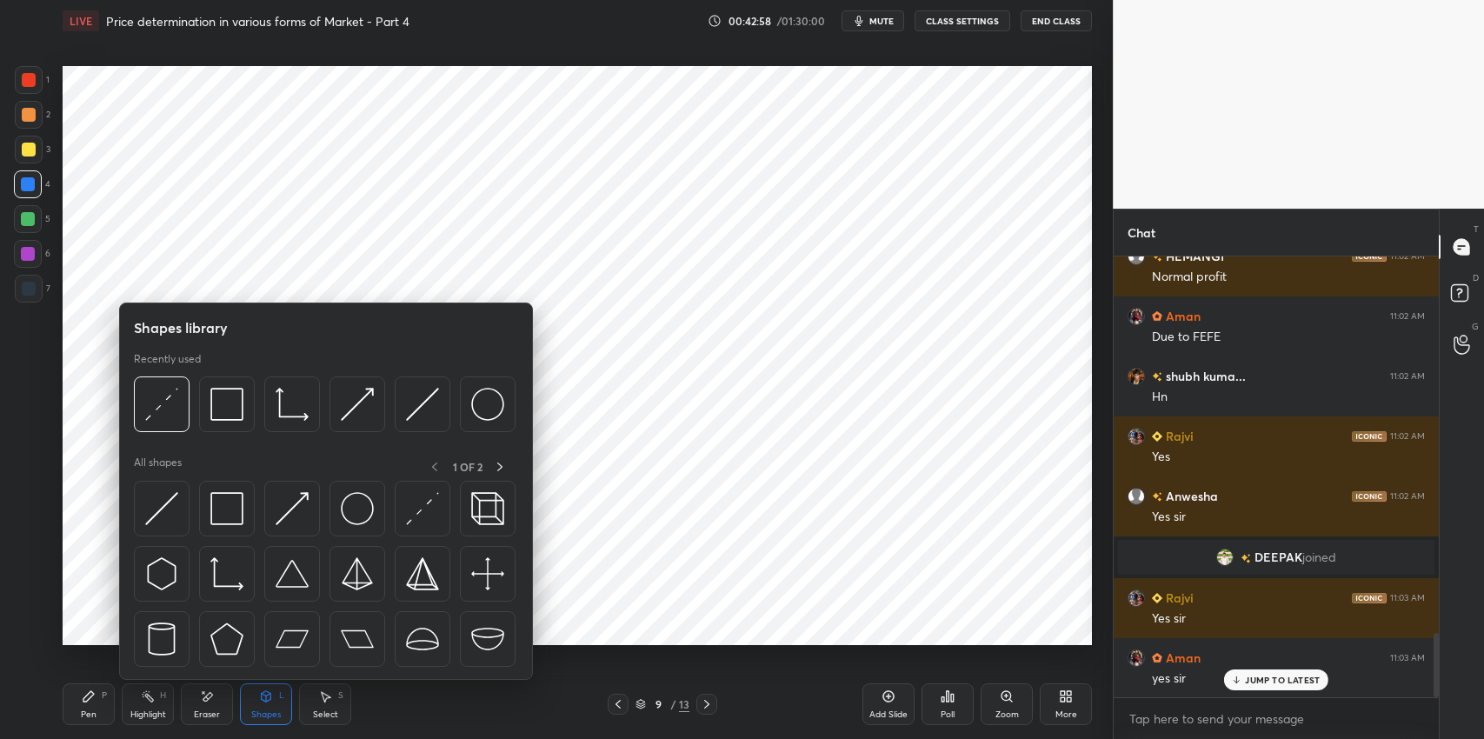
click at [210, 519] on img at bounding box center [226, 508] width 33 height 33
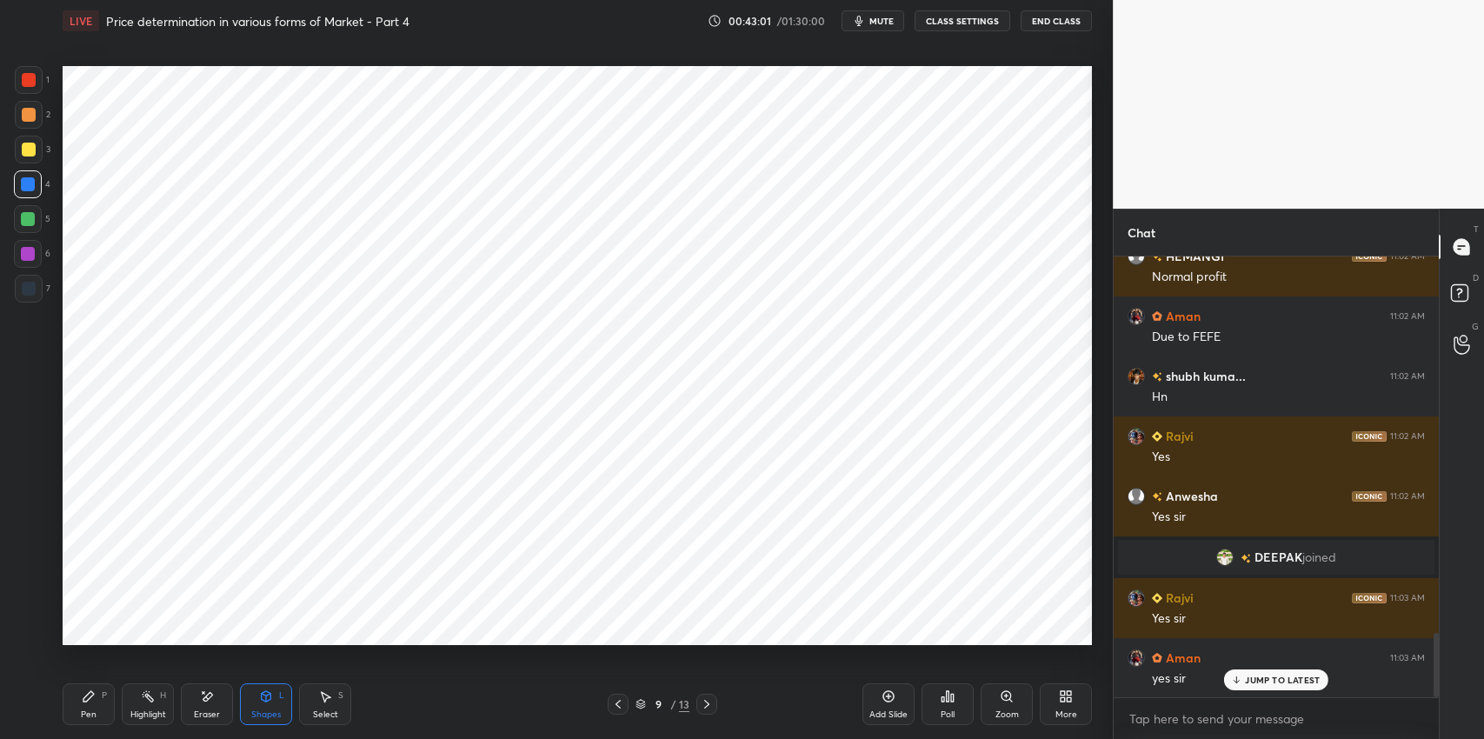
scroll to position [2644, 0]
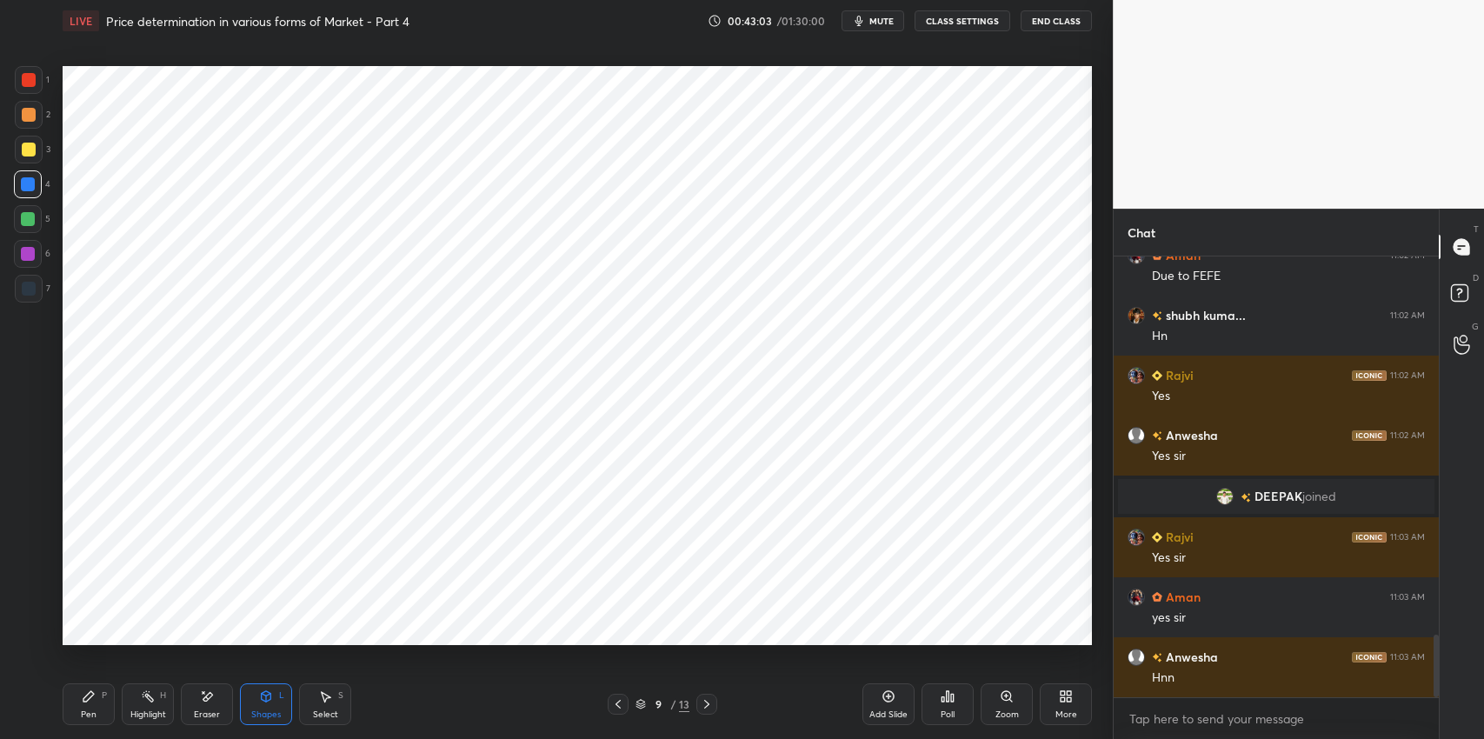
click at [102, 702] on div "Pen P" at bounding box center [89, 704] width 52 height 42
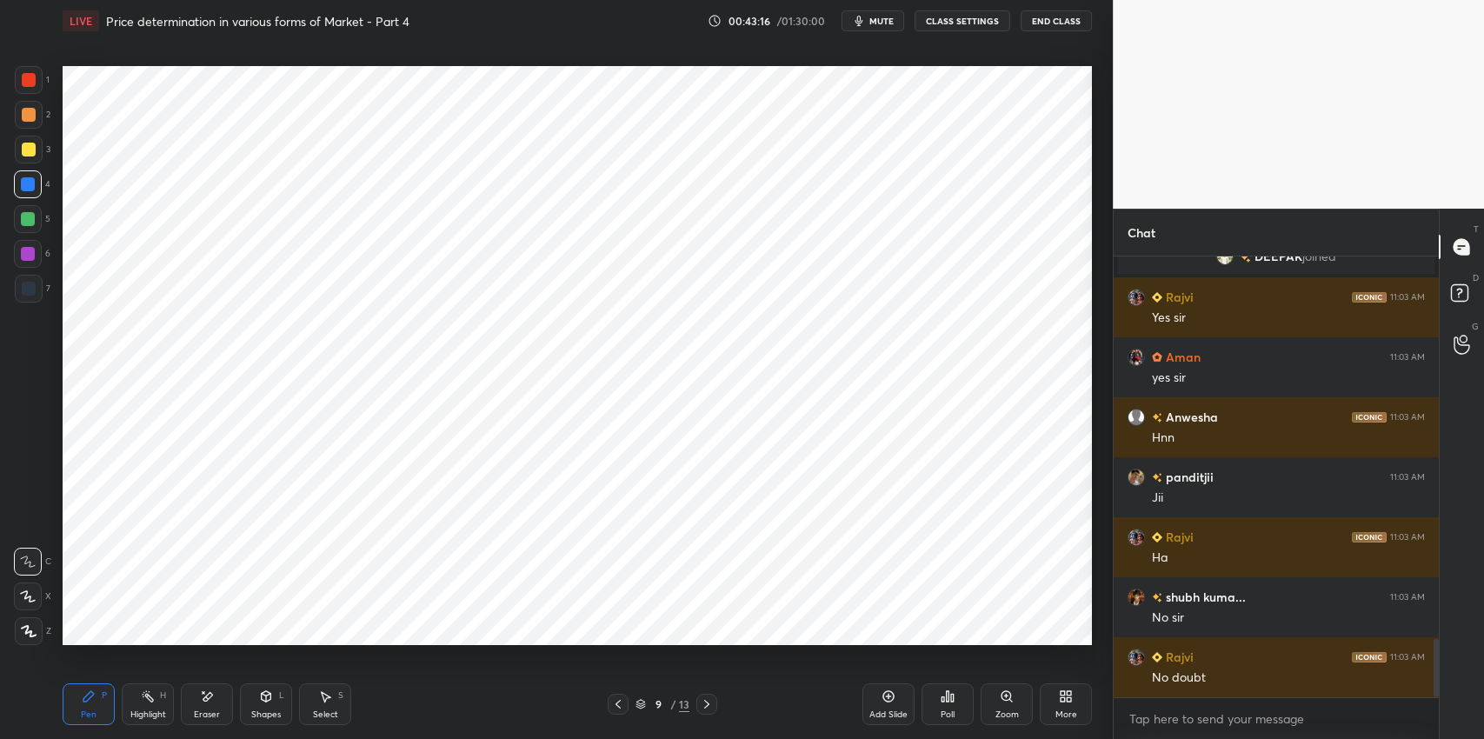
scroll to position [2943, 0]
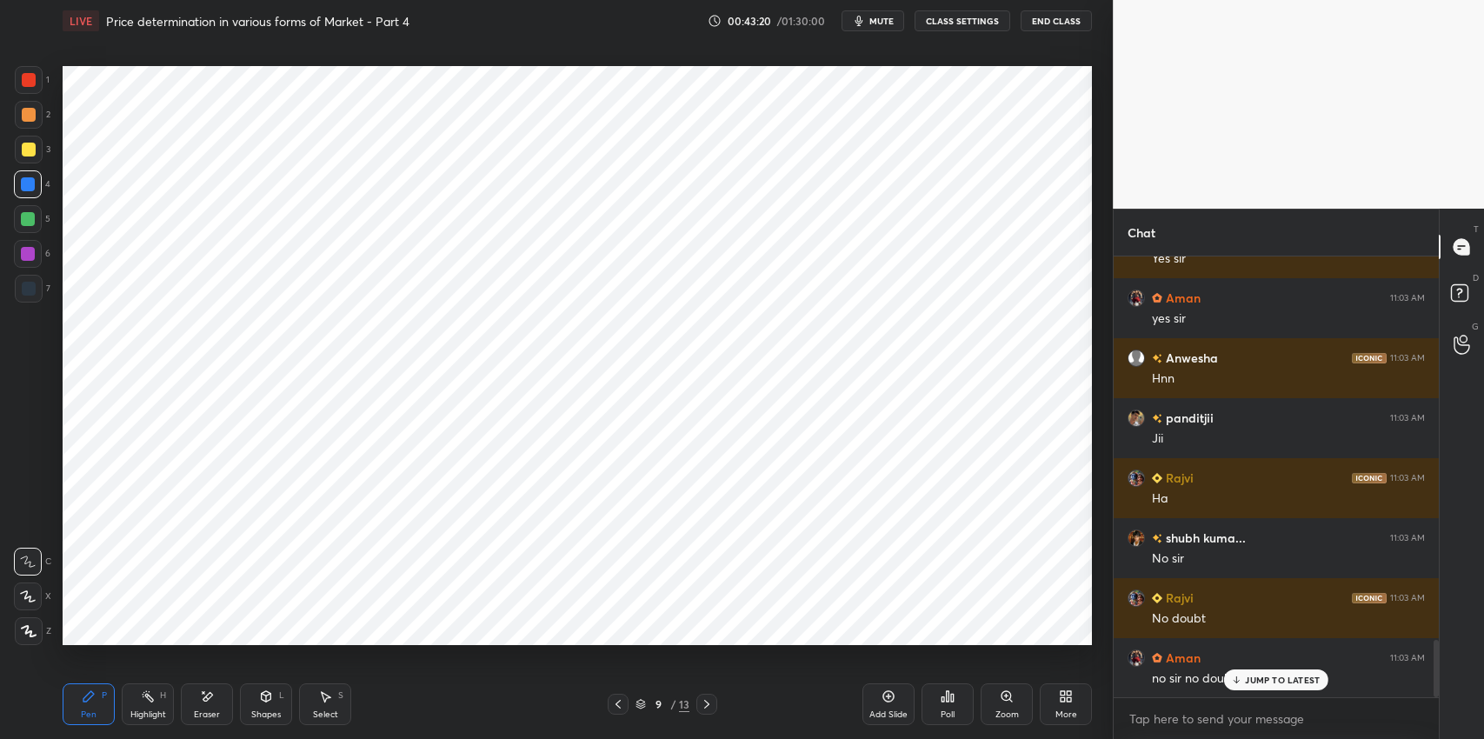
click at [156, 703] on div "Highlight H" at bounding box center [148, 704] width 52 height 42
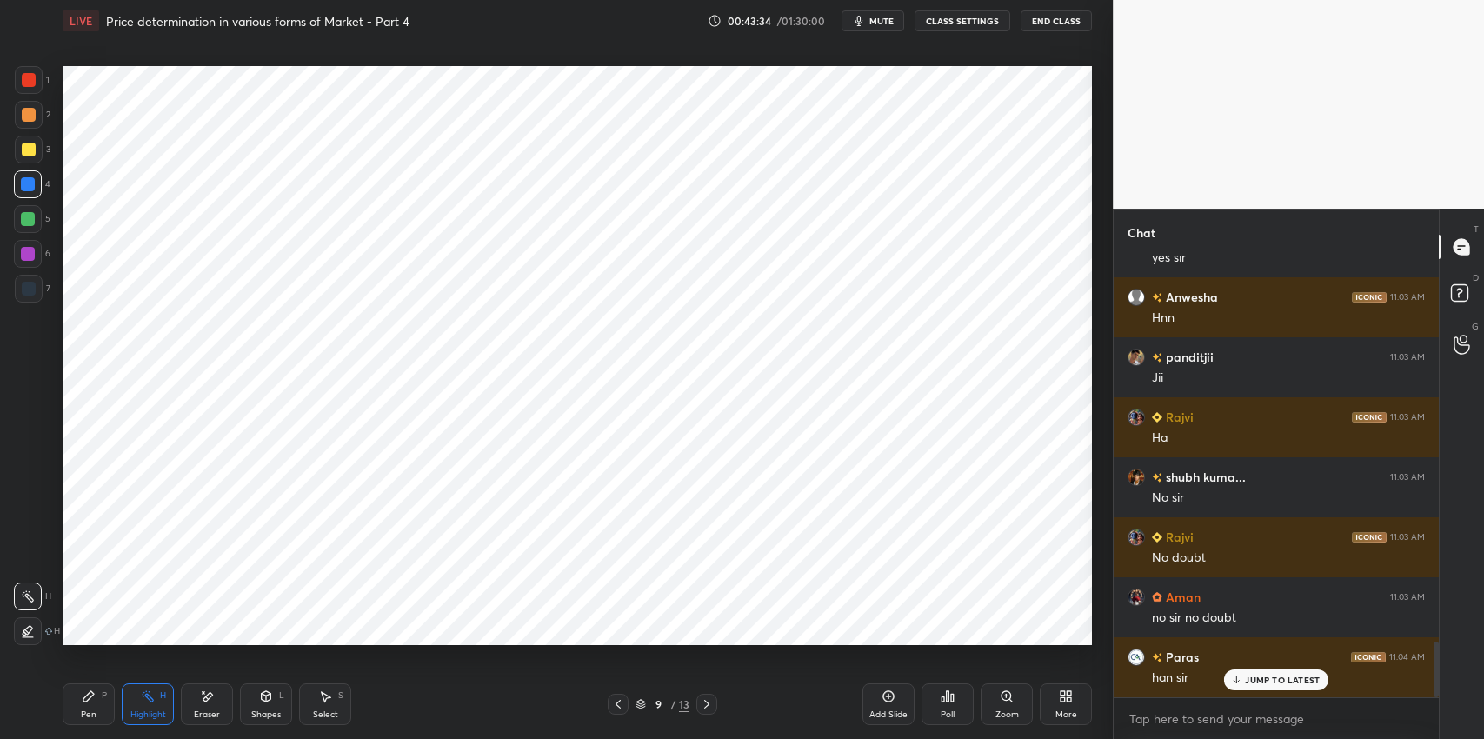
scroll to position [3063, 0]
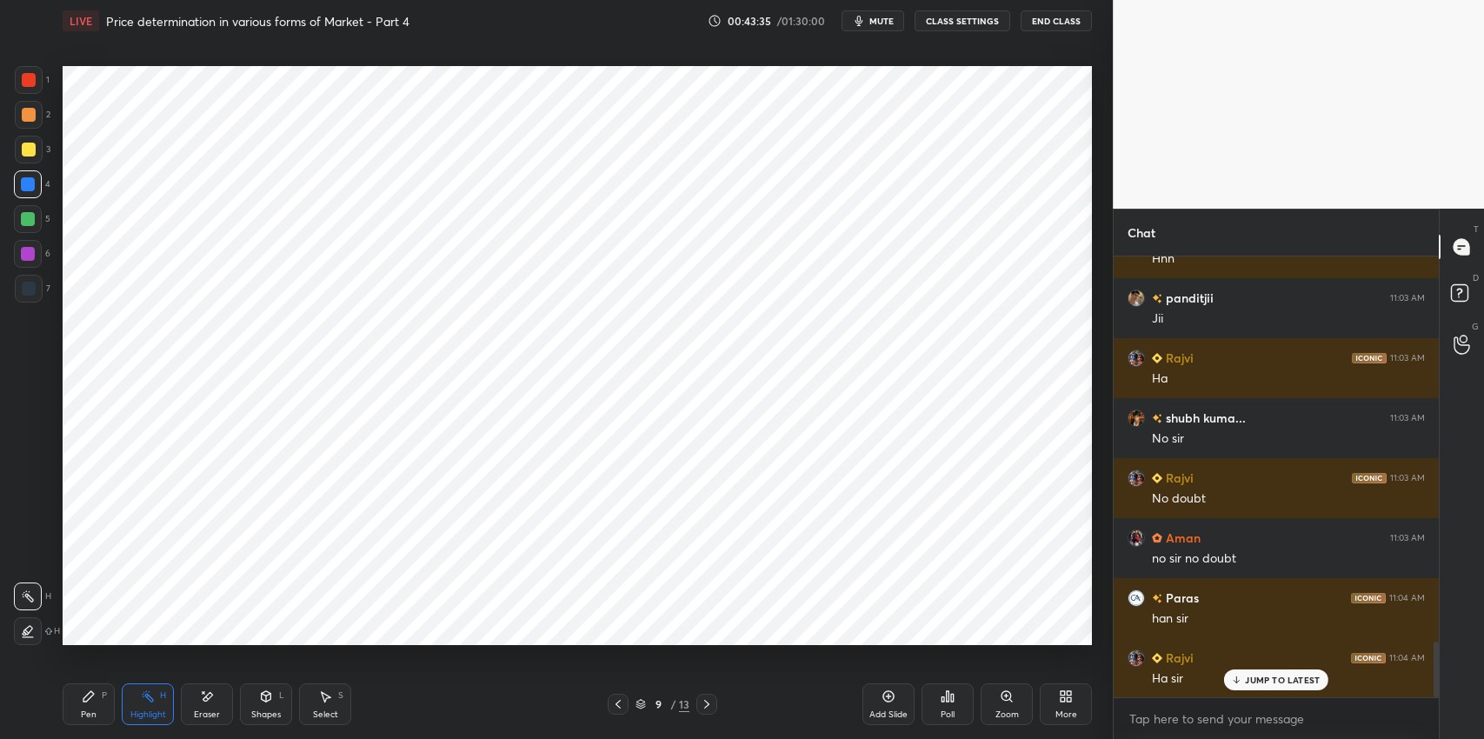
click at [37, 189] on div at bounding box center [28, 184] width 28 height 28
click at [74, 700] on div "Pen P" at bounding box center [89, 704] width 52 height 42
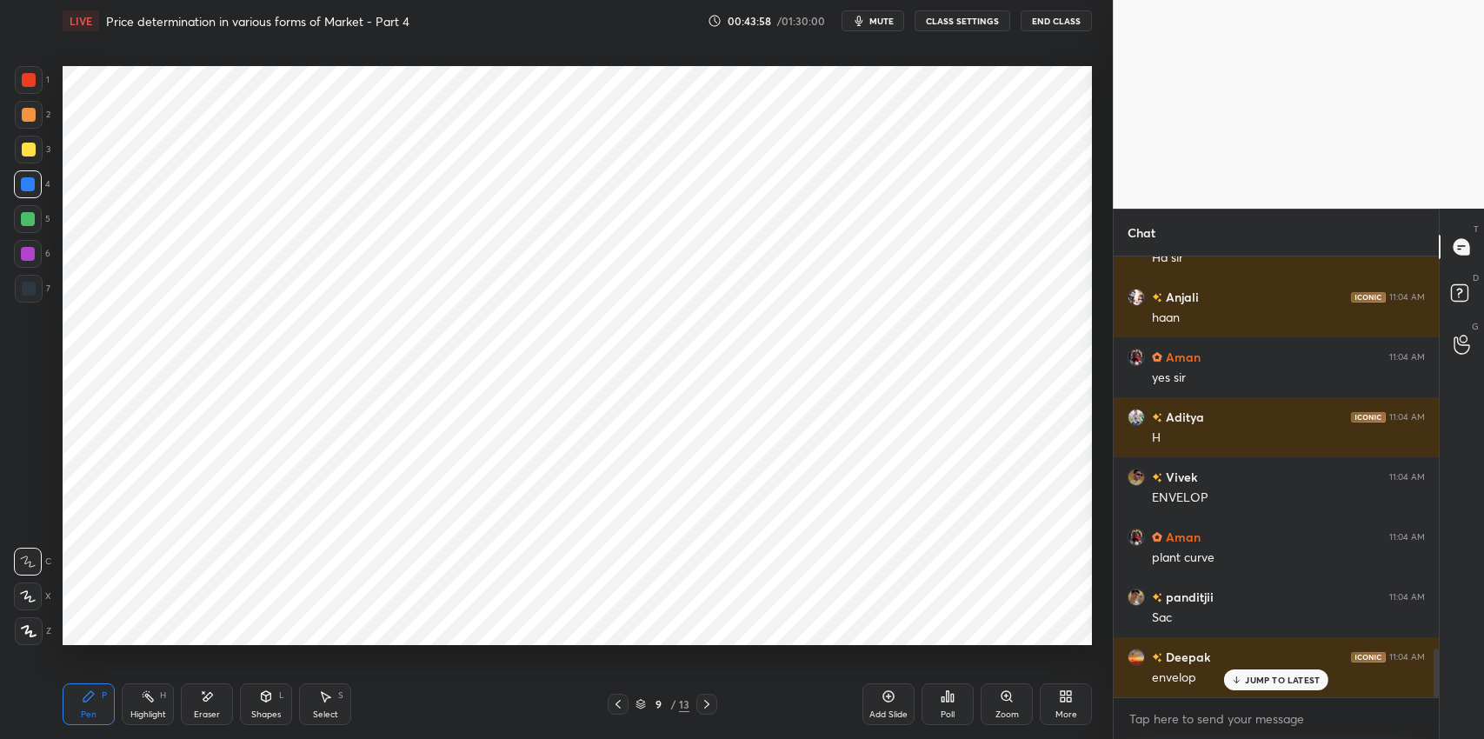
scroll to position [3543, 0]
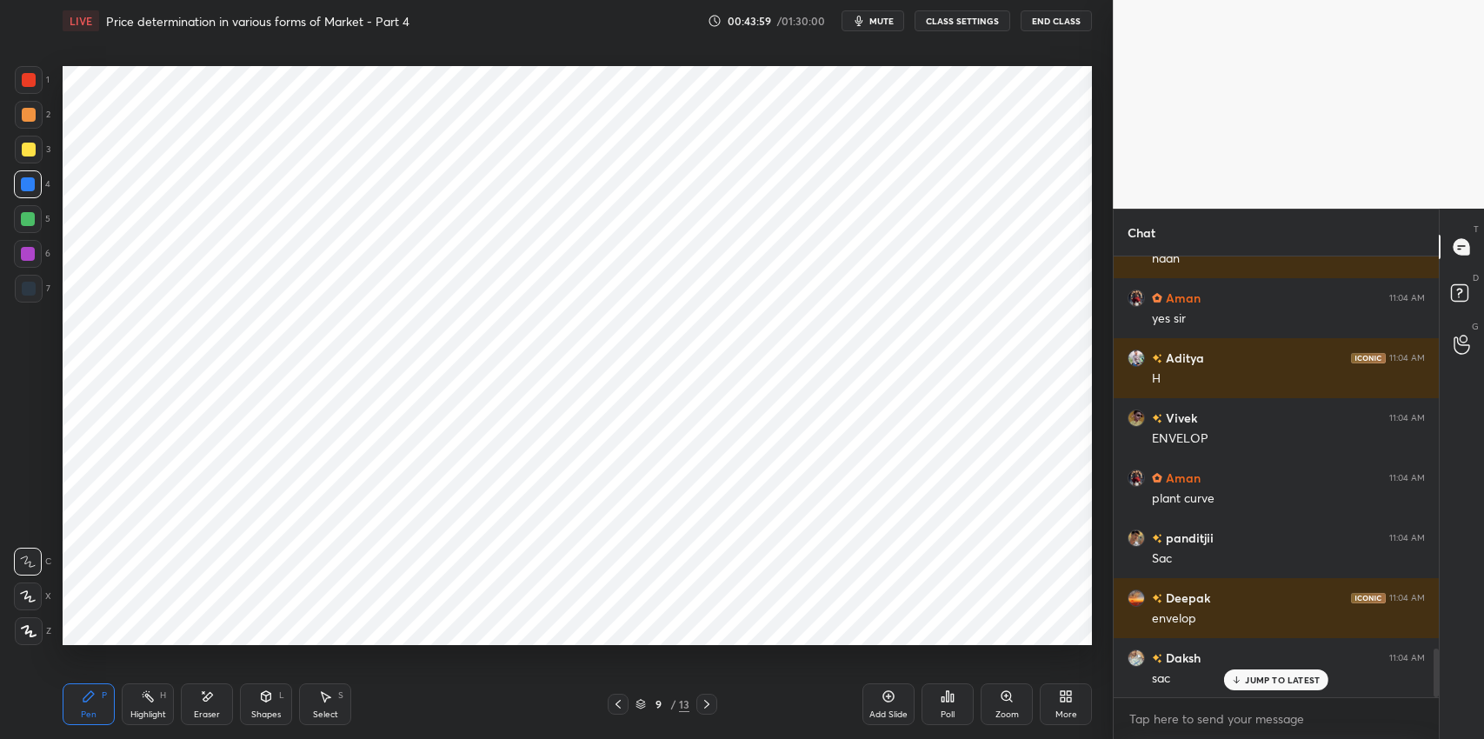
click at [218, 691] on div "Eraser" at bounding box center [207, 704] width 52 height 42
click at [263, 700] on icon at bounding box center [267, 696] width 10 height 10
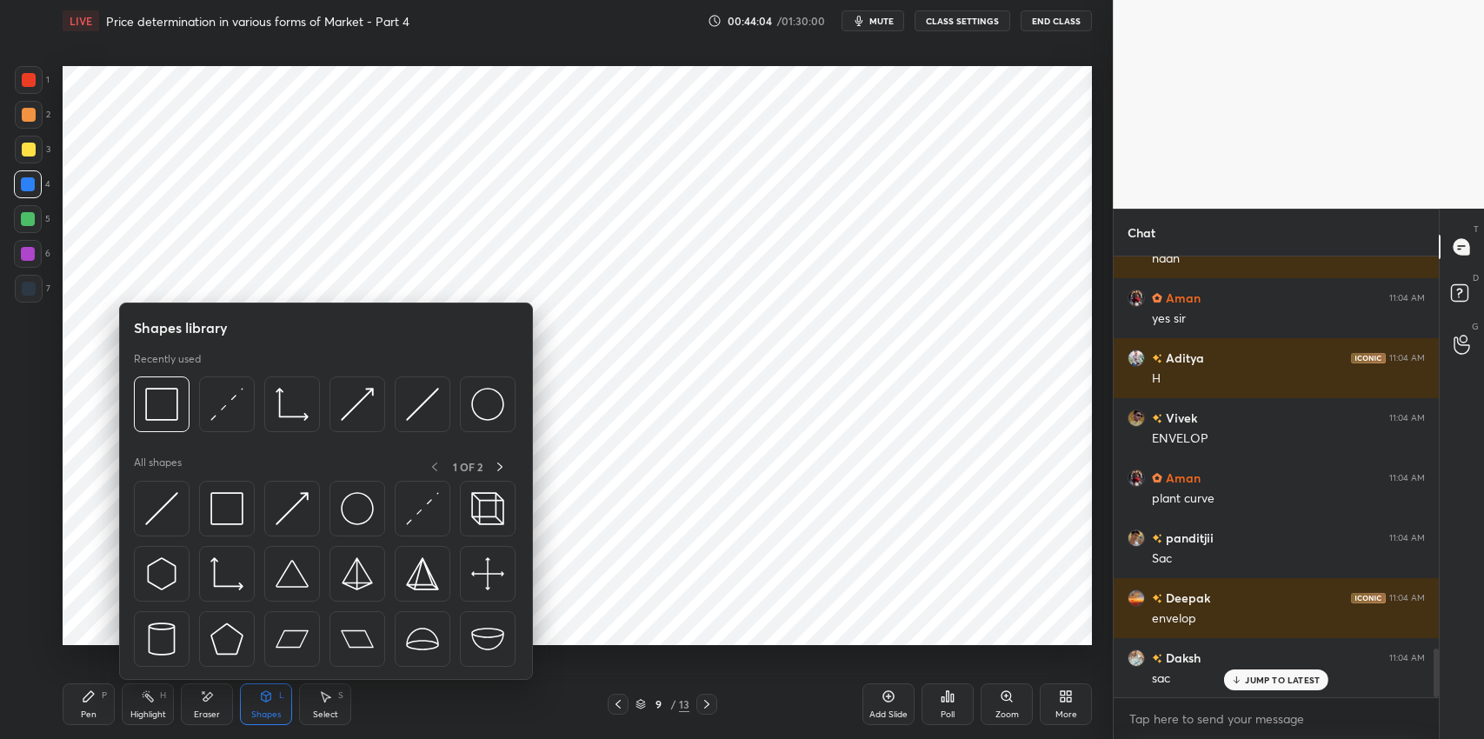
click at [83, 694] on icon at bounding box center [89, 697] width 14 height 14
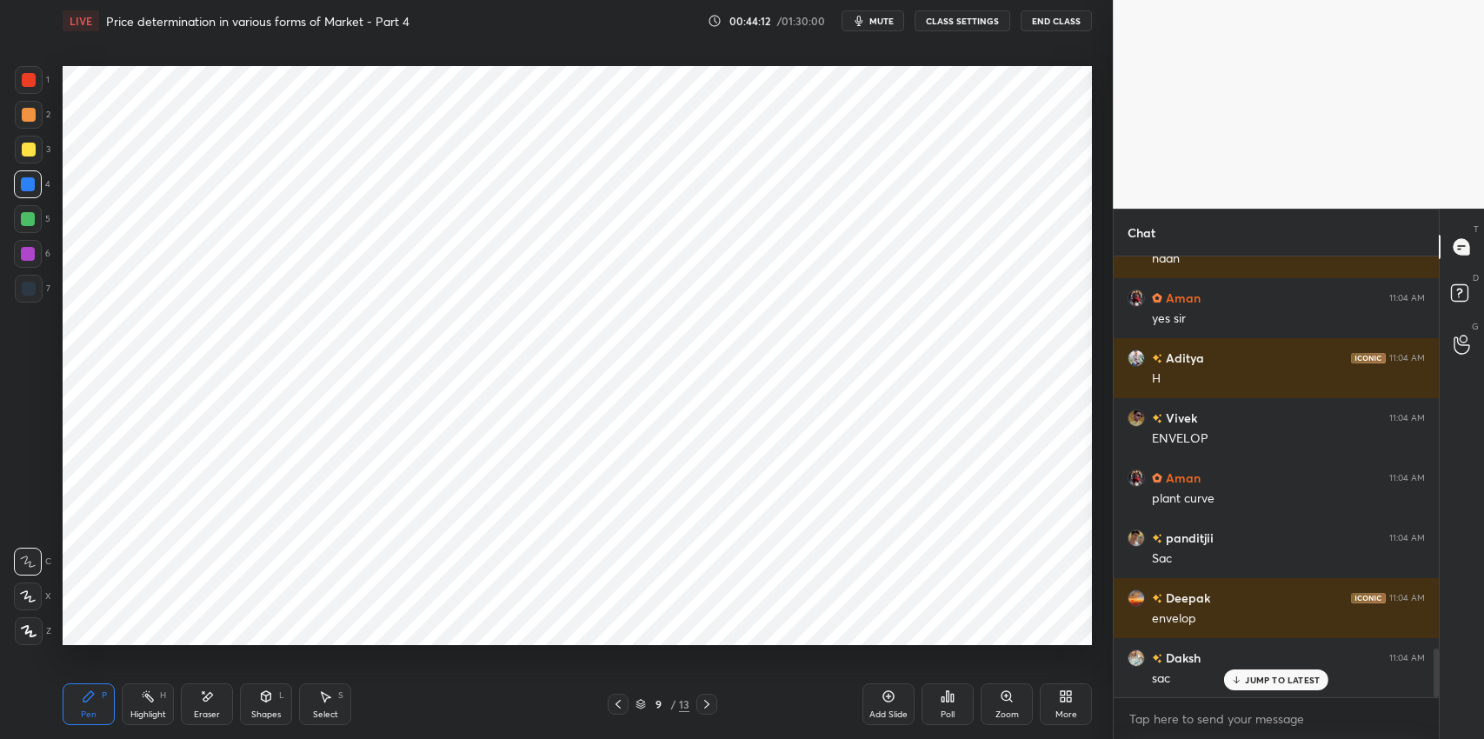
click at [224, 708] on div "Eraser" at bounding box center [207, 704] width 52 height 42
click at [268, 699] on icon at bounding box center [267, 696] width 10 height 10
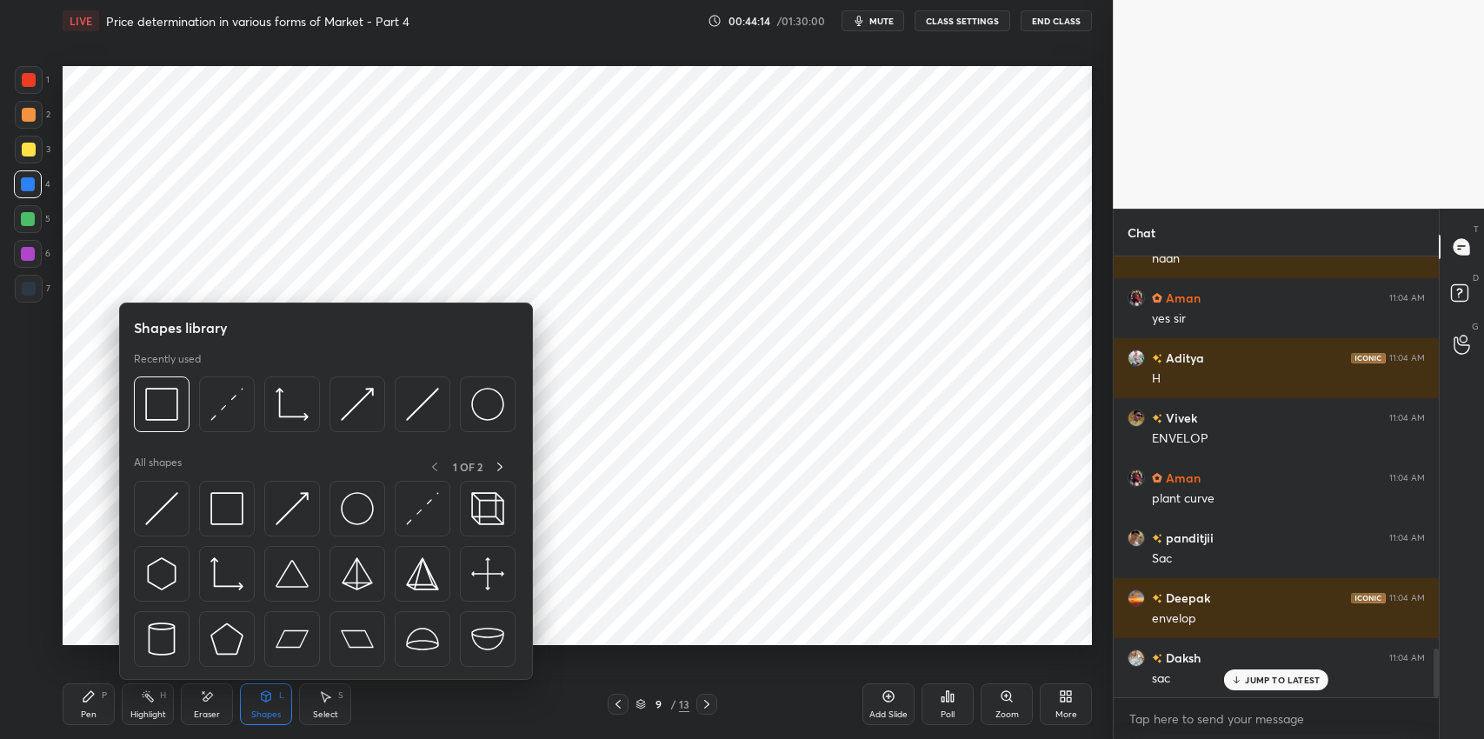
click at [224, 516] on img at bounding box center [226, 508] width 33 height 33
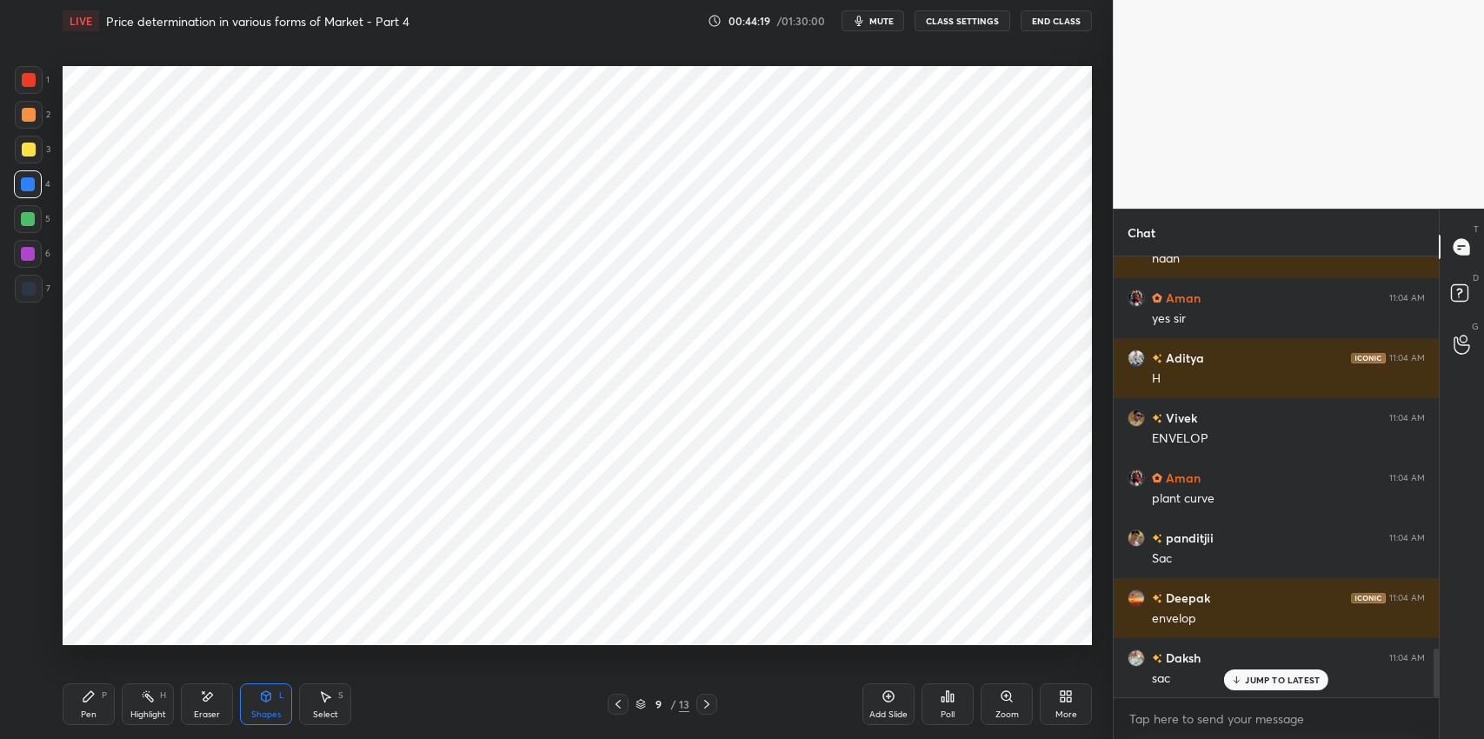
click at [220, 706] on div "Eraser" at bounding box center [207, 704] width 52 height 42
click at [274, 707] on div "Shapes L" at bounding box center [266, 704] width 52 height 42
click at [215, 699] on div "Eraser" at bounding box center [207, 704] width 52 height 42
click at [269, 706] on div "Shapes L" at bounding box center [266, 704] width 52 height 42
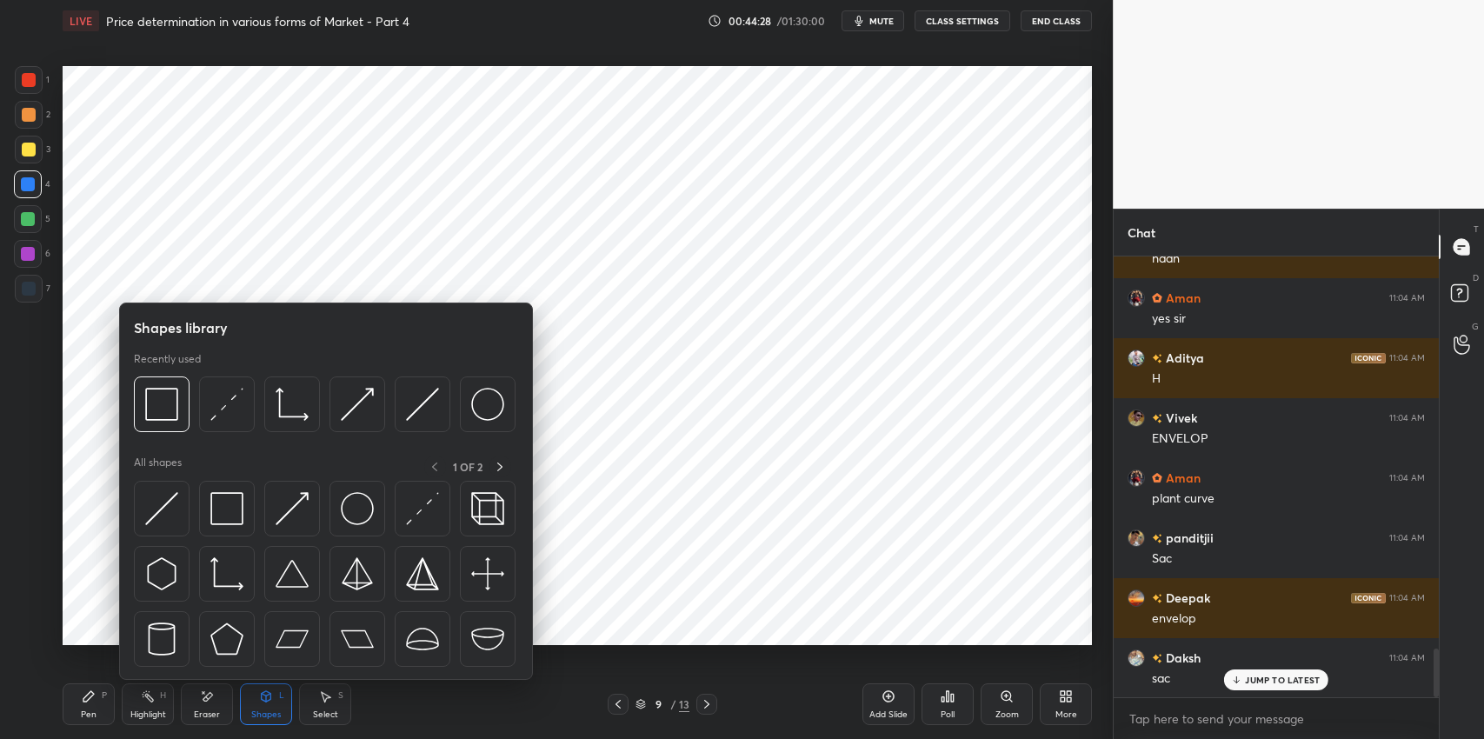
click at [364, 501] on img at bounding box center [357, 508] width 33 height 33
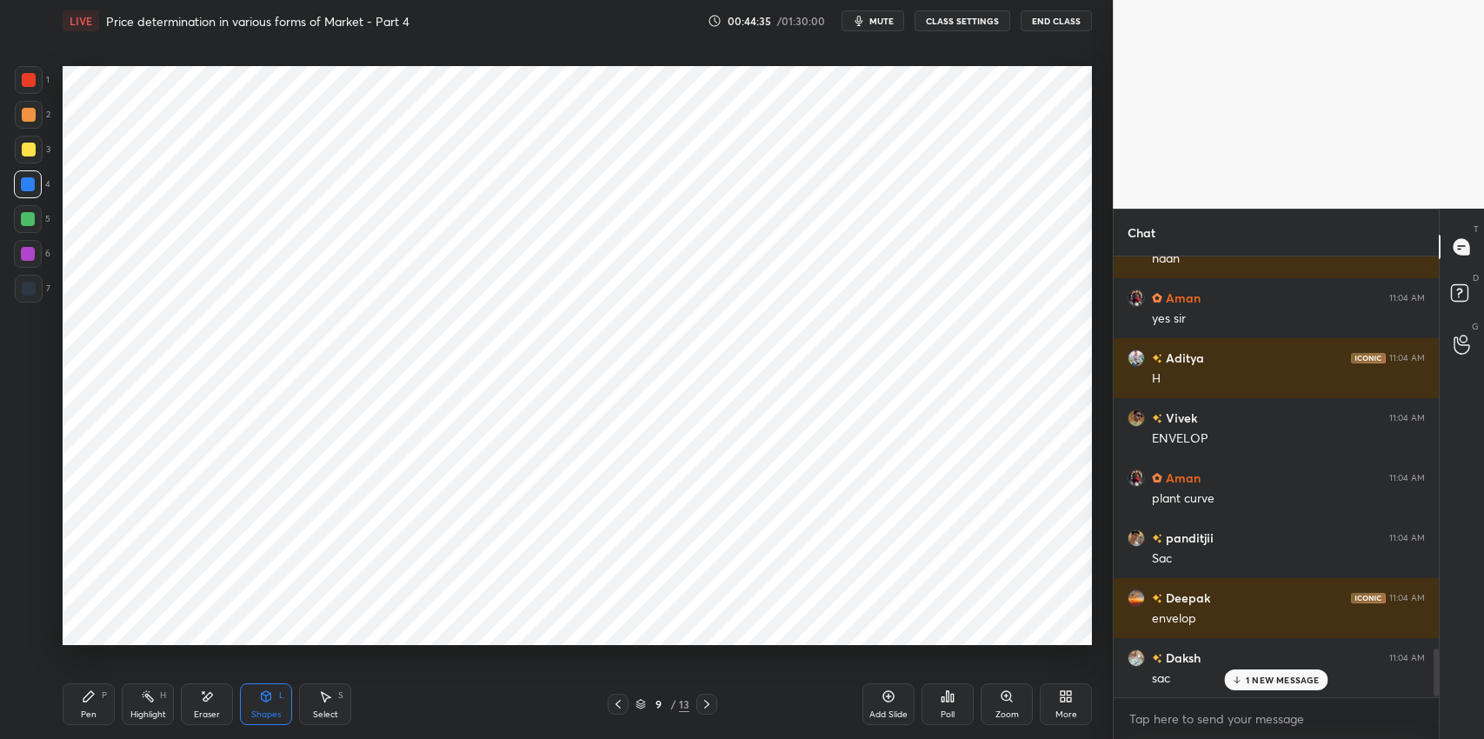
scroll to position [3604, 0]
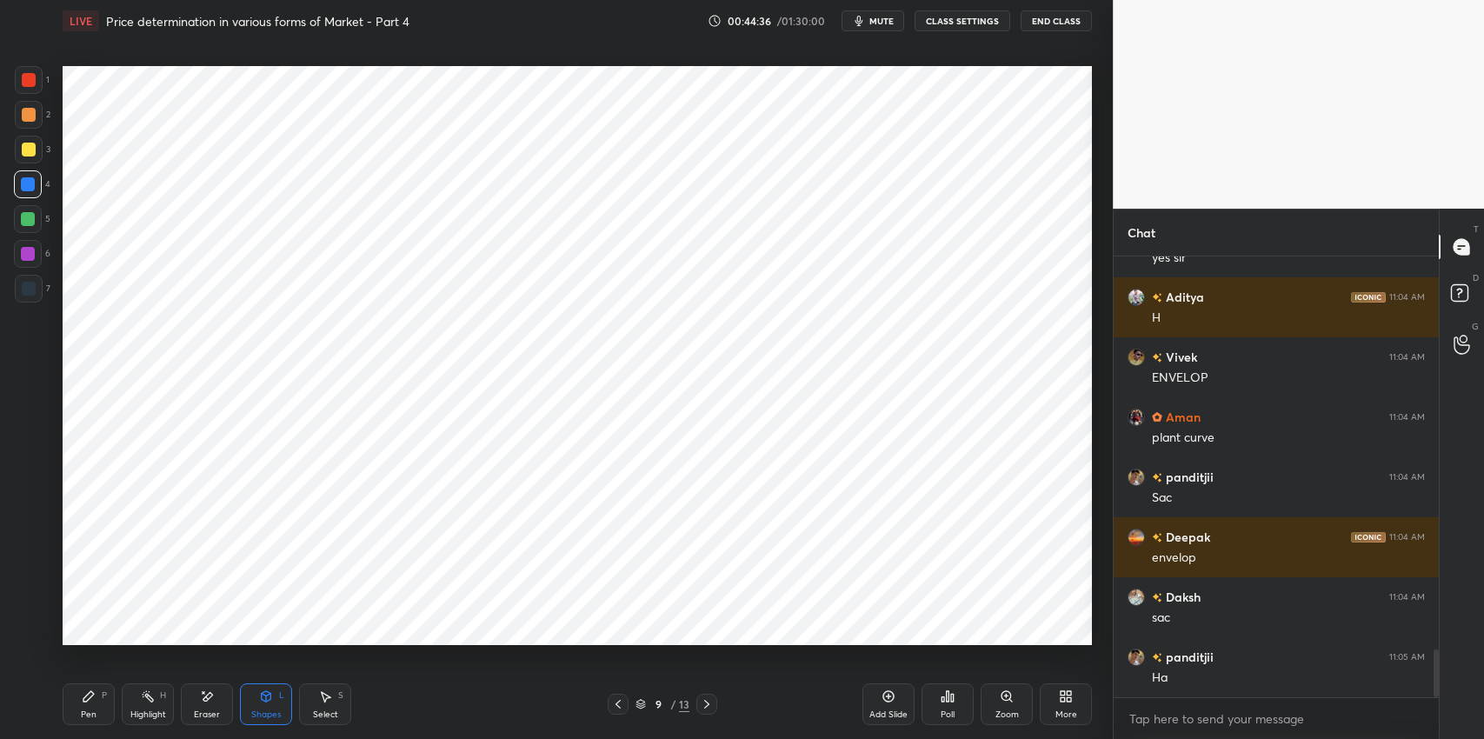
click at [203, 704] on div "Eraser" at bounding box center [207, 704] width 52 height 42
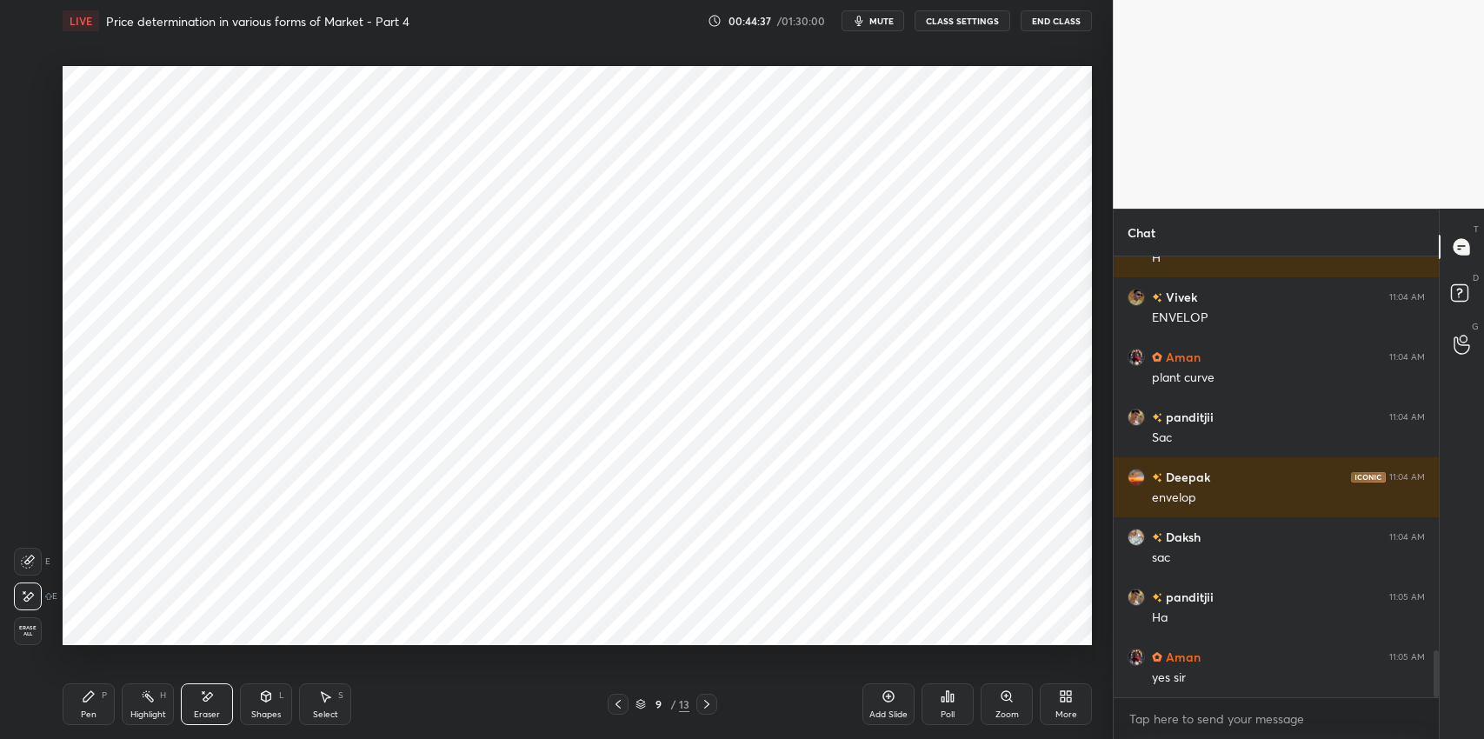
click at [32, 560] on icon at bounding box center [29, 560] width 10 height 9
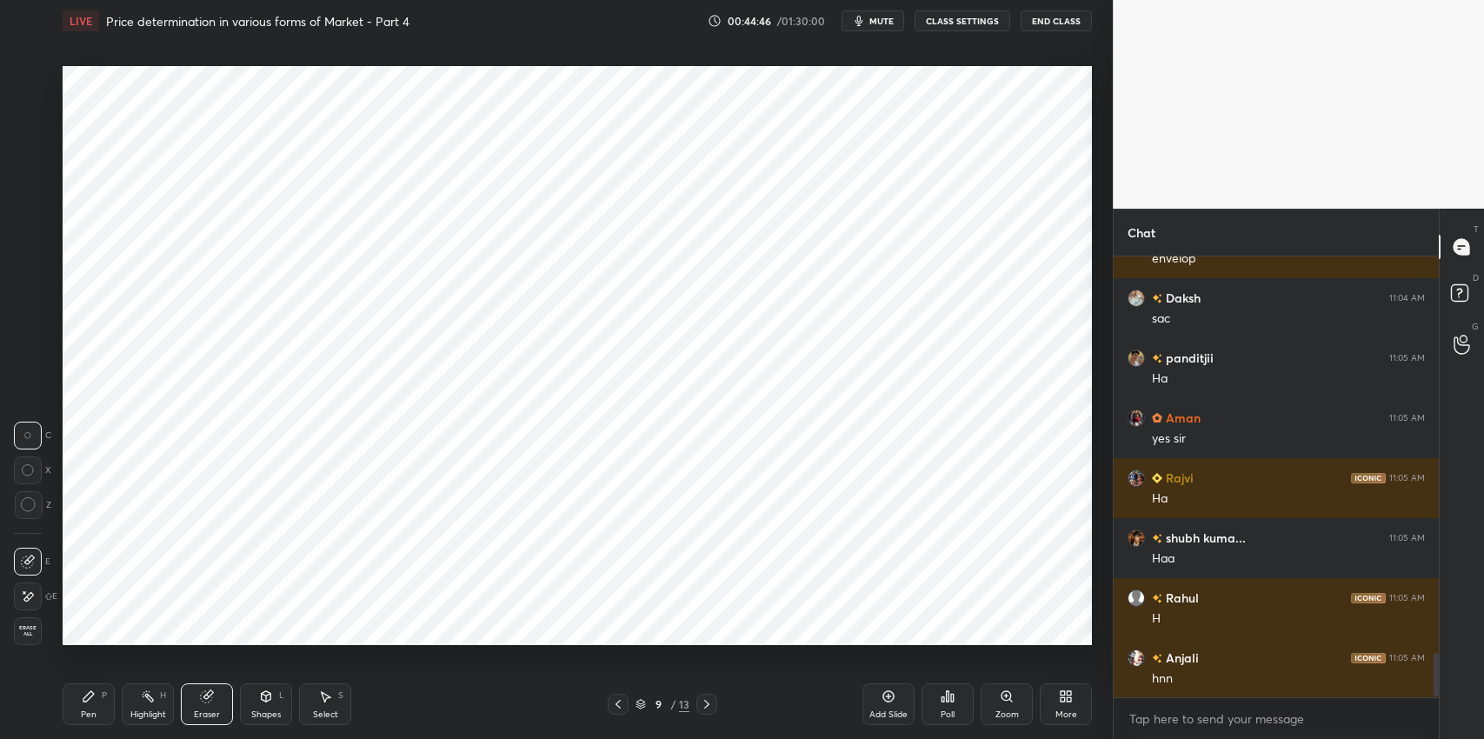
scroll to position [3964, 0]
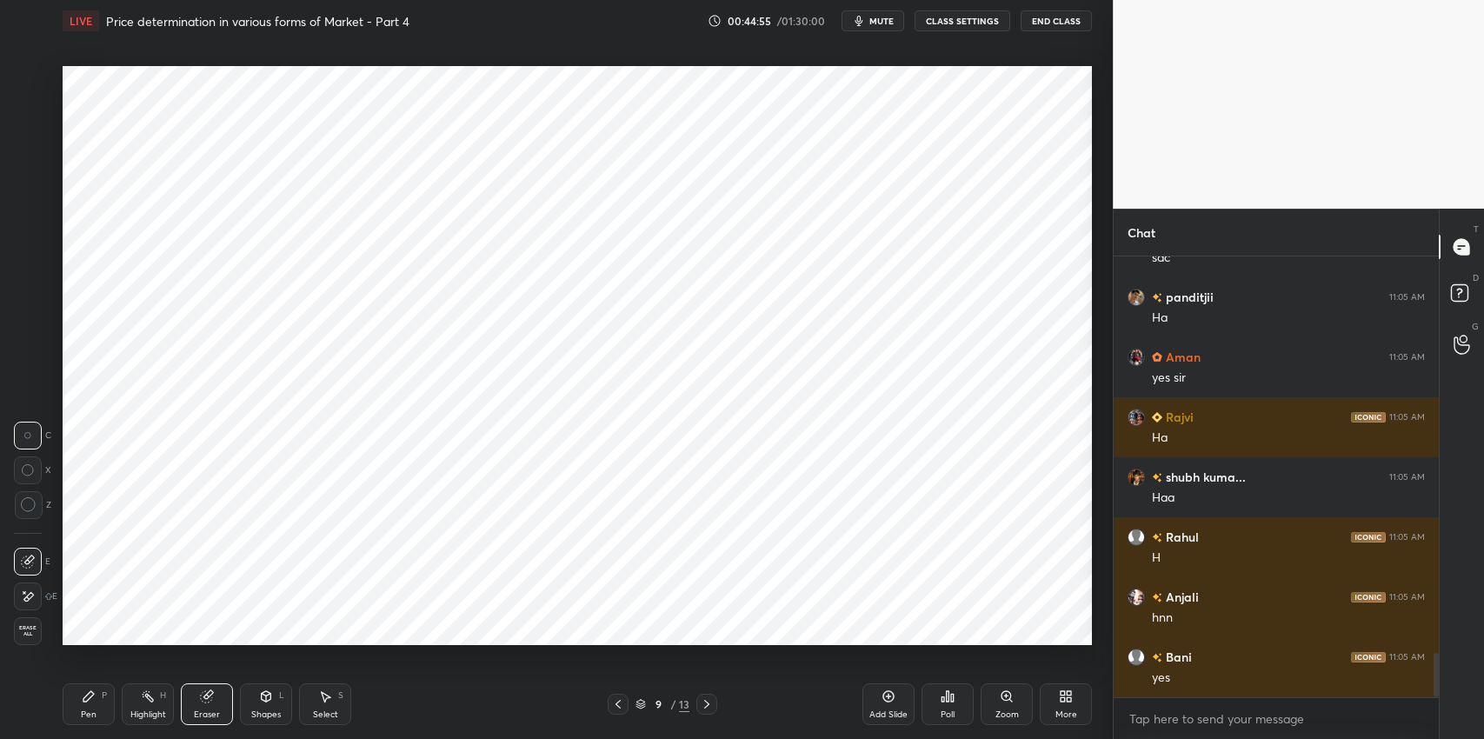
click at [93, 704] on div "Pen P" at bounding box center [89, 704] width 52 height 42
click at [273, 717] on div "Shapes" at bounding box center [266, 714] width 30 height 9
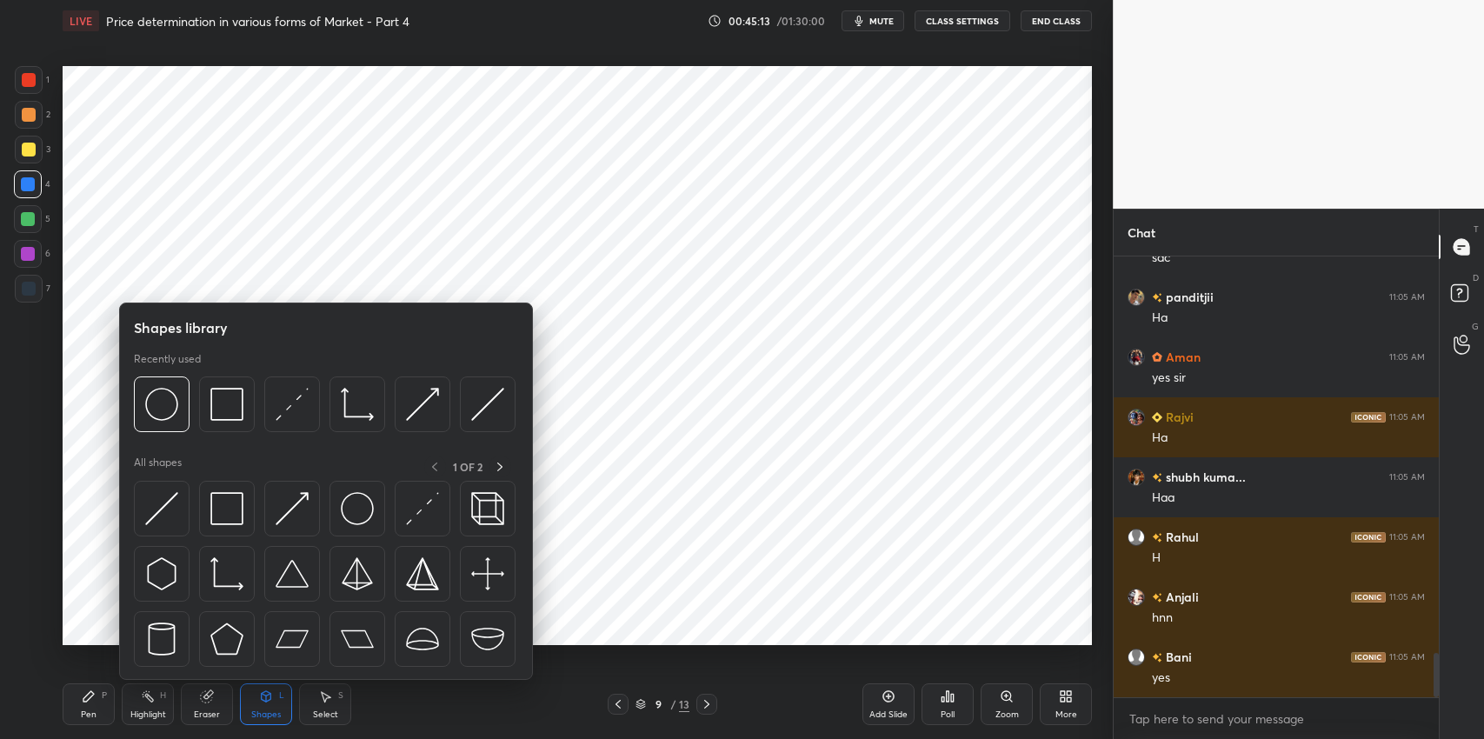
click at [209, 504] on div at bounding box center [227, 509] width 56 height 56
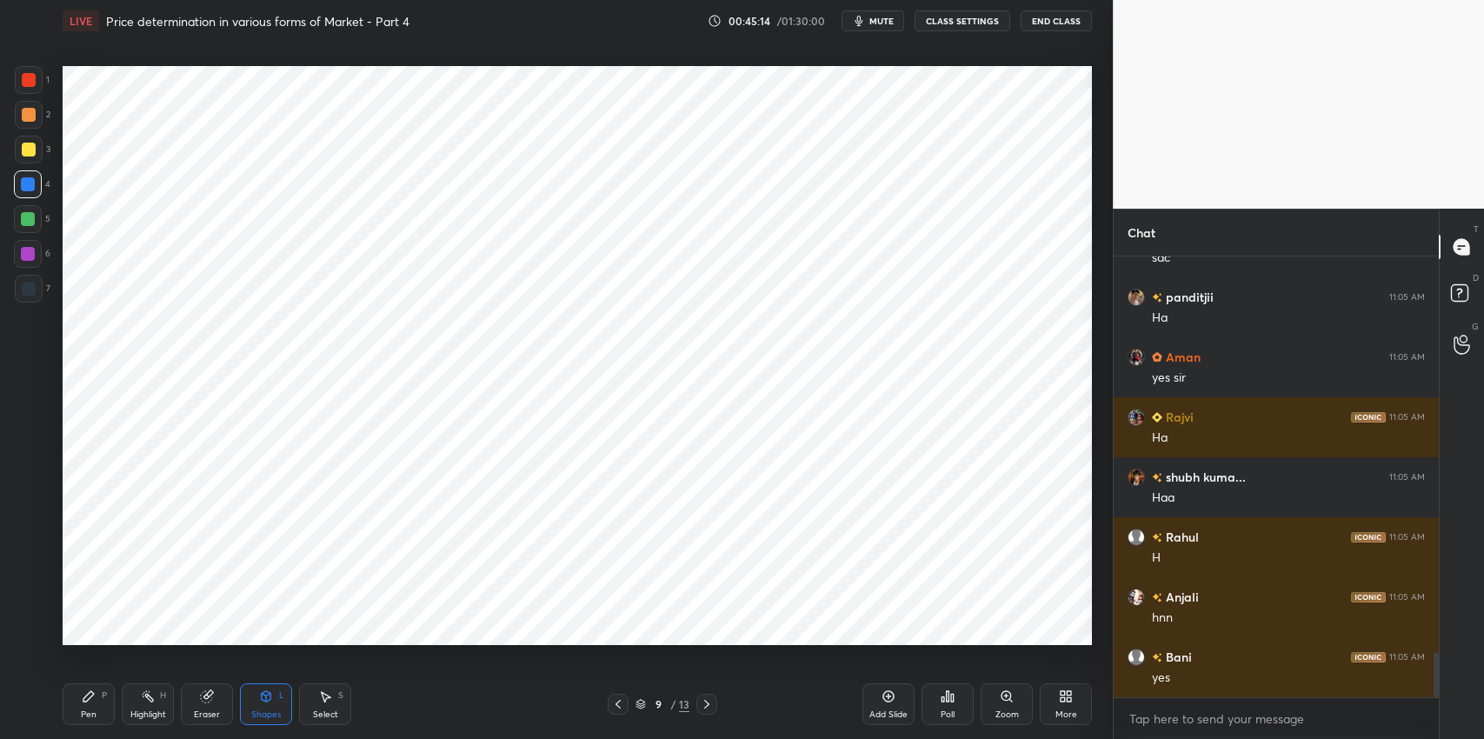
click at [29, 295] on div at bounding box center [29, 289] width 14 height 14
click at [90, 707] on div "Pen P" at bounding box center [89, 704] width 52 height 42
click at [28, 627] on icon at bounding box center [29, 631] width 14 height 10
click at [270, 701] on icon at bounding box center [266, 697] width 14 height 14
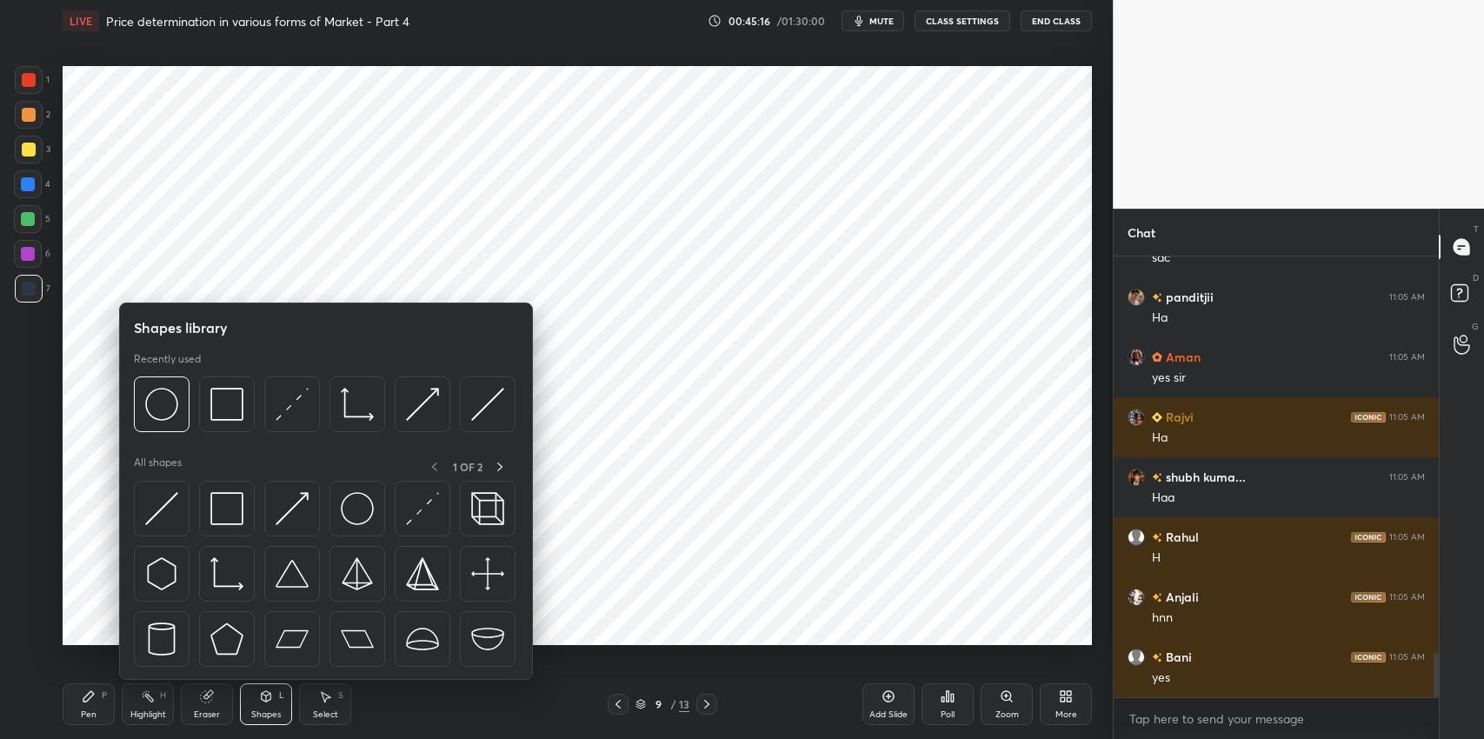
click at [230, 499] on img at bounding box center [226, 508] width 33 height 33
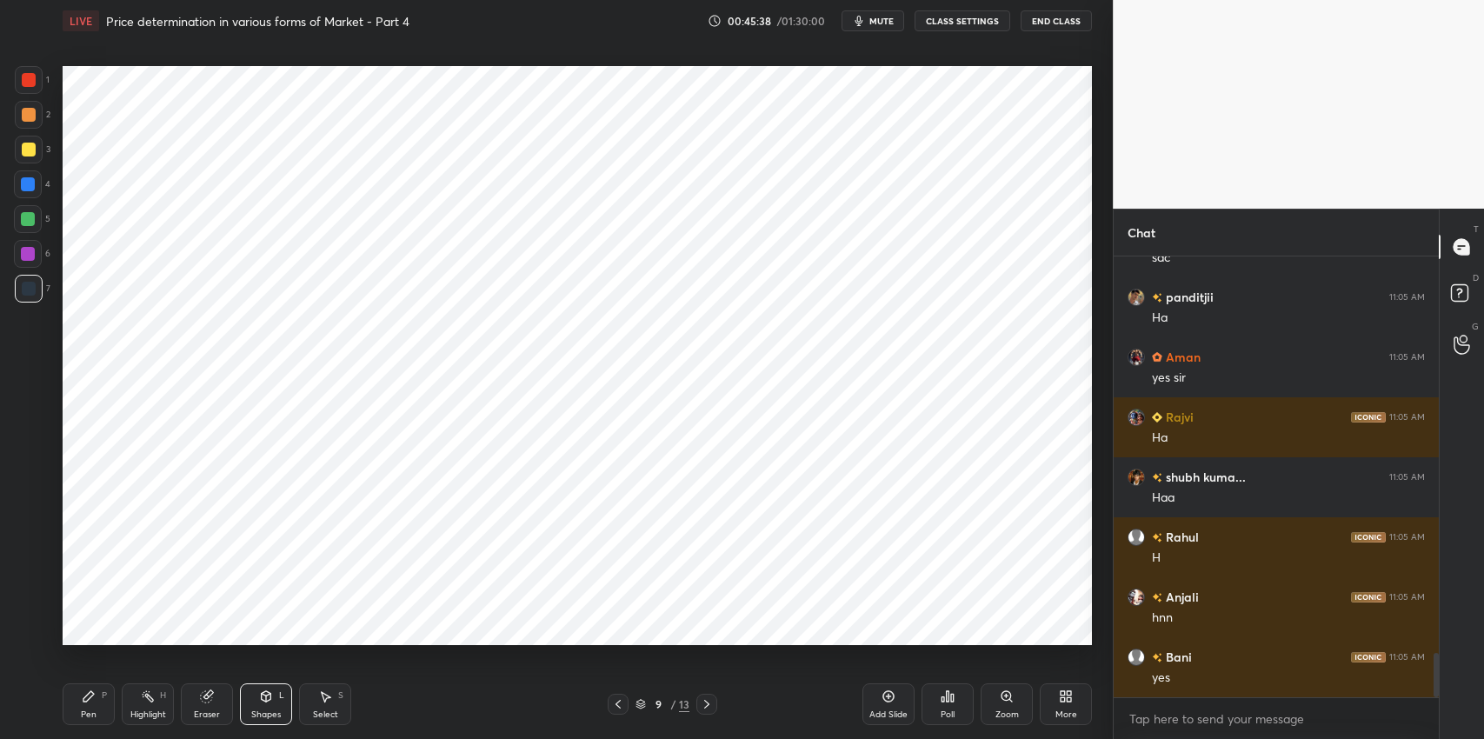
click at [91, 692] on icon at bounding box center [88, 696] width 10 height 10
click at [266, 706] on div "Shapes L" at bounding box center [266, 704] width 52 height 42
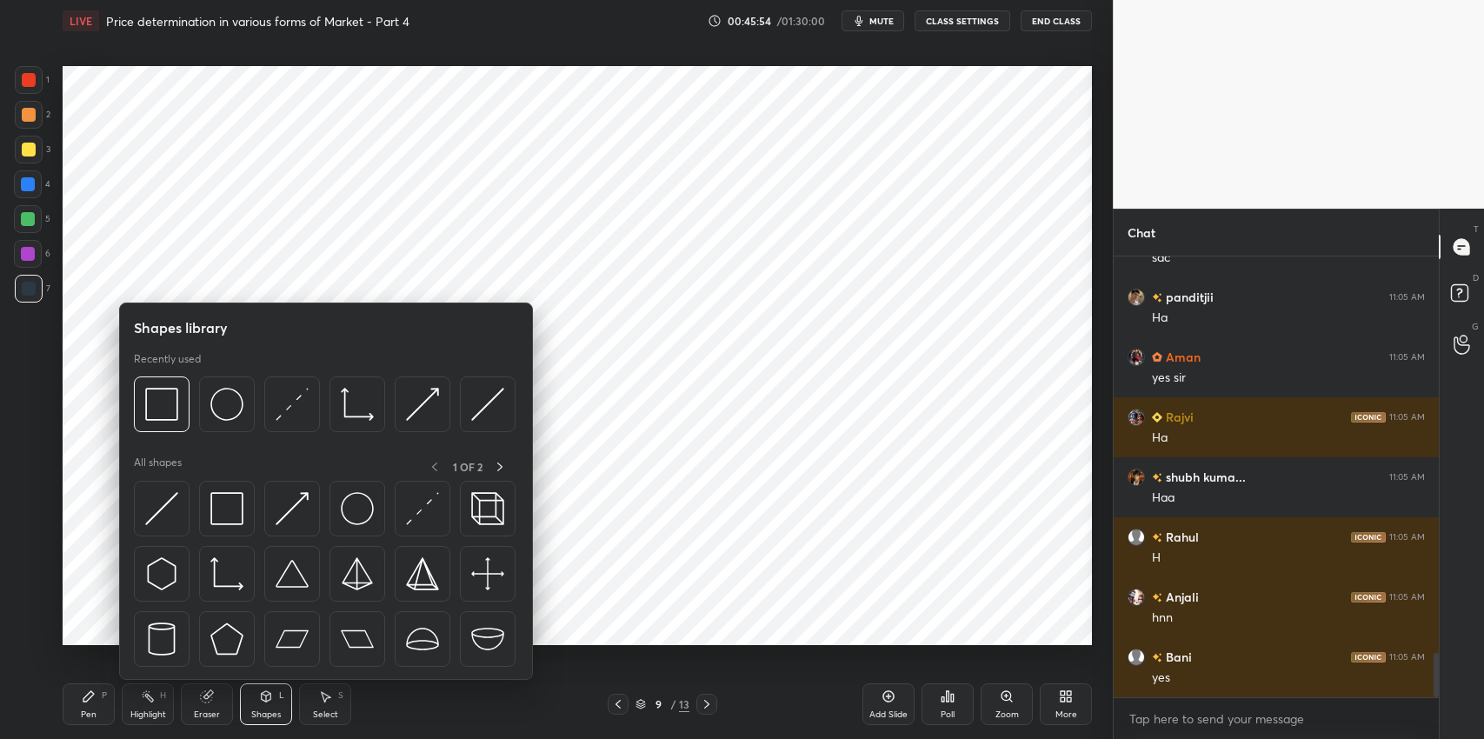
click at [102, 706] on div "Pen P" at bounding box center [89, 704] width 52 height 42
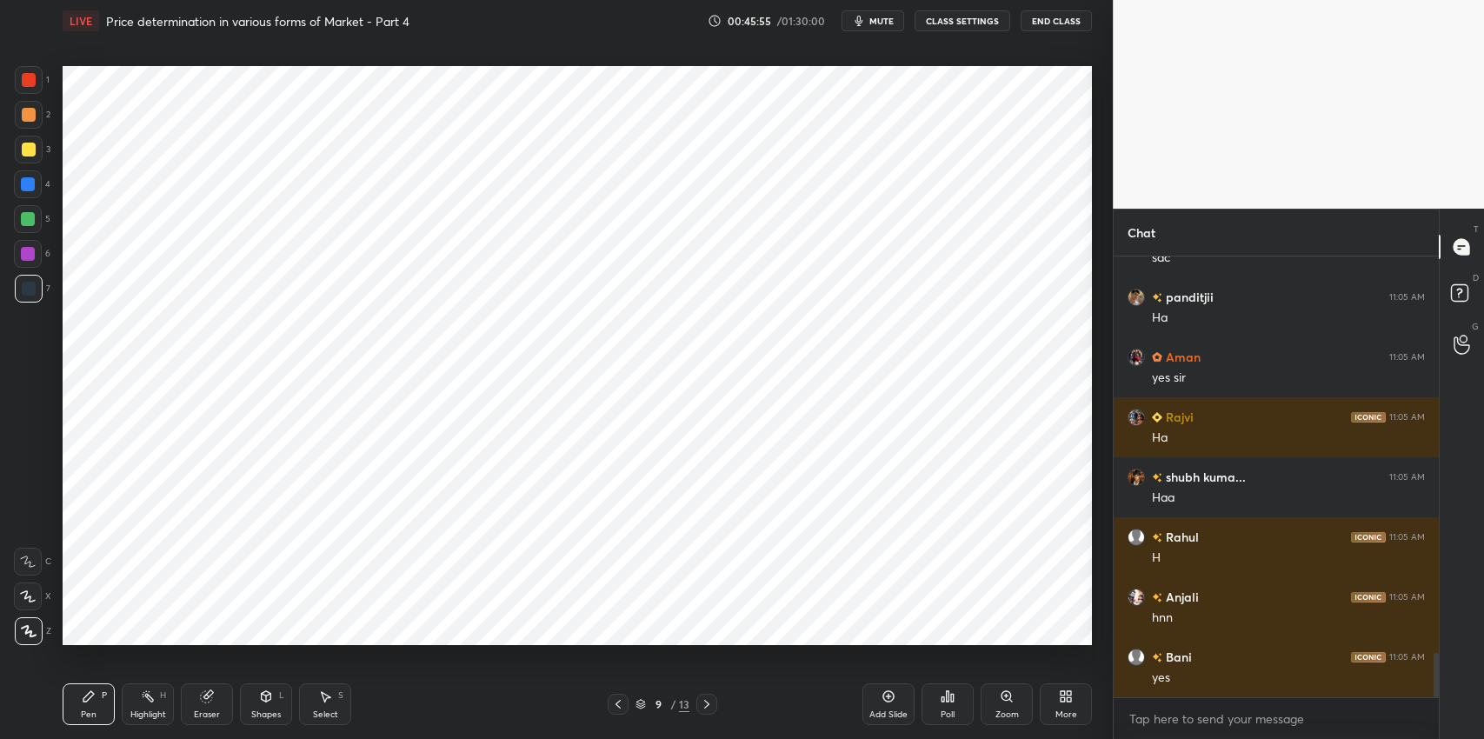
click at [24, 190] on div at bounding box center [28, 184] width 14 height 14
click at [213, 706] on div "Eraser" at bounding box center [207, 704] width 52 height 42
click at [23, 597] on icon at bounding box center [28, 597] width 14 height 15
click at [85, 698] on icon at bounding box center [88, 696] width 10 height 10
click at [41, 225] on div at bounding box center [28, 219] width 28 height 28
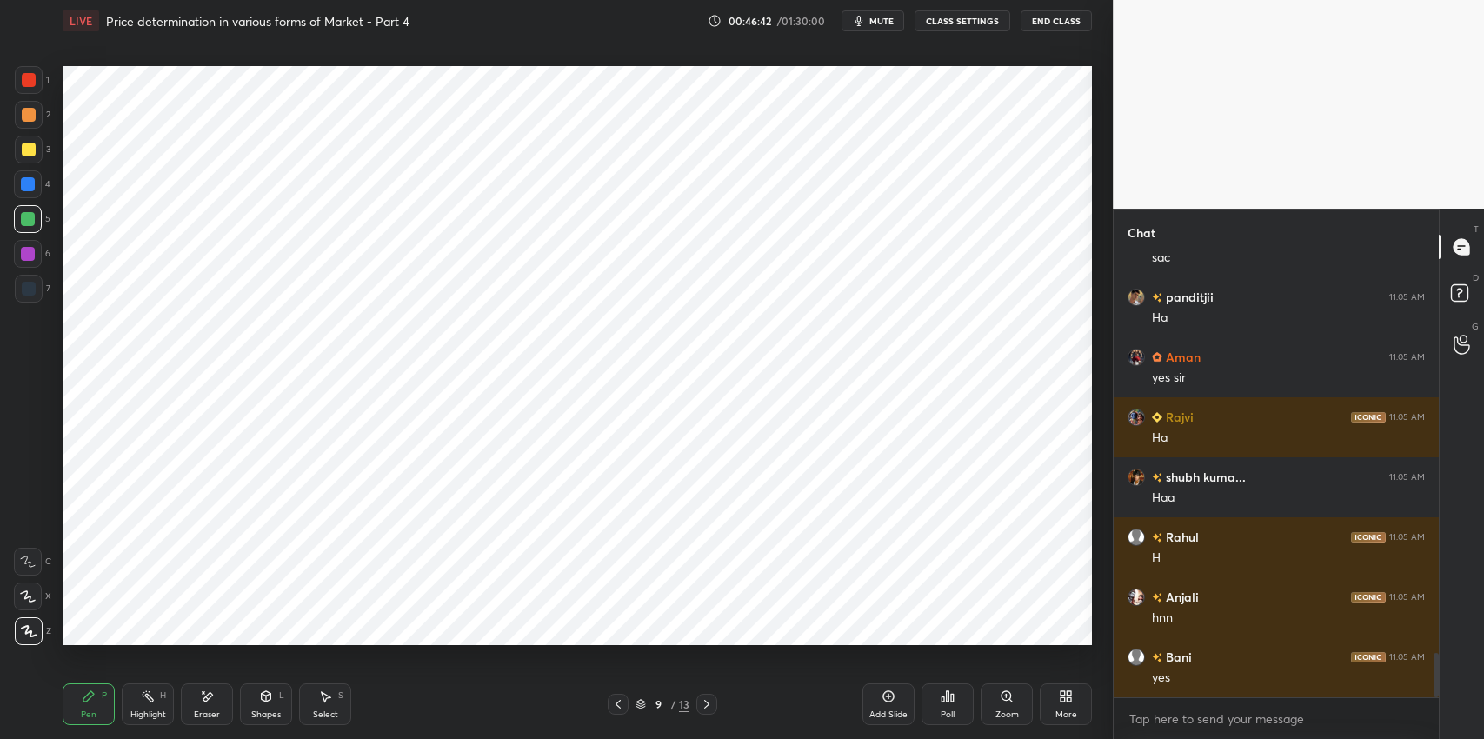
click at [216, 707] on div "Eraser" at bounding box center [207, 704] width 52 height 42
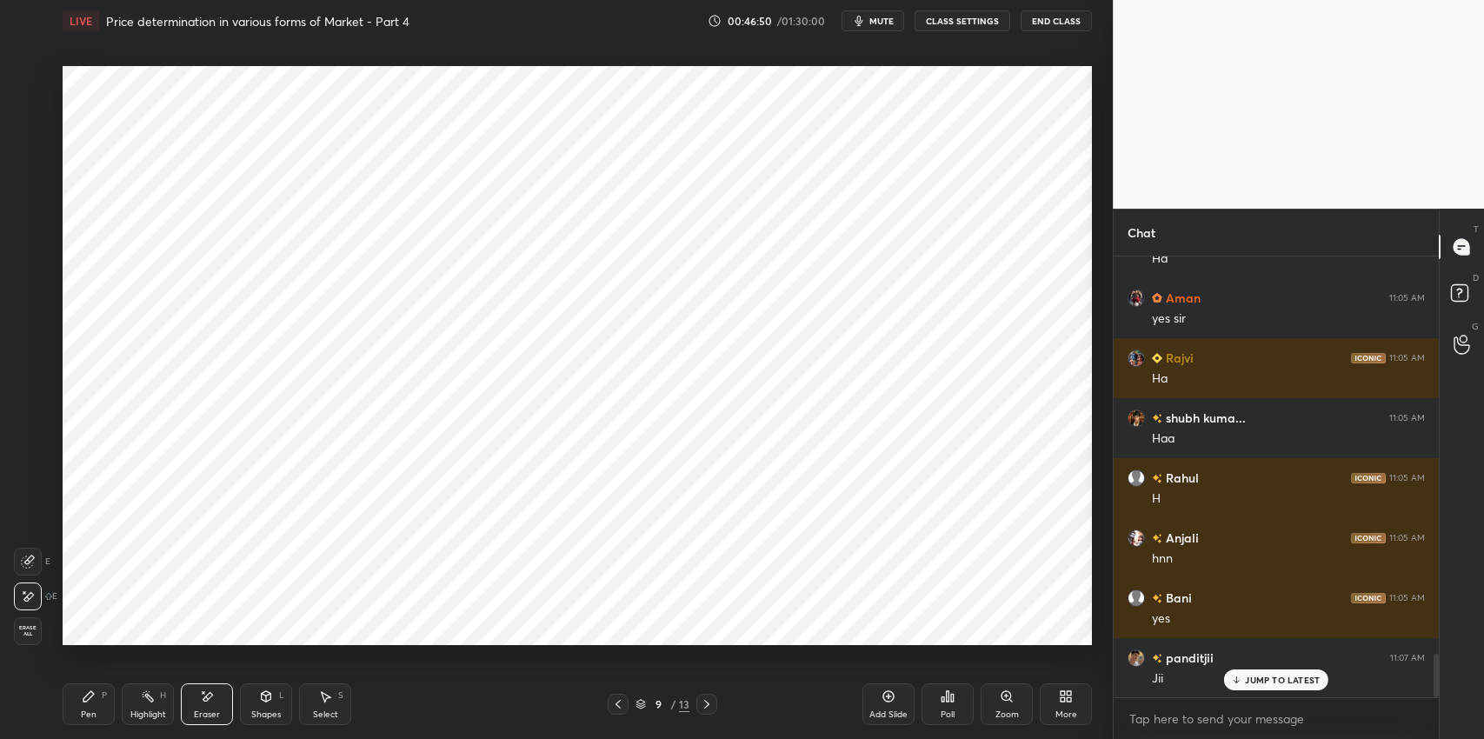
click at [265, 694] on icon at bounding box center [267, 695] width 10 height 3
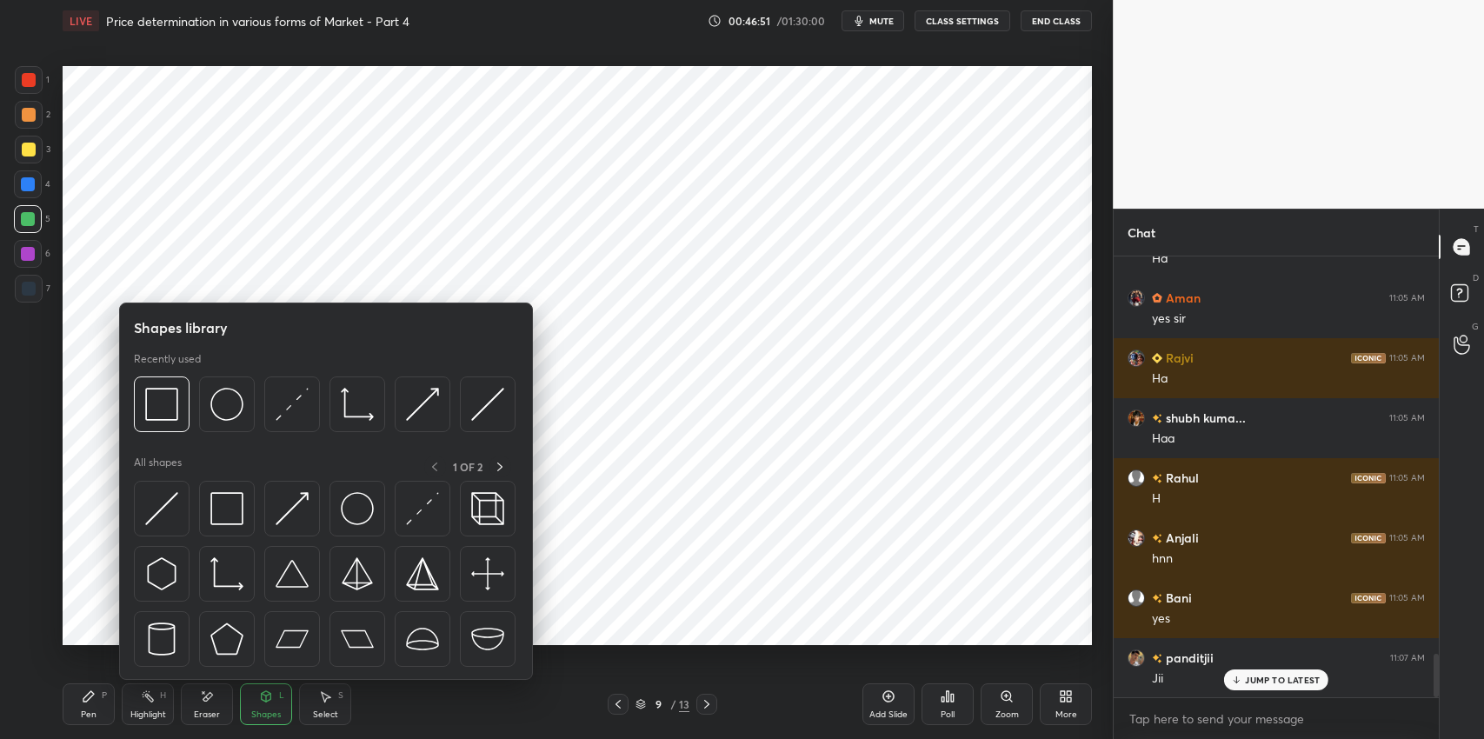
click at [223, 401] on img at bounding box center [226, 404] width 33 height 33
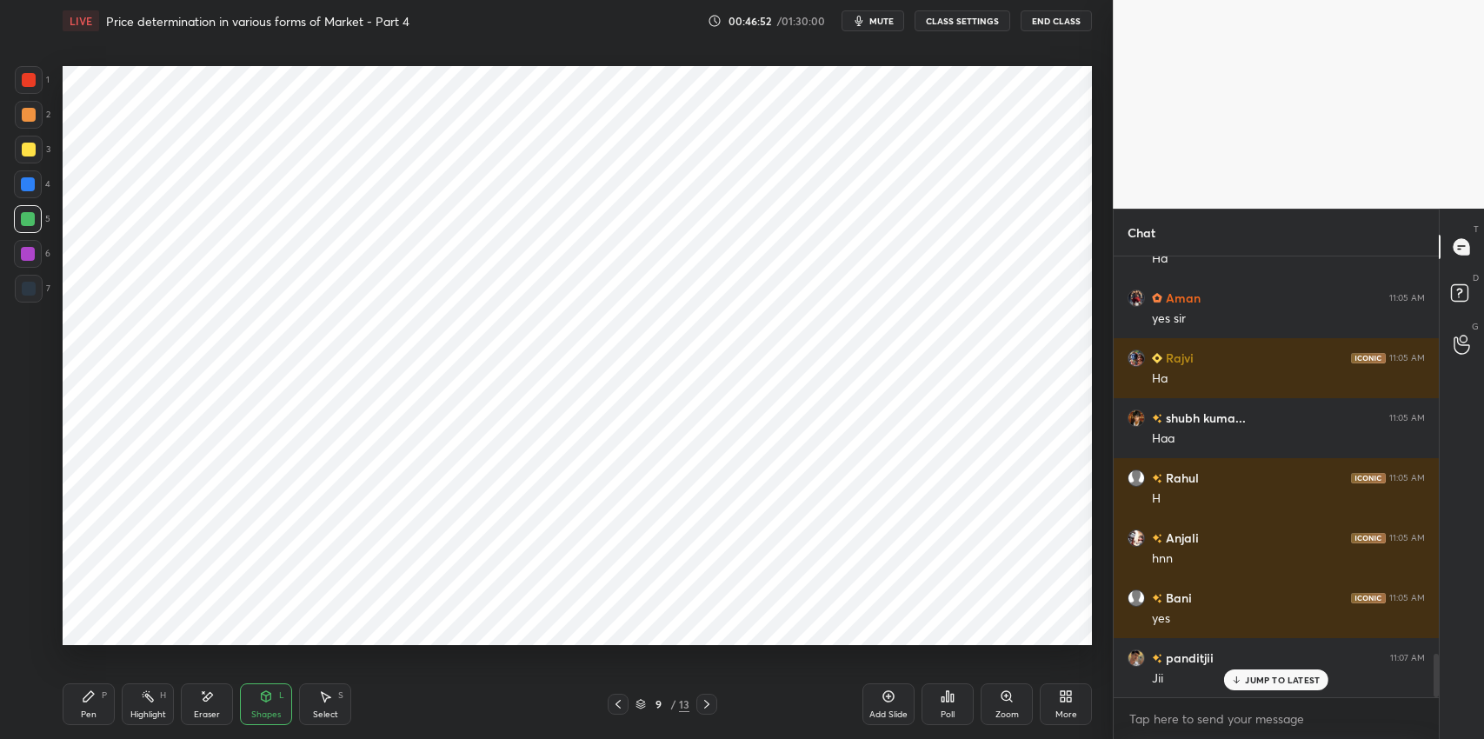
click at [75, 715] on div "Pen P" at bounding box center [89, 704] width 52 height 42
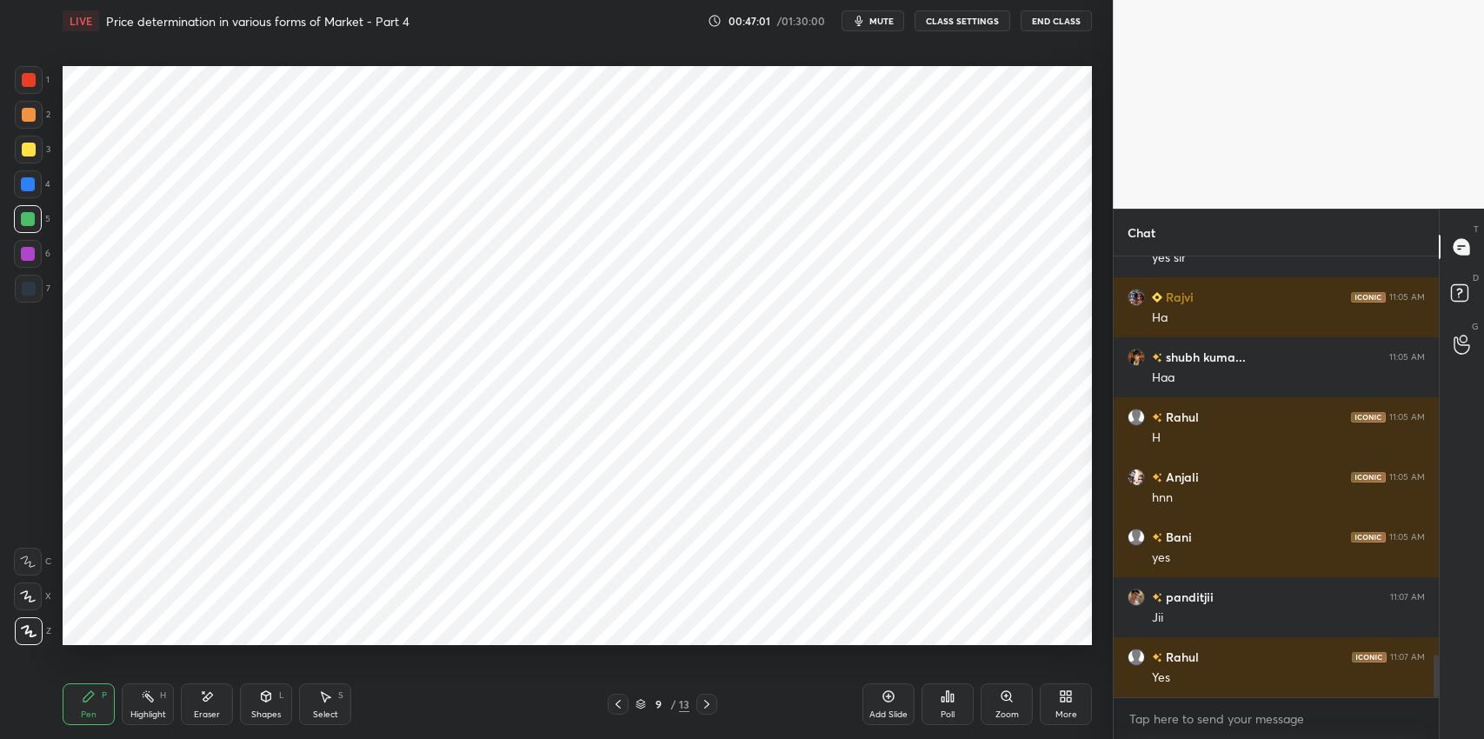
click at [88, 690] on icon at bounding box center [89, 697] width 14 height 14
click at [40, 285] on div at bounding box center [29, 289] width 28 height 28
click at [203, 694] on icon at bounding box center [207, 697] width 14 height 15
click at [83, 707] on div "Pen P" at bounding box center [89, 704] width 52 height 42
click at [21, 196] on div at bounding box center [28, 184] width 28 height 28
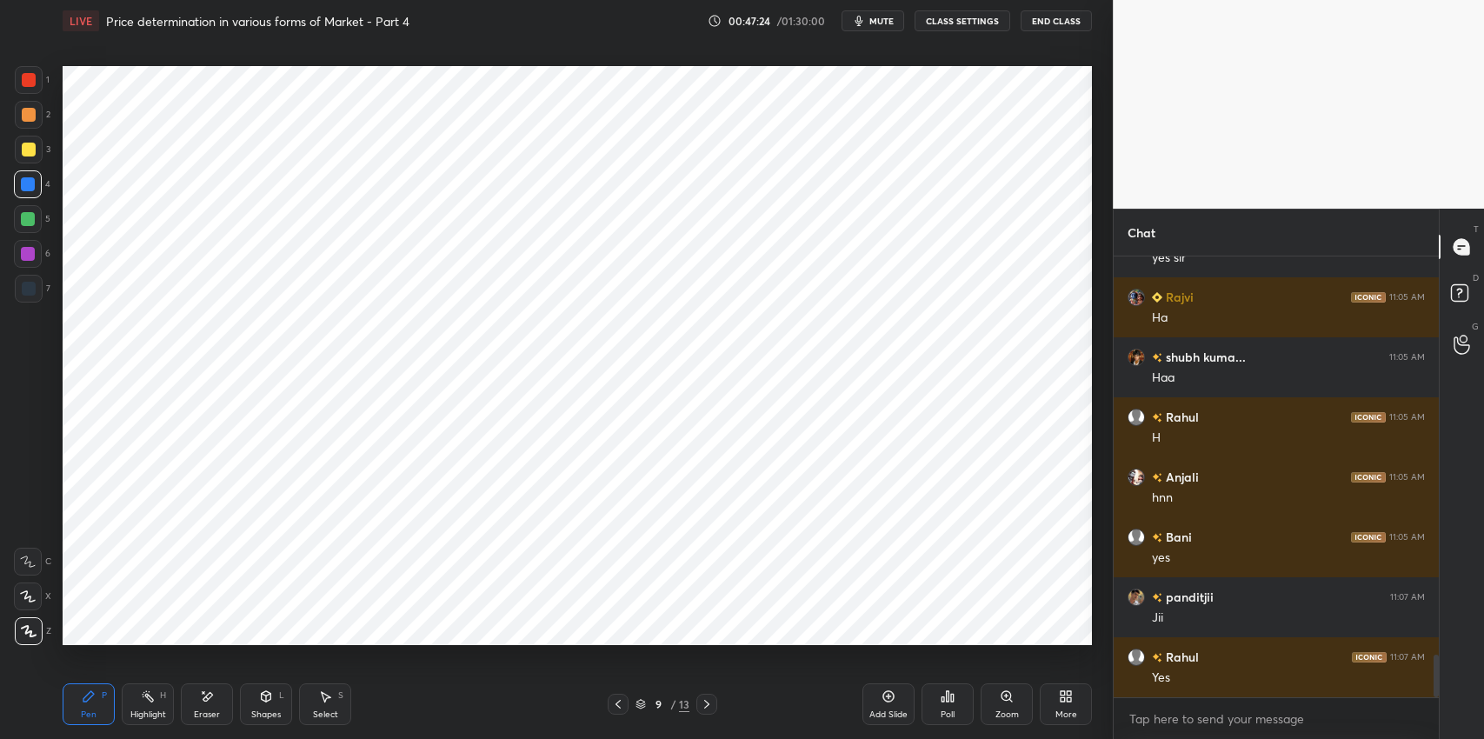
click at [12, 564] on div "1 2 3 4 5 6 7 C X Z E E Erase all H H" at bounding box center [28, 355] width 56 height 579
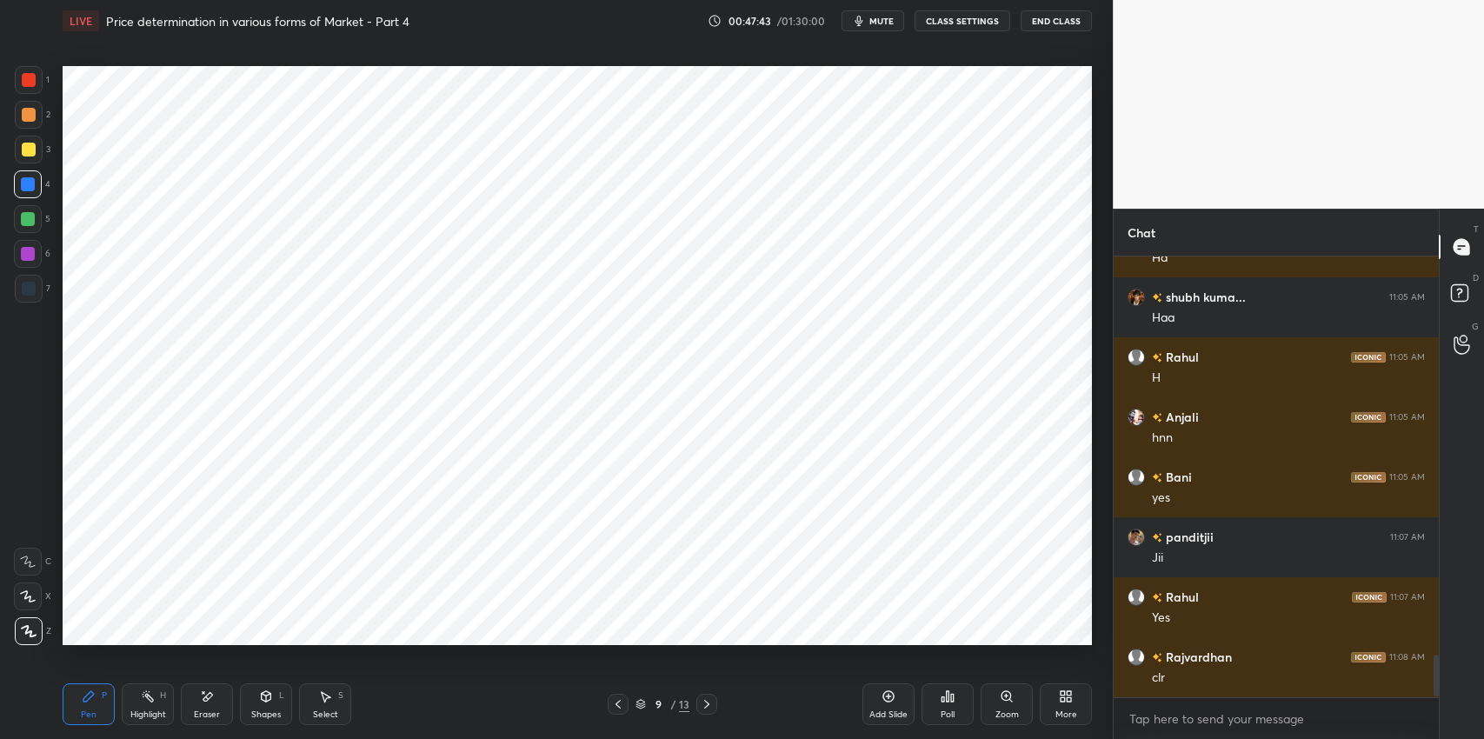
scroll to position [4203, 0]
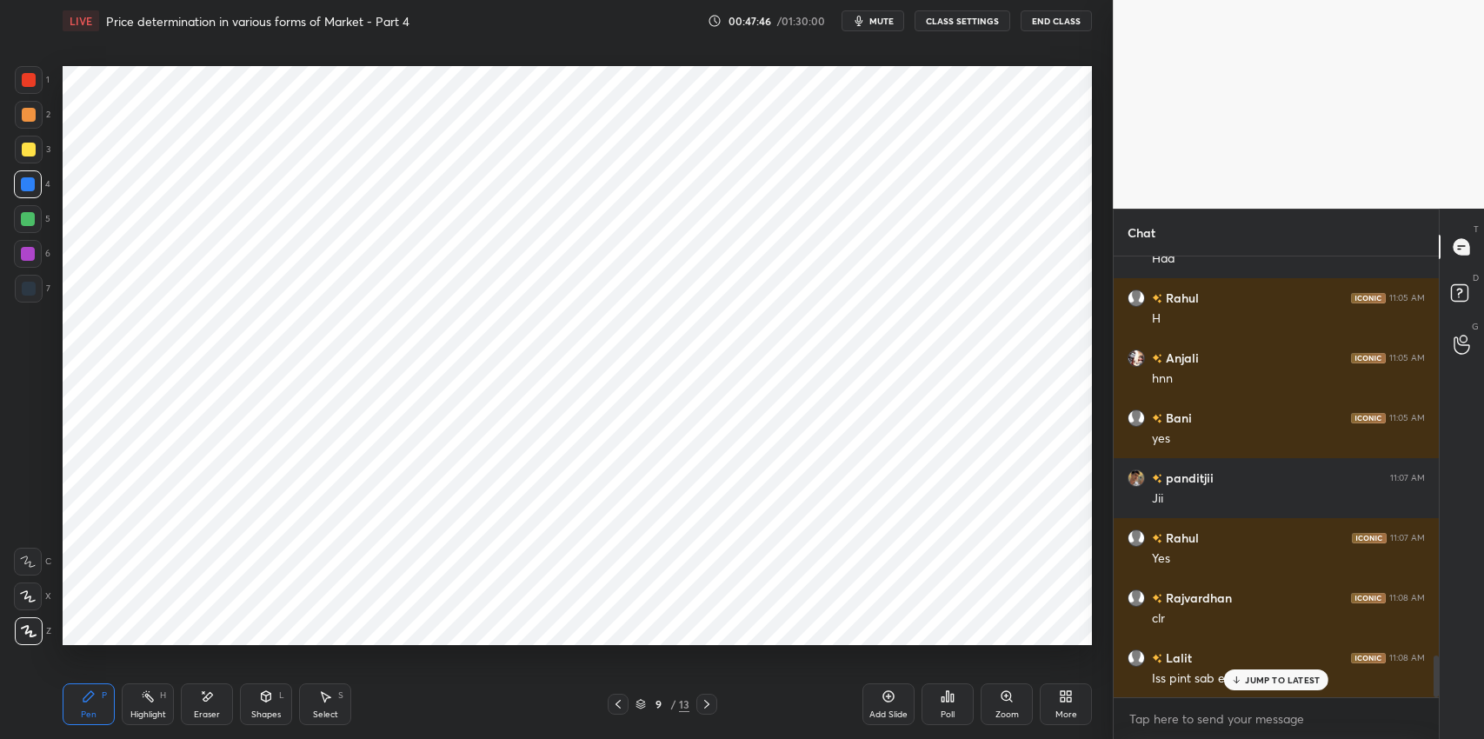
click at [1260, 683] on p "JUMP TO LATEST" at bounding box center [1282, 680] width 75 height 10
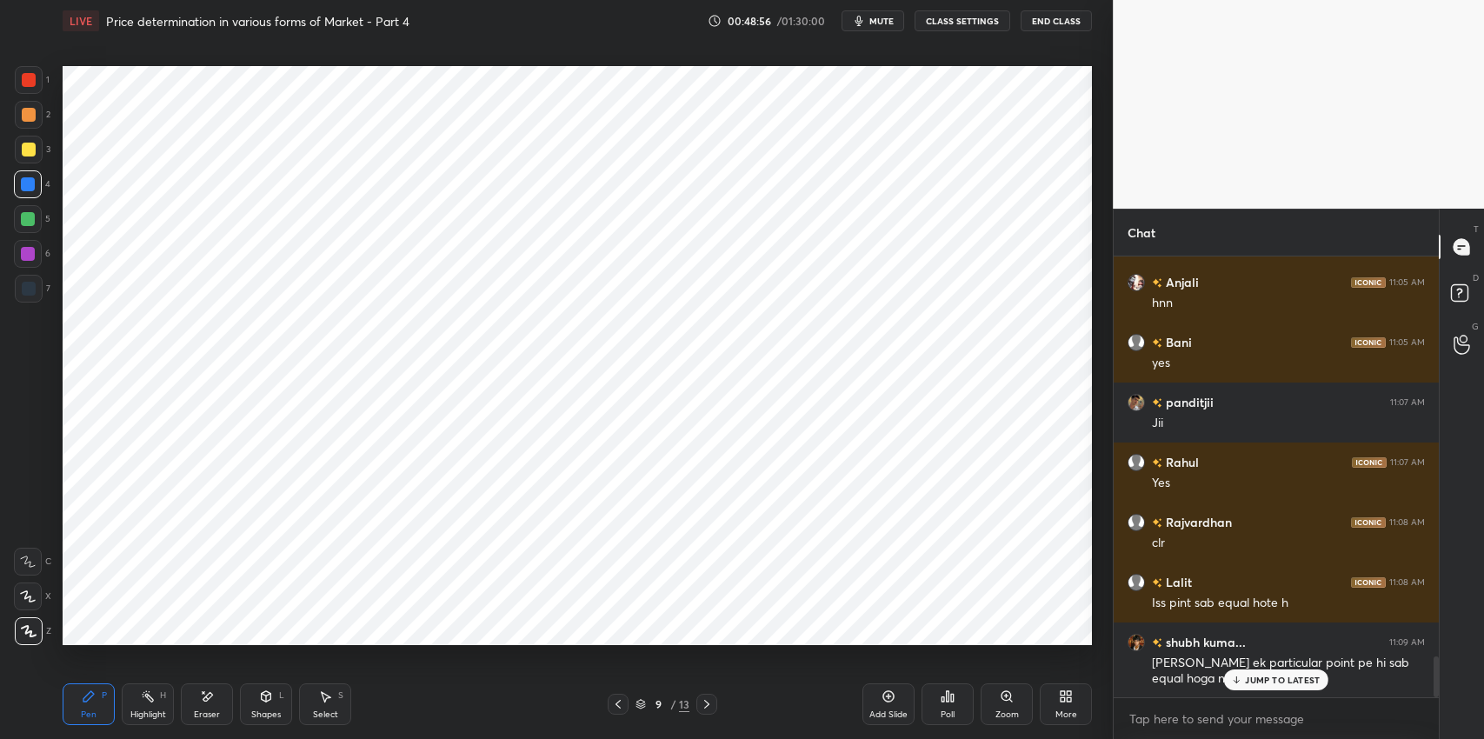
click at [19, 282] on div at bounding box center [29, 289] width 28 height 28
click at [97, 705] on div "Pen P" at bounding box center [89, 704] width 52 height 42
click at [30, 252] on div at bounding box center [28, 254] width 14 height 14
click at [203, 695] on icon at bounding box center [207, 697] width 14 height 15
click at [28, 593] on icon at bounding box center [28, 597] width 14 height 15
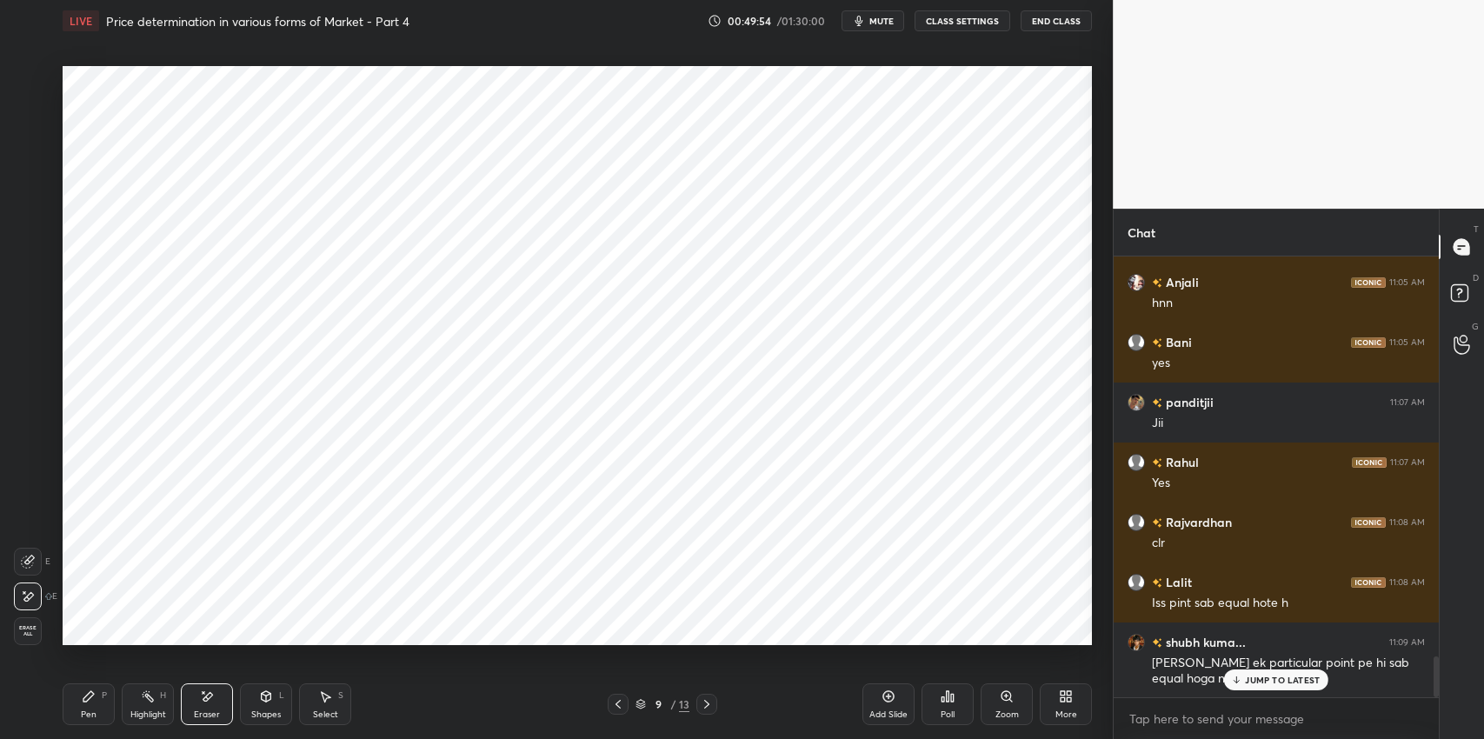
click at [270, 694] on icon at bounding box center [267, 695] width 10 height 3
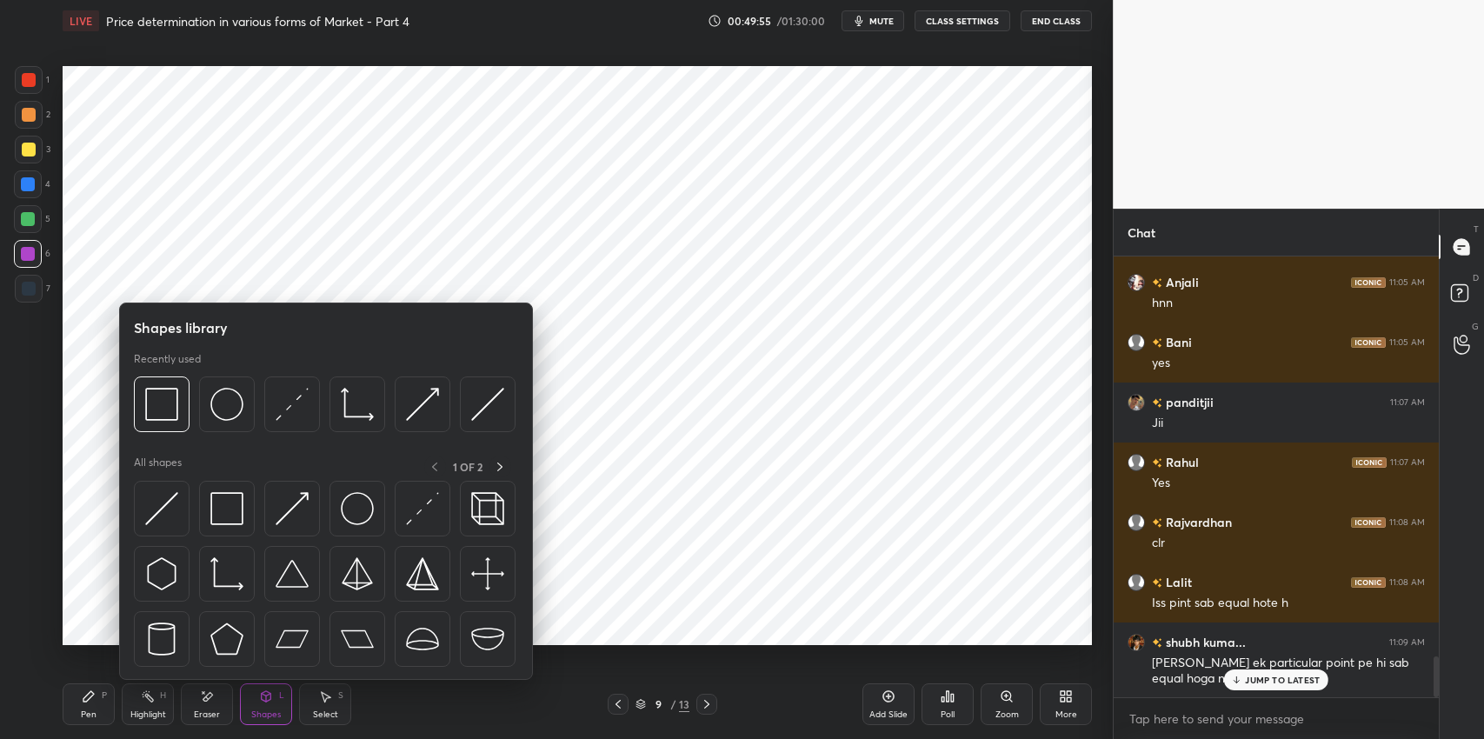
click at [223, 506] on img at bounding box center [226, 508] width 33 height 33
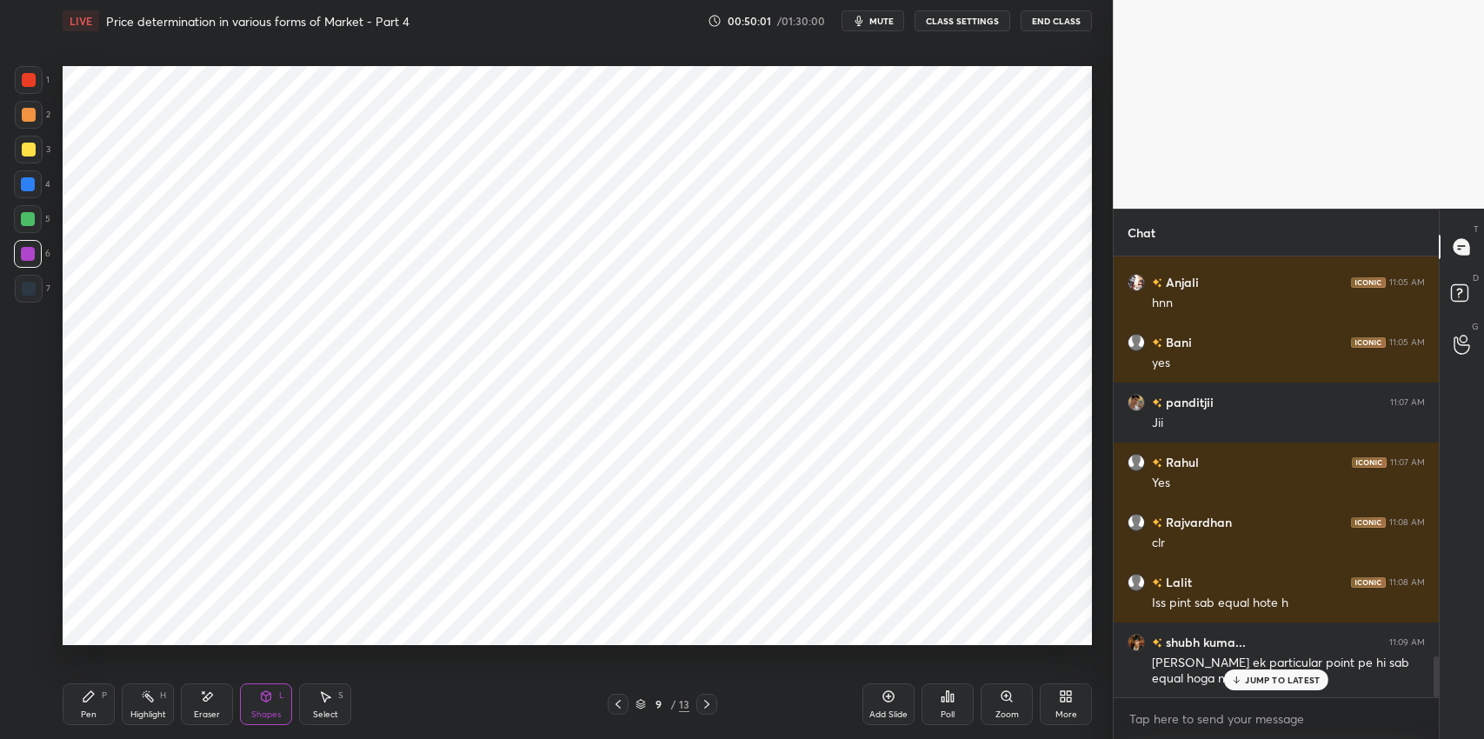
click at [87, 705] on div "Pen P" at bounding box center [89, 704] width 52 height 42
click at [30, 217] on div at bounding box center [28, 219] width 14 height 14
click at [1269, 684] on p "JUMP TO LATEST" at bounding box center [1282, 680] width 75 height 10
click at [30, 297] on div at bounding box center [29, 289] width 28 height 28
click at [26, 291] on div at bounding box center [29, 289] width 14 height 14
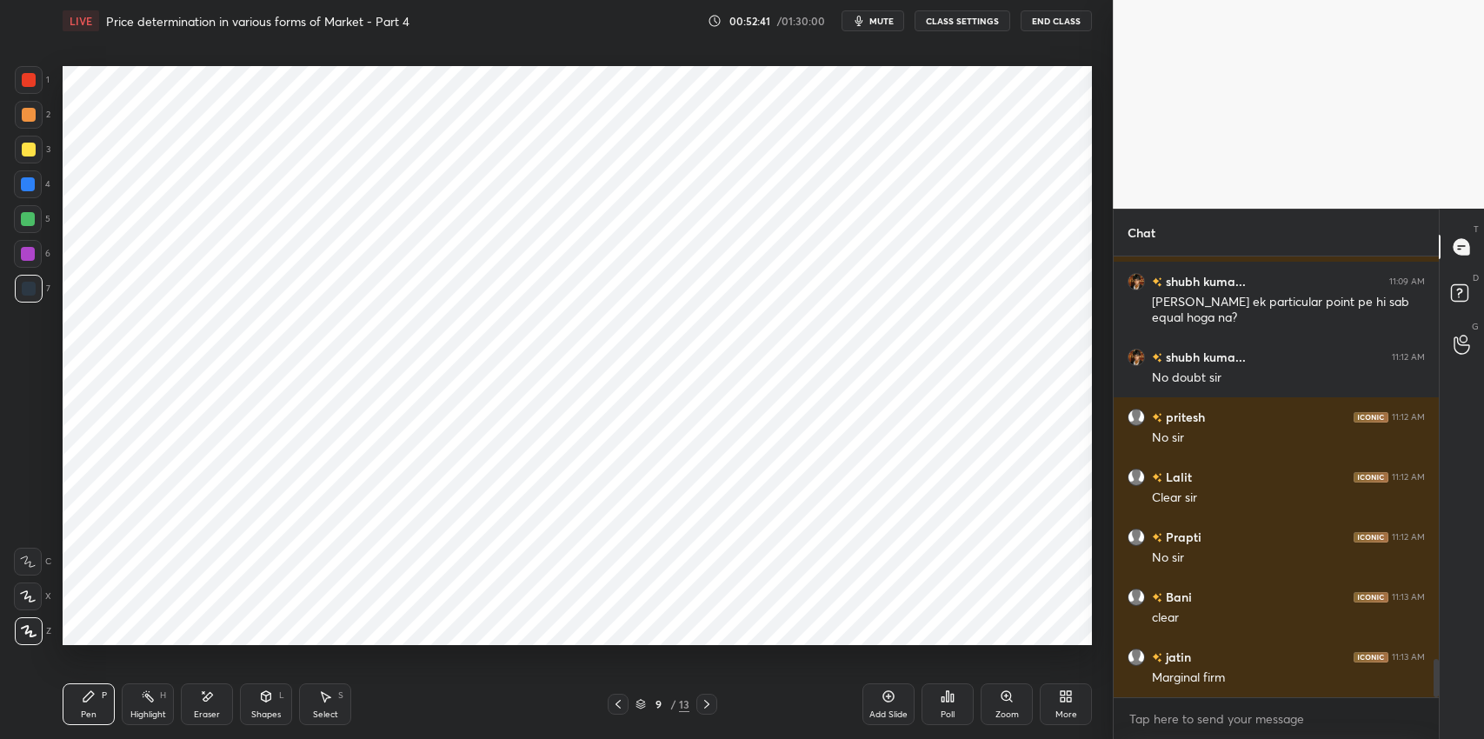
scroll to position [4681, 0]
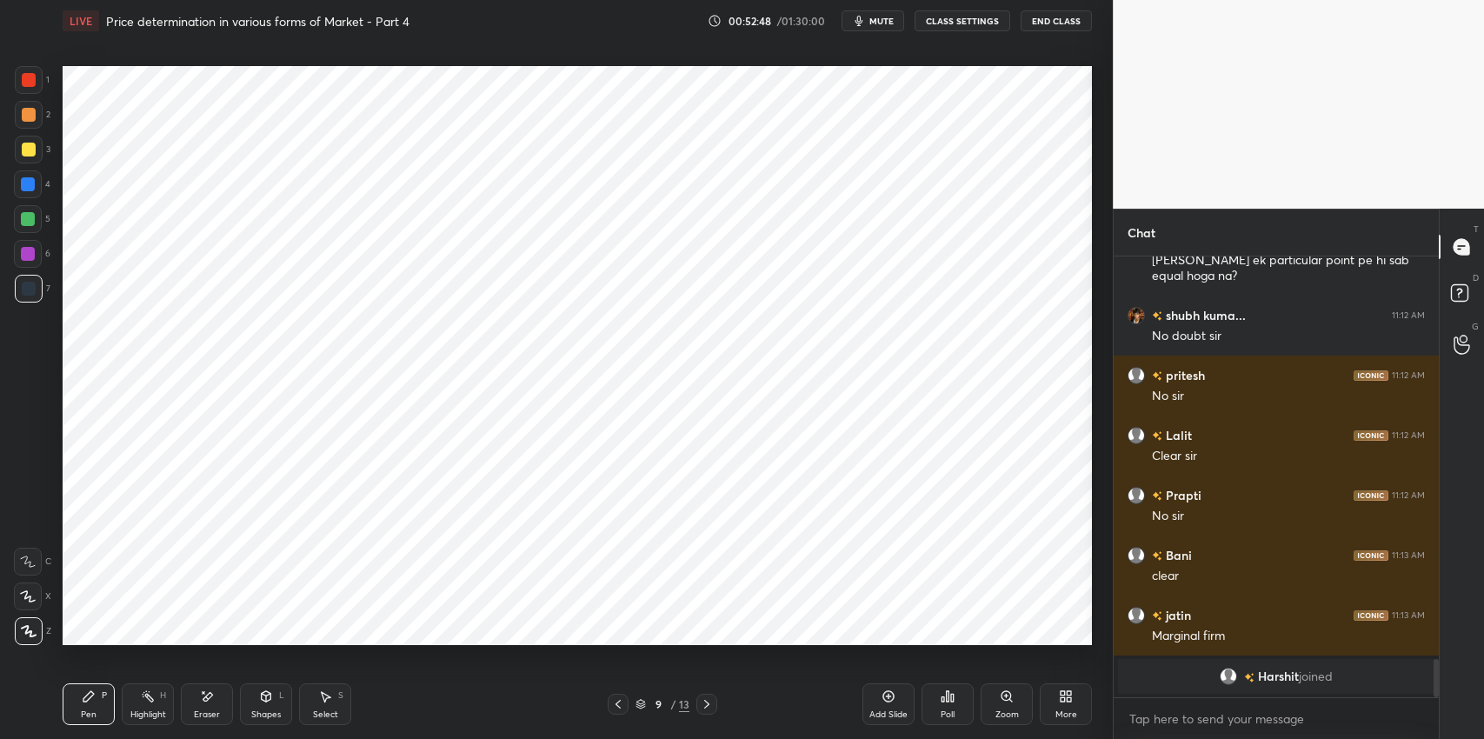
click at [38, 220] on div at bounding box center [28, 219] width 28 height 28
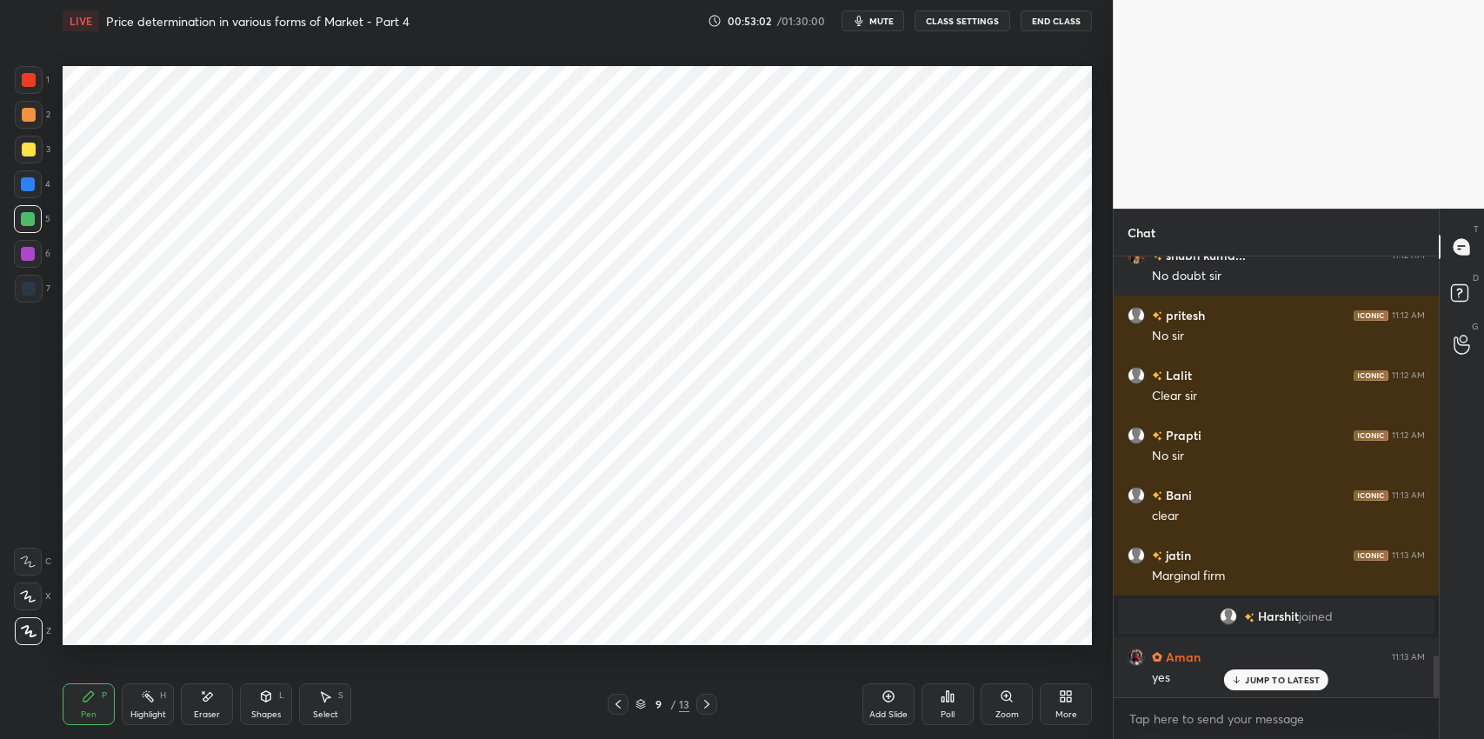
scroll to position [4224, 0]
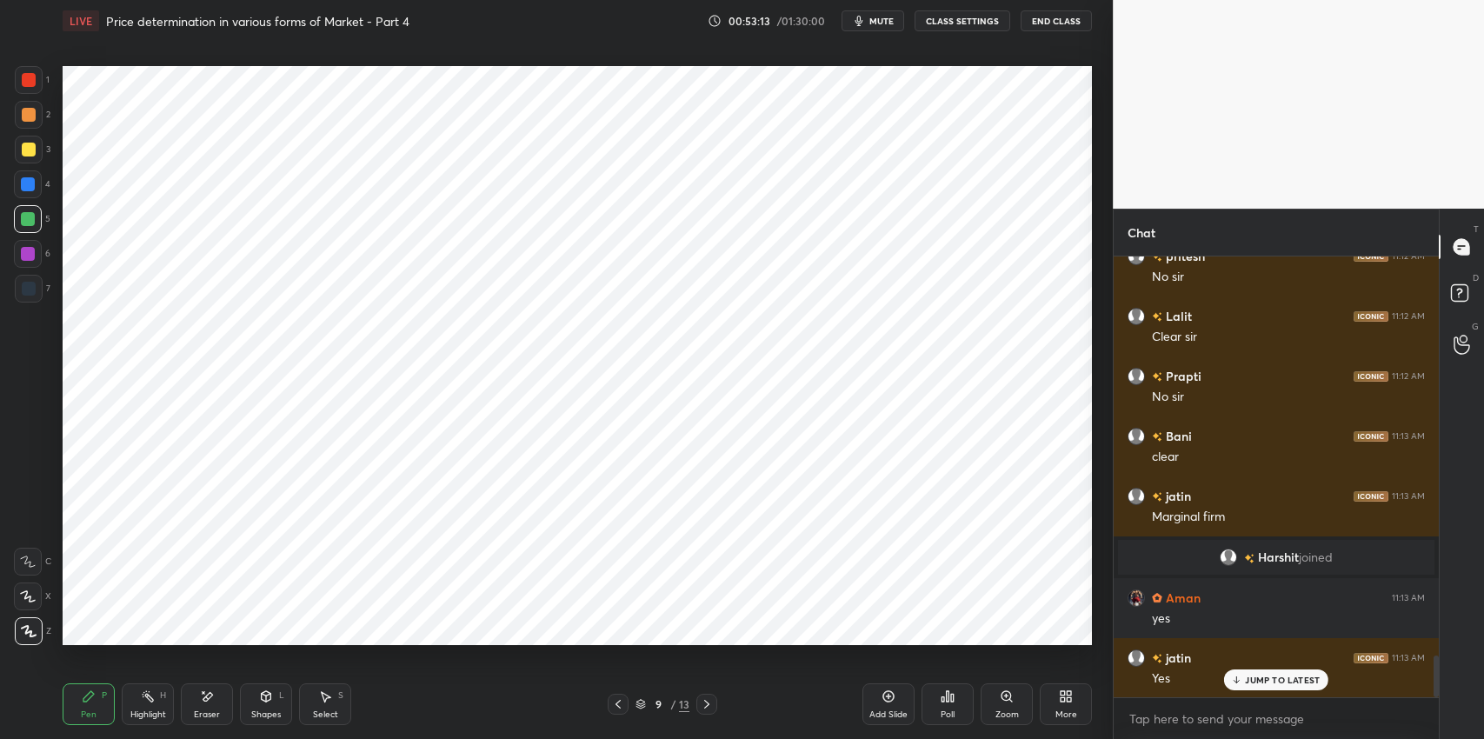
click at [199, 706] on div "Eraser" at bounding box center [207, 704] width 52 height 42
click at [32, 595] on icon at bounding box center [28, 597] width 14 height 15
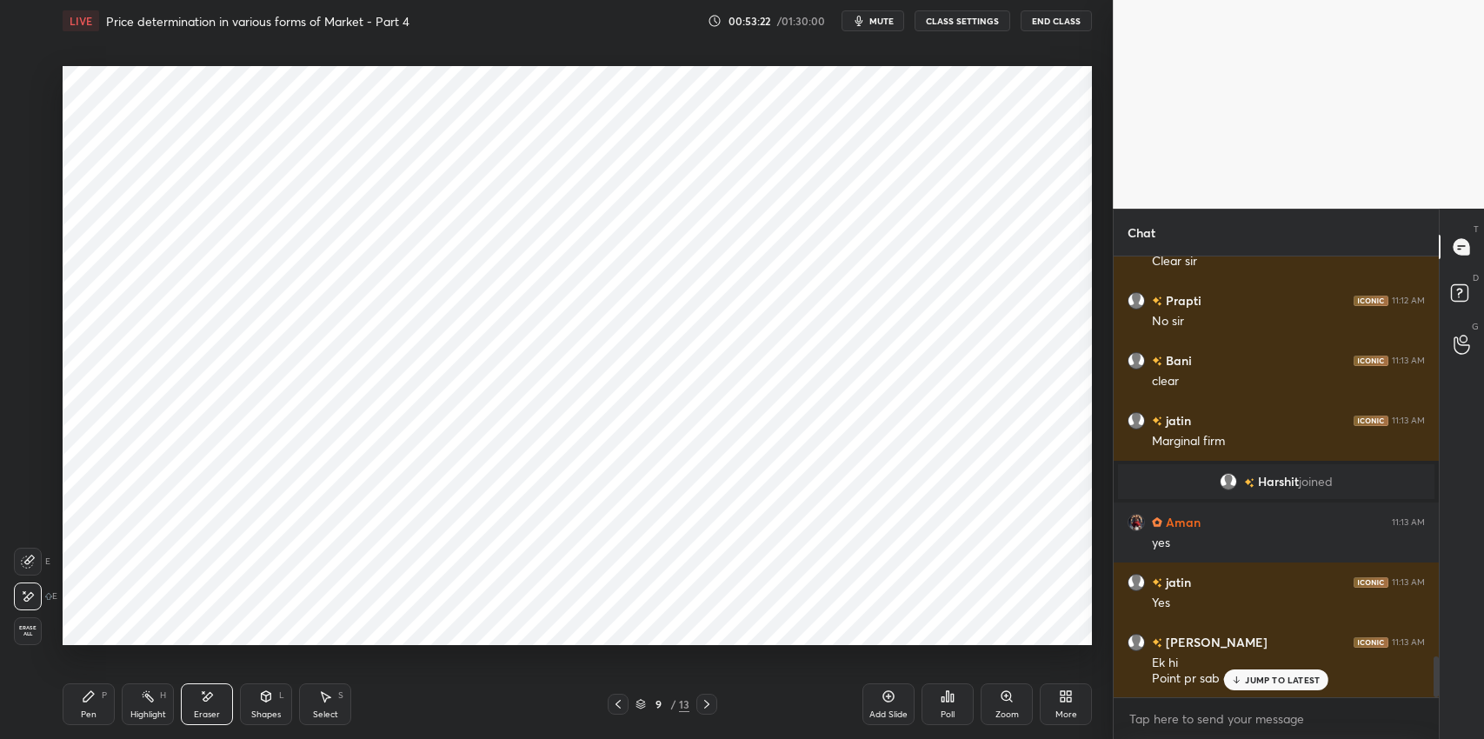
click at [1246, 680] on p "JUMP TO LATEST" at bounding box center [1282, 680] width 75 height 10
click at [67, 700] on div "Pen P" at bounding box center [89, 704] width 52 height 42
click at [22, 83] on div at bounding box center [29, 80] width 14 height 14
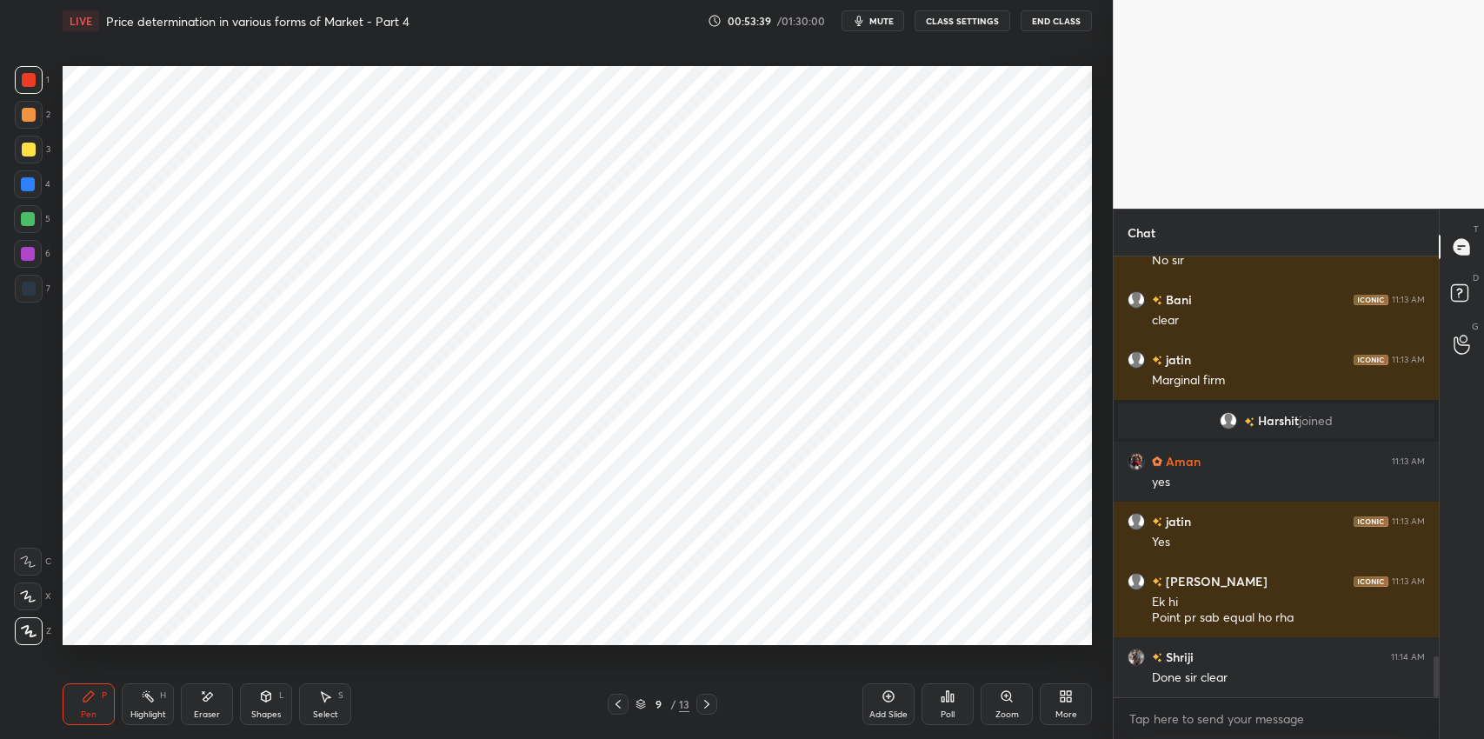
click at [1058, 715] on div "More" at bounding box center [1067, 714] width 22 height 9
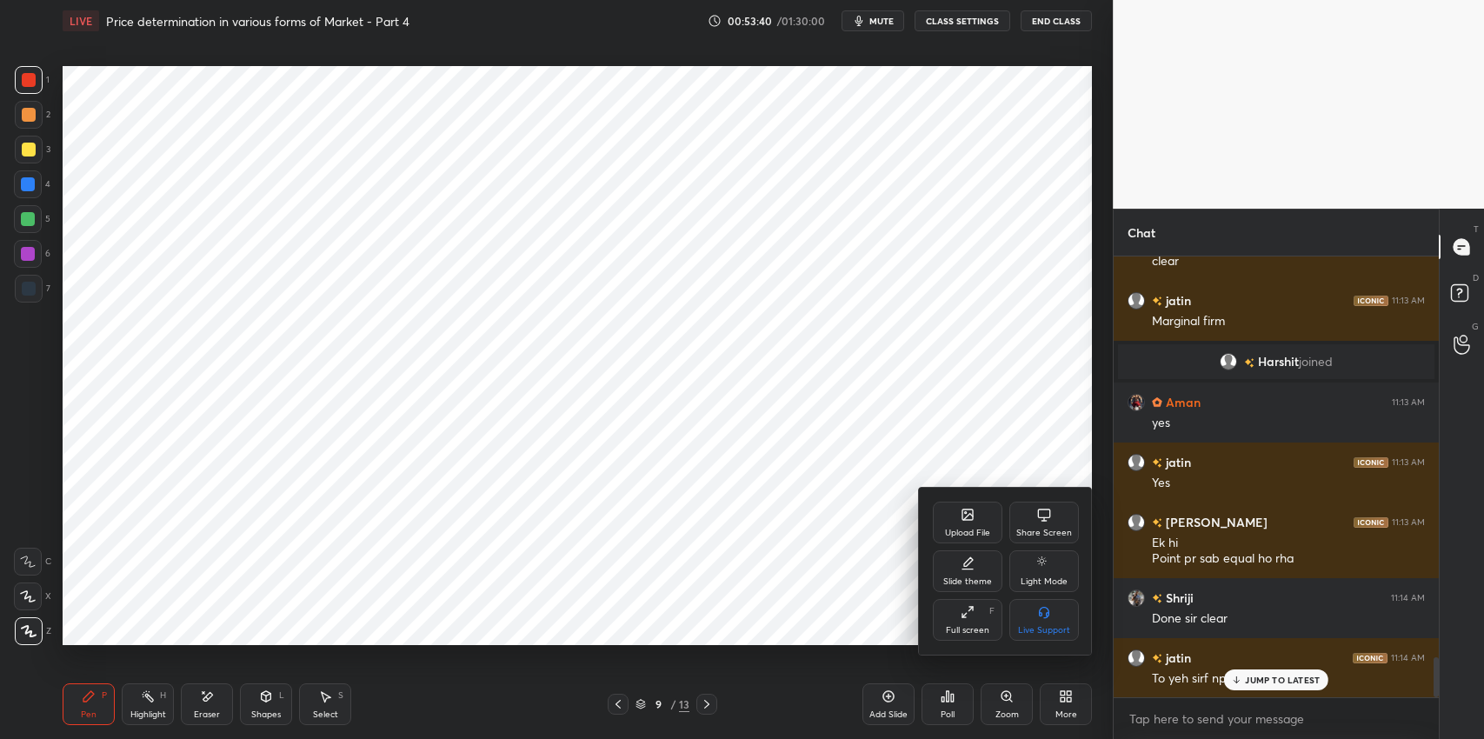
click at [1250, 685] on div at bounding box center [742, 369] width 1484 height 739
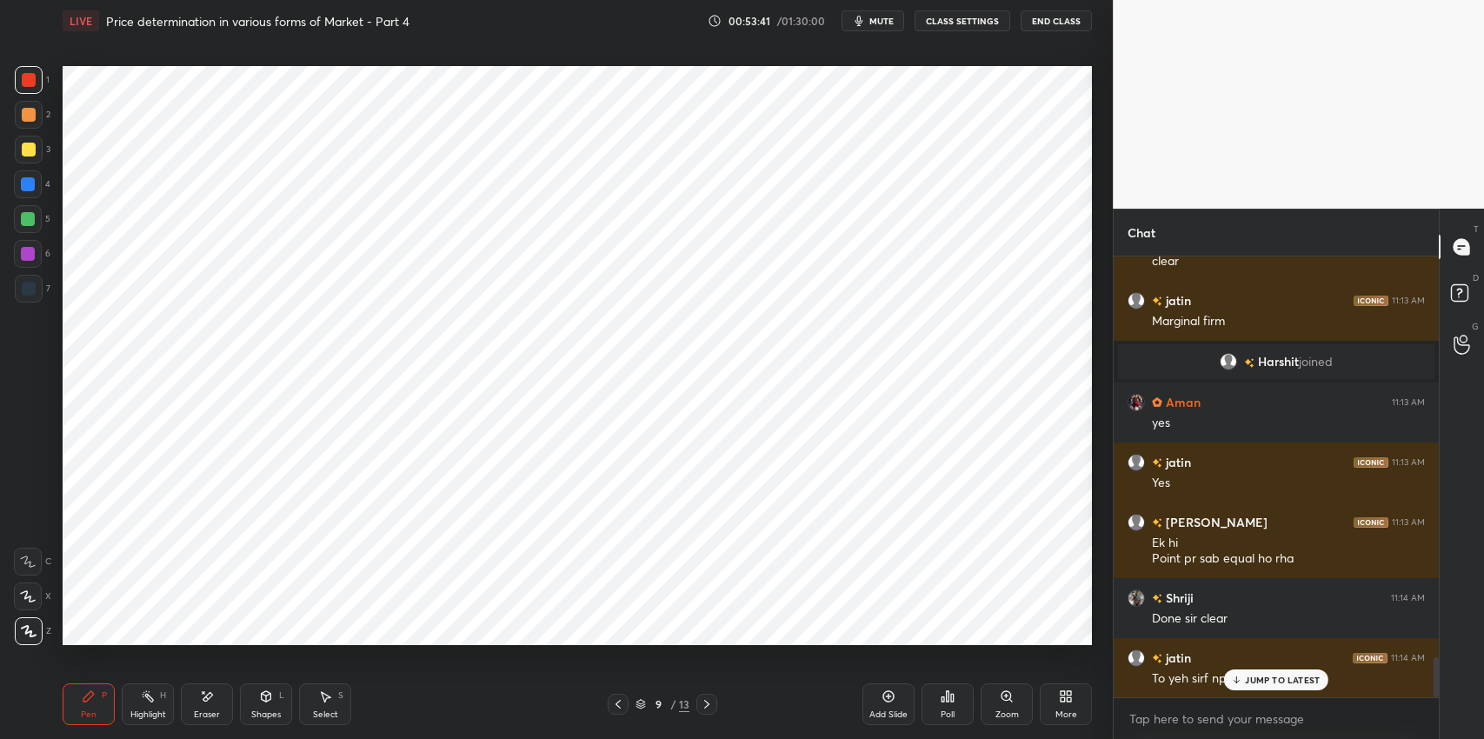
click at [1257, 681] on p "JUMP TO LATEST" at bounding box center [1282, 680] width 75 height 10
click at [1051, 701] on div "More" at bounding box center [1066, 704] width 52 height 42
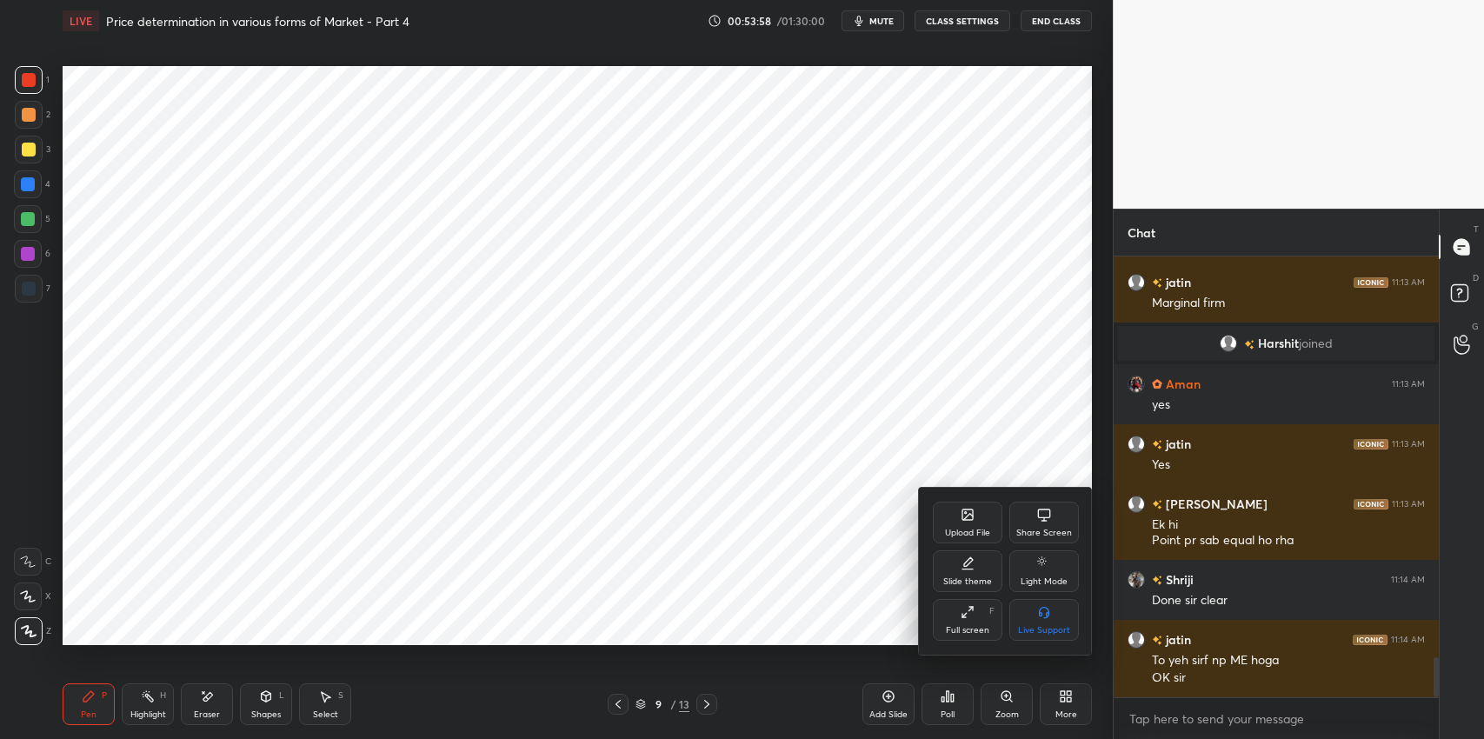
click at [963, 517] on icon at bounding box center [968, 515] width 10 height 10
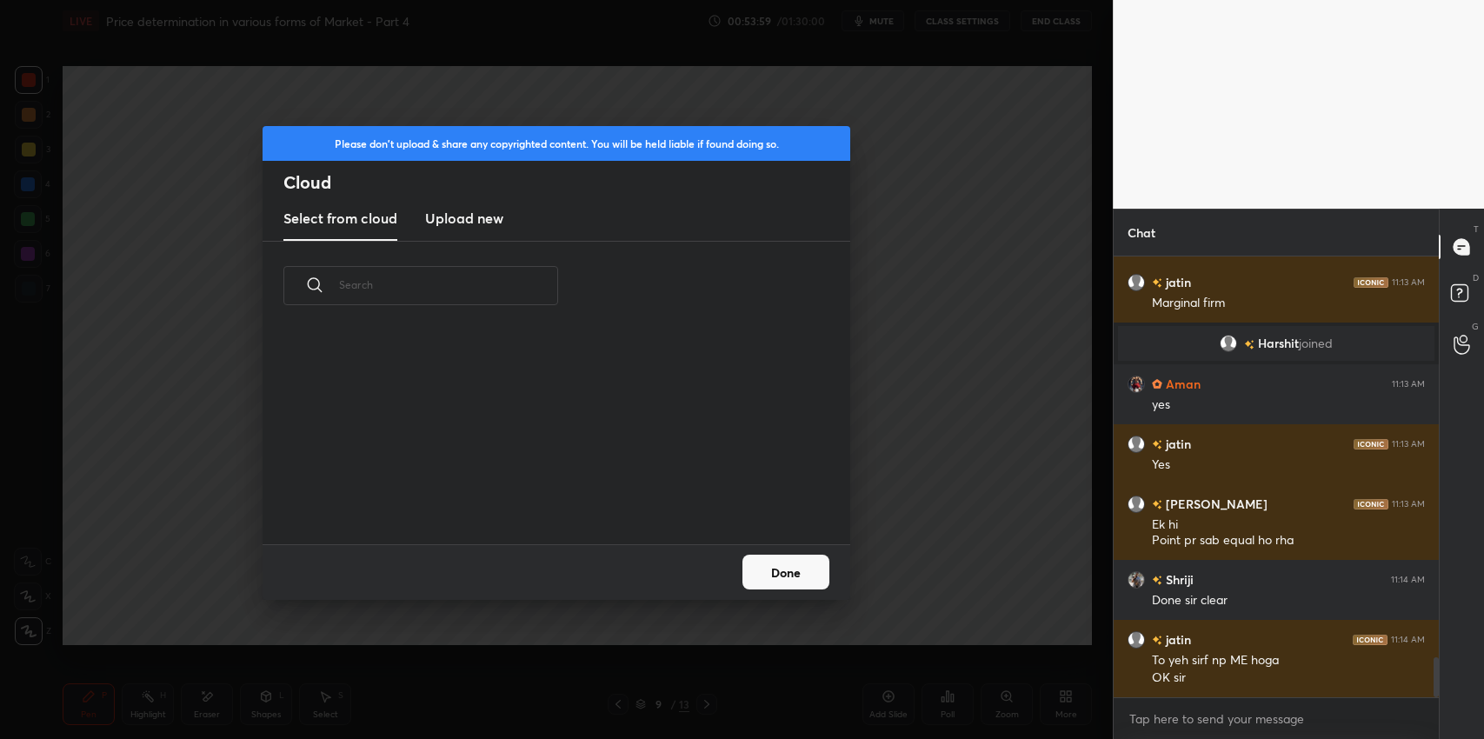
click at [466, 216] on h3 "Upload new" at bounding box center [464, 218] width 78 height 21
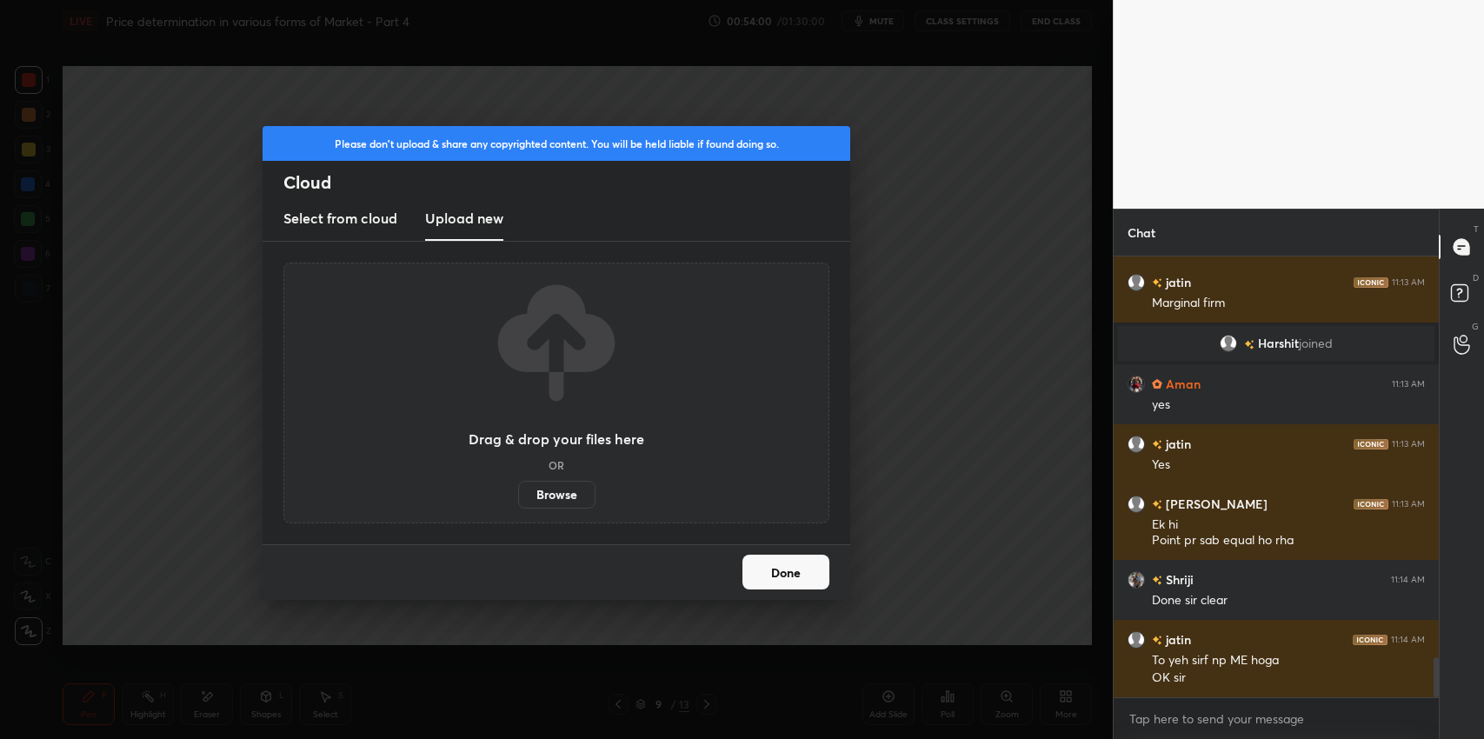
click at [570, 496] on label "Browse" at bounding box center [556, 495] width 77 height 28
click at [518, 496] on input "Browse" at bounding box center [518, 495] width 0 height 28
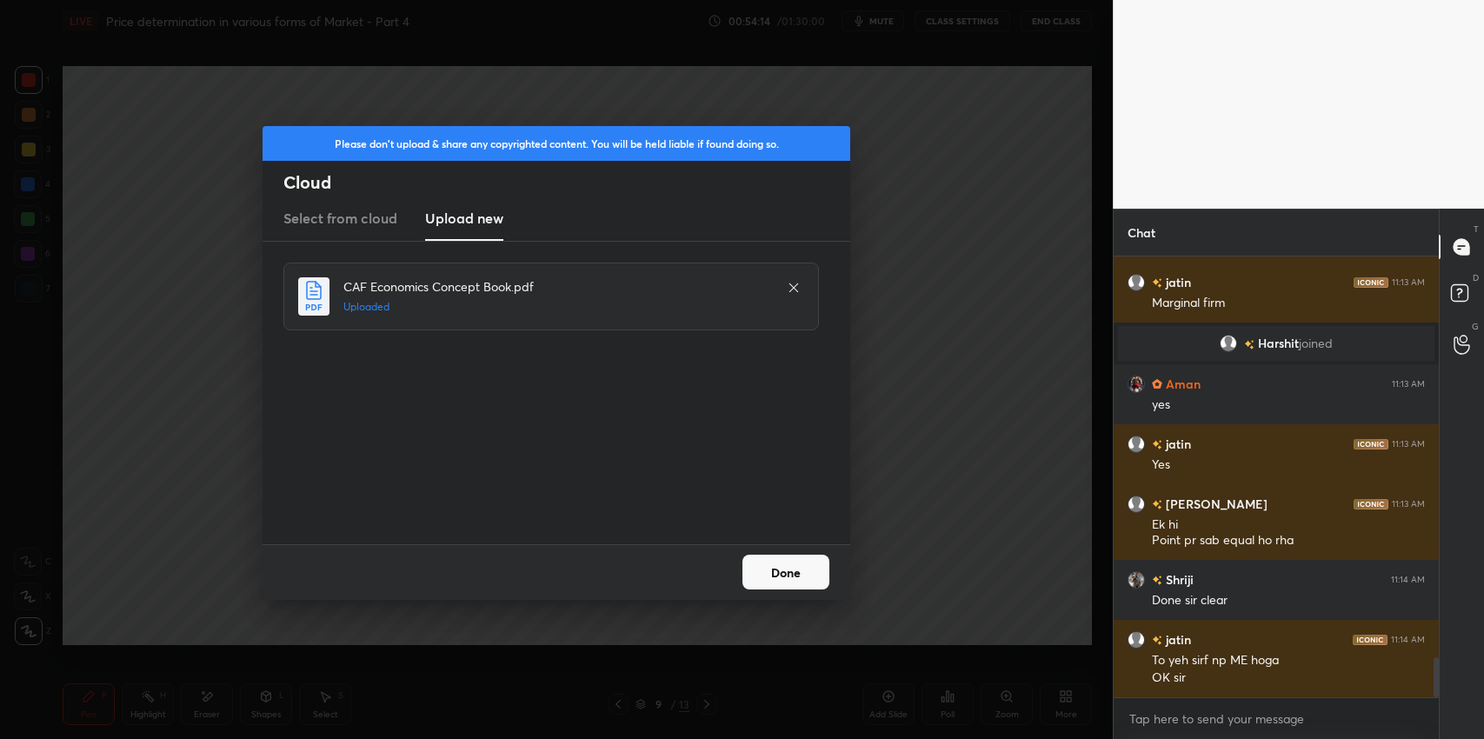
click at [793, 577] on button "Done" at bounding box center [786, 572] width 87 height 35
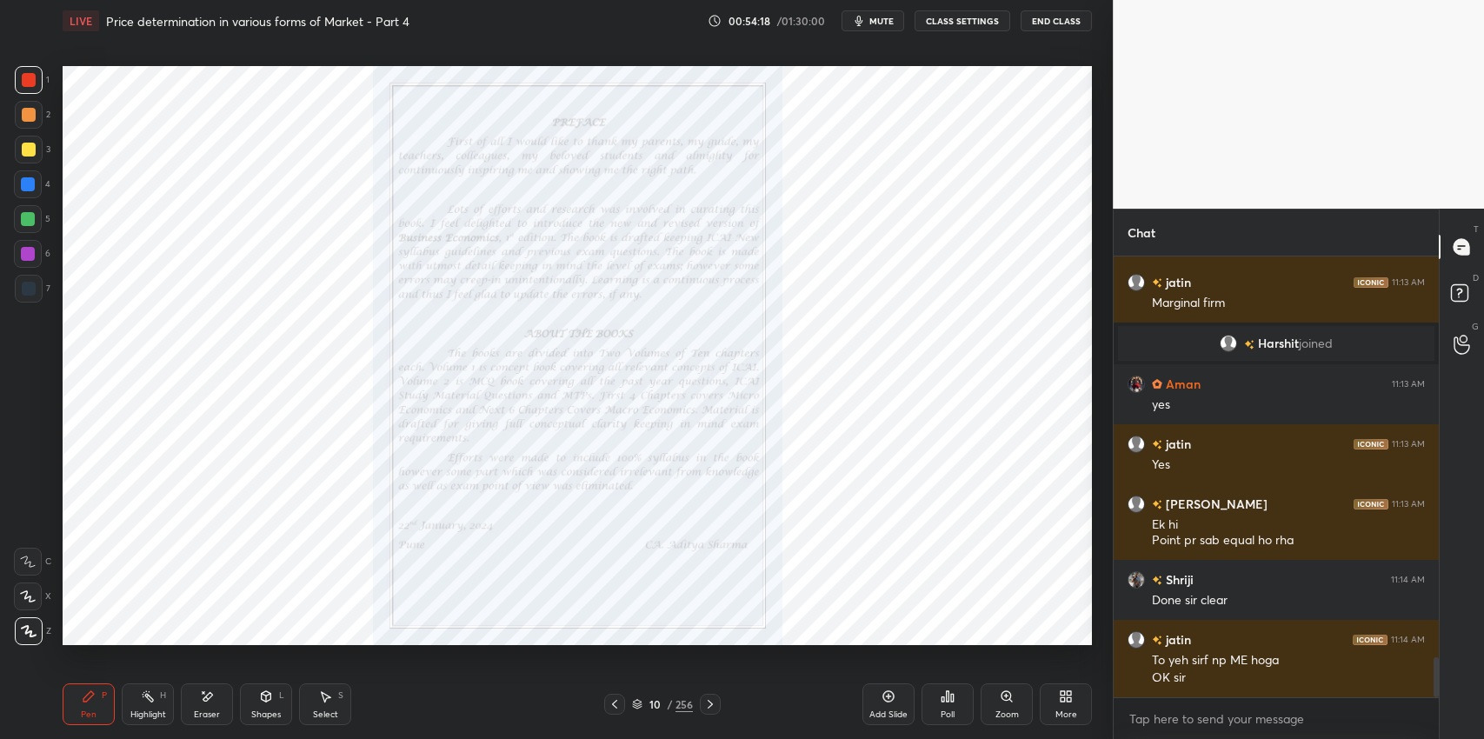
click at [632, 707] on icon at bounding box center [637, 704] width 10 height 10
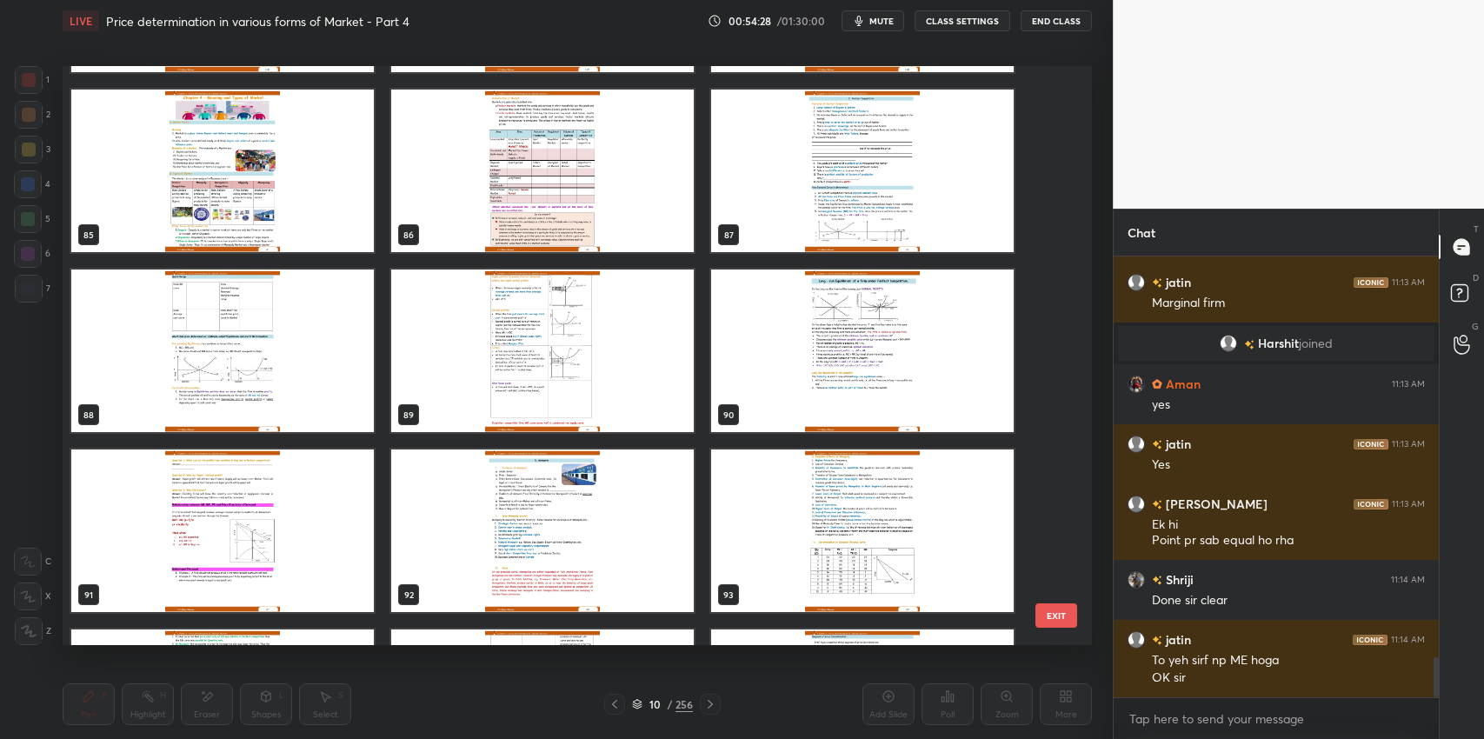
scroll to position [5022, 0]
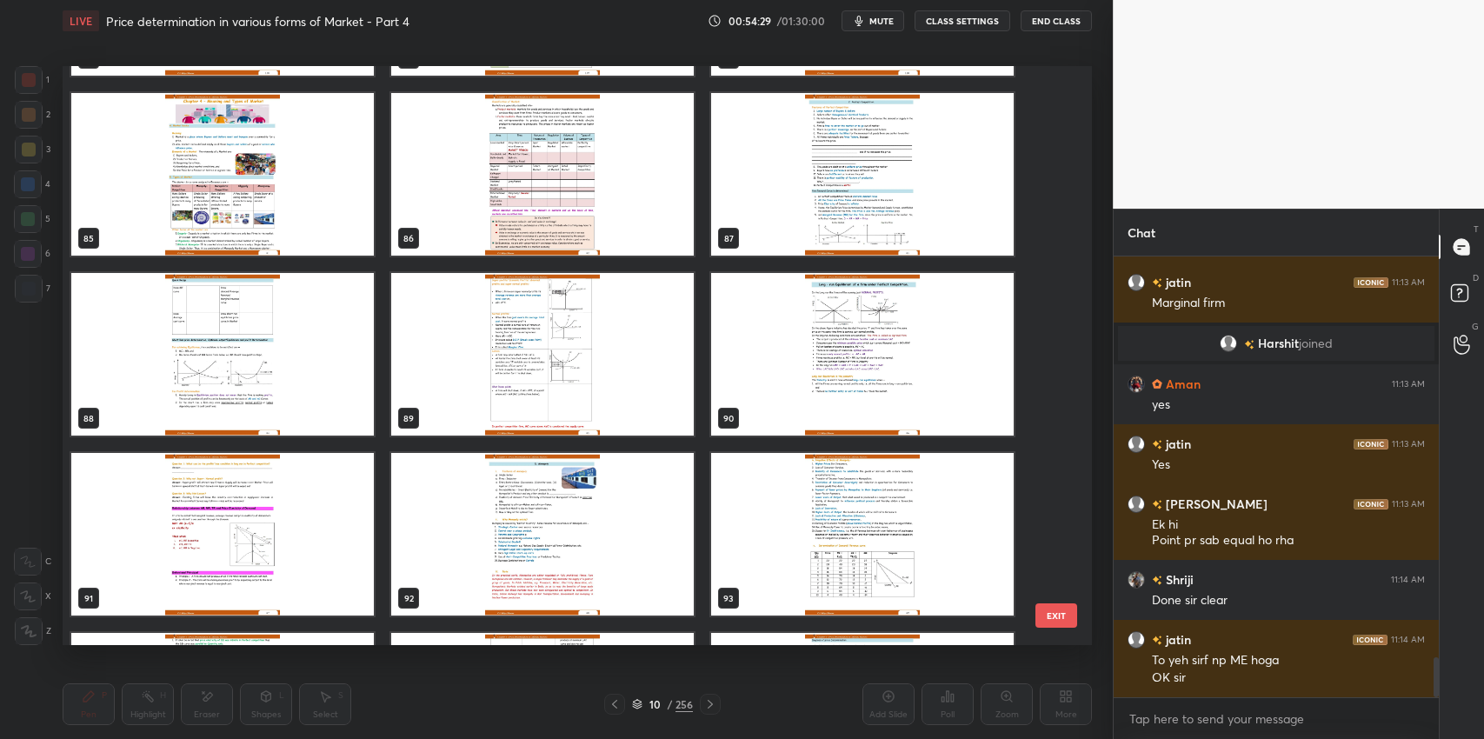
click at [840, 206] on img "grid" at bounding box center [862, 174] width 303 height 163
click at [830, 209] on img "grid" at bounding box center [862, 174] width 303 height 163
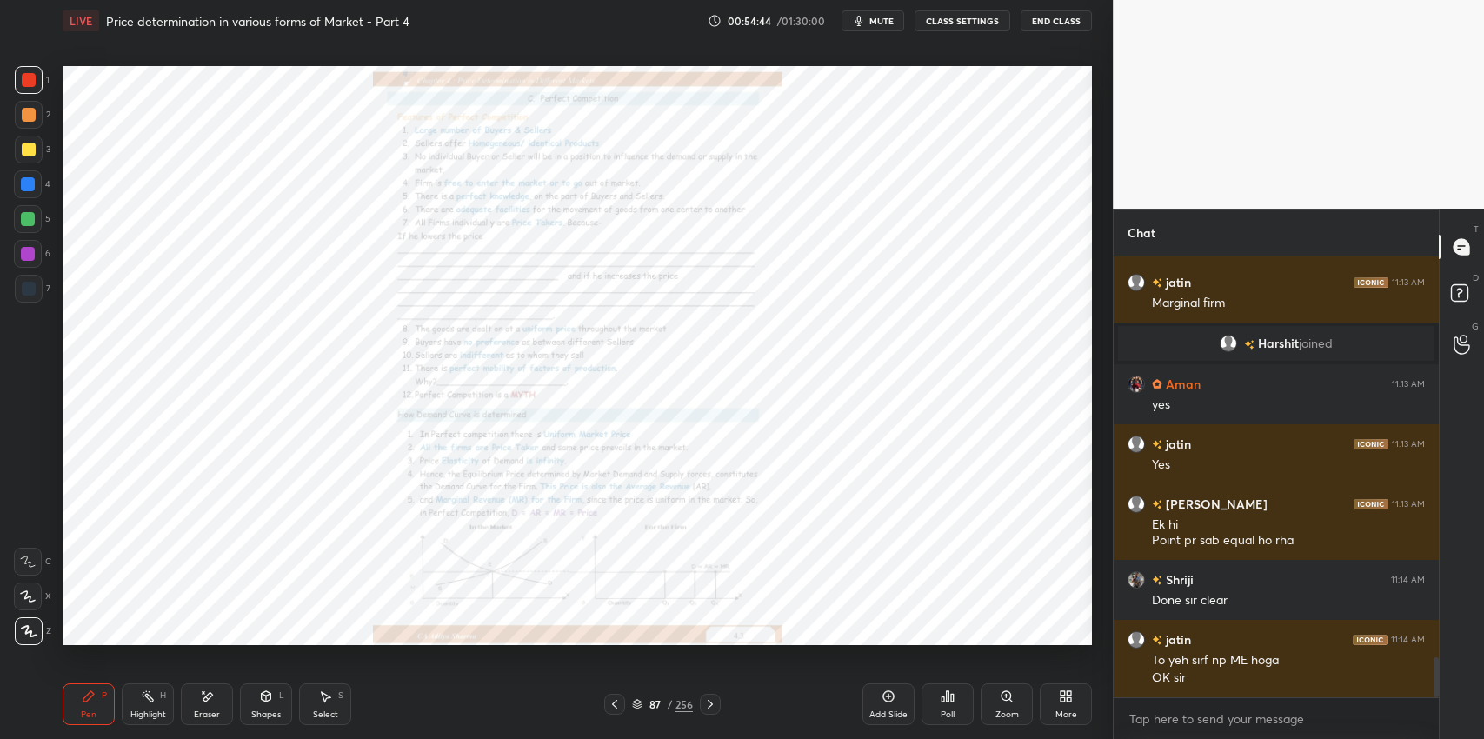
click at [986, 706] on div "Zoom" at bounding box center [1007, 704] width 52 height 42
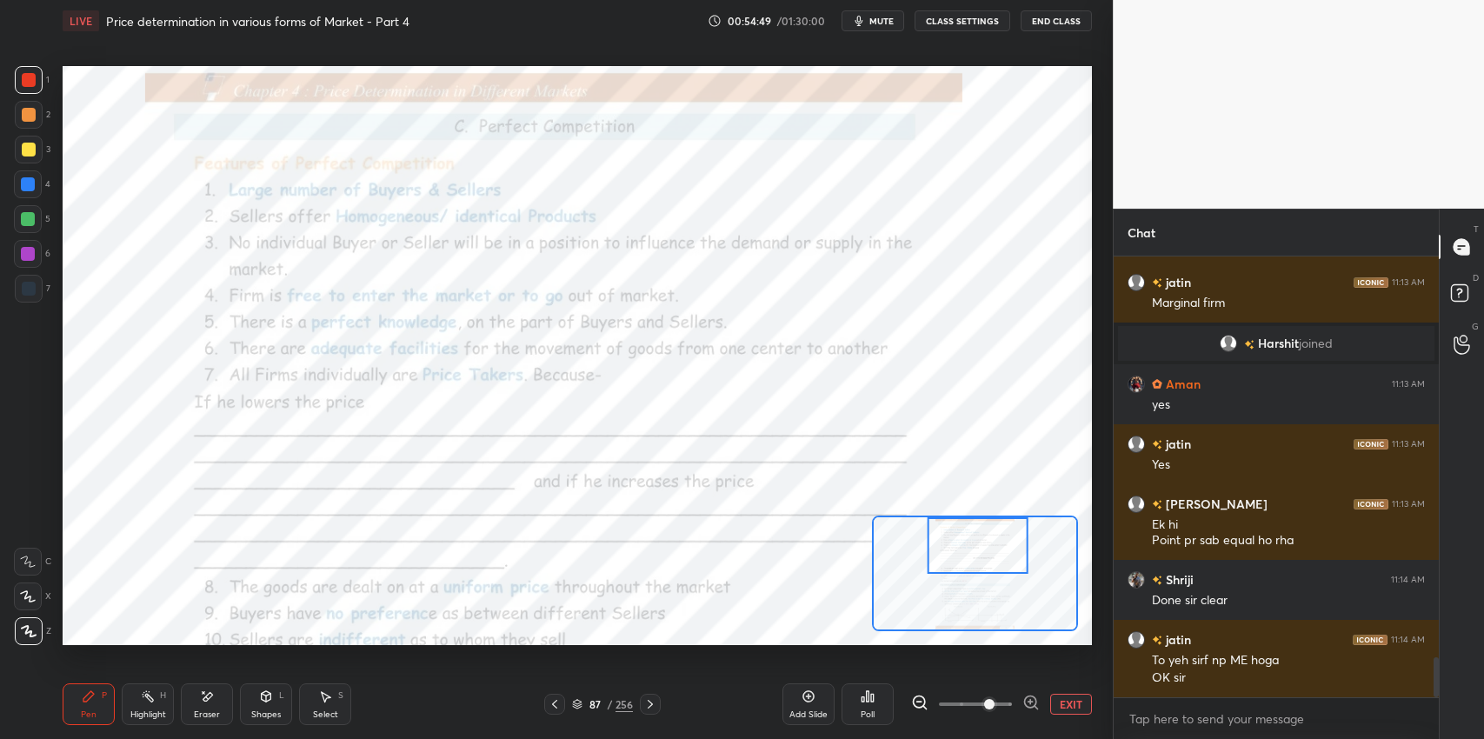
click at [97, 697] on div "Pen P" at bounding box center [89, 704] width 52 height 42
click at [22, 288] on div at bounding box center [29, 289] width 14 height 14
click at [23, 563] on icon at bounding box center [28, 562] width 16 height 12
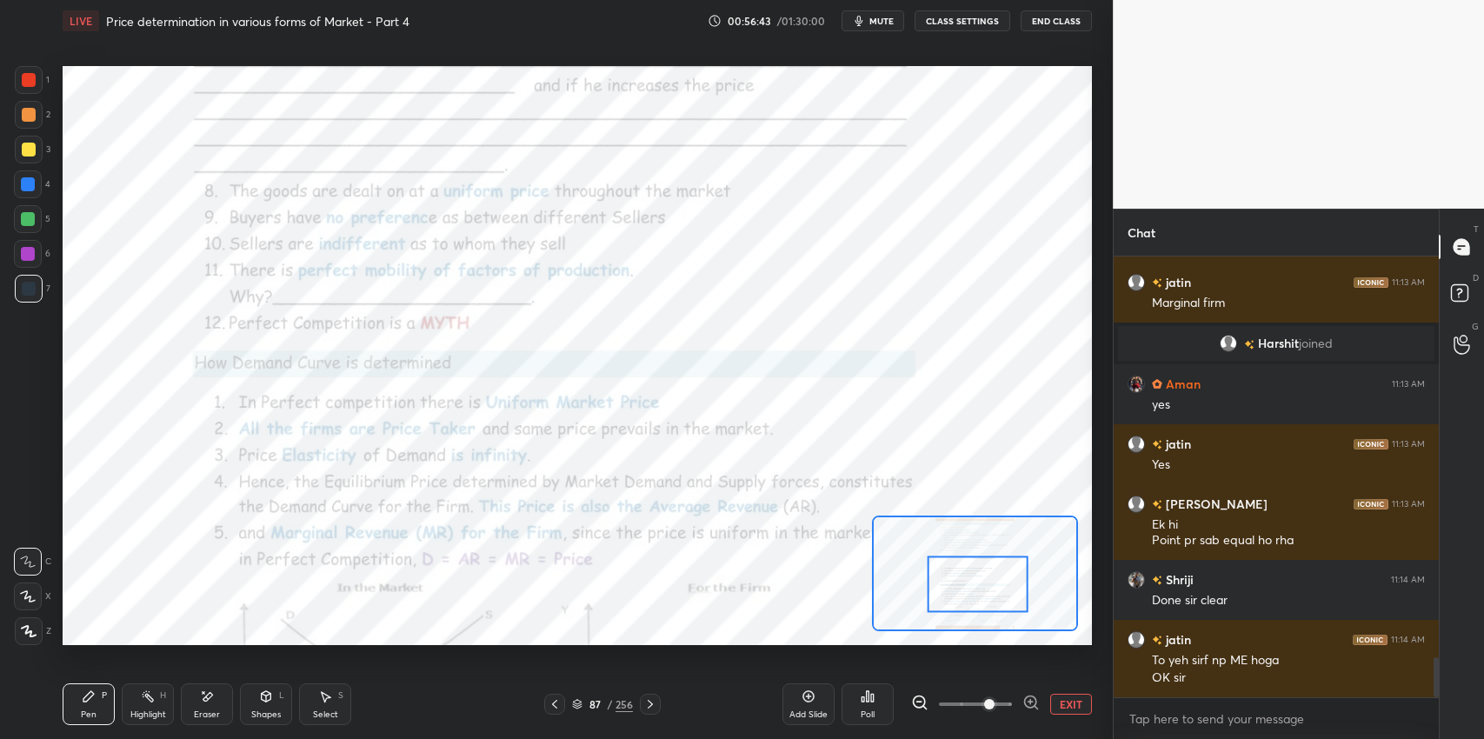
scroll to position [4497, 0]
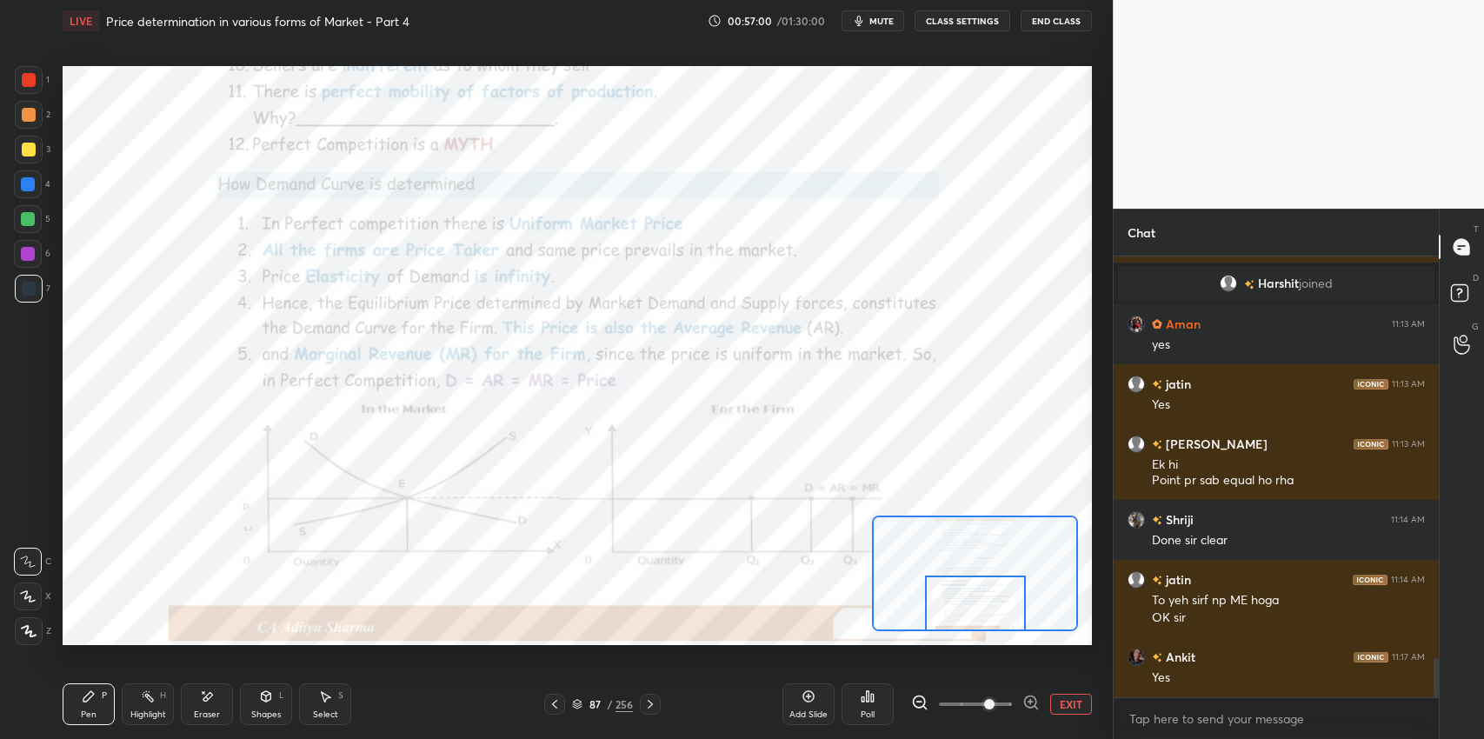
click at [650, 713] on div at bounding box center [650, 704] width 21 height 21
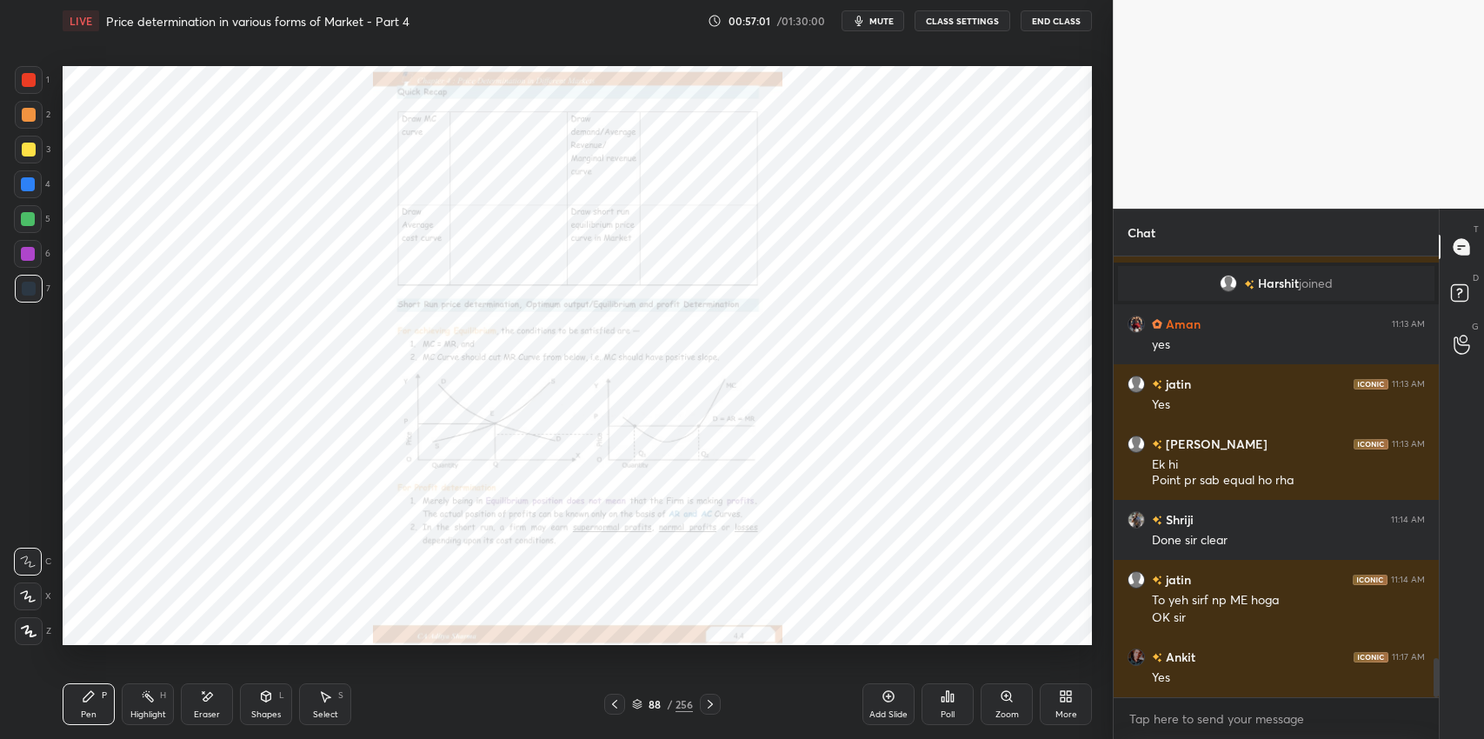
click at [609, 704] on icon at bounding box center [615, 704] width 14 height 14
click at [712, 704] on icon at bounding box center [710, 704] width 5 height 9
click at [997, 706] on div "Zoom" at bounding box center [1007, 704] width 52 height 42
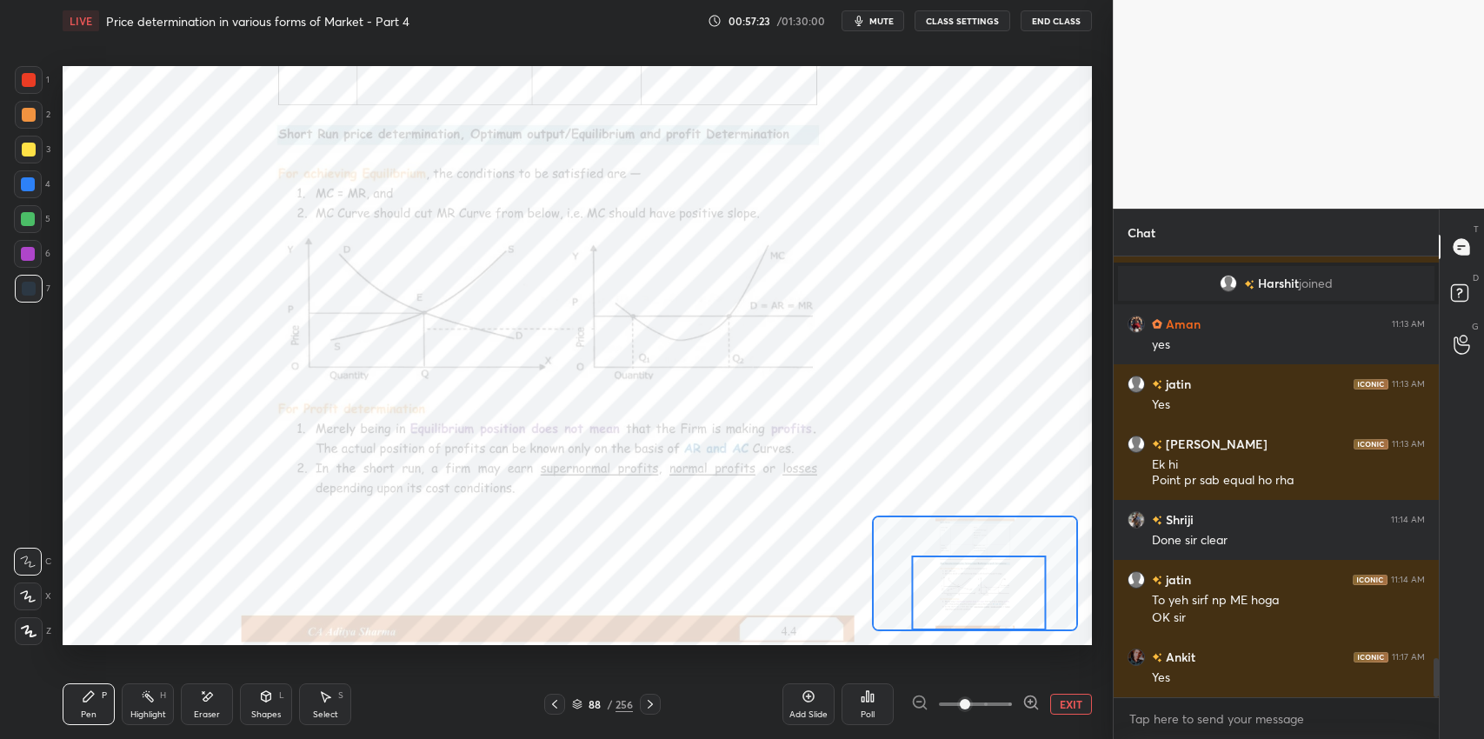
click at [649, 708] on icon at bounding box center [650, 704] width 14 height 14
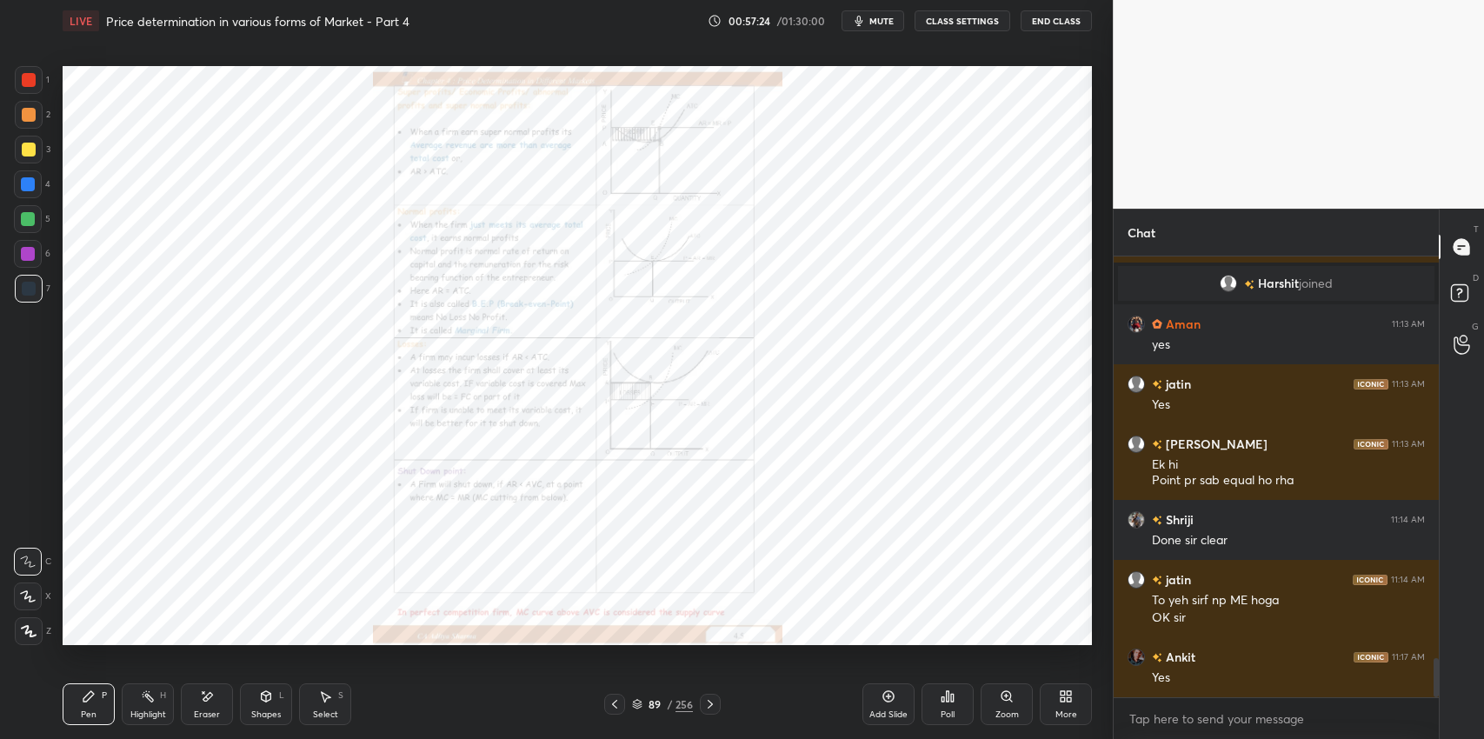
click at [1005, 703] on div "Zoom" at bounding box center [1007, 704] width 52 height 42
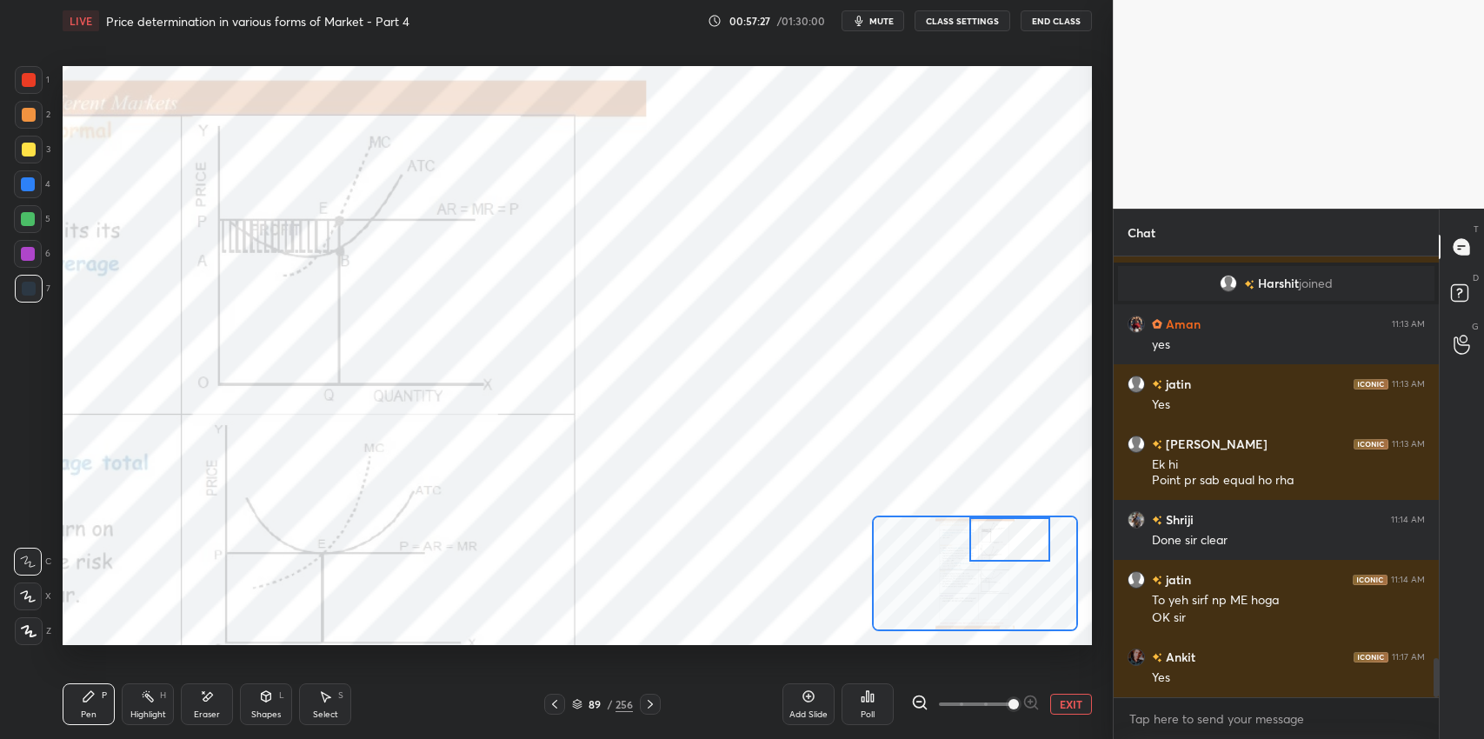
click at [264, 703] on icon at bounding box center [266, 697] width 14 height 14
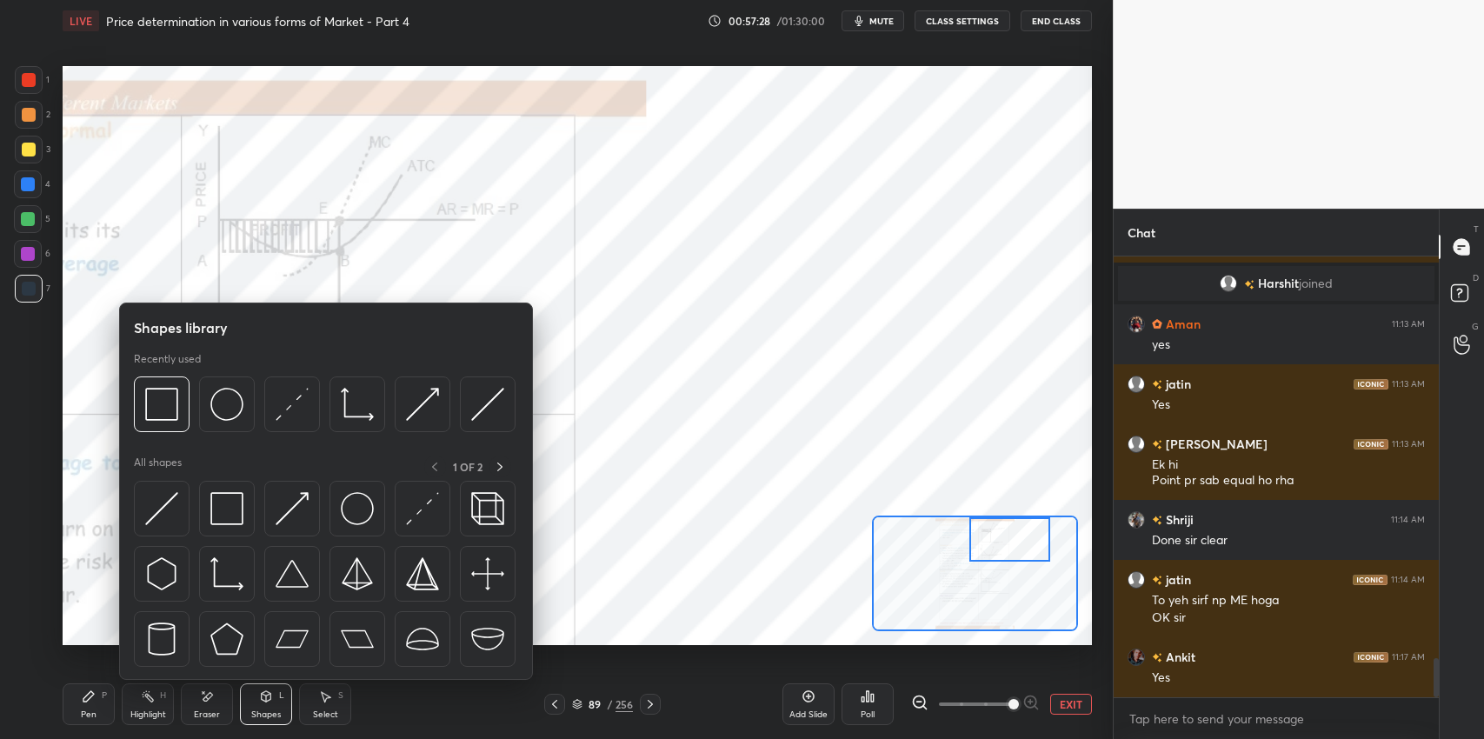
click at [229, 500] on img at bounding box center [226, 508] width 33 height 33
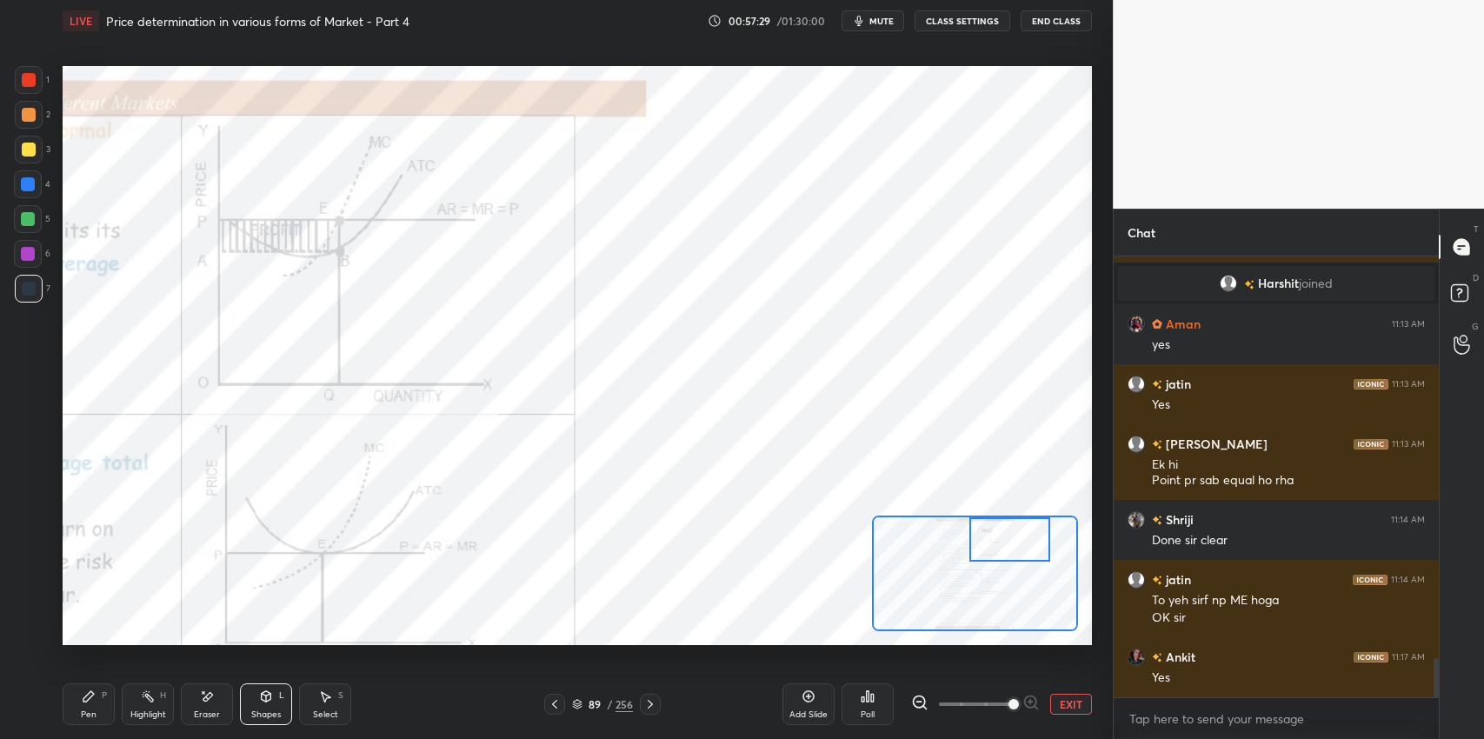
click at [25, 190] on div at bounding box center [28, 184] width 14 height 14
click at [90, 701] on icon at bounding box center [89, 697] width 14 height 14
click at [271, 708] on div "Shapes L" at bounding box center [266, 704] width 52 height 42
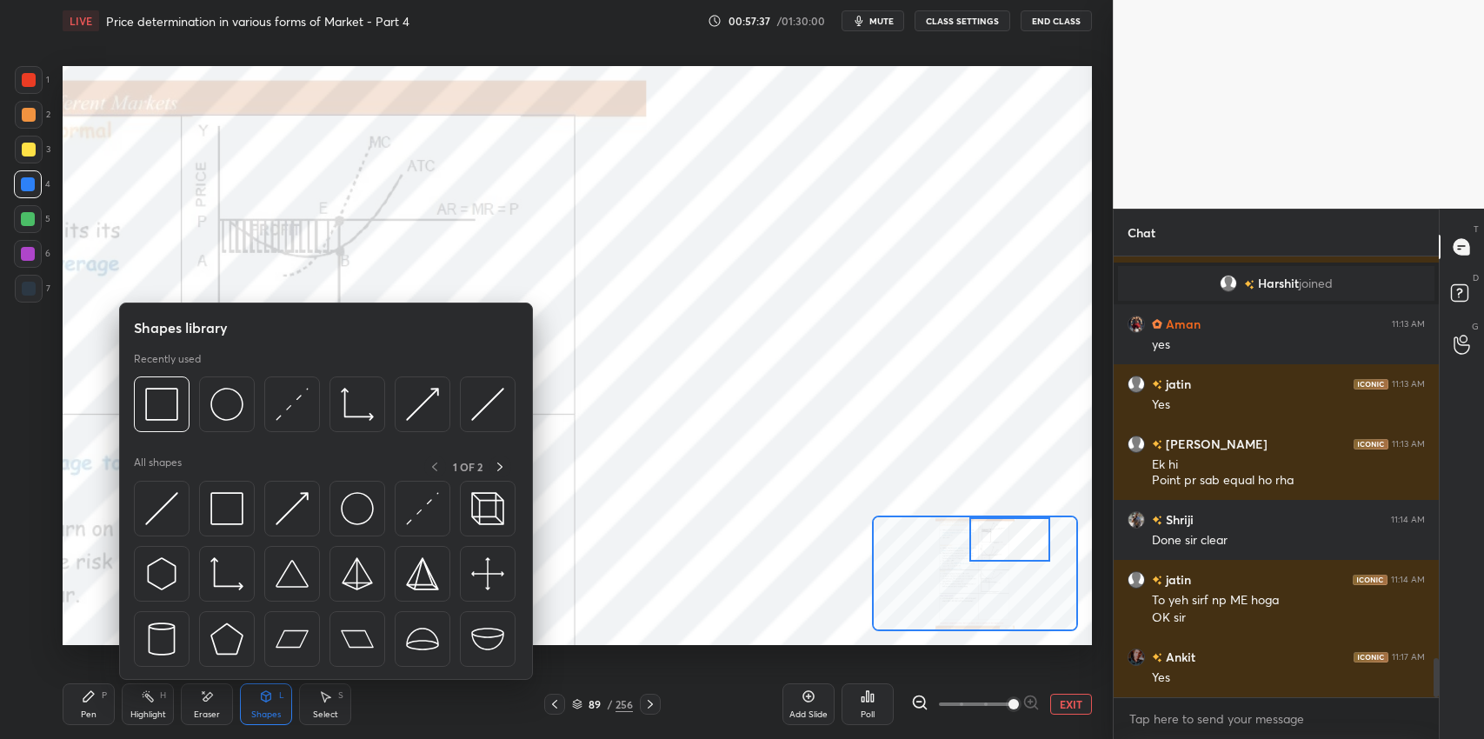
click at [230, 502] on img at bounding box center [226, 508] width 33 height 33
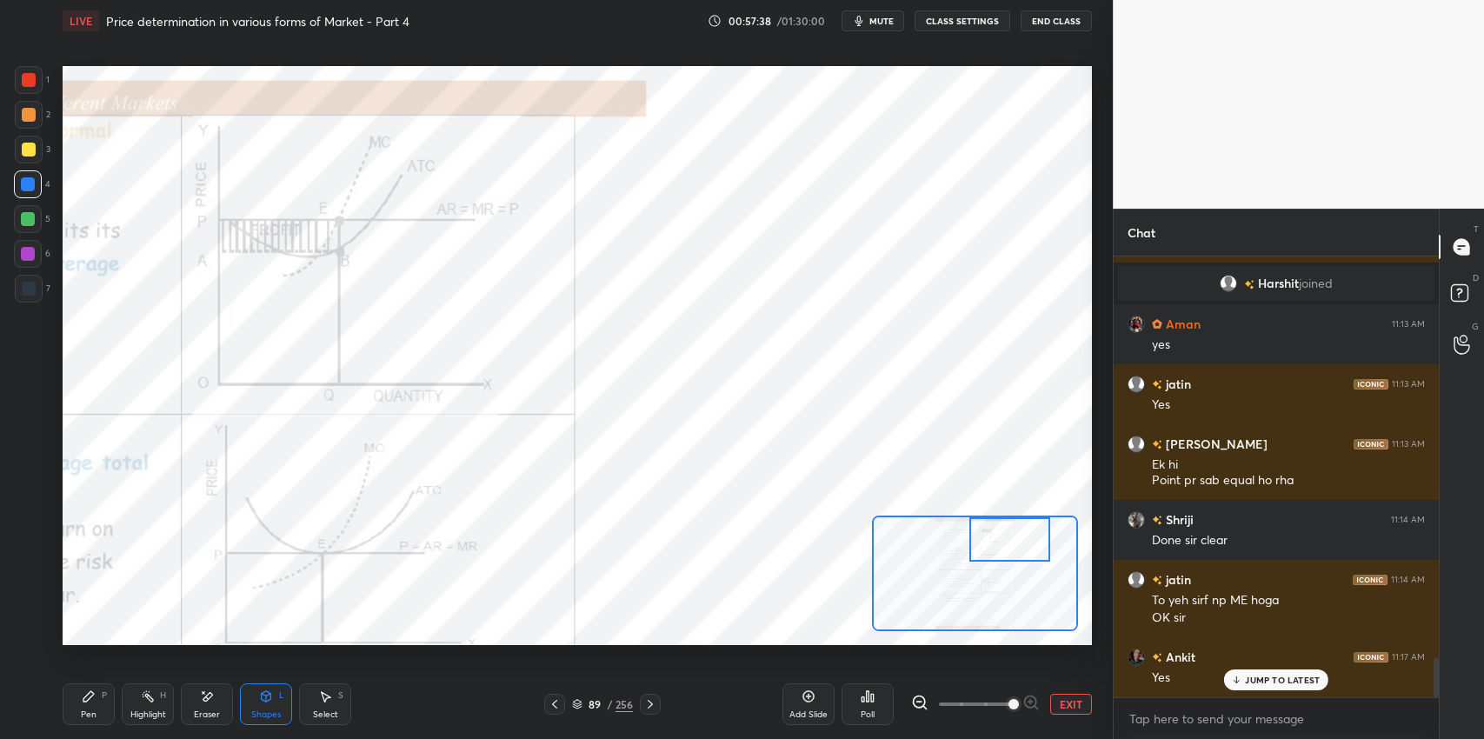
scroll to position [4557, 0]
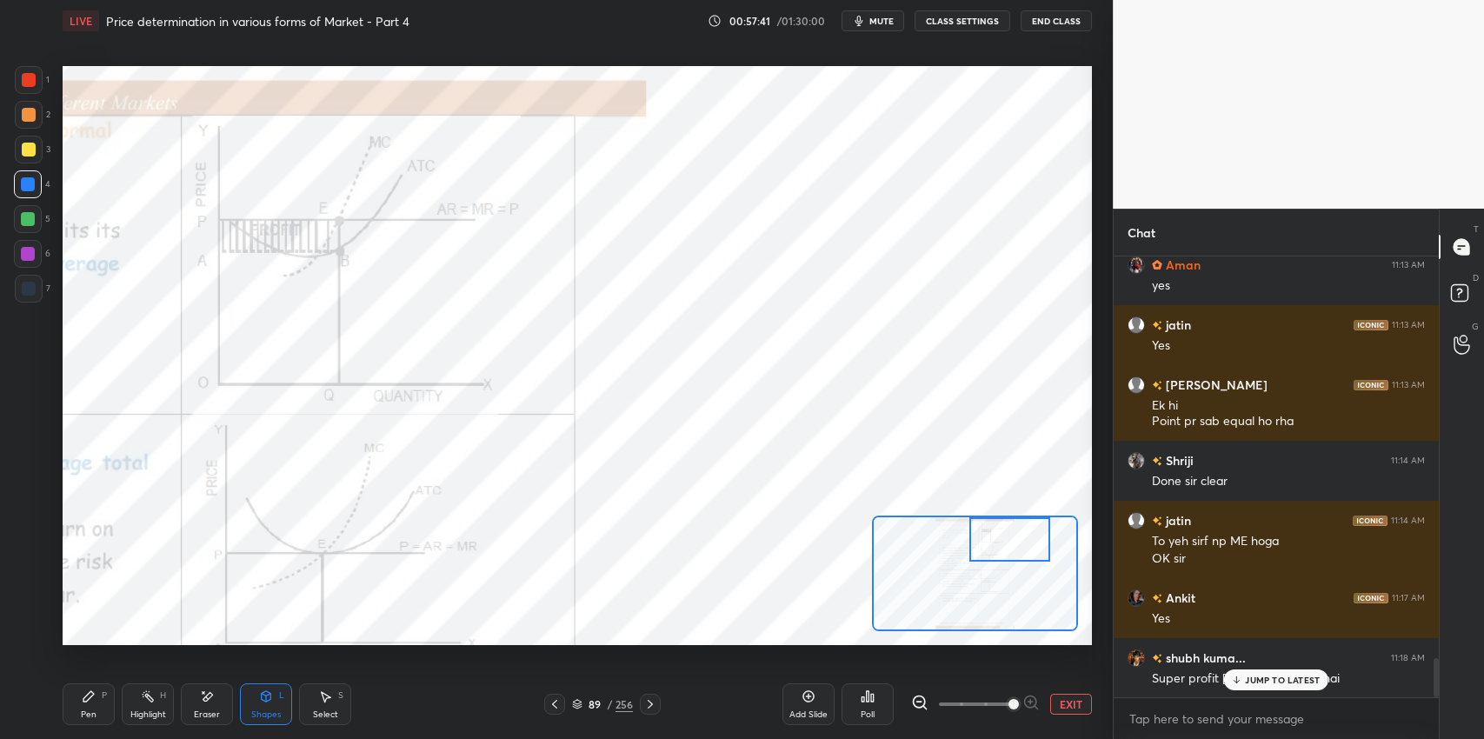
click at [93, 697] on icon at bounding box center [89, 697] width 14 height 14
click at [23, 191] on div at bounding box center [28, 184] width 28 height 28
click at [25, 152] on div at bounding box center [29, 150] width 14 height 14
click at [30, 86] on div at bounding box center [29, 80] width 14 height 14
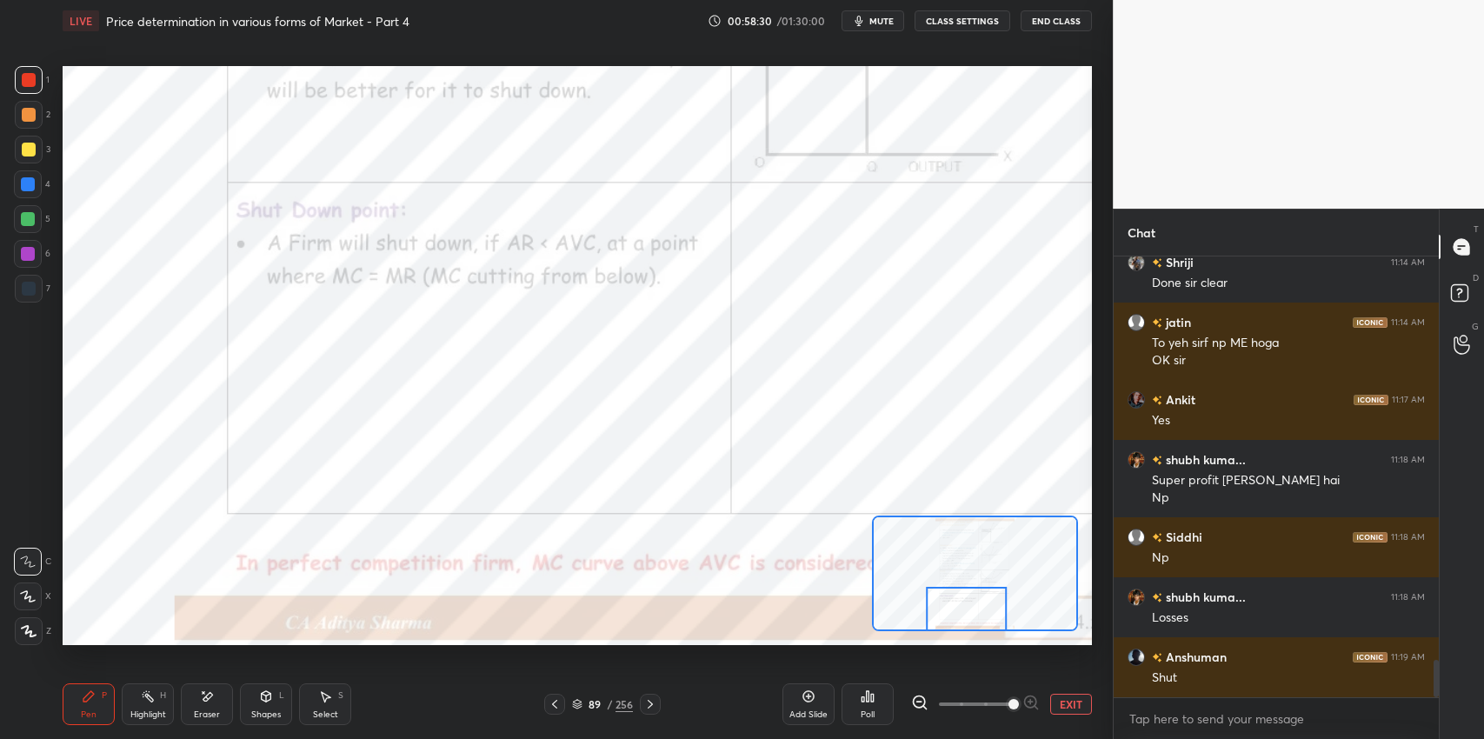
scroll to position [4814, 0]
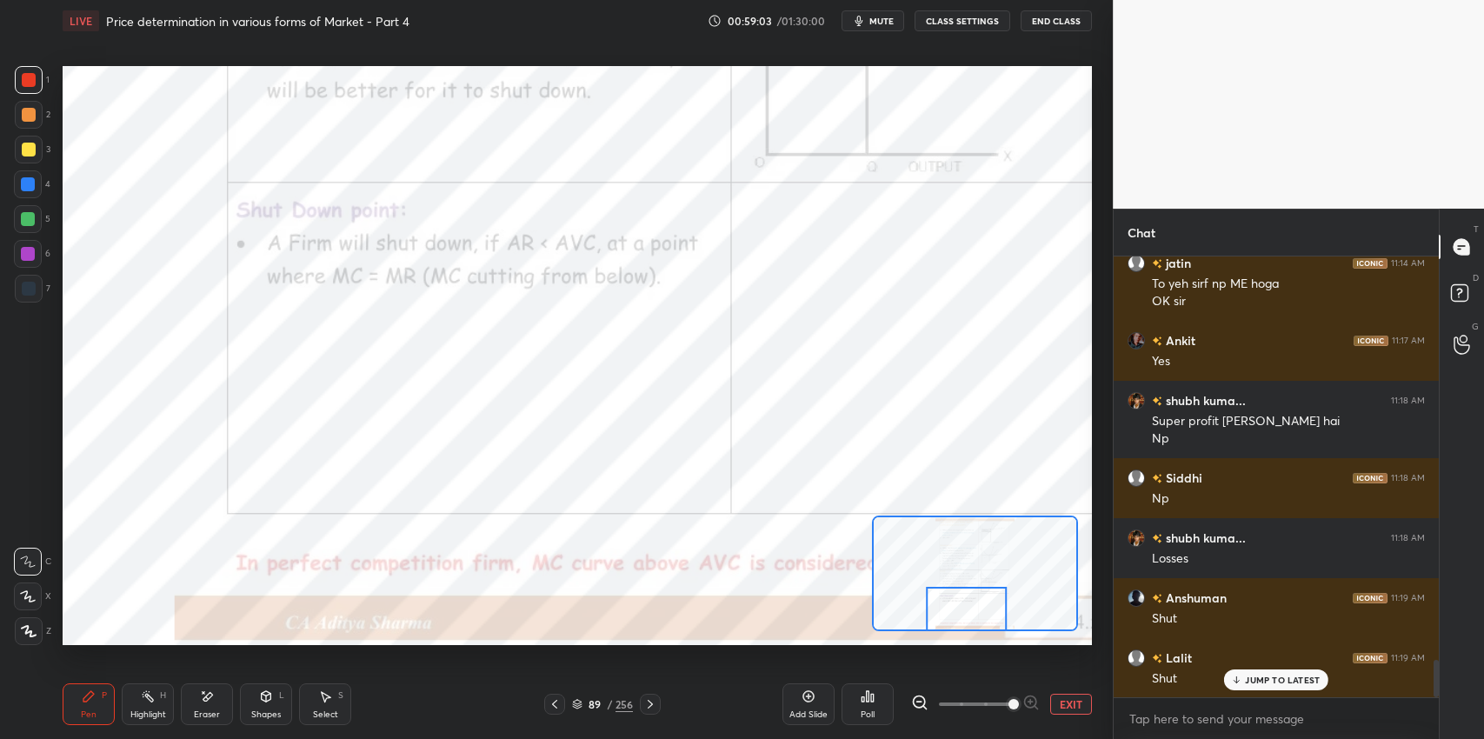
click at [200, 694] on icon at bounding box center [207, 697] width 14 height 15
click at [92, 705] on div "Pen P" at bounding box center [89, 704] width 52 height 42
click at [652, 710] on icon at bounding box center [650, 704] width 14 height 14
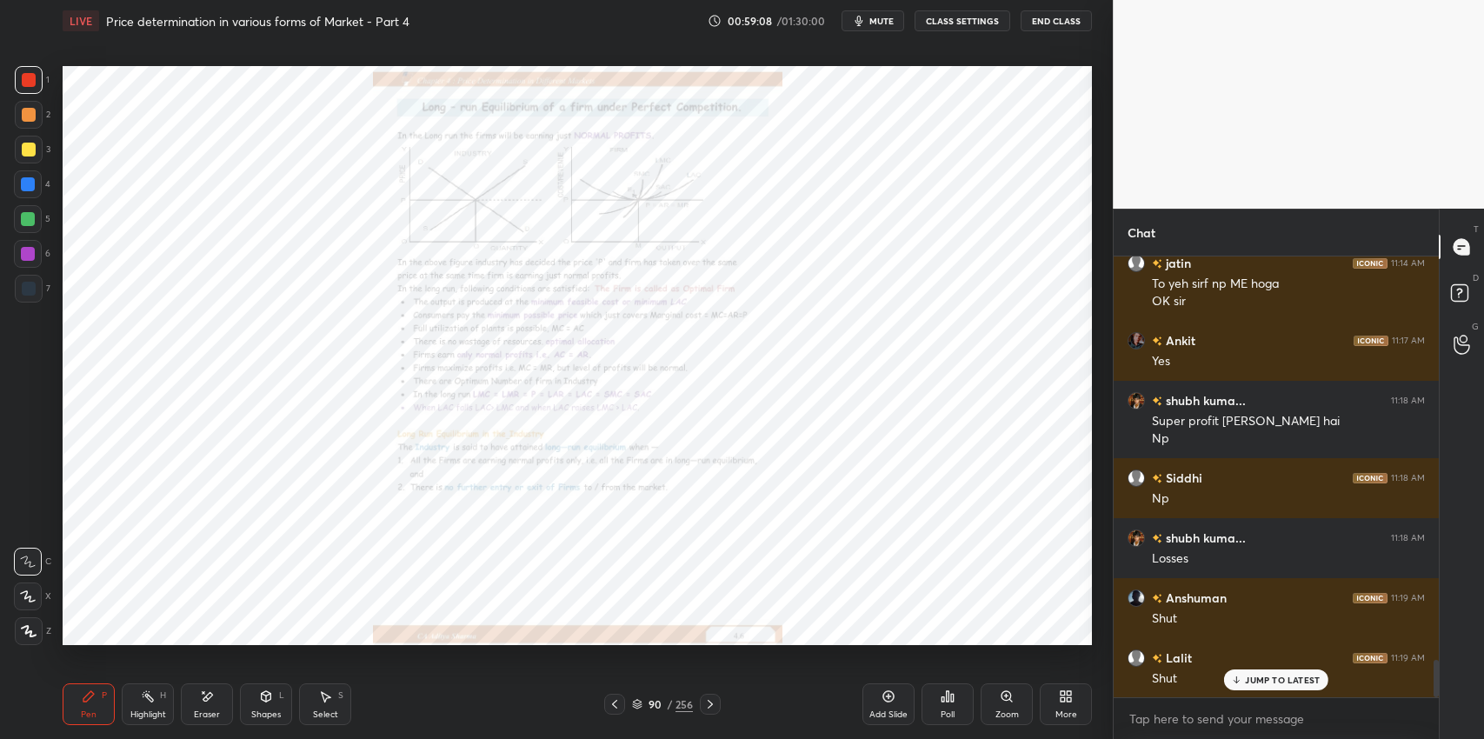
click at [1004, 710] on div "Zoom" at bounding box center [1007, 714] width 23 height 9
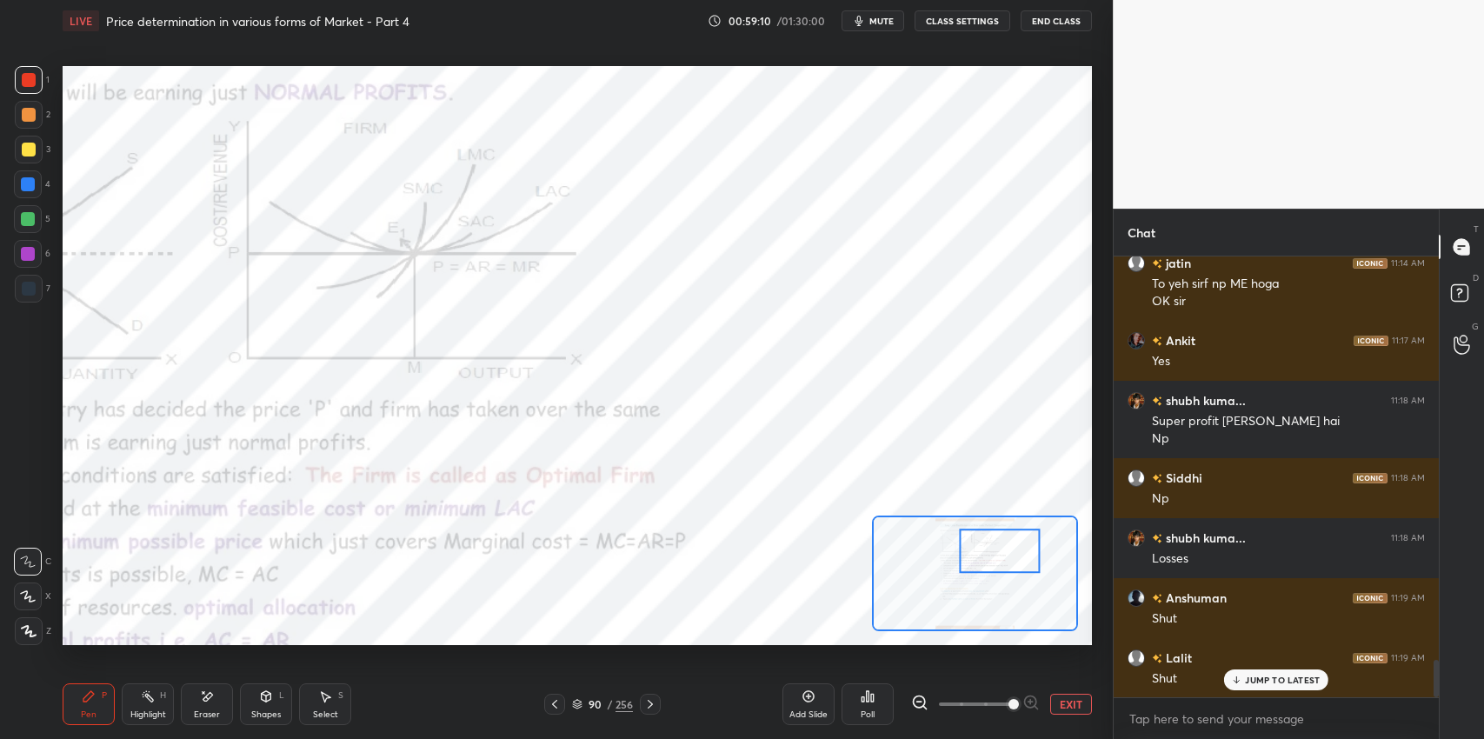
click at [240, 710] on div "Shapes L" at bounding box center [266, 704] width 52 height 42
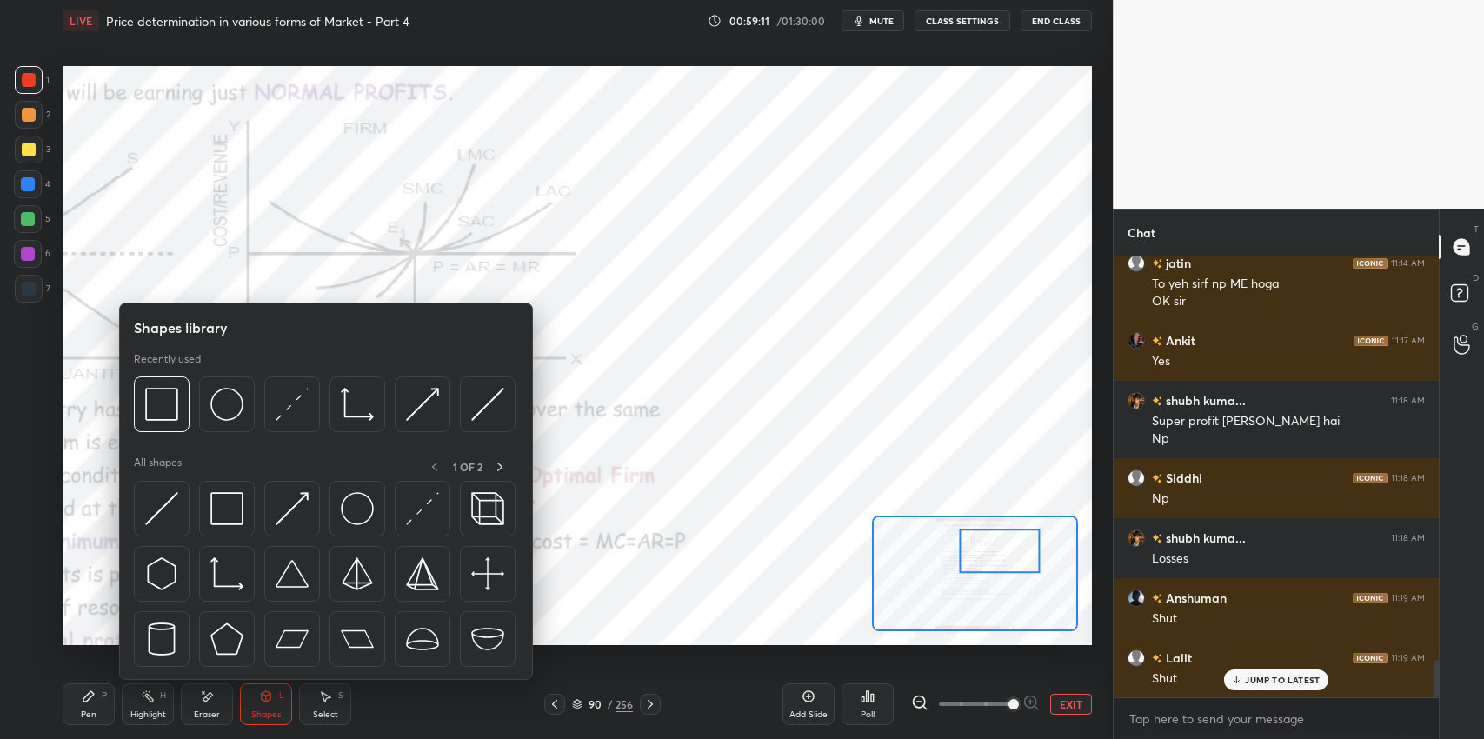
click at [217, 504] on img at bounding box center [226, 508] width 33 height 33
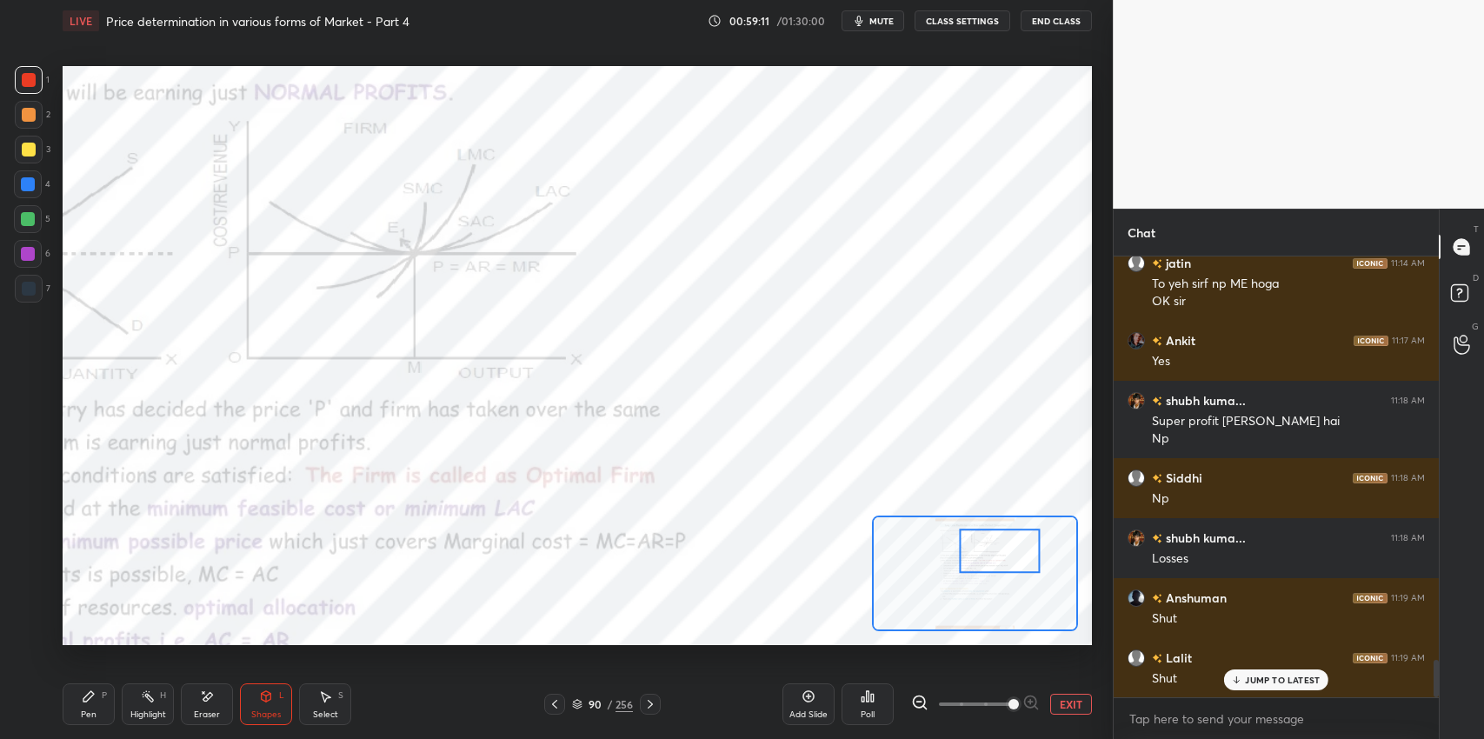
click at [21, 188] on div at bounding box center [28, 184] width 14 height 14
click at [79, 711] on div "Pen P" at bounding box center [89, 704] width 52 height 42
click at [271, 706] on div "Shapes L" at bounding box center [266, 704] width 52 height 42
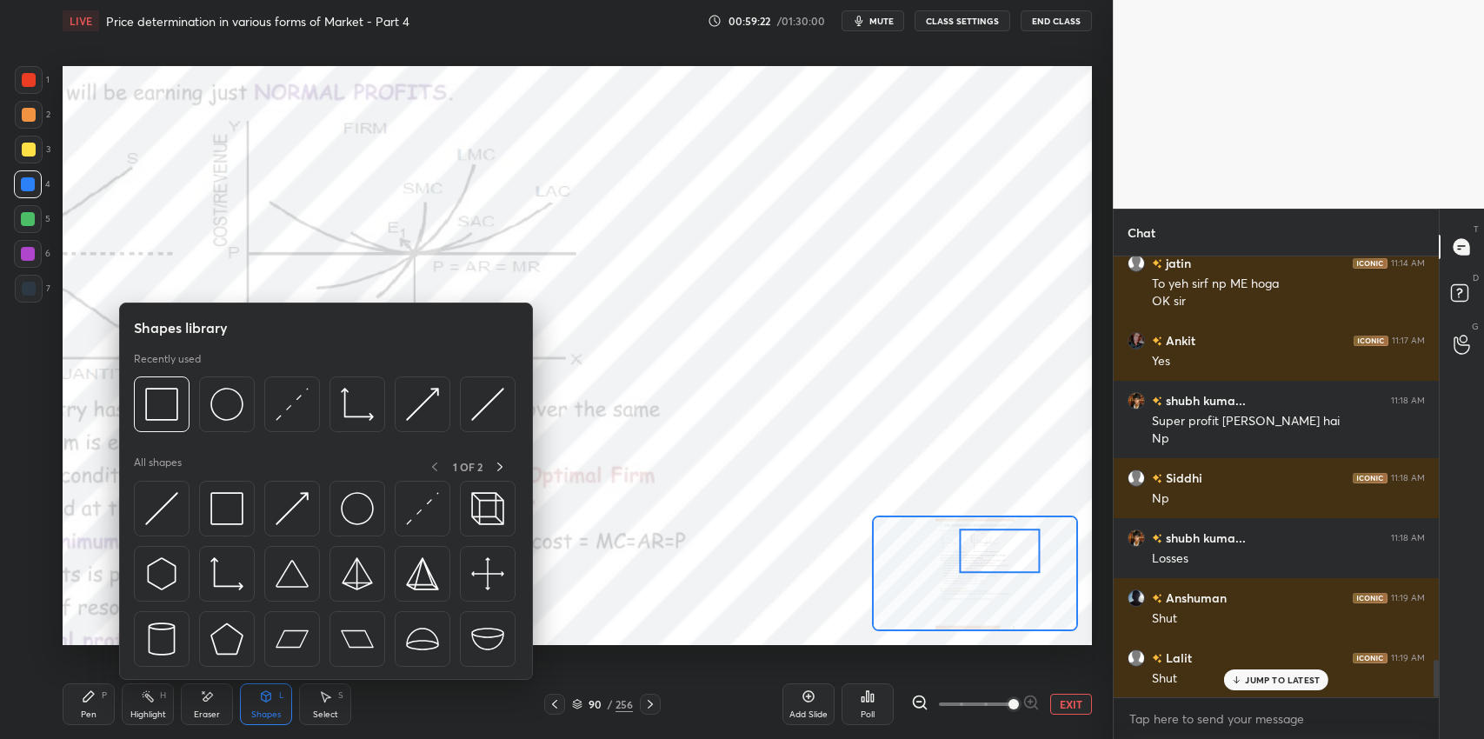
click at [309, 394] on div at bounding box center [292, 405] width 56 height 56
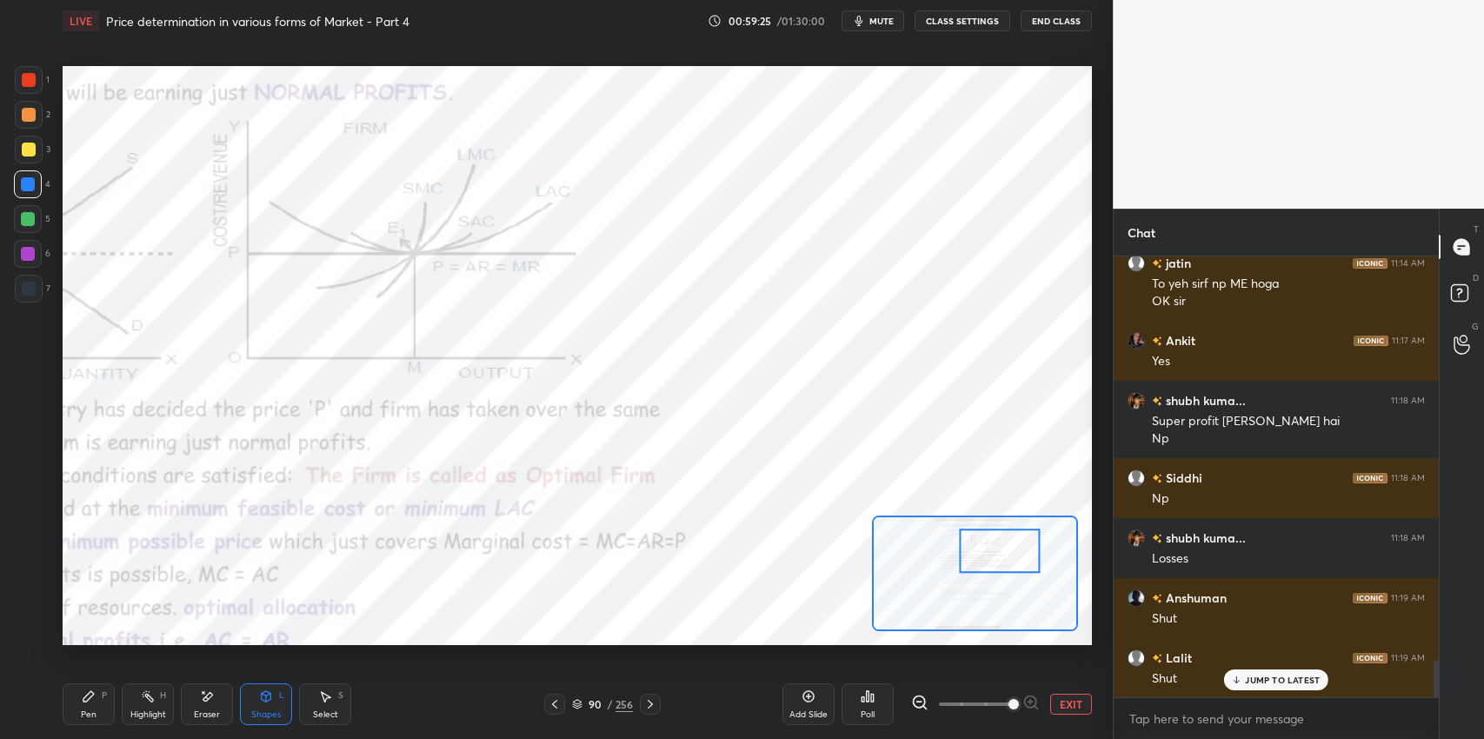
click at [91, 710] on div "Pen" at bounding box center [89, 714] width 16 height 9
click at [27, 217] on div at bounding box center [28, 219] width 14 height 14
click at [211, 692] on icon at bounding box center [207, 697] width 14 height 15
click at [29, 617] on div "Erase all" at bounding box center [28, 631] width 28 height 28
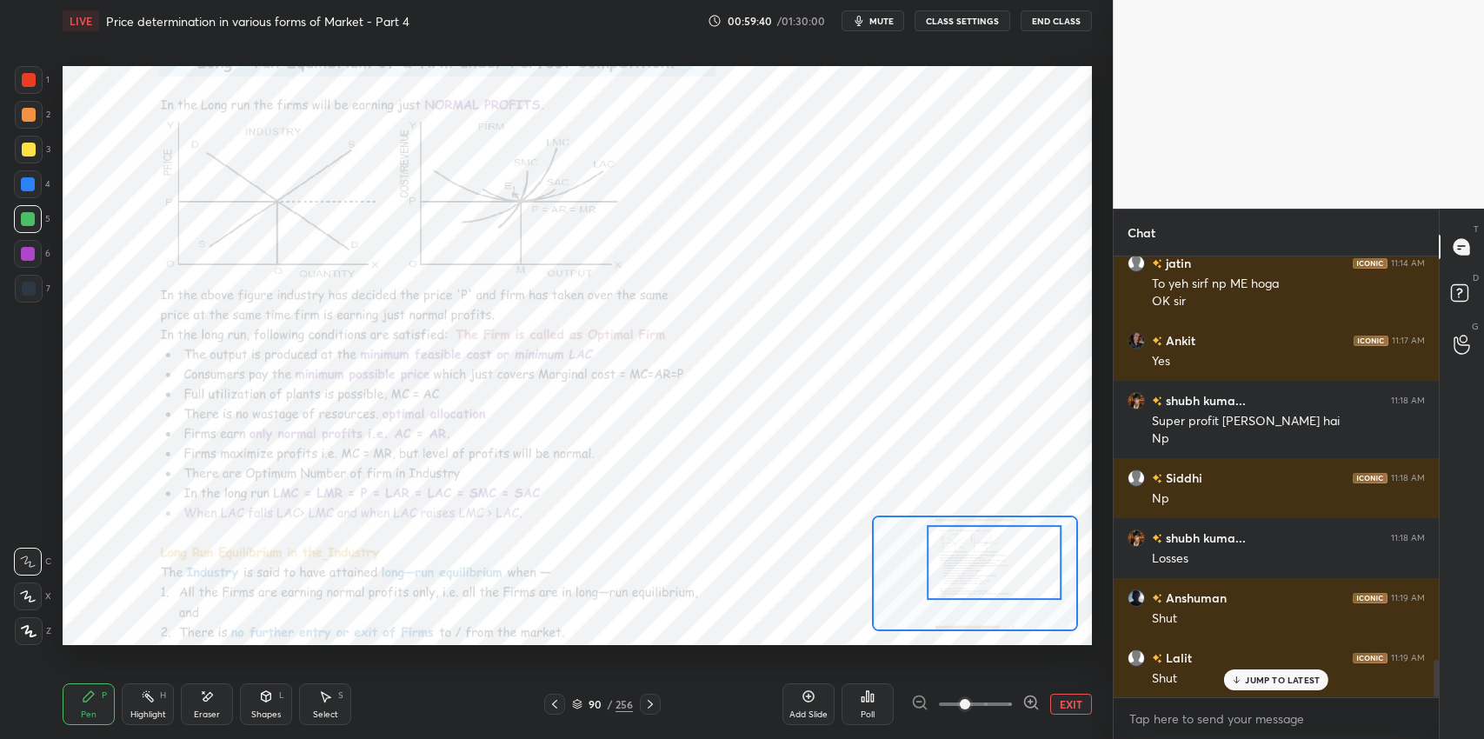
scroll to position [4875, 0]
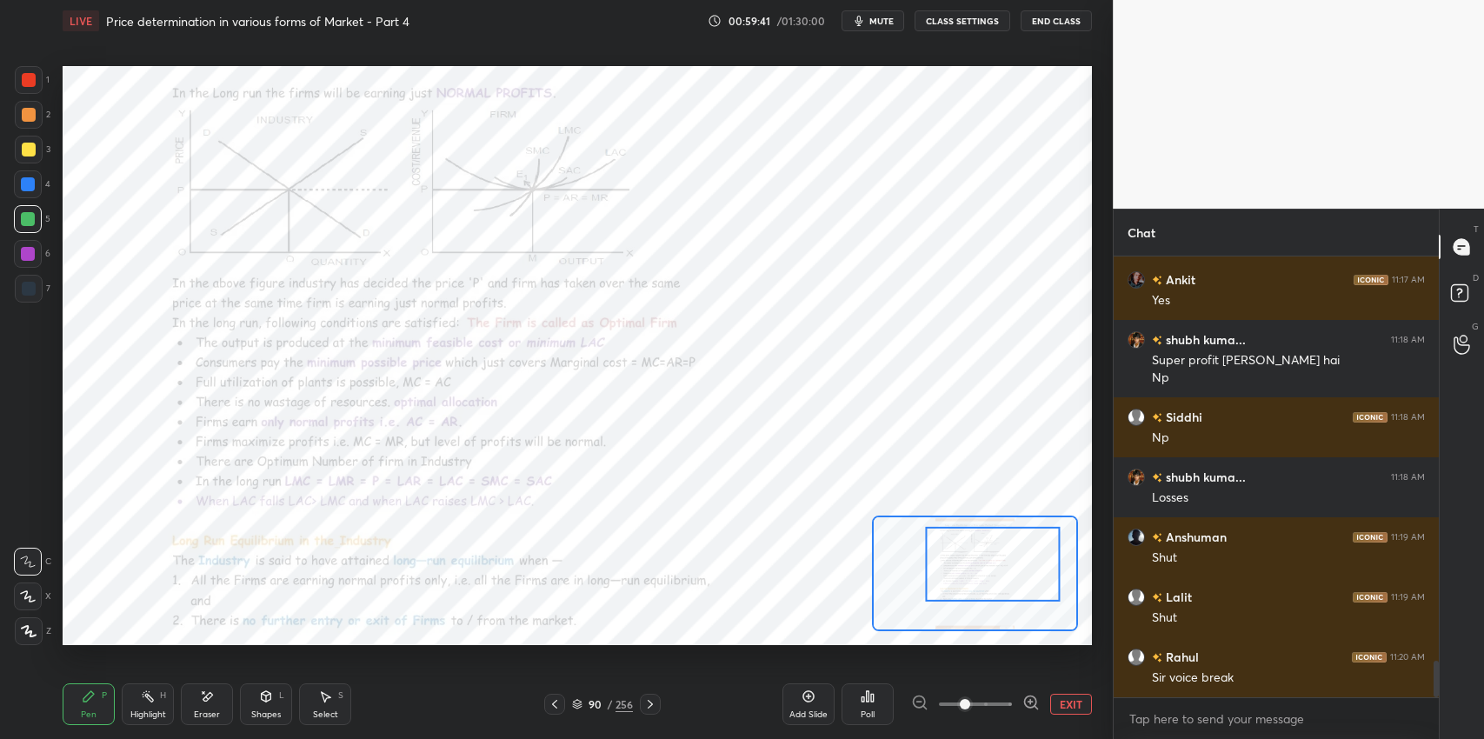
click at [67, 683] on div "Pen P" at bounding box center [89, 704] width 52 height 42
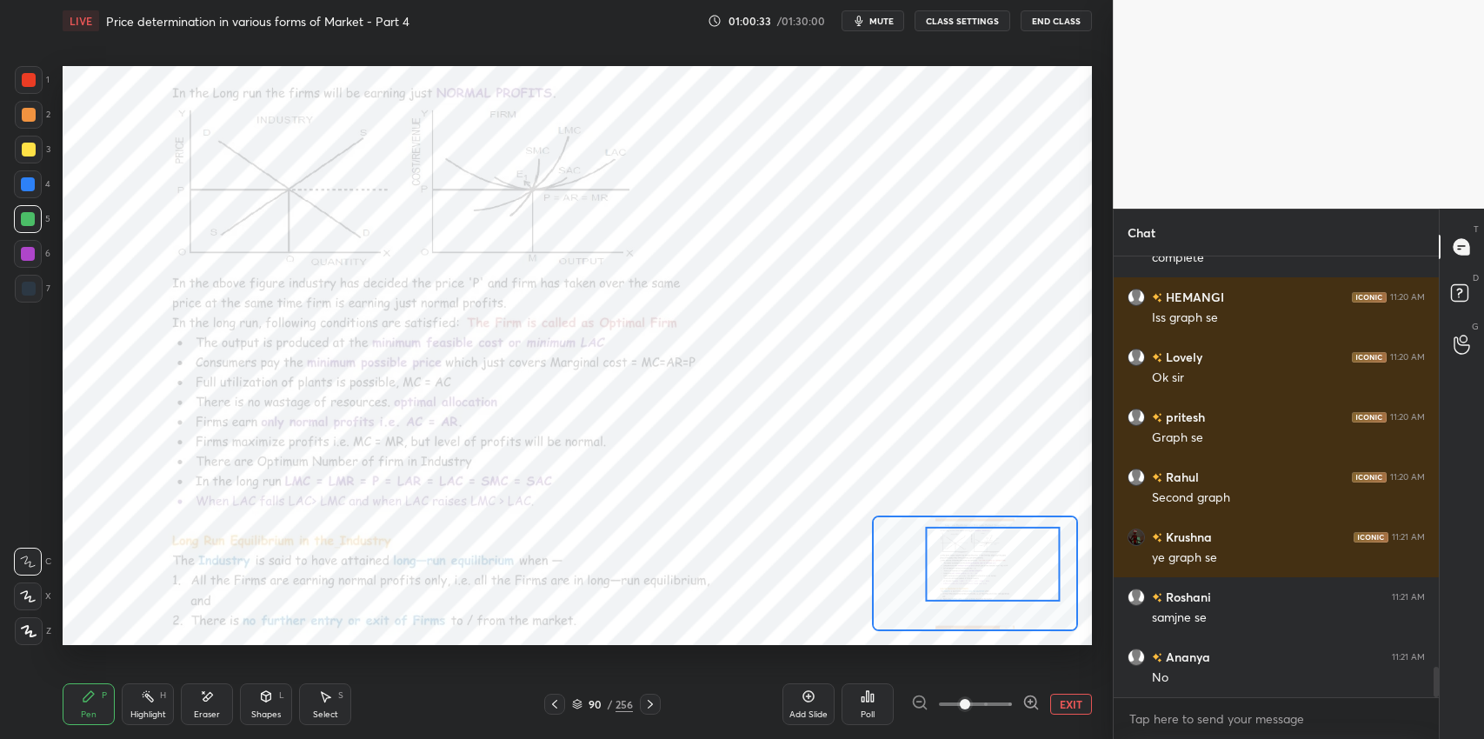
scroll to position [6045, 0]
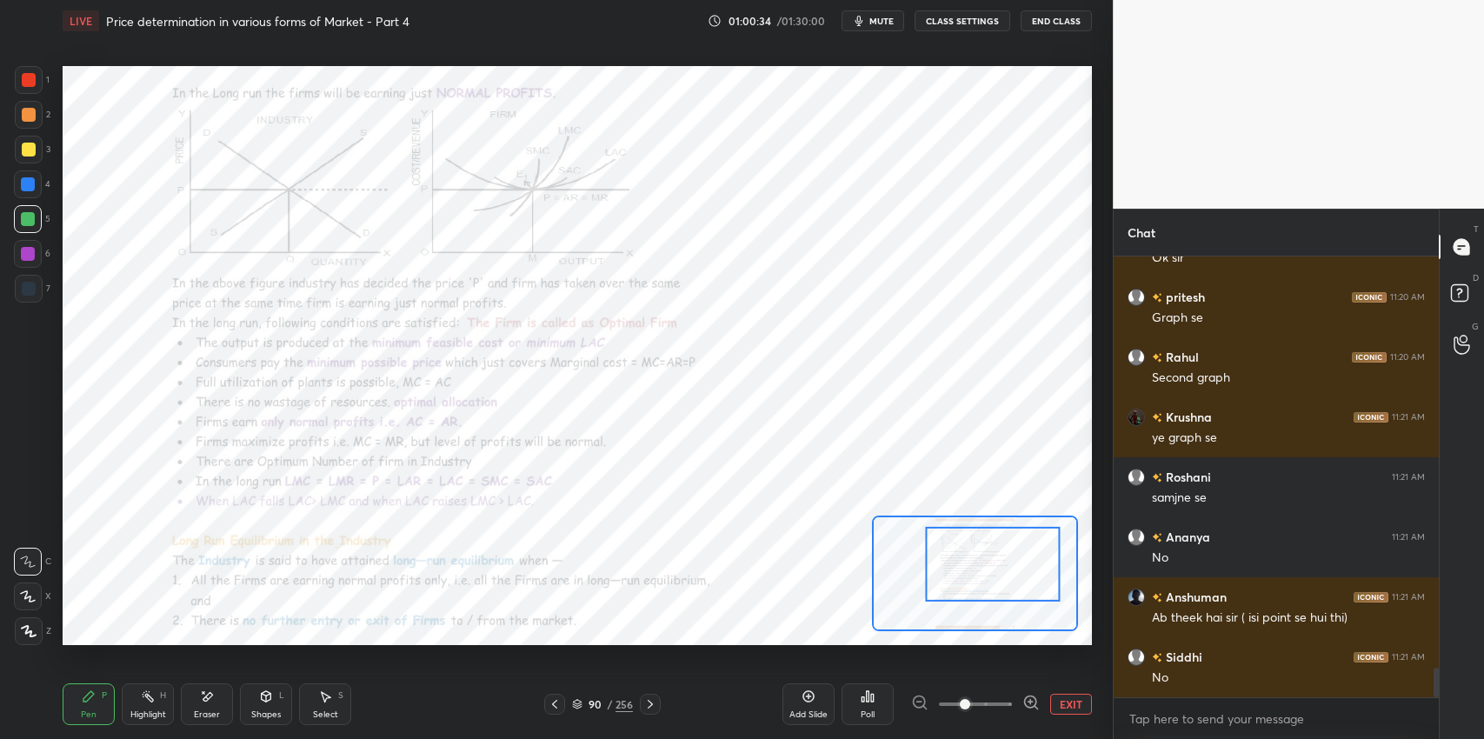
click at [1273, 678] on div "No" at bounding box center [1288, 678] width 273 height 17
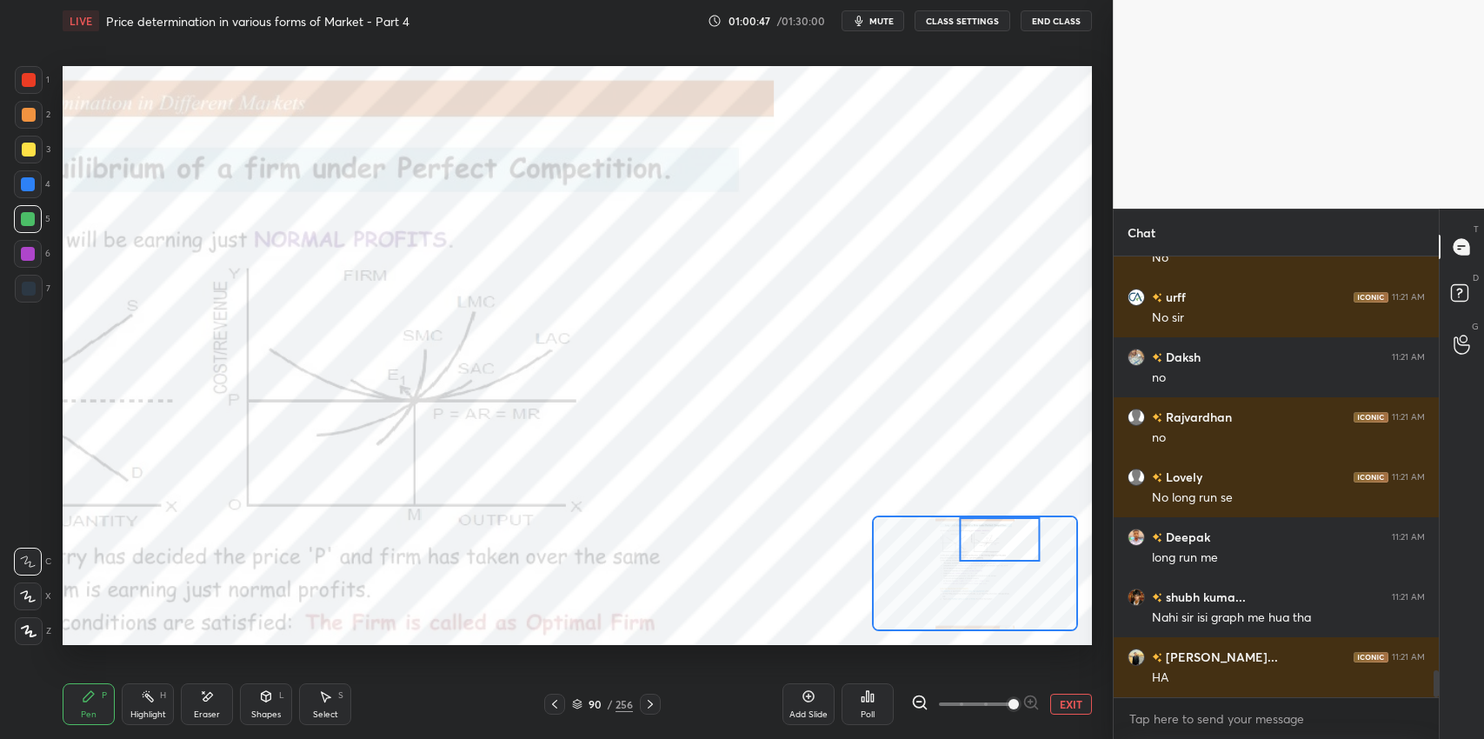
scroll to position [6766, 0]
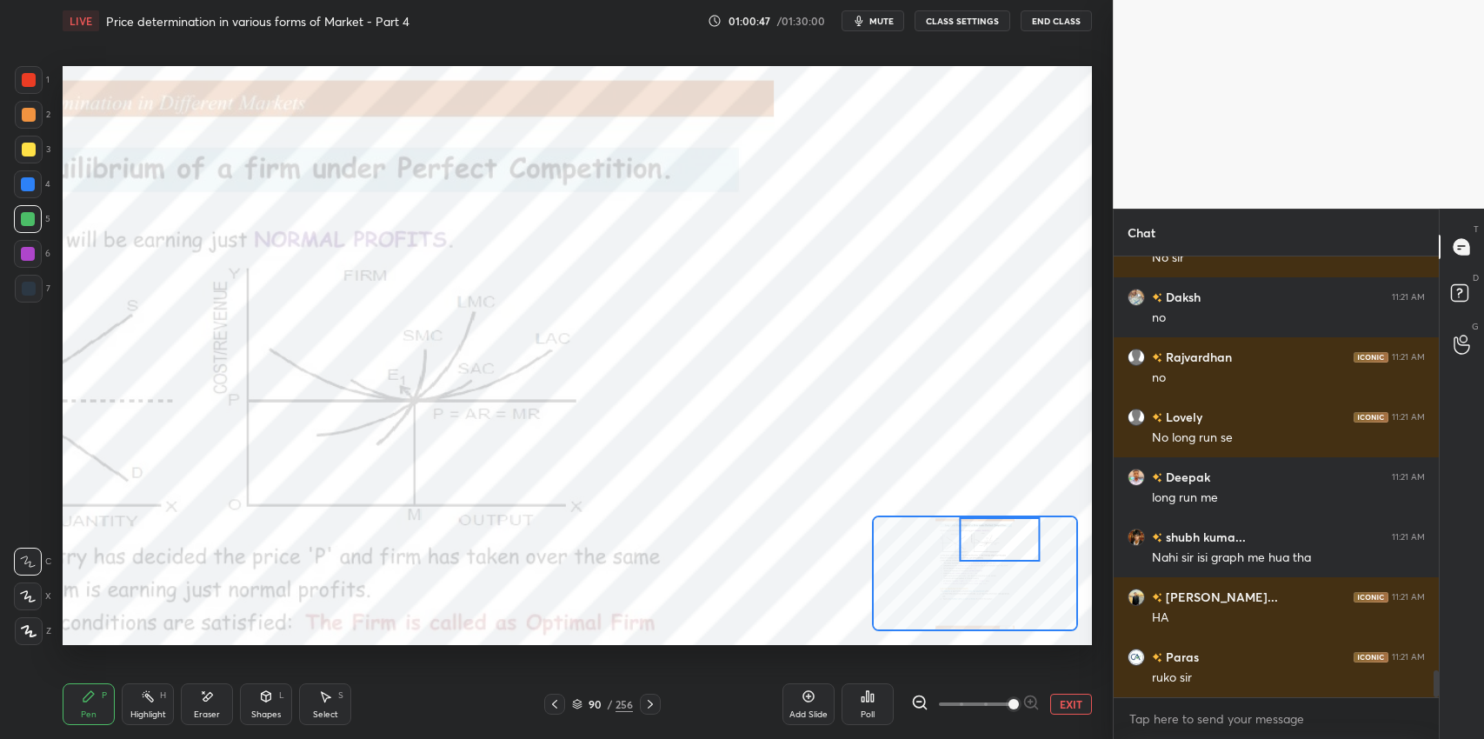
click at [259, 697] on icon at bounding box center [266, 697] width 14 height 14
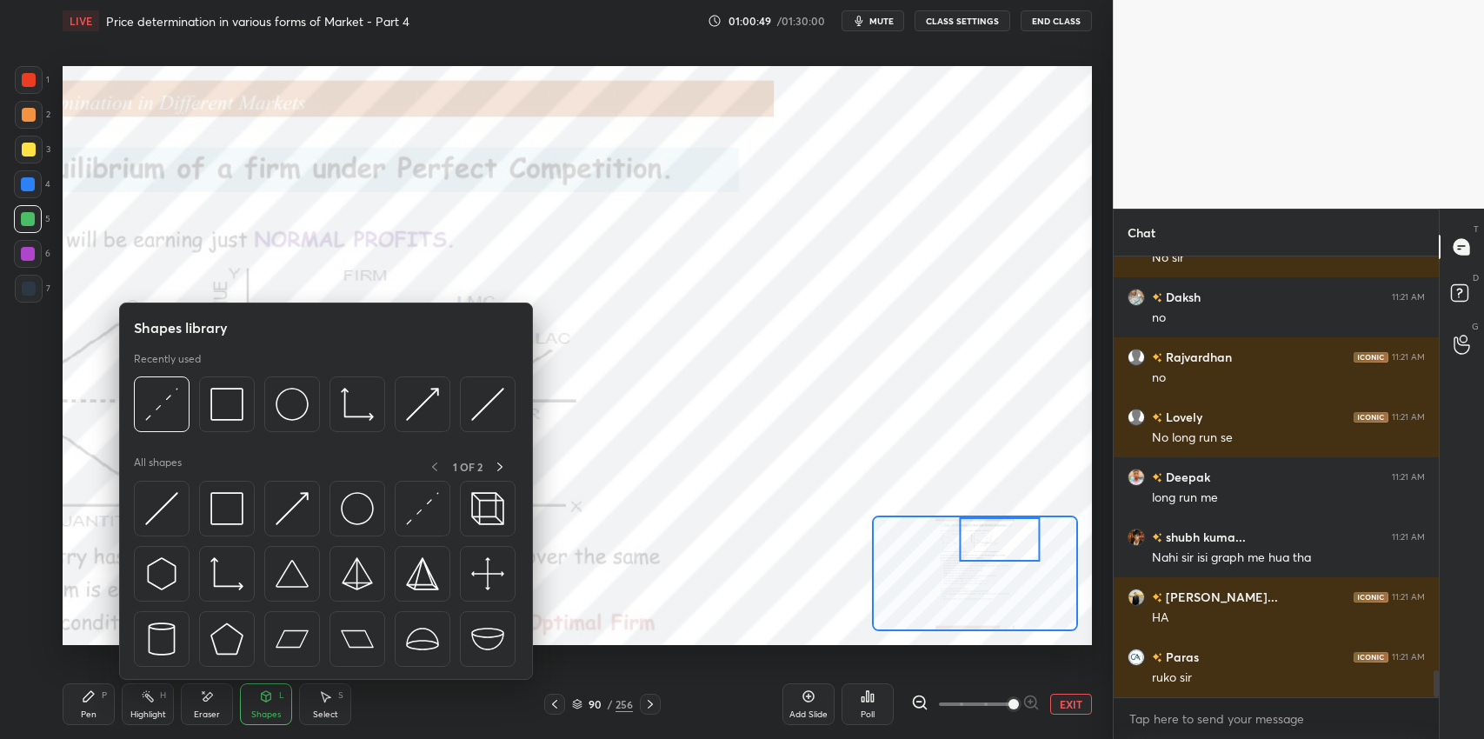
click at [497, 394] on img at bounding box center [487, 404] width 33 height 33
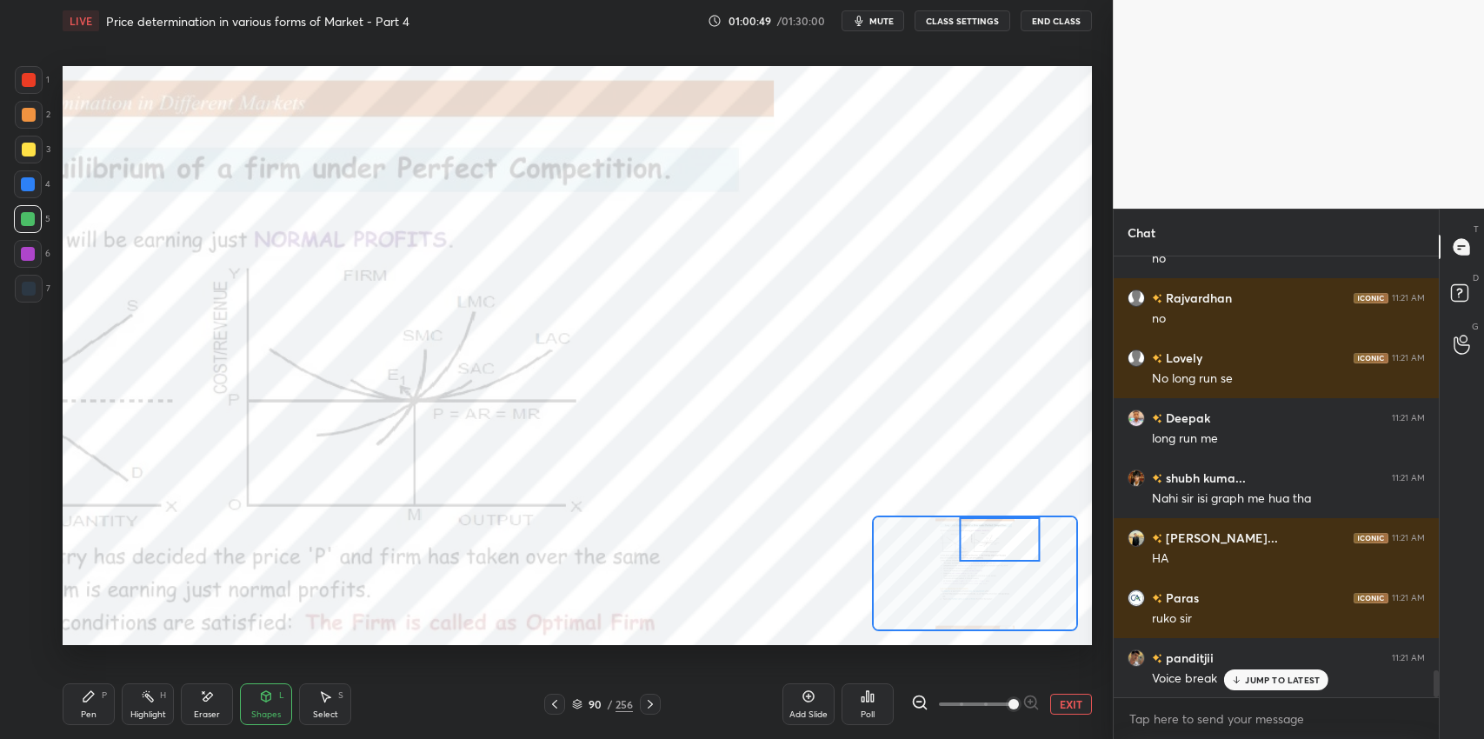
click at [22, 253] on div at bounding box center [28, 254] width 14 height 14
click at [1246, 679] on p "JUMP TO LATEST" at bounding box center [1282, 680] width 75 height 10
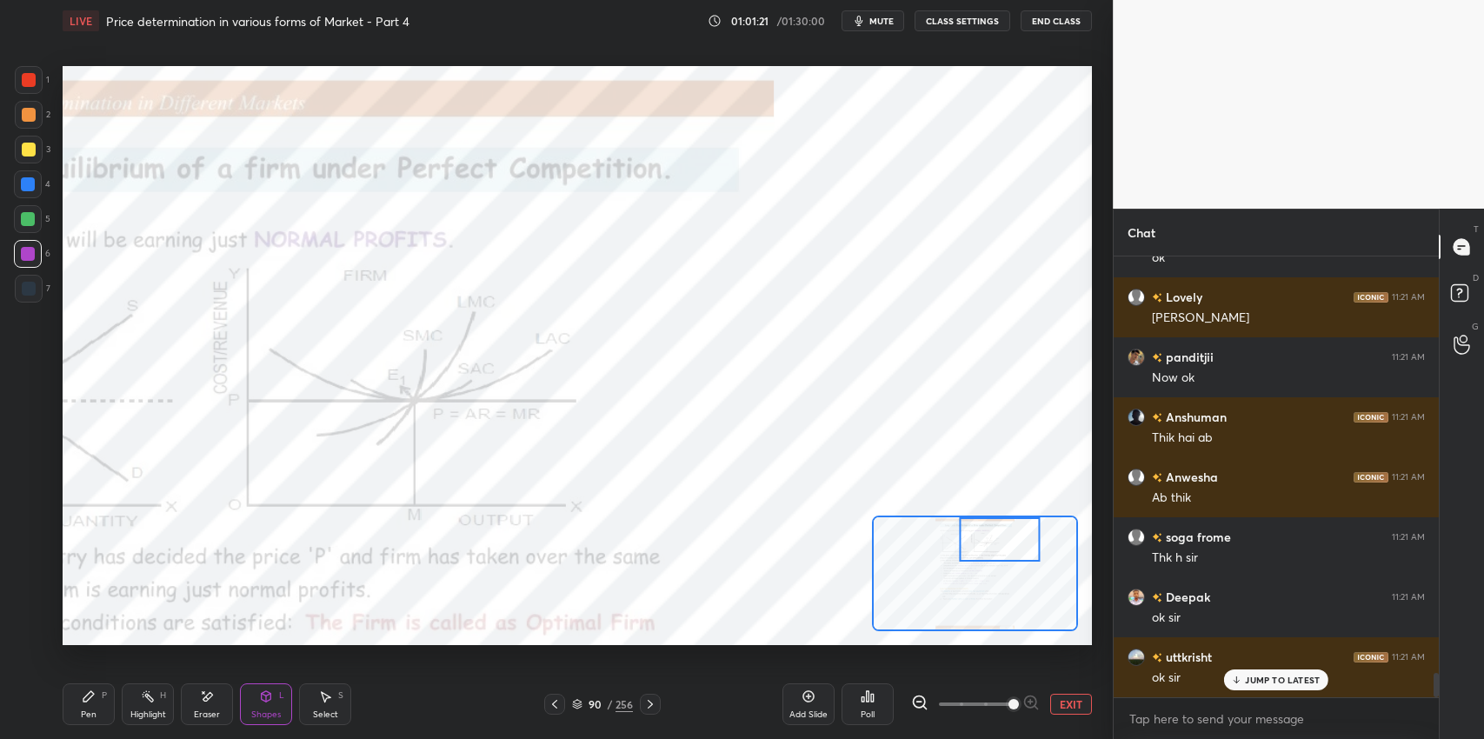
scroll to position [7485, 0]
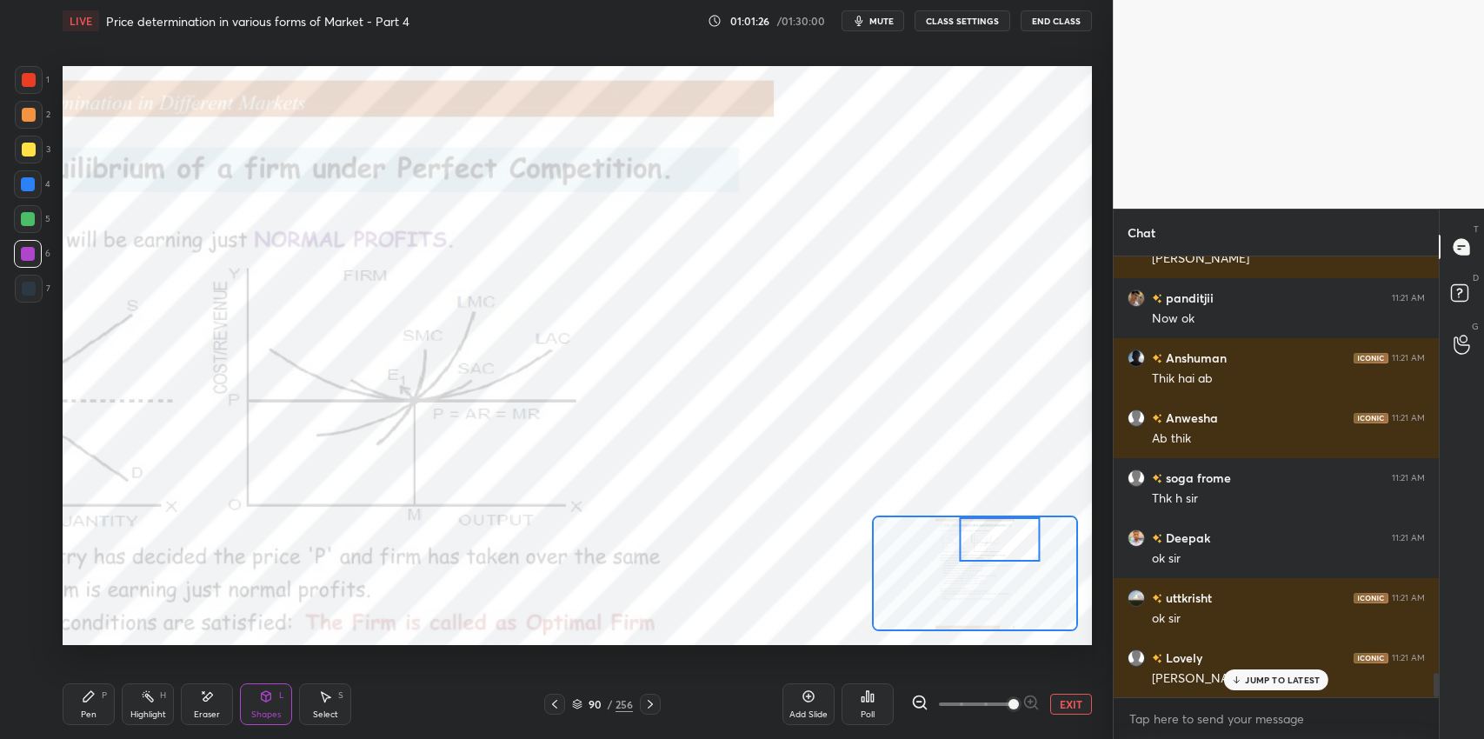
click at [1267, 679] on p "JUMP TO LATEST" at bounding box center [1282, 680] width 75 height 10
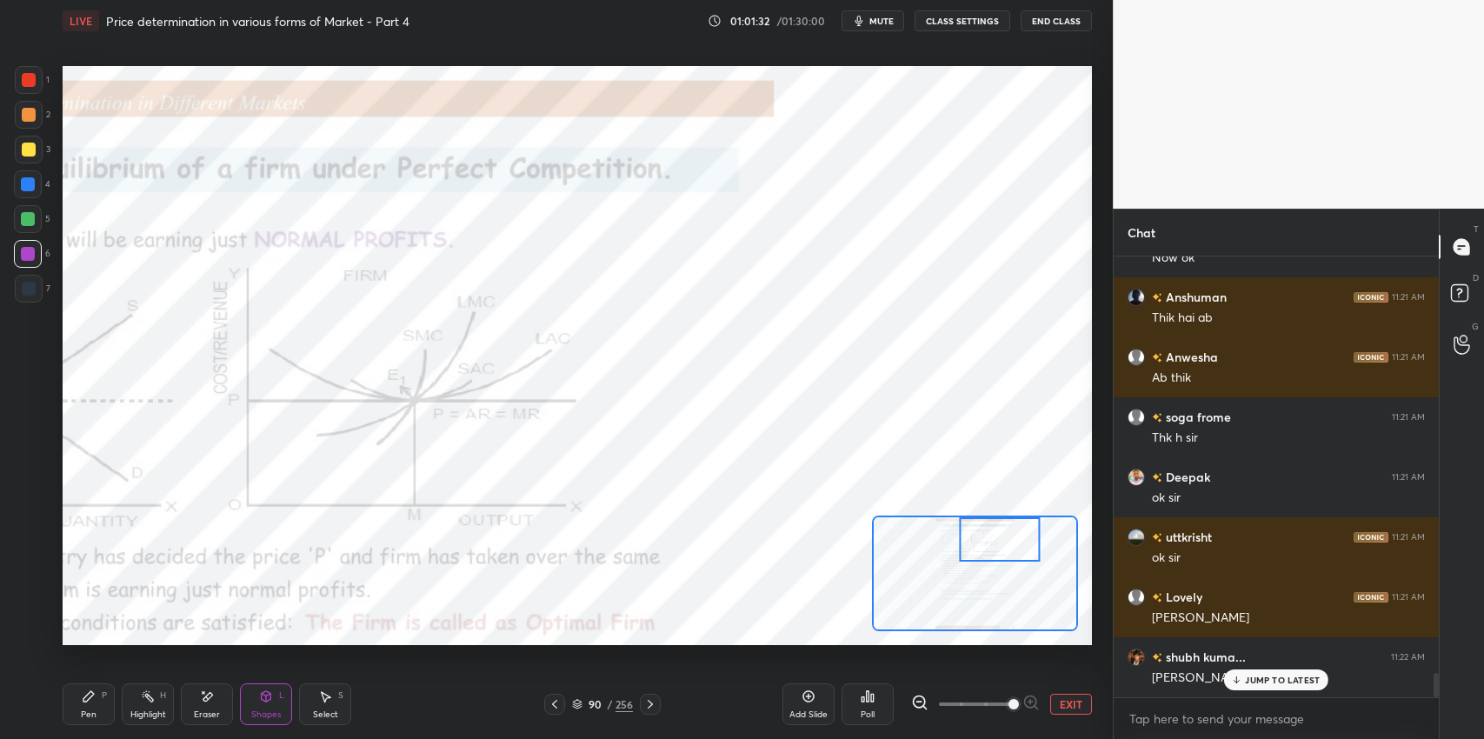
scroll to position [7605, 0]
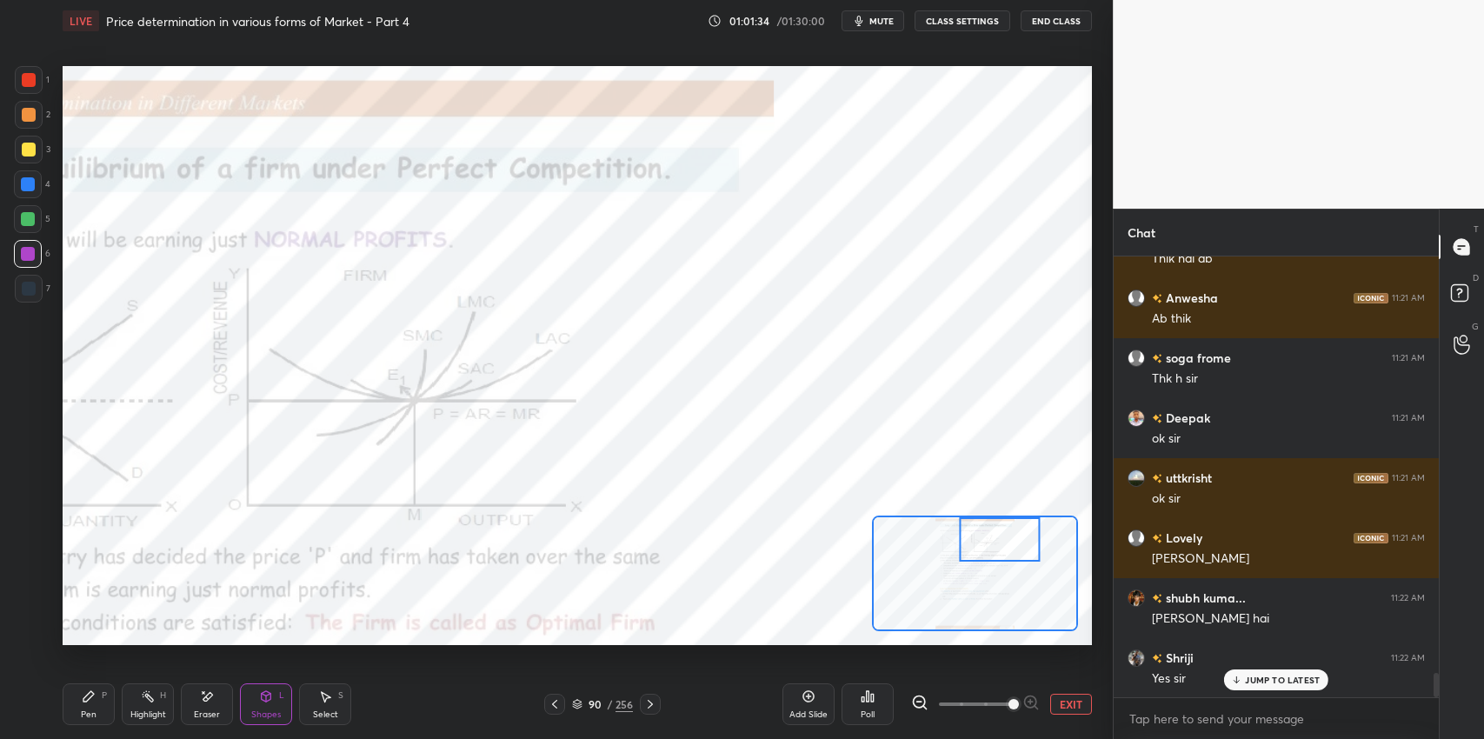
click at [262, 701] on icon at bounding box center [266, 697] width 14 height 14
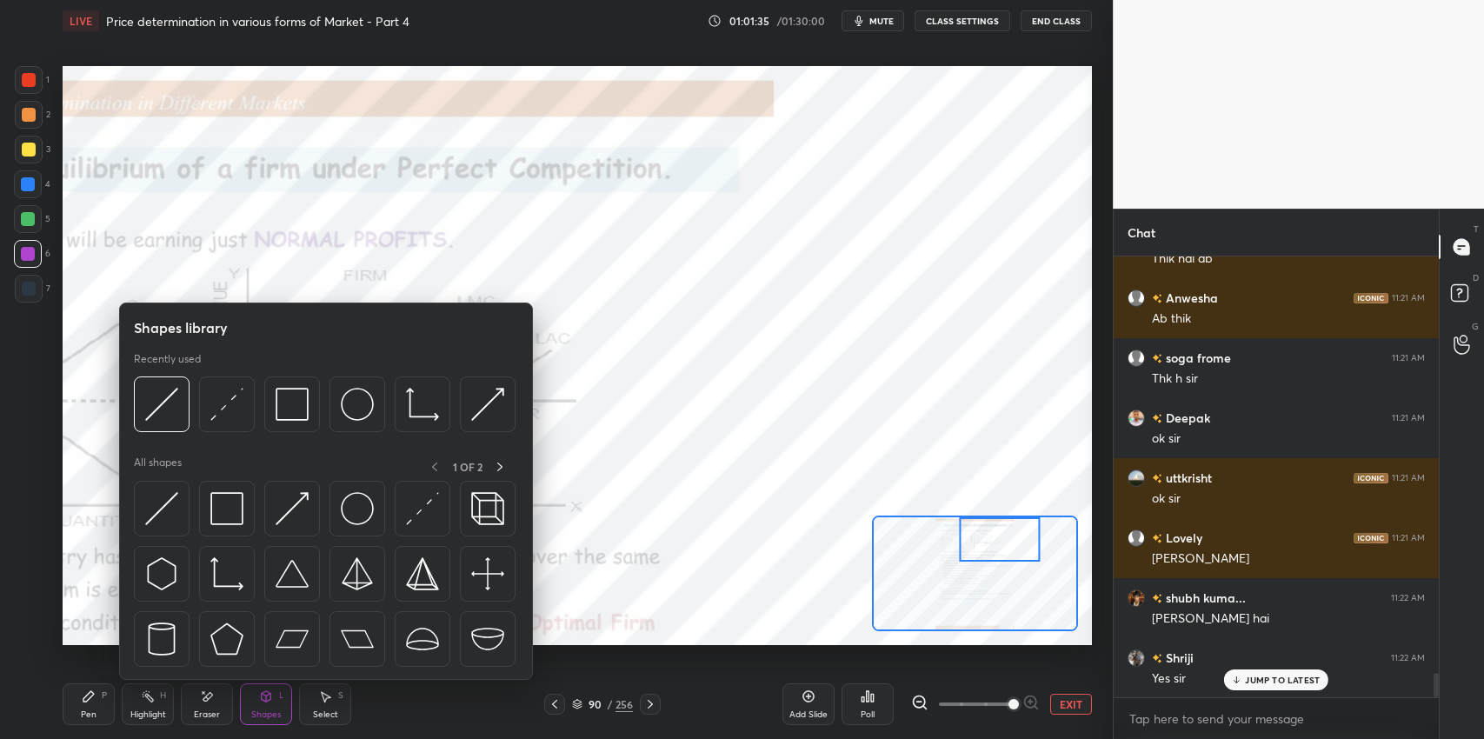
click at [166, 393] on img at bounding box center [161, 404] width 33 height 33
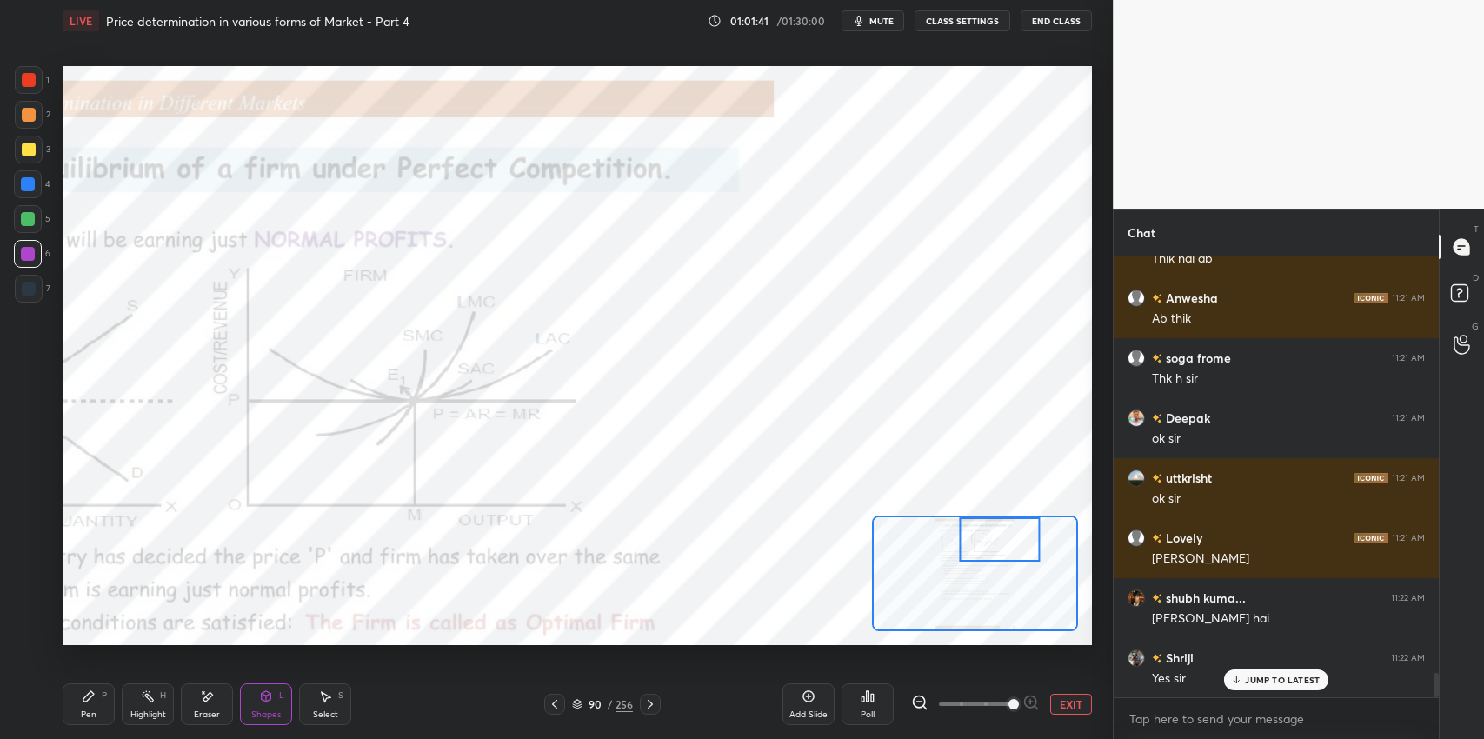
scroll to position [7666, 0]
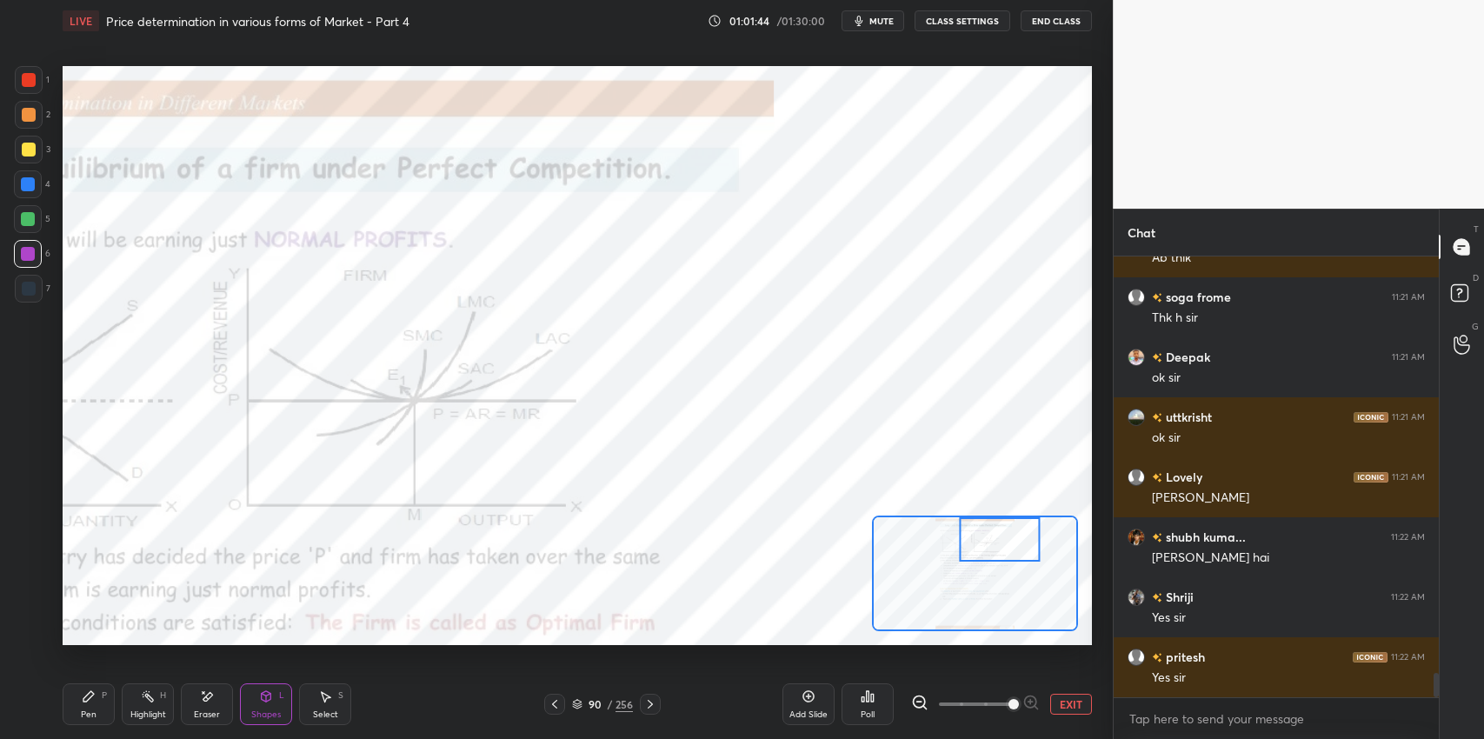
click at [71, 707] on div "Pen P" at bounding box center [89, 704] width 52 height 42
click at [28, 191] on div at bounding box center [28, 184] width 28 height 28
click at [189, 695] on div "Eraser" at bounding box center [207, 704] width 52 height 42
click at [22, 632] on span "Erase all" at bounding box center [28, 631] width 26 height 12
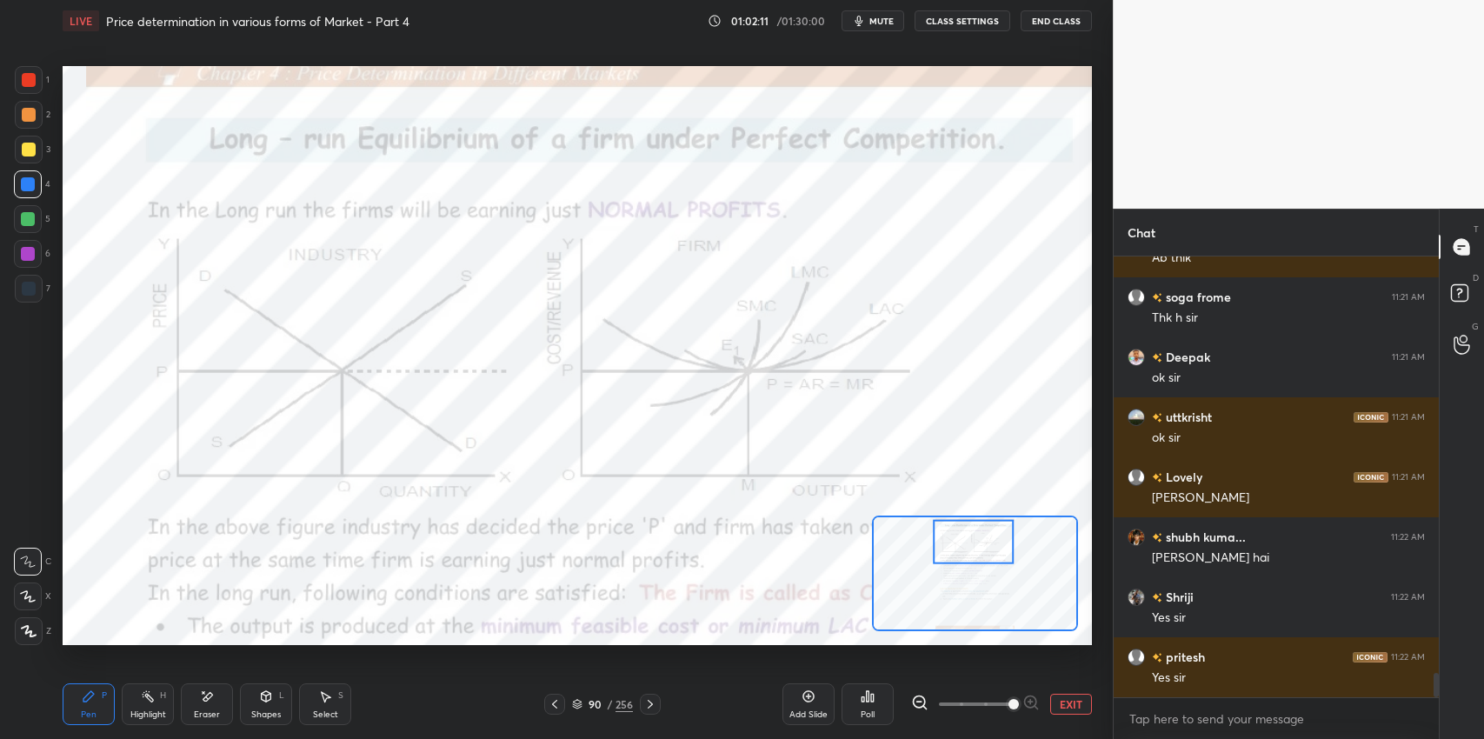
click at [87, 699] on icon at bounding box center [88, 696] width 10 height 10
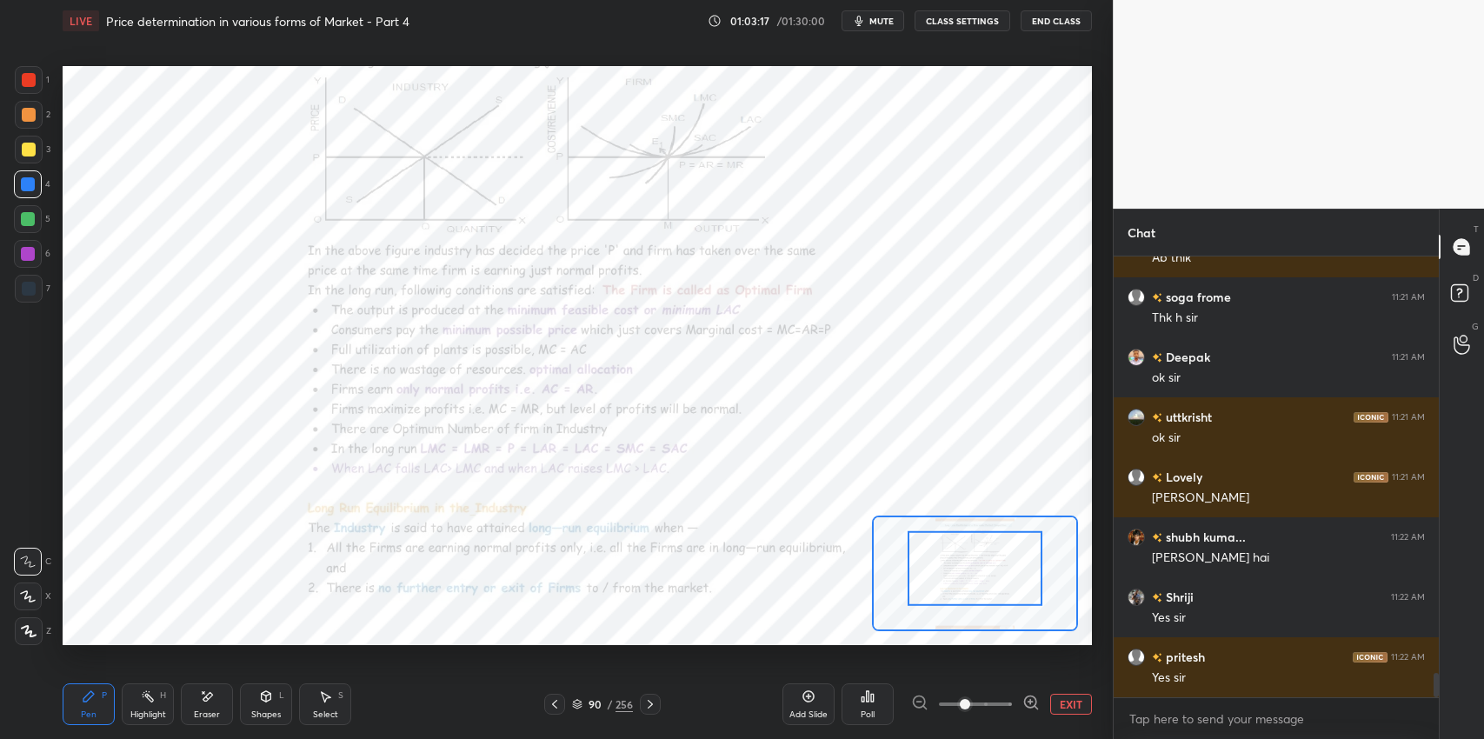
click at [201, 706] on div "Eraser" at bounding box center [207, 704] width 52 height 42
click at [22, 622] on div "Erase all" at bounding box center [28, 631] width 28 height 28
click at [237, 687] on div "Pen P Highlight H Eraser Shapes L Select S" at bounding box center [243, 704] width 360 height 42
click at [203, 705] on div "Eraser" at bounding box center [207, 704] width 52 height 42
click at [30, 604] on div at bounding box center [28, 597] width 28 height 28
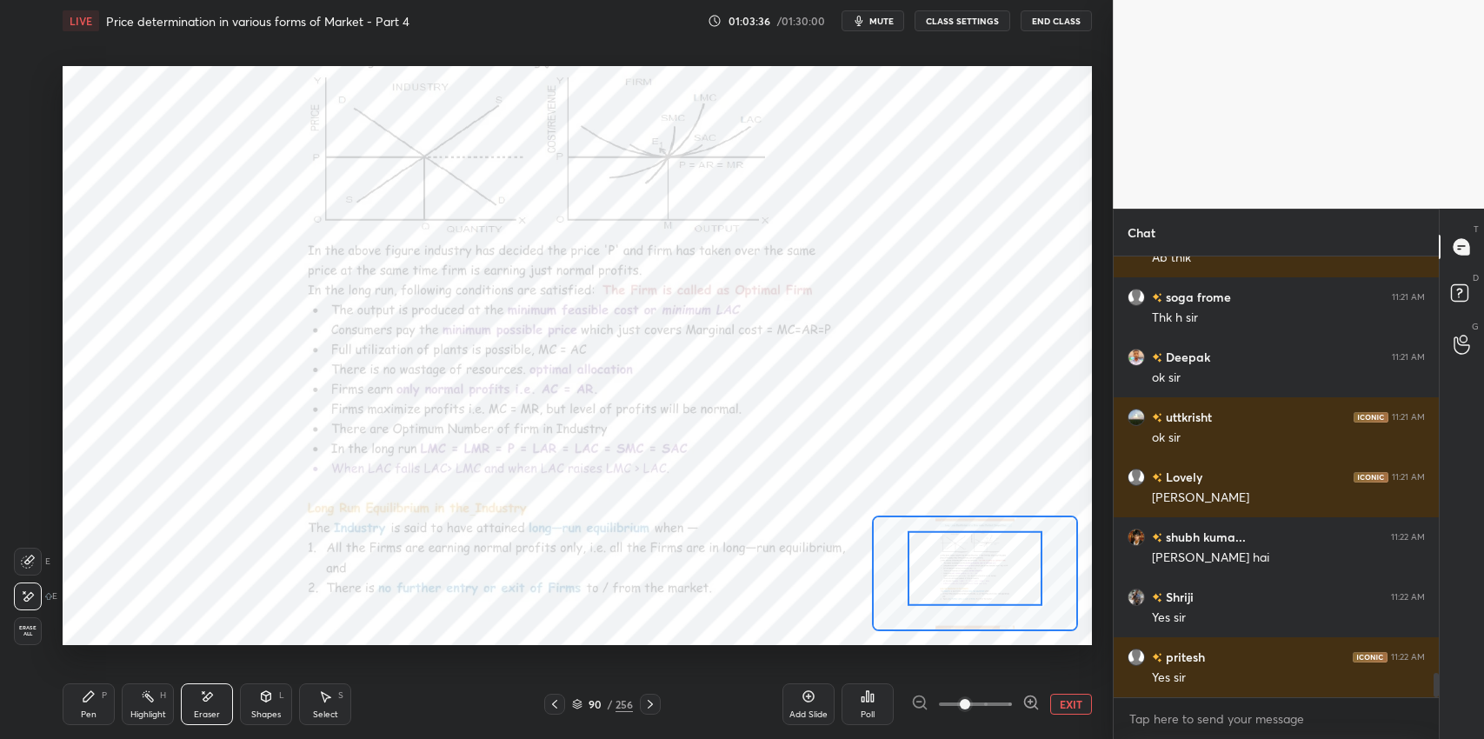
click at [87, 708] on div "Pen P" at bounding box center [89, 704] width 52 height 42
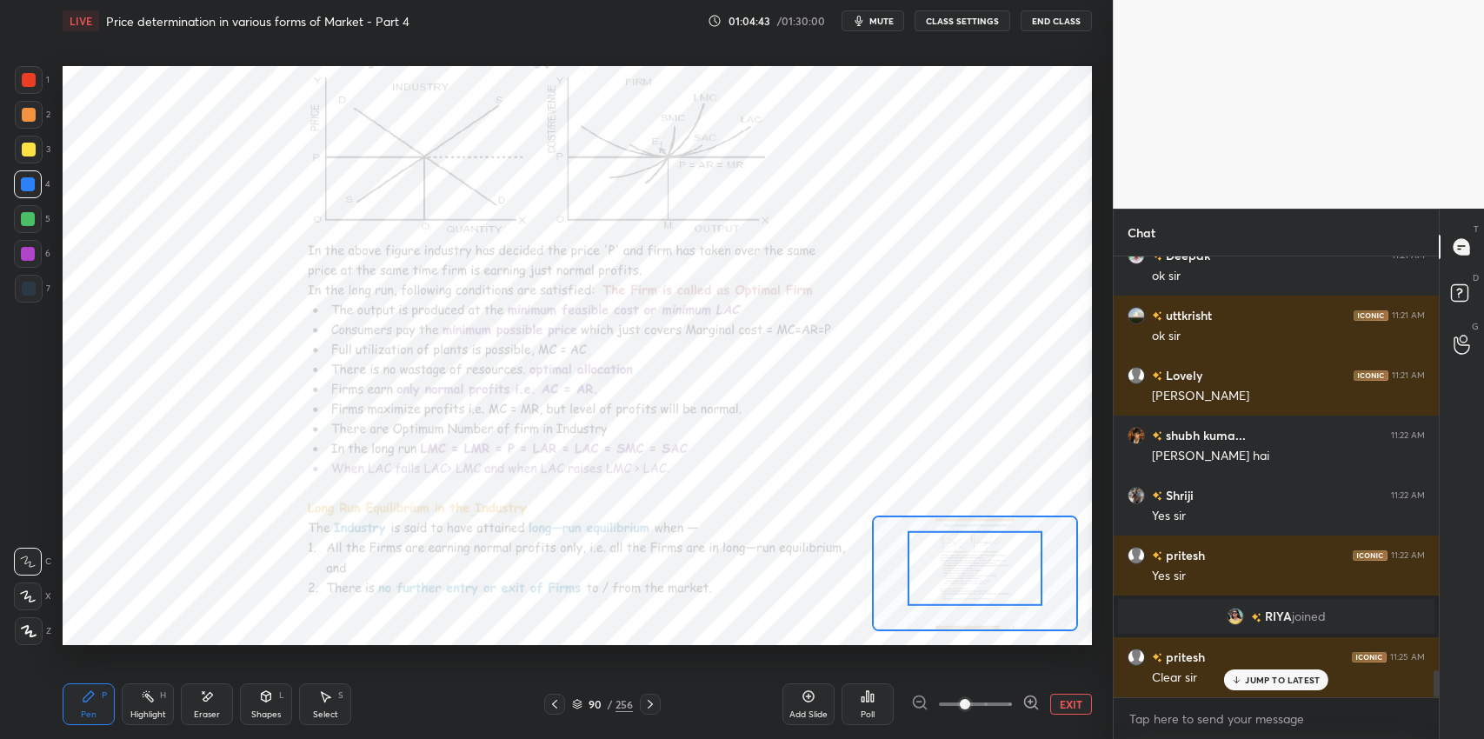
scroll to position [6713, 0]
click at [194, 700] on div "Eraser" at bounding box center [207, 704] width 52 height 42
click at [15, 629] on span "Erase all" at bounding box center [28, 631] width 26 height 12
click at [77, 719] on div "Pen P" at bounding box center [89, 704] width 52 height 42
click at [649, 703] on icon at bounding box center [650, 704] width 14 height 14
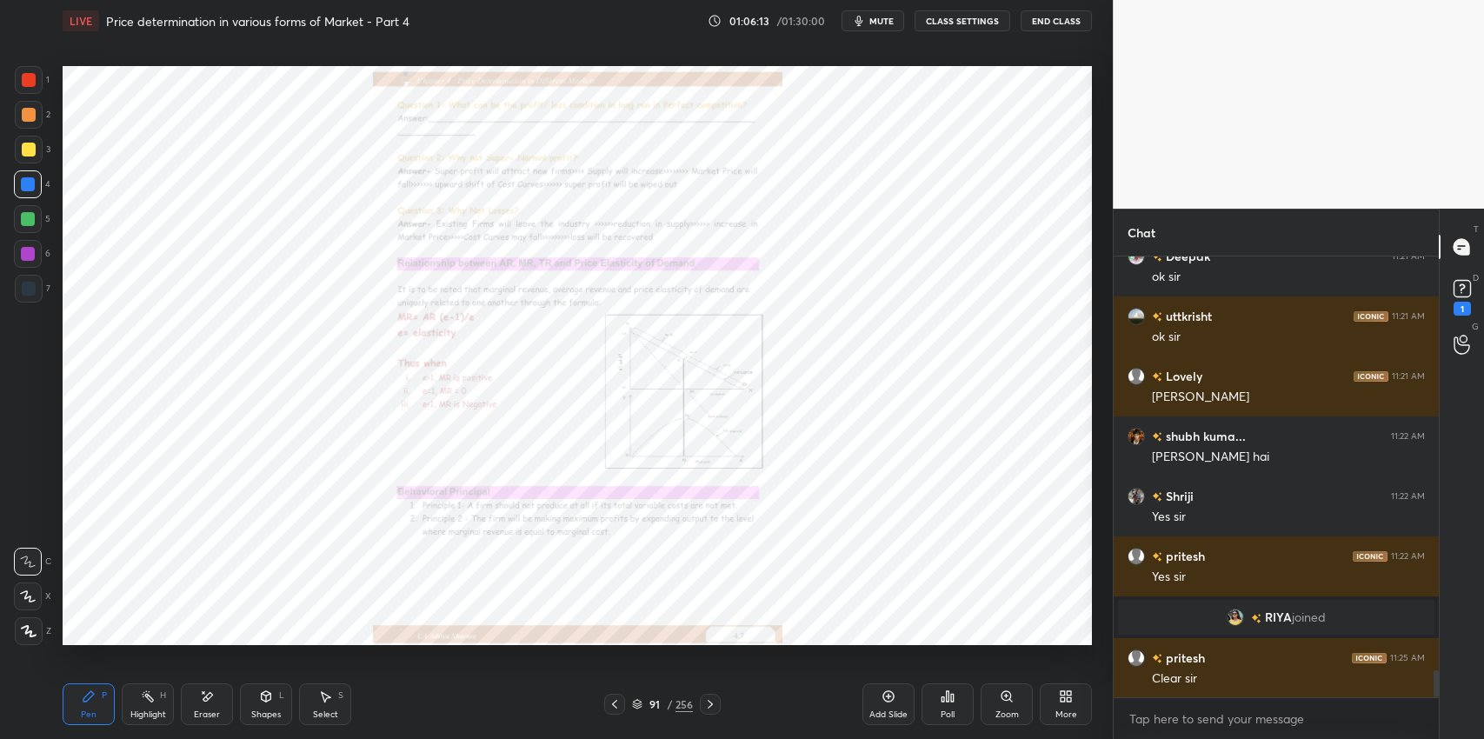
click at [717, 706] on icon at bounding box center [710, 704] width 14 height 14
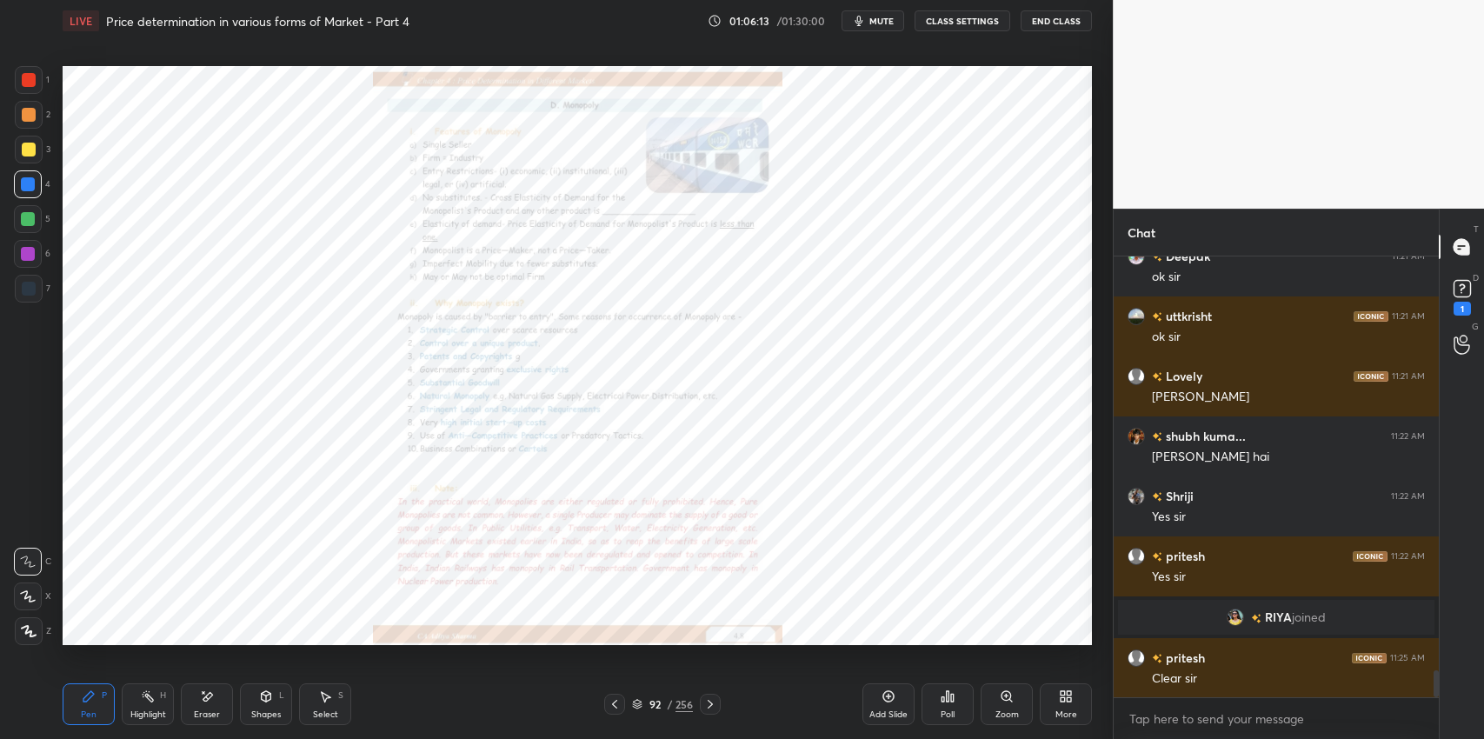
click at [617, 702] on icon at bounding box center [615, 704] width 14 height 14
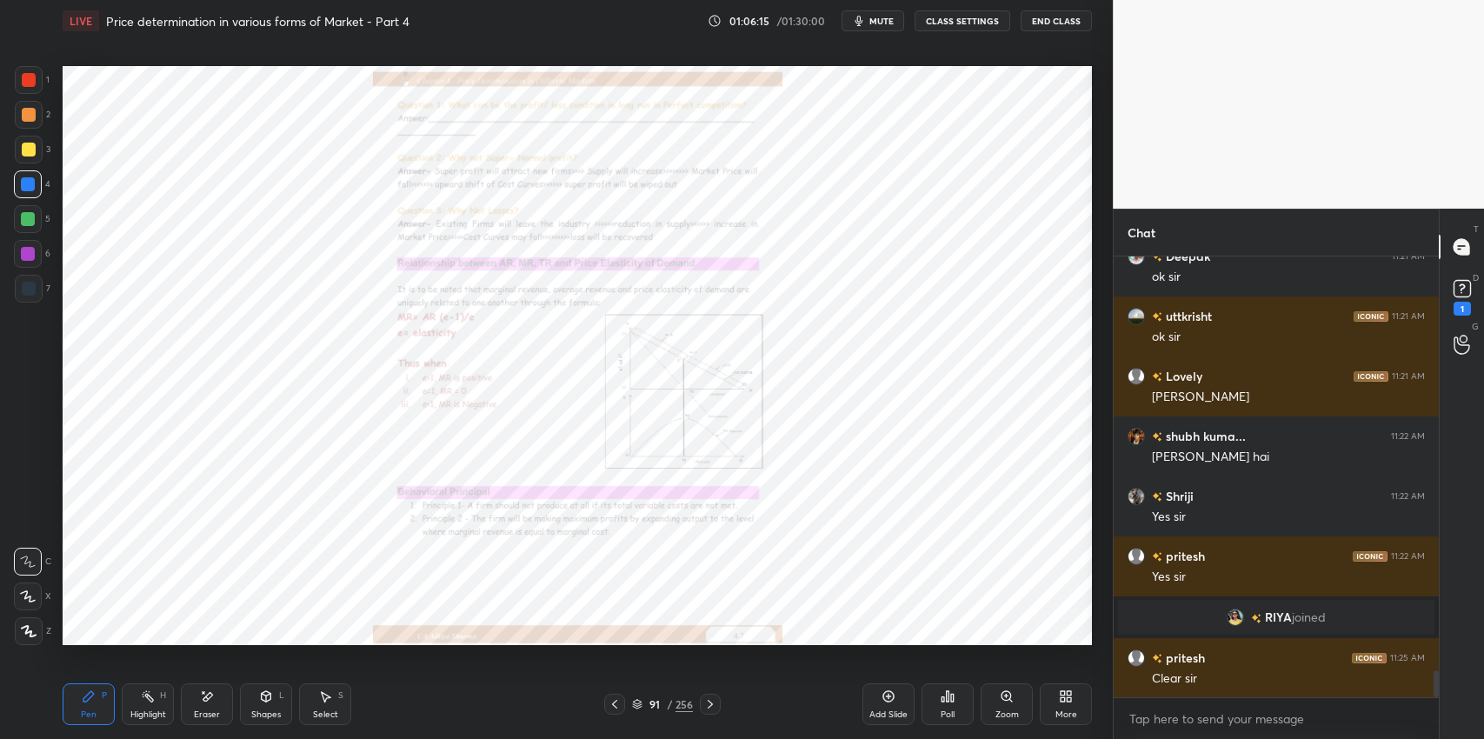
click at [609, 708] on icon at bounding box center [615, 704] width 14 height 14
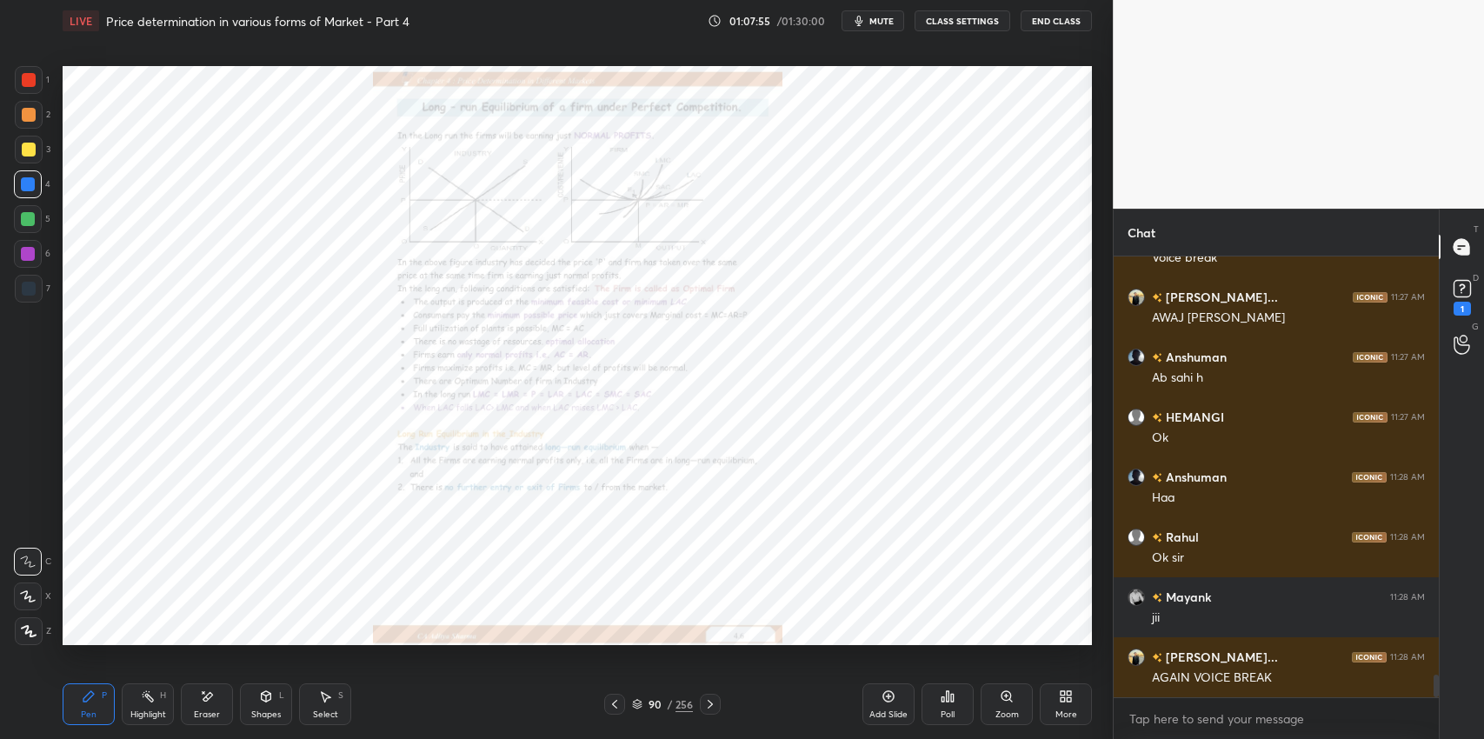
scroll to position [8064, 0]
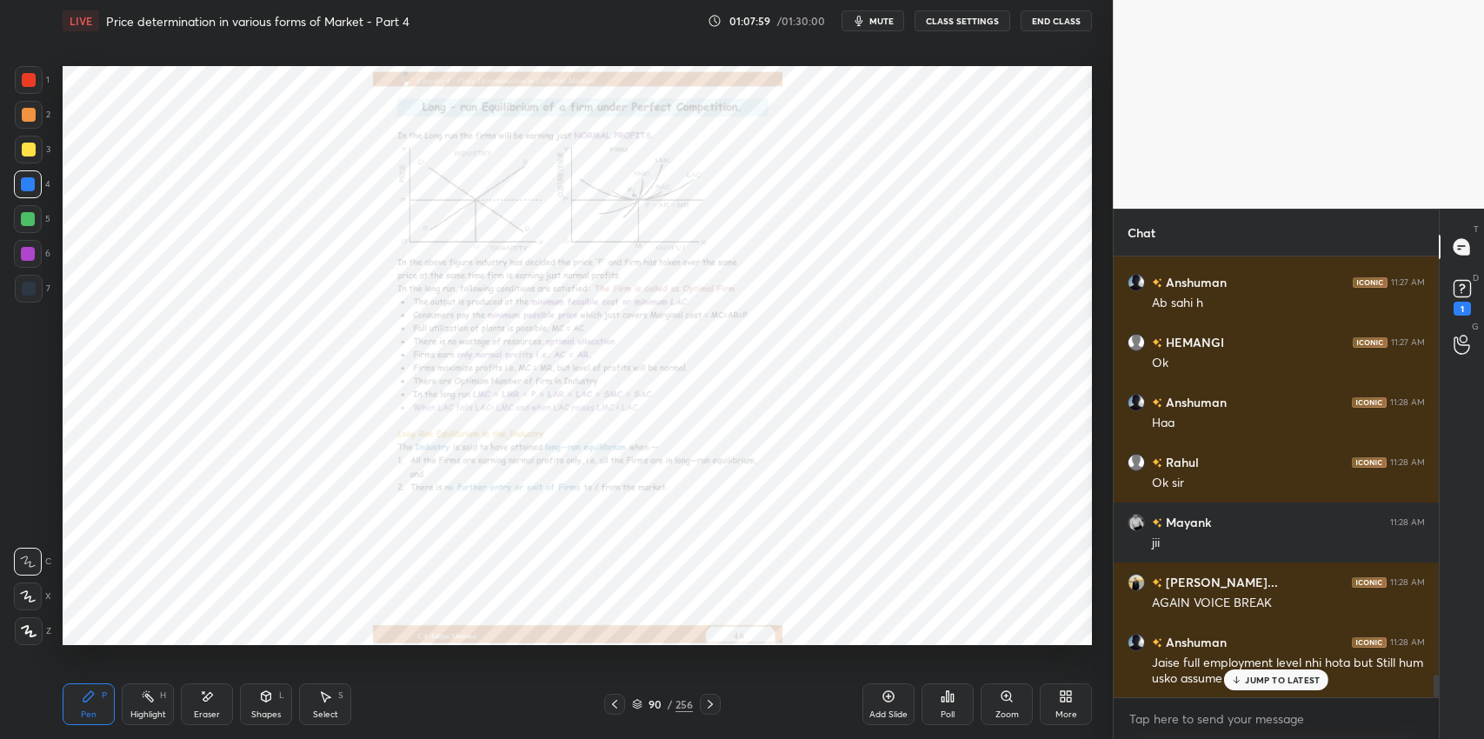
click at [1297, 679] on p "JUMP TO LATEST" at bounding box center [1282, 680] width 75 height 10
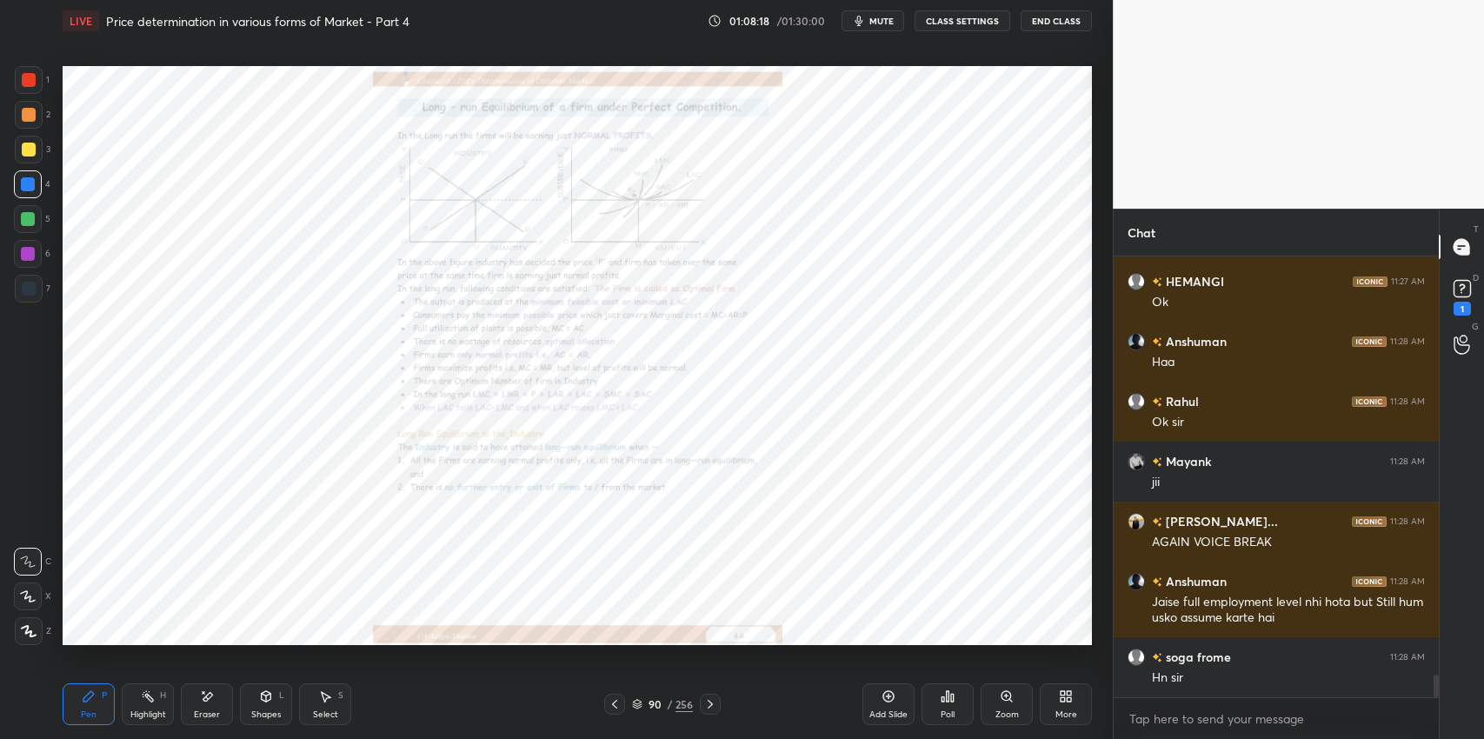
click at [865, 19] on icon "button" at bounding box center [859, 21] width 14 height 14
click at [1005, 708] on div "Zoom" at bounding box center [1007, 704] width 52 height 42
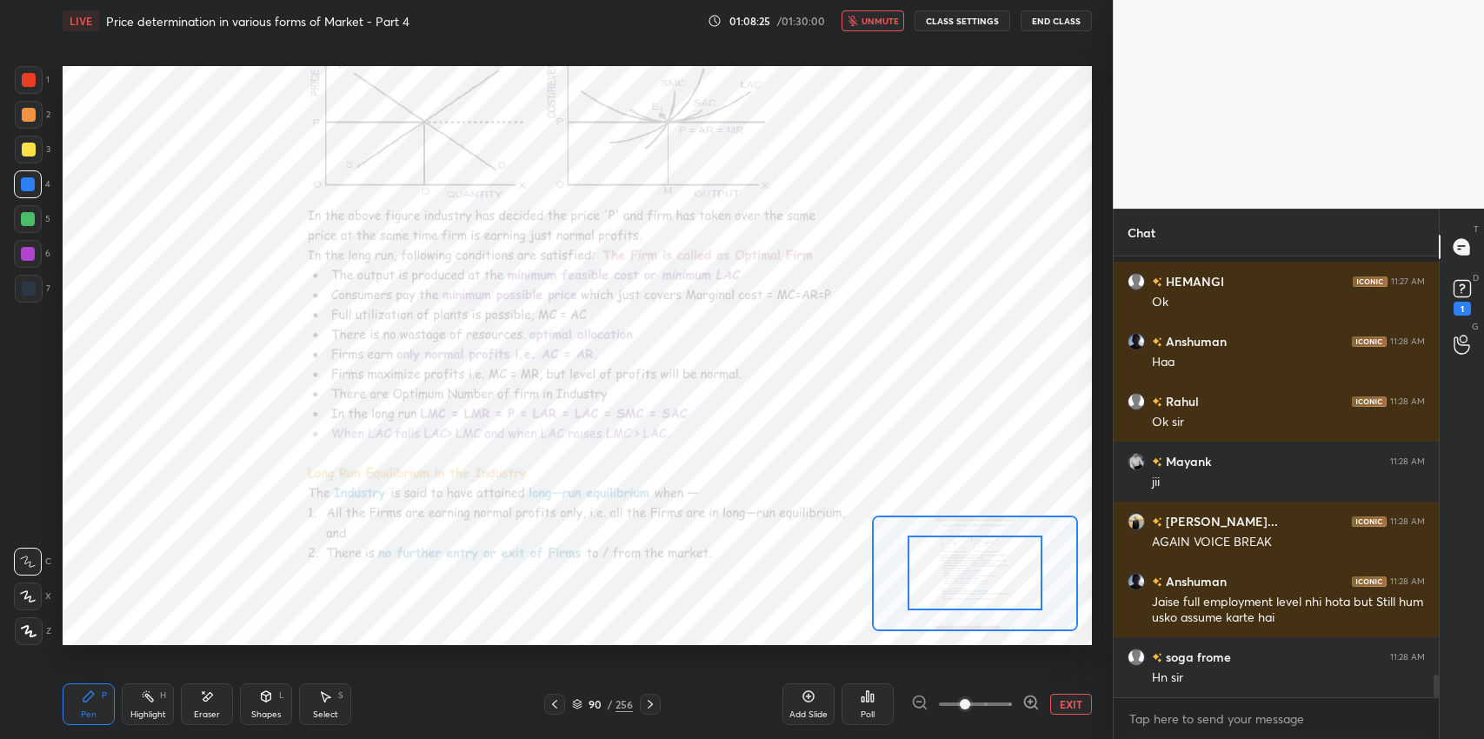
scroll to position [8201, 0]
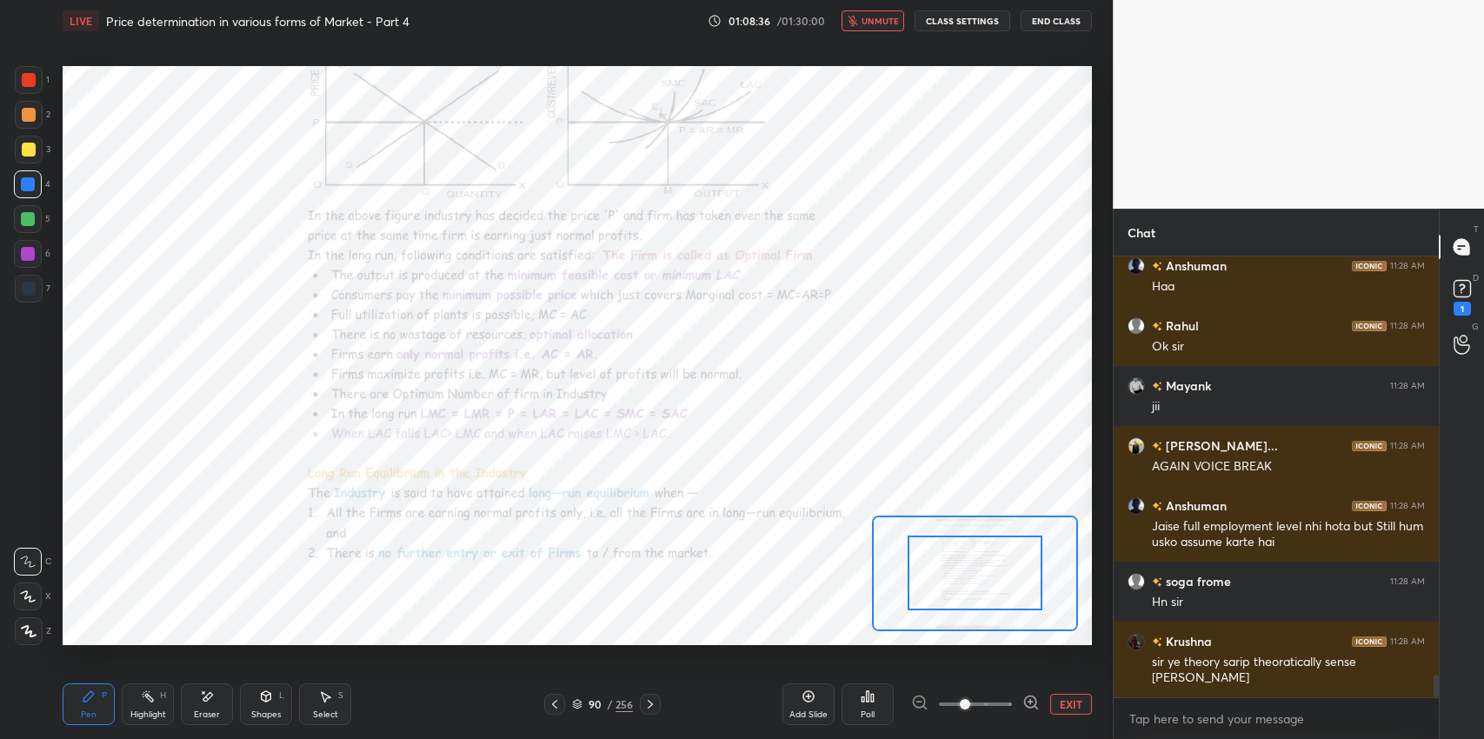
click at [863, 26] on button "unmute" at bounding box center [873, 20] width 63 height 21
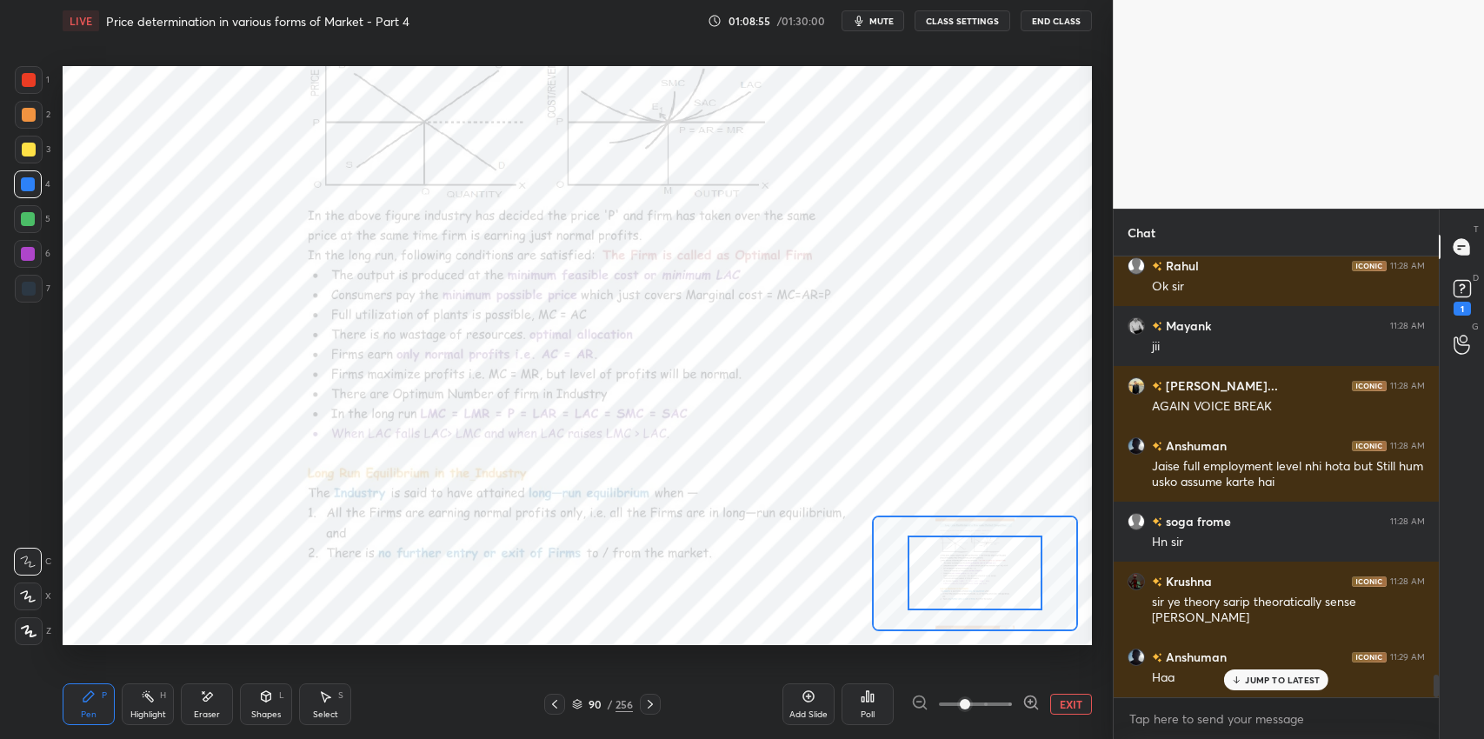
scroll to position [8320, 0]
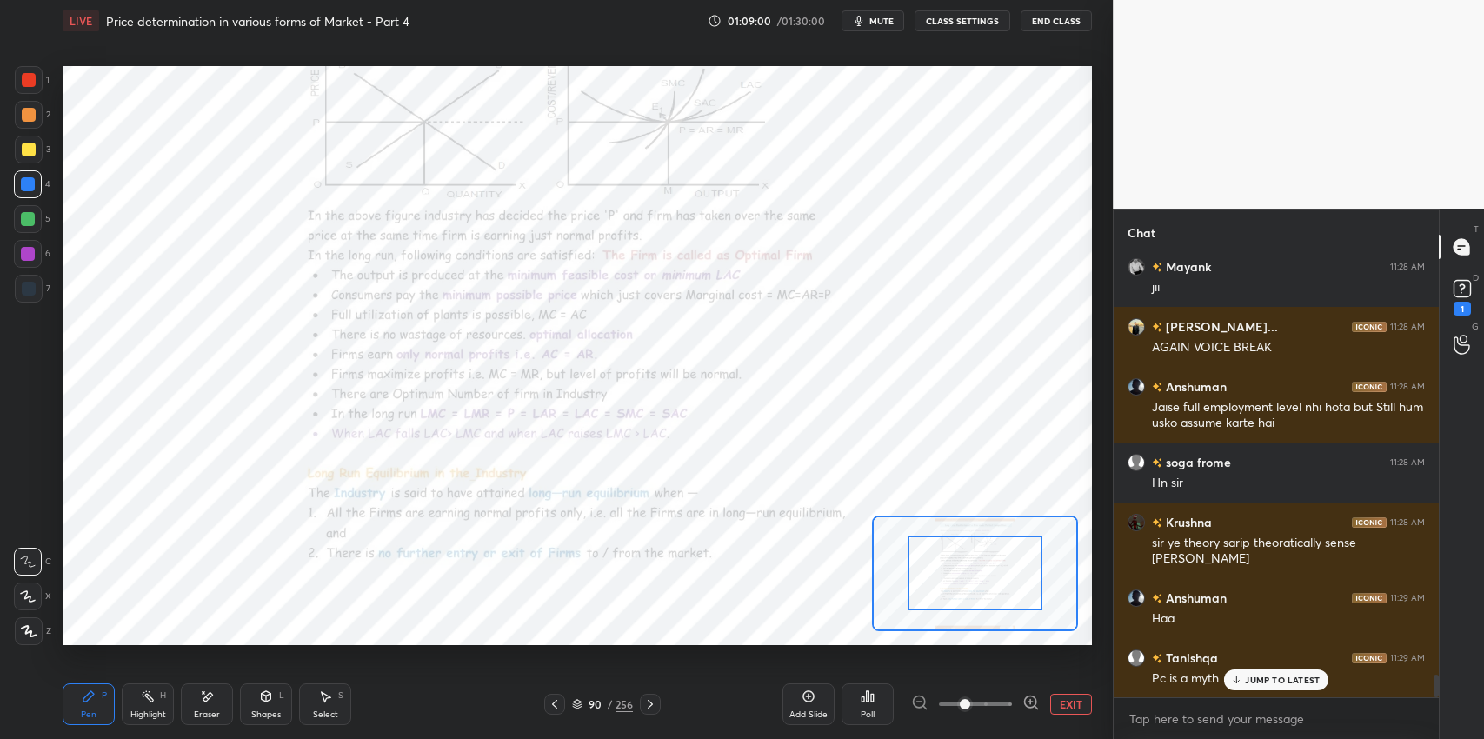
click at [76, 718] on div "Pen P" at bounding box center [89, 704] width 52 height 42
click at [37, 297] on div at bounding box center [29, 289] width 28 height 28
click at [1248, 687] on div "JUMP TO LATEST" at bounding box center [1276, 680] width 104 height 21
click at [653, 706] on icon at bounding box center [650, 704] width 14 height 14
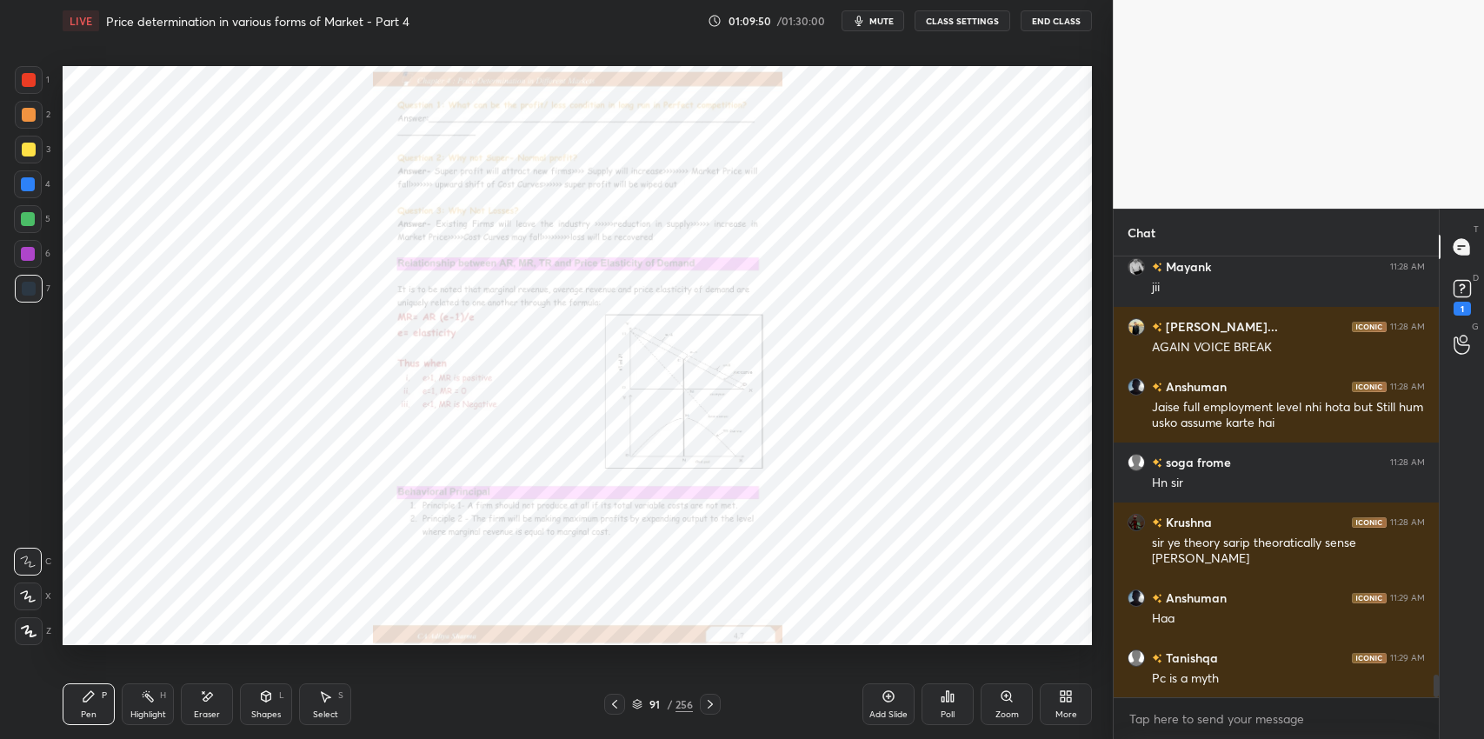
click at [1009, 698] on icon at bounding box center [1007, 696] width 10 height 10
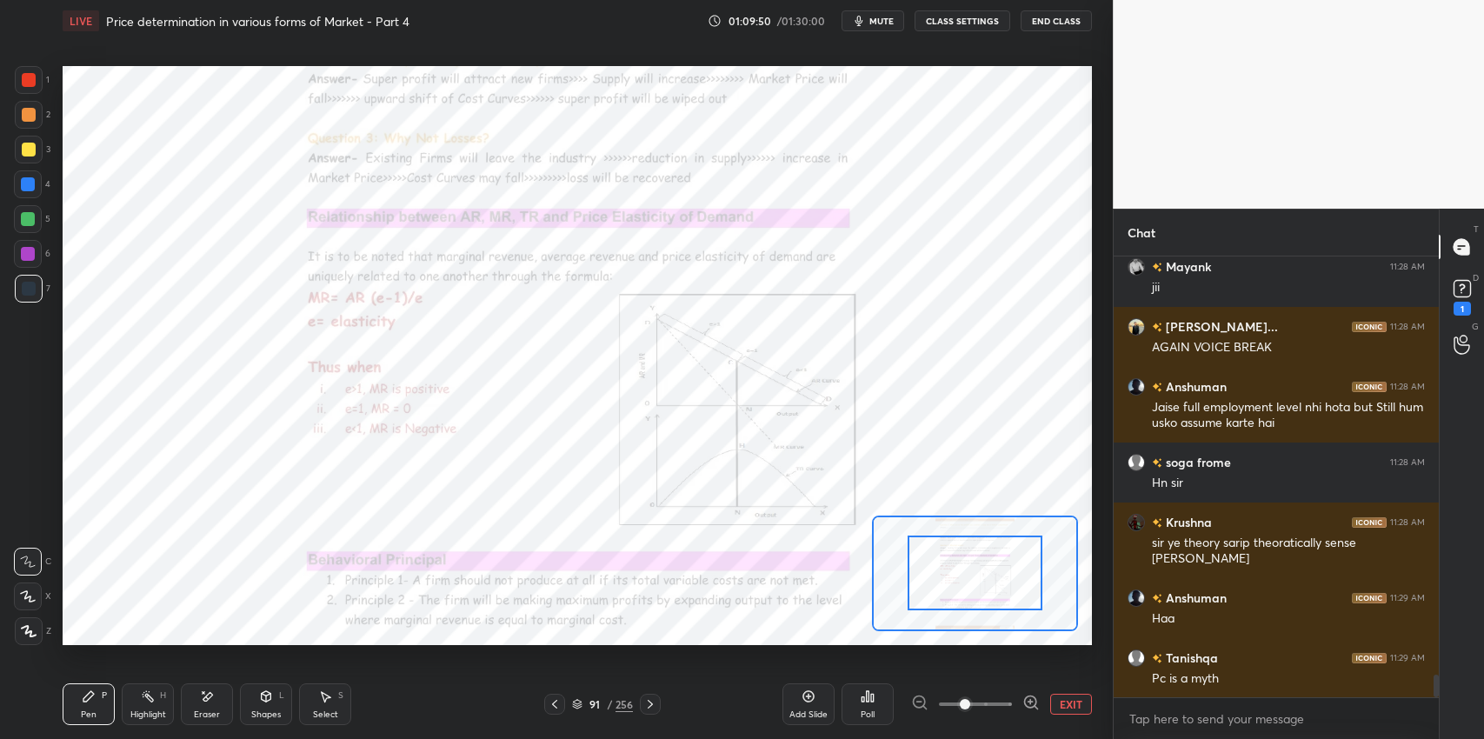
click at [970, 699] on span at bounding box center [965, 704] width 10 height 10
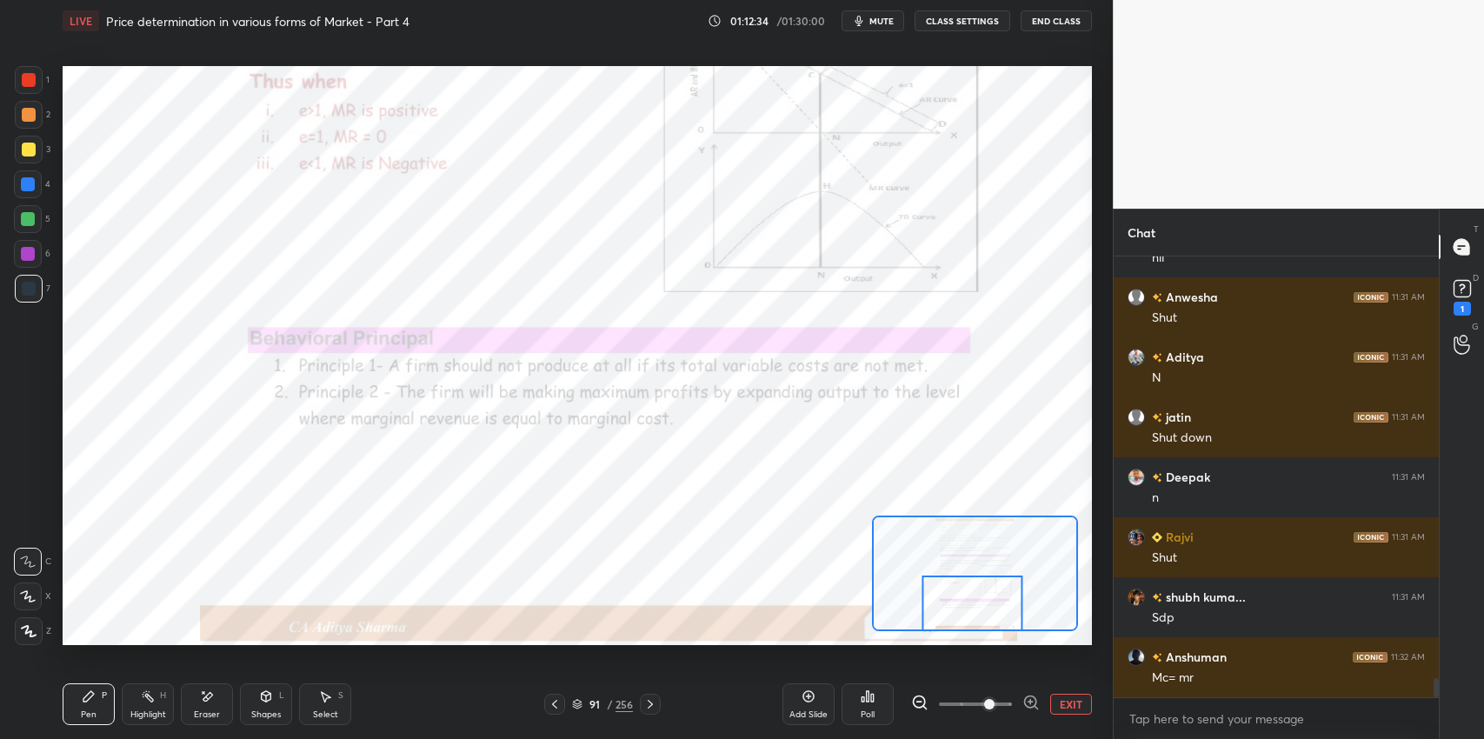
scroll to position [9760, 0]
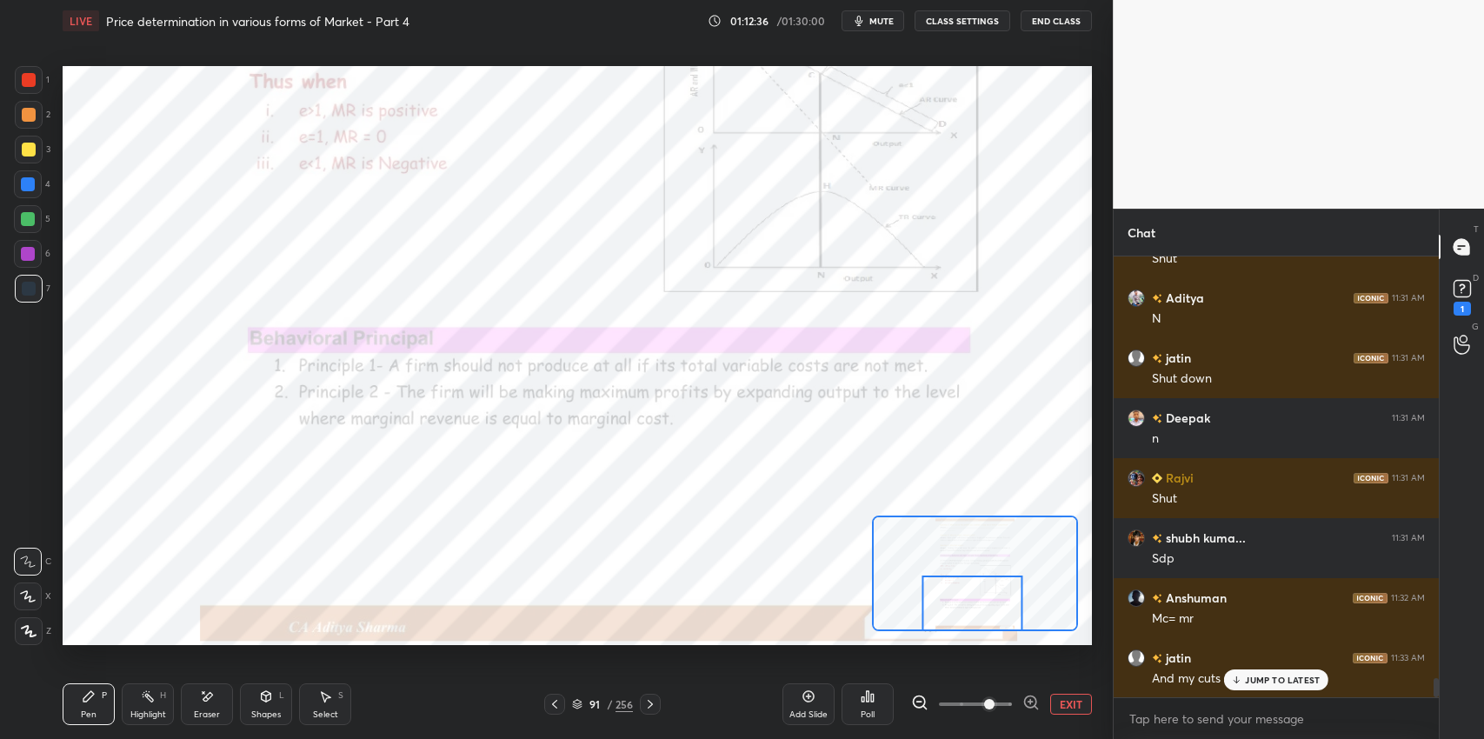
click at [1282, 679] on p "JUMP TO LATEST" at bounding box center [1282, 680] width 75 height 10
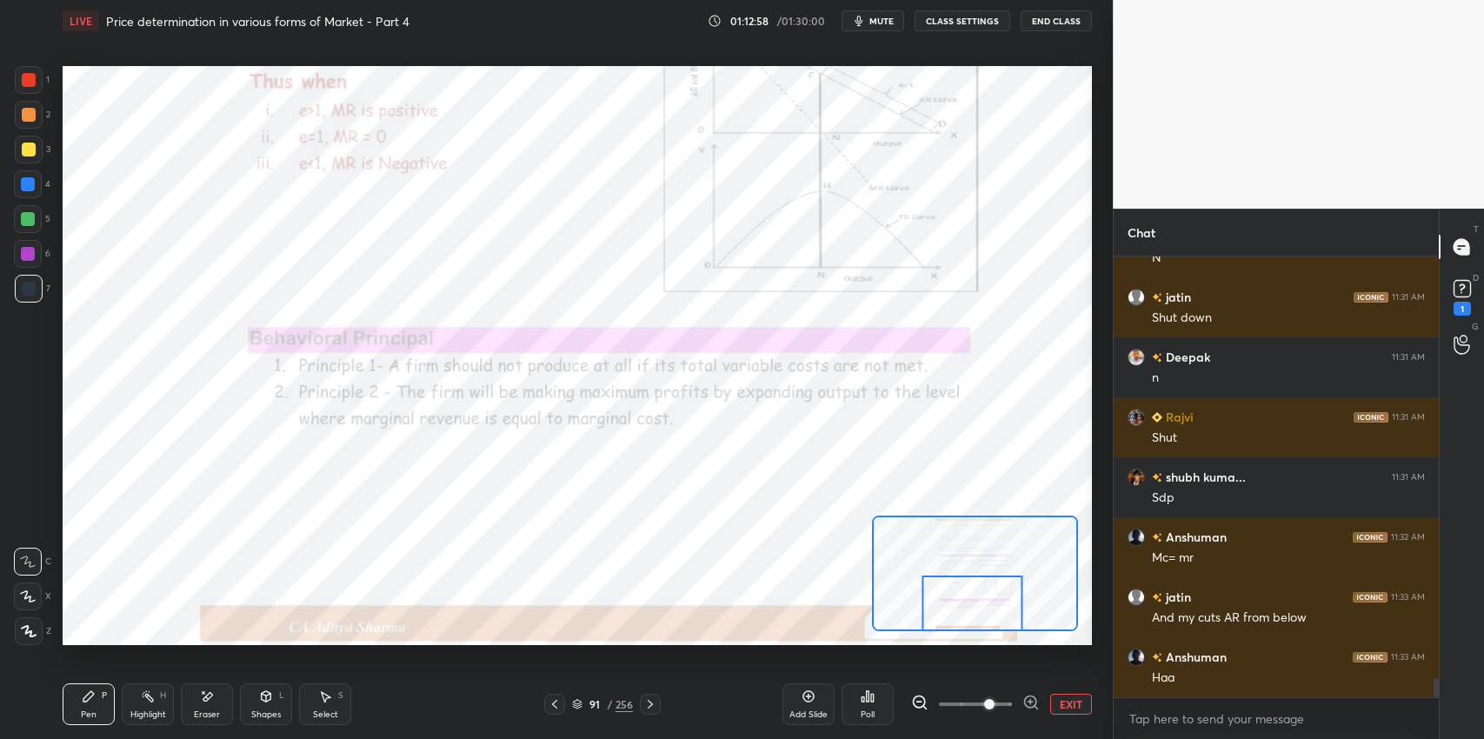
scroll to position [9880, 0]
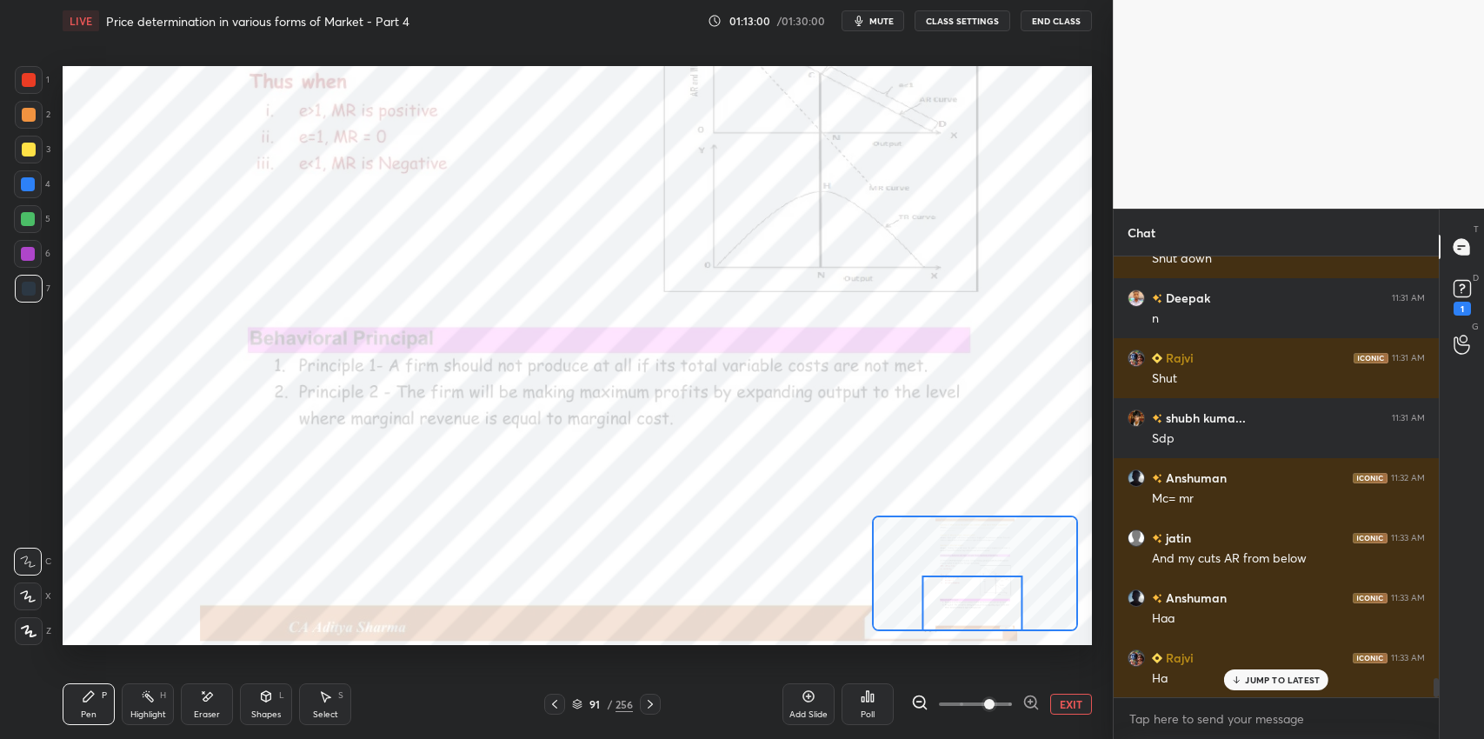
click at [655, 706] on icon at bounding box center [650, 704] width 14 height 14
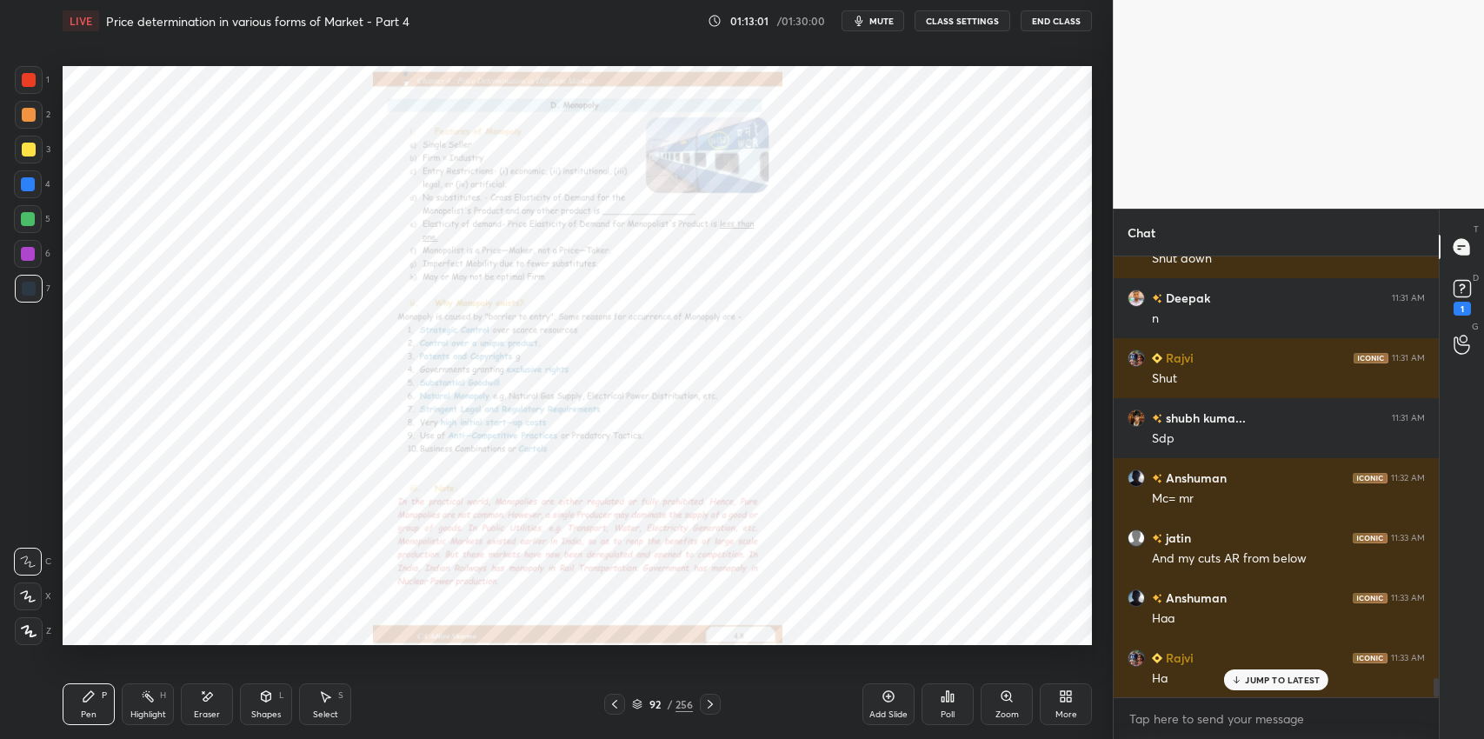
click at [610, 704] on icon at bounding box center [615, 704] width 14 height 14
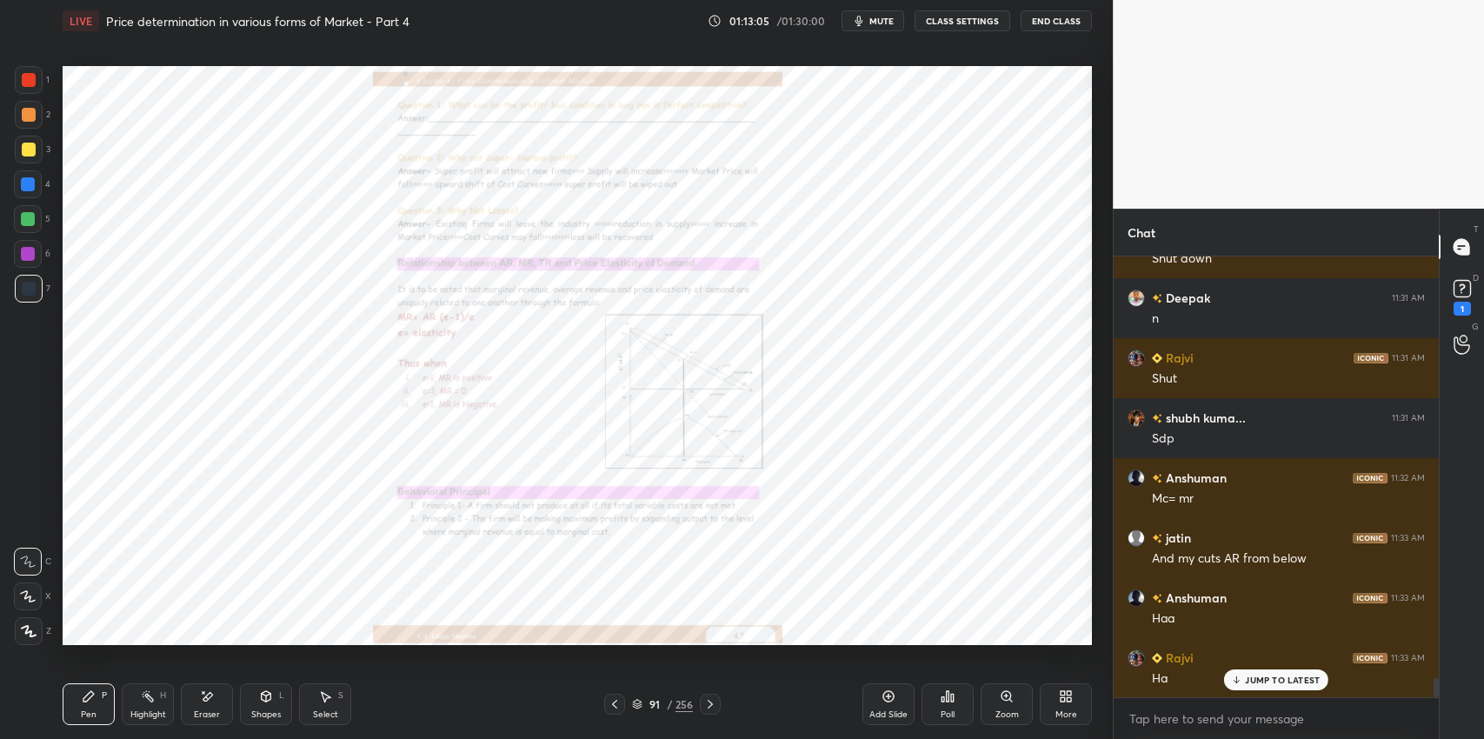
scroll to position [9941, 0]
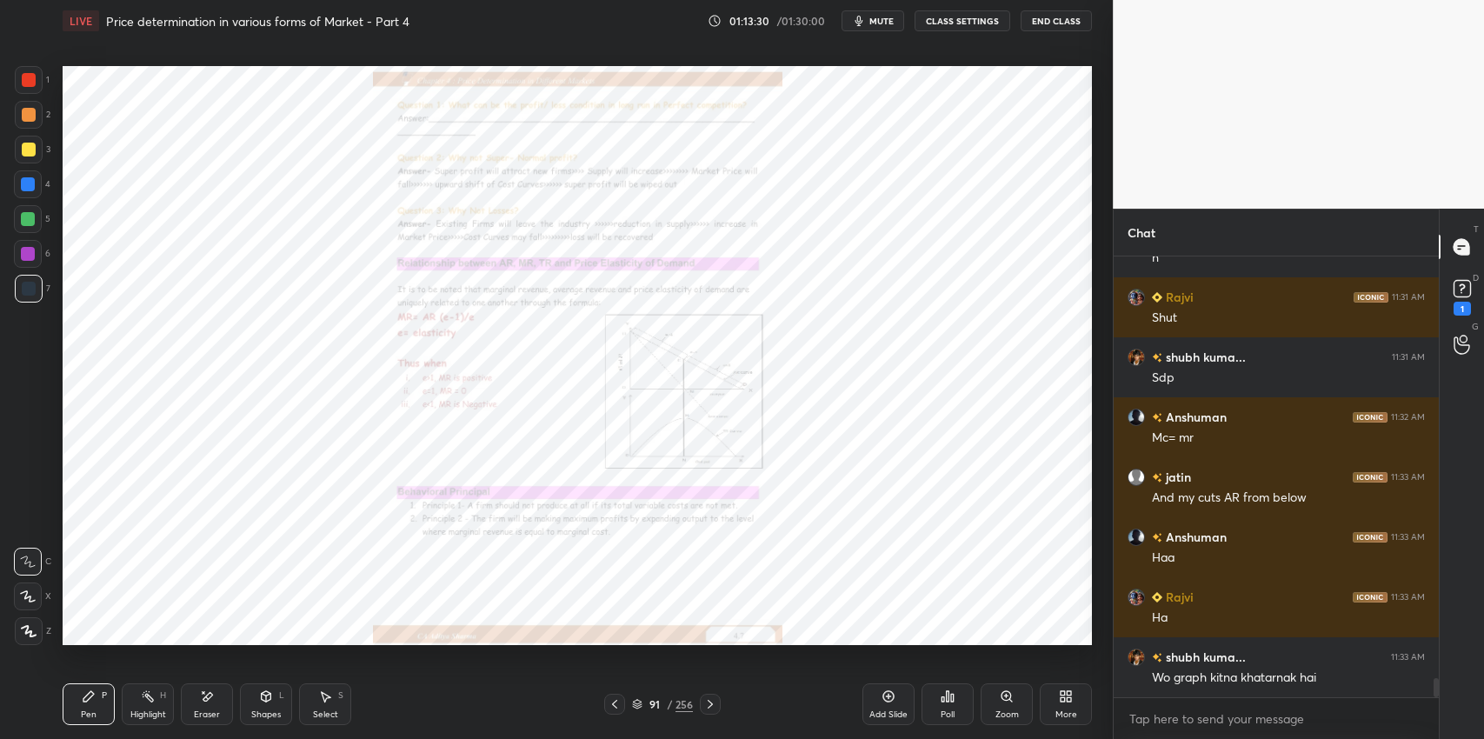
click at [614, 703] on icon at bounding box center [615, 704] width 14 height 14
click at [637, 703] on icon at bounding box center [637, 702] width 9 height 4
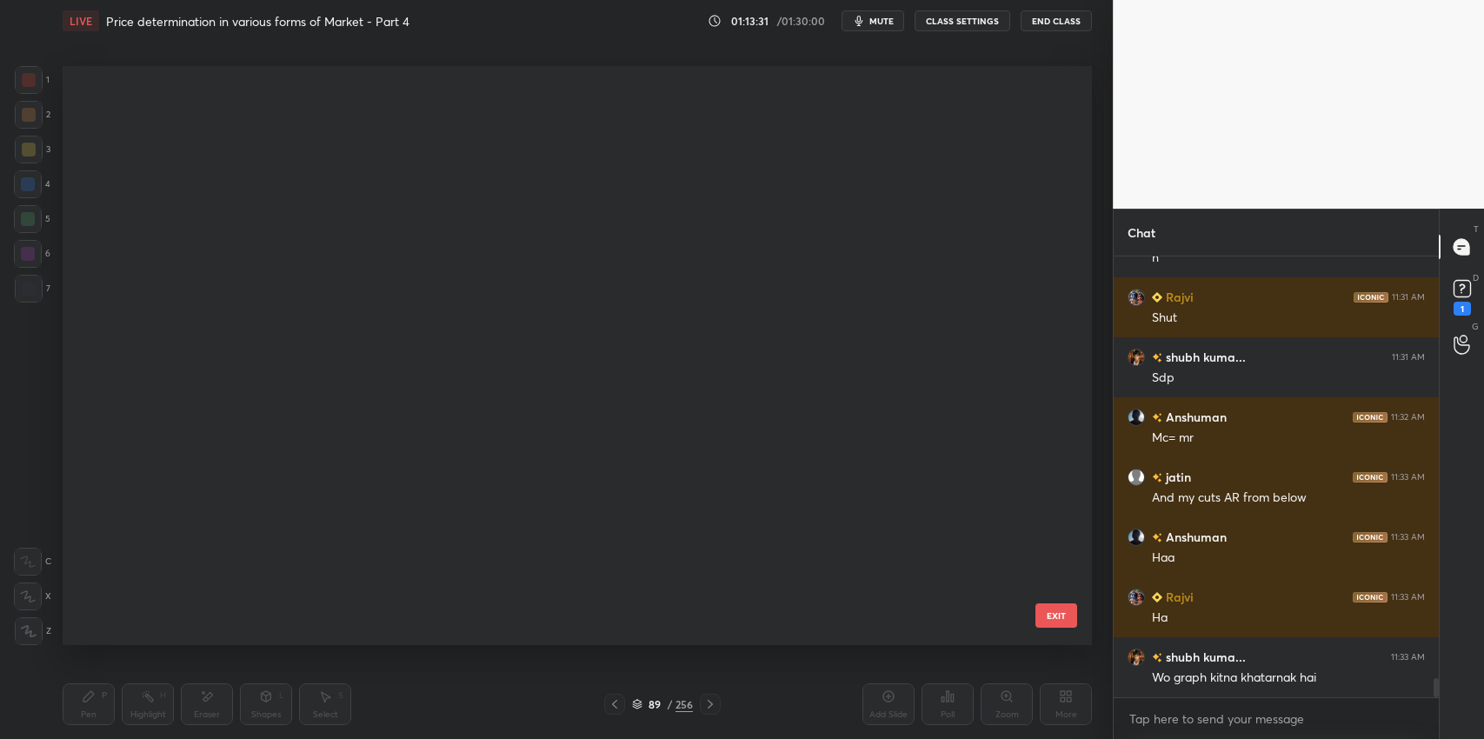
scroll to position [4821, 0]
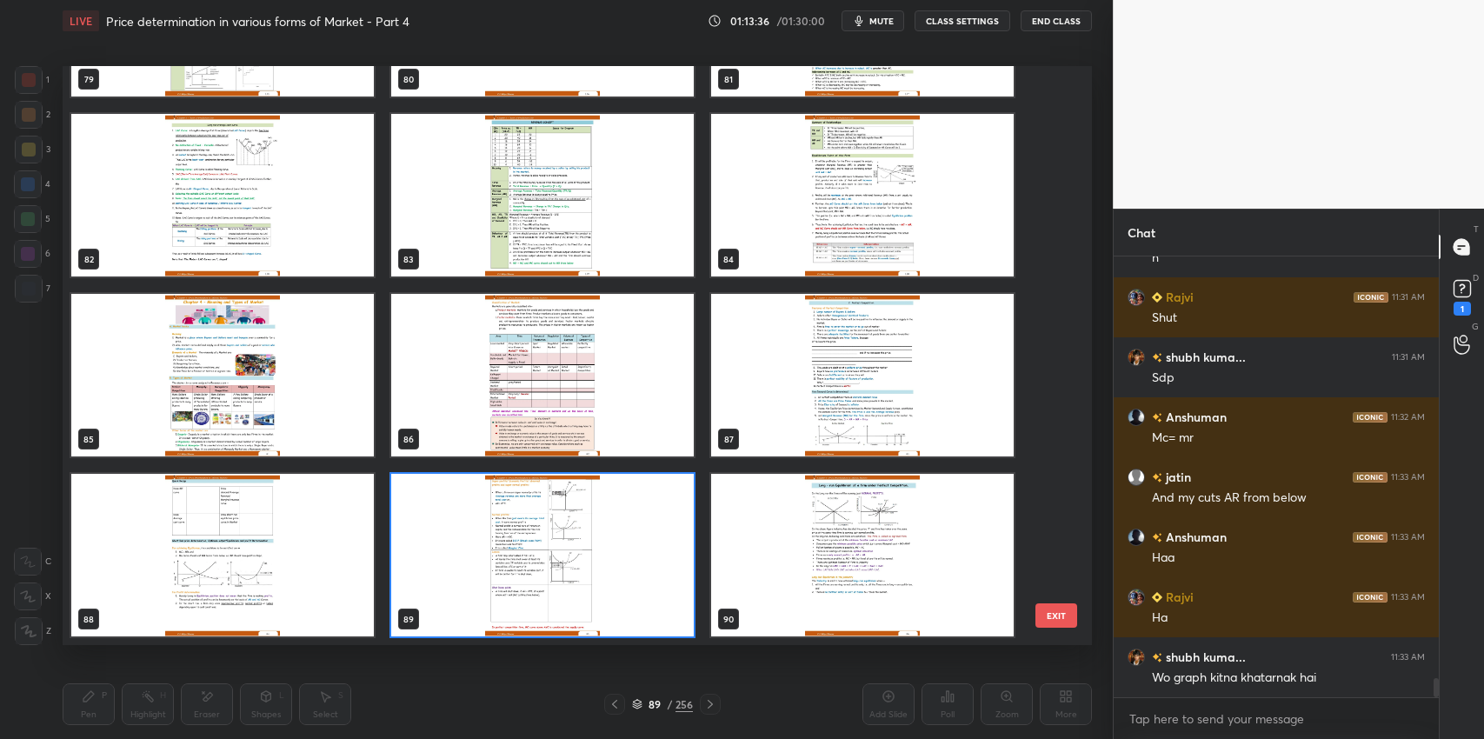
click at [308, 370] on img "grid" at bounding box center [222, 375] width 303 height 163
click at [306, 383] on img "grid" at bounding box center [222, 375] width 303 height 163
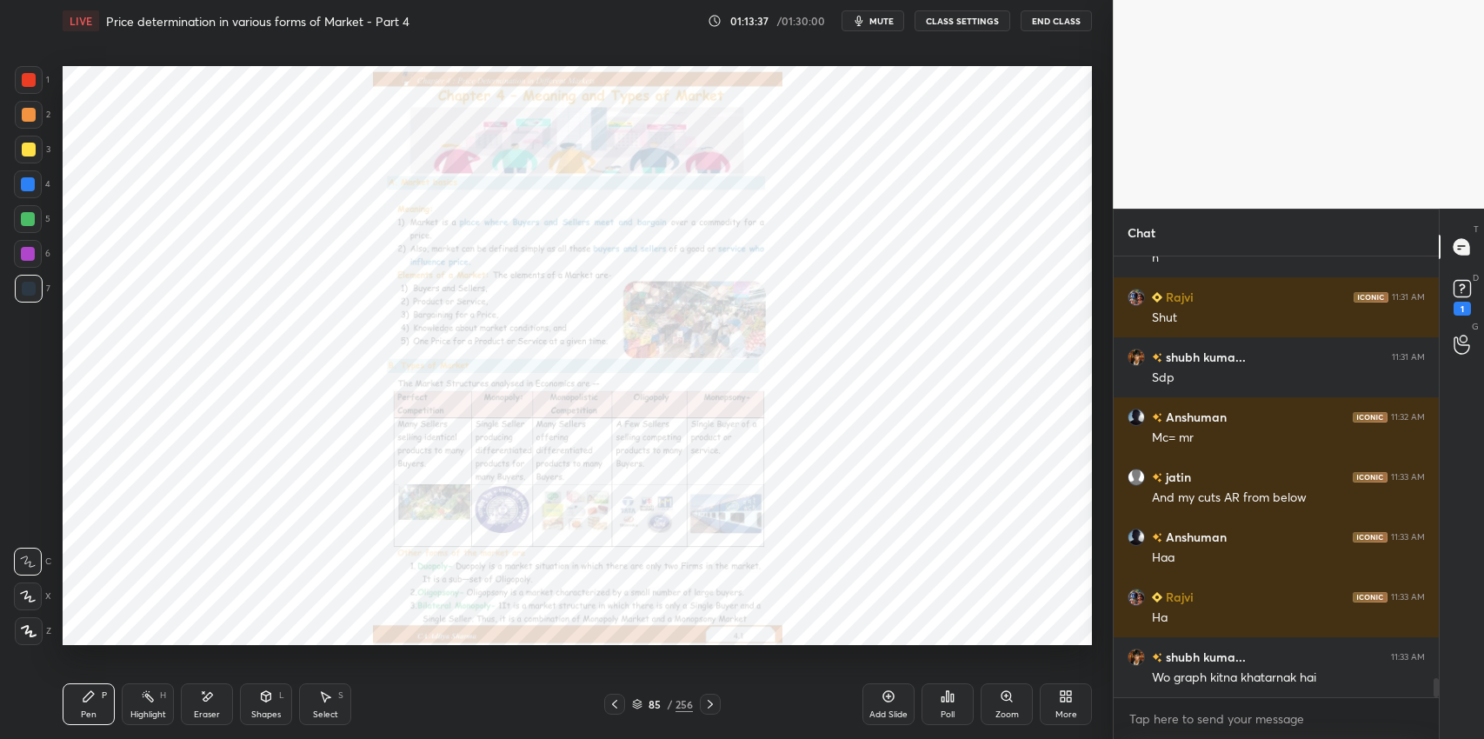
click at [1002, 714] on div "Zoom" at bounding box center [1007, 714] width 23 height 9
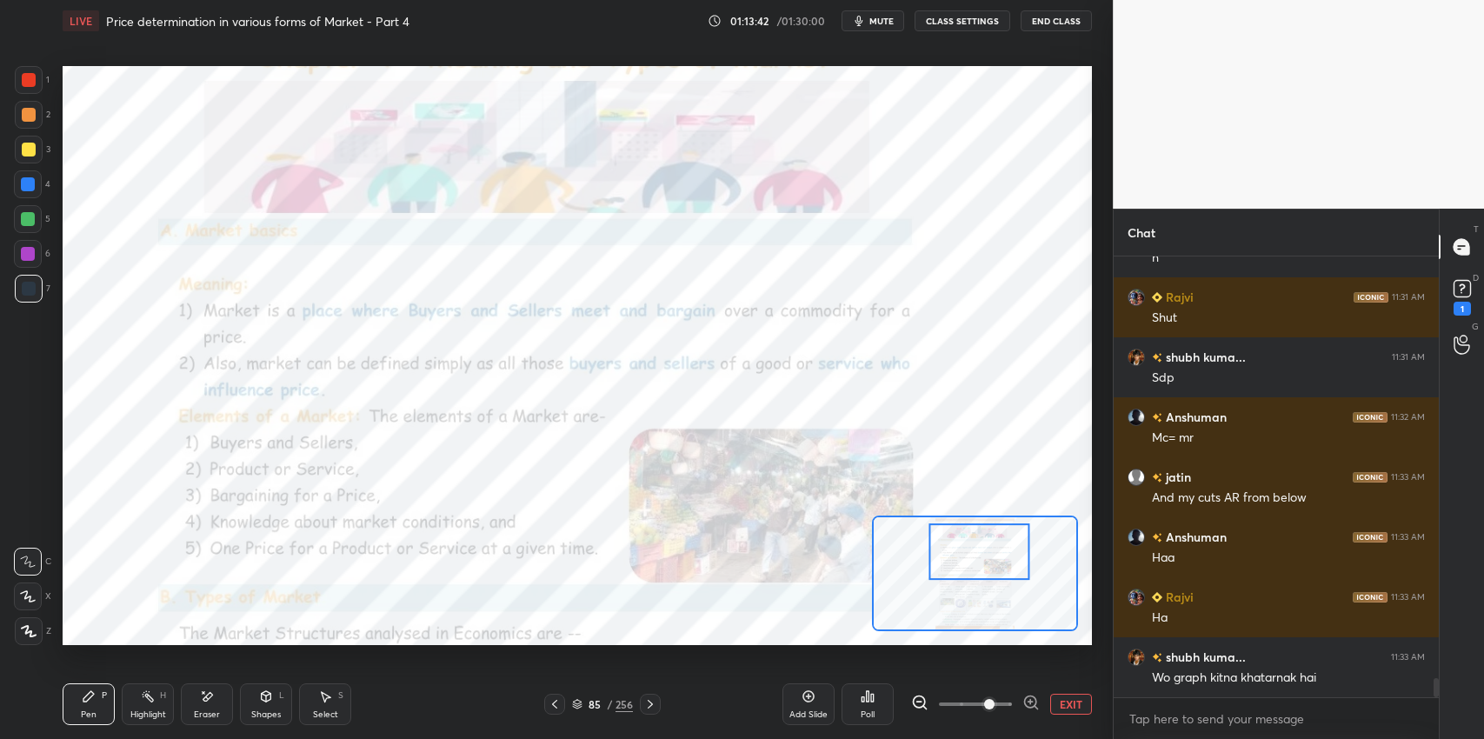
click at [1463, 305] on div "1" at bounding box center [1462, 309] width 17 height 14
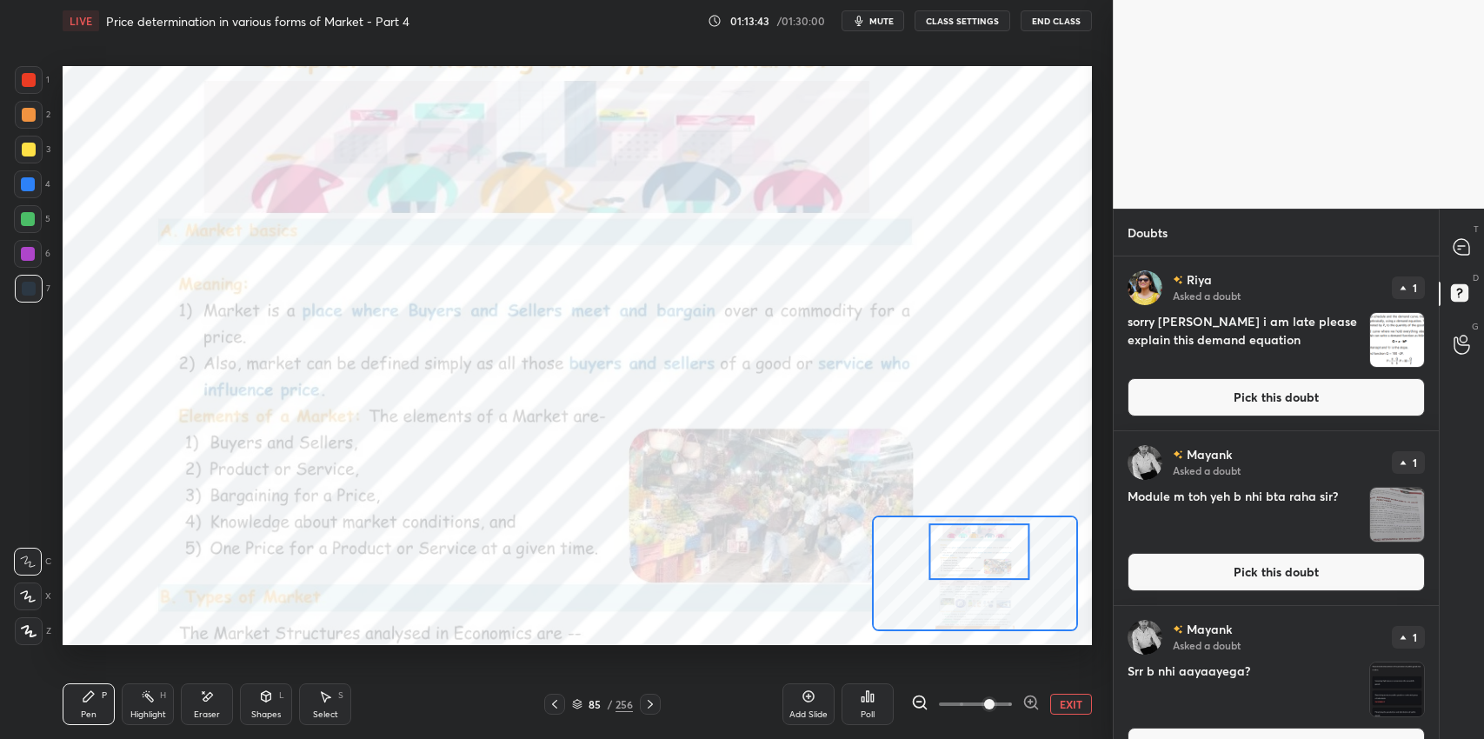
click at [1279, 391] on button "Pick this doubt" at bounding box center [1276, 397] width 297 height 38
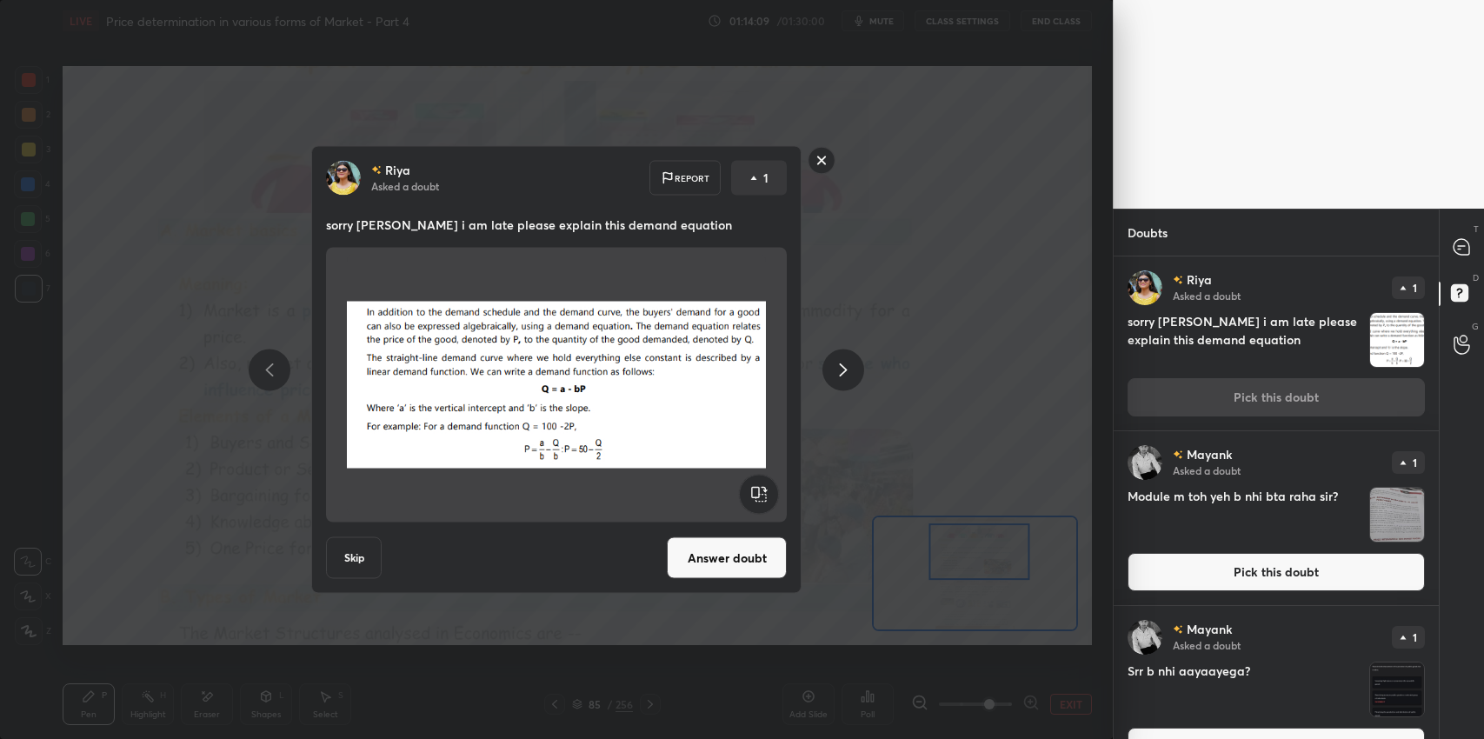
click at [1461, 246] on icon at bounding box center [1462, 247] width 16 height 16
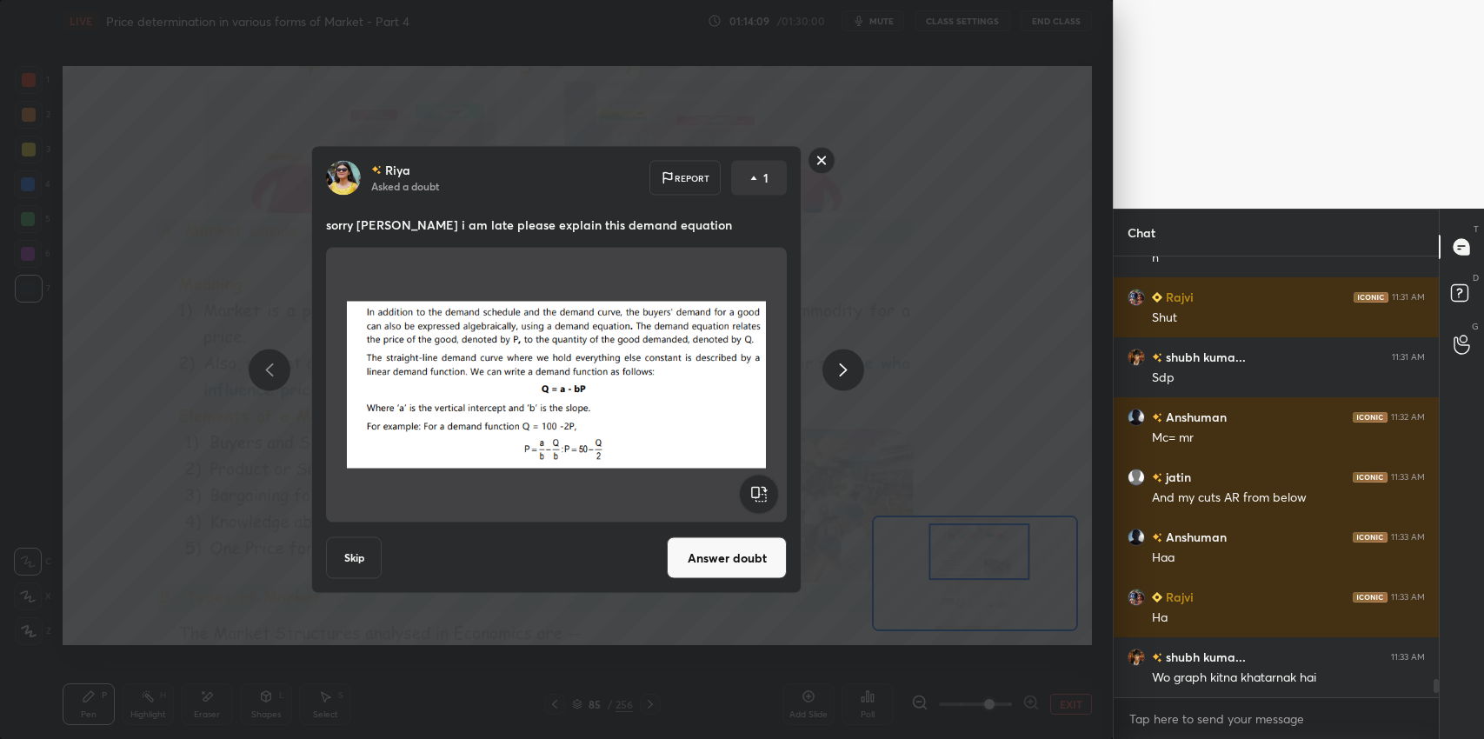
scroll to position [437, 320]
click at [961, 487] on div "[PERSON_NAME] Asked a doubt Report 1 sorry sir i am late please explain this de…" at bounding box center [556, 369] width 1113 height 739
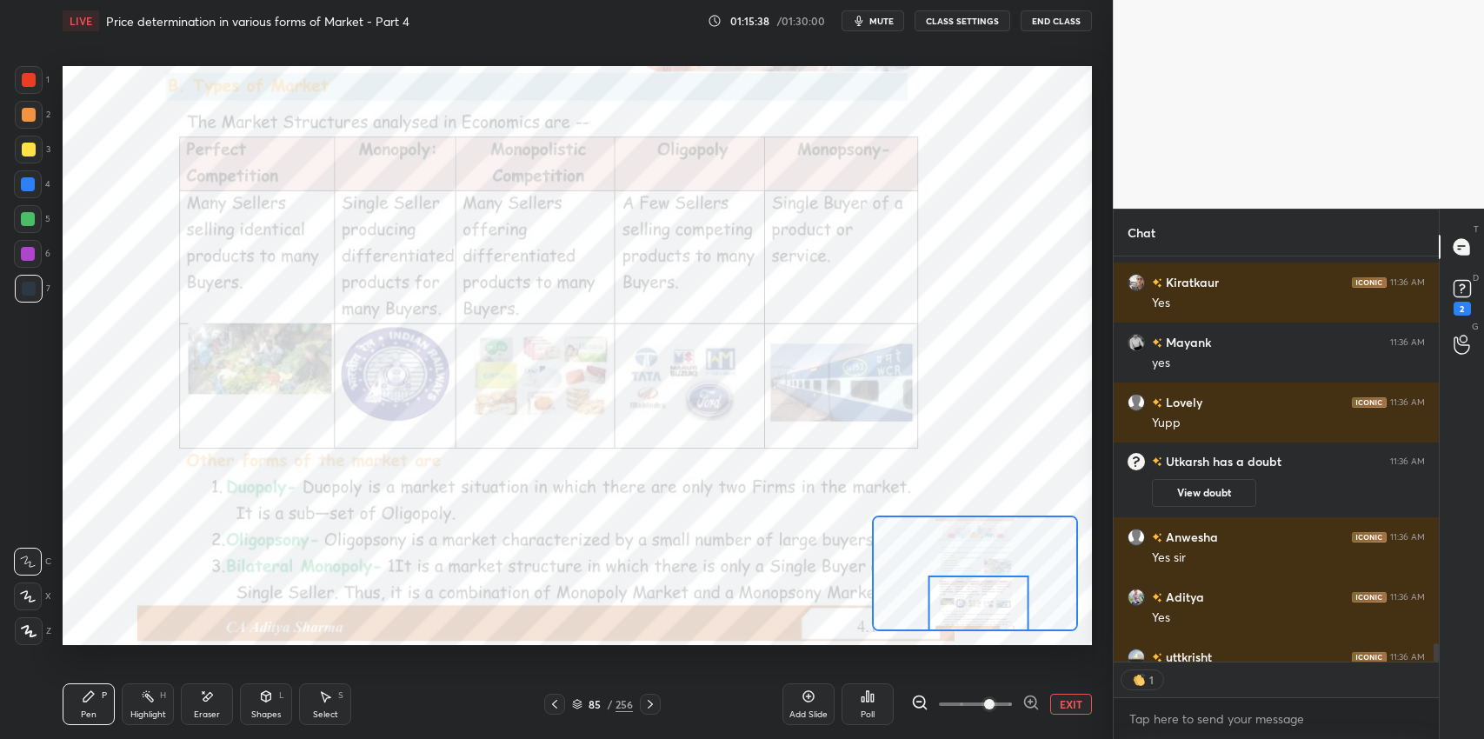
scroll to position [5, 5]
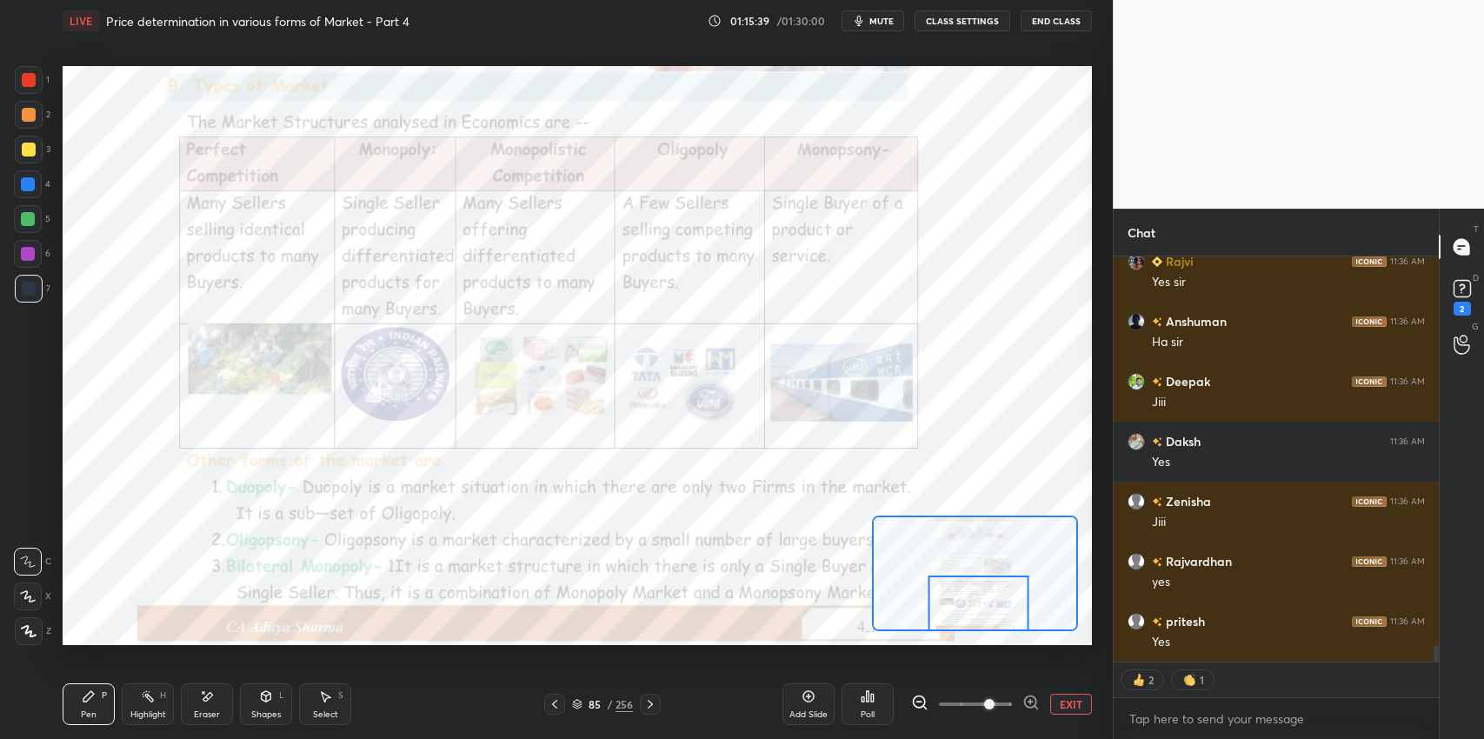
click at [651, 707] on icon at bounding box center [650, 704] width 14 height 14
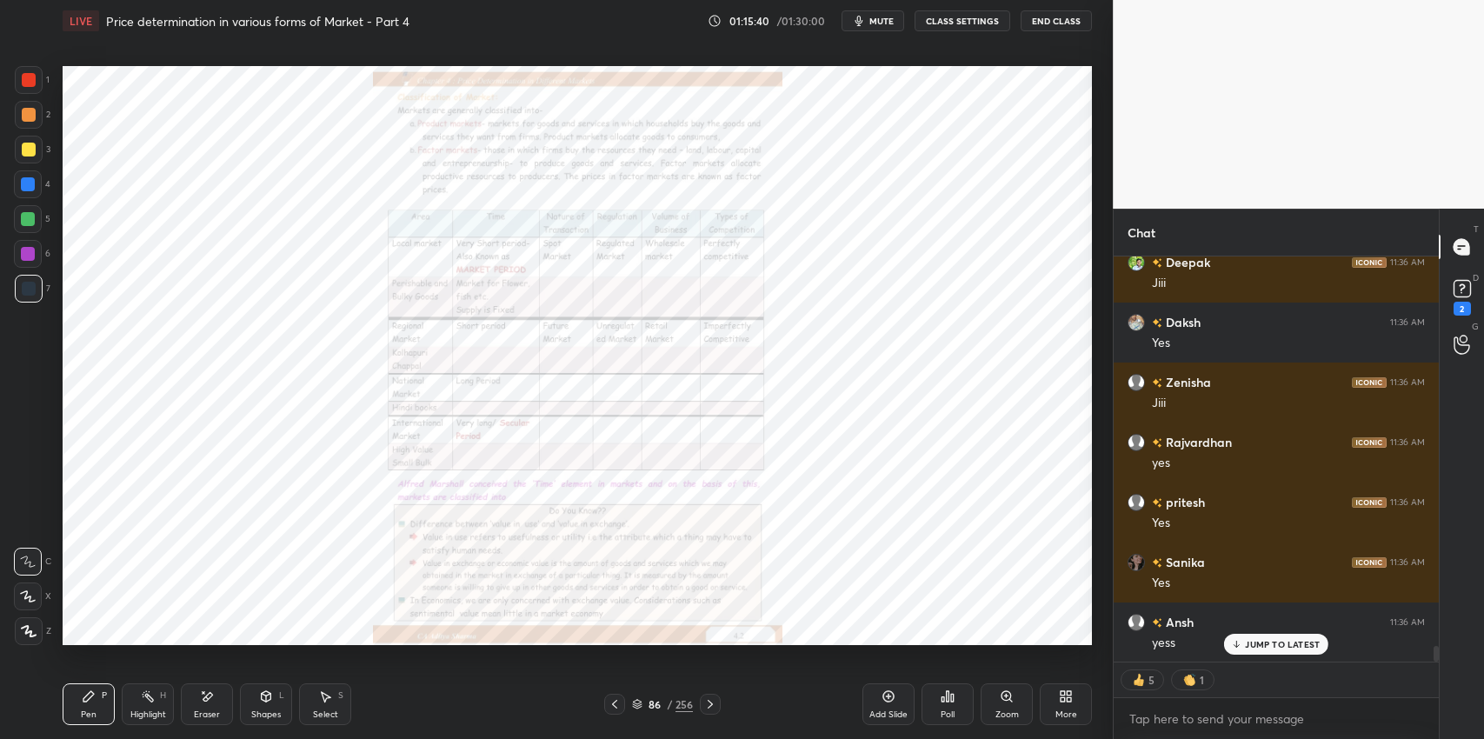
click at [1011, 710] on div "Zoom" at bounding box center [1007, 714] width 23 height 9
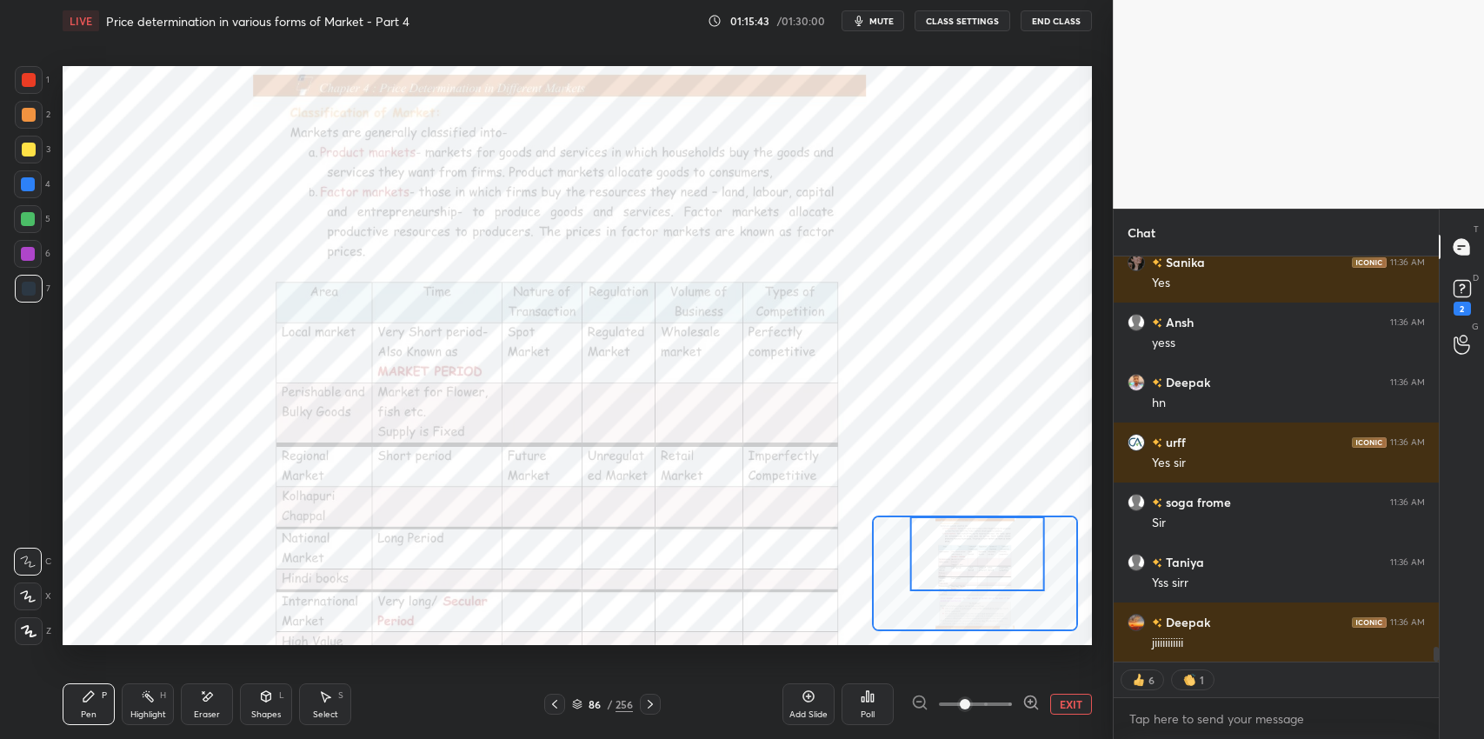
scroll to position [10497, 0]
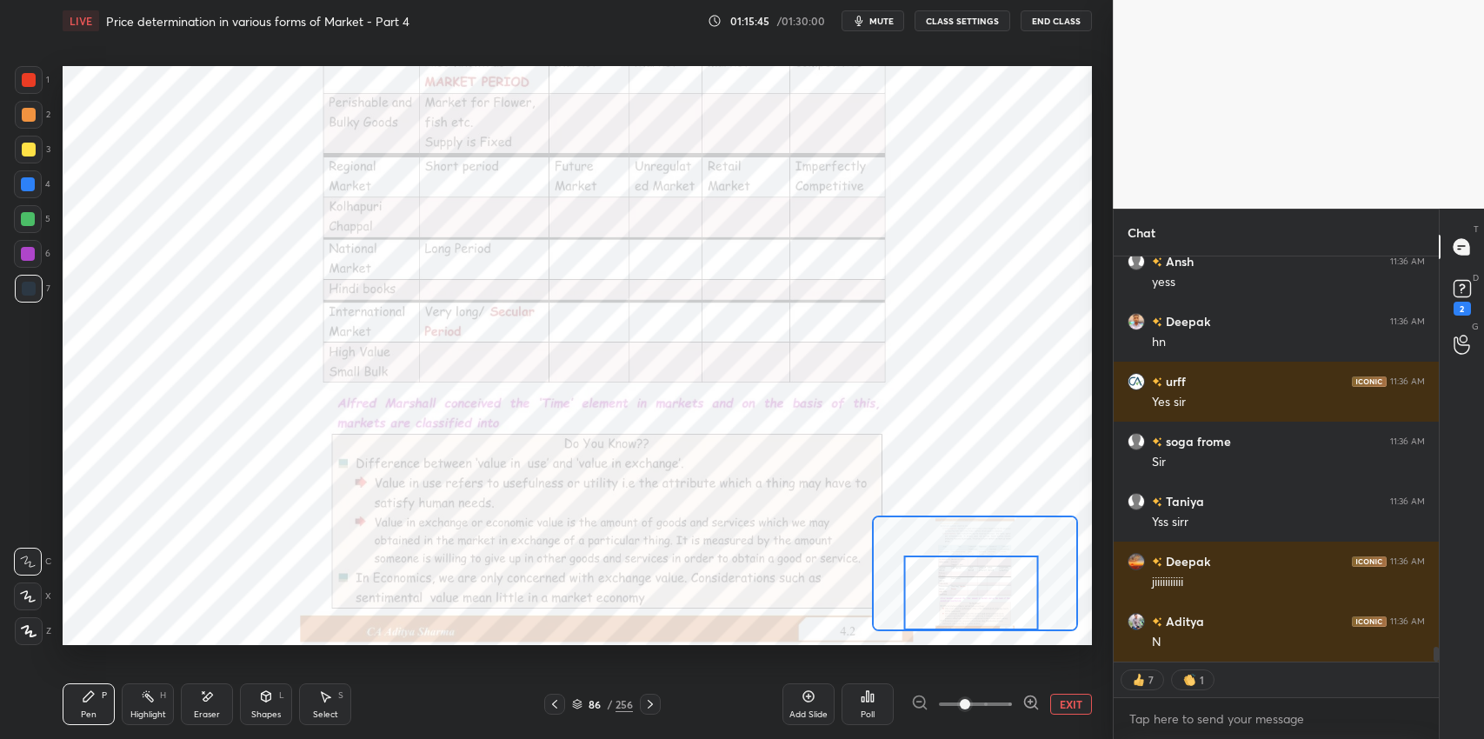
click at [80, 703] on div "Pen P" at bounding box center [89, 704] width 52 height 42
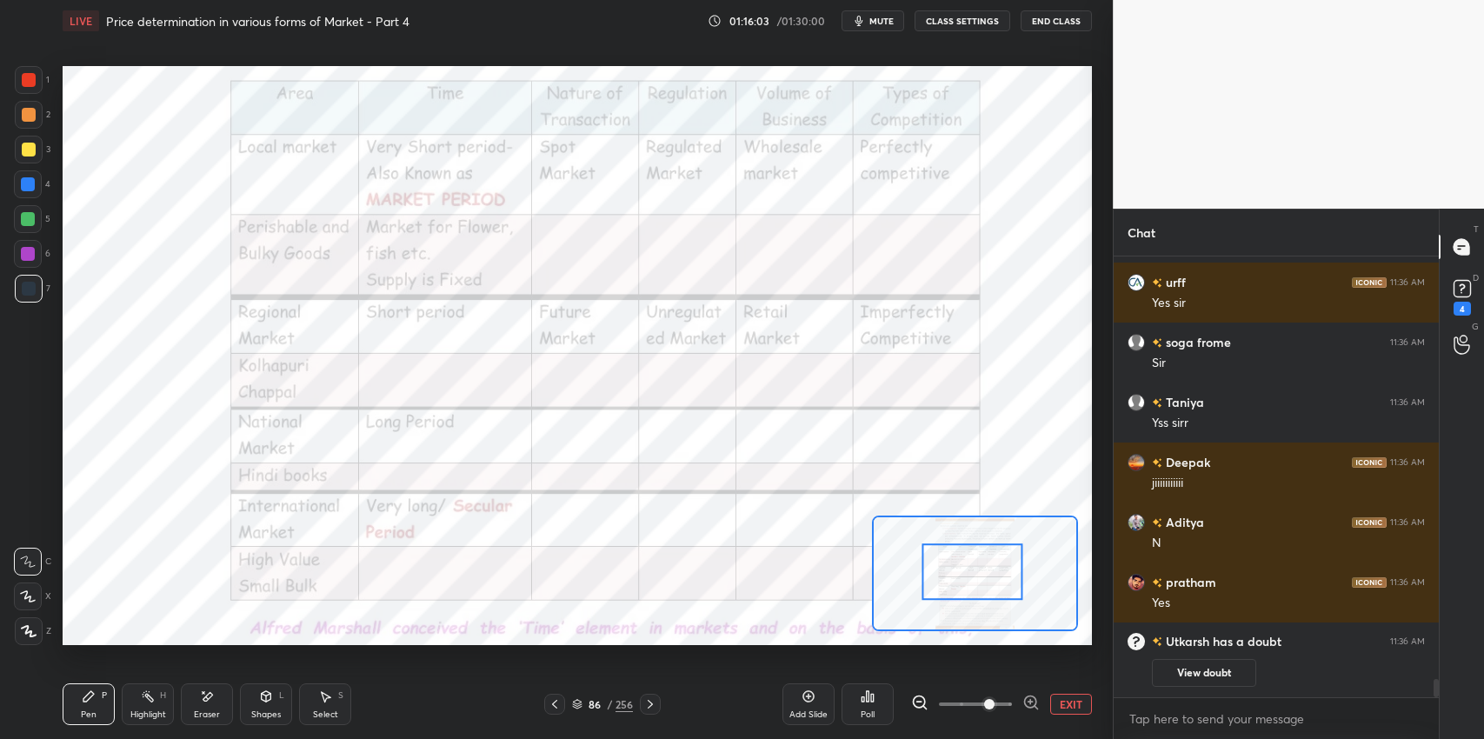
scroll to position [10279, 0]
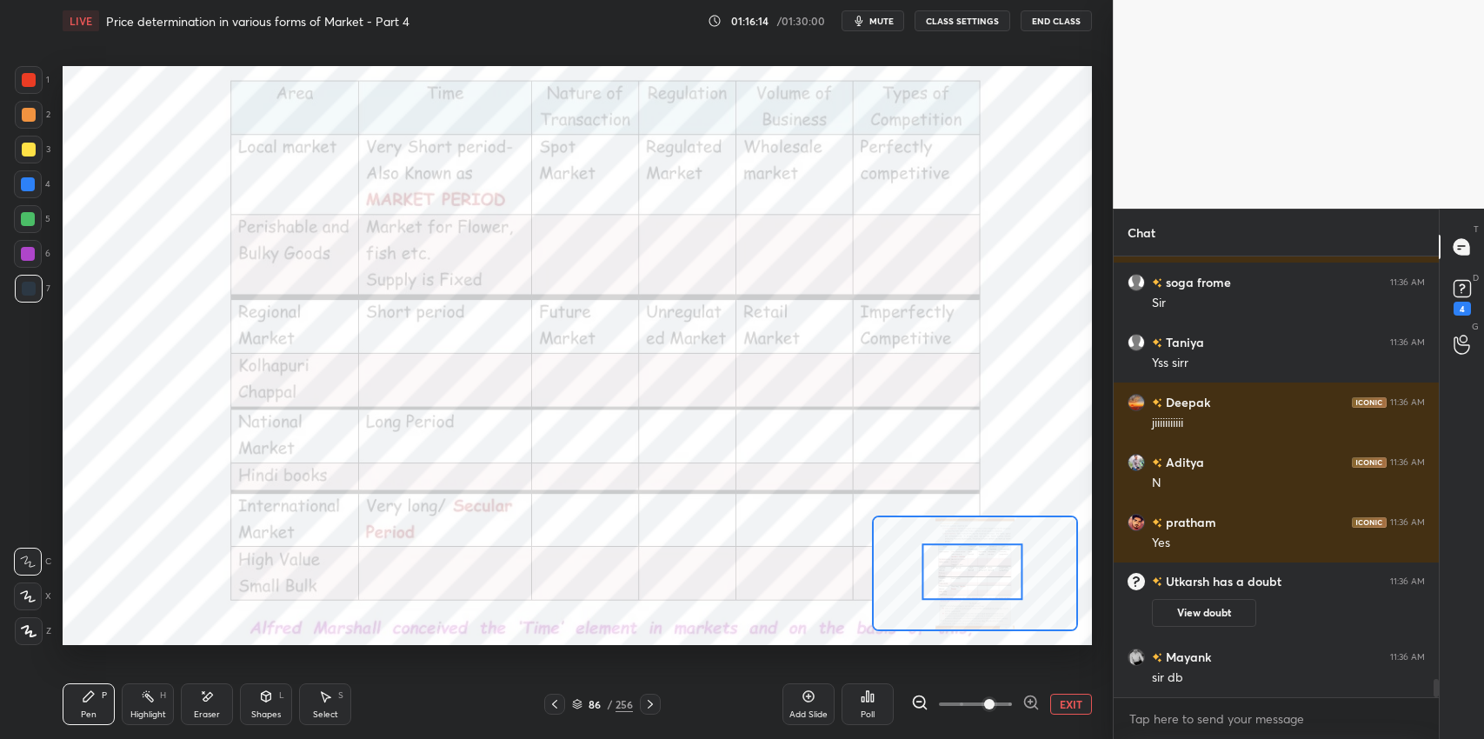
click at [1457, 308] on div "4" at bounding box center [1462, 309] width 17 height 14
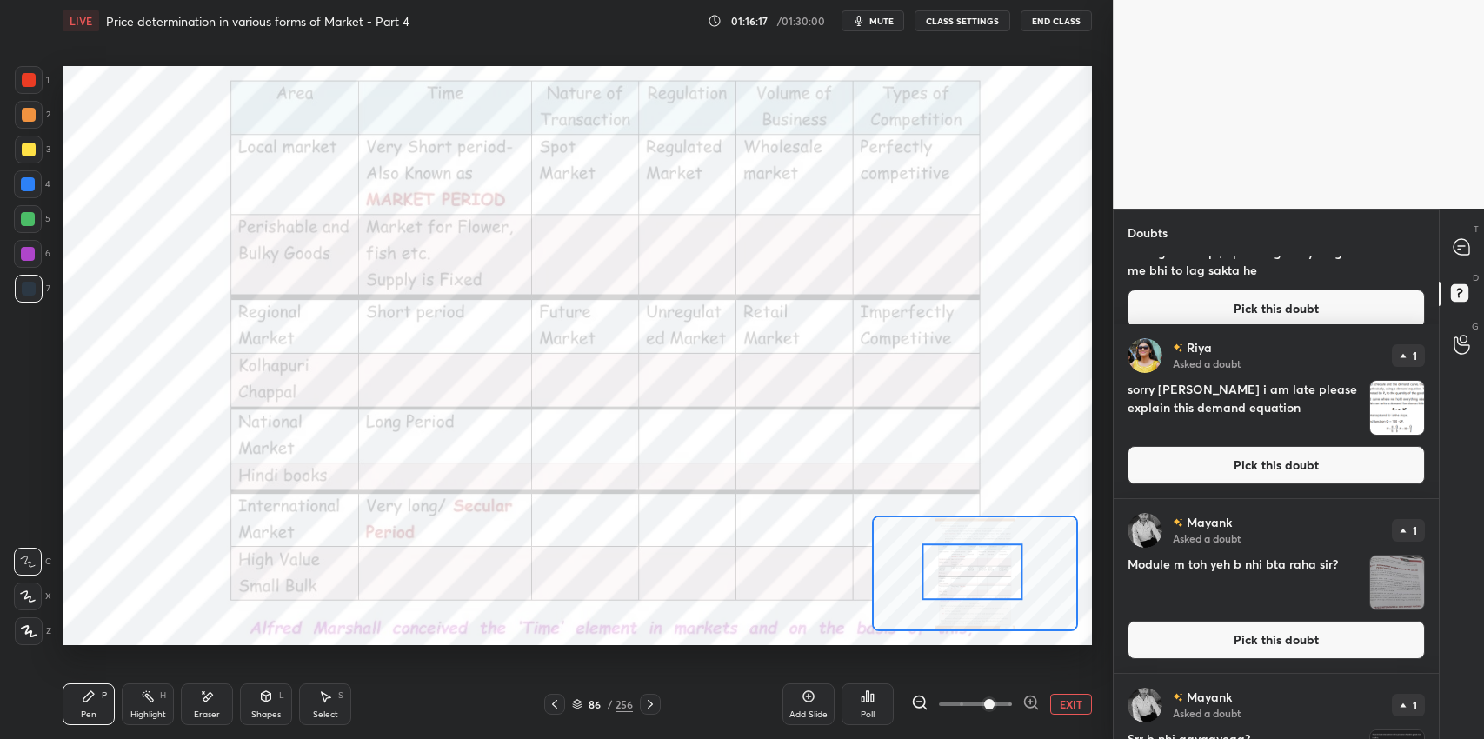
scroll to position [890, 0]
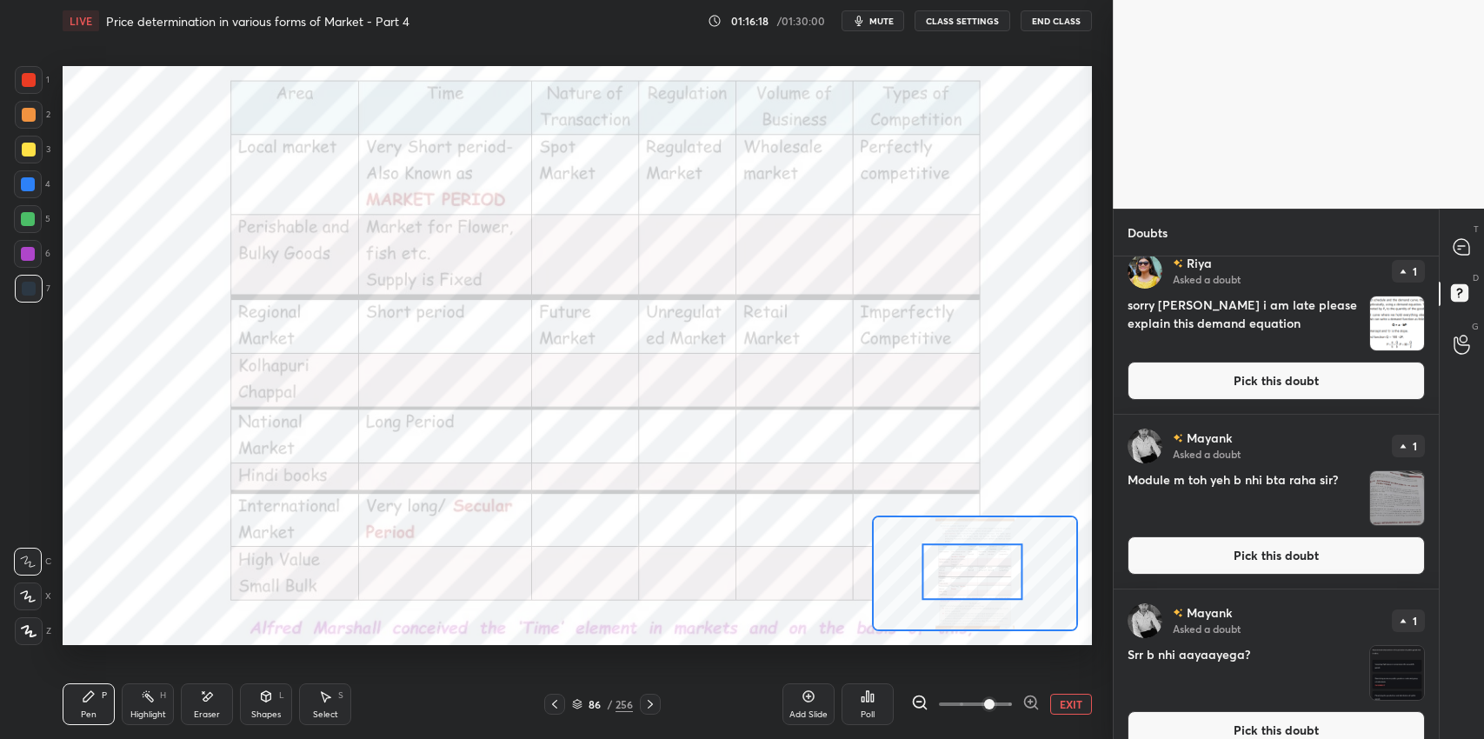
click at [1273, 555] on button "Pick this doubt" at bounding box center [1276, 556] width 297 height 38
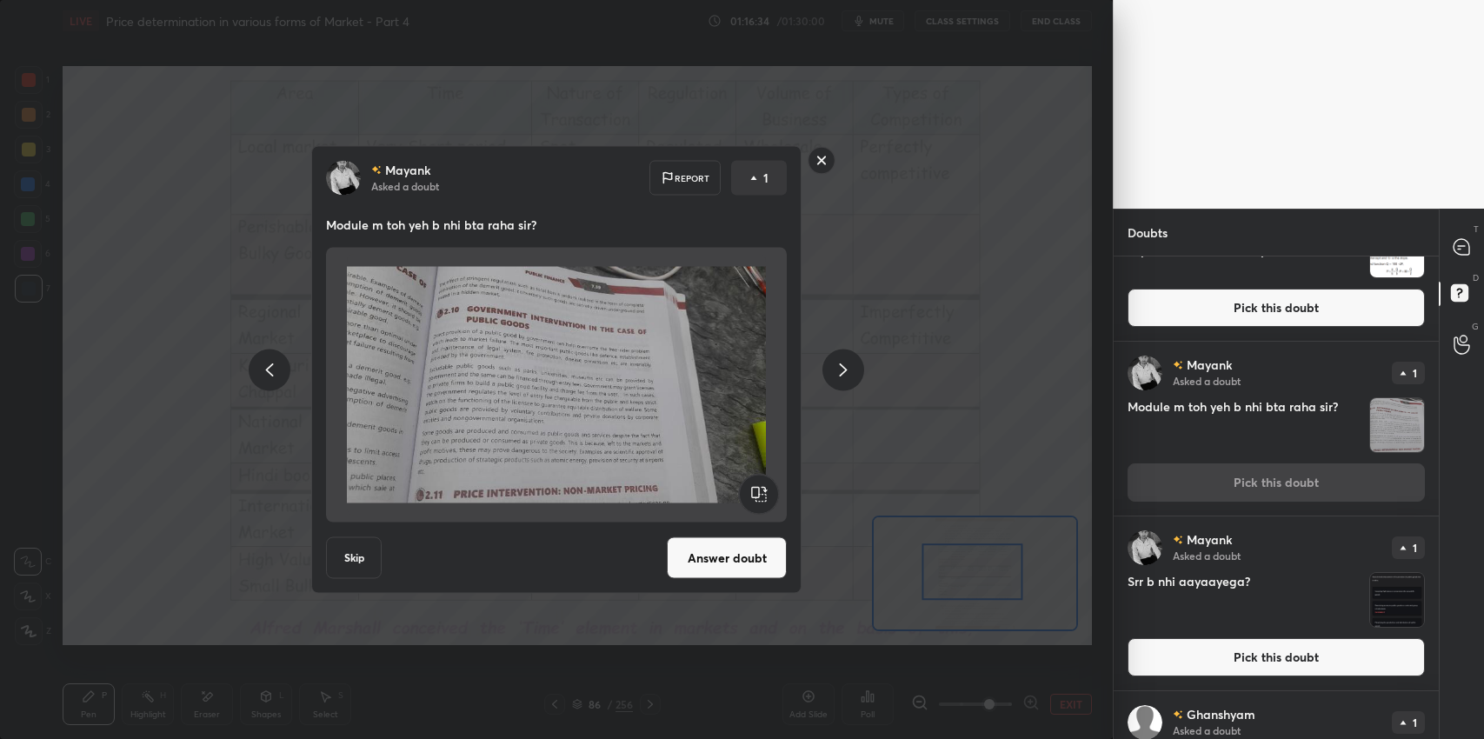
scroll to position [1017, 0]
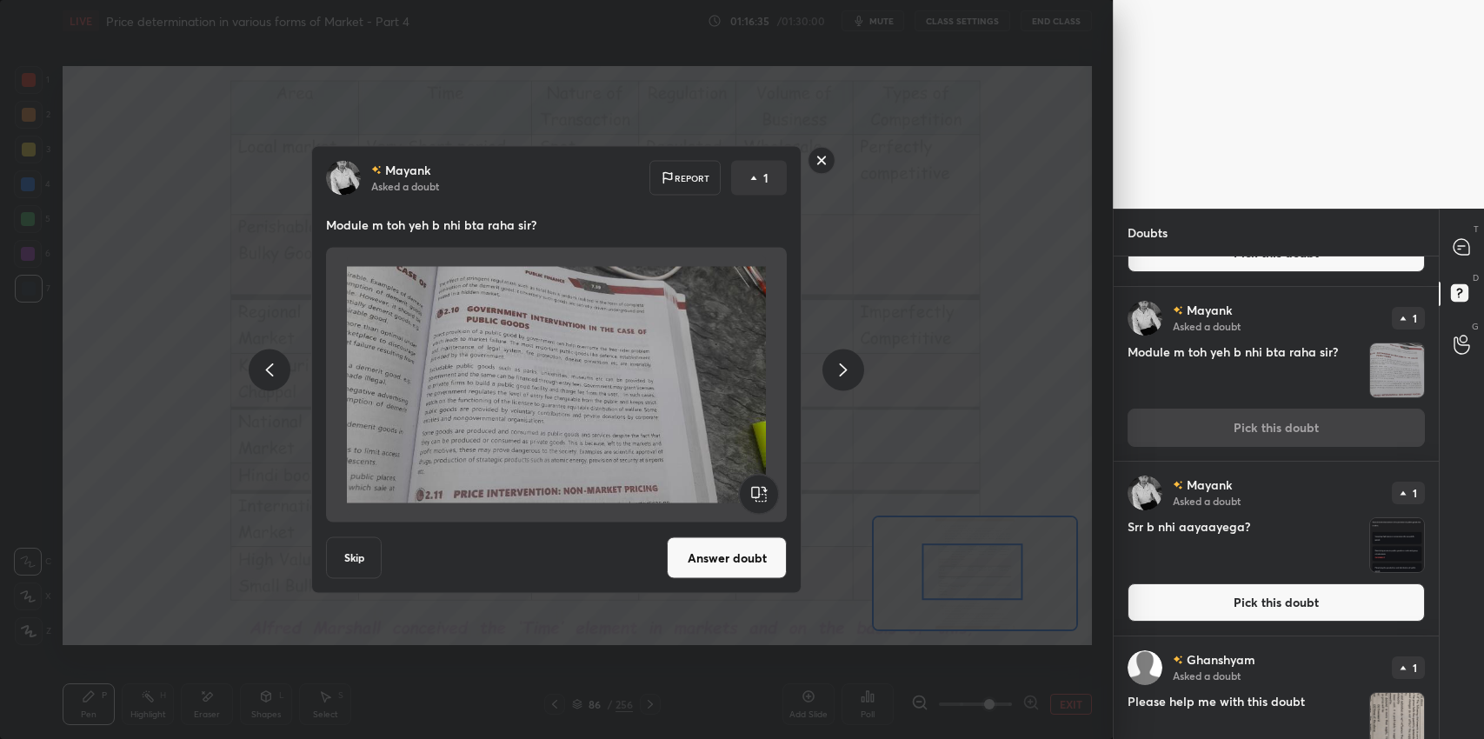
click at [1263, 608] on button "Pick this doubt" at bounding box center [1276, 602] width 297 height 38
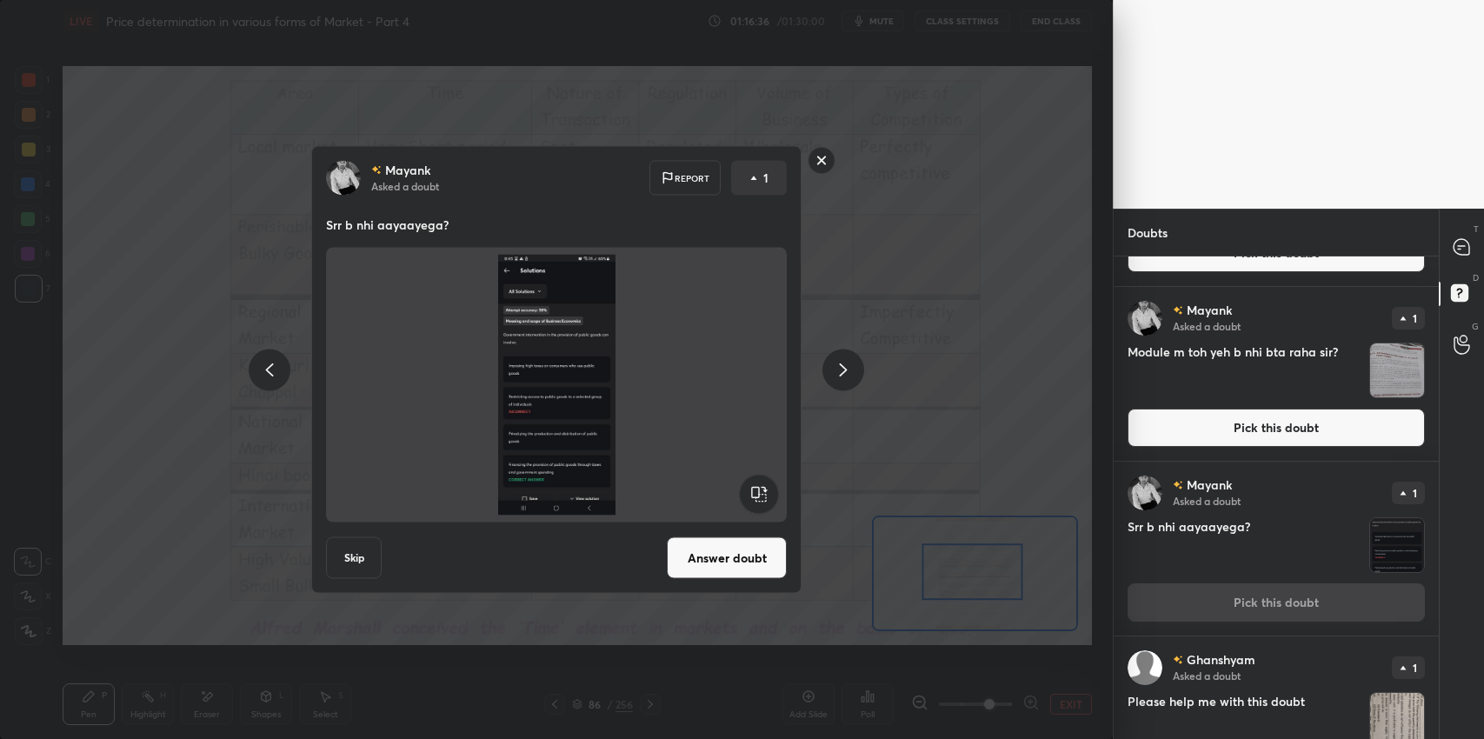
click at [970, 508] on div "[PERSON_NAME] Asked a doubt Report 1 Srr b nhi aayaayega? Skip Answer doubt" at bounding box center [556, 369] width 1113 height 739
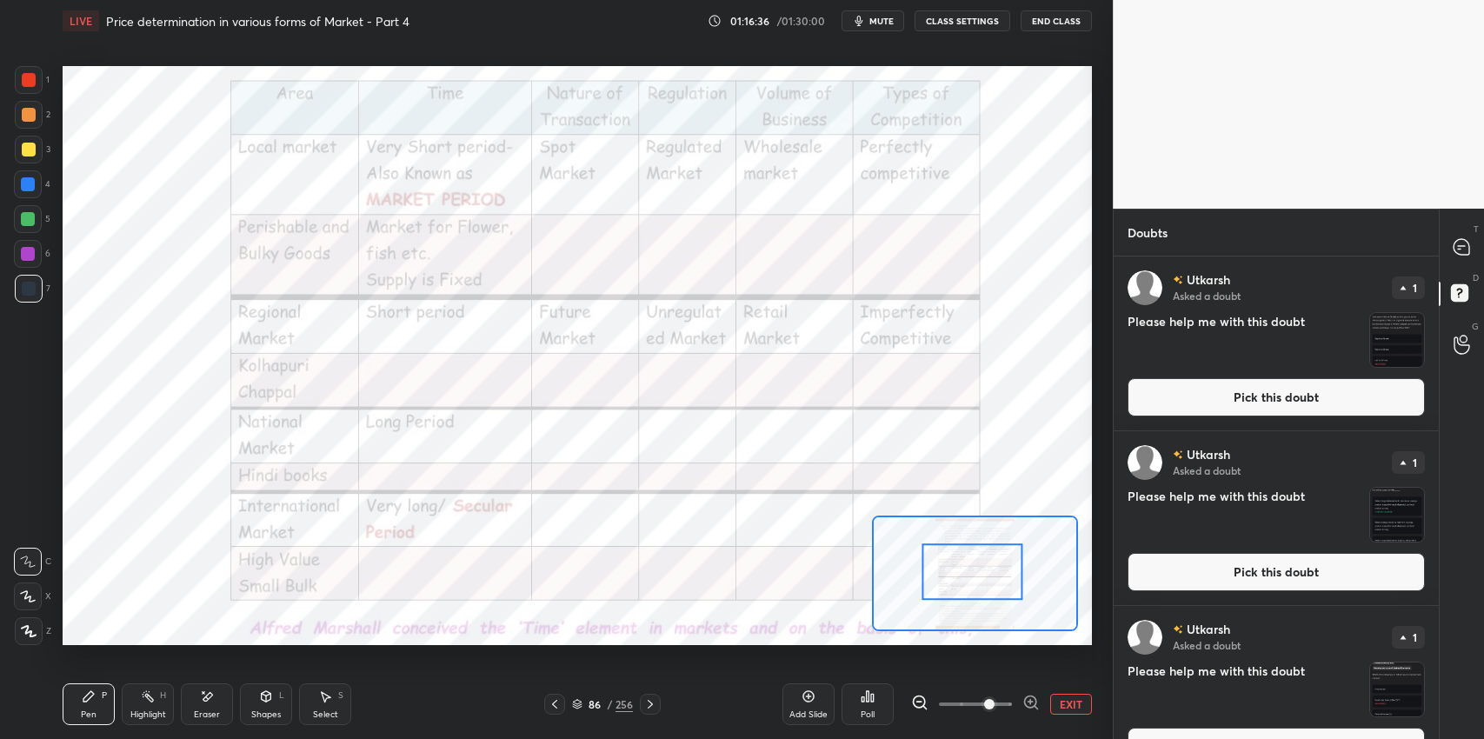
click at [1460, 238] on icon at bounding box center [1462, 247] width 18 height 18
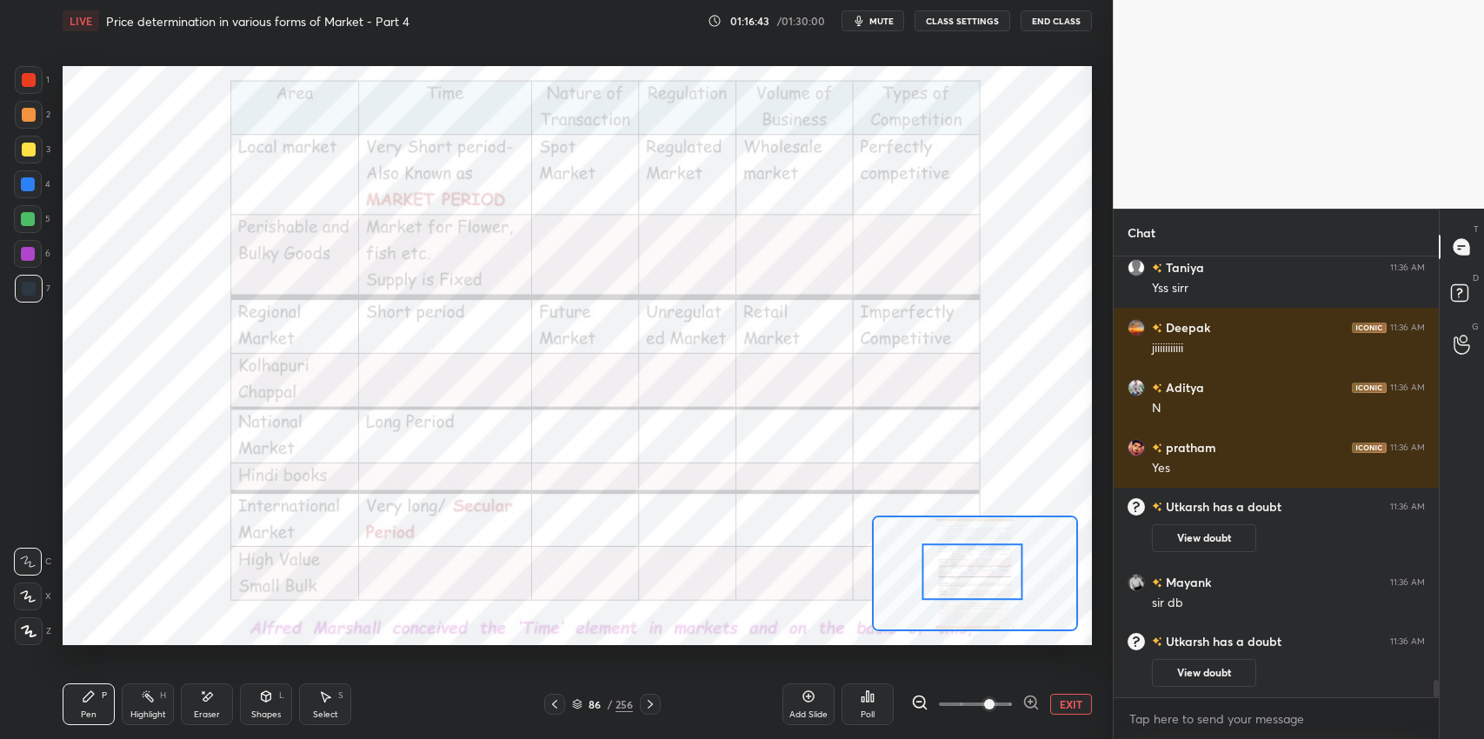
scroll to position [10758, 0]
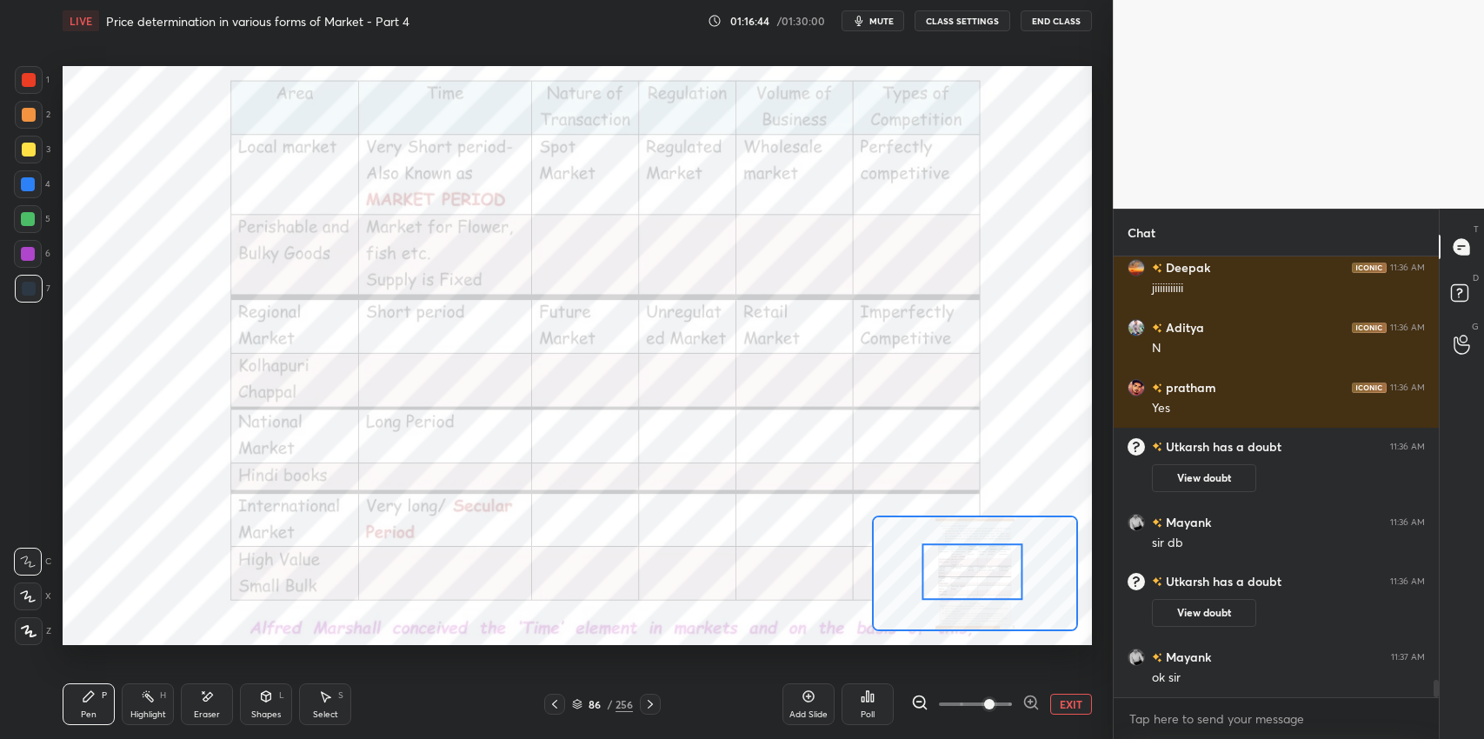
click at [650, 703] on icon at bounding box center [650, 704] width 14 height 14
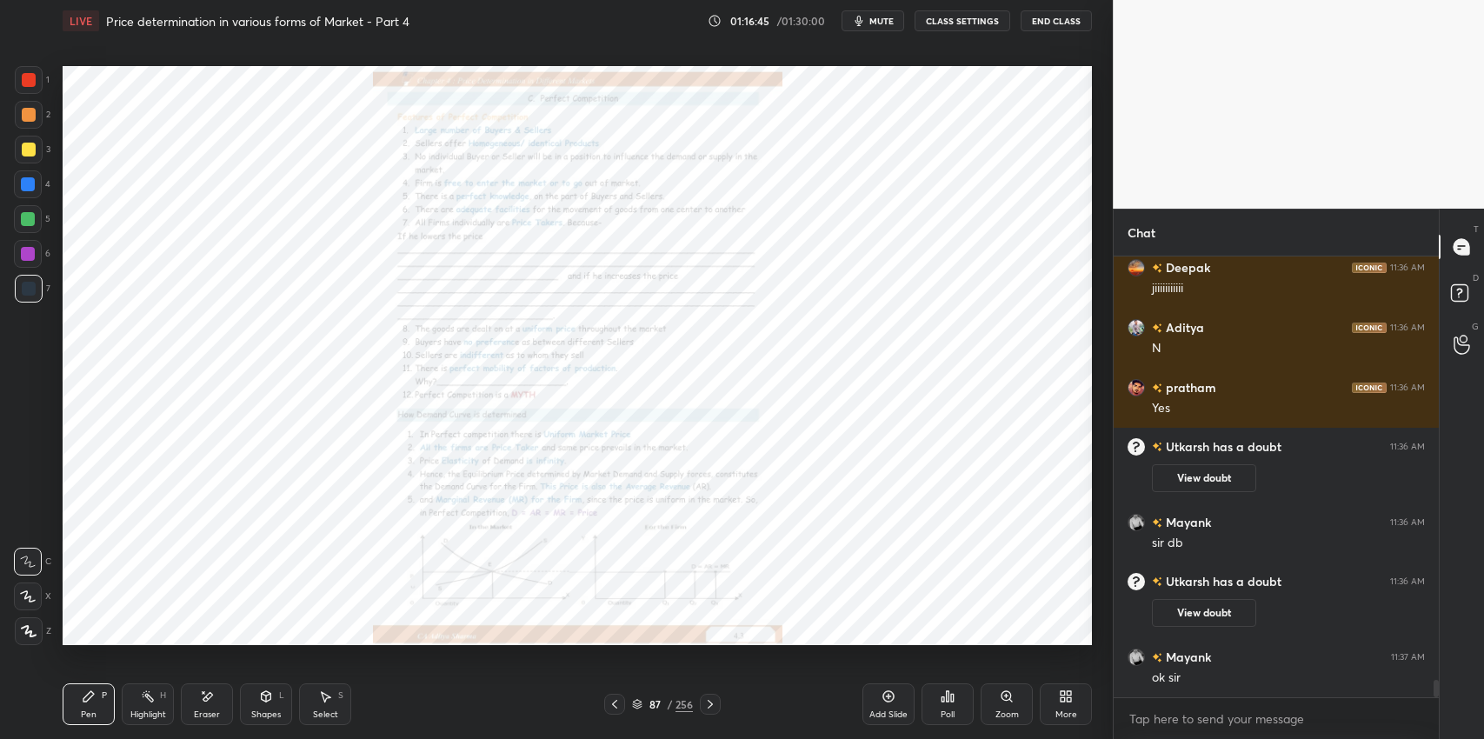
click at [997, 711] on div "Zoom" at bounding box center [1007, 714] width 23 height 9
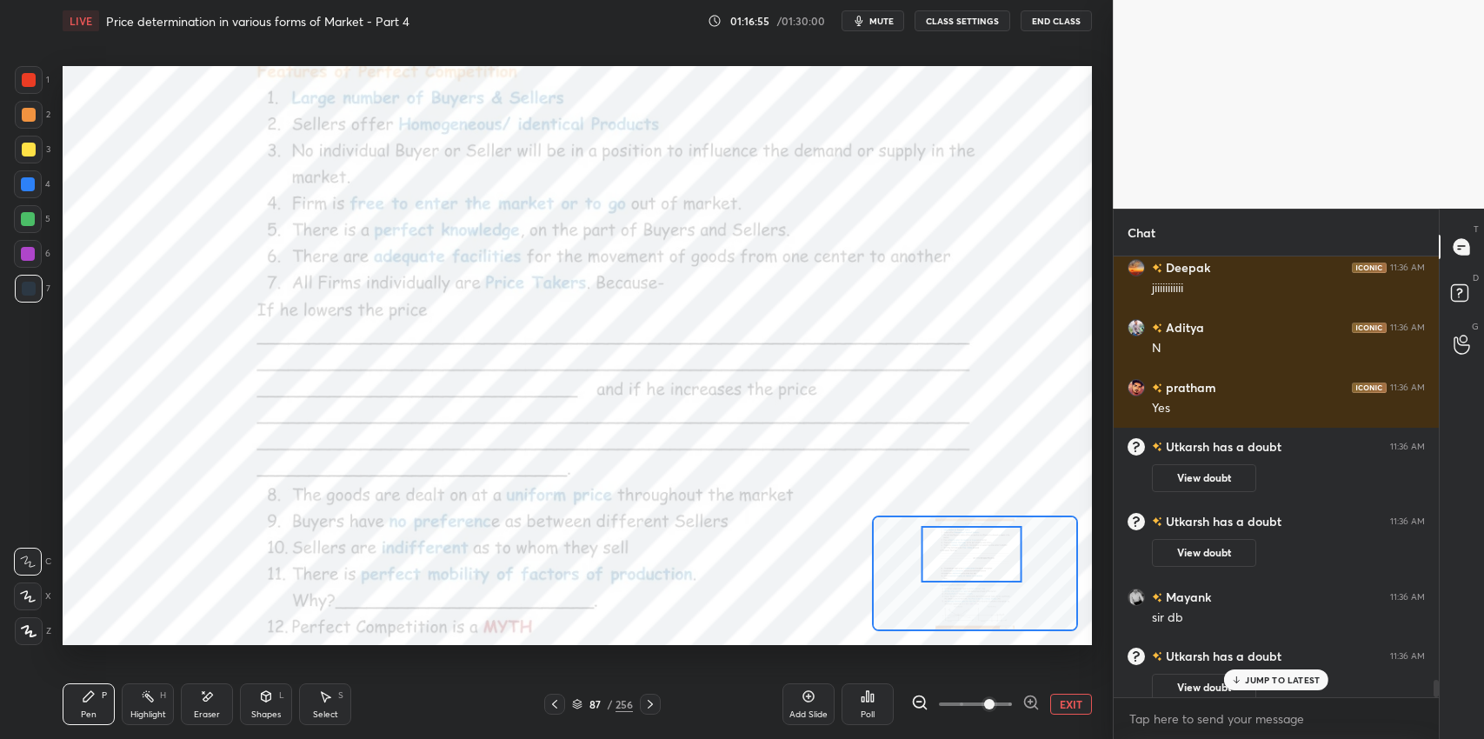
scroll to position [10874, 0]
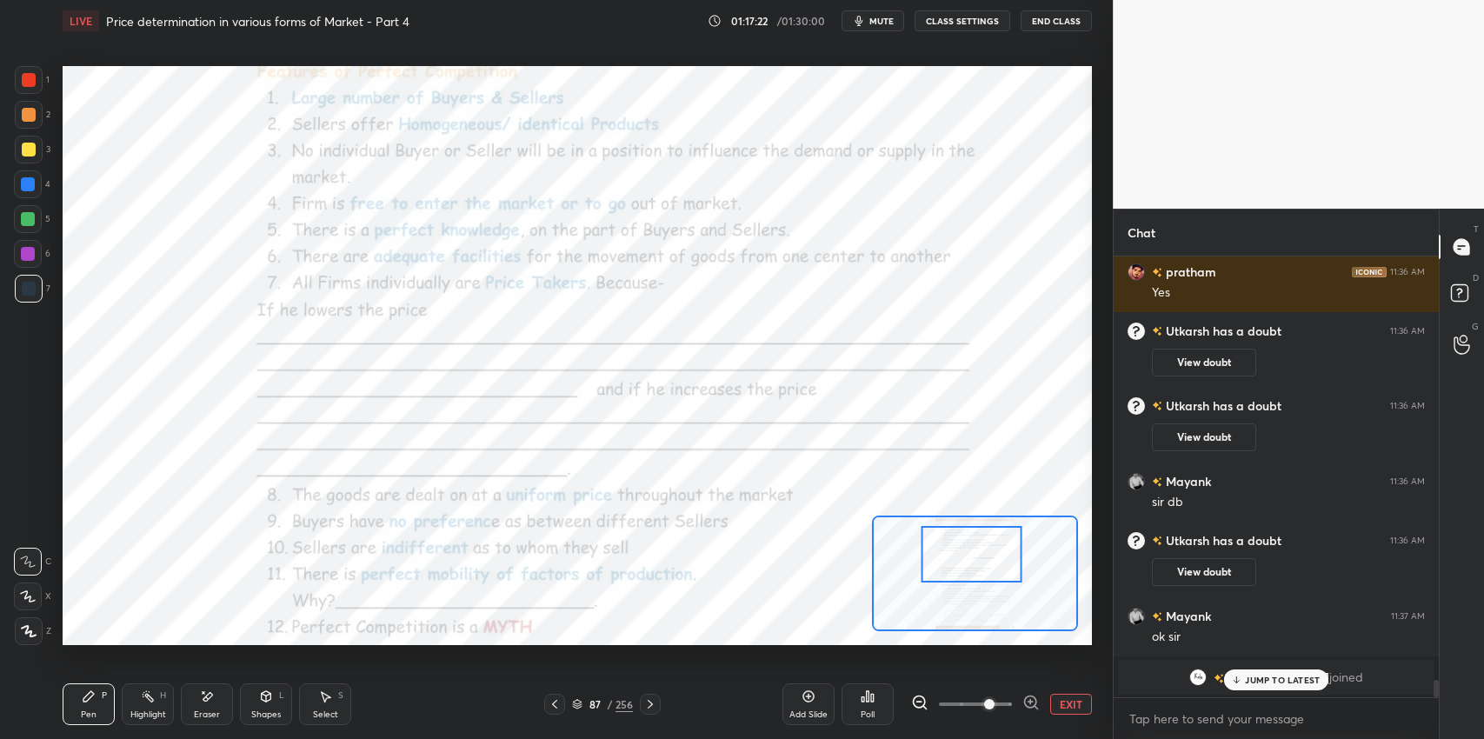
click at [1251, 678] on p "JUMP TO LATEST" at bounding box center [1282, 680] width 75 height 10
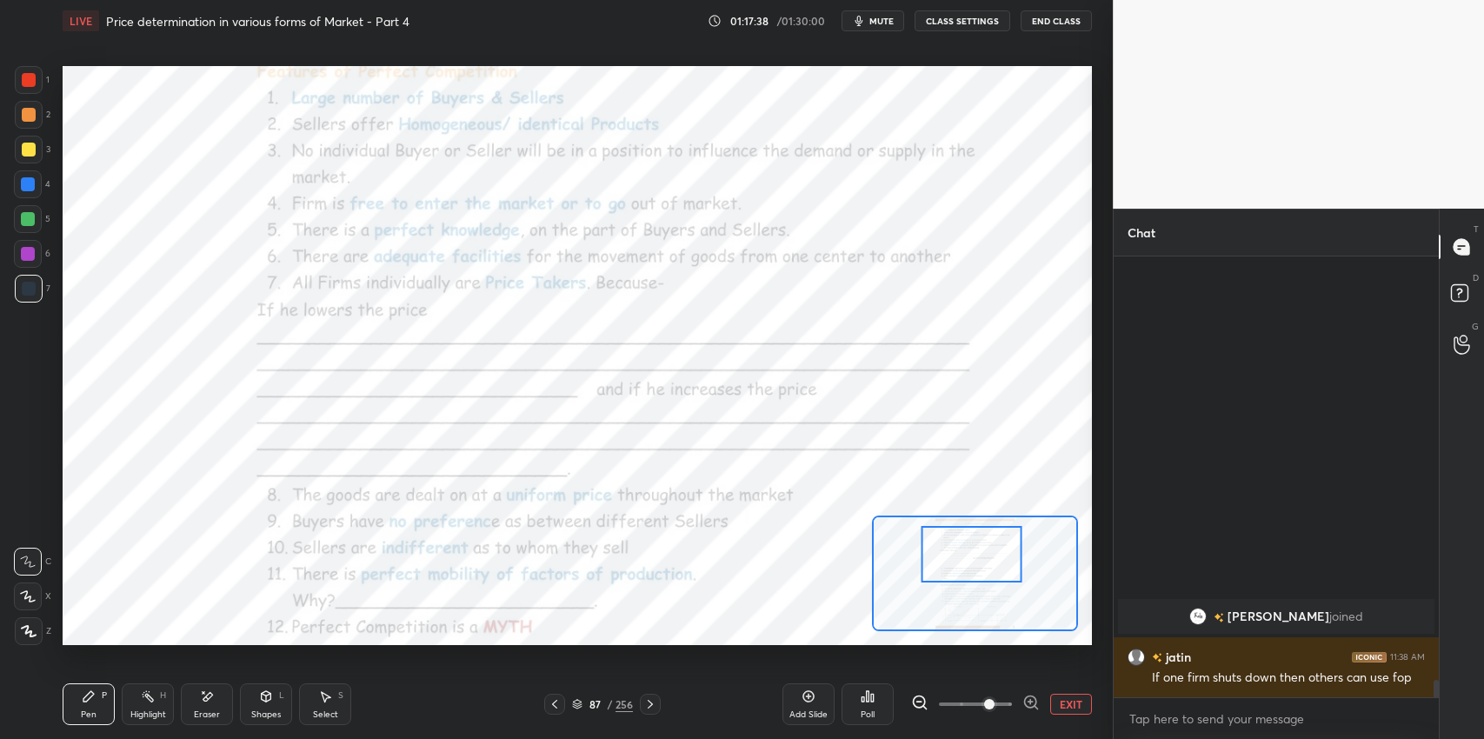
scroll to position [10491, 0]
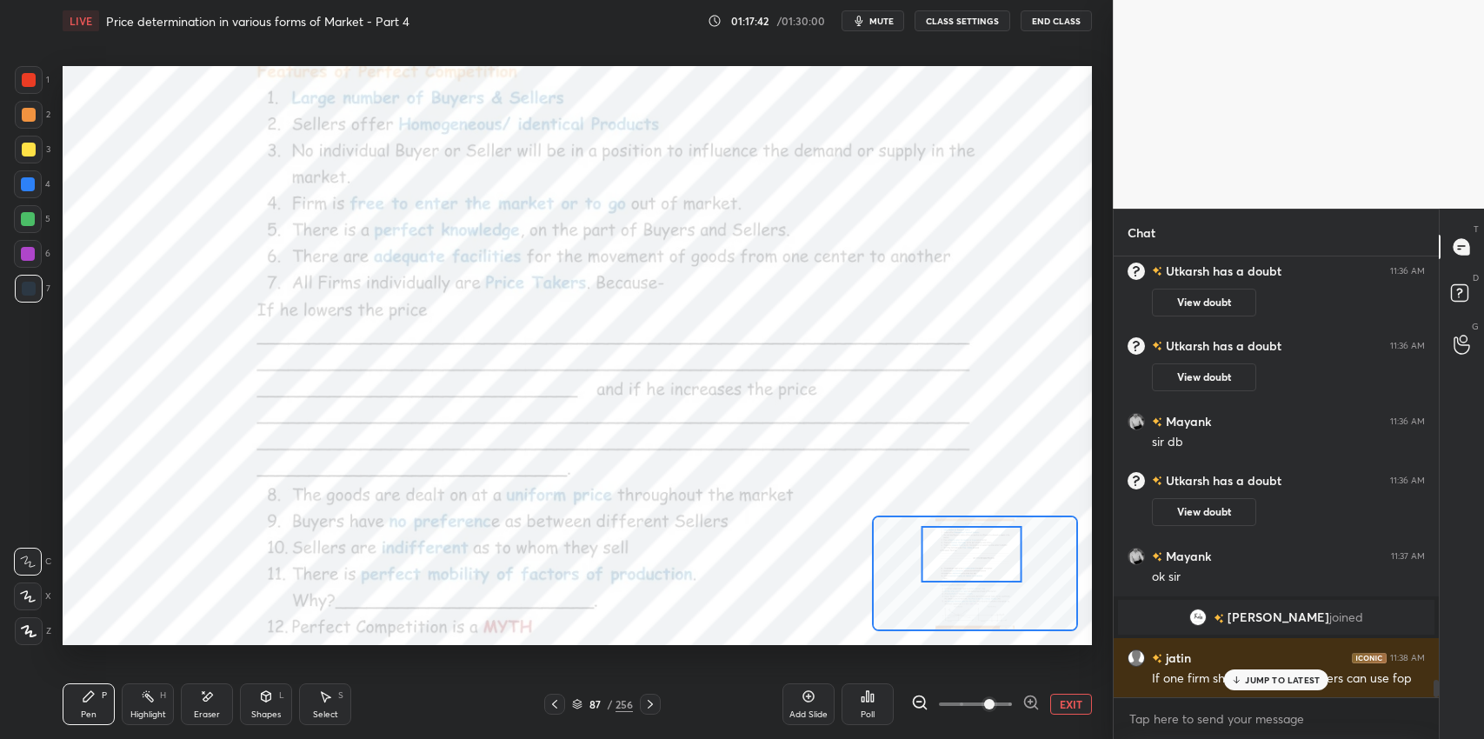
click at [1252, 685] on div "JUMP TO LATEST" at bounding box center [1276, 680] width 104 height 21
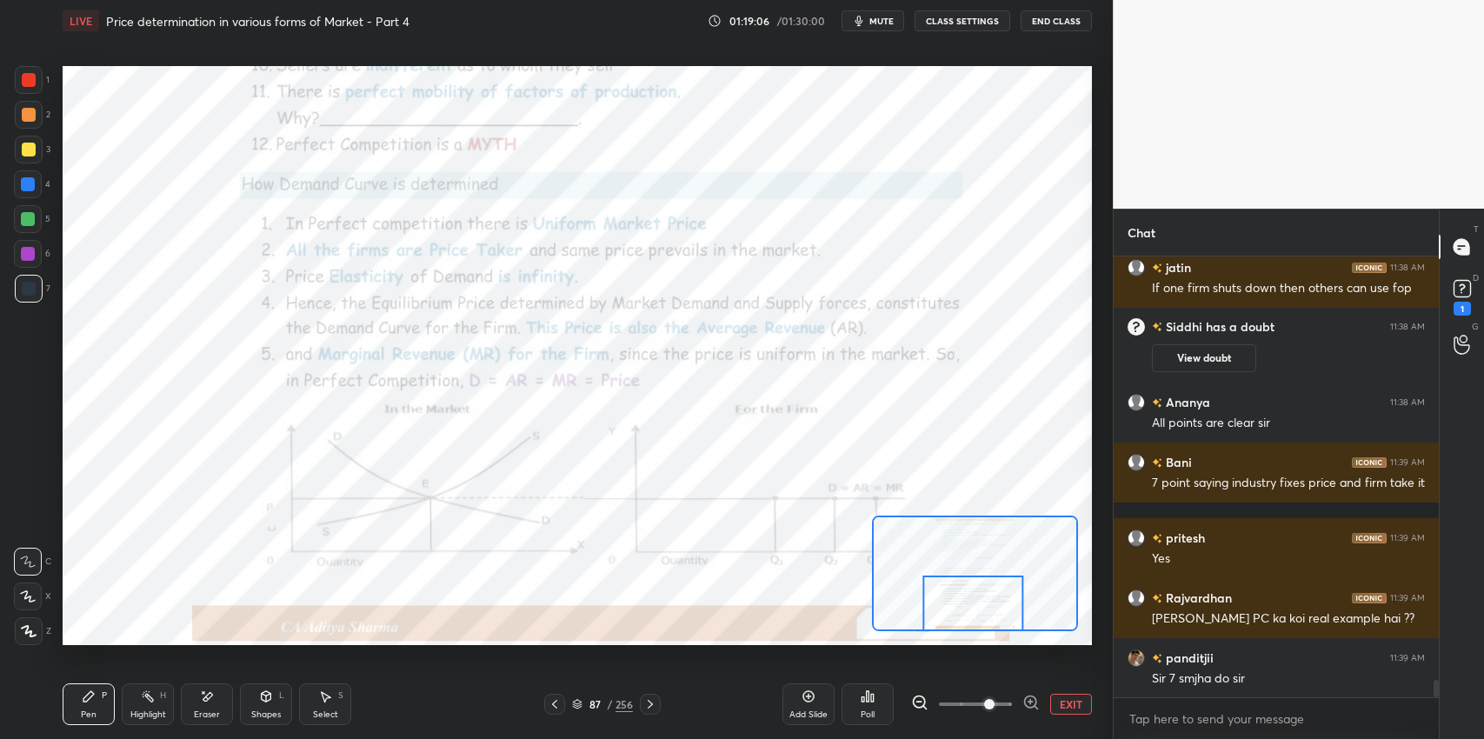
scroll to position [10942, 0]
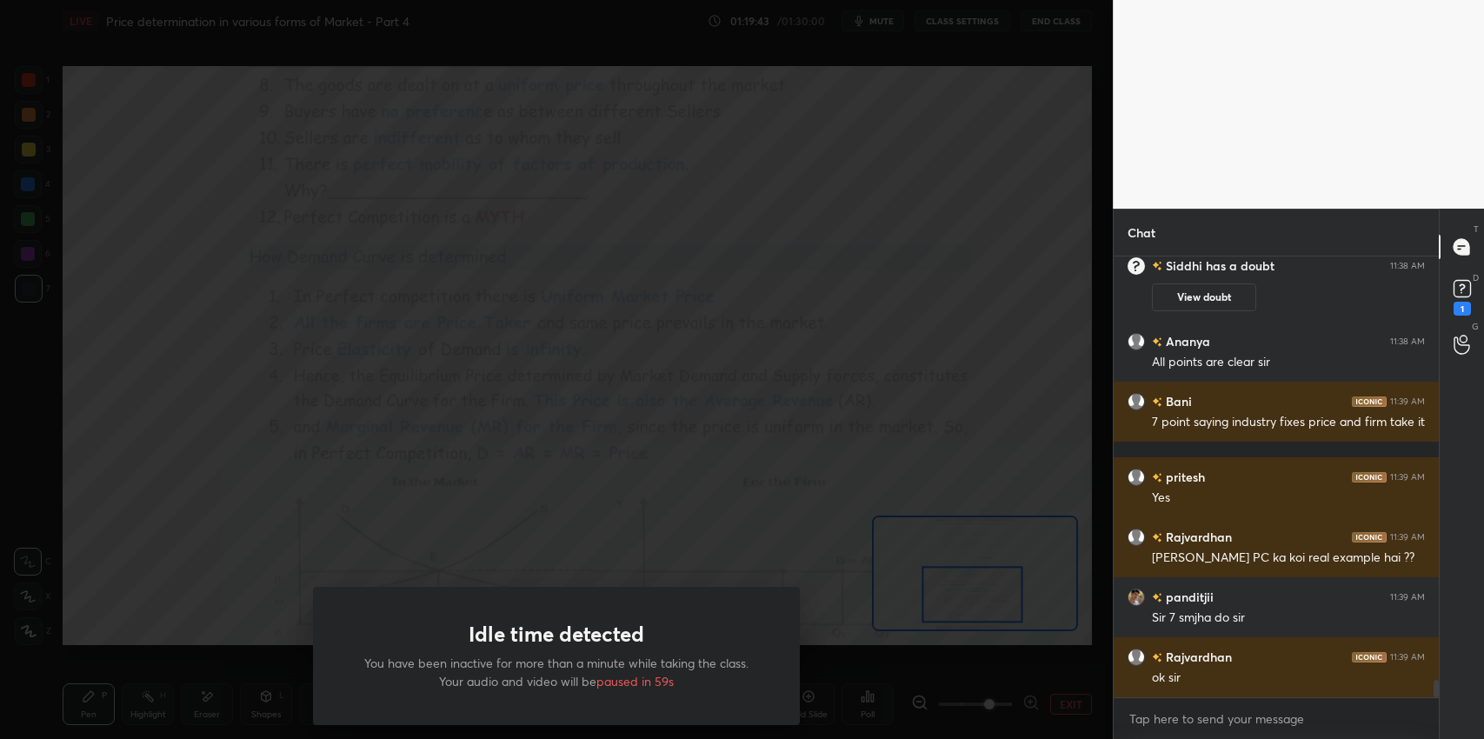
click at [760, 630] on div "Idle time detected You have been inactive for more than a minute while taking t…" at bounding box center [556, 656] width 487 height 138
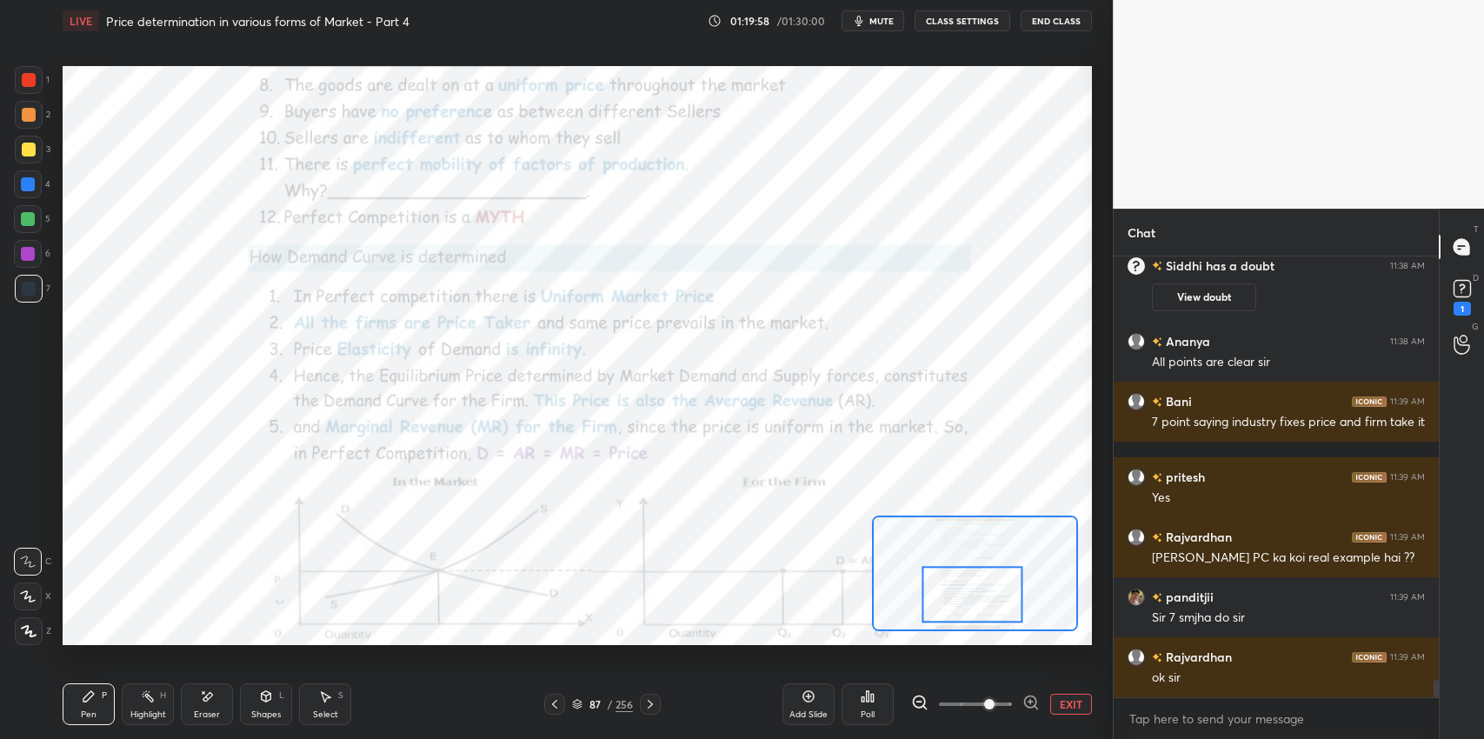
click at [650, 703] on icon at bounding box center [650, 704] width 14 height 14
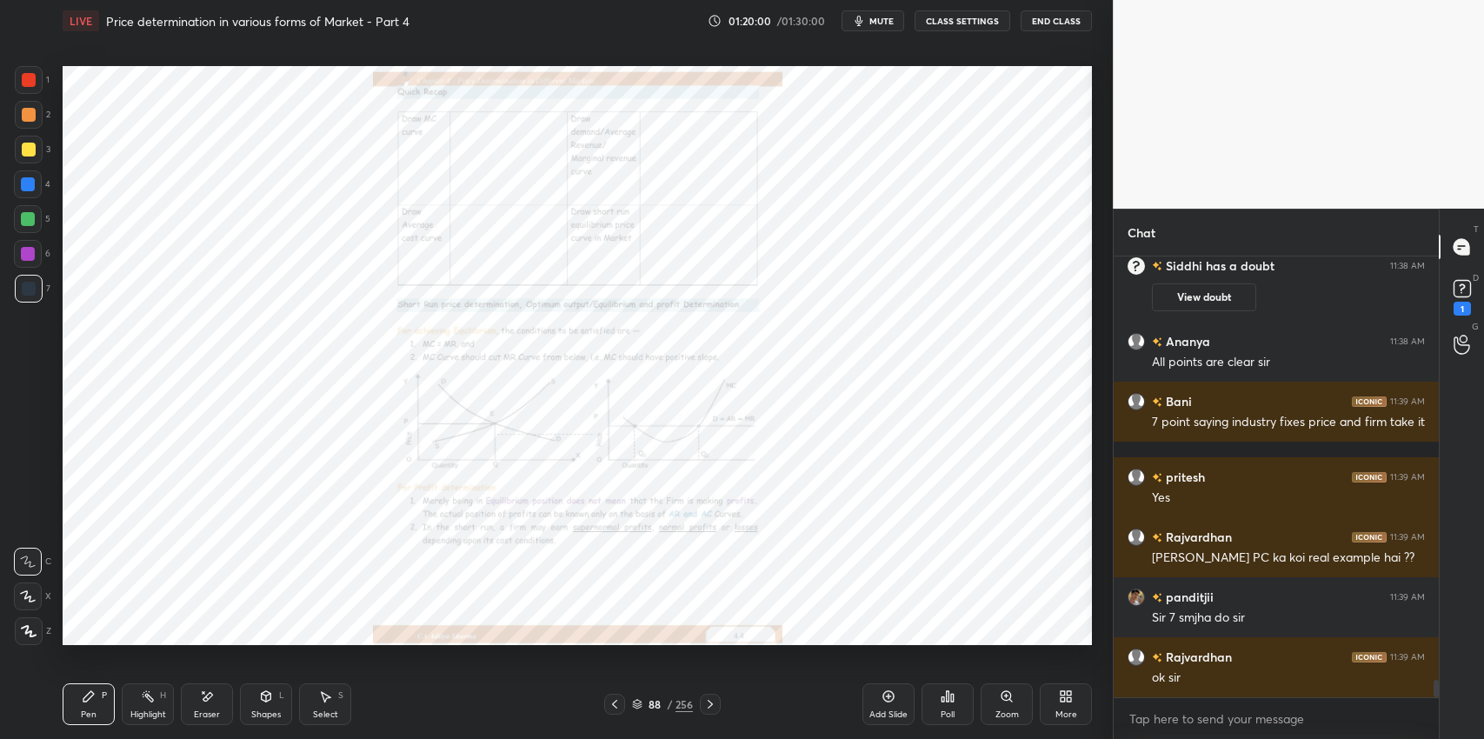
click at [710, 703] on icon at bounding box center [710, 704] width 14 height 14
click at [715, 704] on icon at bounding box center [710, 704] width 14 height 14
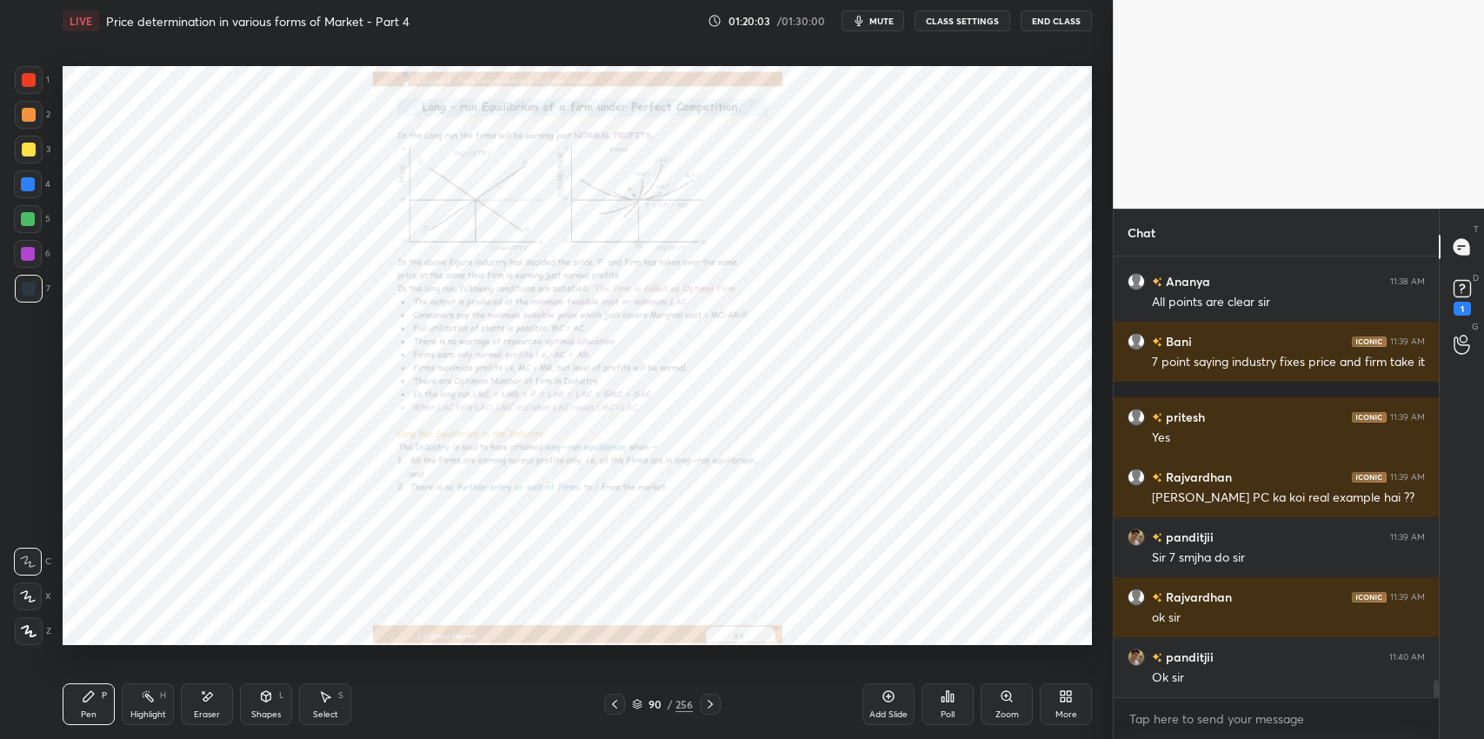
click at [987, 711] on div "Zoom" at bounding box center [1007, 704] width 52 height 42
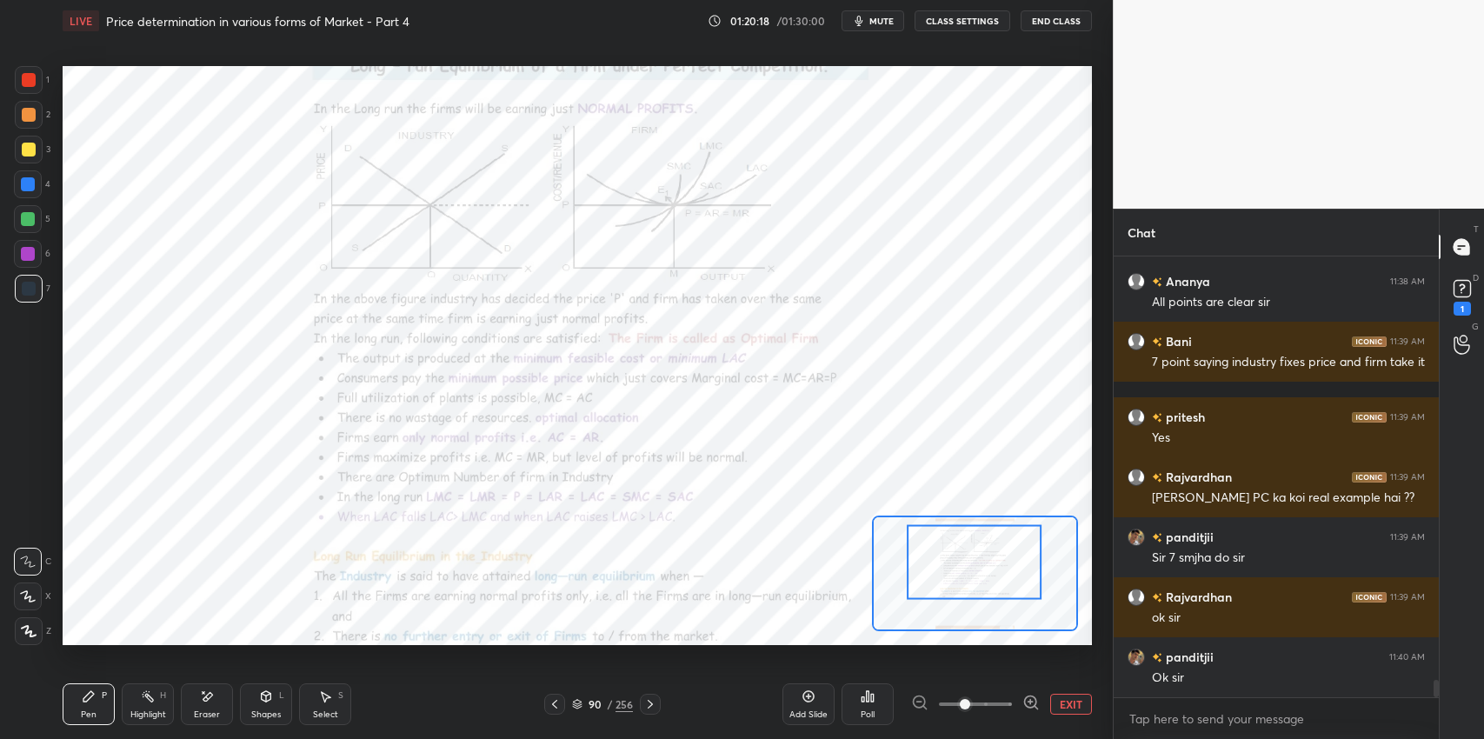
scroll to position [11077, 0]
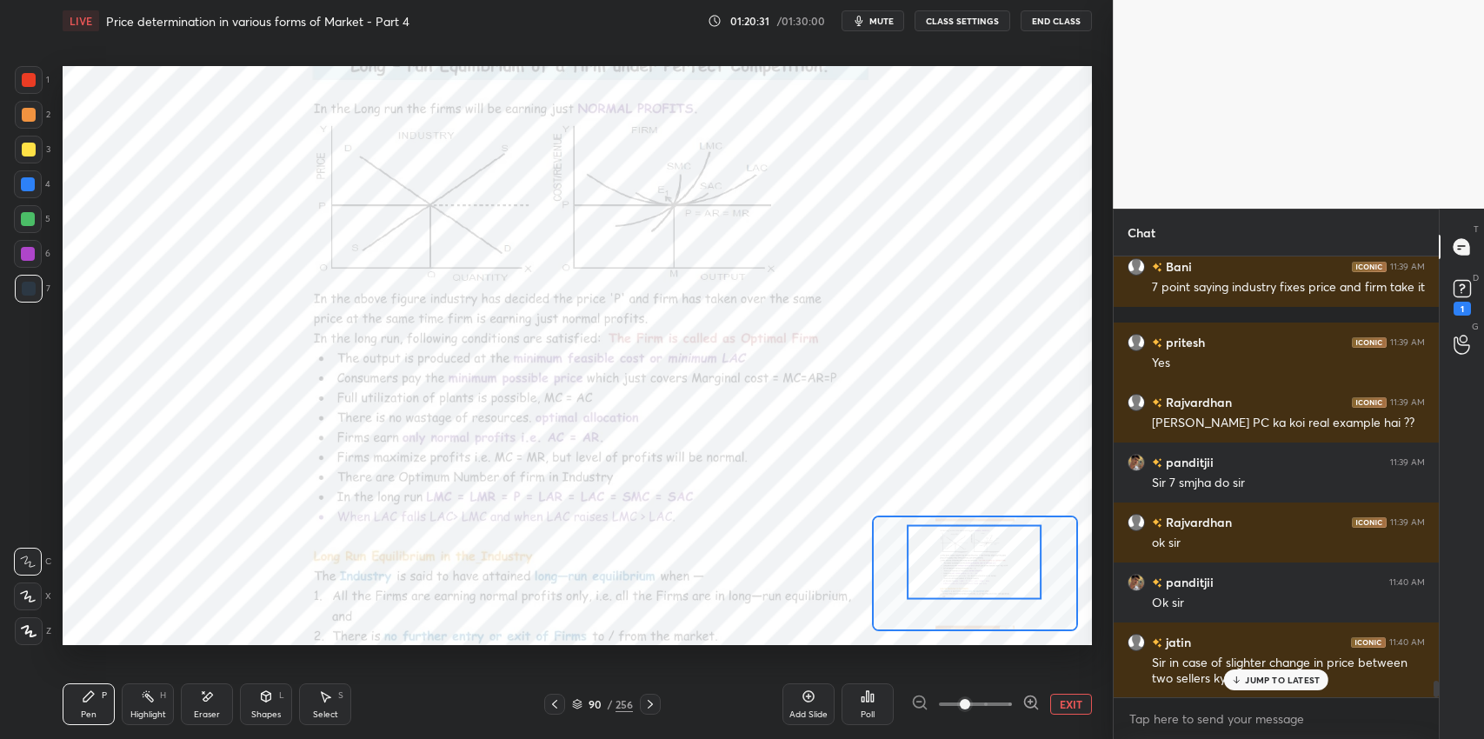
click at [1266, 679] on p "JUMP TO LATEST" at bounding box center [1282, 680] width 75 height 10
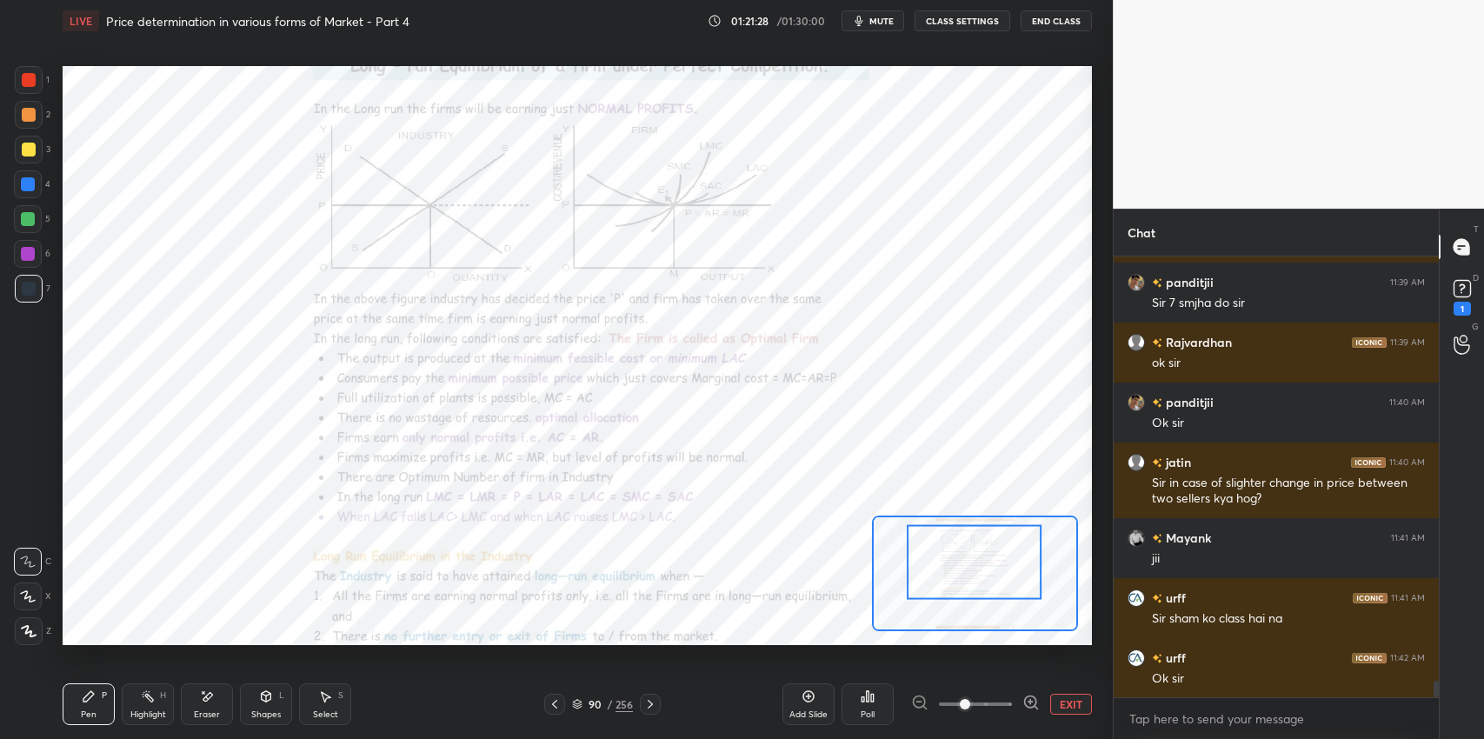
scroll to position [11318, 0]
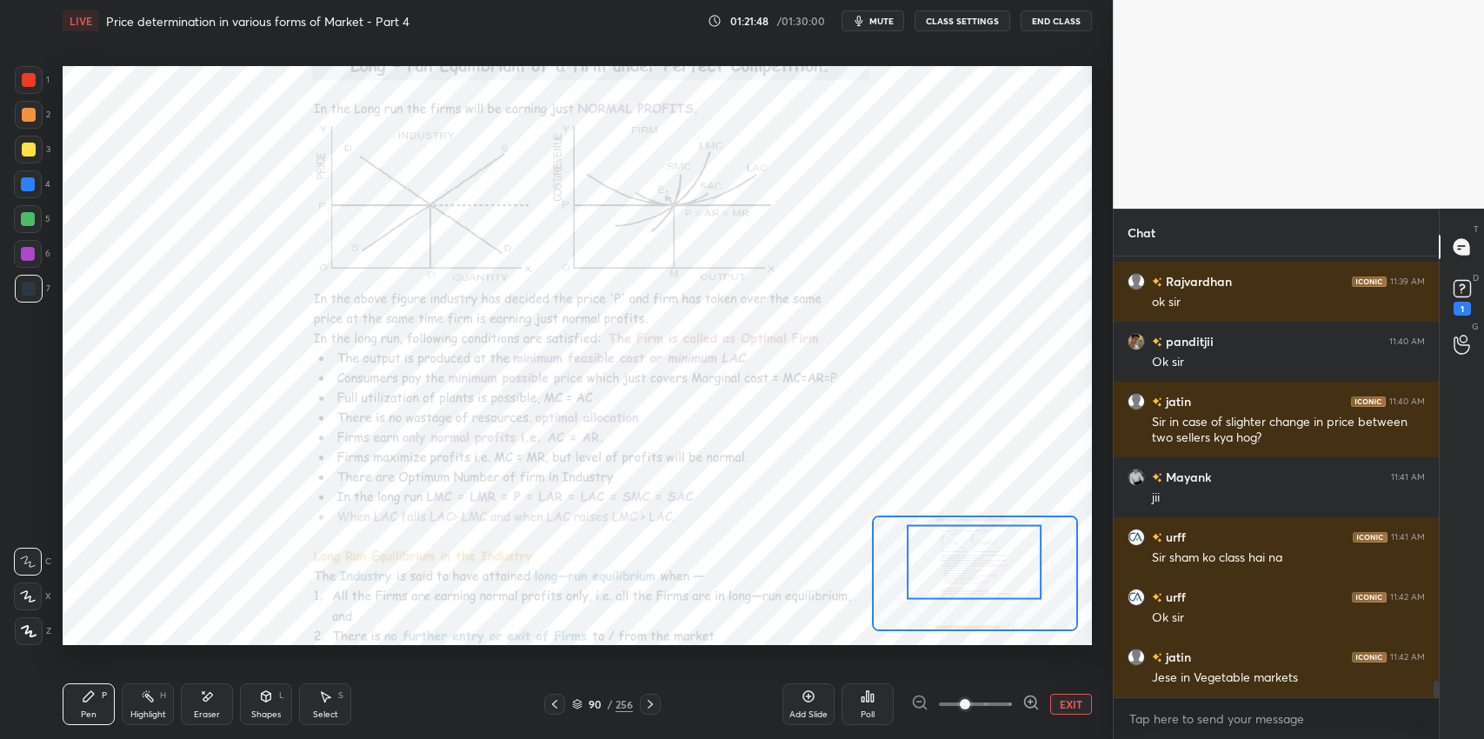
click at [657, 706] on icon at bounding box center [650, 704] width 14 height 14
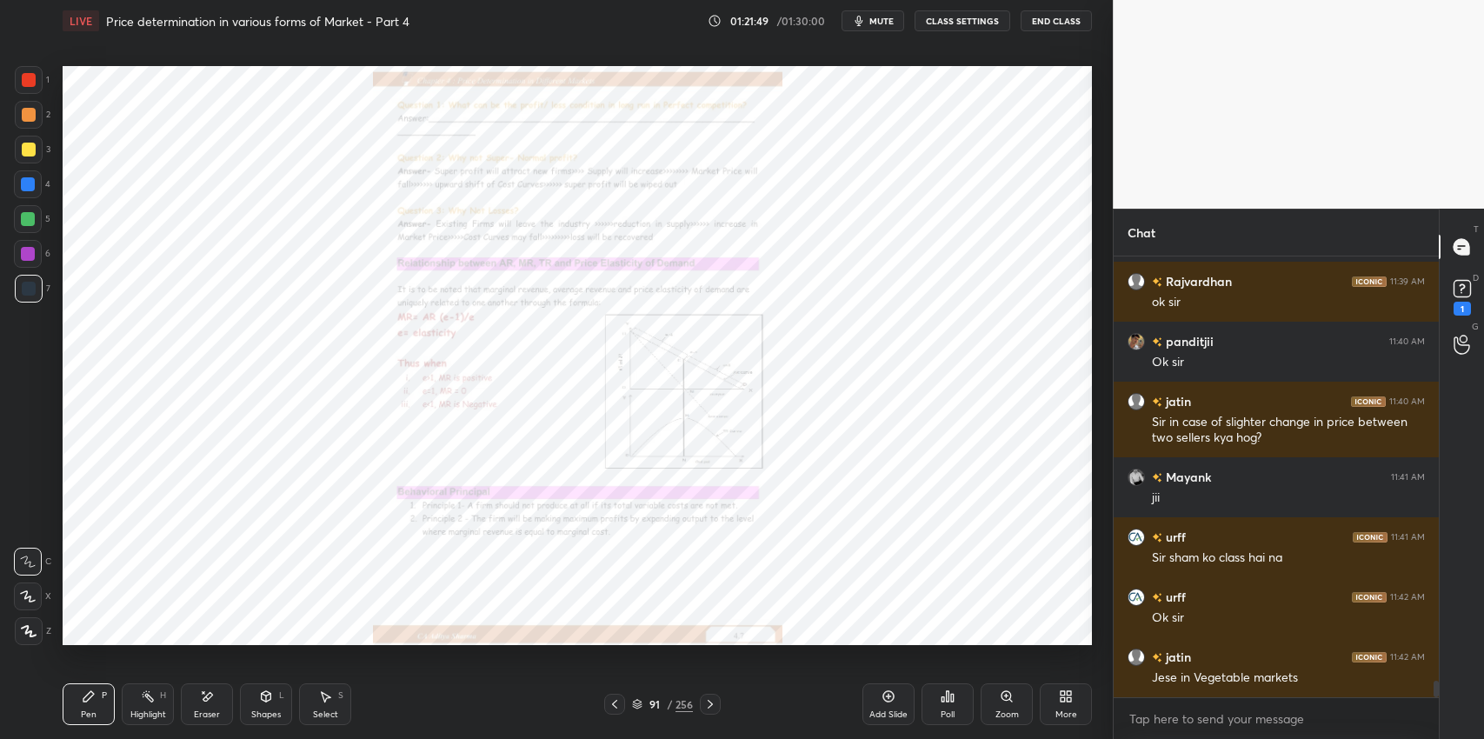
scroll to position [11378, 0]
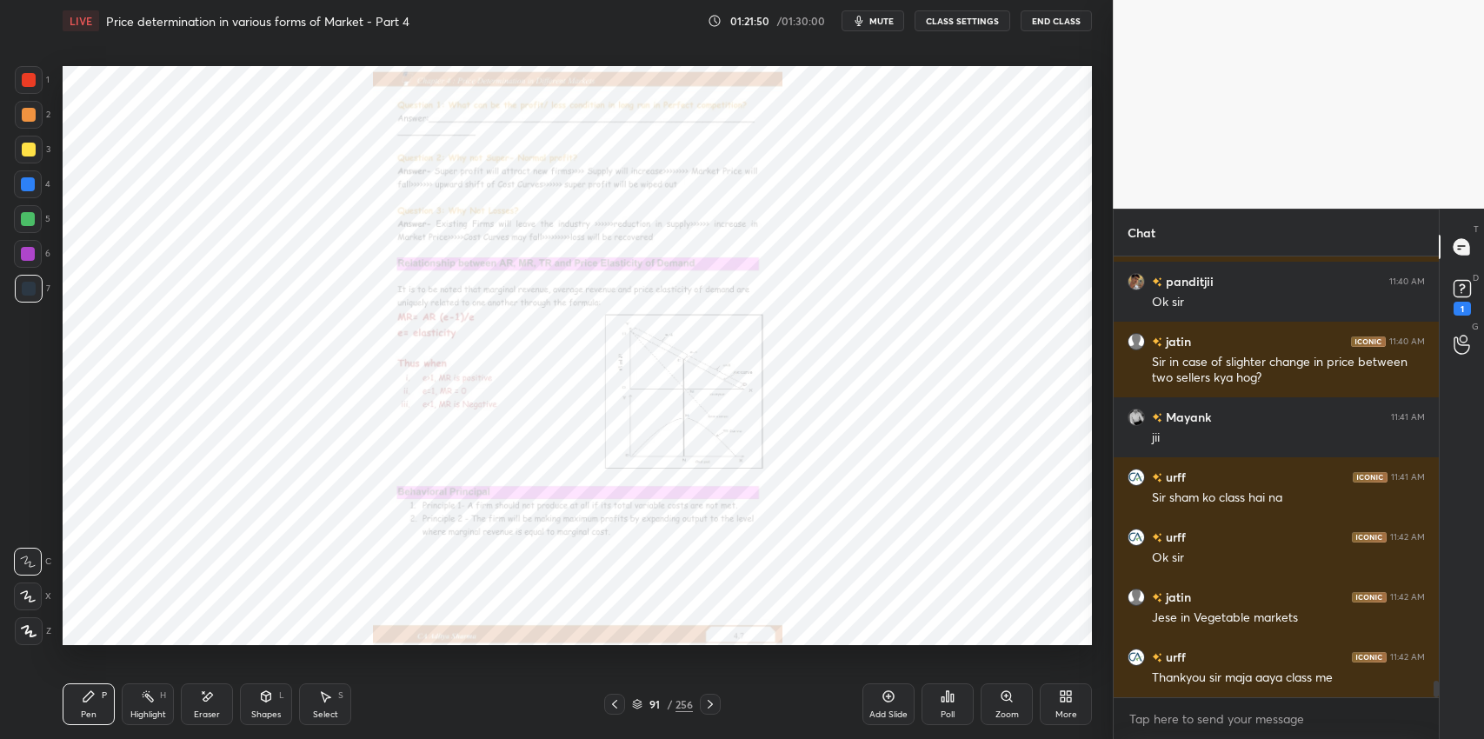
click at [1461, 308] on div "1" at bounding box center [1462, 309] width 17 height 14
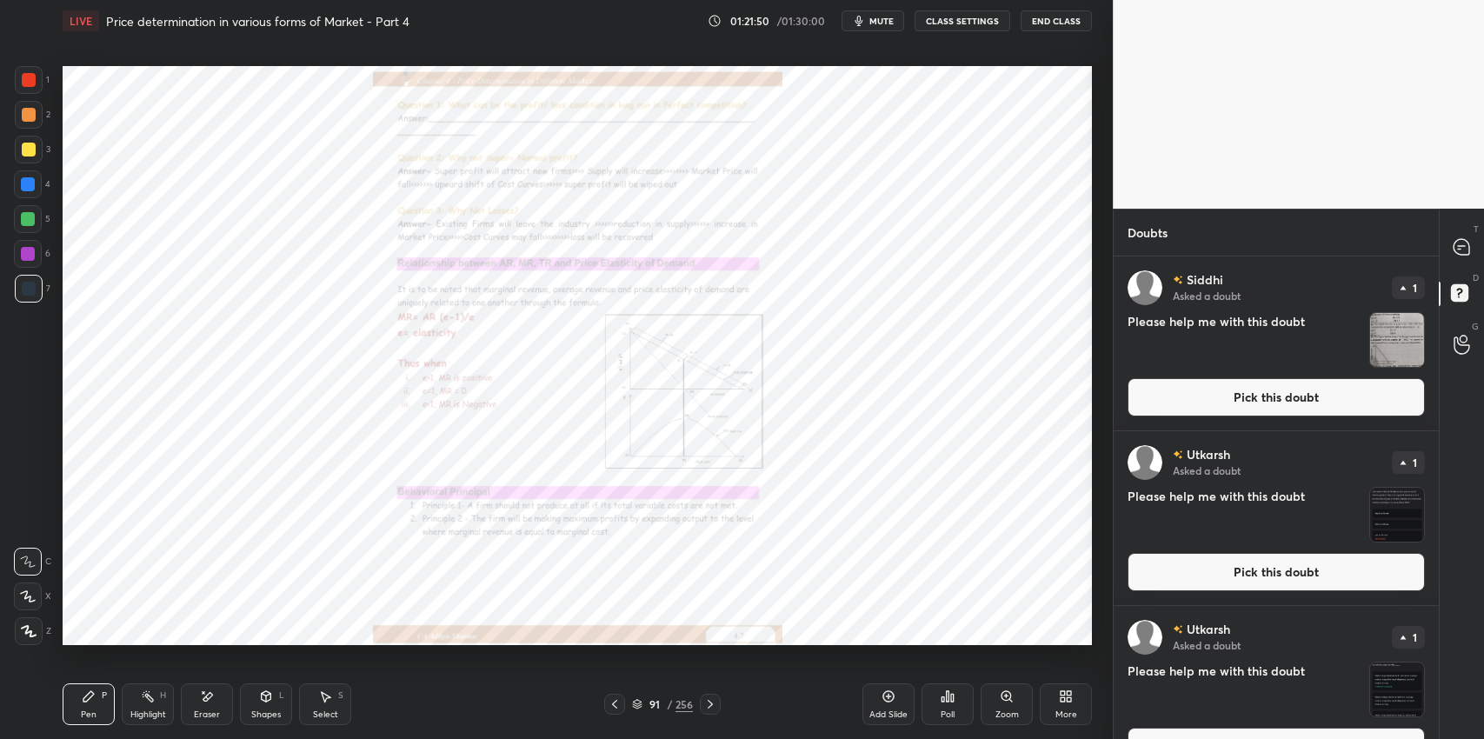
click at [1250, 397] on button "Pick this doubt" at bounding box center [1276, 397] width 297 height 38
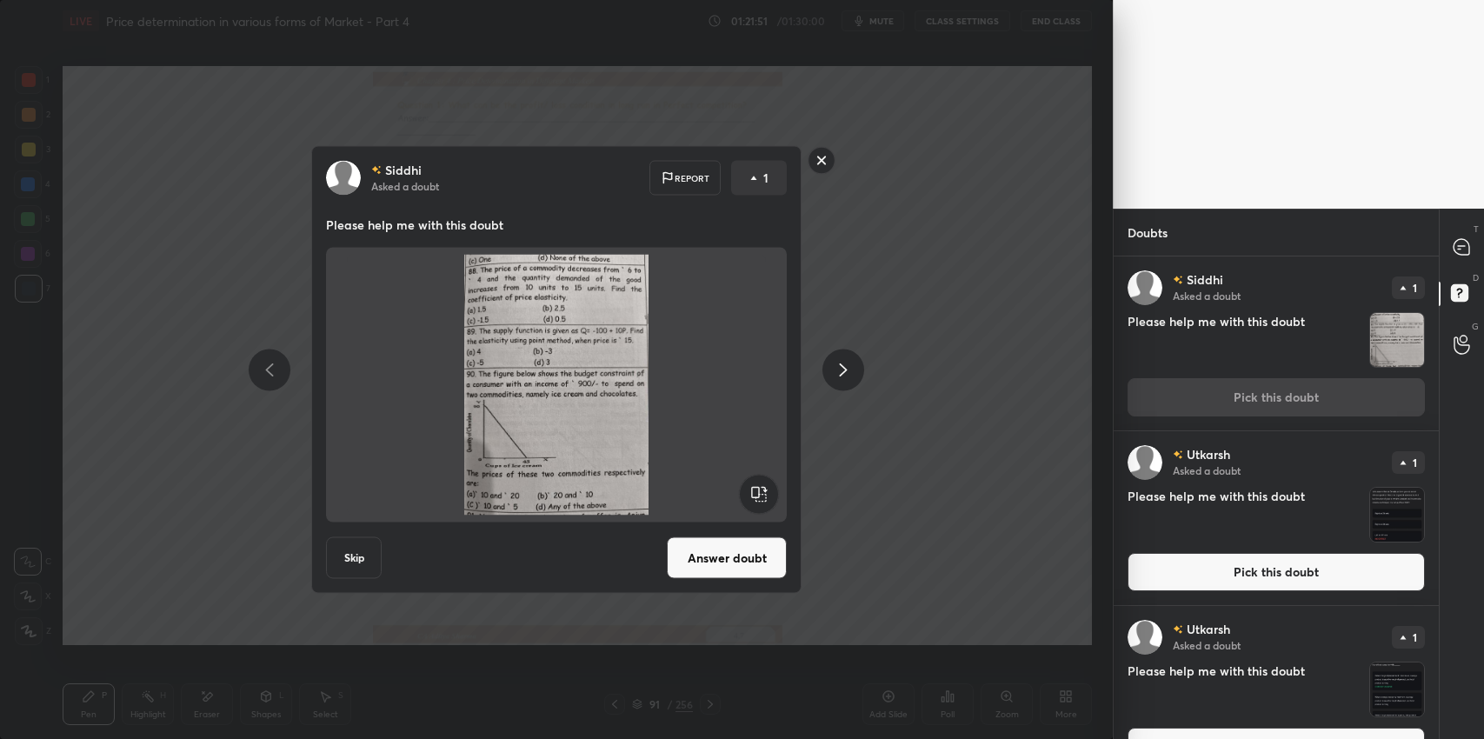
click at [719, 572] on button "Answer doubt" at bounding box center [727, 558] width 120 height 42
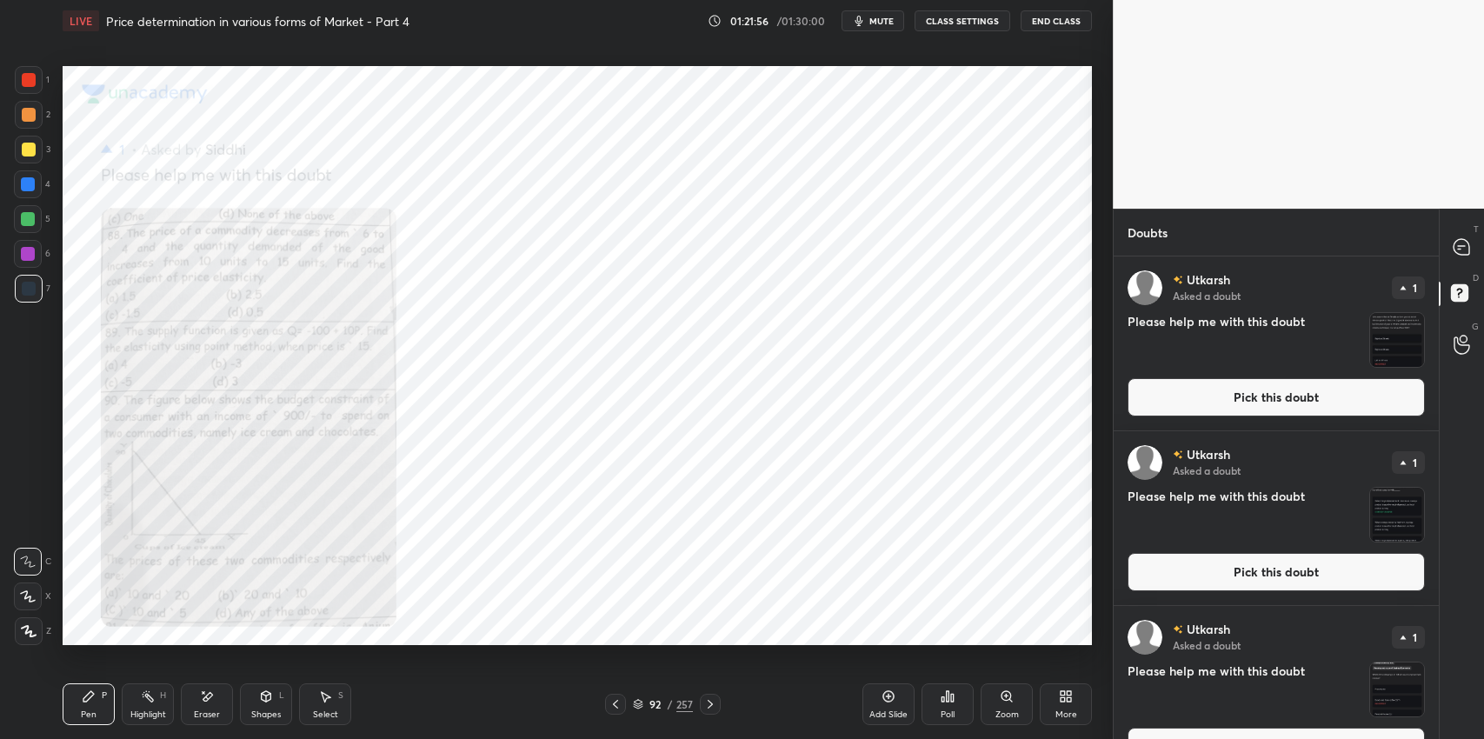
click at [1235, 410] on button "Pick this doubt" at bounding box center [1276, 397] width 297 height 38
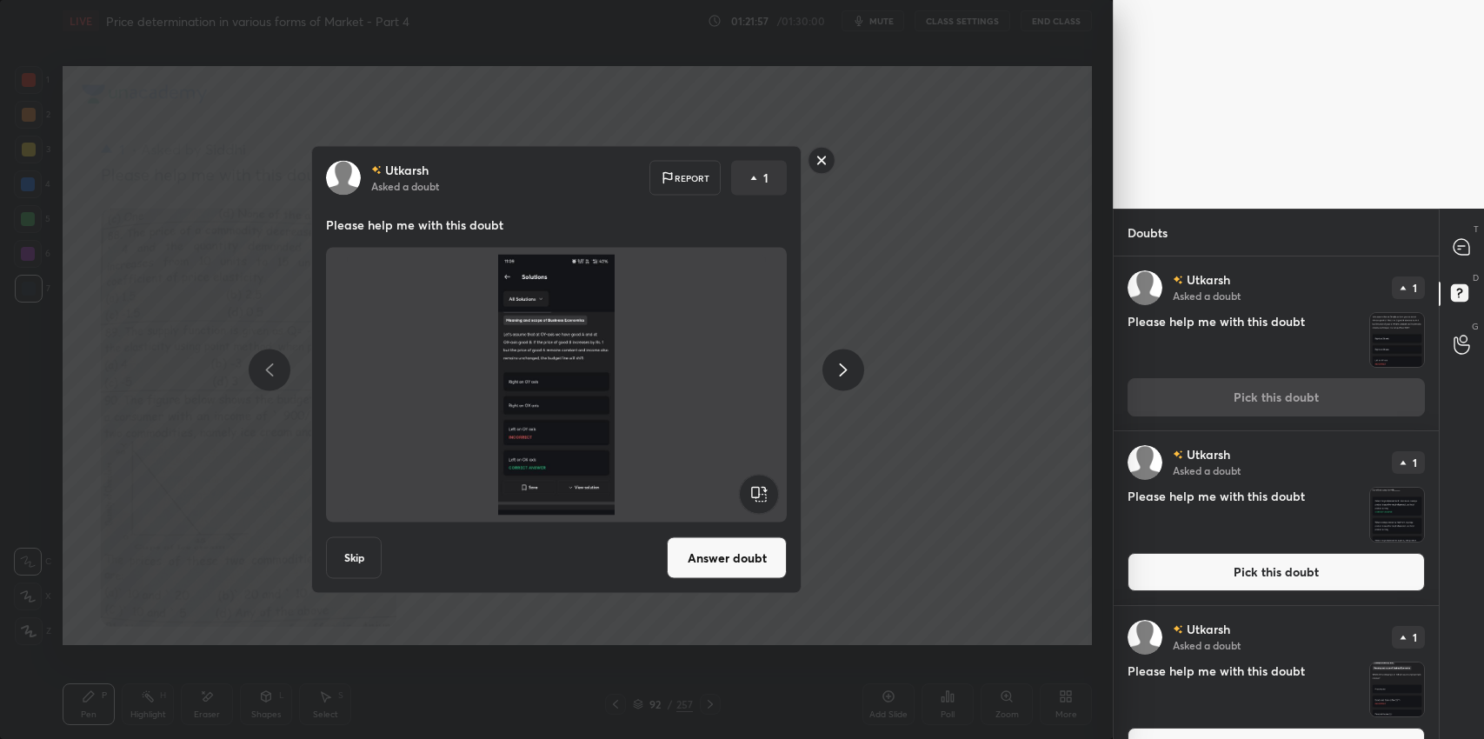
click at [717, 557] on button "Answer doubt" at bounding box center [727, 558] width 120 height 42
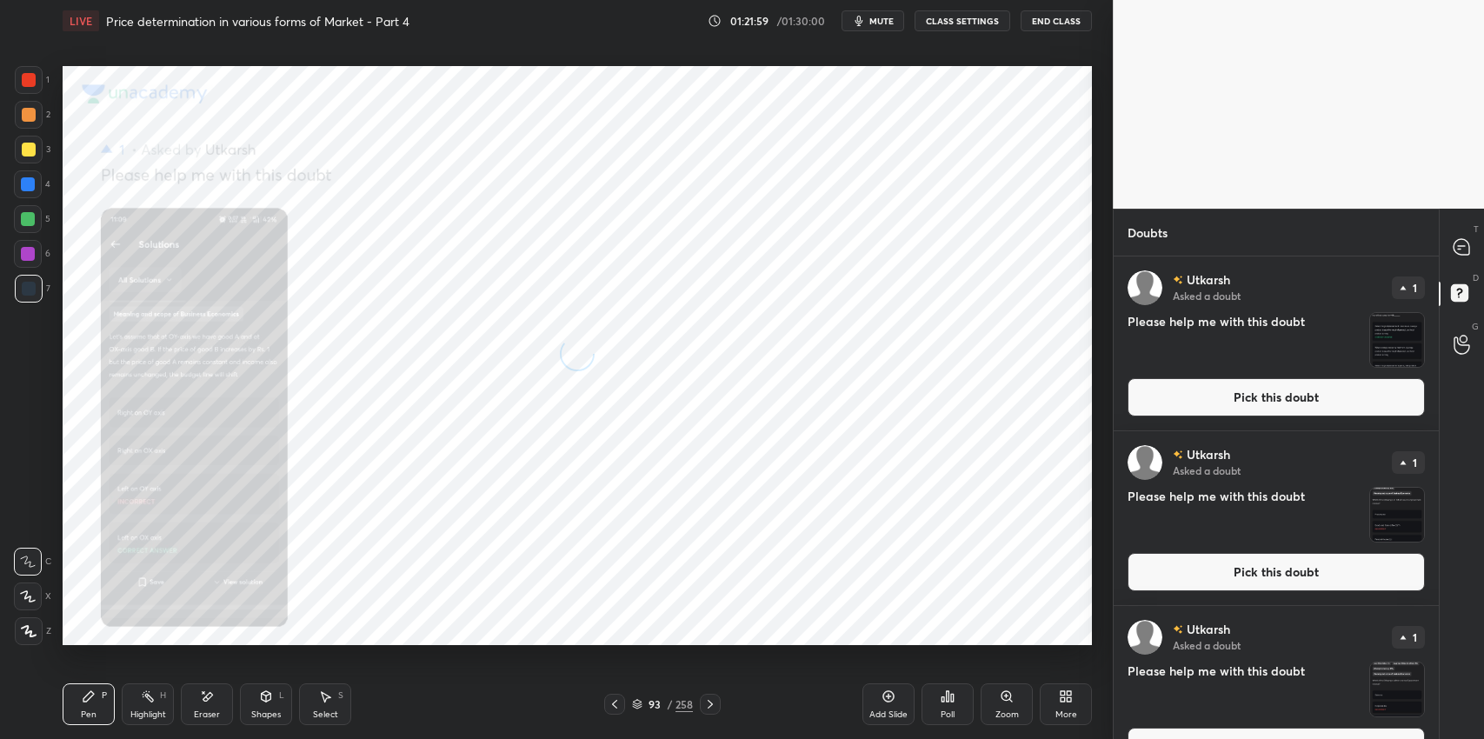
click at [1224, 397] on button "Pick this doubt" at bounding box center [1276, 397] width 297 height 38
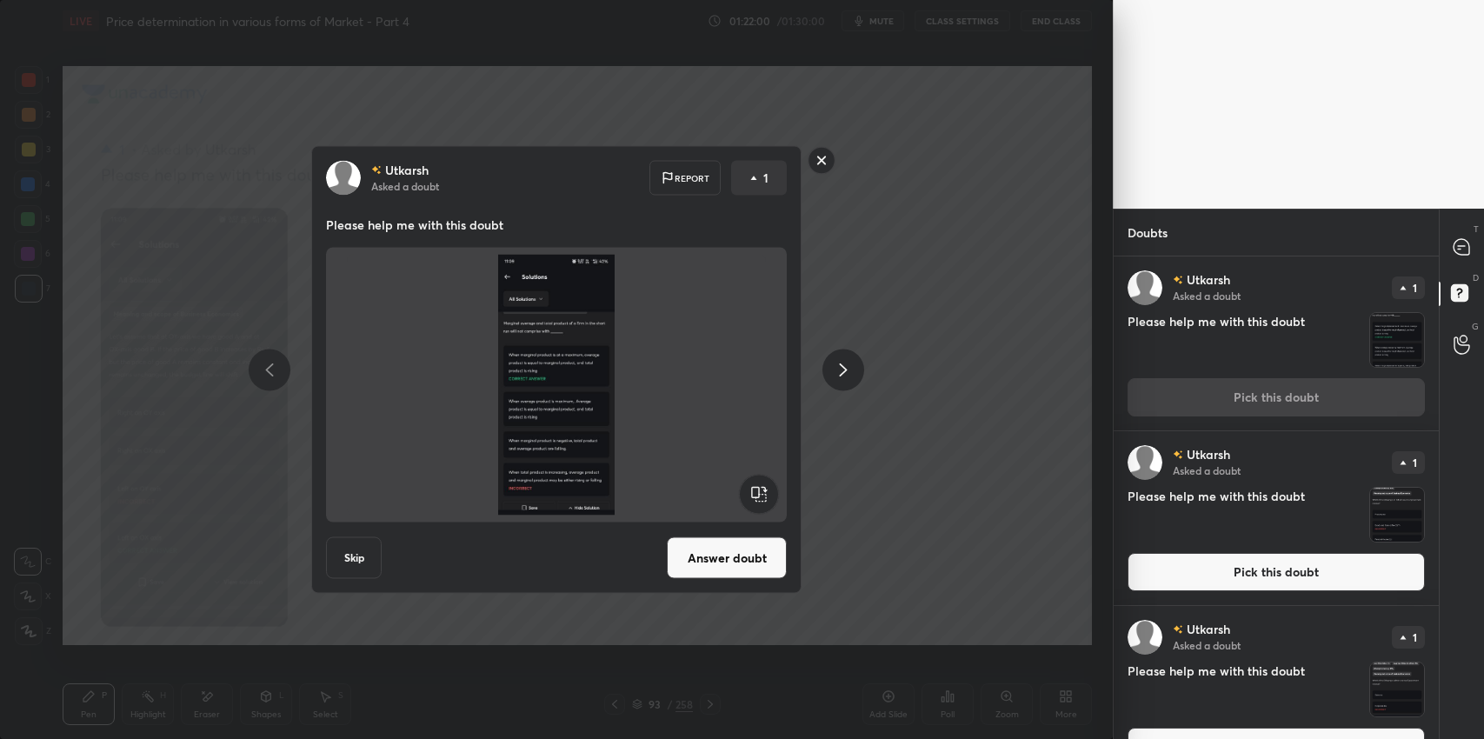
click at [729, 553] on button "Answer doubt" at bounding box center [727, 558] width 120 height 42
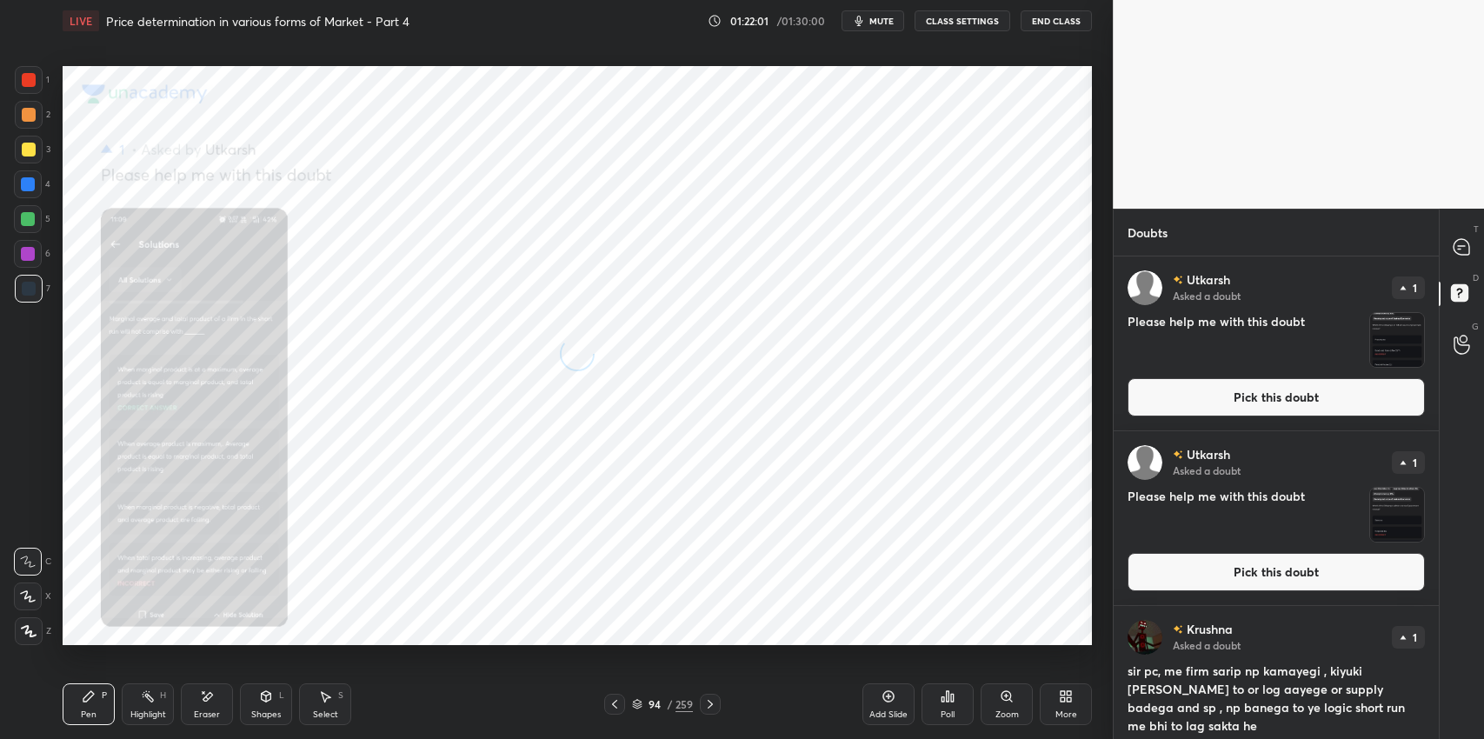
click at [1222, 408] on button "Pick this doubt" at bounding box center [1276, 397] width 297 height 38
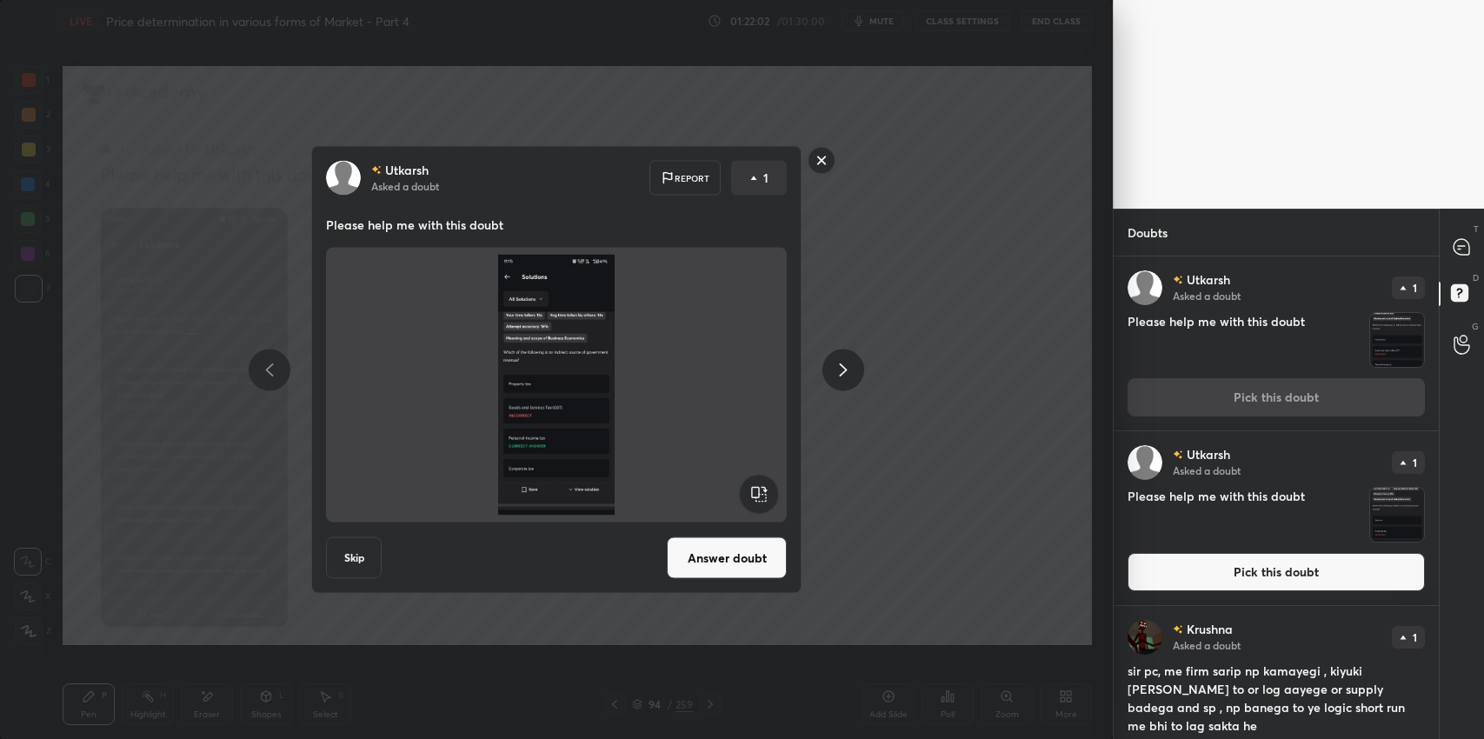
click at [750, 577] on button "Answer doubt" at bounding box center [727, 558] width 120 height 42
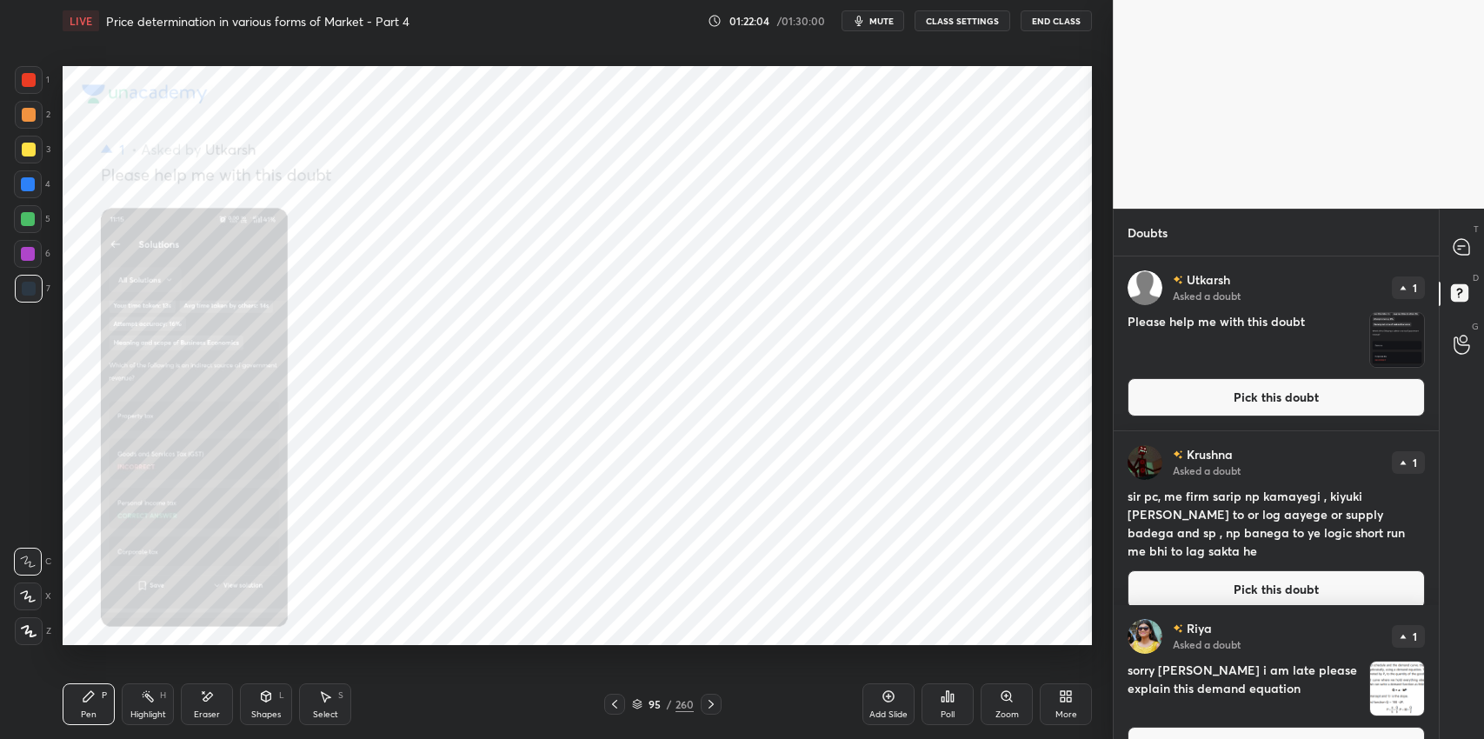
click at [1207, 410] on button "Pick this doubt" at bounding box center [1276, 397] width 297 height 38
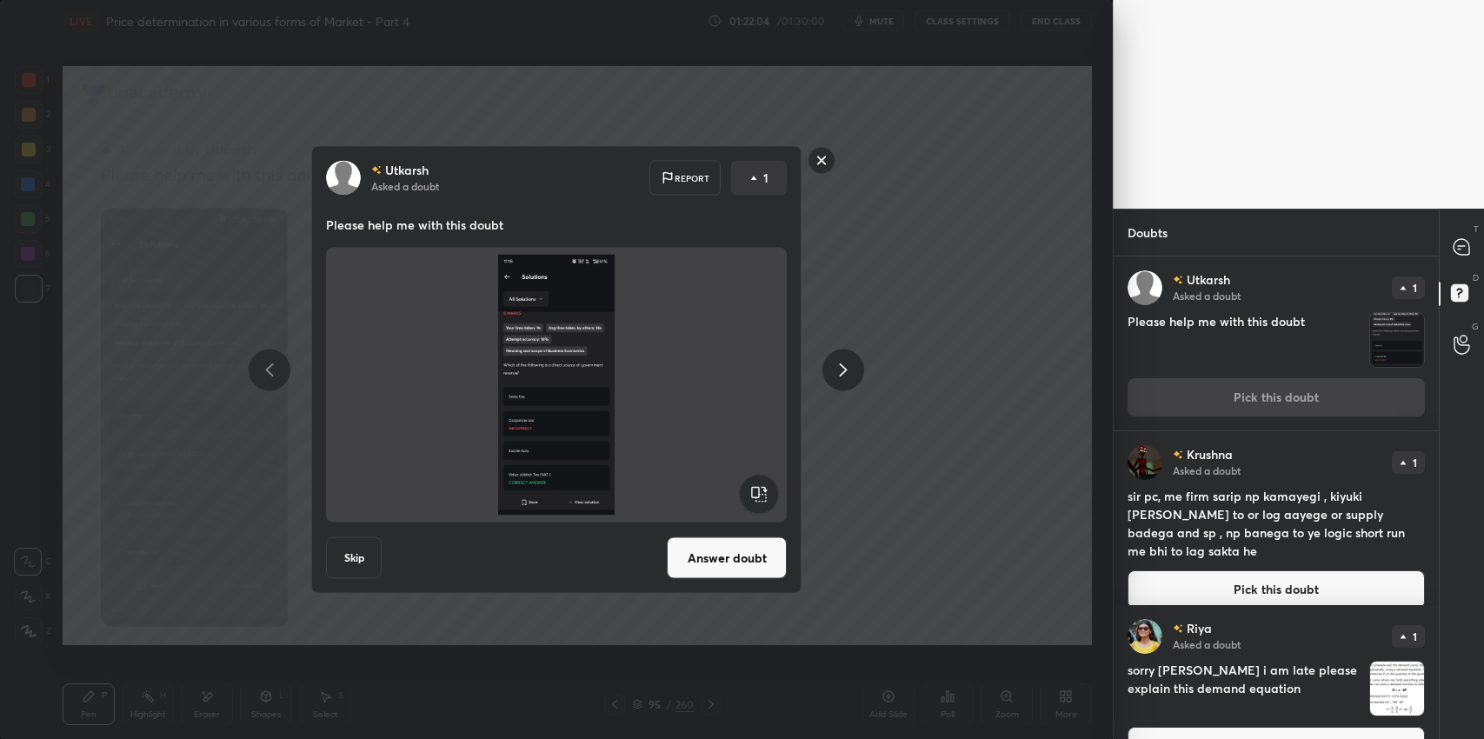
click at [758, 569] on button "Answer doubt" at bounding box center [727, 558] width 120 height 42
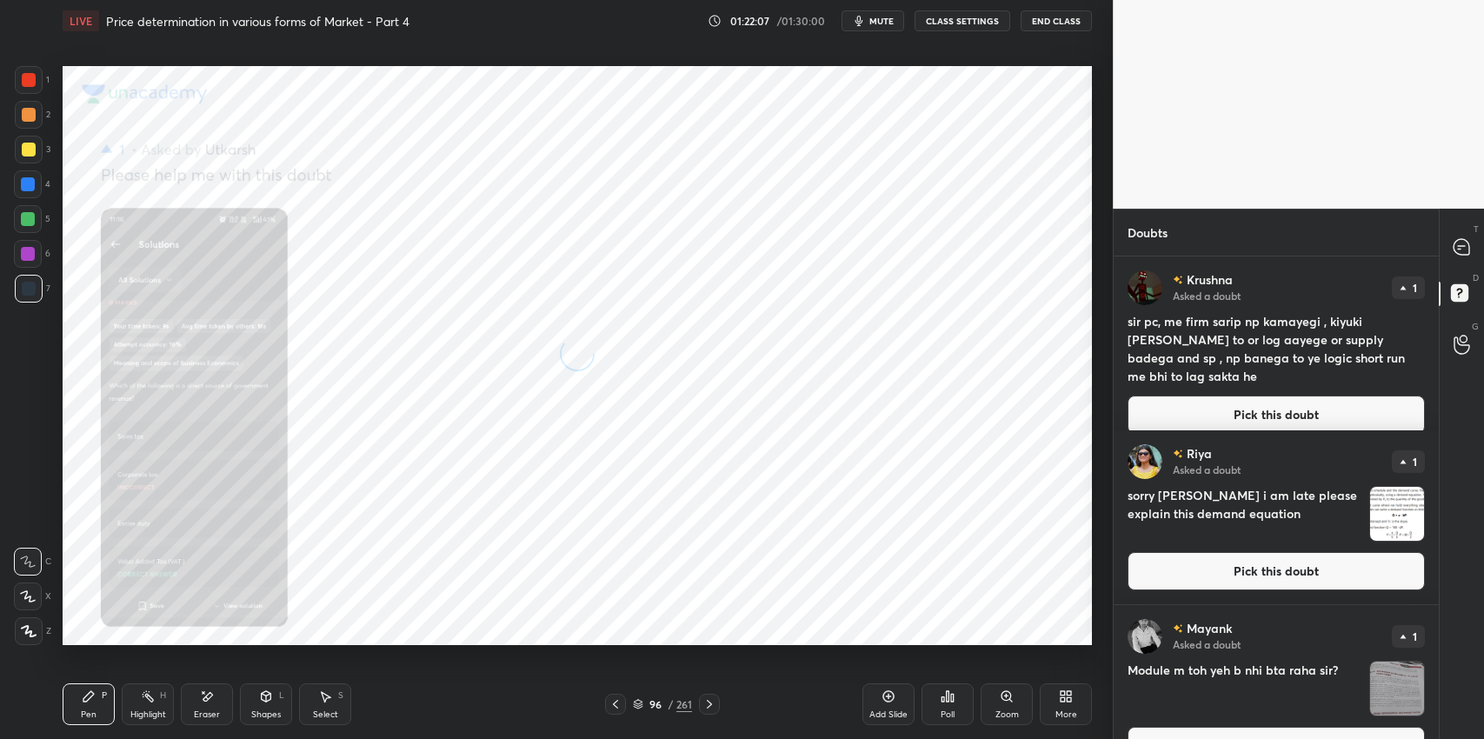
click at [1197, 405] on button "Pick this doubt" at bounding box center [1276, 415] width 297 height 38
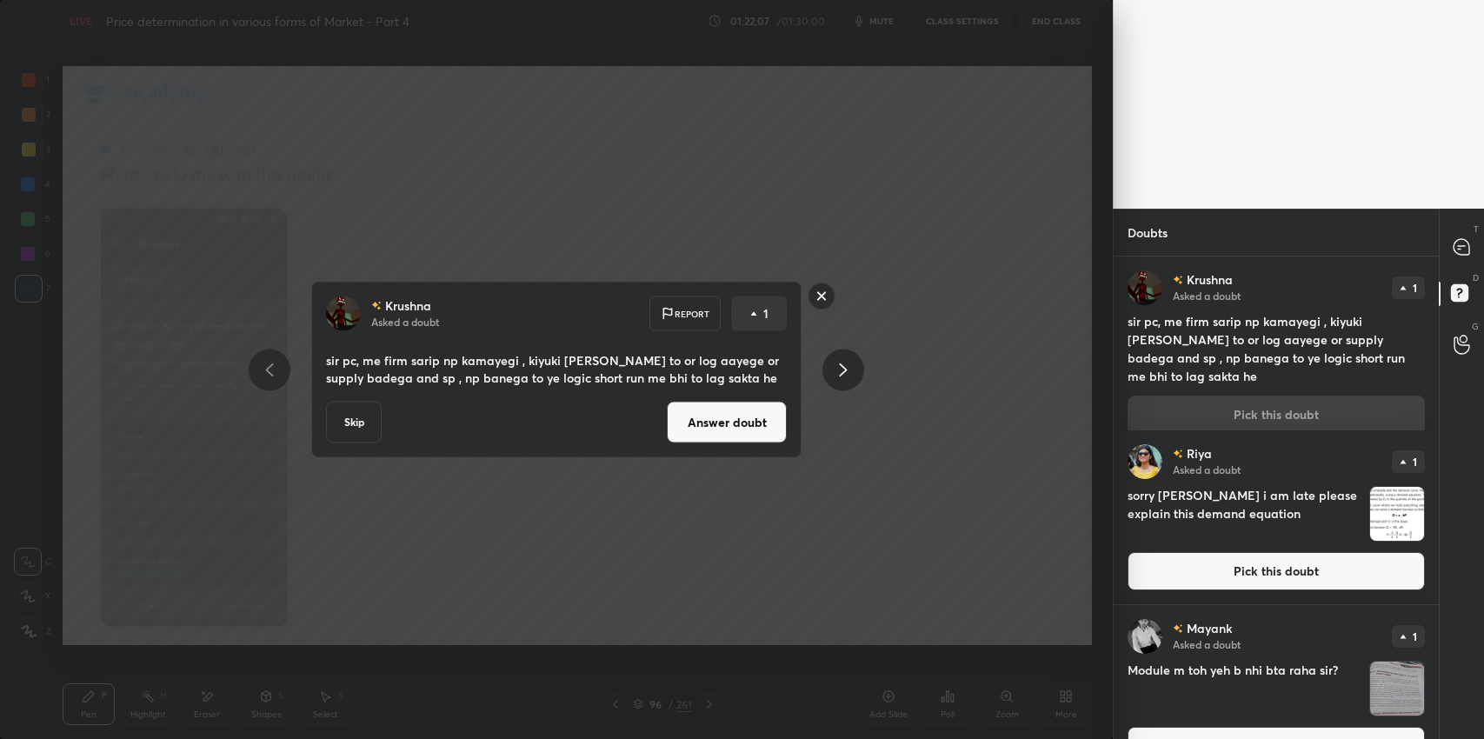
click at [757, 435] on button "Answer doubt" at bounding box center [727, 423] width 120 height 42
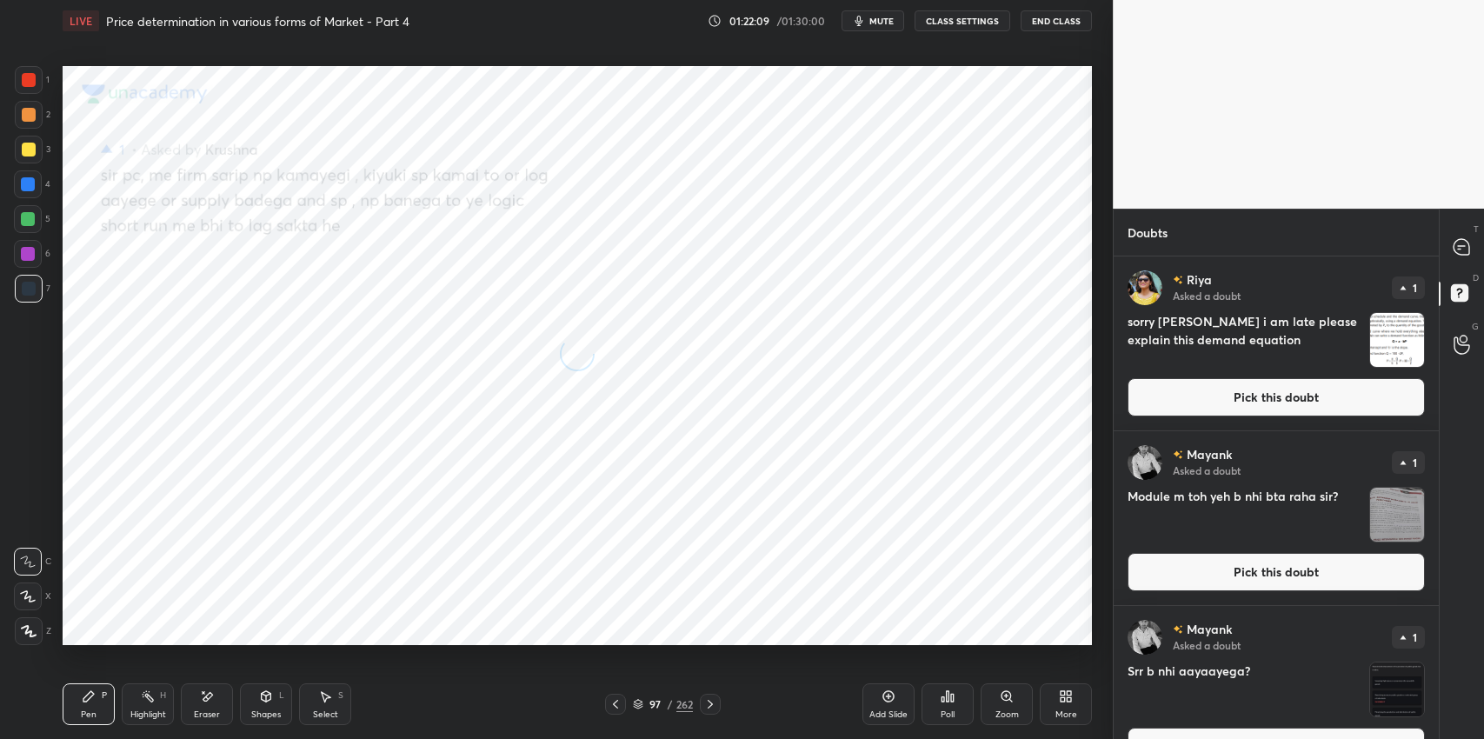
click at [1210, 403] on button "Pick this doubt" at bounding box center [1276, 397] width 297 height 38
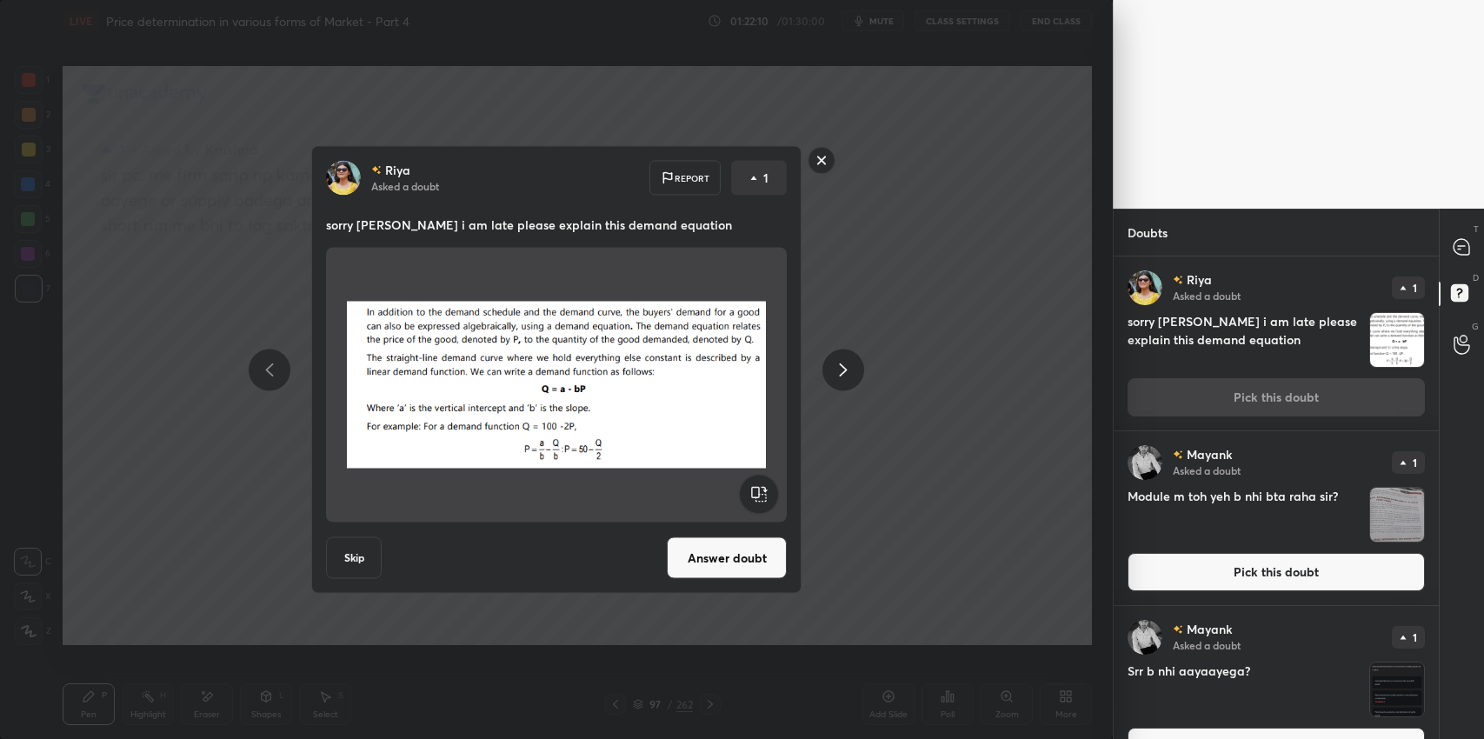
click at [716, 557] on button "Answer doubt" at bounding box center [727, 558] width 120 height 42
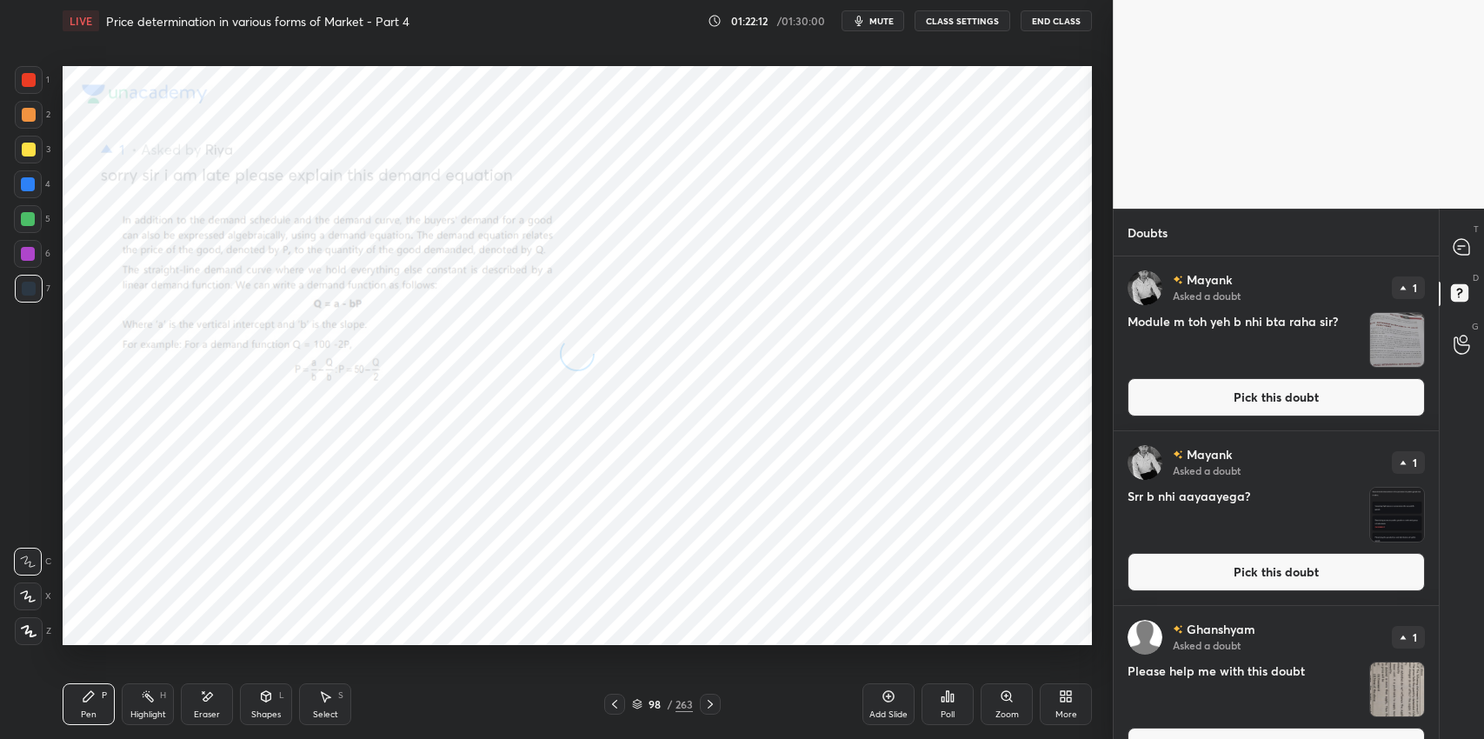
click at [1185, 410] on button "Pick this doubt" at bounding box center [1276, 397] width 297 height 38
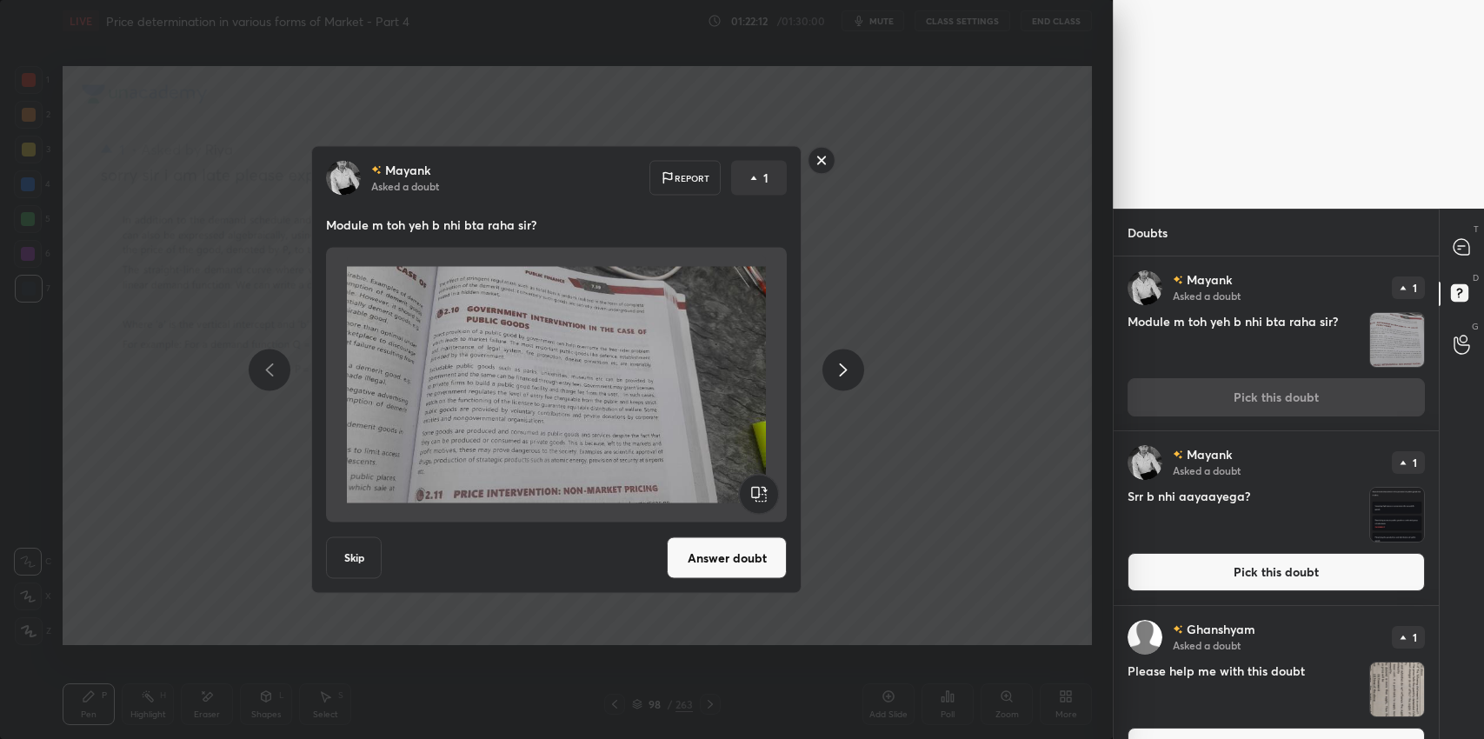
click at [718, 557] on button "Answer doubt" at bounding box center [727, 558] width 120 height 42
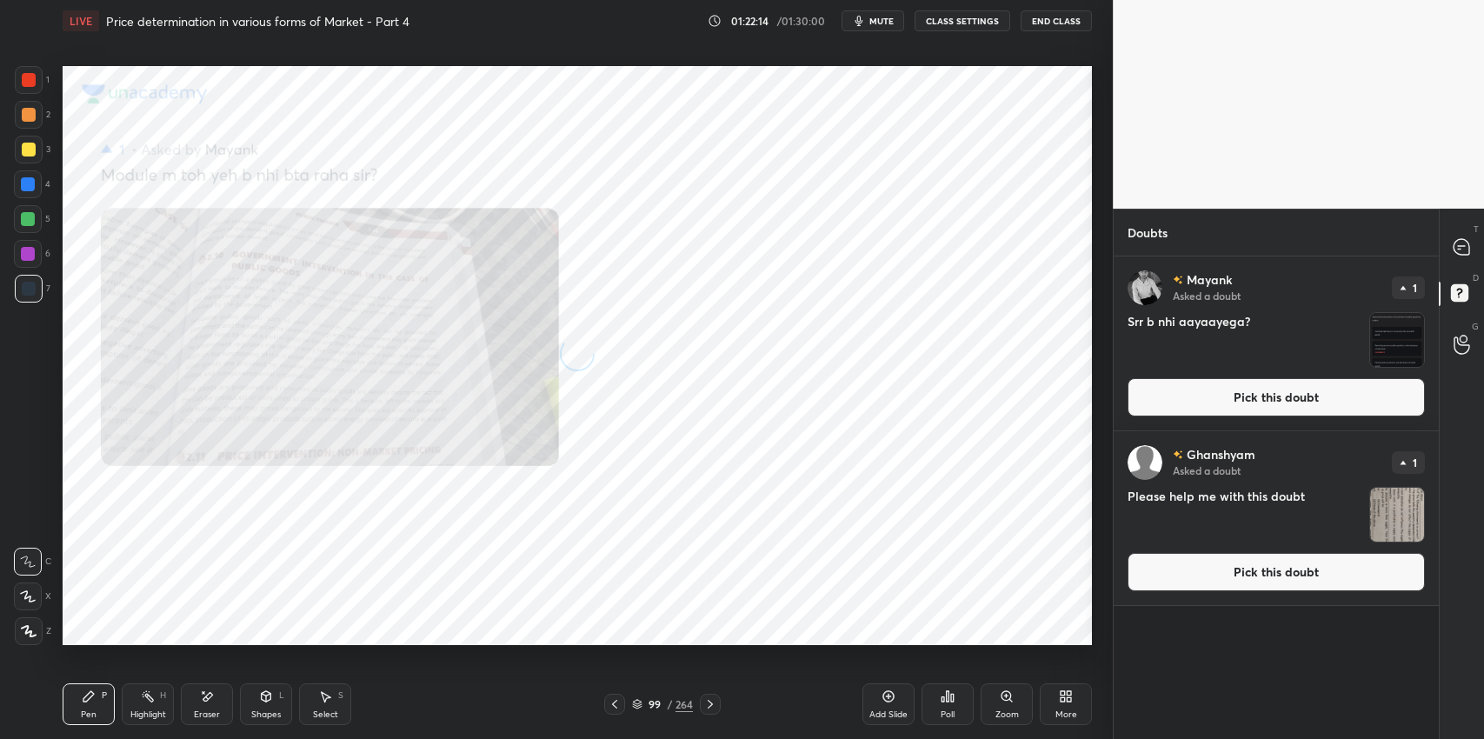
click at [1190, 410] on button "Pick this doubt" at bounding box center [1276, 397] width 297 height 38
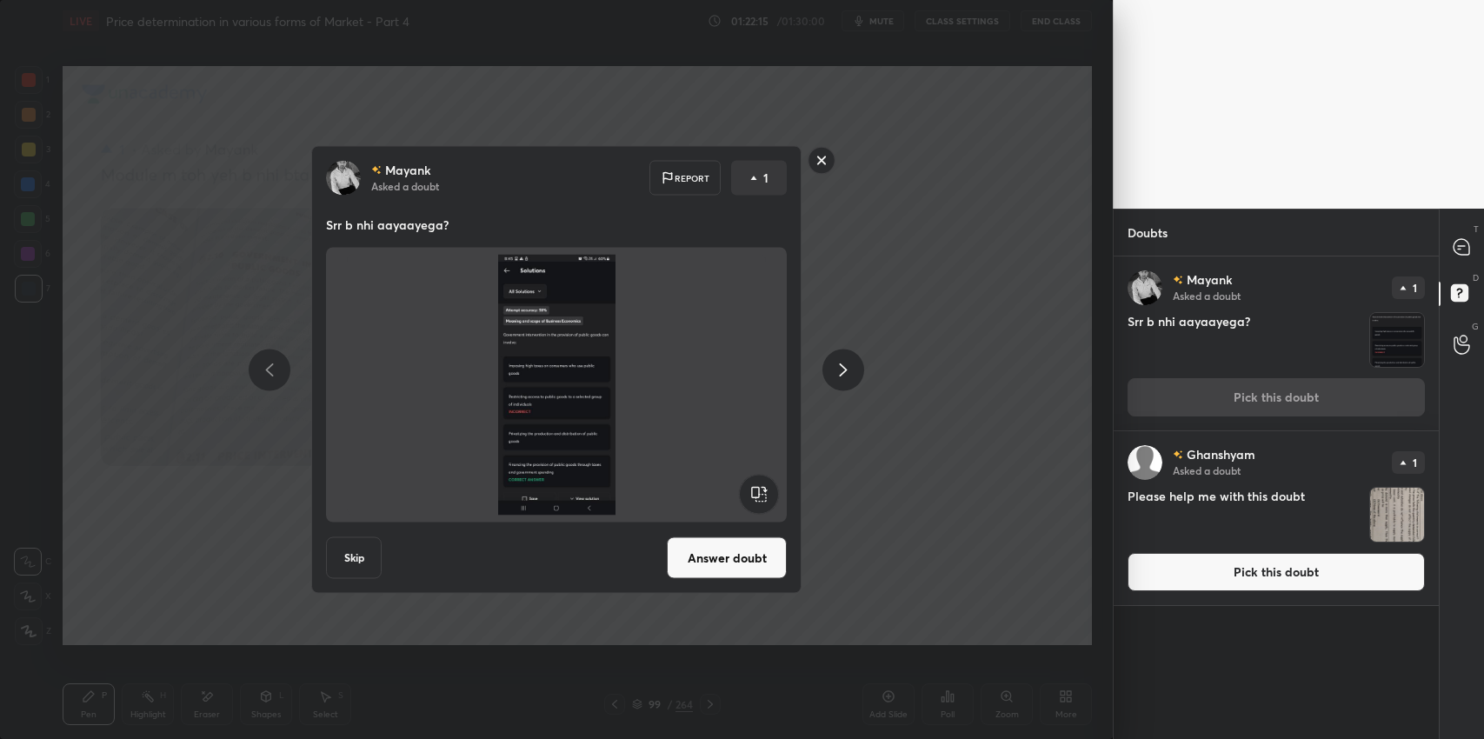
click at [719, 557] on button "Answer doubt" at bounding box center [727, 558] width 120 height 42
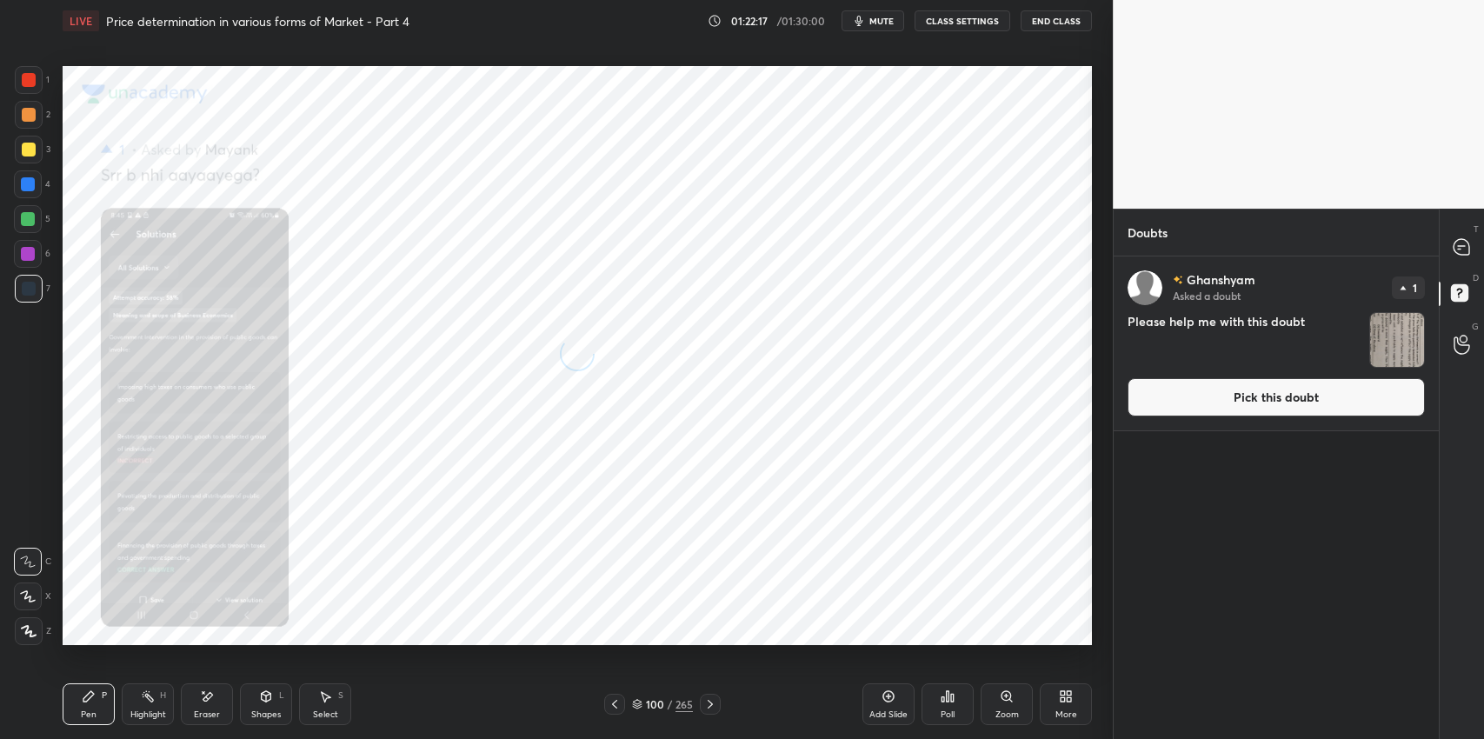
click at [1197, 402] on button "Pick this doubt" at bounding box center [1276, 397] width 297 height 38
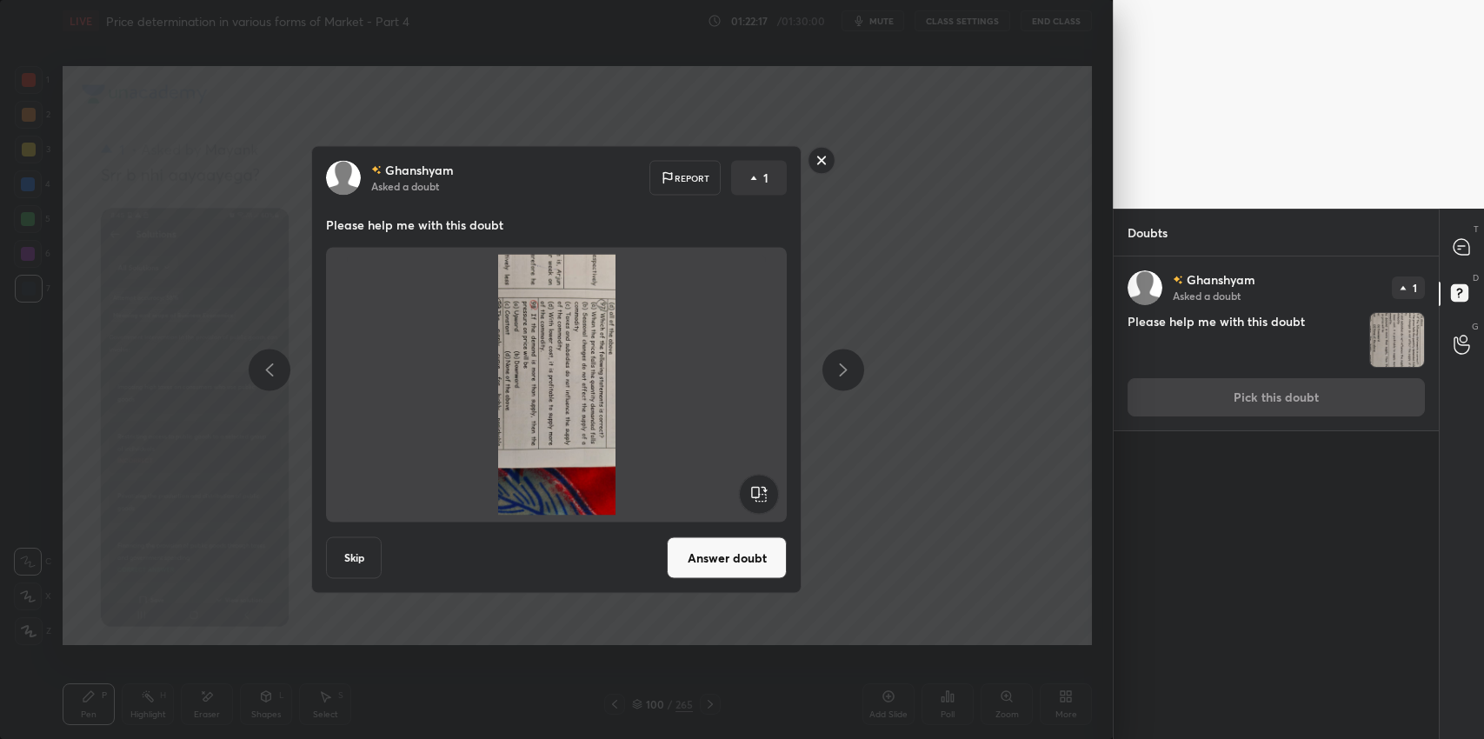
click at [757, 501] on rect at bounding box center [759, 494] width 39 height 39
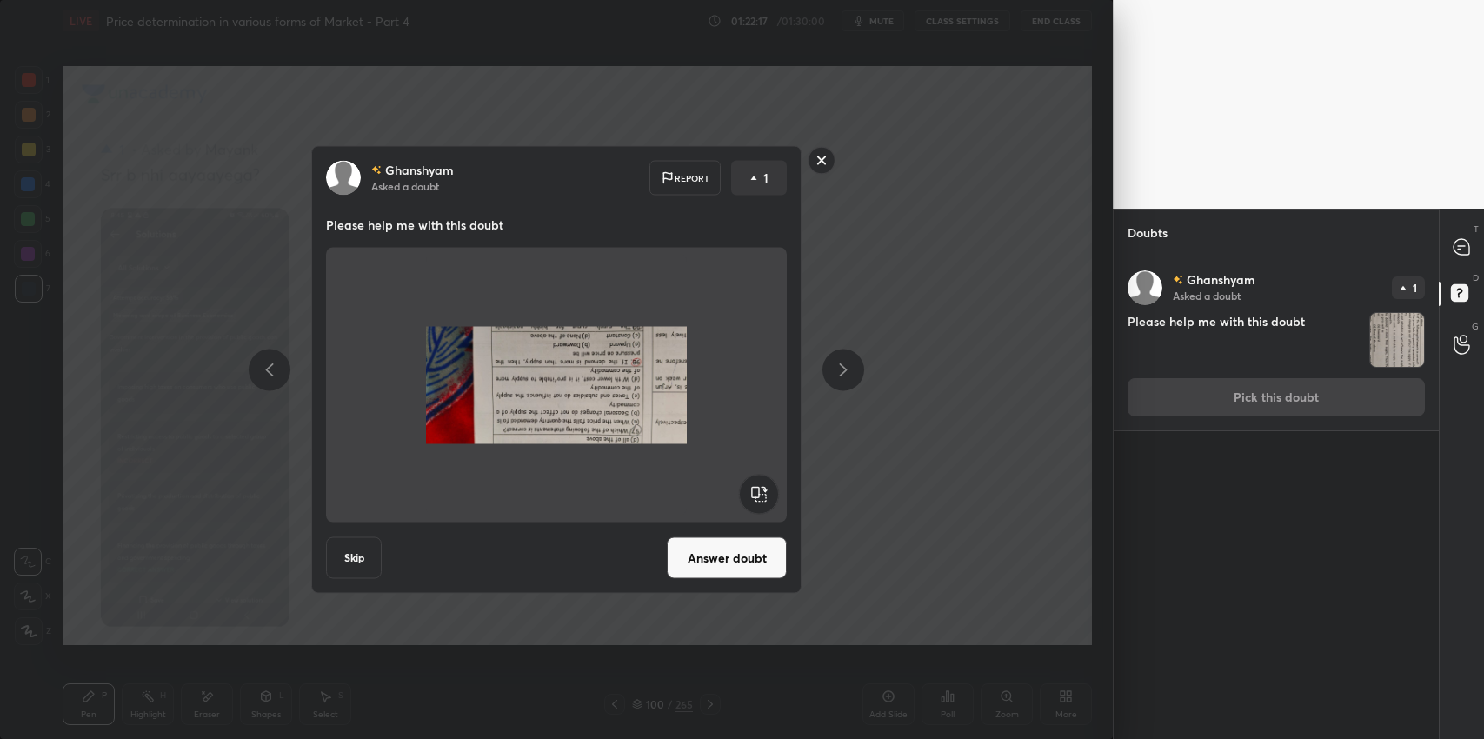
click at [763, 501] on rect at bounding box center [759, 494] width 39 height 39
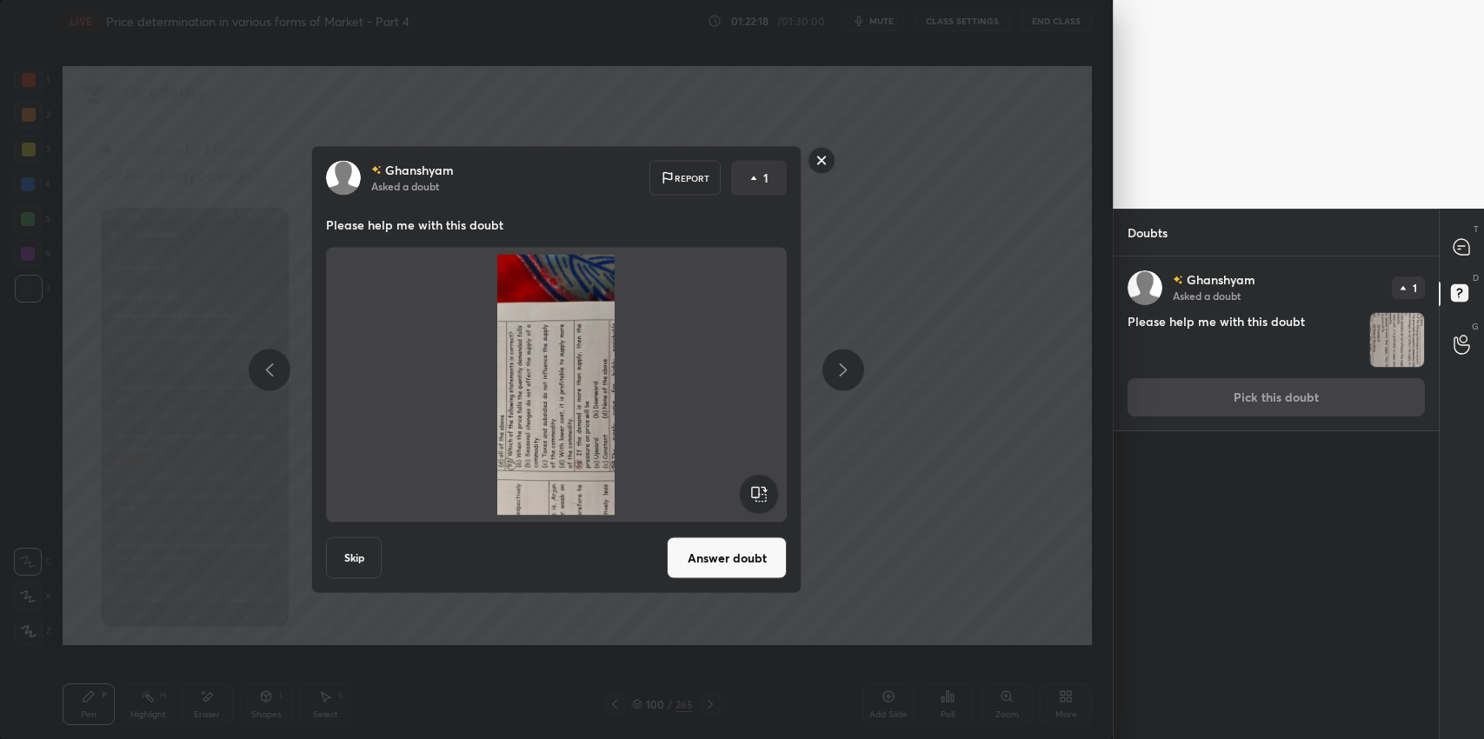
click at [763, 501] on rect at bounding box center [759, 494] width 39 height 39
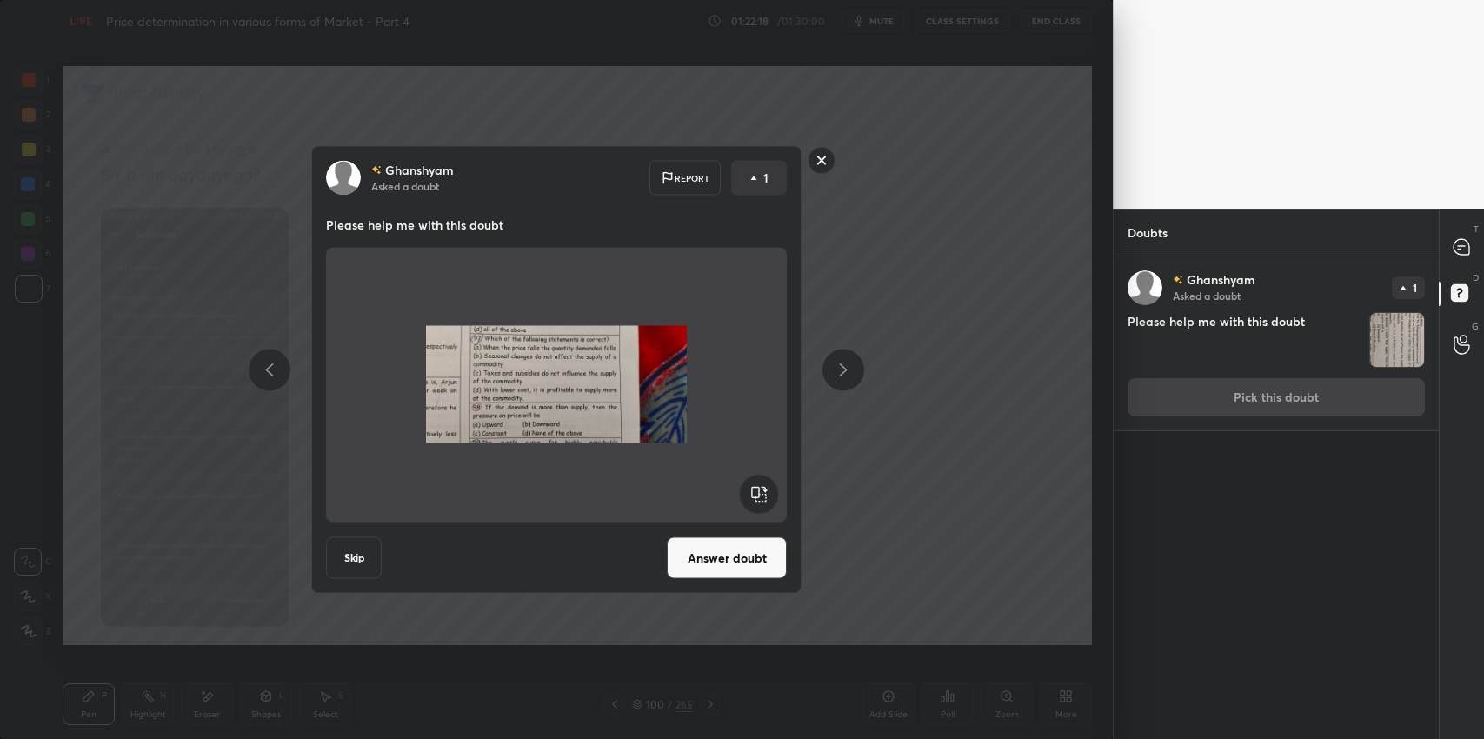
click at [725, 575] on button "Answer doubt" at bounding box center [727, 558] width 120 height 42
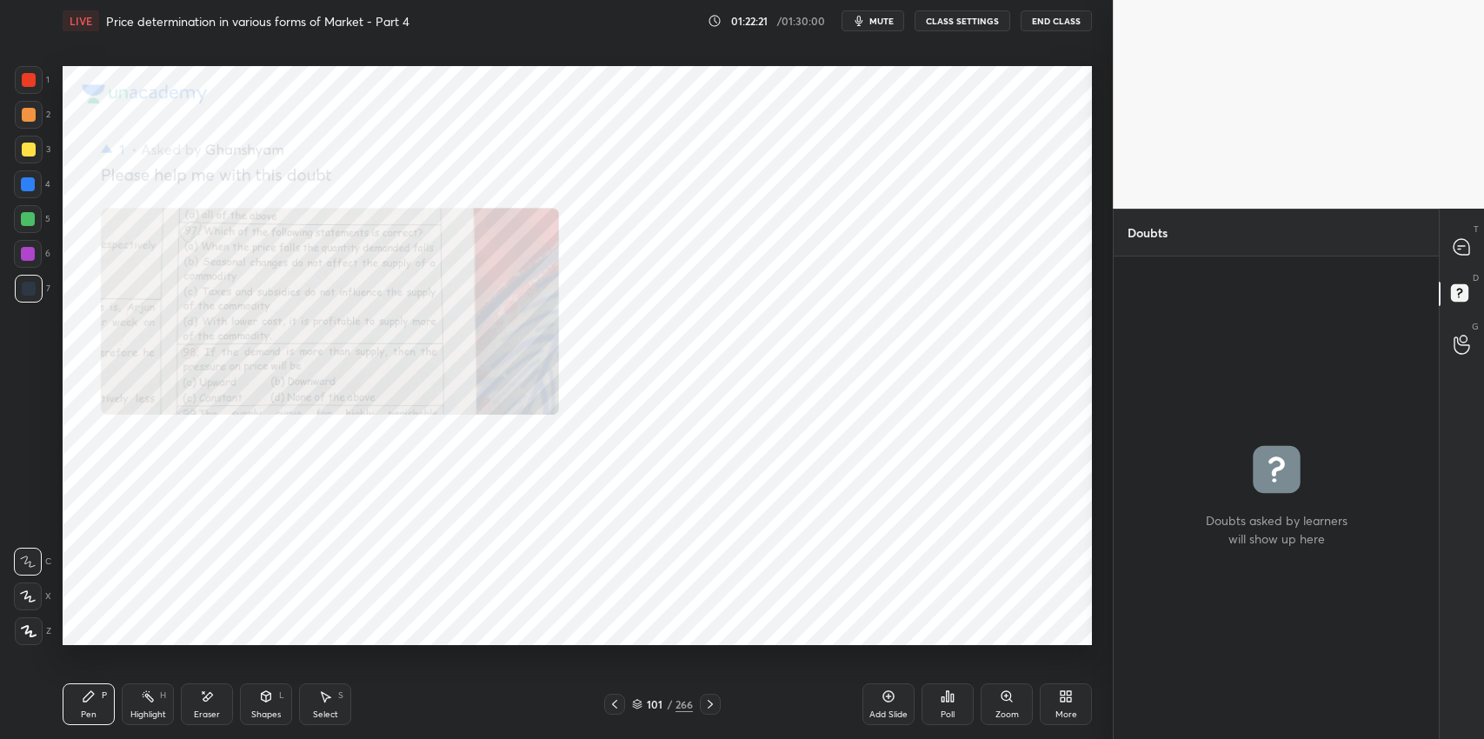
click at [1459, 249] on icon at bounding box center [1459, 249] width 3 height 0
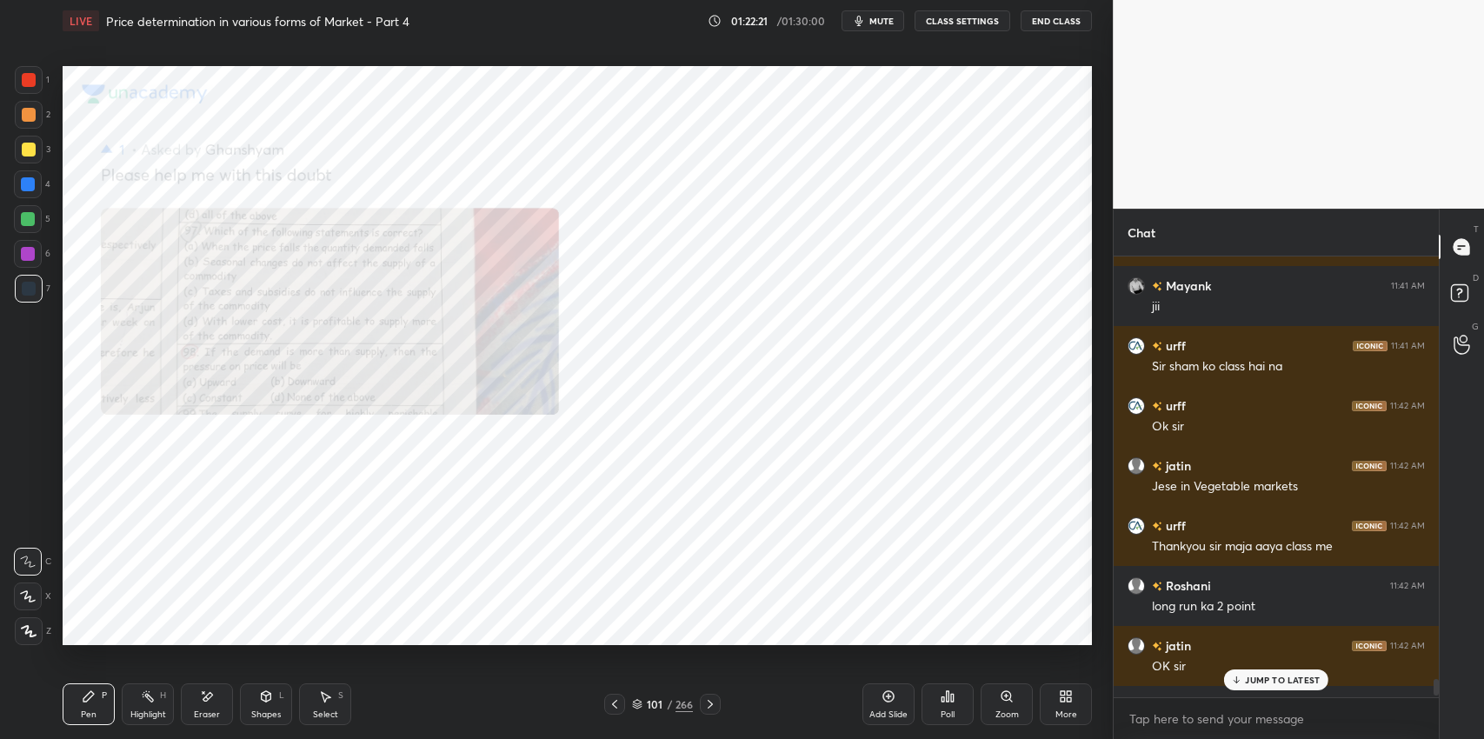
scroll to position [11472, 0]
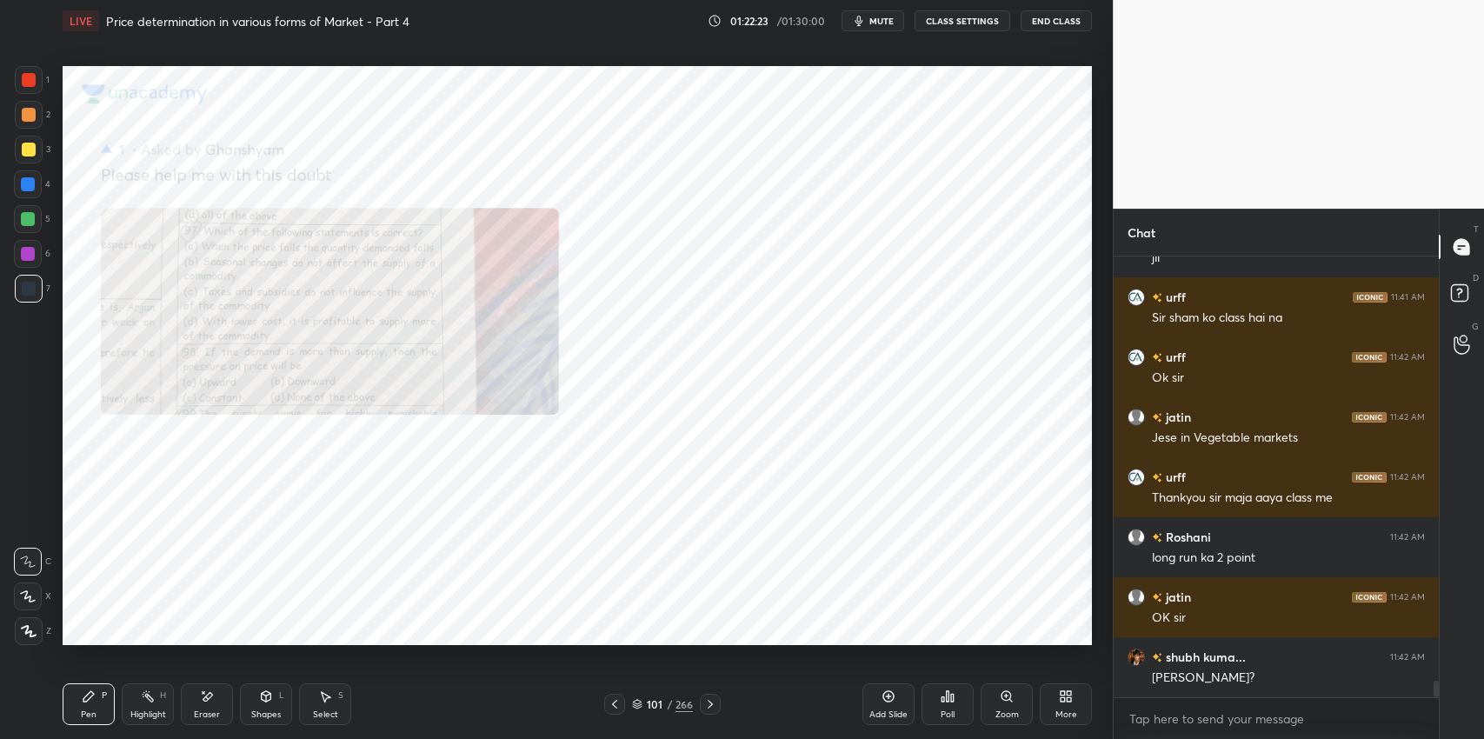
click at [612, 712] on div at bounding box center [614, 704] width 21 height 21
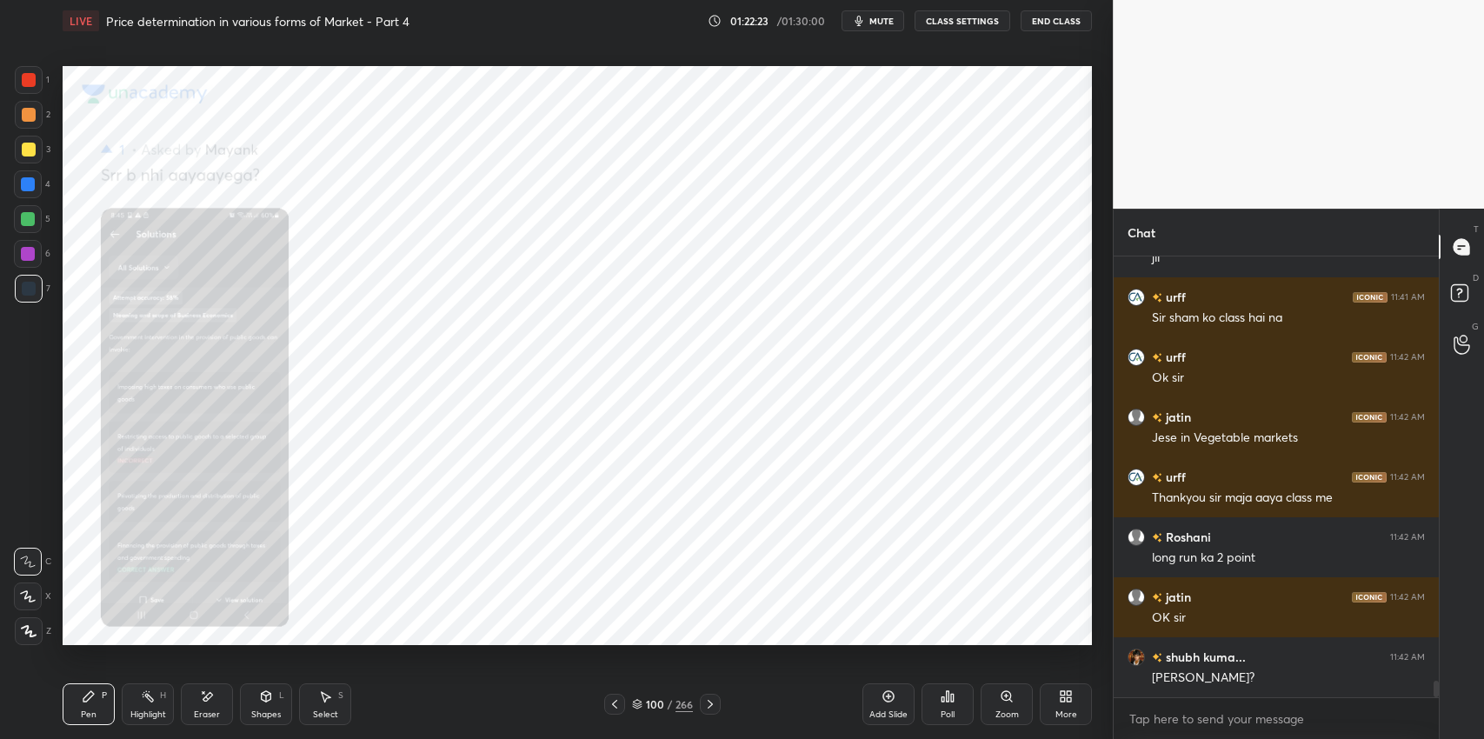
click at [615, 709] on icon at bounding box center [615, 704] width 14 height 14
click at [613, 710] on icon at bounding box center [615, 704] width 14 height 14
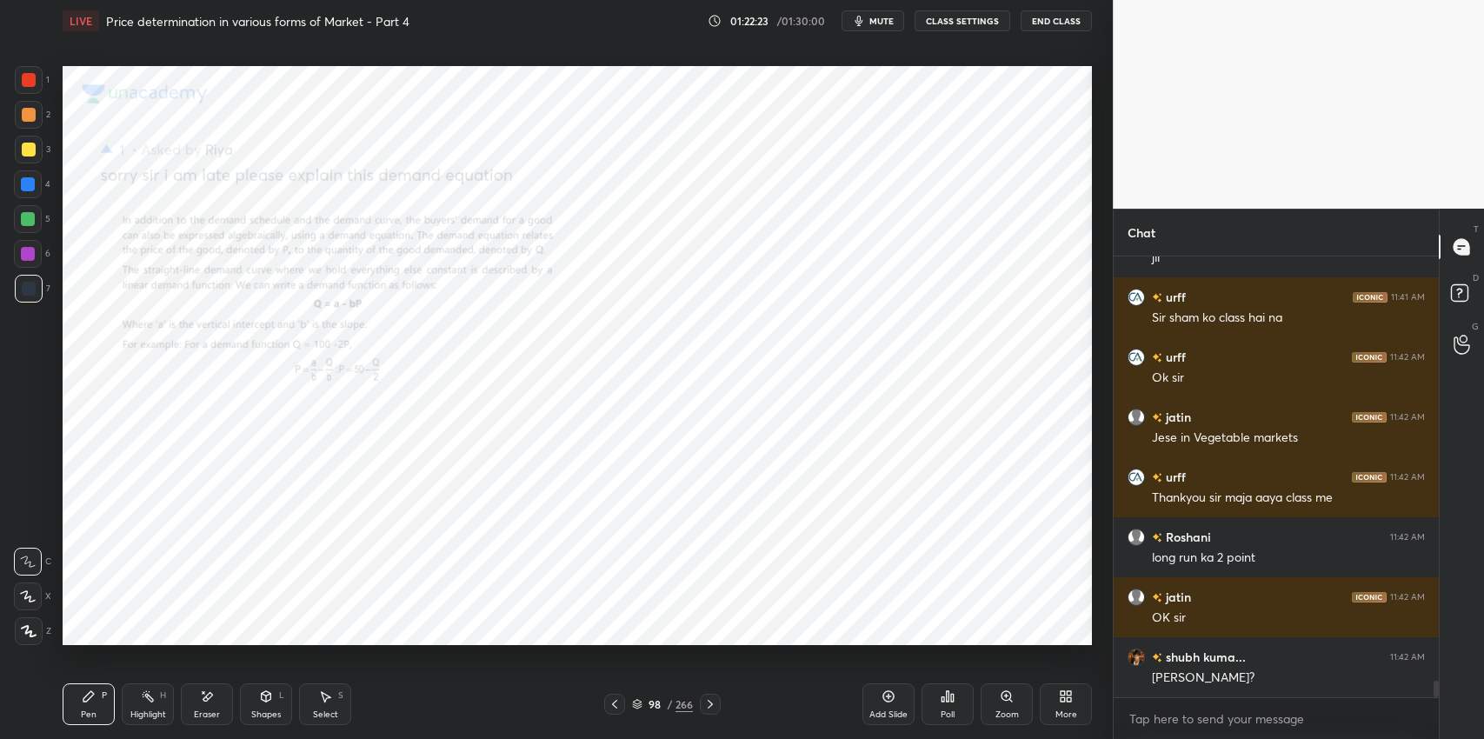
click at [612, 710] on icon at bounding box center [615, 704] width 14 height 14
click at [613, 710] on icon at bounding box center [615, 704] width 14 height 14
click at [615, 709] on icon at bounding box center [615, 704] width 14 height 14
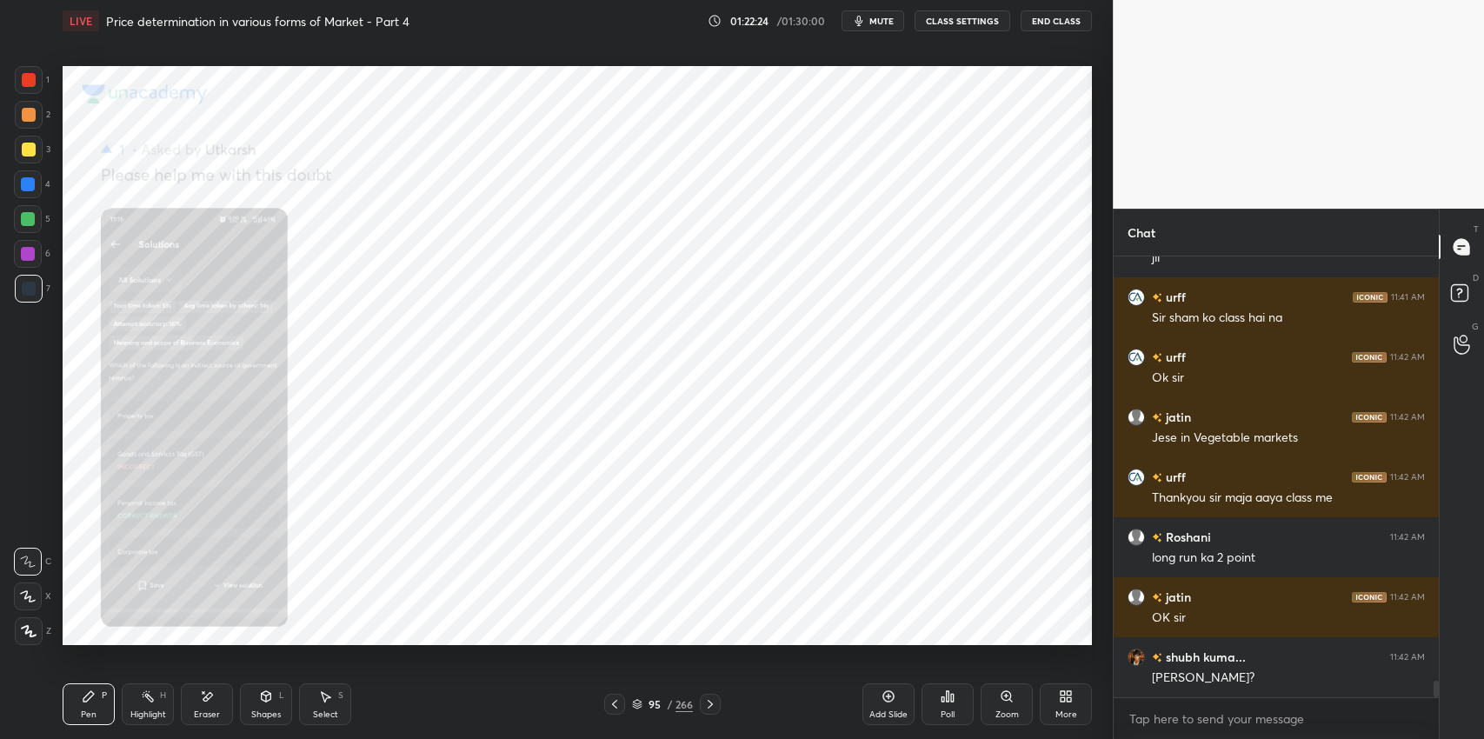
click at [612, 709] on icon at bounding box center [615, 704] width 14 height 14
click at [610, 710] on icon at bounding box center [615, 704] width 14 height 14
click at [611, 709] on icon at bounding box center [615, 704] width 14 height 14
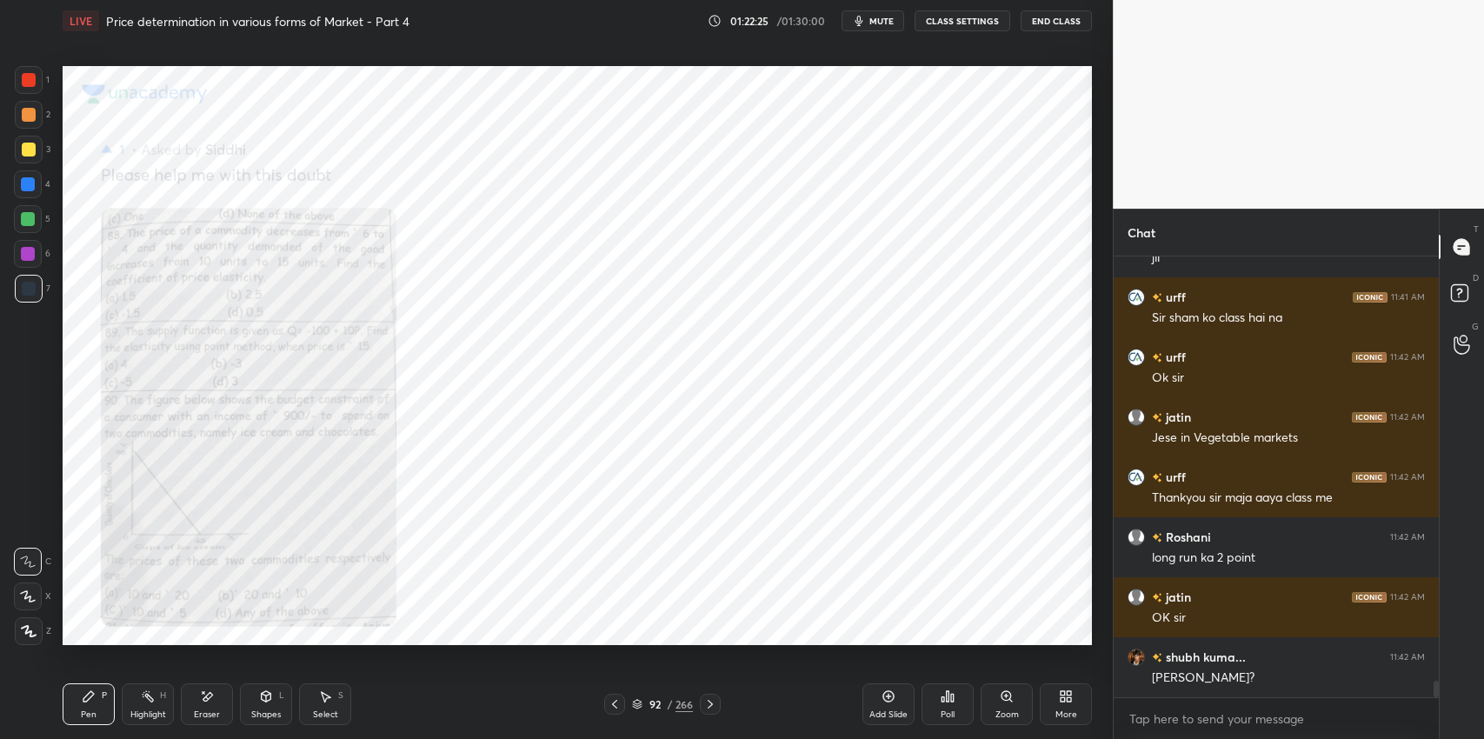
click at [608, 712] on div at bounding box center [614, 704] width 21 height 21
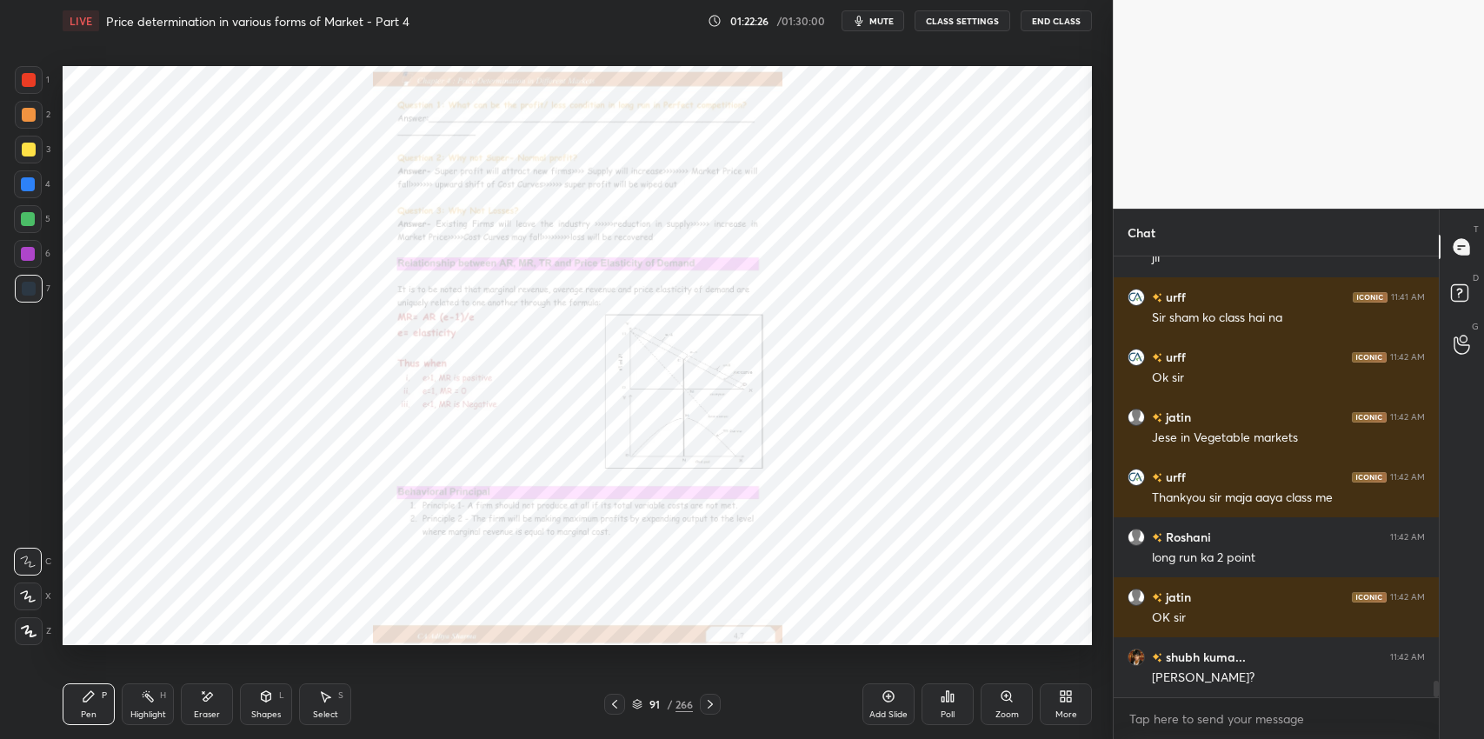
click at [714, 705] on icon at bounding box center [710, 704] width 14 height 14
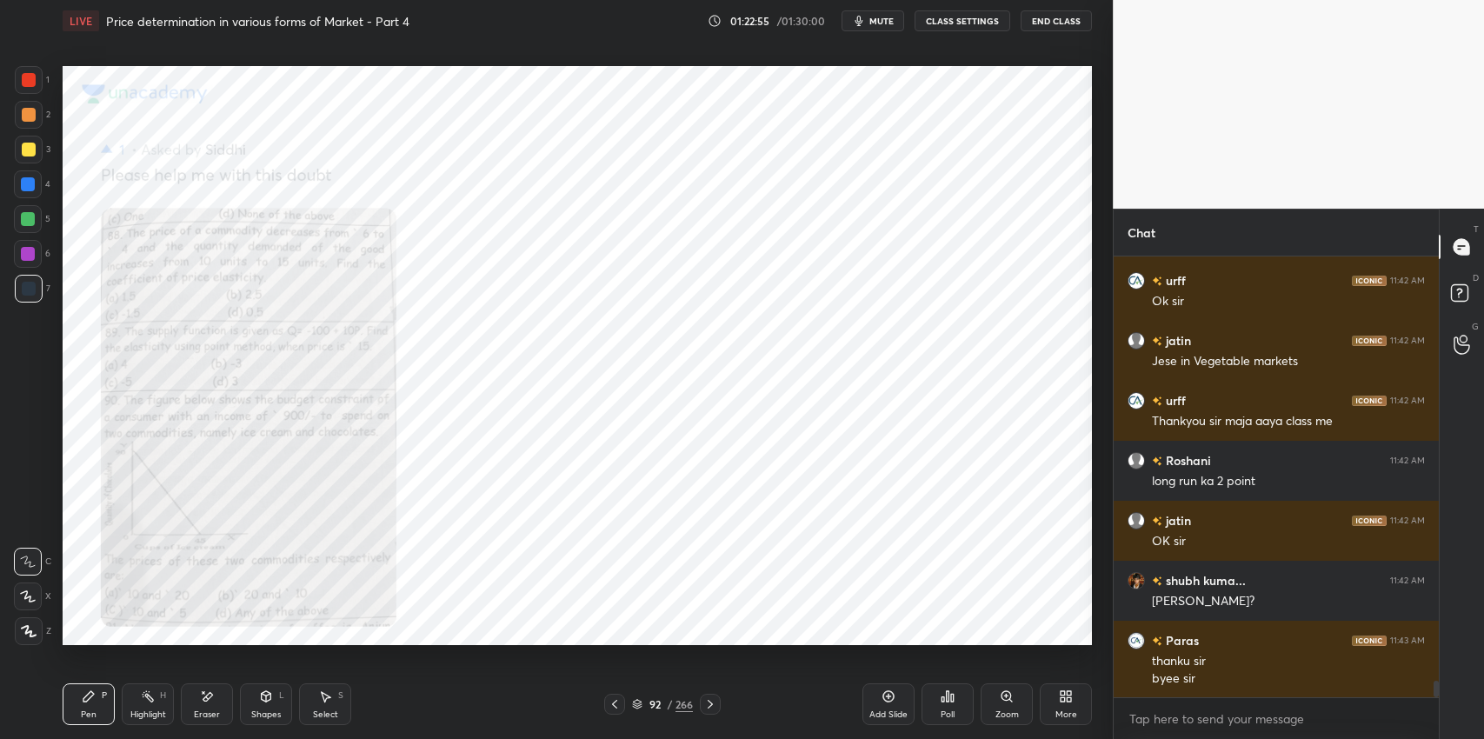
scroll to position [11610, 0]
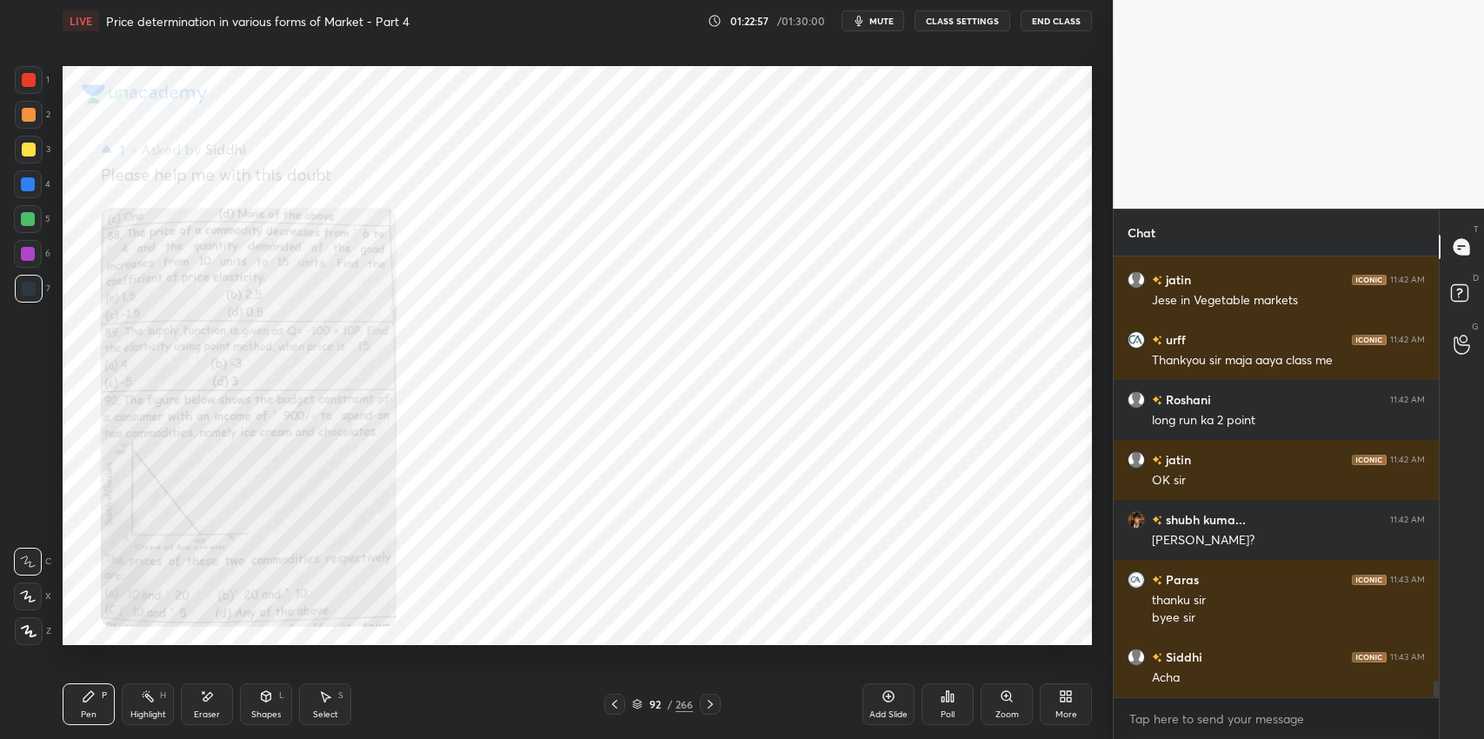
click at [202, 710] on div "Eraser" at bounding box center [207, 714] width 26 height 9
click at [196, 710] on div "Eraser" at bounding box center [207, 714] width 26 height 9
click at [20, 634] on span "Erase all" at bounding box center [28, 631] width 26 height 12
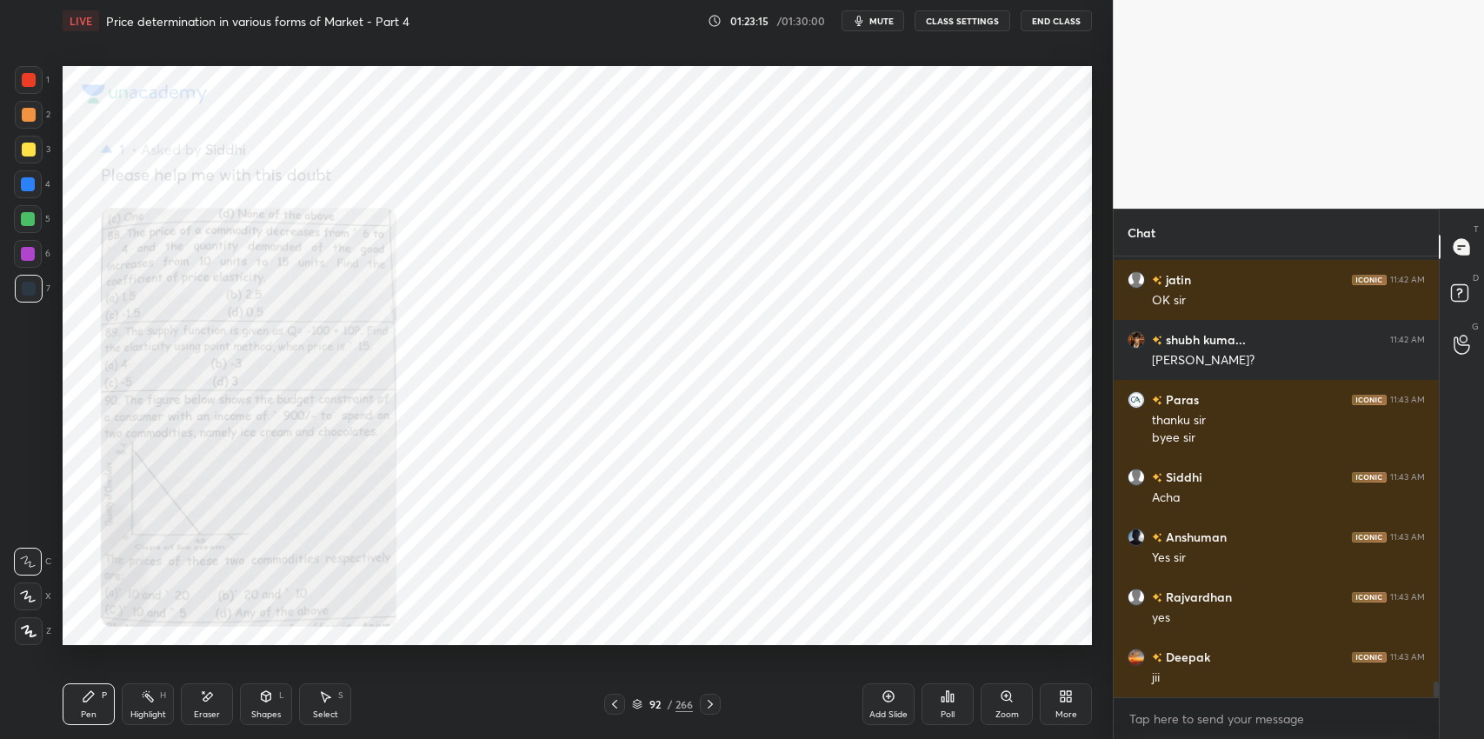
scroll to position [11849, 0]
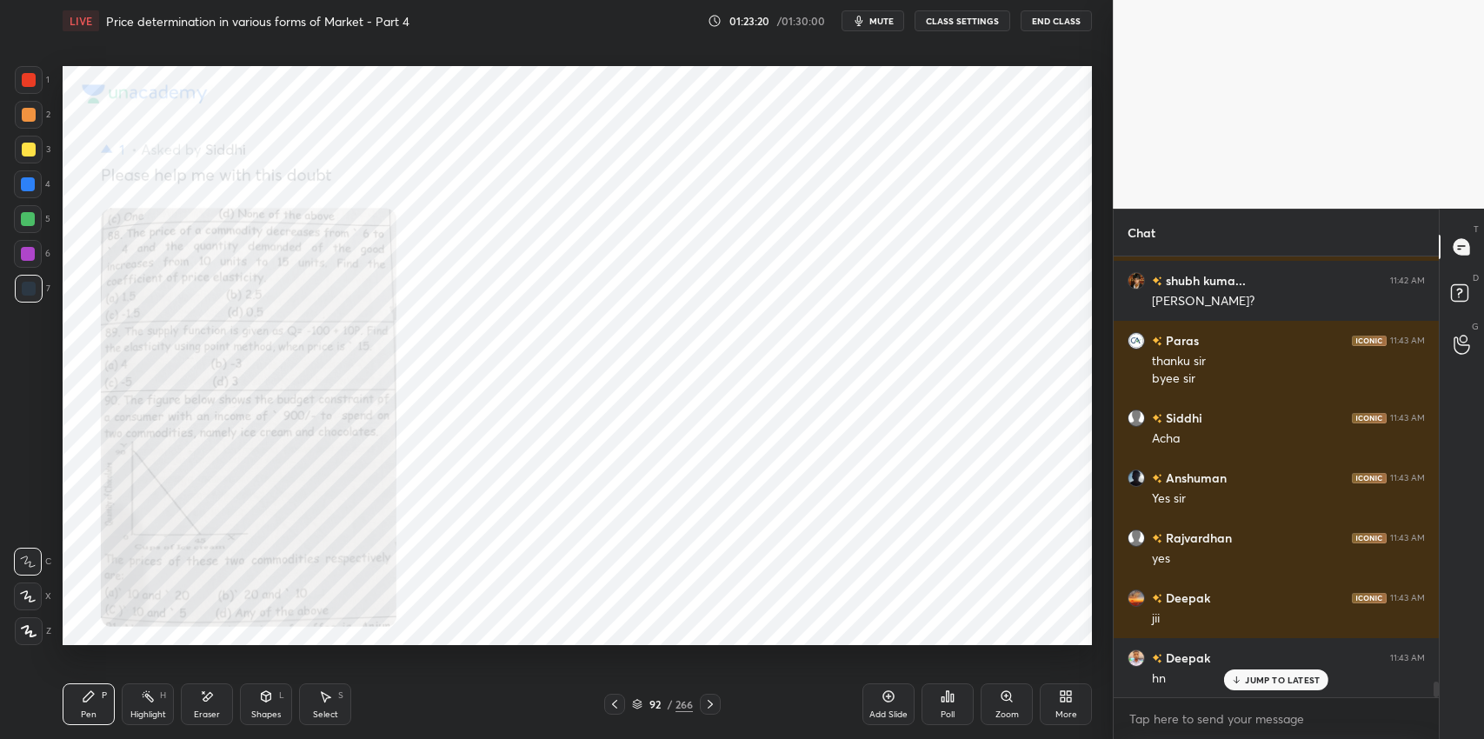
click at [675, 676] on div "Pen P Highlight H Eraser Shapes L Select S 92 / 266 Add Slide Poll Zoom More" at bounding box center [578, 705] width 1030 height 70
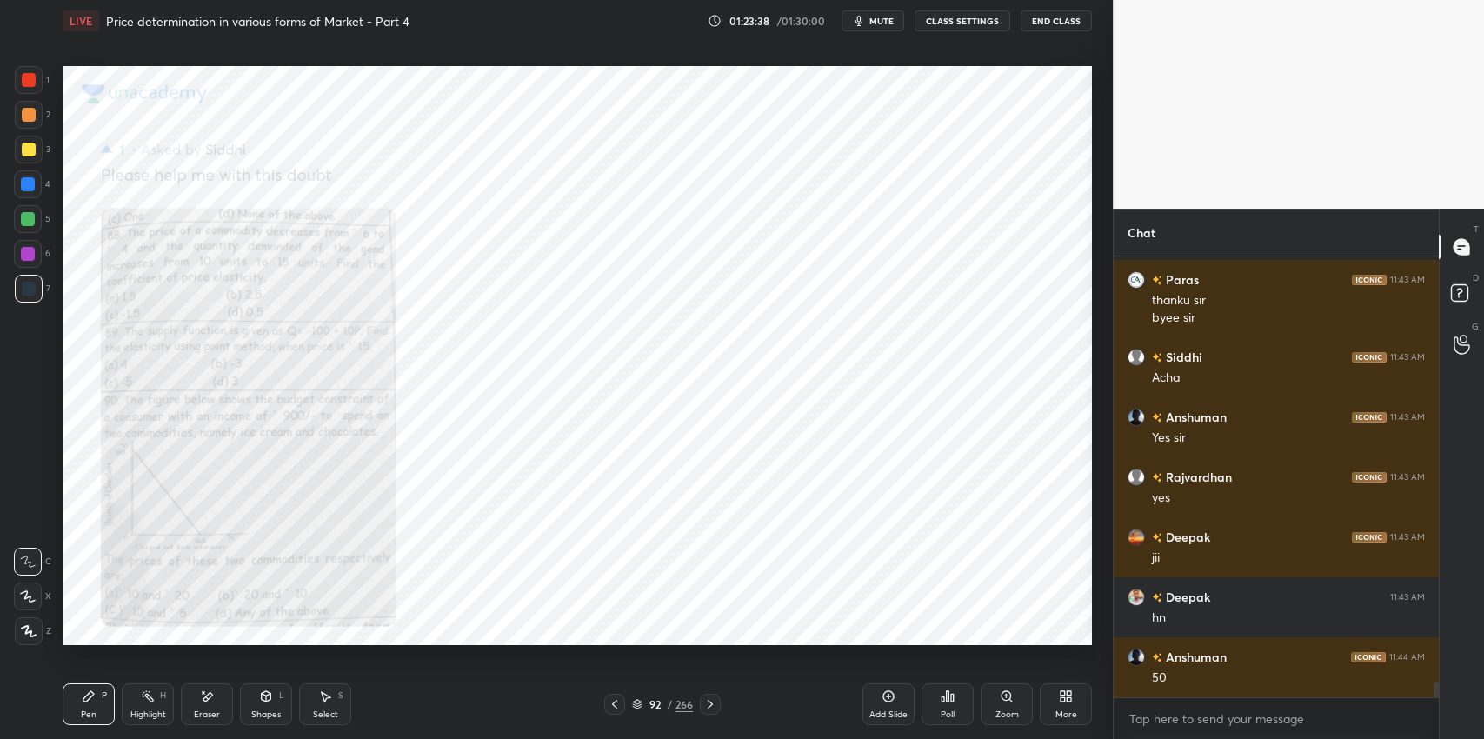
click at [204, 700] on icon at bounding box center [208, 696] width 10 height 9
click at [94, 692] on icon at bounding box center [89, 697] width 14 height 14
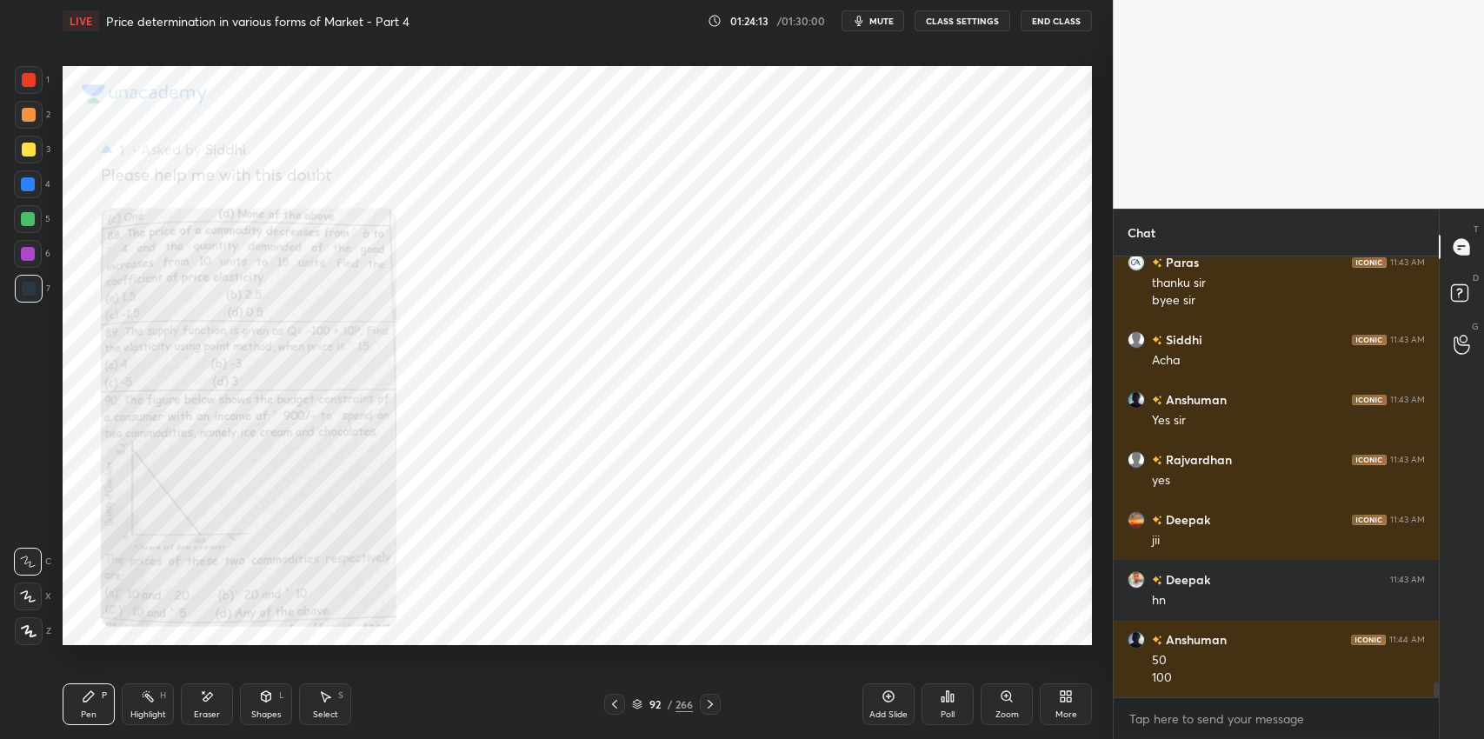
click at [336, 694] on div "Select S" at bounding box center [325, 704] width 52 height 42
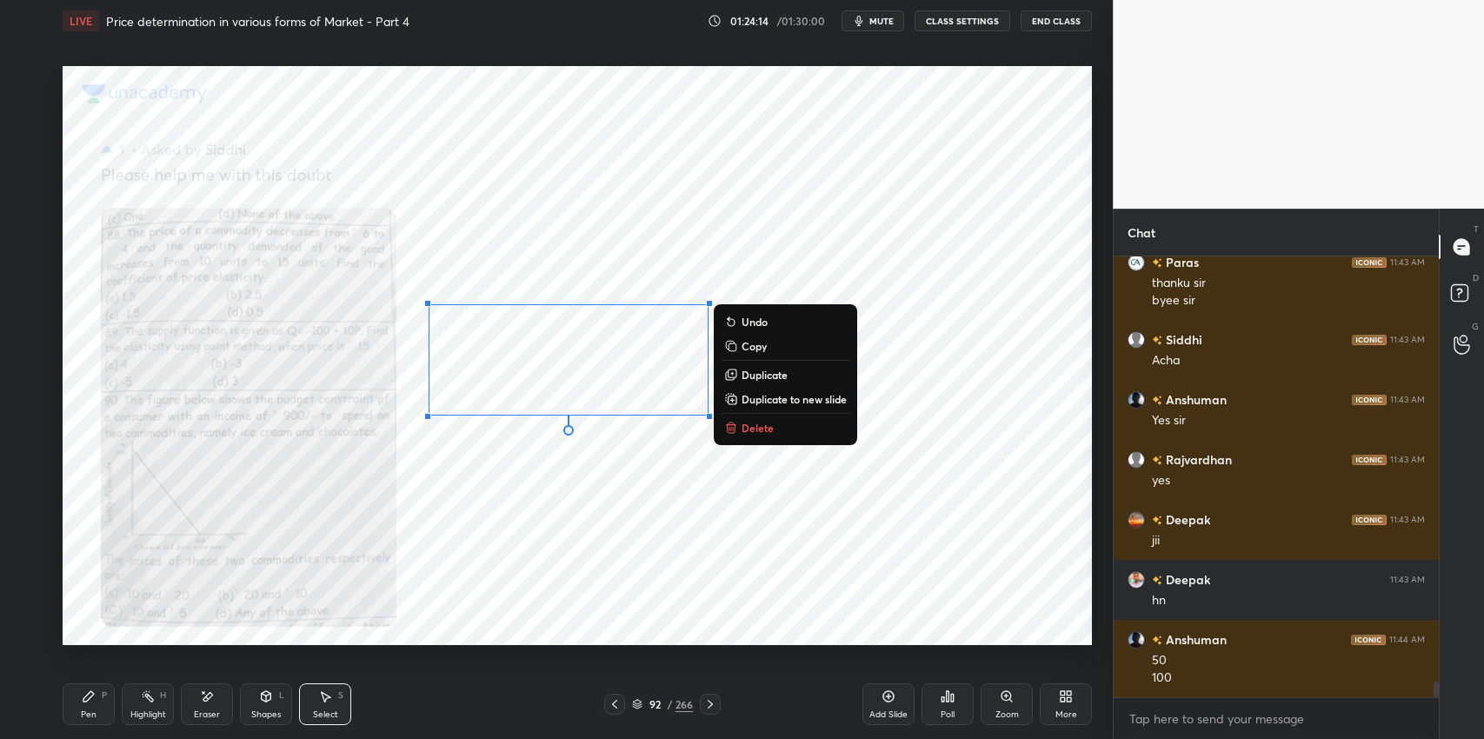
click at [777, 433] on button "Delete" at bounding box center [786, 427] width 130 height 21
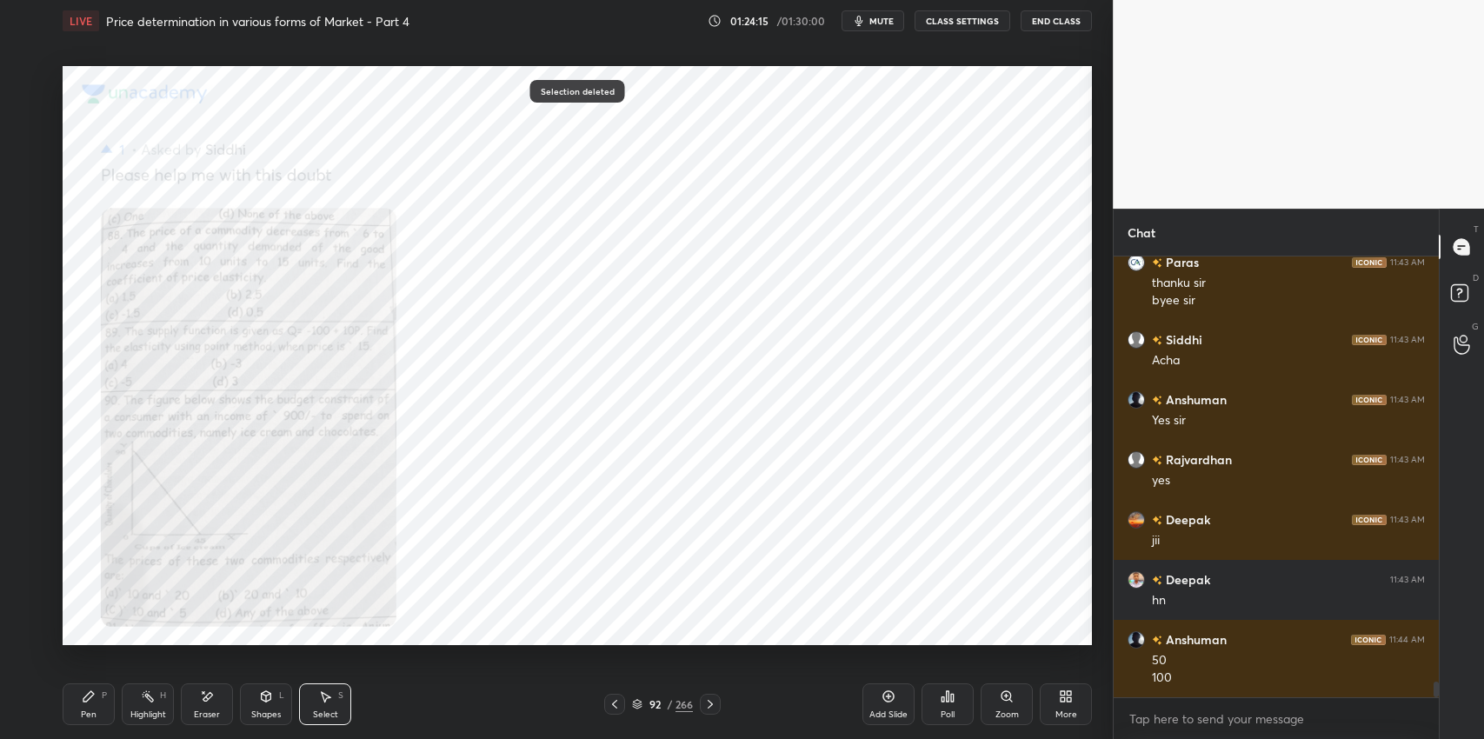
click at [79, 698] on div "Pen P" at bounding box center [89, 704] width 52 height 42
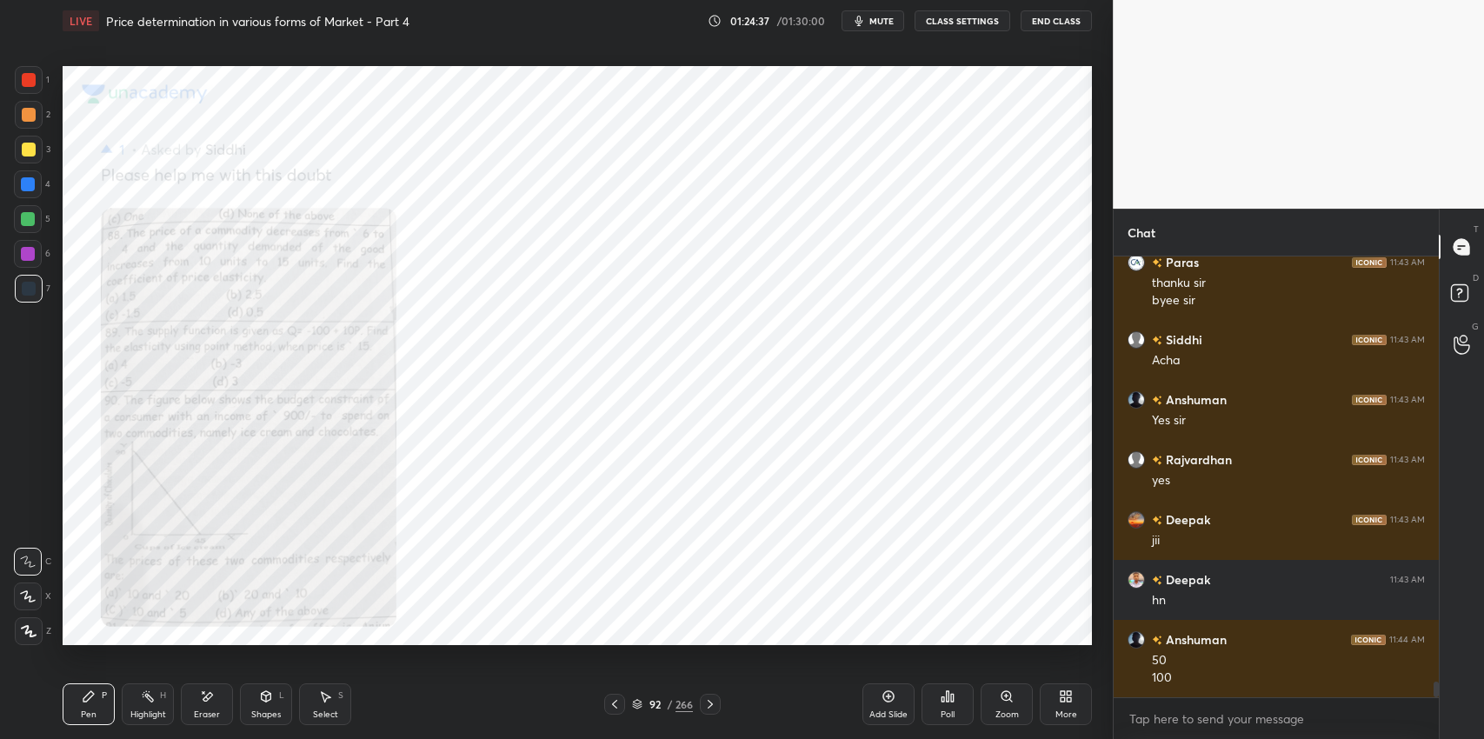
click at [203, 696] on icon at bounding box center [207, 697] width 14 height 15
click at [88, 692] on icon at bounding box center [89, 697] width 14 height 14
click at [70, 709] on div "Pen P" at bounding box center [89, 704] width 52 height 42
click at [197, 719] on div "Eraser" at bounding box center [207, 714] width 26 height 9
click at [41, 630] on div "Erase all" at bounding box center [28, 631] width 28 height 28
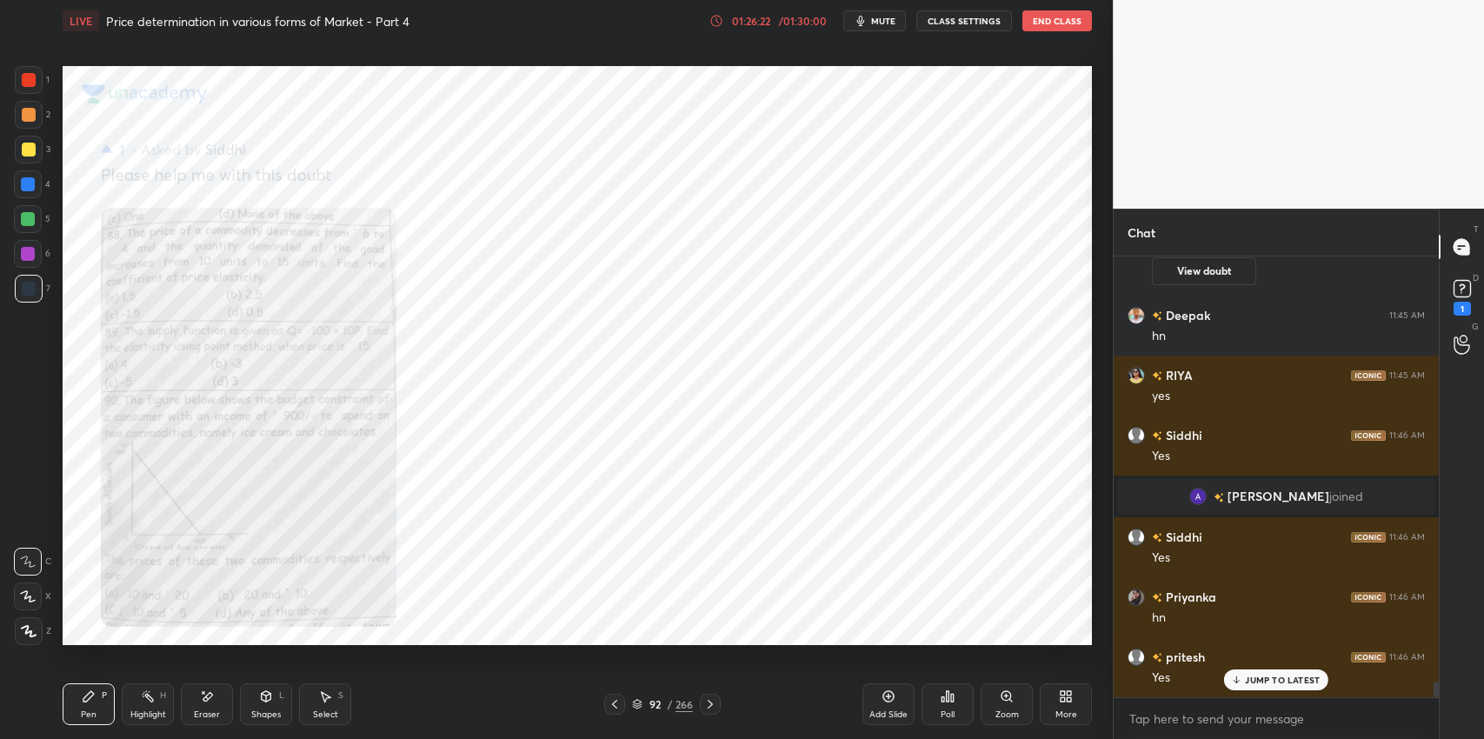
scroll to position [11812, 0]
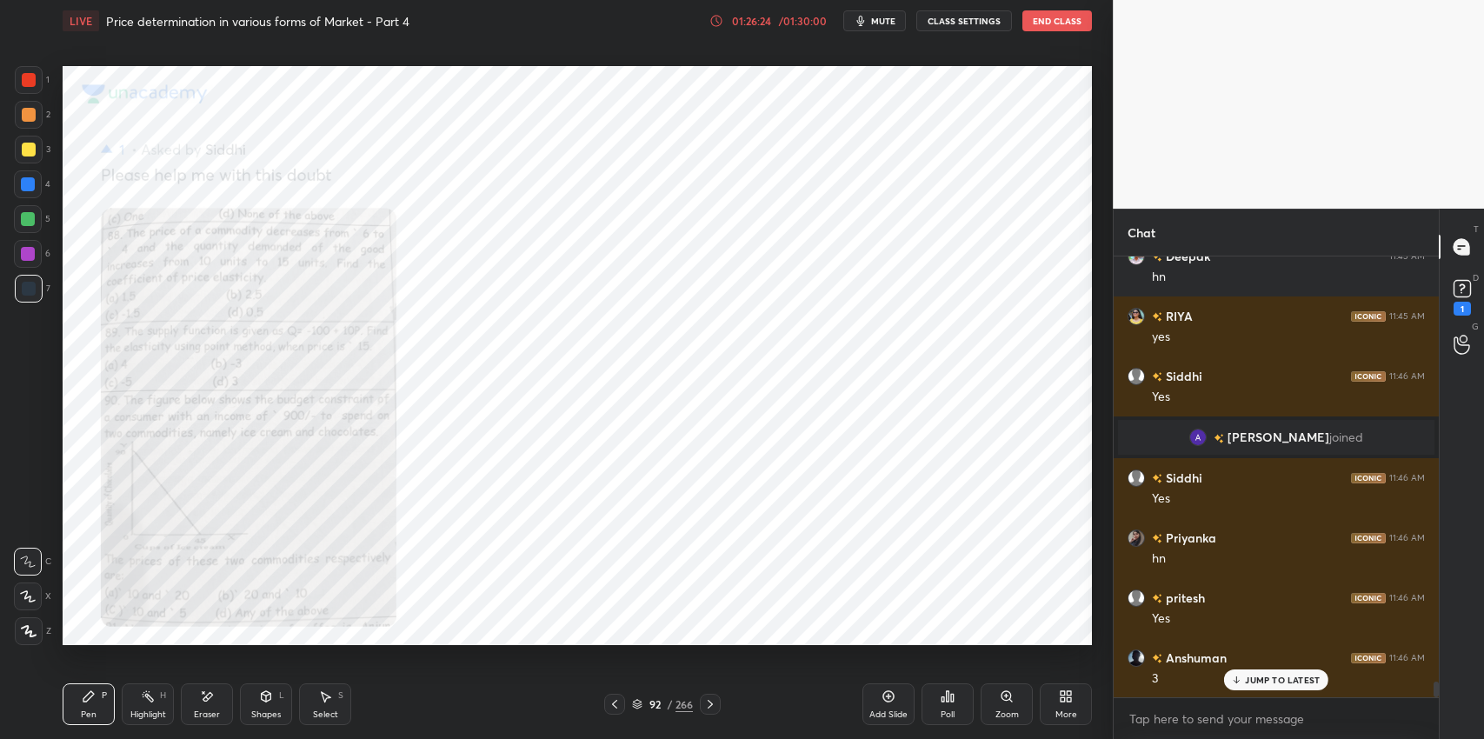
click at [210, 710] on div "Eraser" at bounding box center [207, 714] width 26 height 9
click at [29, 631] on span "Erase all" at bounding box center [28, 631] width 26 height 12
click at [197, 712] on div "Eraser" at bounding box center [207, 714] width 26 height 9
click at [25, 642] on div "Erase all" at bounding box center [28, 631] width 28 height 28
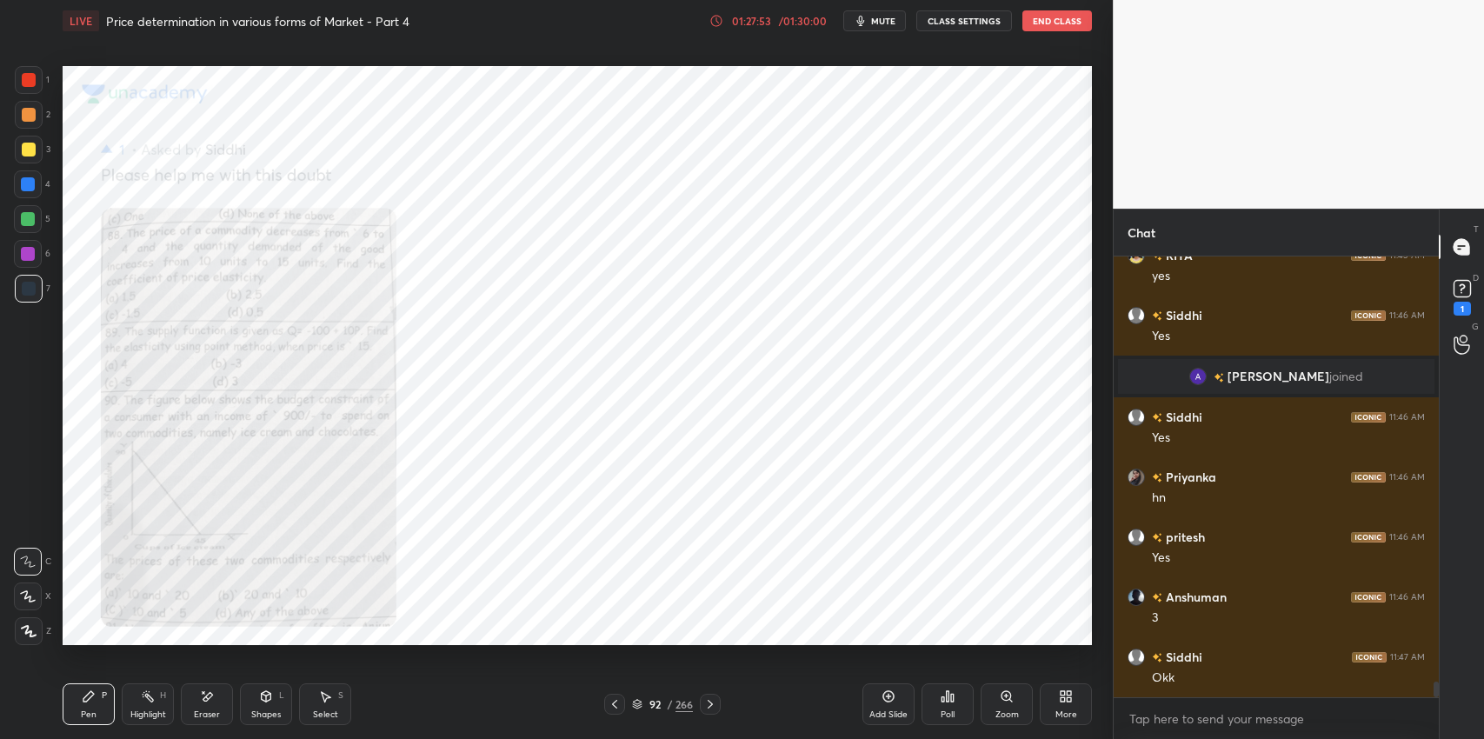
click at [716, 715] on div "Pen P Highlight H Eraser Shapes L Select S 92 / 266 Add Slide Poll Zoom More" at bounding box center [578, 705] width 1030 height 70
click at [709, 708] on icon at bounding box center [710, 704] width 5 height 9
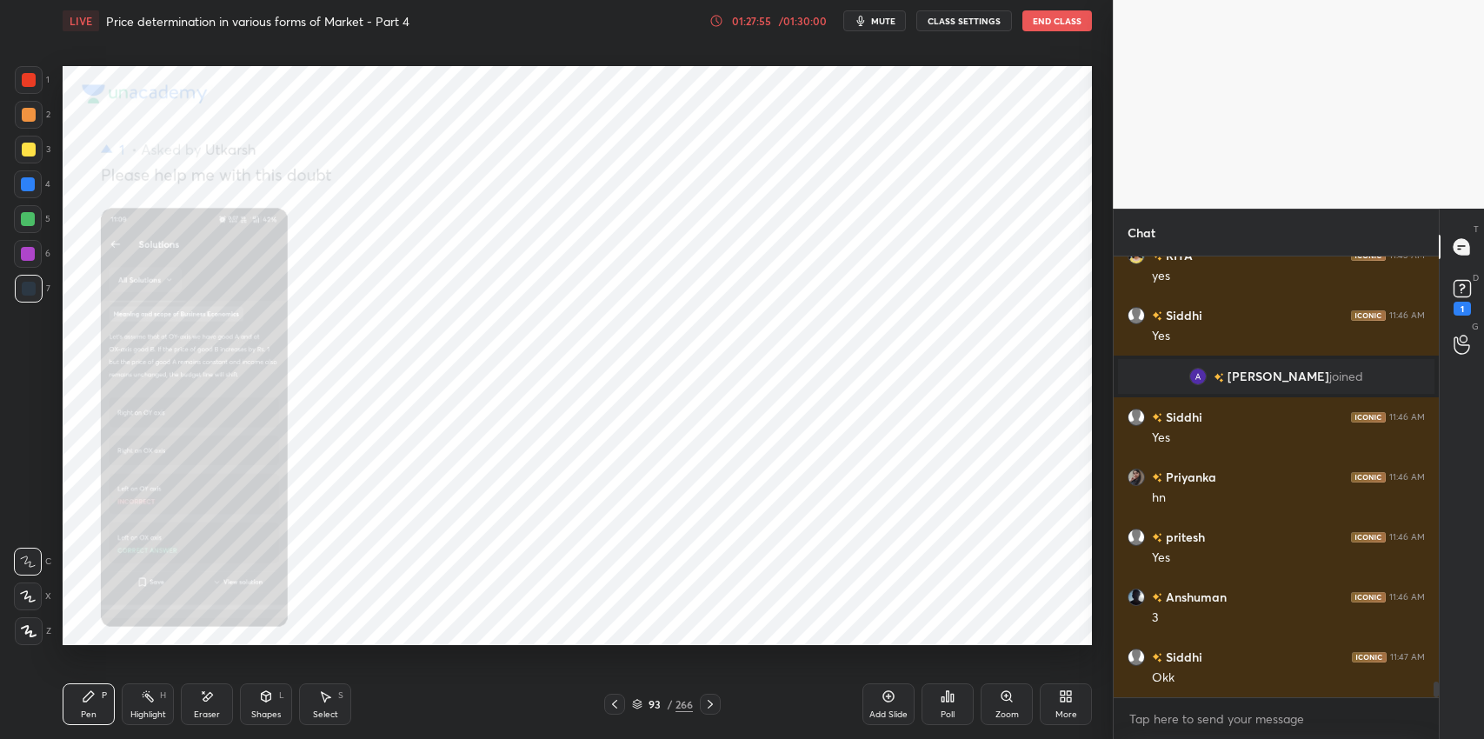
click at [1003, 701] on icon at bounding box center [1007, 697] width 14 height 14
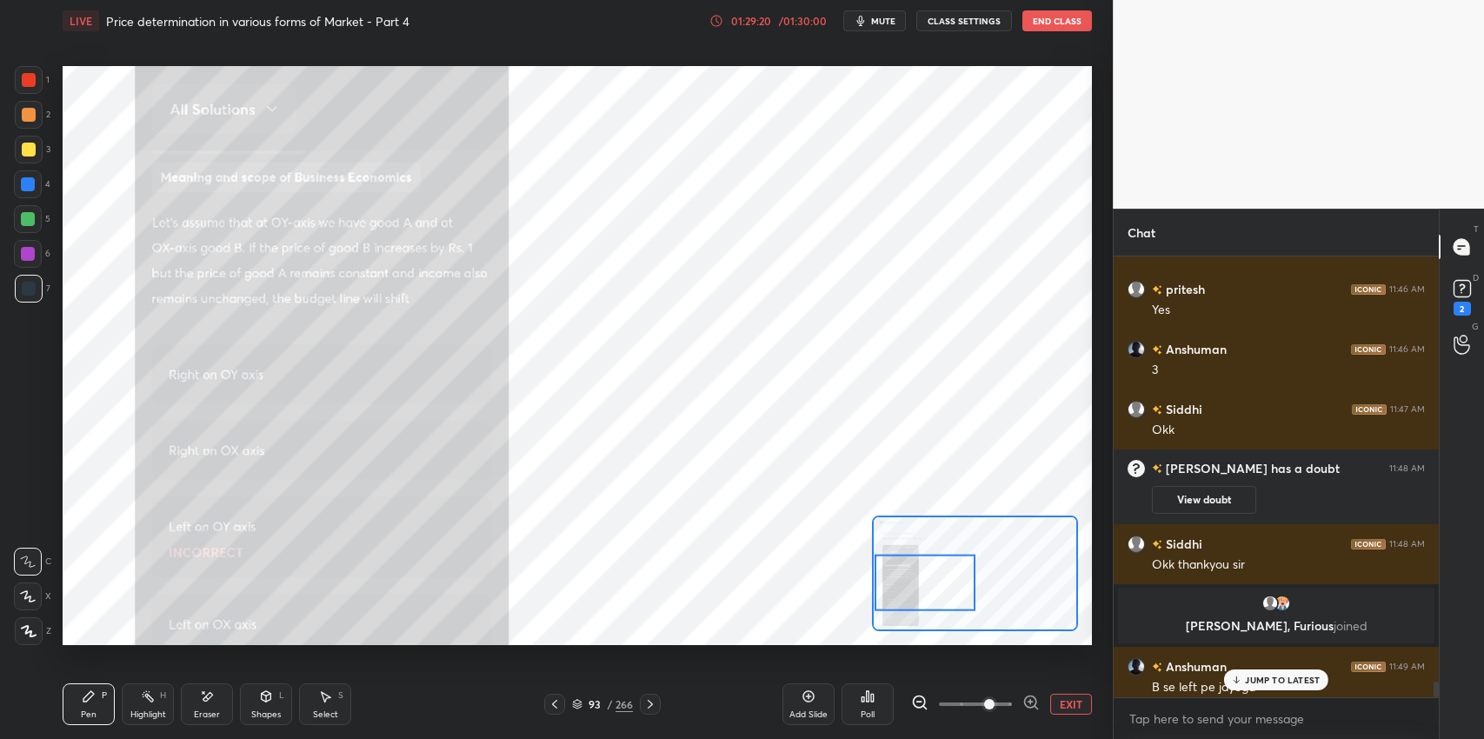
scroll to position [11980, 0]
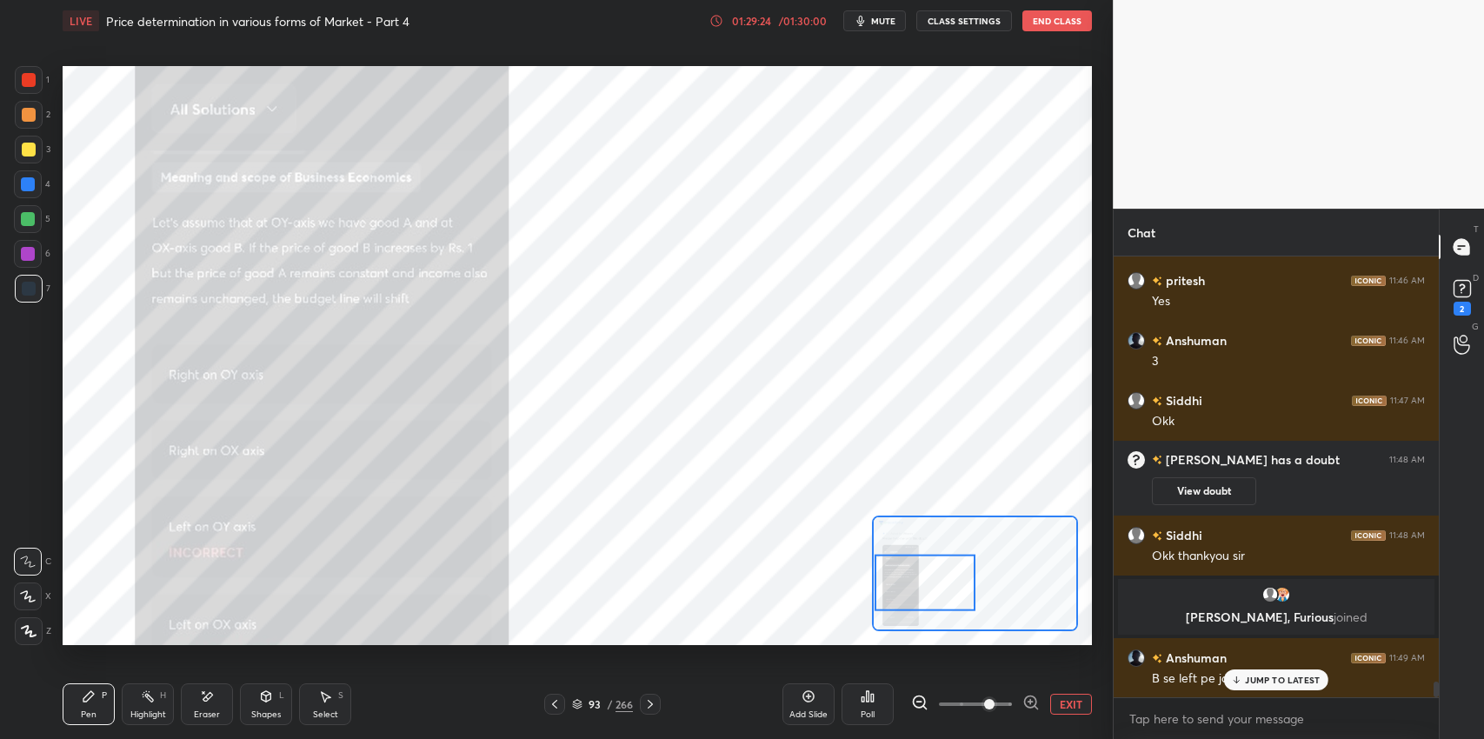
click at [1259, 689] on div "JUMP TO LATEST" at bounding box center [1276, 680] width 104 height 21
click at [216, 706] on div "Eraser" at bounding box center [207, 704] width 52 height 42
click at [28, 625] on span "Erase all" at bounding box center [28, 631] width 26 height 12
click at [88, 698] on icon at bounding box center [88, 696] width 10 height 10
click at [25, 186] on div at bounding box center [28, 184] width 14 height 14
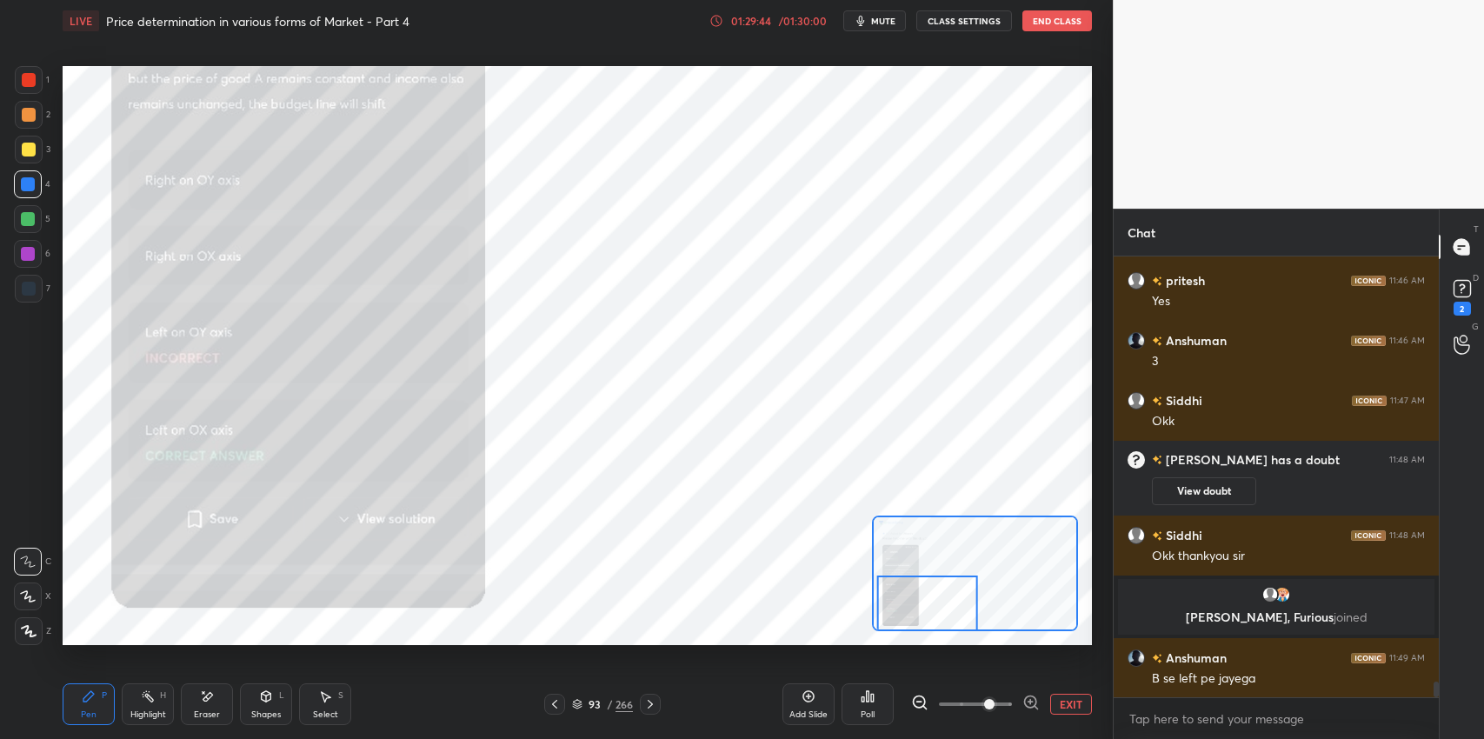
click at [652, 708] on icon at bounding box center [650, 704] width 14 height 14
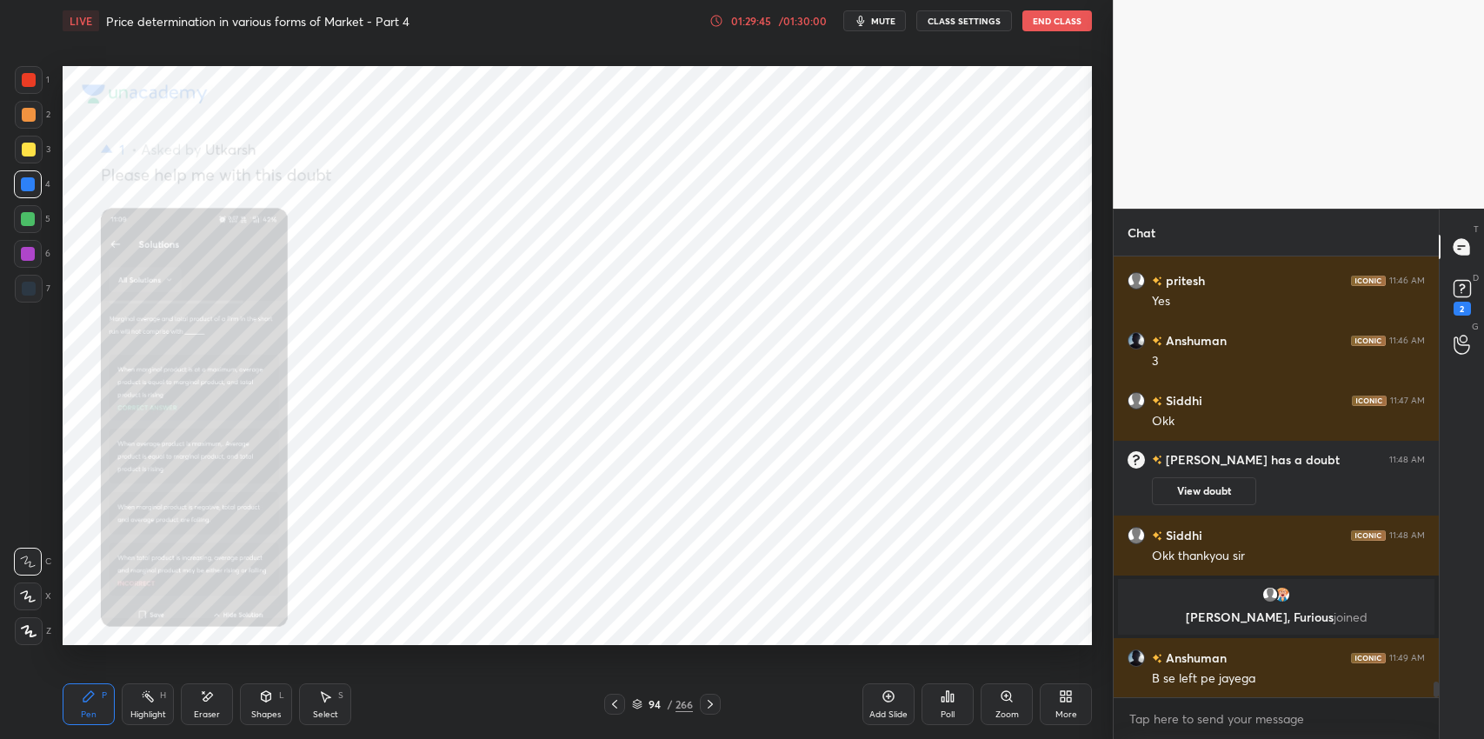
click at [998, 708] on div "Zoom" at bounding box center [1007, 704] width 52 height 42
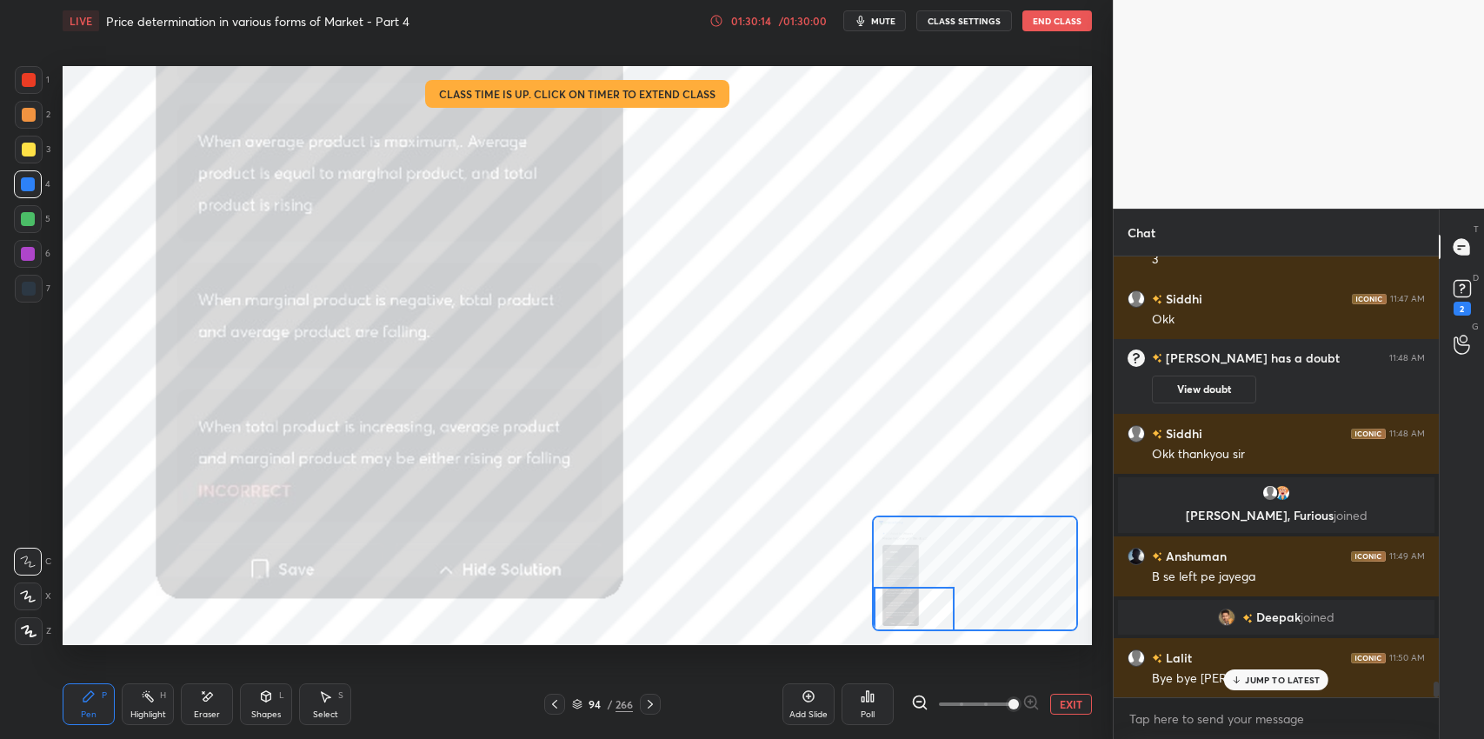
scroll to position [12077, 0]
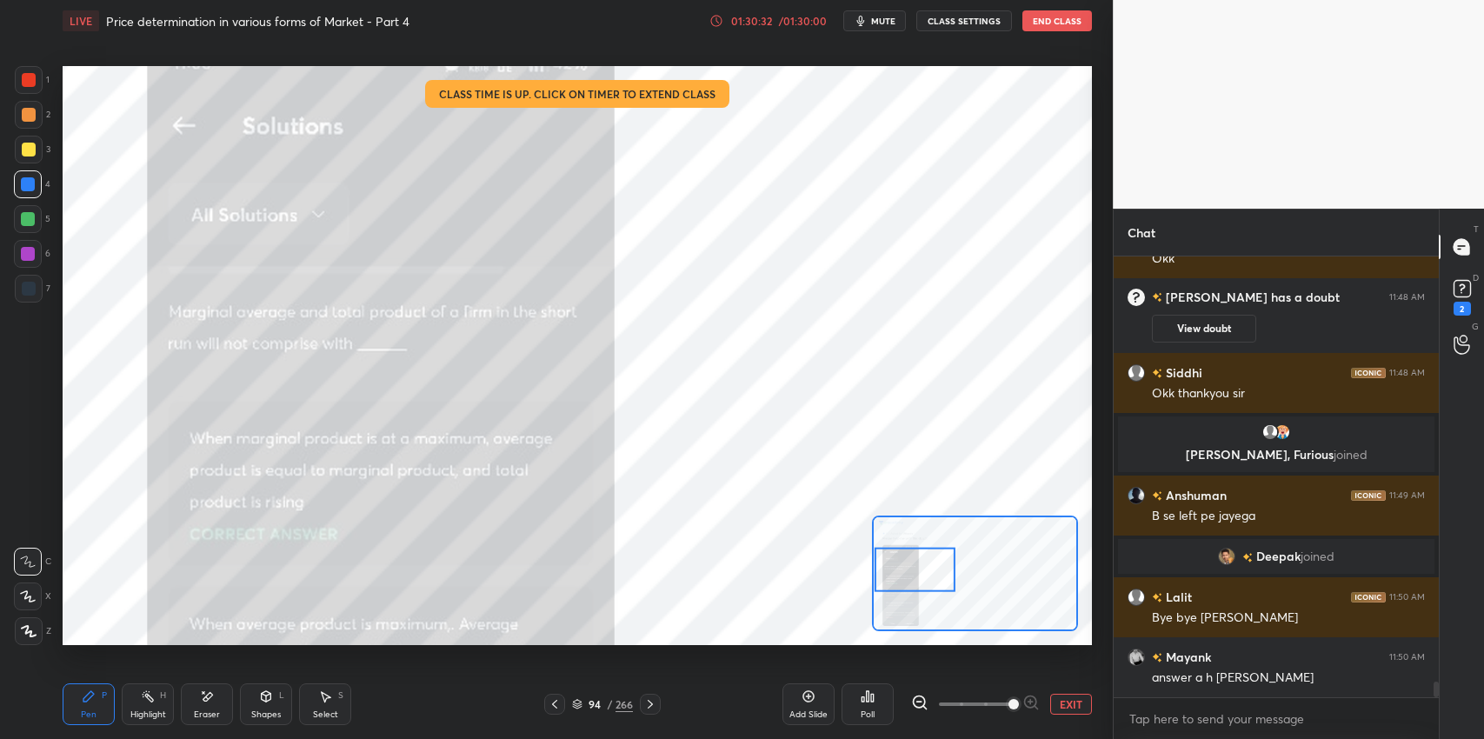
click at [652, 706] on icon at bounding box center [650, 704] width 14 height 14
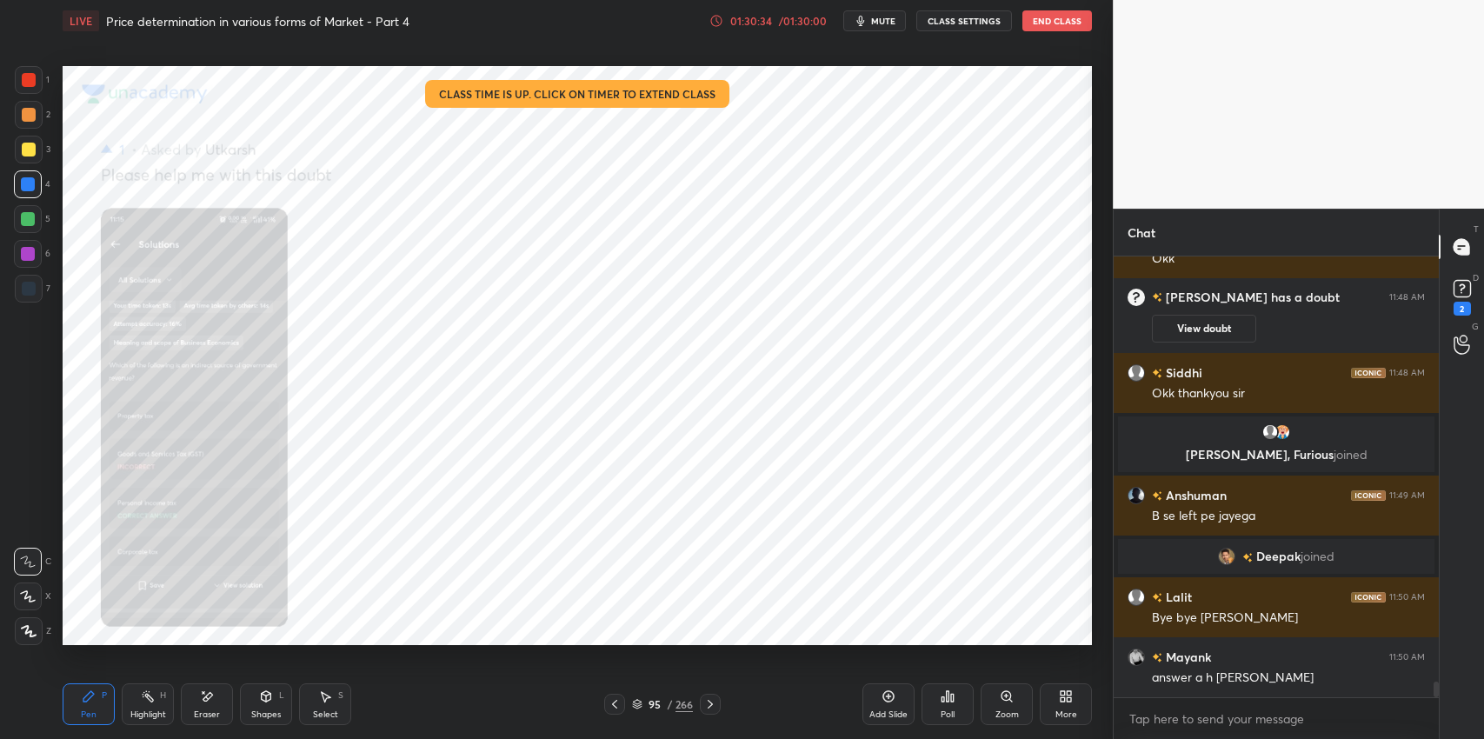
click at [1003, 714] on div "Zoom" at bounding box center [1007, 714] width 23 height 9
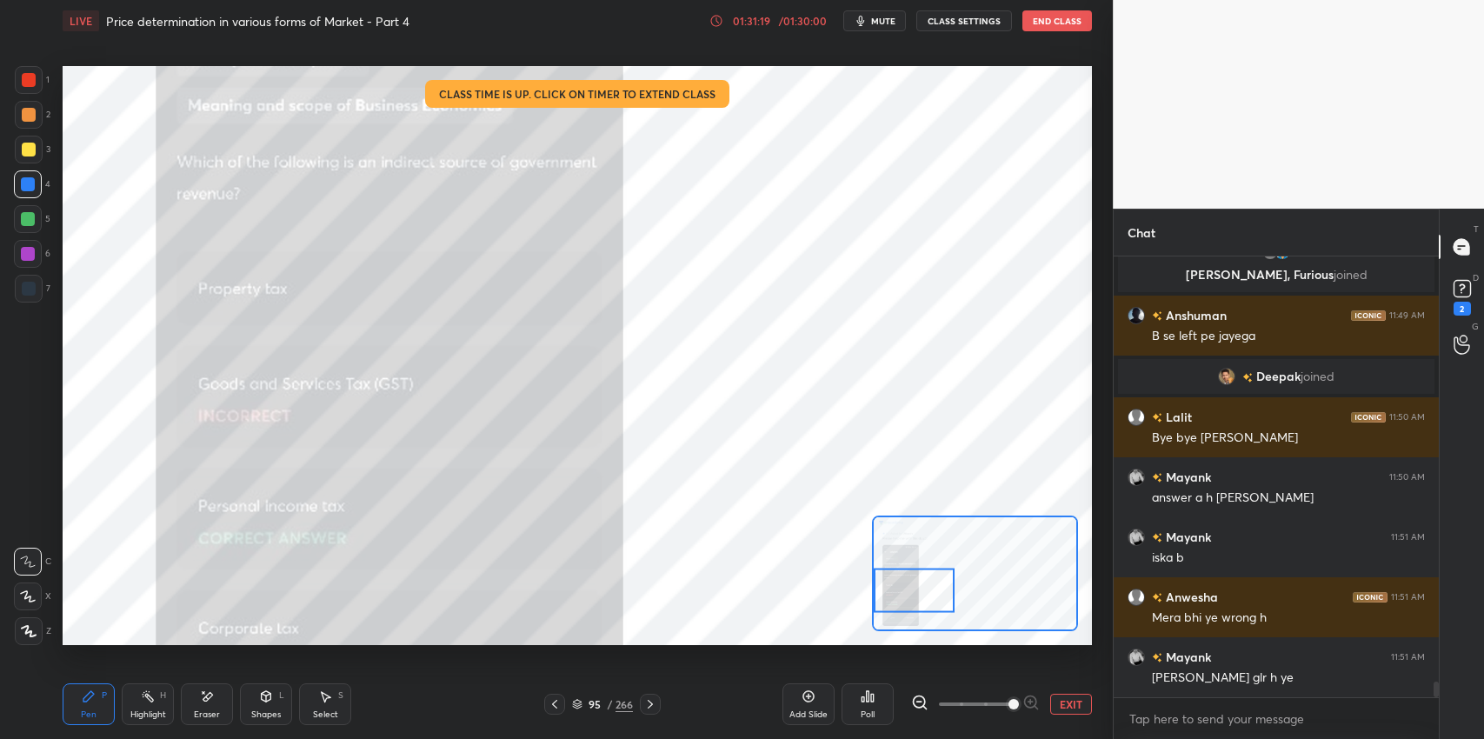
scroll to position [12273, 0]
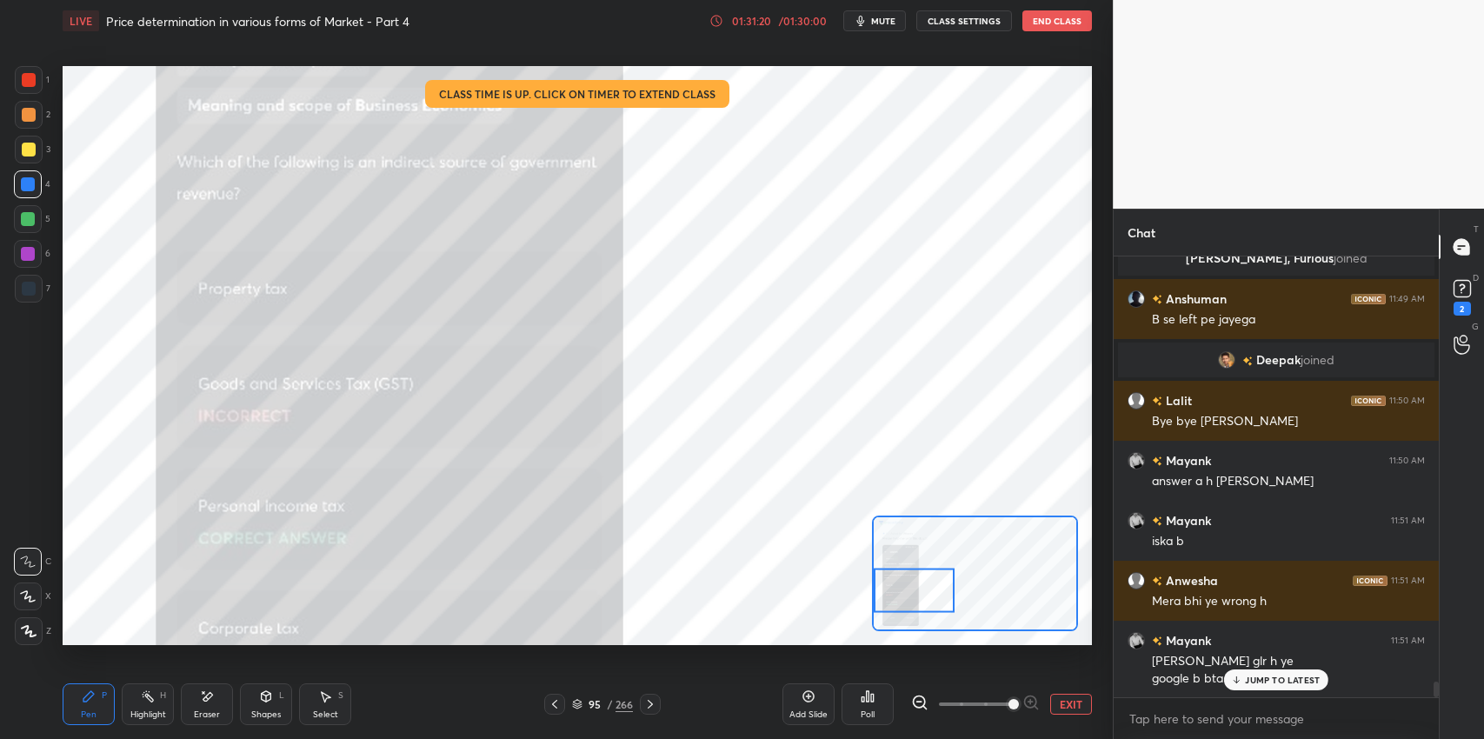
click at [197, 706] on div "Eraser" at bounding box center [207, 704] width 52 height 42
click at [31, 637] on div "Erase all" at bounding box center [28, 631] width 28 height 28
click at [647, 710] on icon at bounding box center [650, 704] width 14 height 14
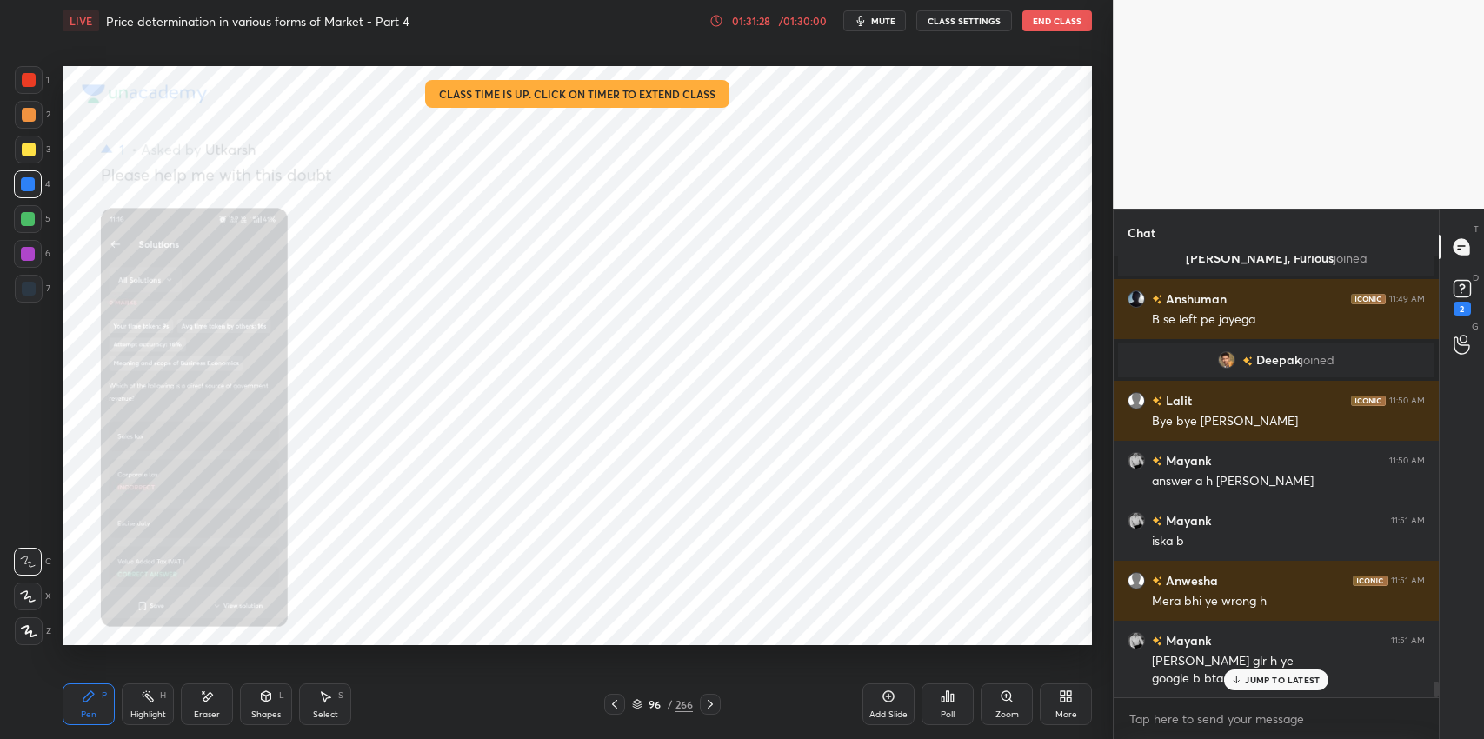
click at [996, 719] on div "Zoom" at bounding box center [1007, 714] width 23 height 9
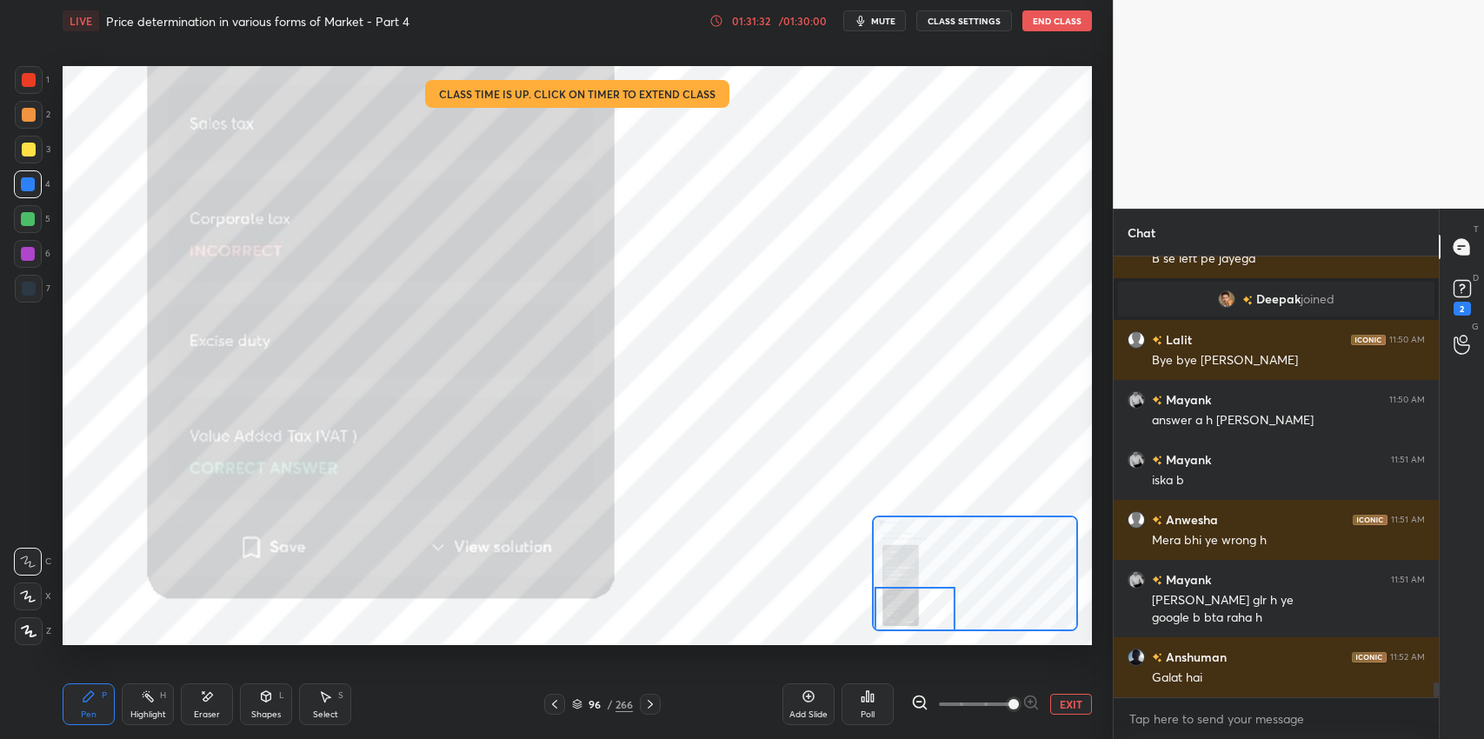
scroll to position [12394, 0]
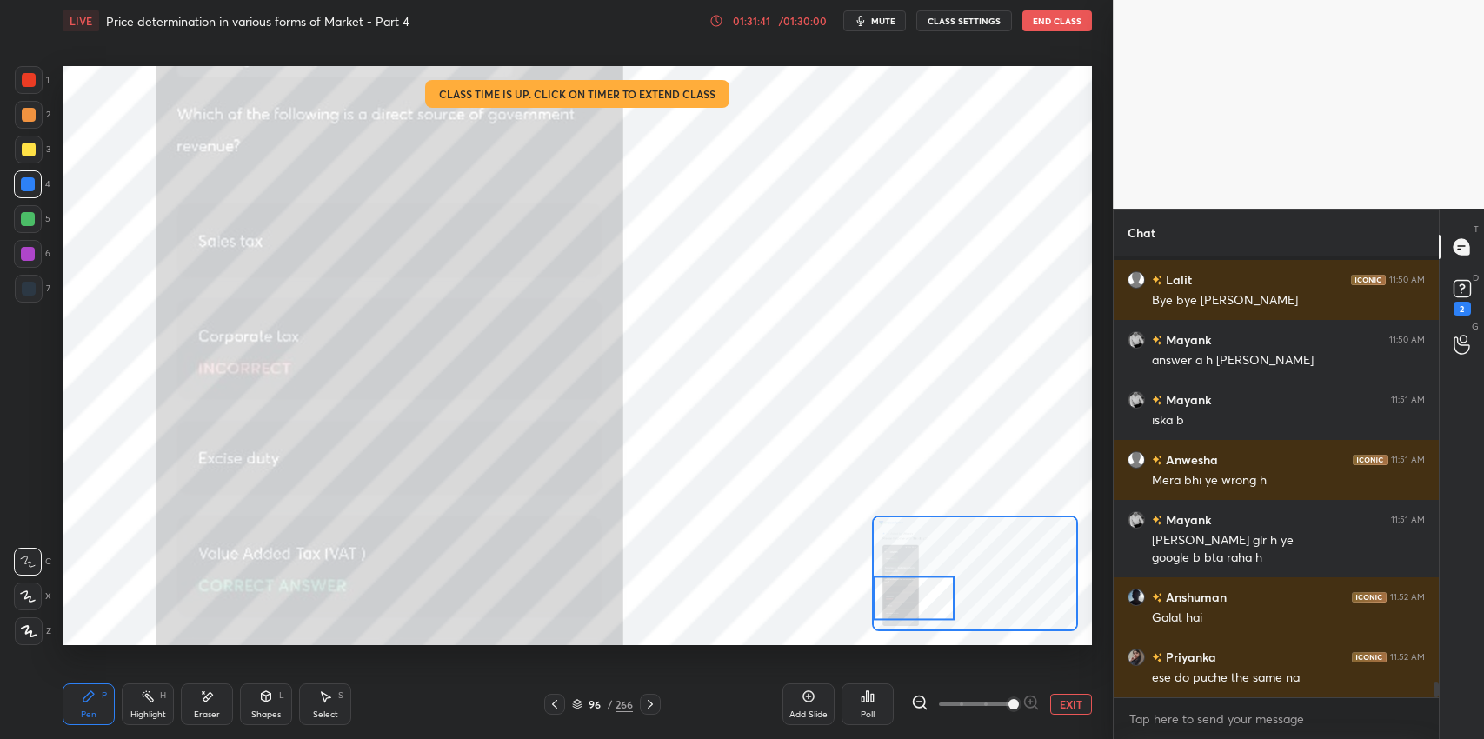
click at [649, 706] on icon at bounding box center [650, 704] width 14 height 14
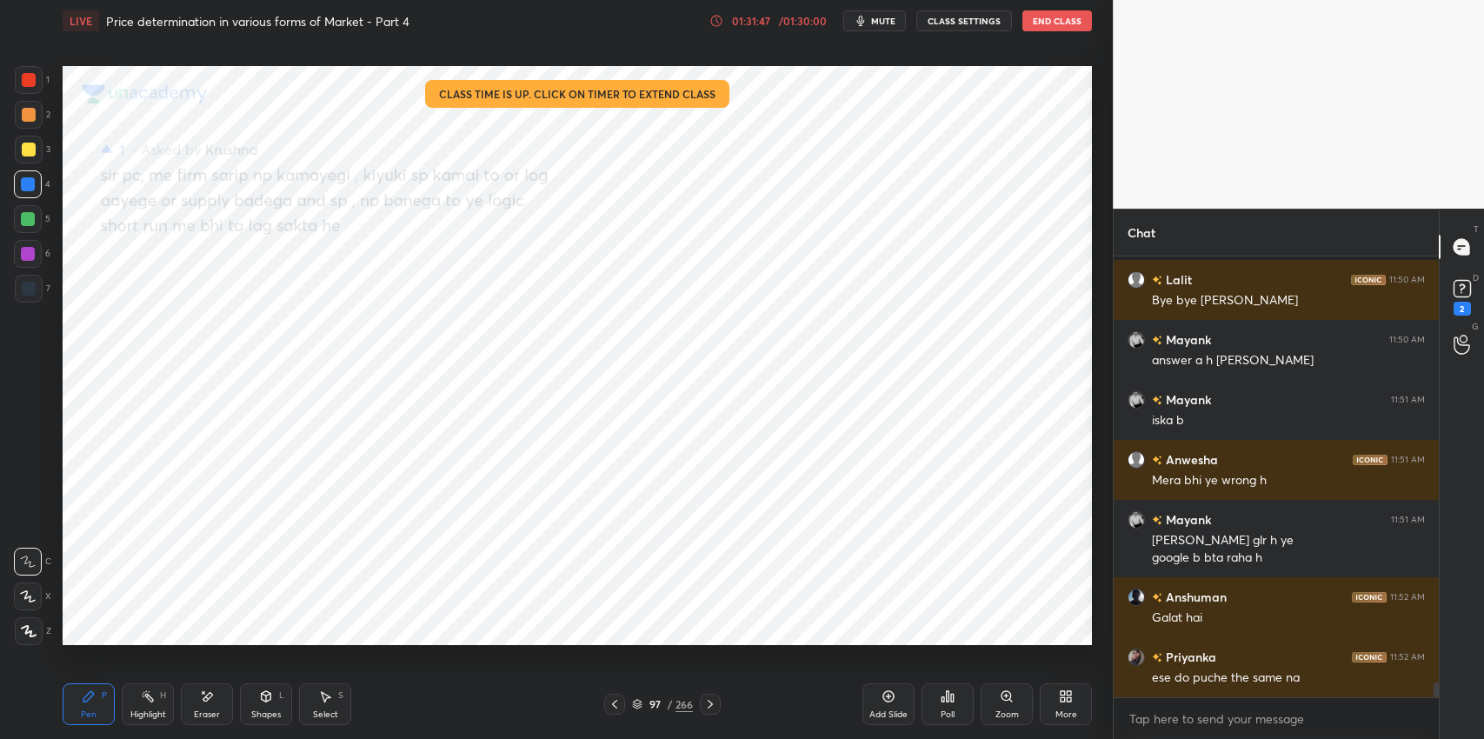
click at [703, 712] on div at bounding box center [710, 704] width 21 height 21
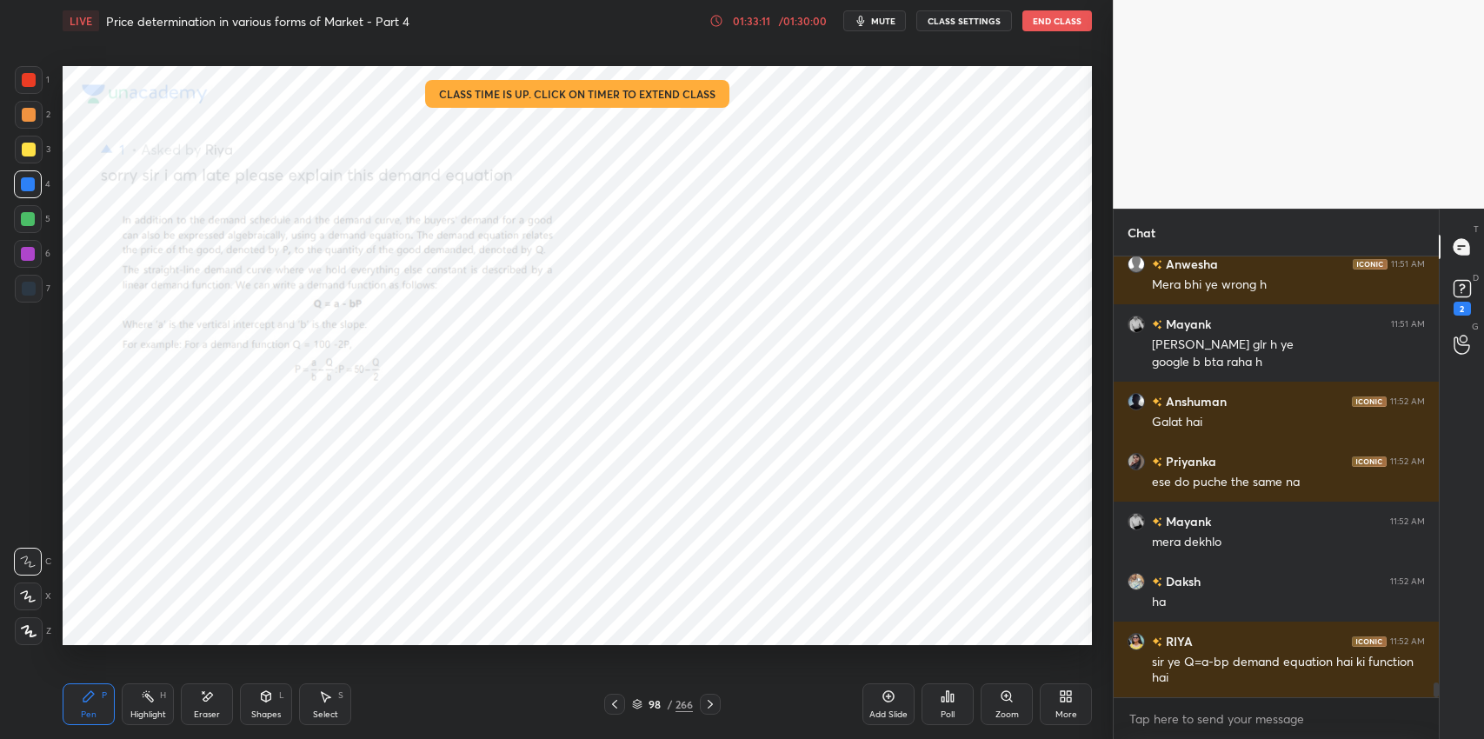
scroll to position [12649, 0]
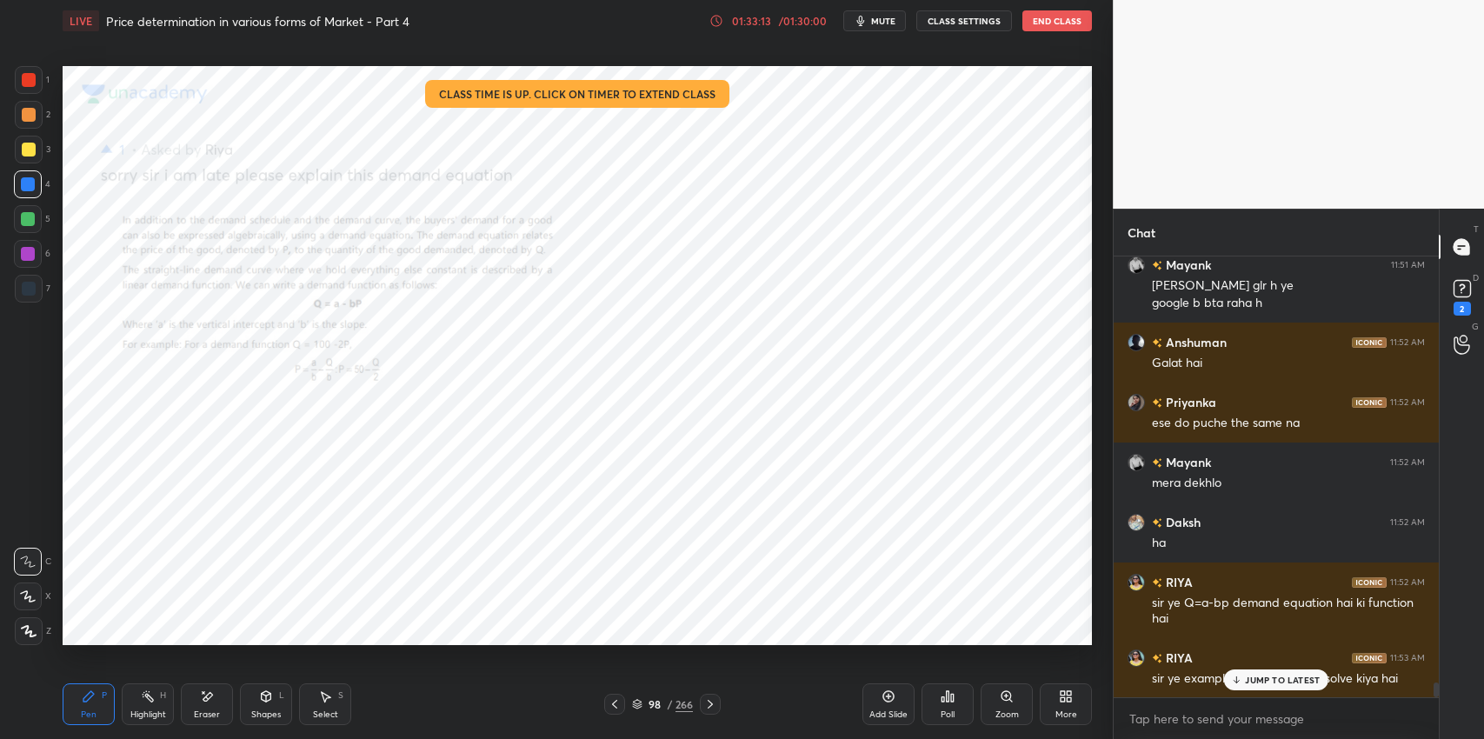
click at [1251, 675] on p "JUMP TO LATEST" at bounding box center [1282, 680] width 75 height 10
click at [208, 696] on icon at bounding box center [208, 696] width 10 height 9
click at [34, 630] on span "Erase all" at bounding box center [28, 631] width 26 height 12
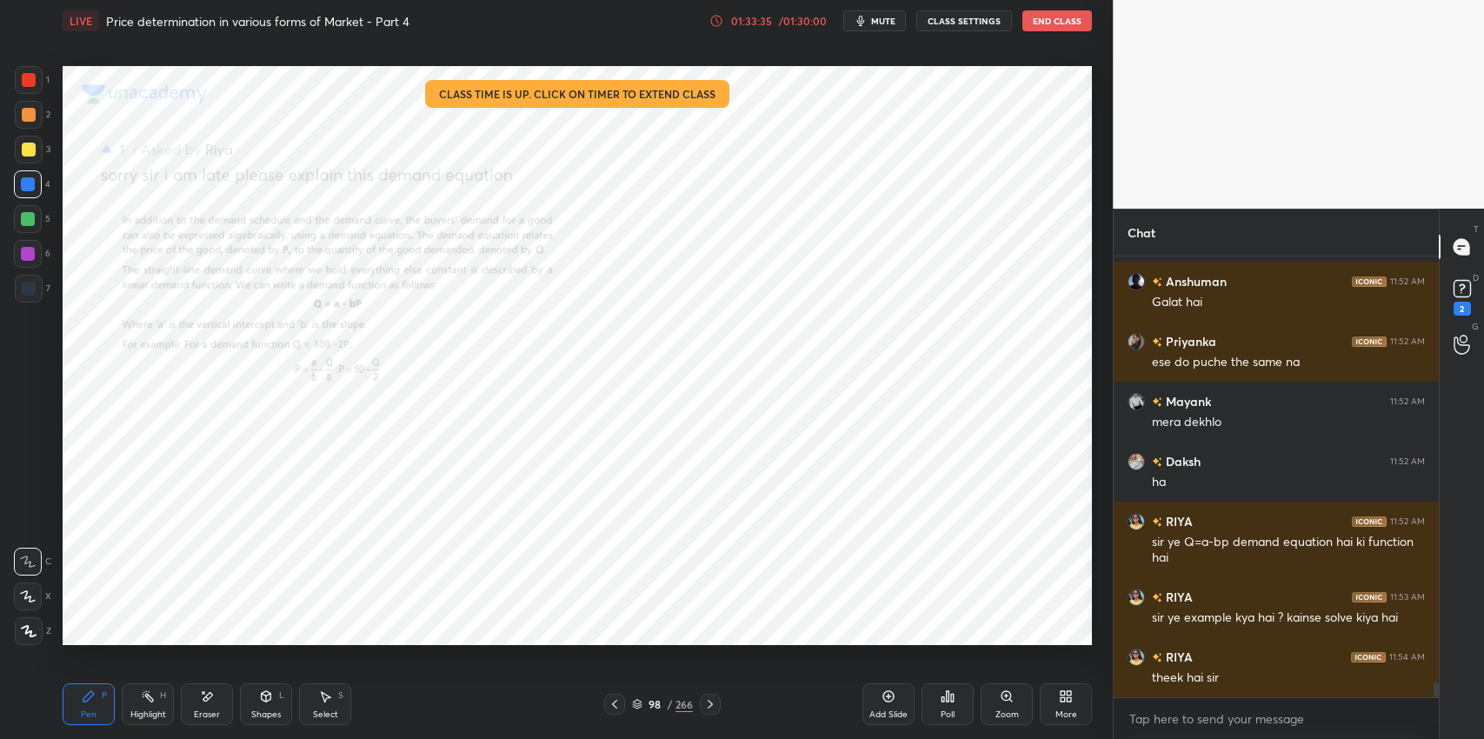
click at [713, 706] on icon at bounding box center [710, 704] width 14 height 14
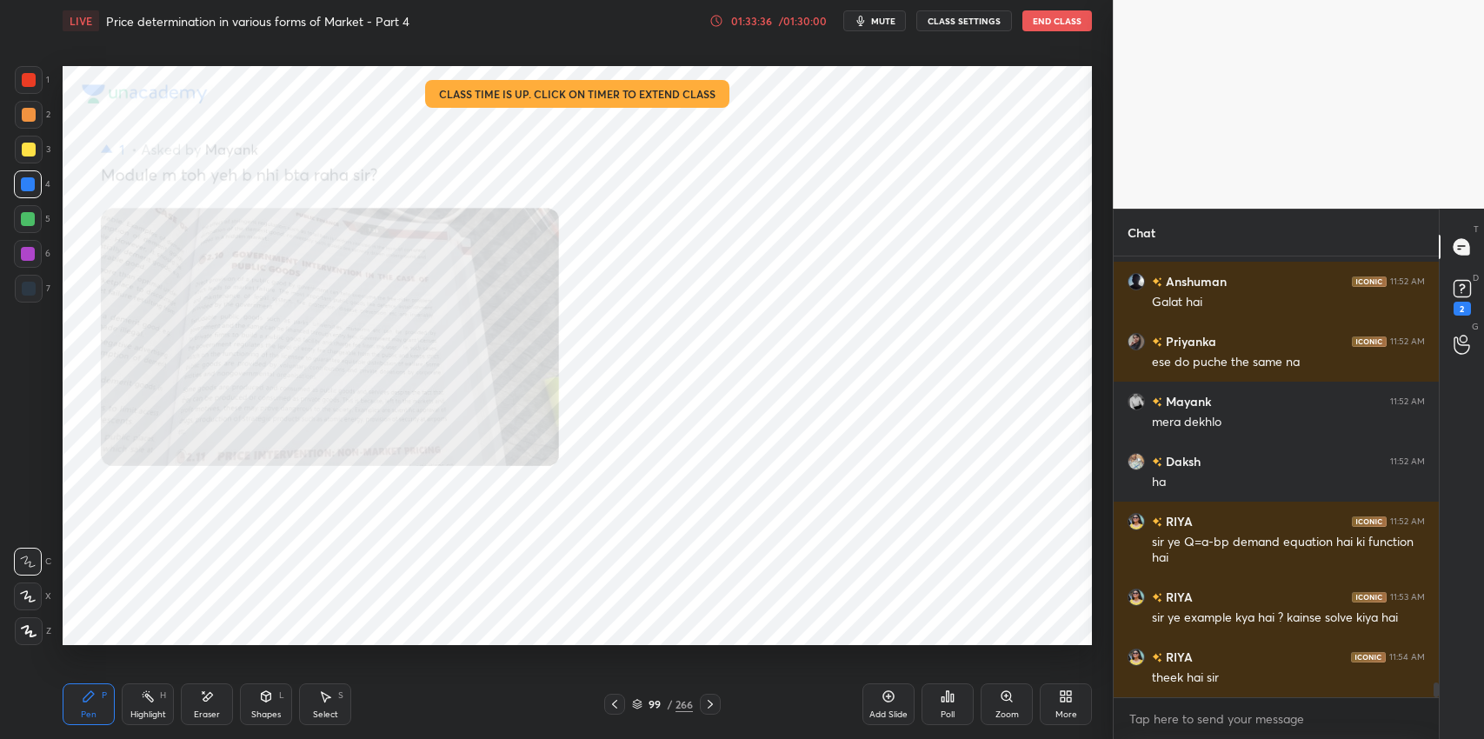
click at [713, 701] on icon at bounding box center [710, 704] width 14 height 14
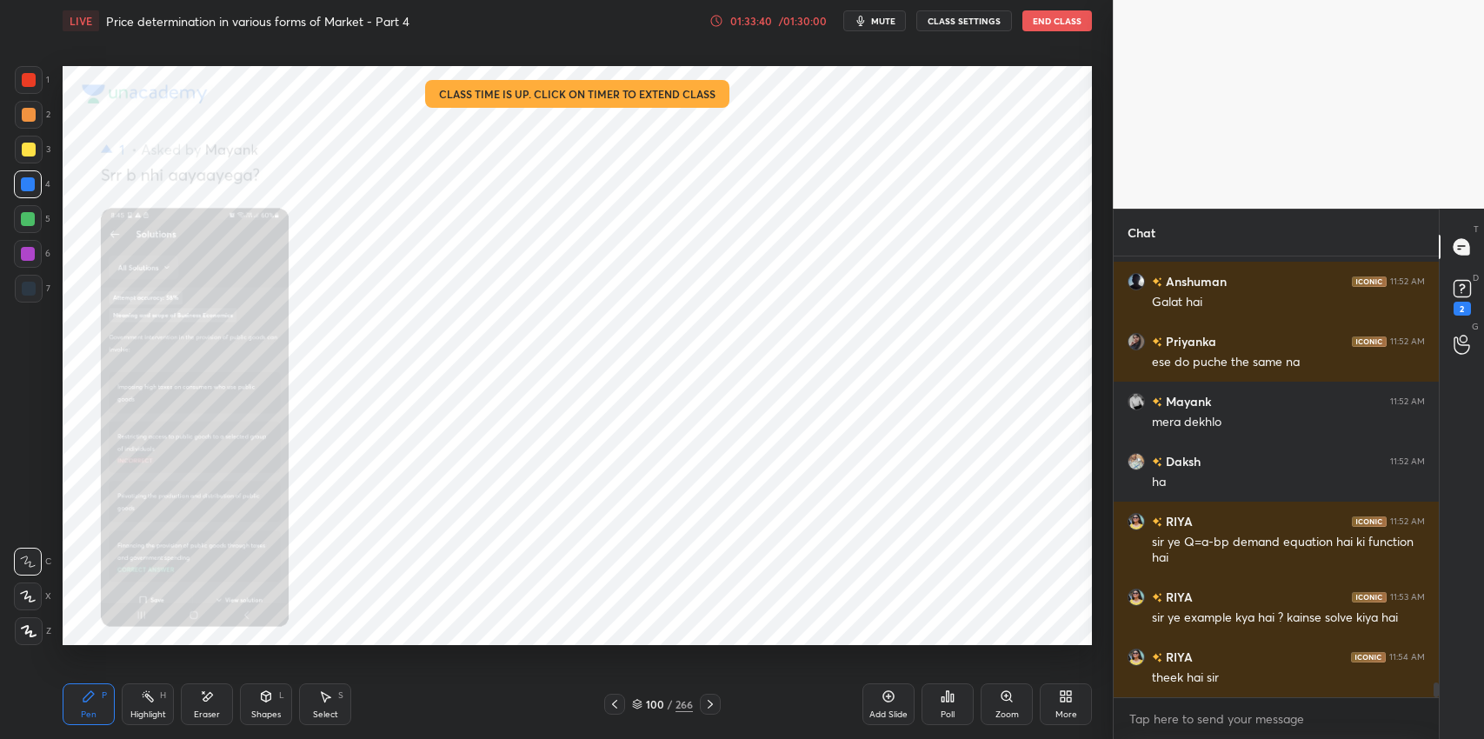
click at [1008, 716] on div "Zoom" at bounding box center [1007, 714] width 23 height 9
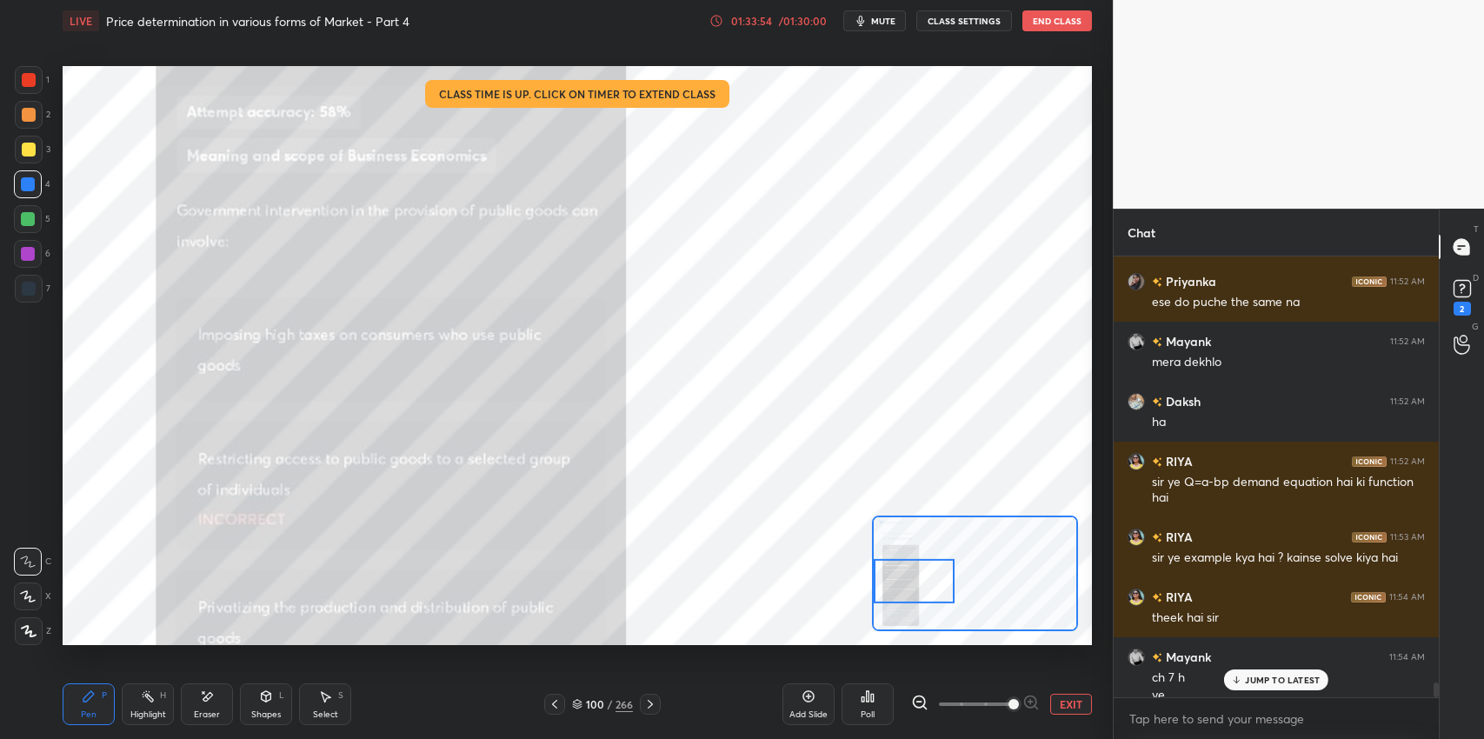
scroll to position [12786, 0]
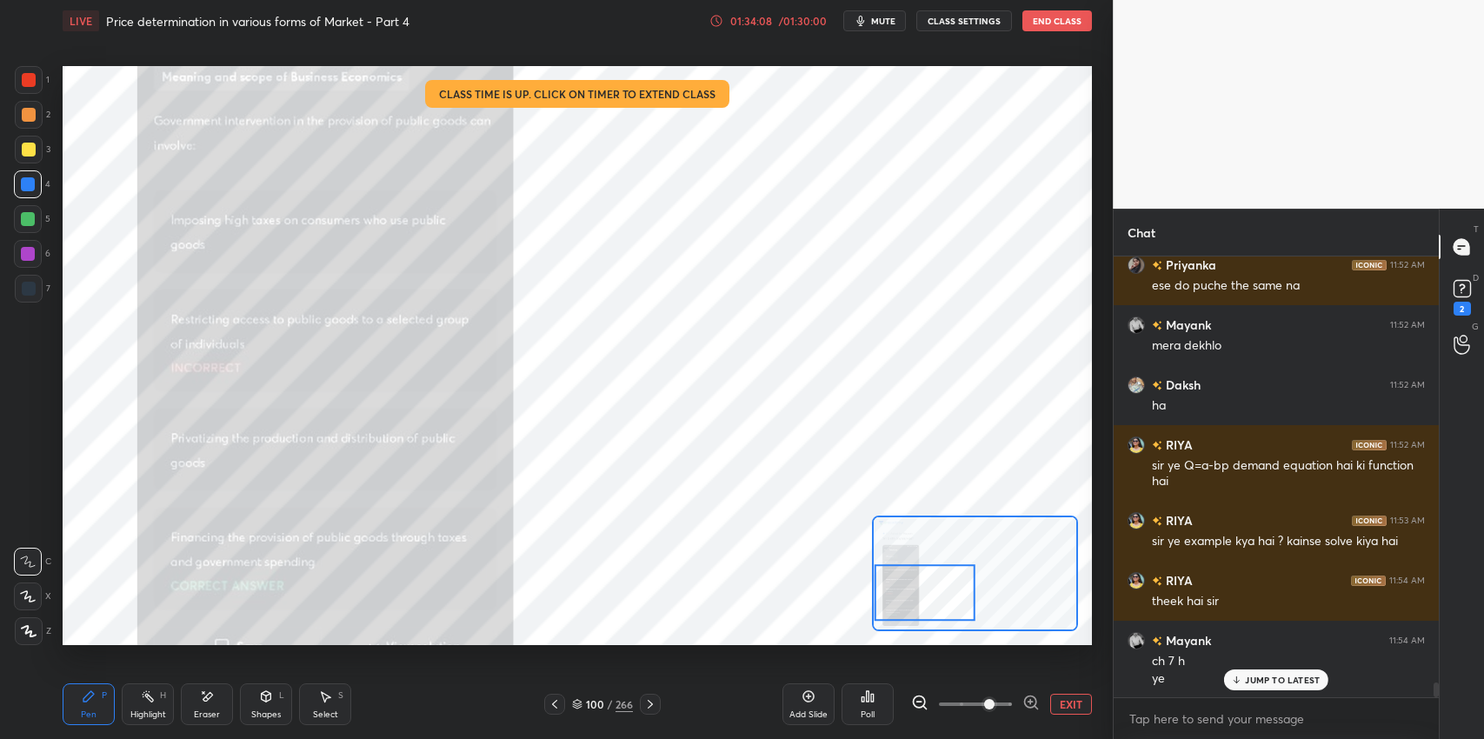
click at [188, 693] on div "Eraser" at bounding box center [207, 704] width 52 height 42
click at [23, 626] on span "Erase all" at bounding box center [28, 631] width 26 height 12
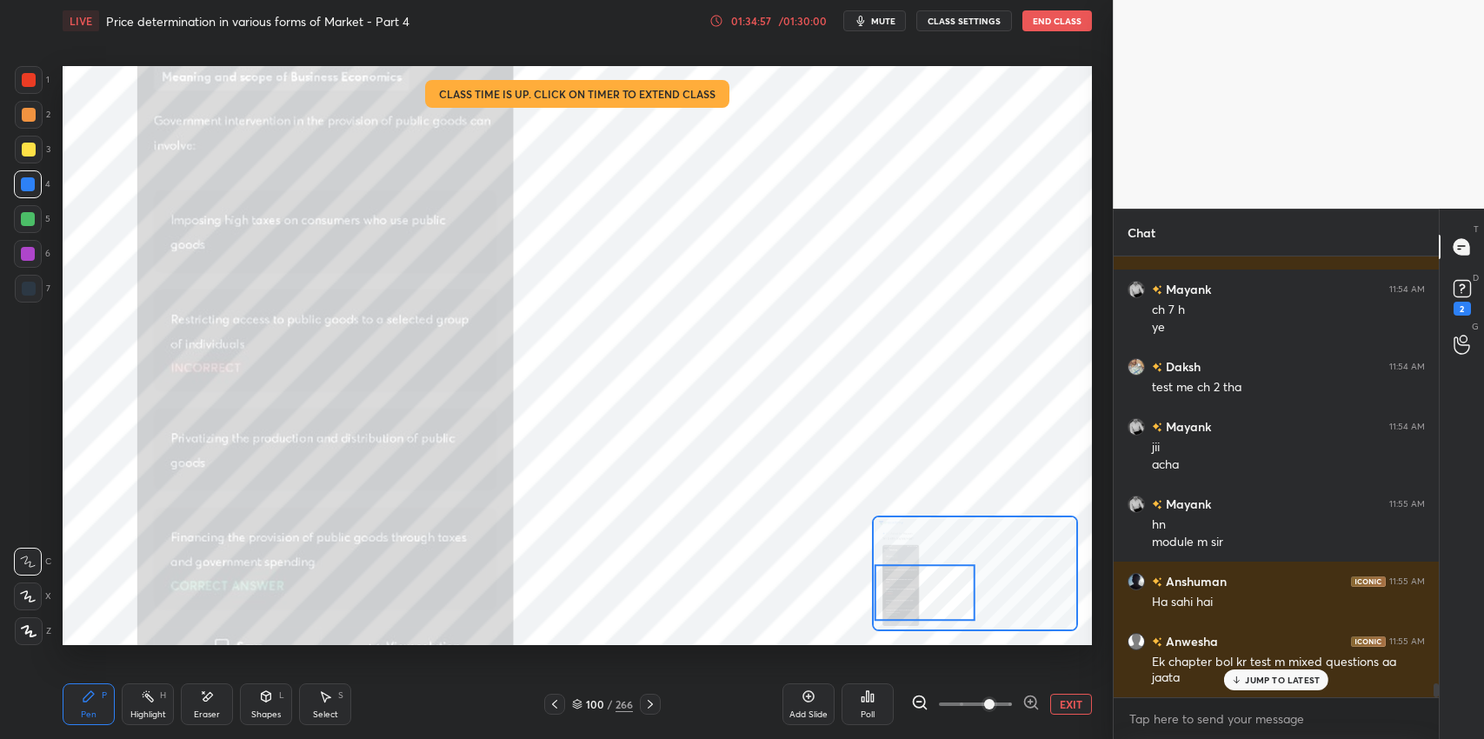
scroll to position [13197, 0]
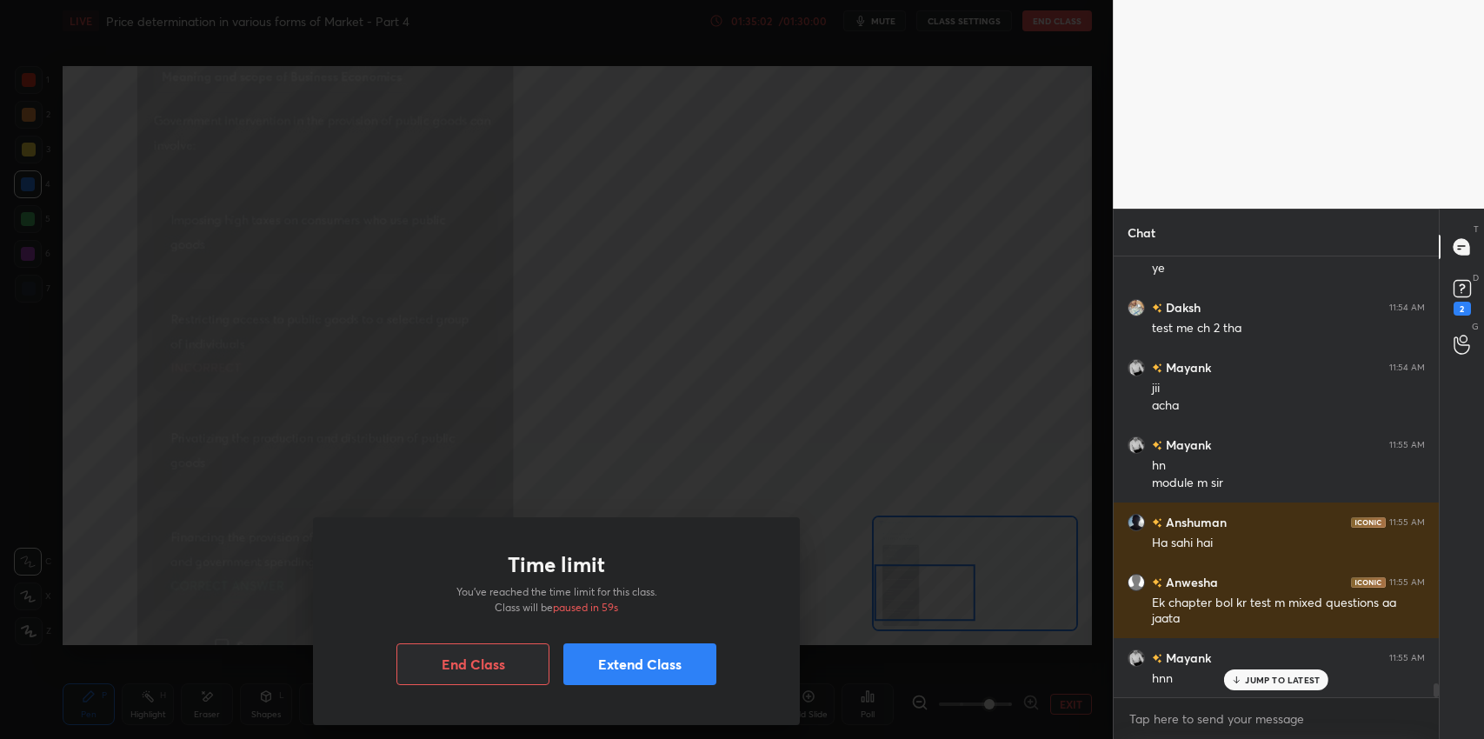
click at [659, 661] on button "Extend Class" at bounding box center [639, 664] width 153 height 42
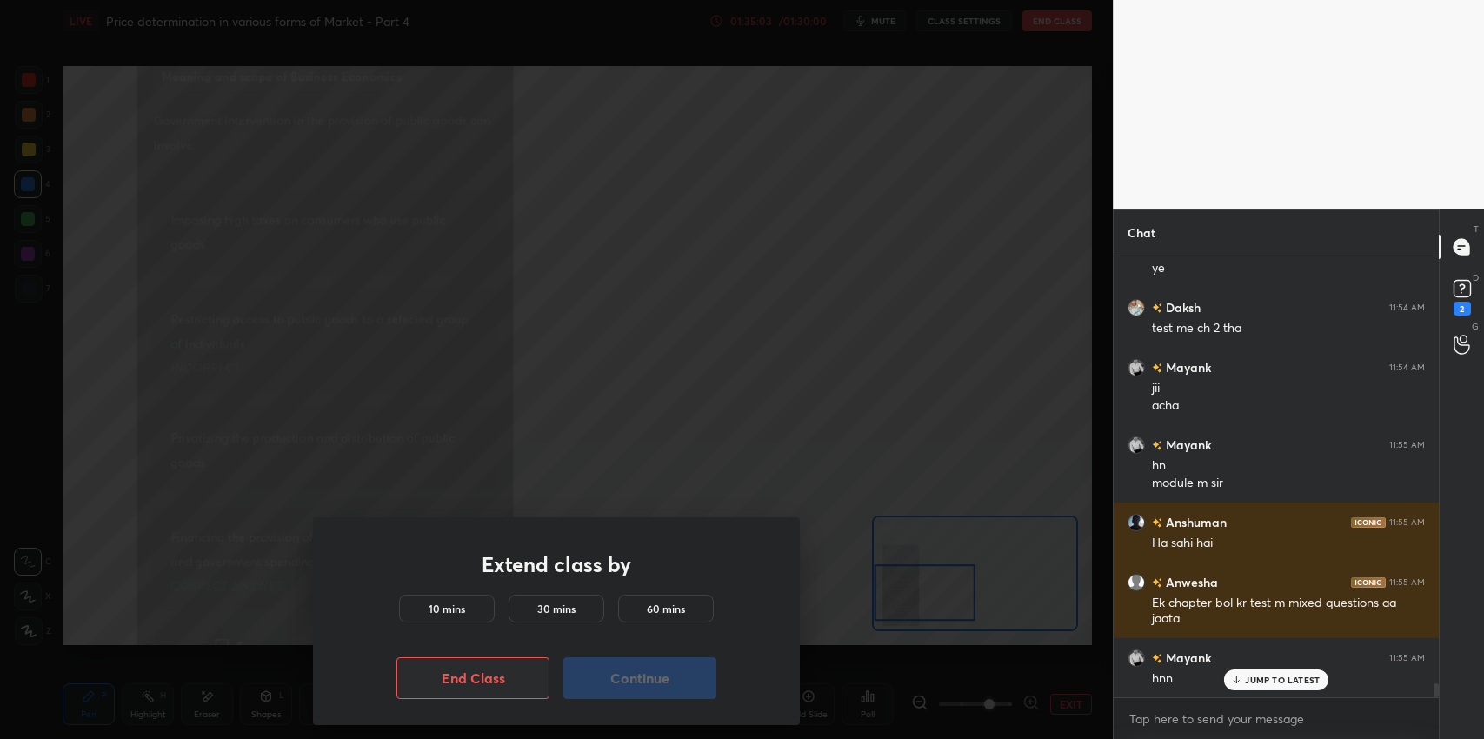
click at [410, 612] on div "10 mins" at bounding box center [447, 609] width 96 height 28
click at [650, 679] on button "Continue" at bounding box center [639, 678] width 153 height 42
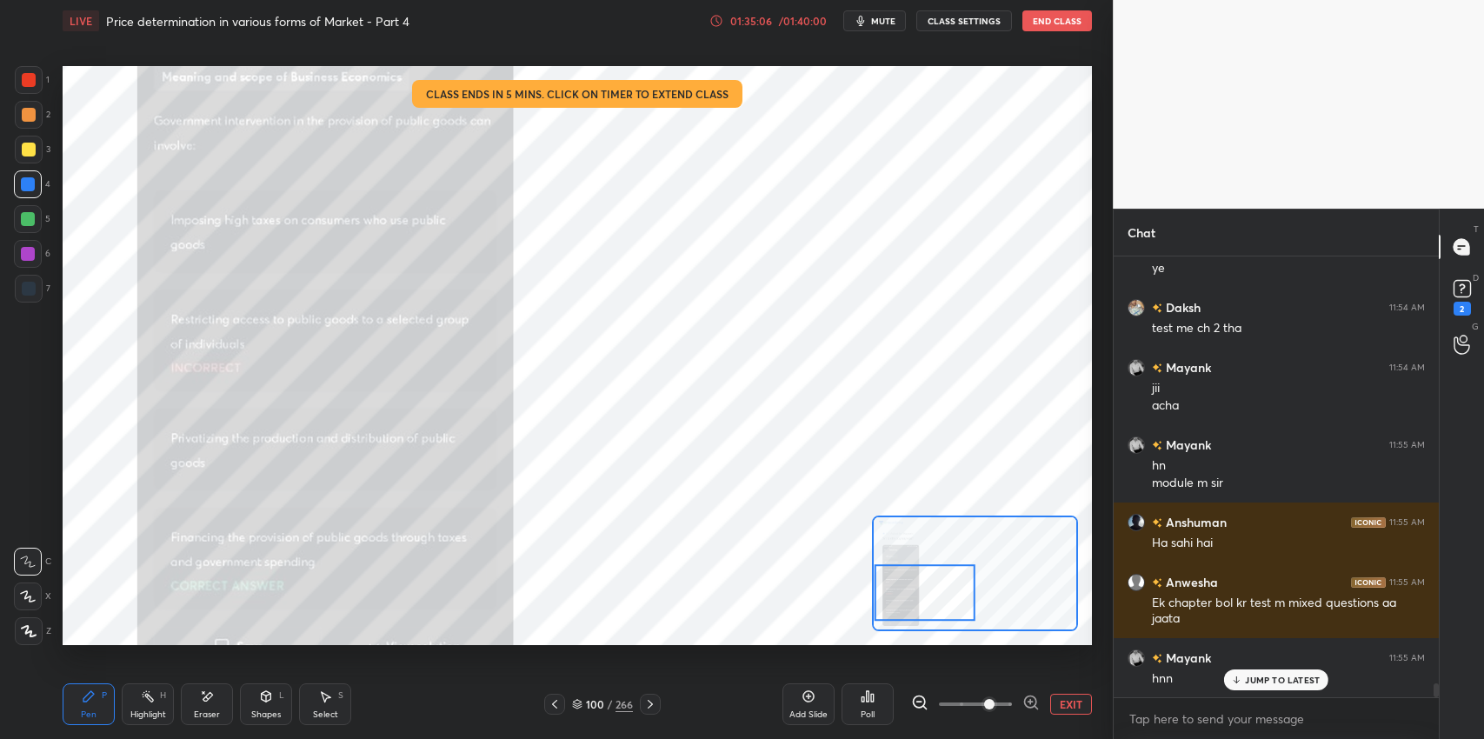
click at [1460, 288] on rect at bounding box center [1462, 289] width 17 height 17
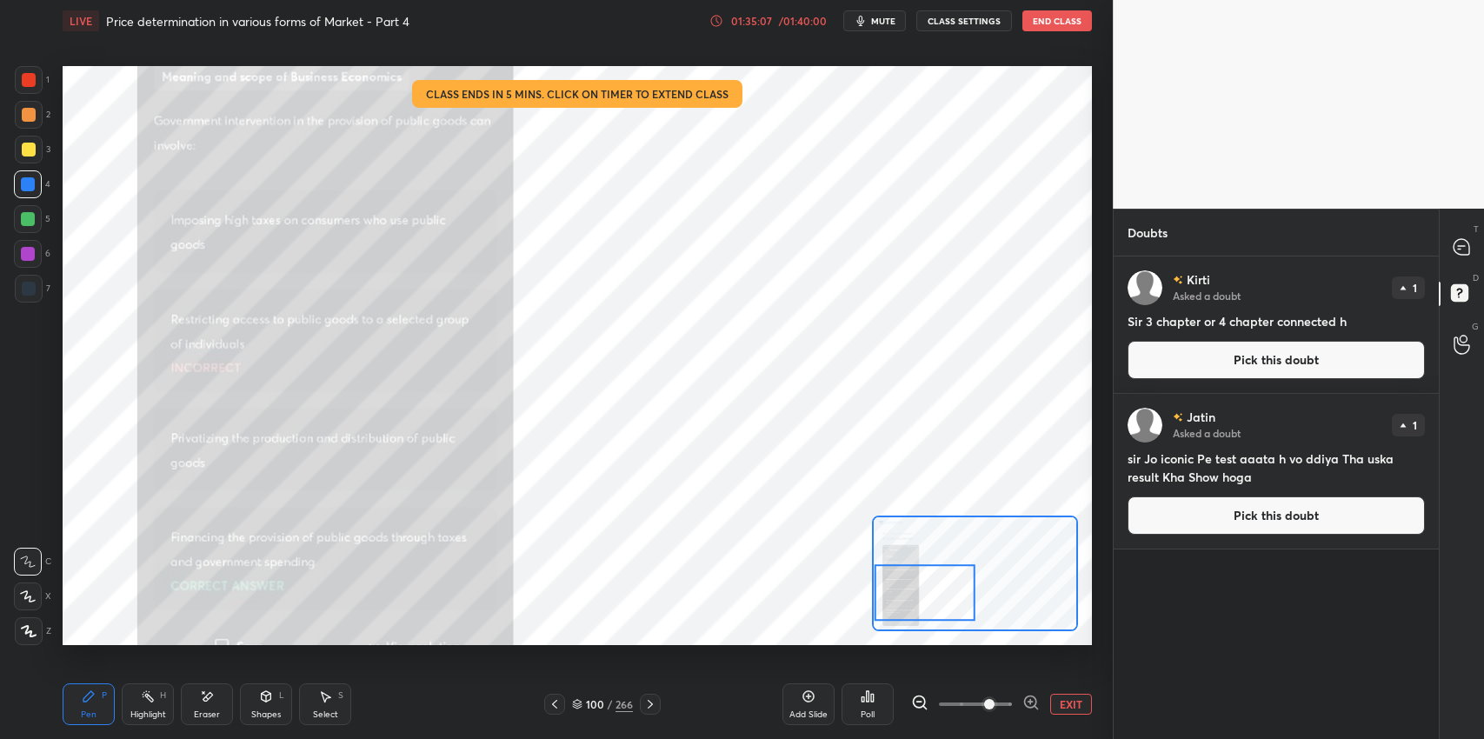
click at [1291, 355] on button "Pick this doubt" at bounding box center [1276, 360] width 297 height 38
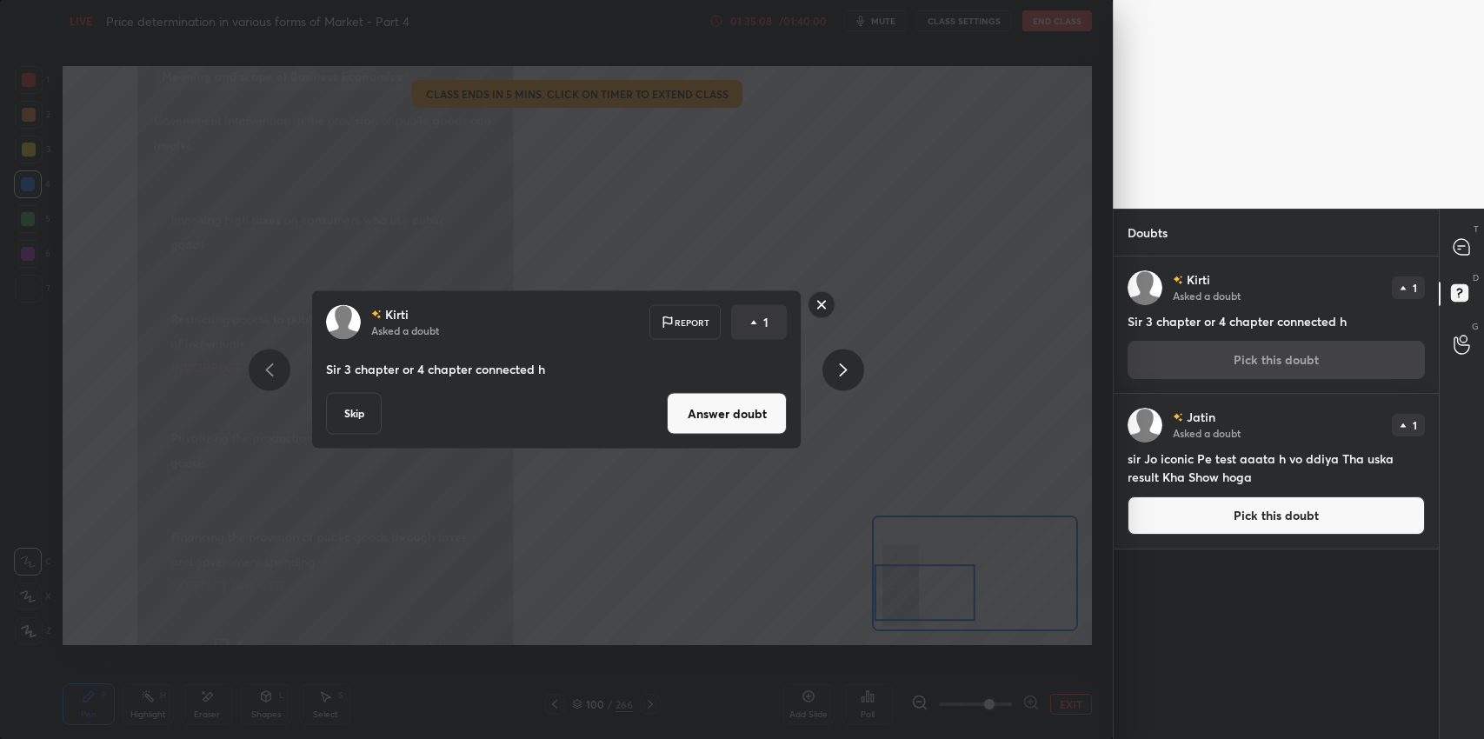
click at [731, 432] on button "Answer doubt" at bounding box center [727, 414] width 120 height 42
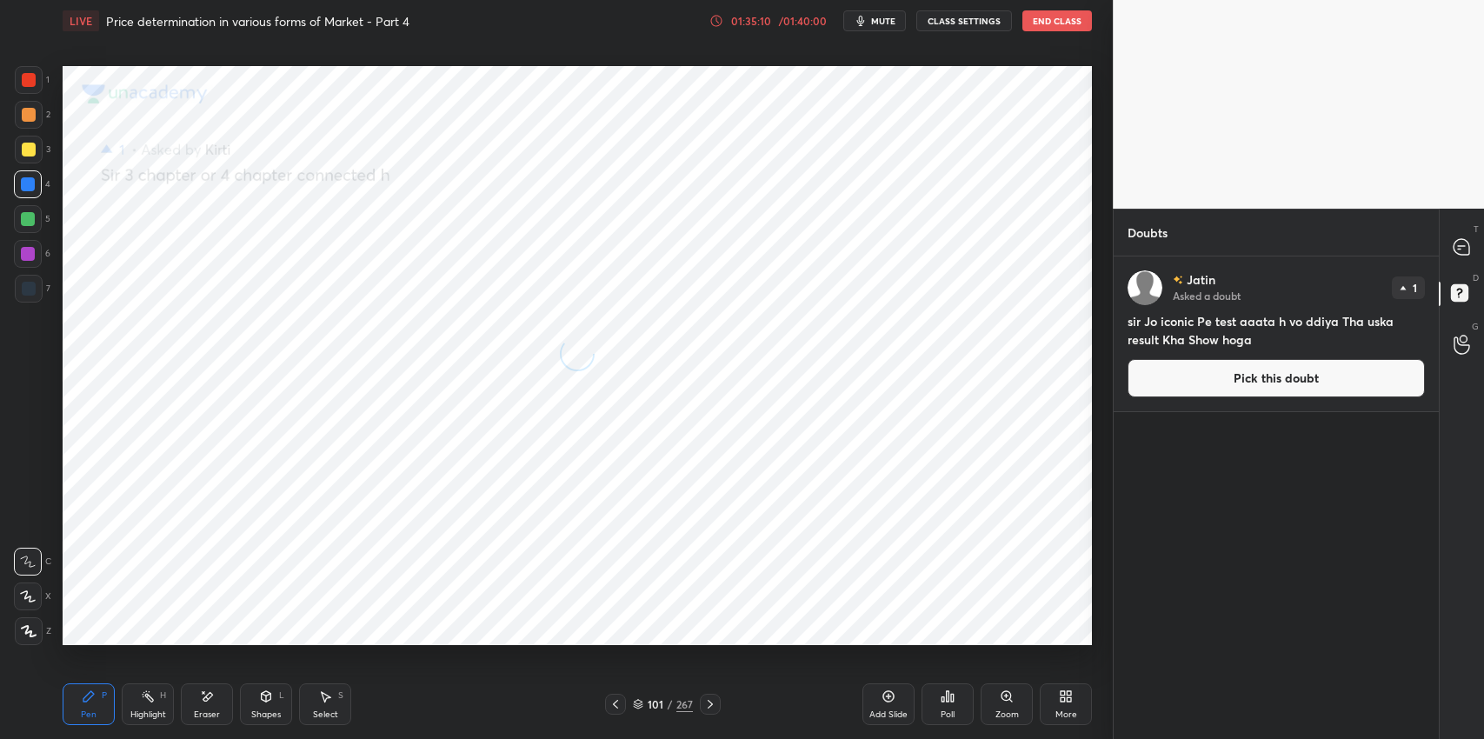
click at [1232, 382] on button "Pick this doubt" at bounding box center [1276, 378] width 297 height 38
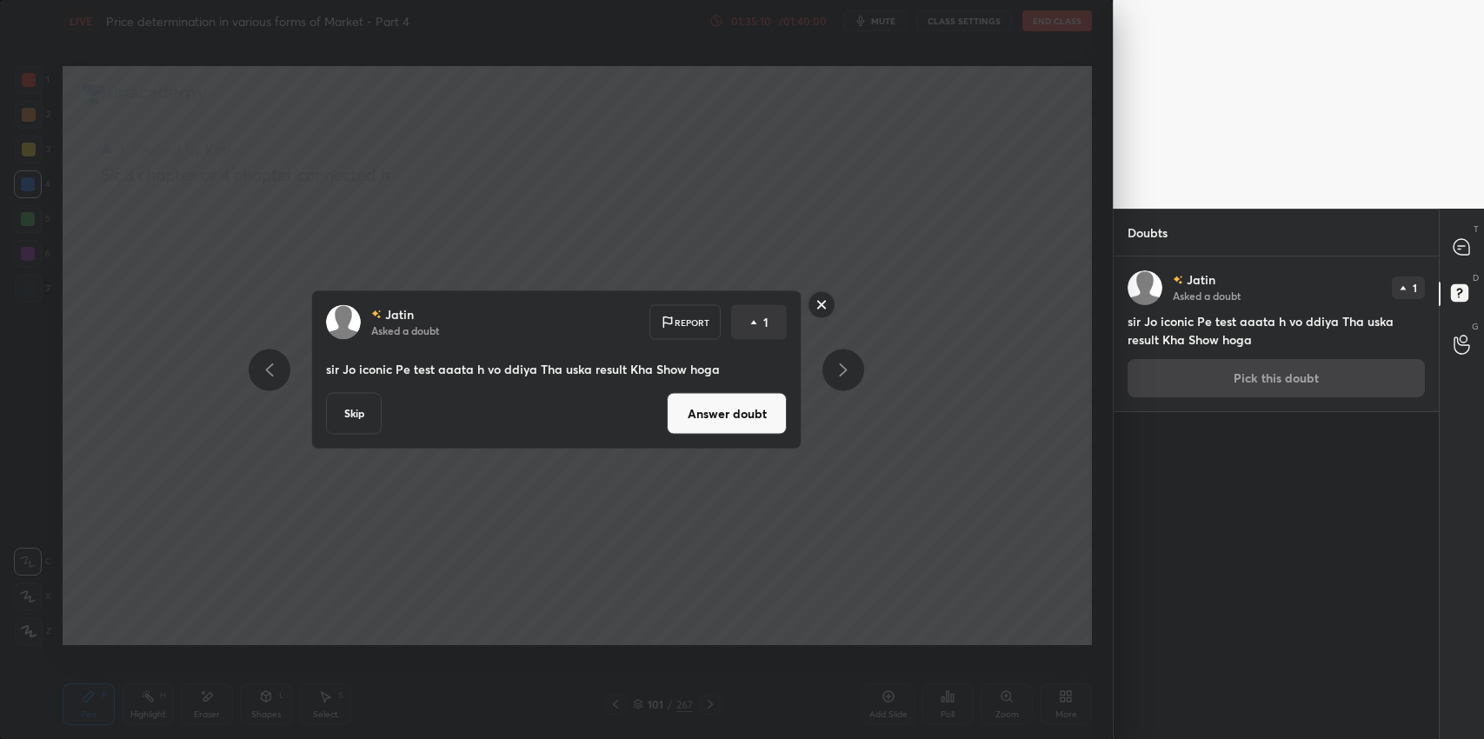
click at [741, 417] on button "Answer doubt" at bounding box center [727, 414] width 120 height 42
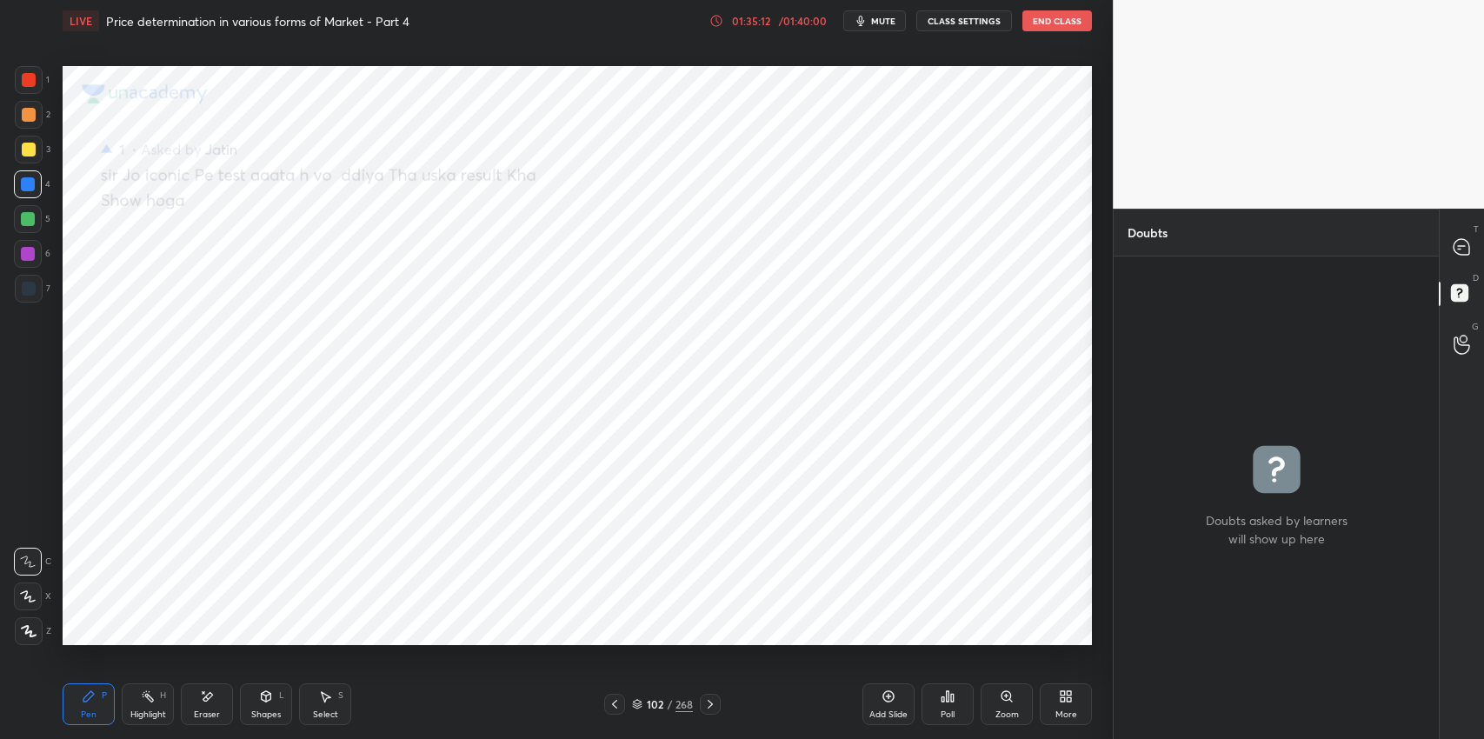
click at [1459, 249] on icon at bounding box center [1459, 249] width 3 height 0
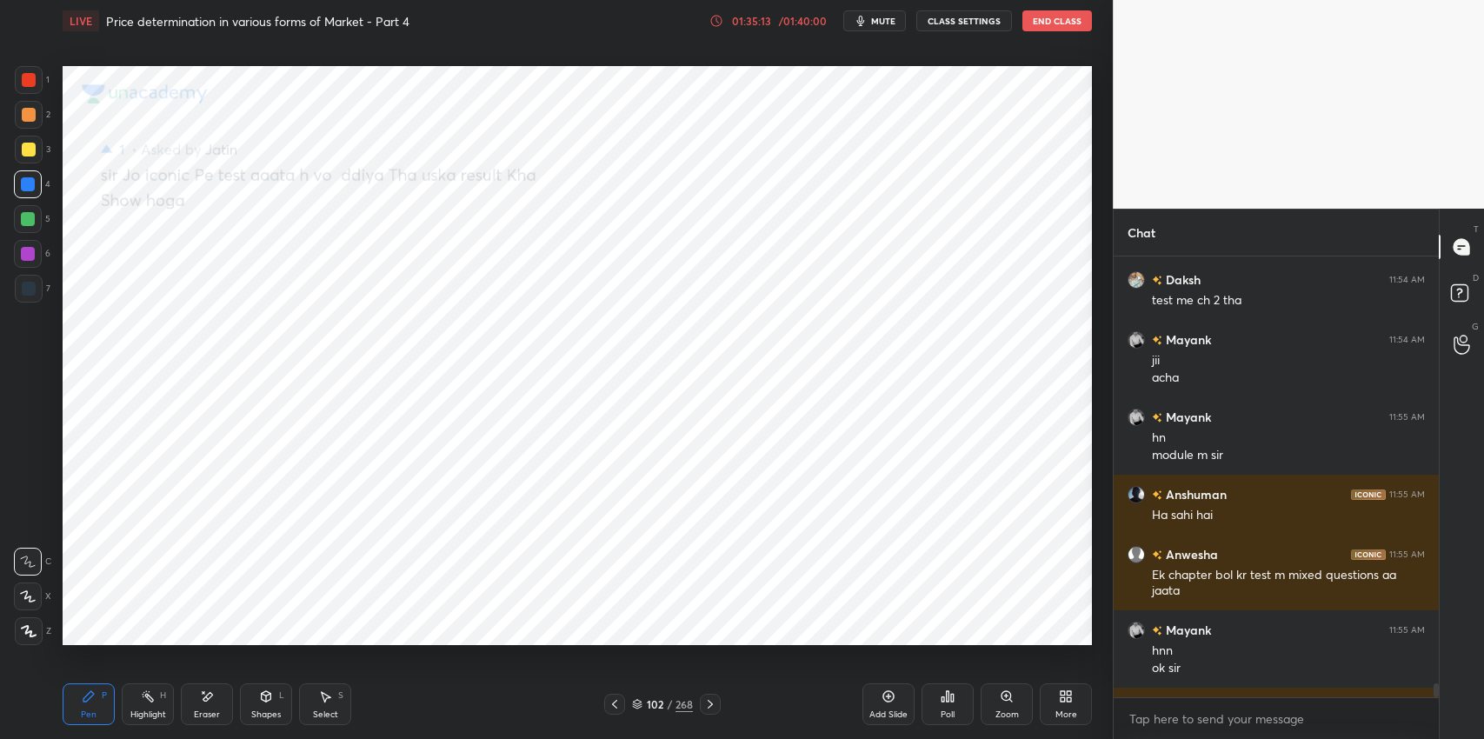
scroll to position [13473, 0]
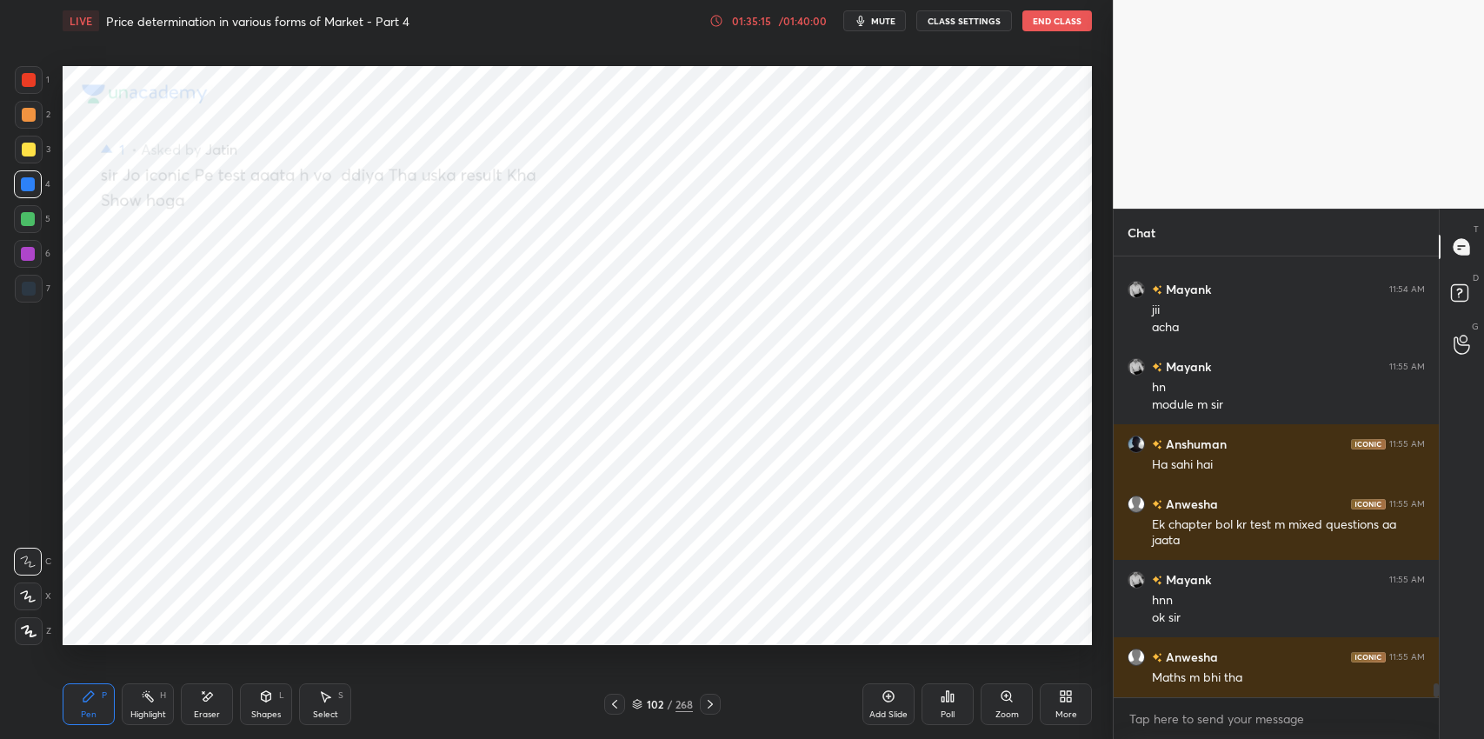
click at [1052, 23] on button "End Class" at bounding box center [1058, 20] width 70 height 21
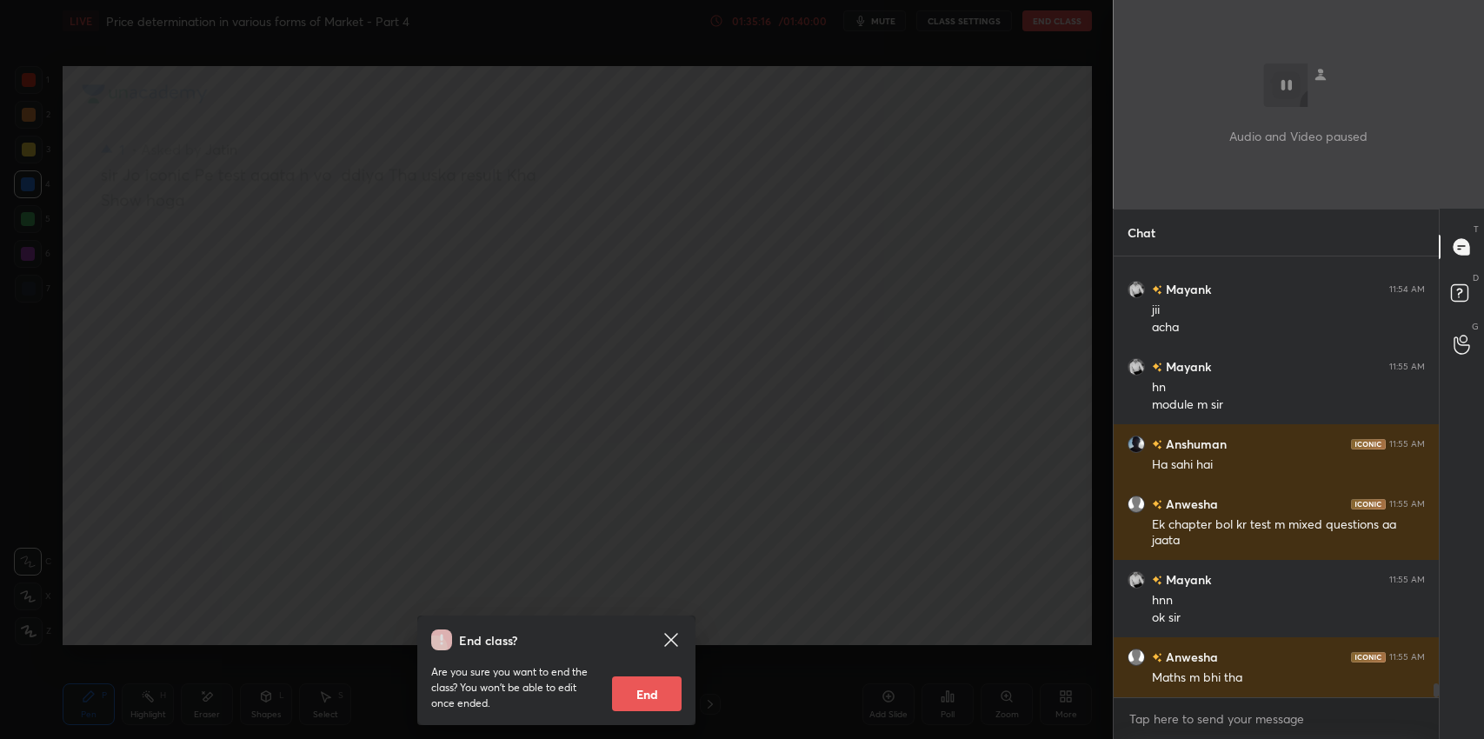
click at [647, 694] on button "End" at bounding box center [647, 694] width 70 height 35
type textarea "x"
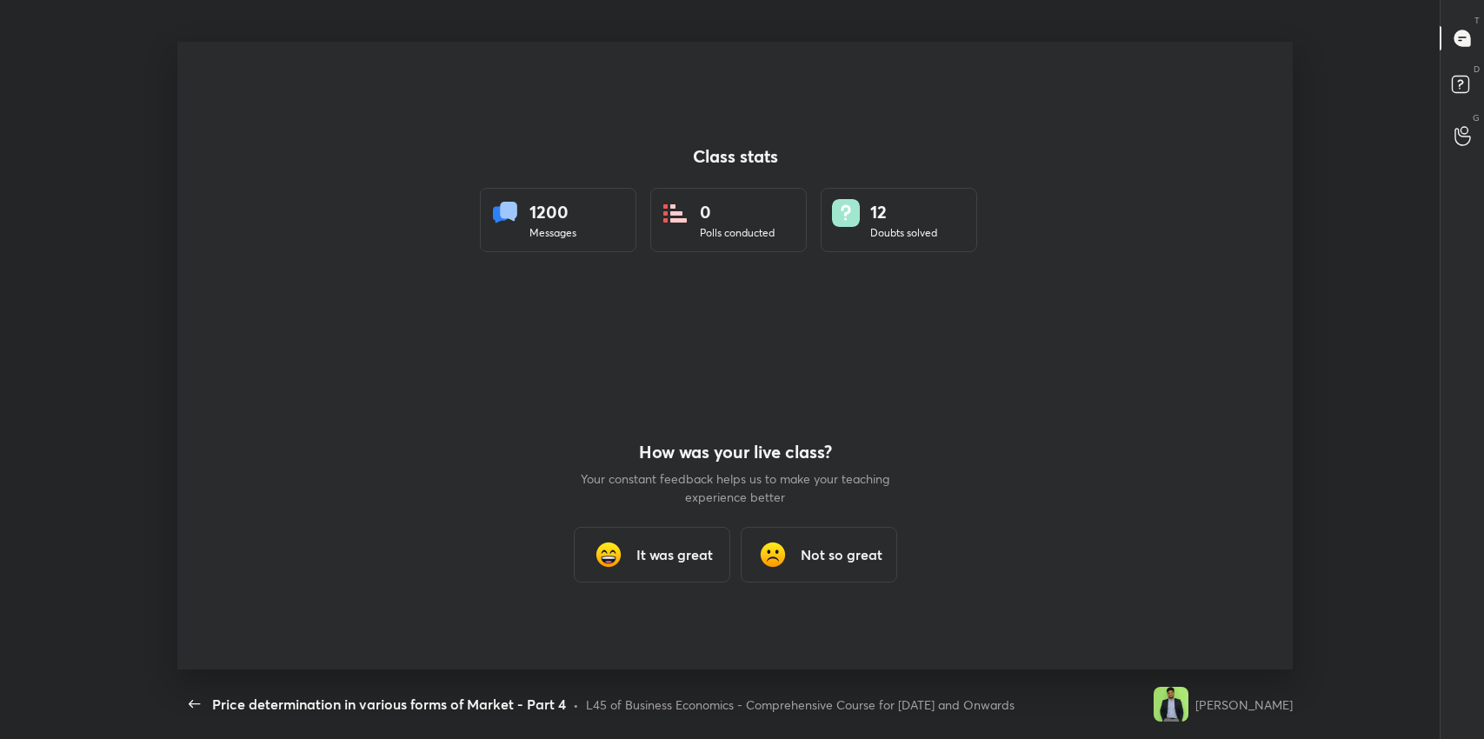
scroll to position [0, 0]
click at [638, 562] on h3 "It was great" at bounding box center [675, 554] width 77 height 21
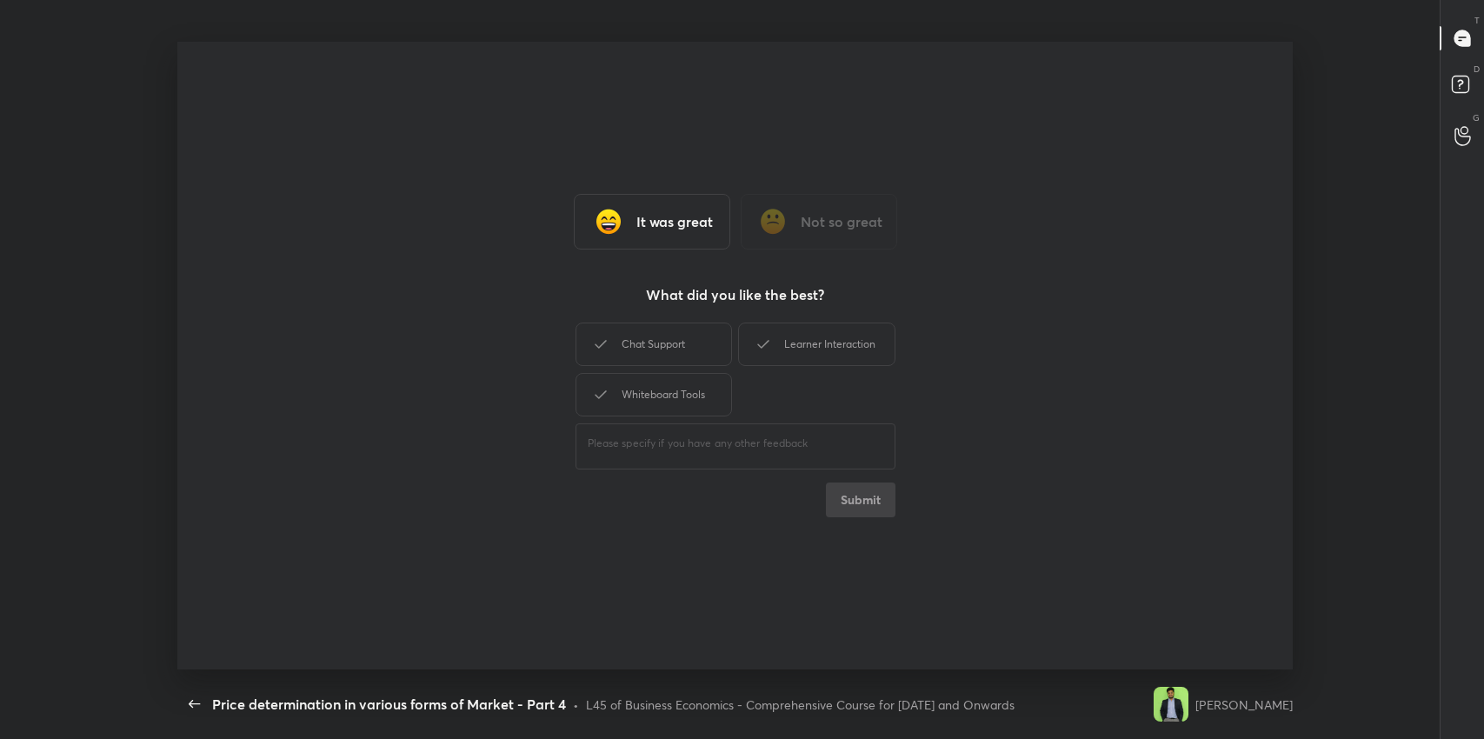
click at [823, 345] on div "Learner Interaction" at bounding box center [816, 344] width 157 height 43
click at [623, 392] on div "Whiteboard Tools" at bounding box center [654, 394] width 157 height 43
click at [824, 346] on div "Learner Interaction" at bounding box center [816, 344] width 157 height 43
click at [643, 343] on div "Chat Support" at bounding box center [654, 344] width 157 height 43
click at [665, 411] on div "Whiteboard Tools" at bounding box center [654, 394] width 157 height 43
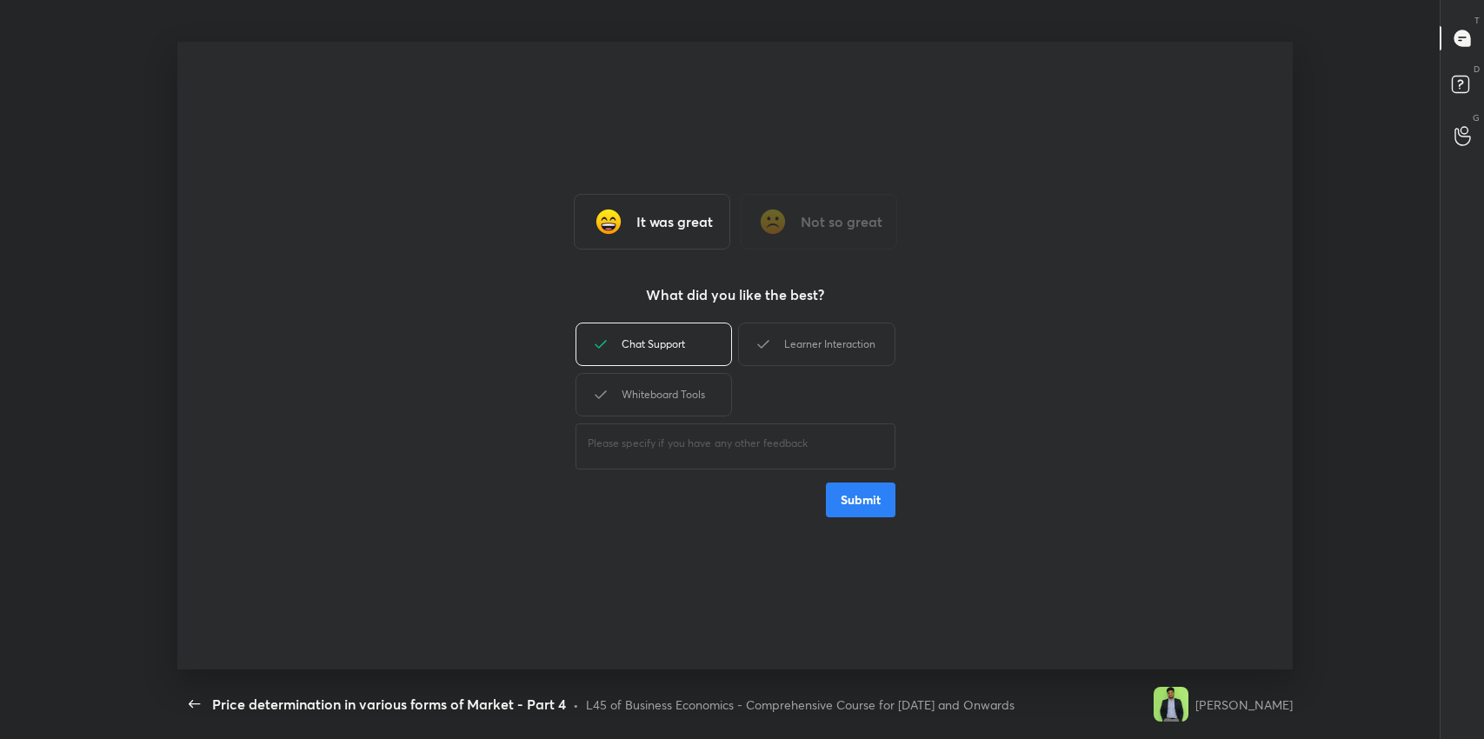
click at [809, 350] on div "Learner Interaction" at bounding box center [816, 344] width 157 height 43
click at [652, 394] on div "Whiteboard Tools" at bounding box center [654, 394] width 157 height 43
click at [858, 498] on button "Submit" at bounding box center [861, 500] width 70 height 35
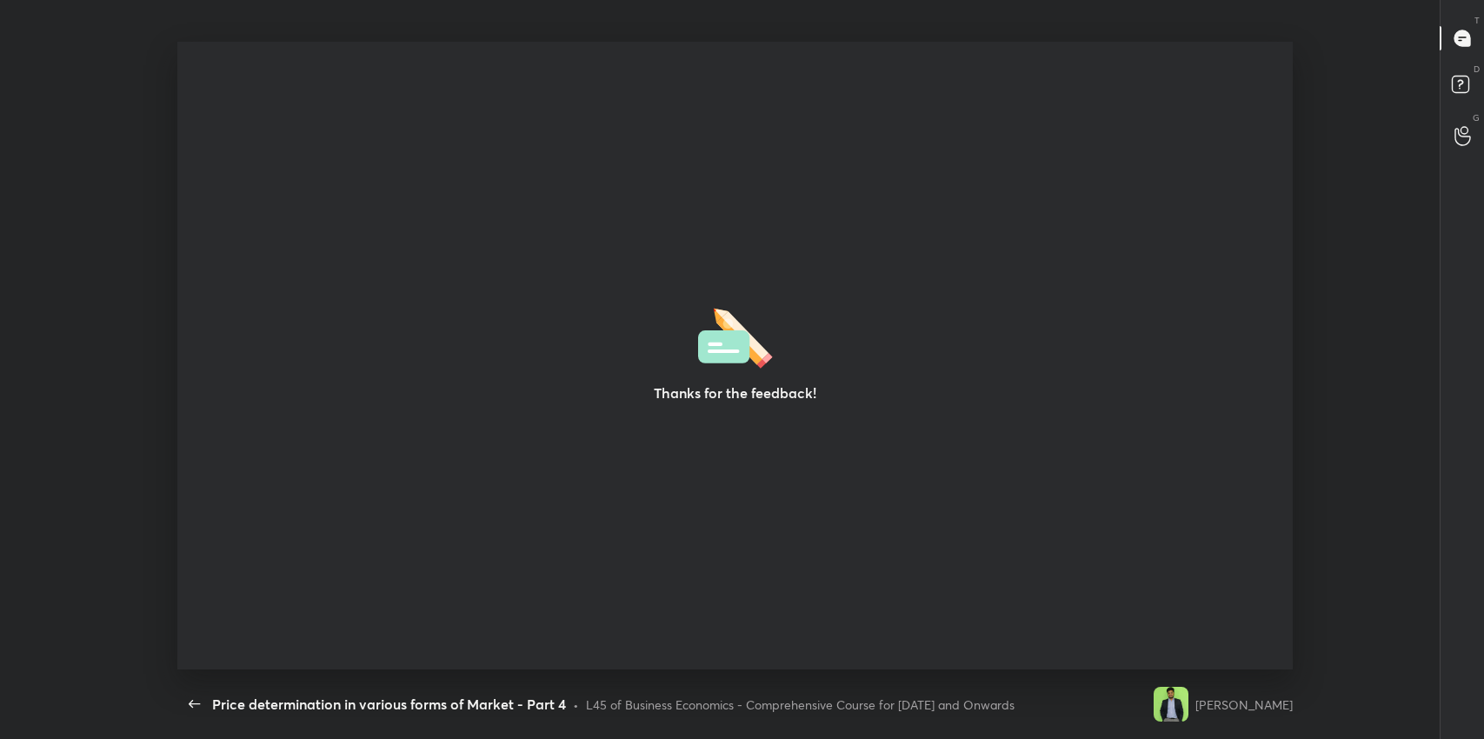
click at [194, 703] on icon "button" at bounding box center [194, 704] width 11 height 8
